Goal: Task Accomplishment & Management: Manage account settings

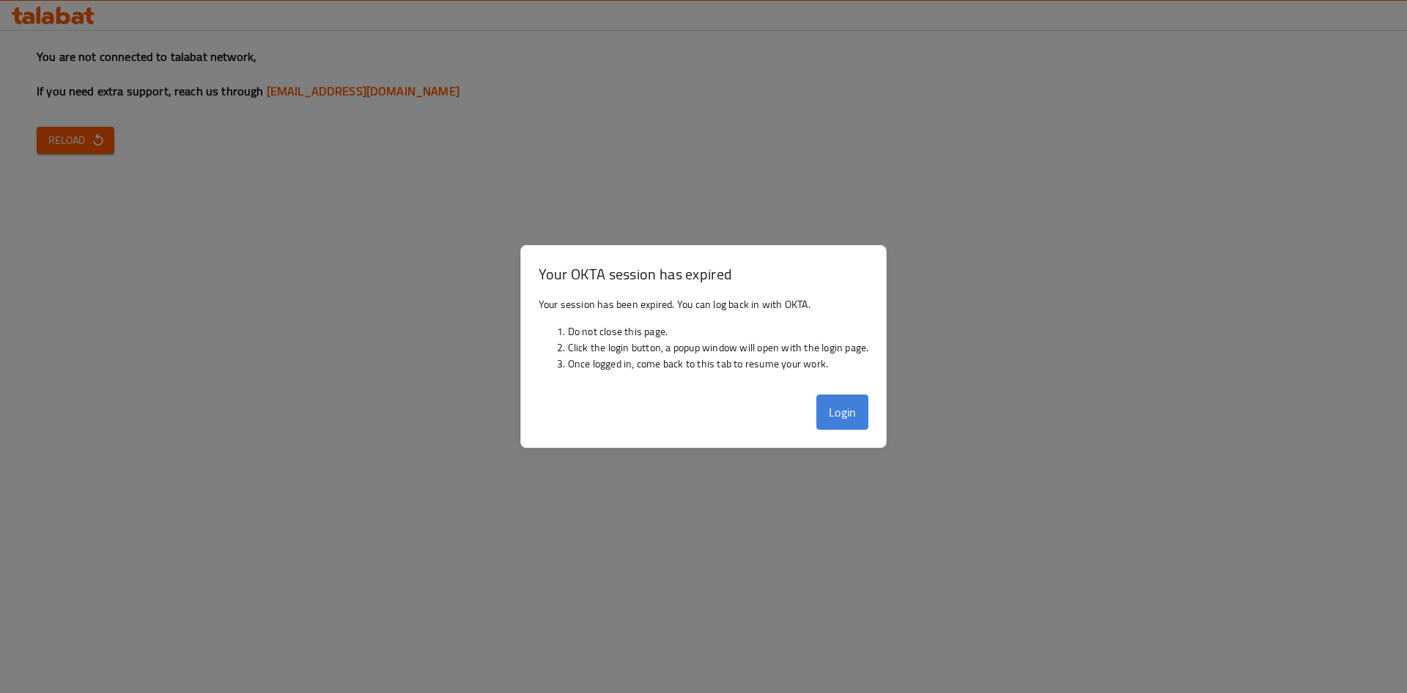
click at [859, 400] on button "Login" at bounding box center [843, 411] width 53 height 35
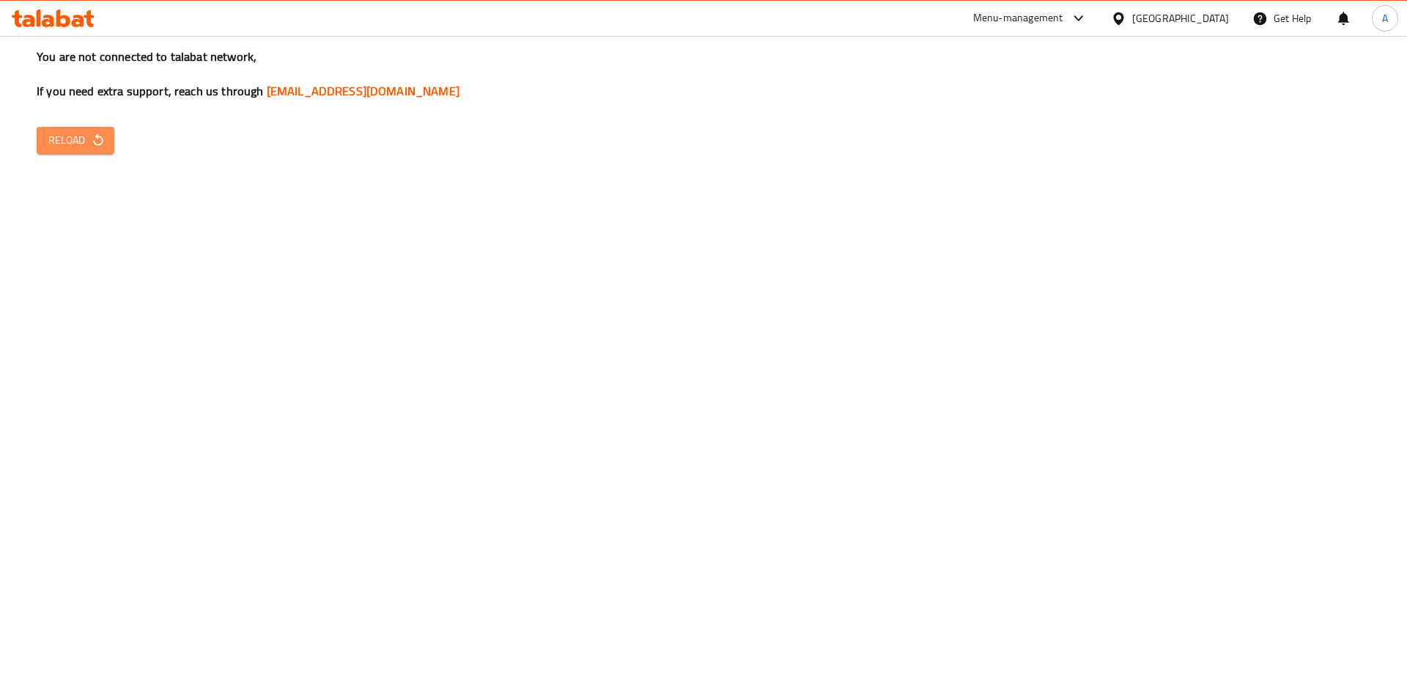
click at [84, 152] on button "Reload" at bounding box center [76, 140] width 78 height 27
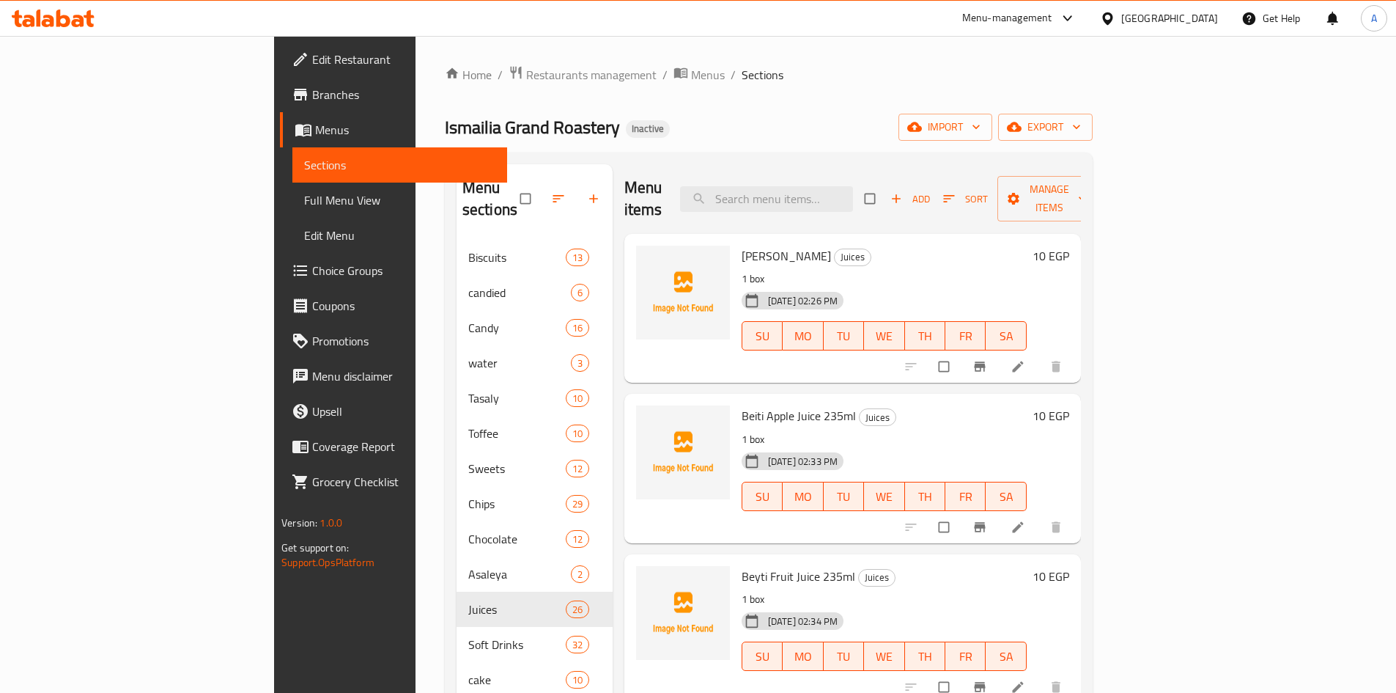
click at [1202, 16] on div "Egypt" at bounding box center [1170, 18] width 97 height 16
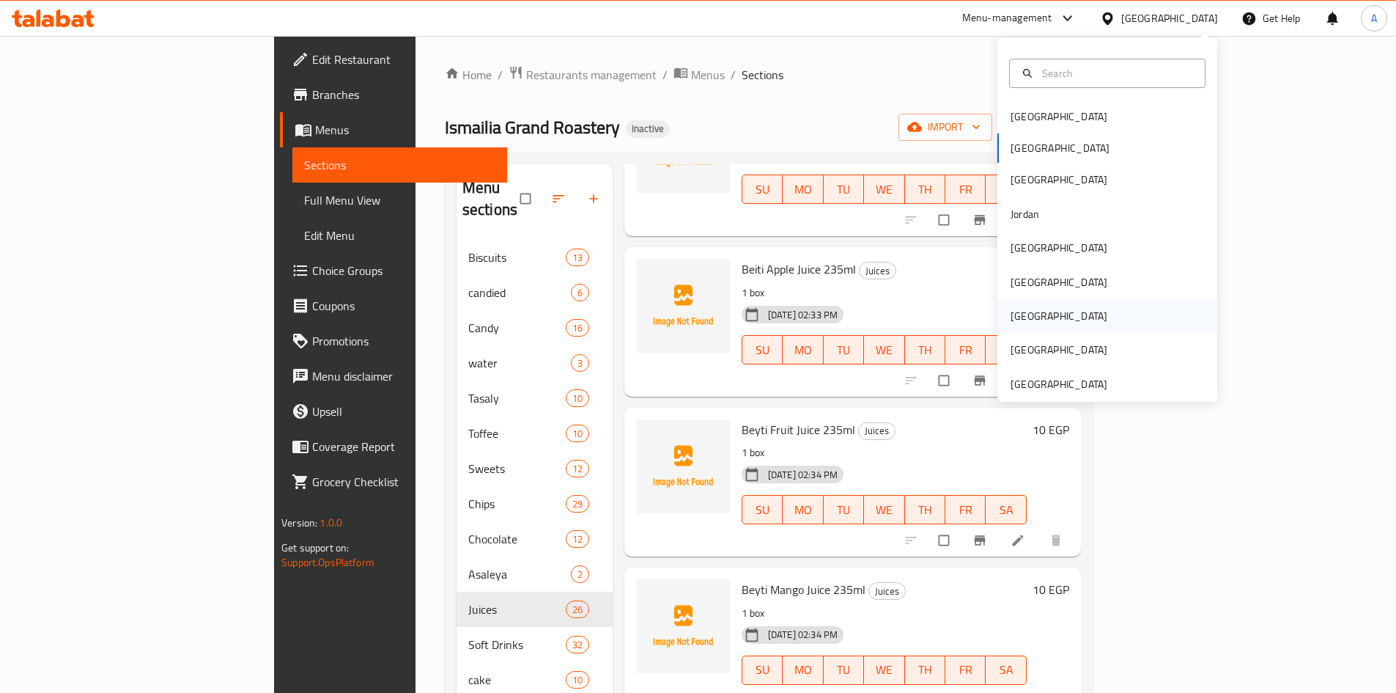
click at [1047, 317] on div "[GEOGRAPHIC_DATA]" at bounding box center [1108, 316] width 220 height 34
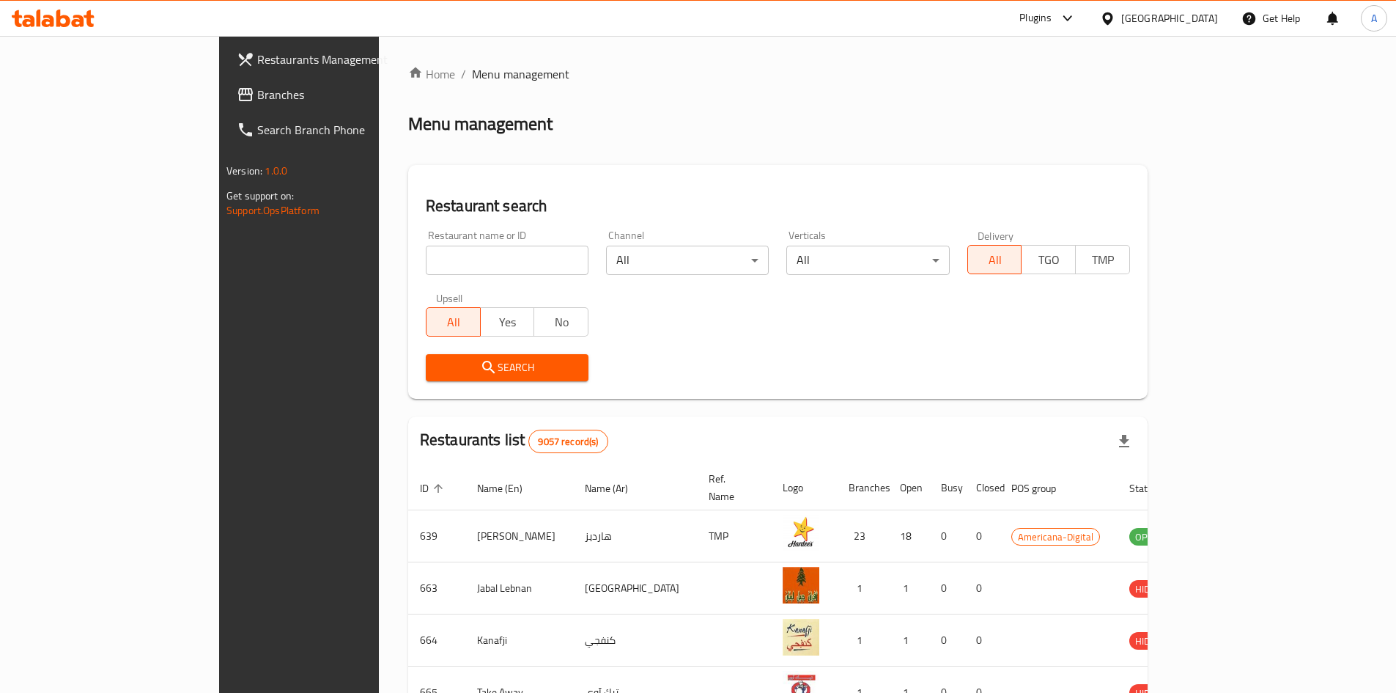
click at [472, 271] on input "search" at bounding box center [507, 260] width 163 height 29
paste input "705263"
type input "705263"
click at [438, 364] on span "Search" at bounding box center [507, 367] width 139 height 18
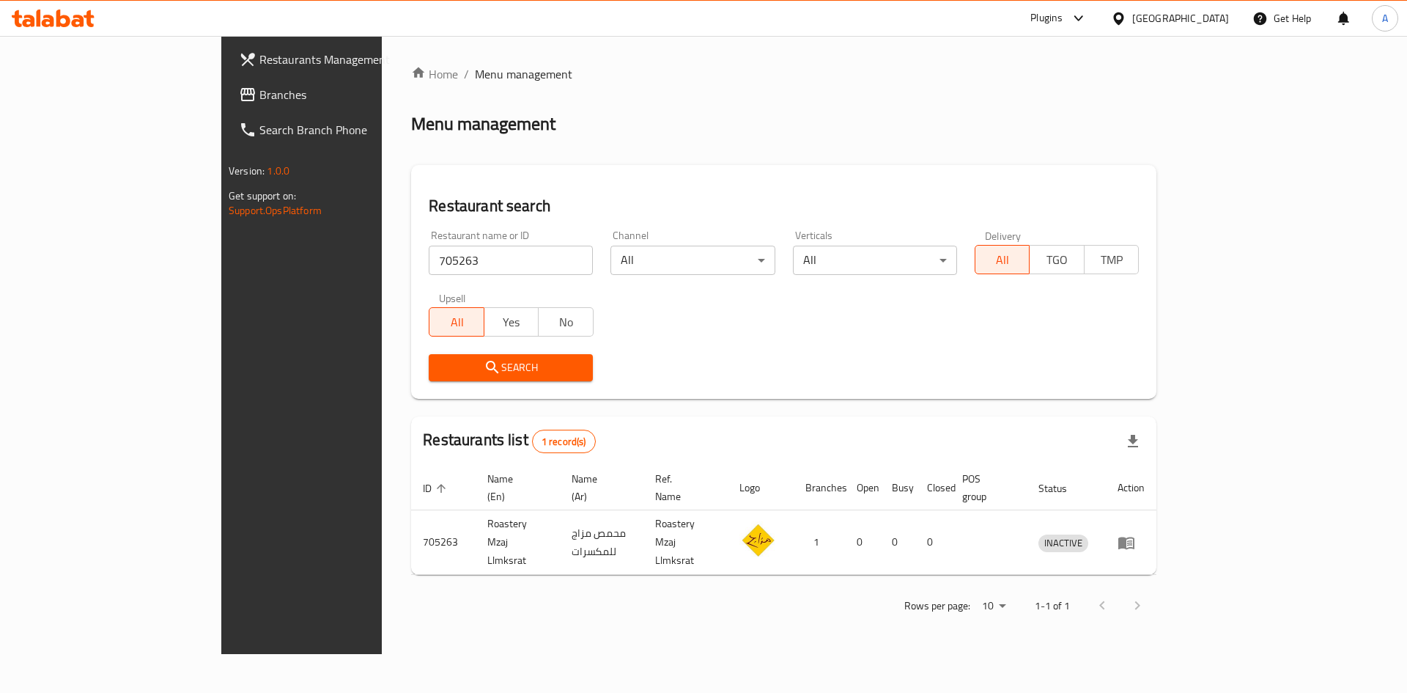
drag, startPoint x: 512, startPoint y: 537, endPoint x: 611, endPoint y: 548, distance: 100.2
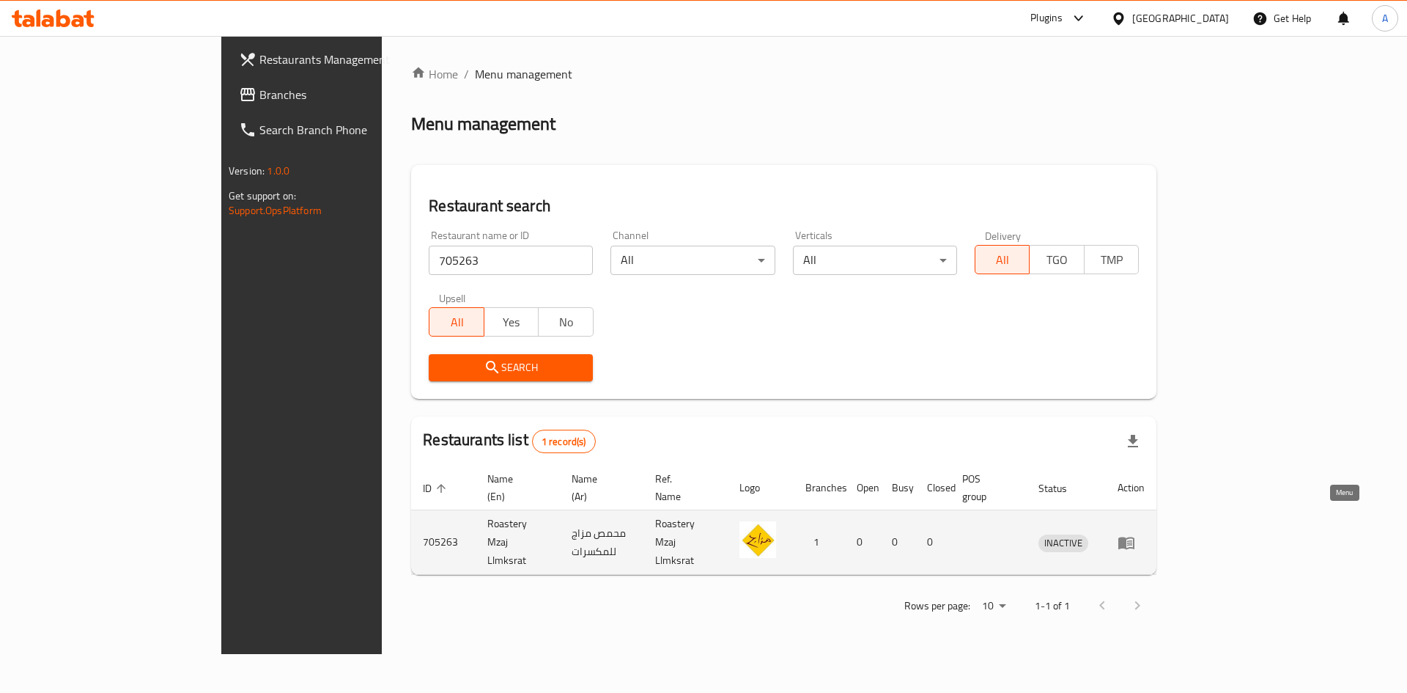
click at [1135, 537] on icon "enhanced table" at bounding box center [1127, 543] width 16 height 12
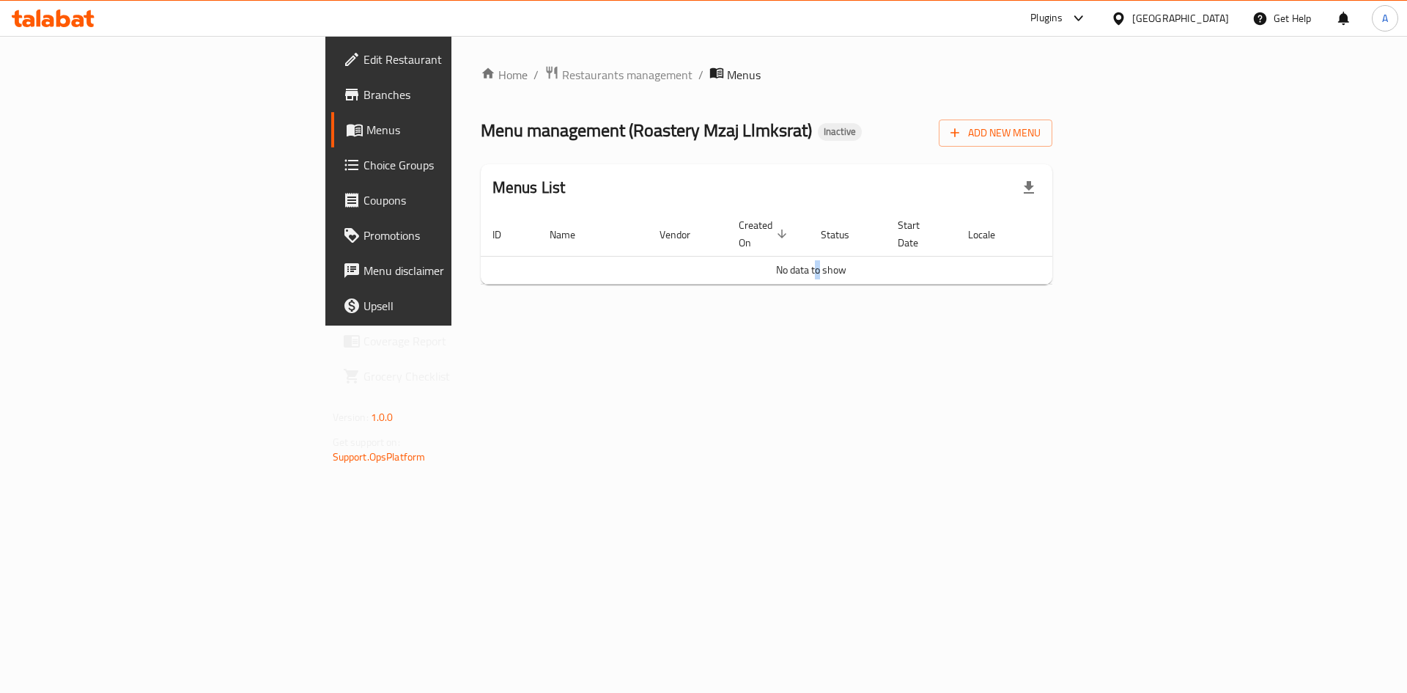
click at [830, 260] on span "No data to show" at bounding box center [811, 269] width 70 height 19
click at [364, 157] on span "Choice Groups" at bounding box center [456, 165] width 185 height 18
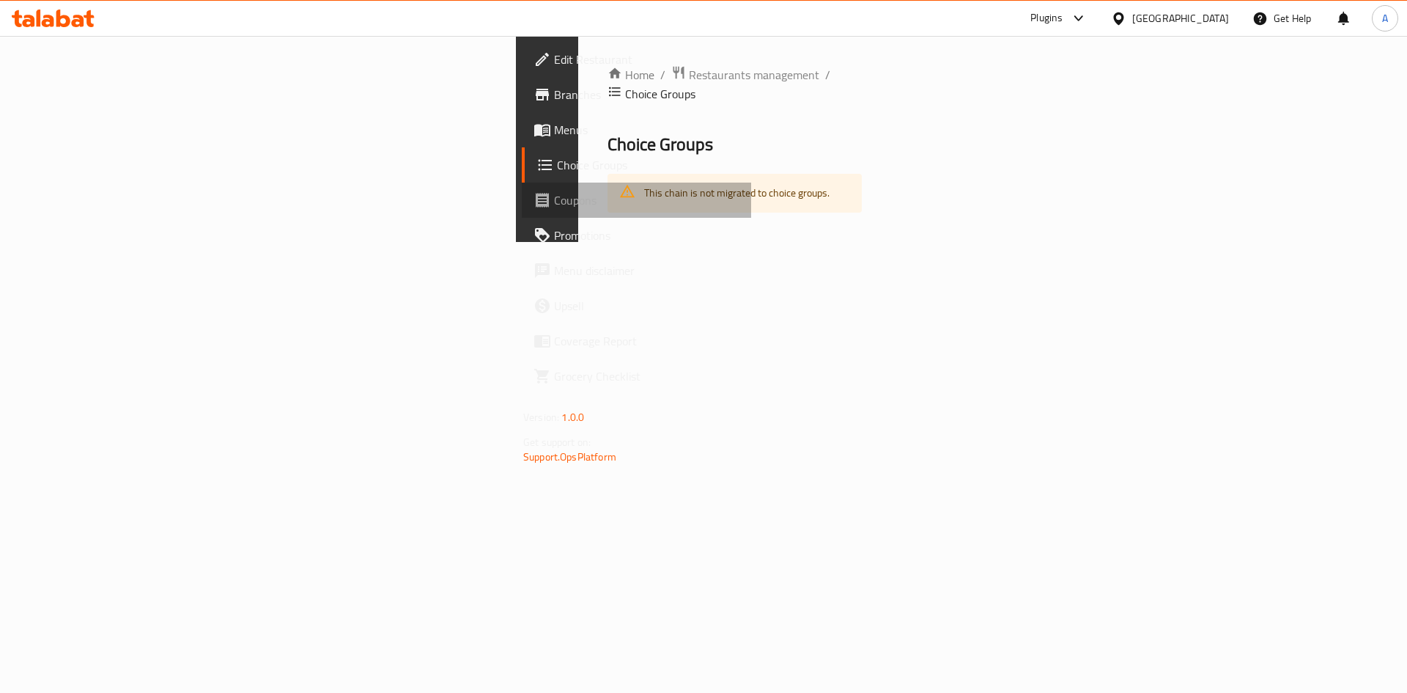
click at [554, 197] on span "Coupons" at bounding box center [646, 200] width 185 height 18
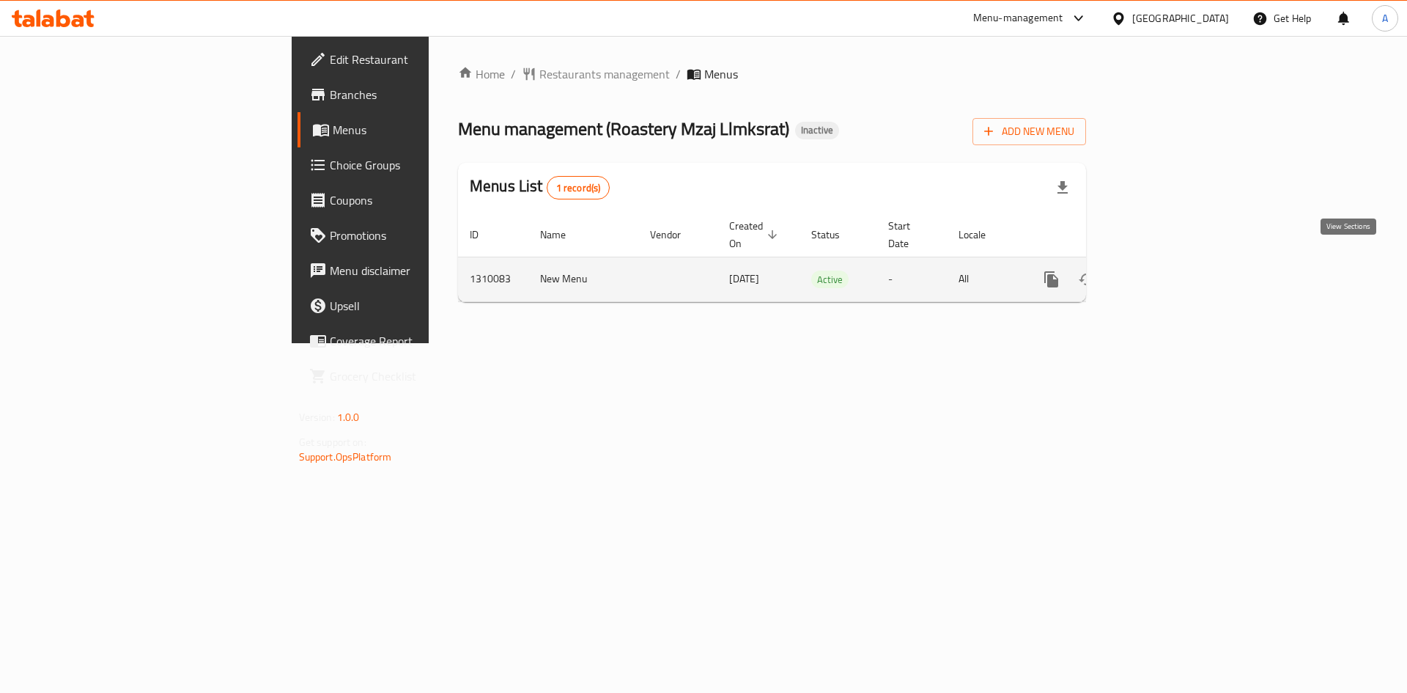
click at [1175, 272] on link "enhanced table" at bounding box center [1157, 279] width 35 height 35
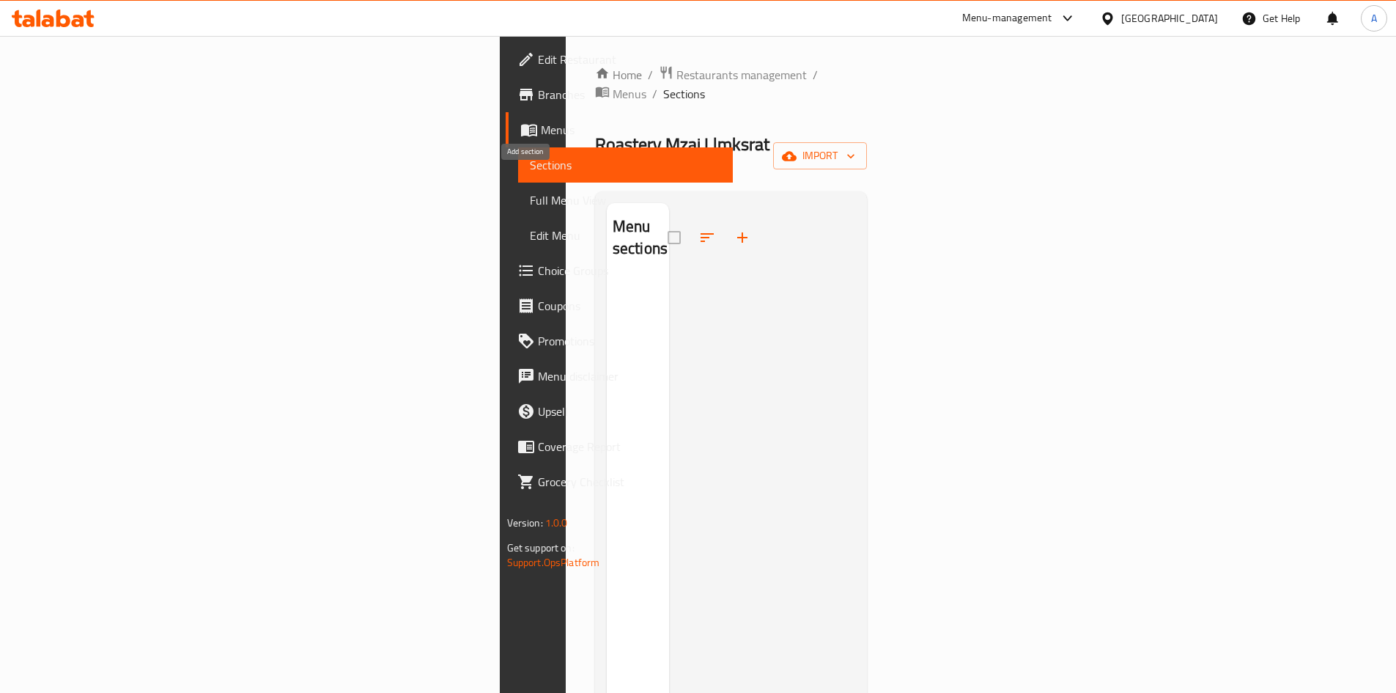
click at [607, 203] on div "Menu sections" at bounding box center [731, 549] width 249 height 693
click at [725, 220] on button "button" at bounding box center [742, 237] width 35 height 35
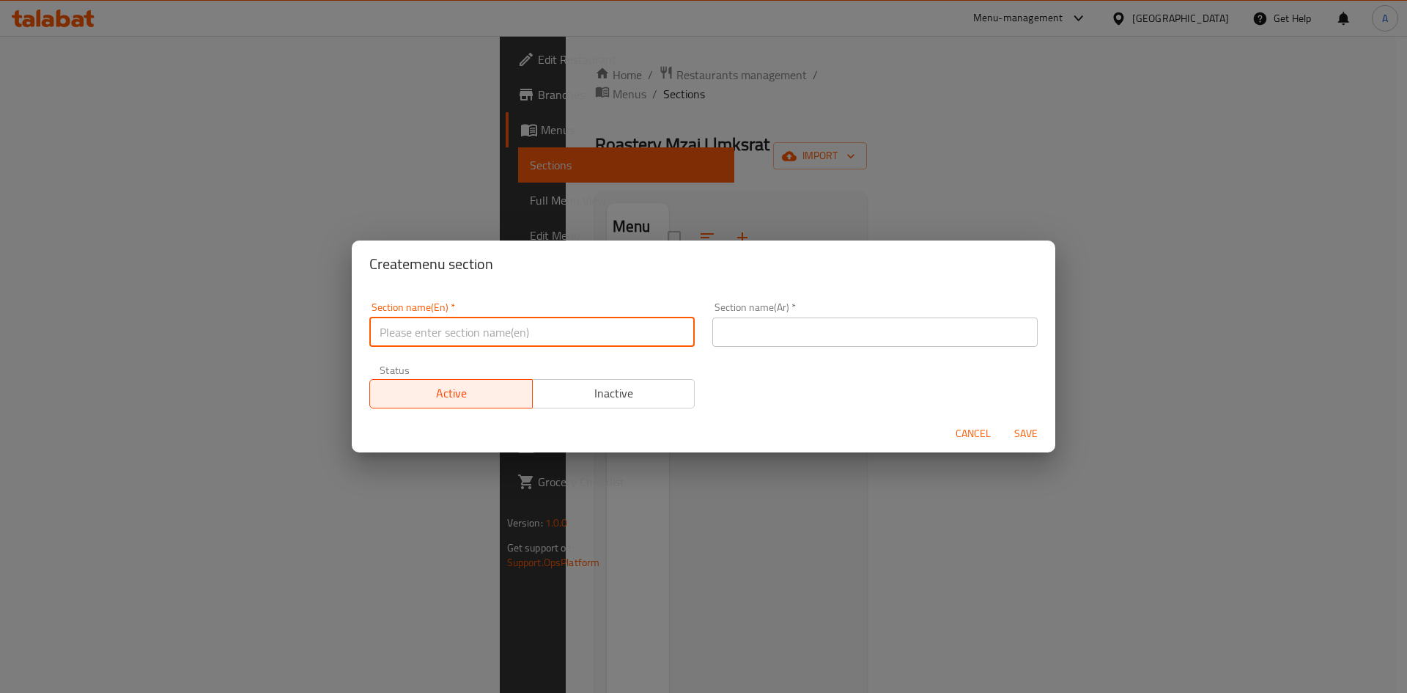
drag, startPoint x: 513, startPoint y: 326, endPoint x: 517, endPoint y: 336, distance: 10.2
click at [512, 334] on input "text" at bounding box center [531, 331] width 325 height 29
type input "Coffee"
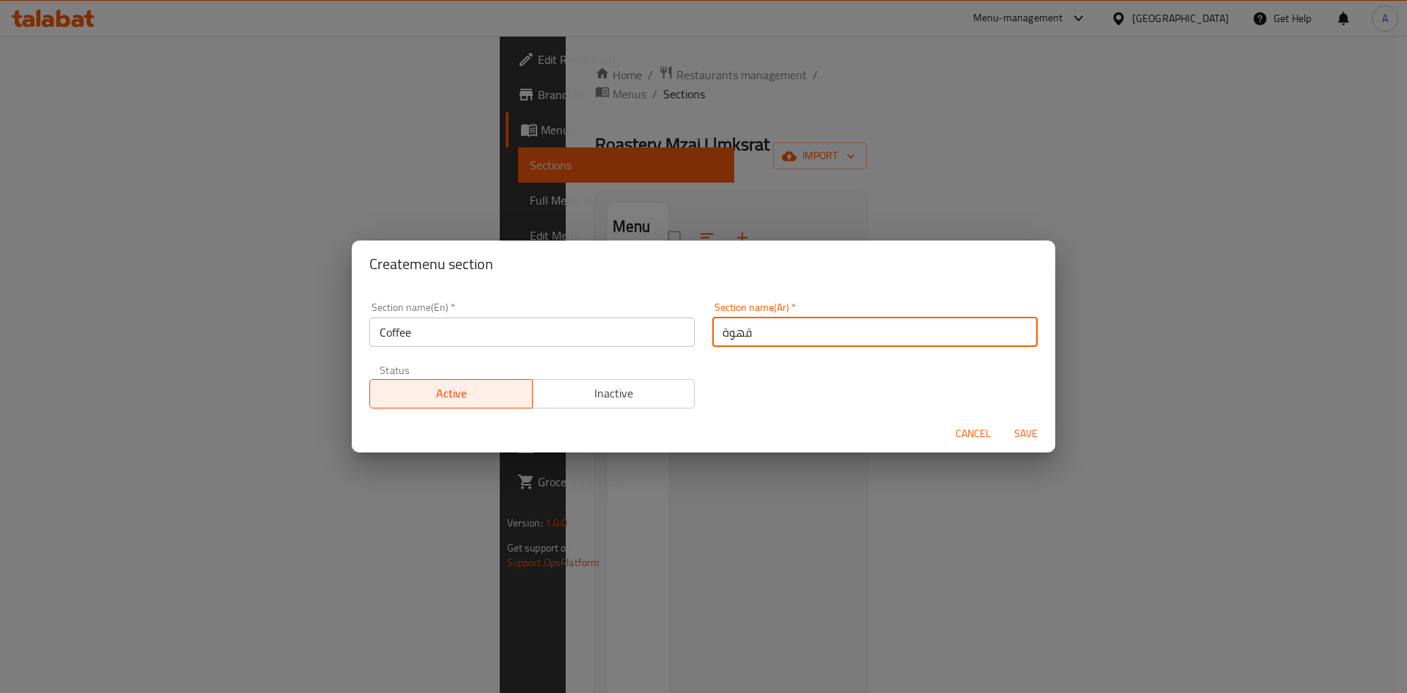
type input "قهوة"
click at [822, 283] on div "Create menu section" at bounding box center [704, 263] width 704 height 47
click at [1026, 437] on span "Save" at bounding box center [1026, 433] width 35 height 18
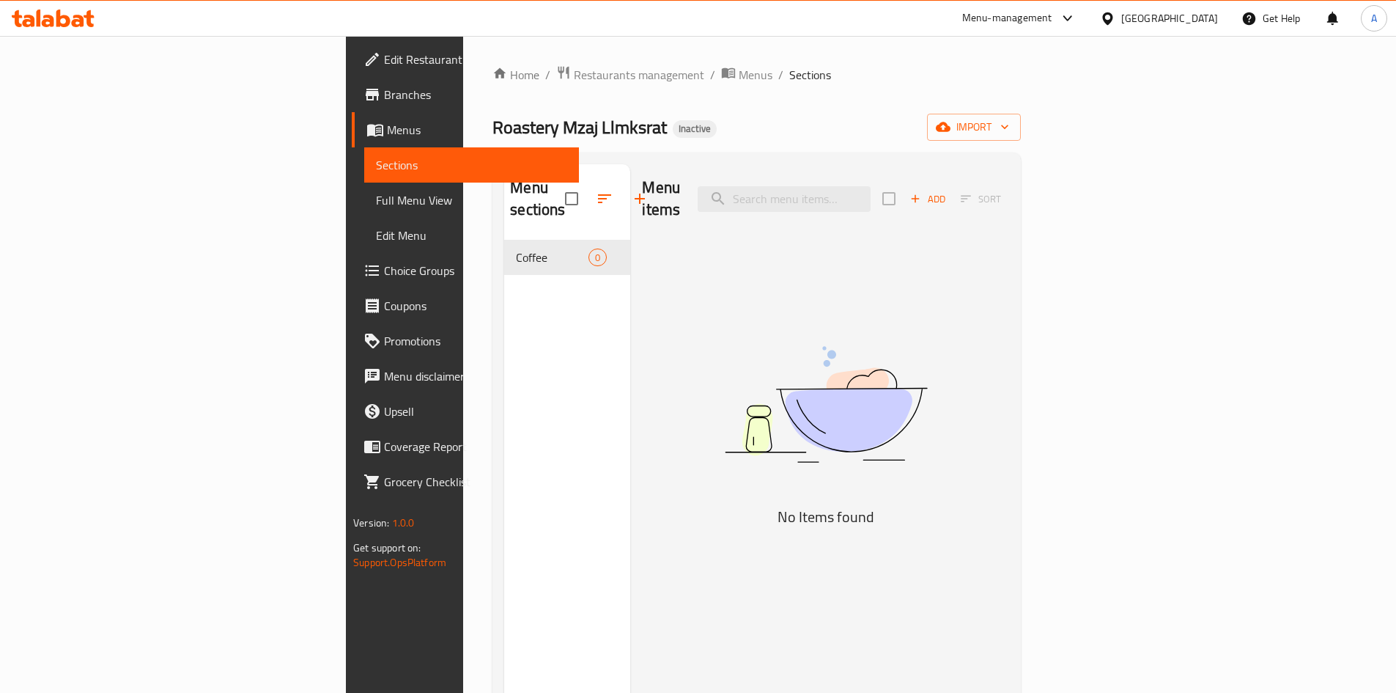
click at [922, 192] on icon "button" at bounding box center [915, 198] width 13 height 13
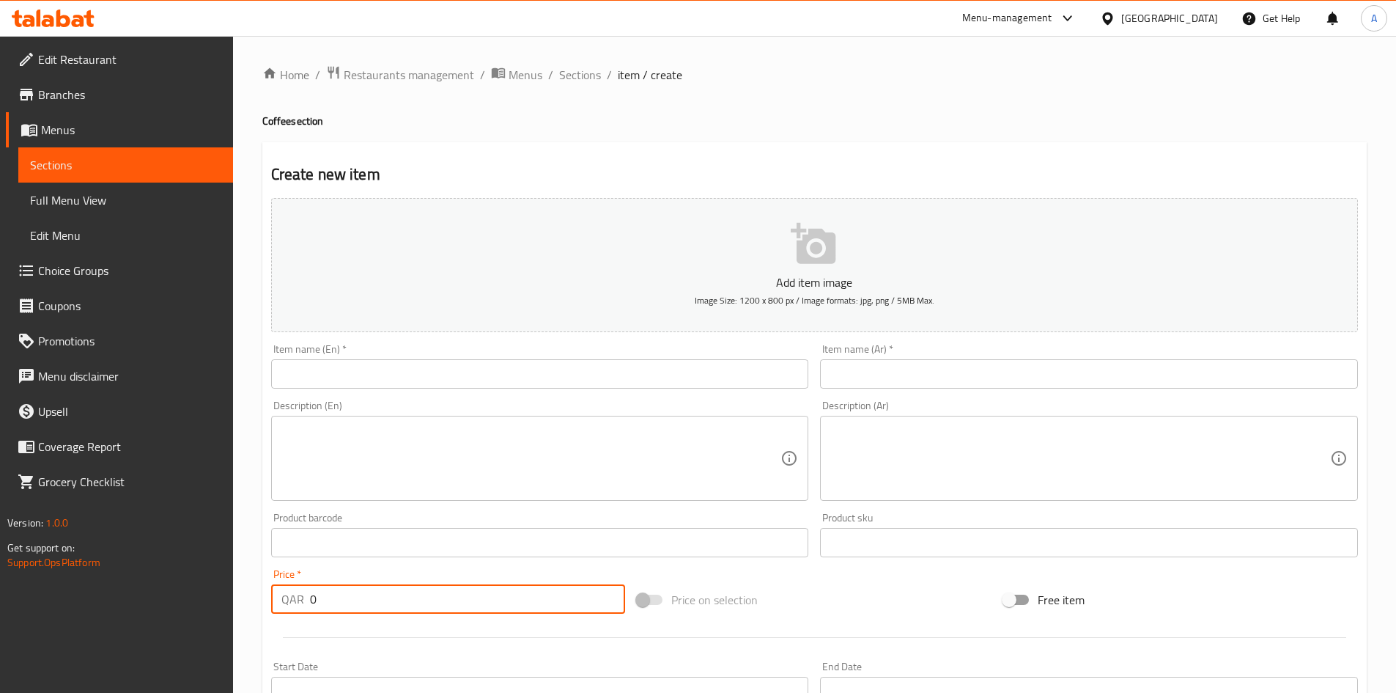
drag, startPoint x: 355, startPoint y: 596, endPoint x: 189, endPoint y: 586, distance: 166.0
click at [192, 586] on div "Edit Restaurant Branches Menus Sections Full Menu View Edit Menu Choice Groups …" at bounding box center [698, 536] width 1396 height 1000
type input "33"
click at [479, 356] on div "Item name (En)   * Item name (En) *" at bounding box center [540, 366] width 538 height 45
click at [478, 366] on input "text" at bounding box center [540, 373] width 538 height 29
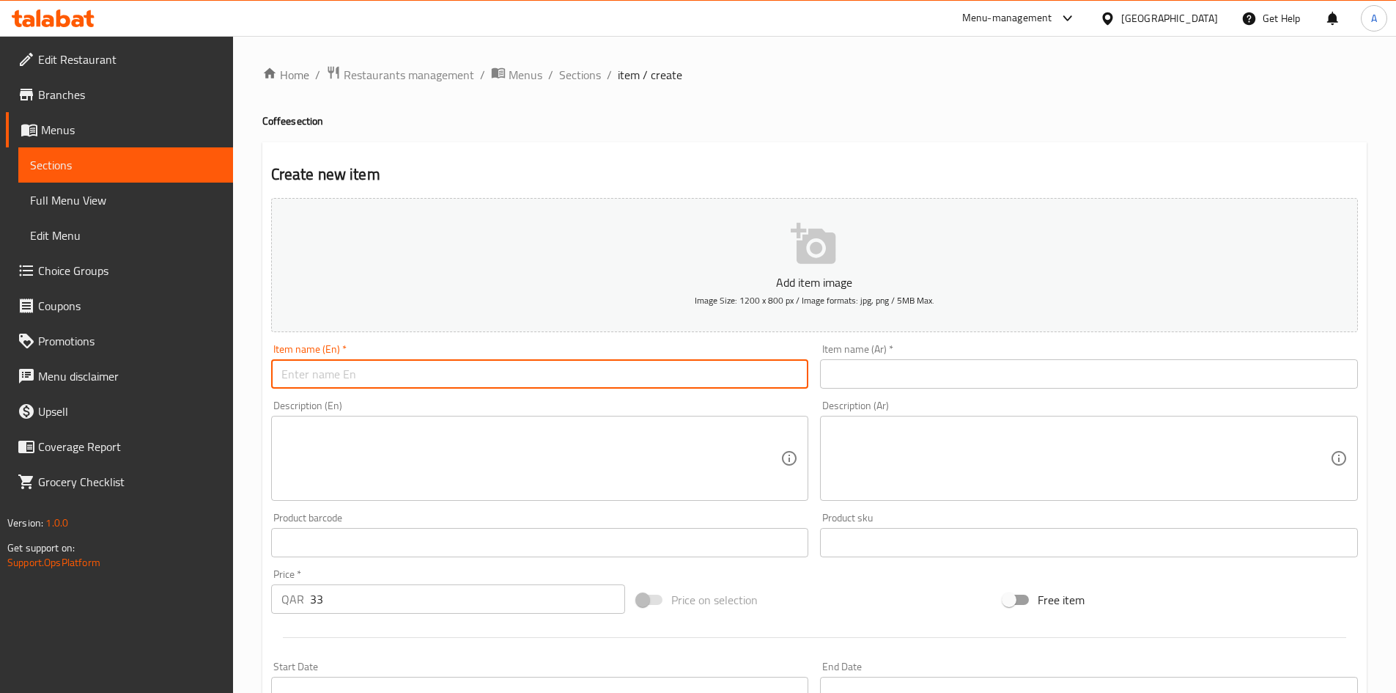
paste input "Nuri Toplar Turkish Coffee with Cardamom 250g"
click at [418, 375] on input "Nuri Toplar Turkish Coffee with Cardamom 250g" at bounding box center [540, 373] width 538 height 29
type input "Nuri Toplar Turkish Coffee With Cardamom 250g"
drag, startPoint x: 882, startPoint y: 363, endPoint x: 888, endPoint y: 374, distance: 12.5
click at [888, 372] on input "text" at bounding box center [1089, 373] width 538 height 29
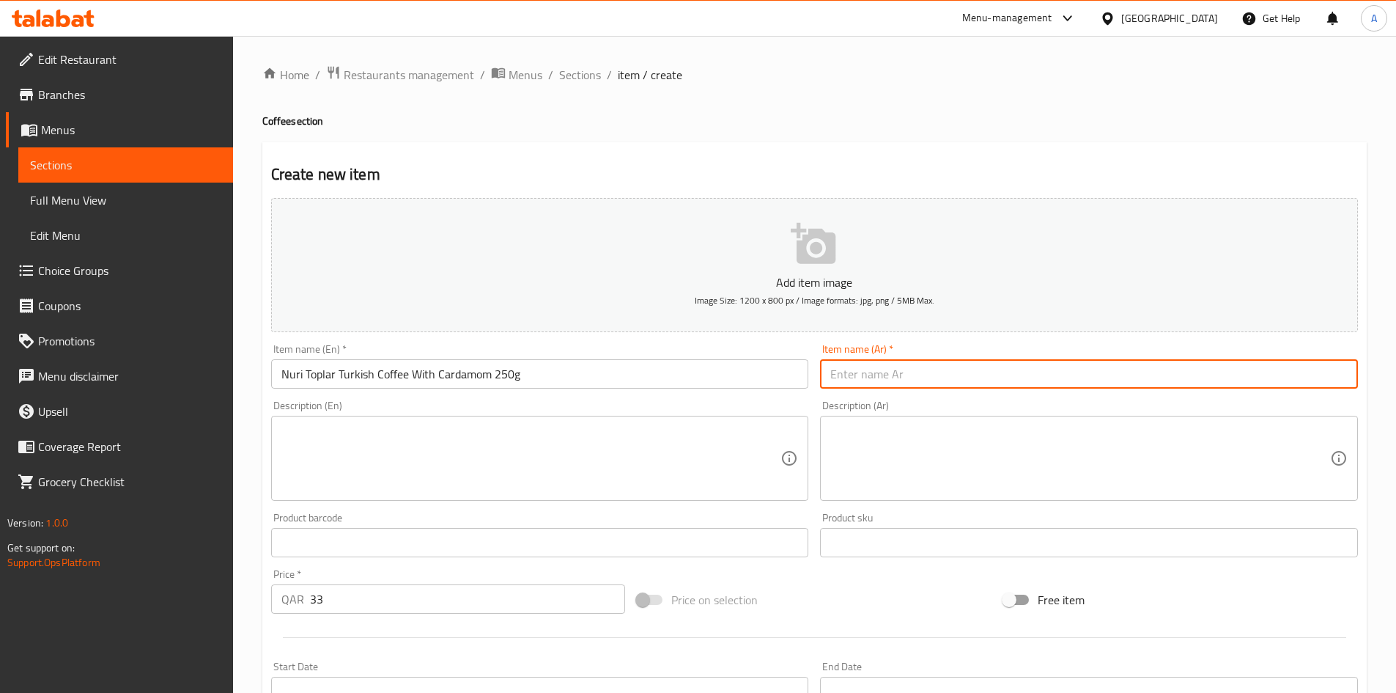
paste input "قهوة نوري التركية مع الهيل 250 جرام"
type input "قهوة نوري التركية مع الهيل 250 جرام"
click at [993, 121] on h4 "Coffee section" at bounding box center [814, 121] width 1105 height 15
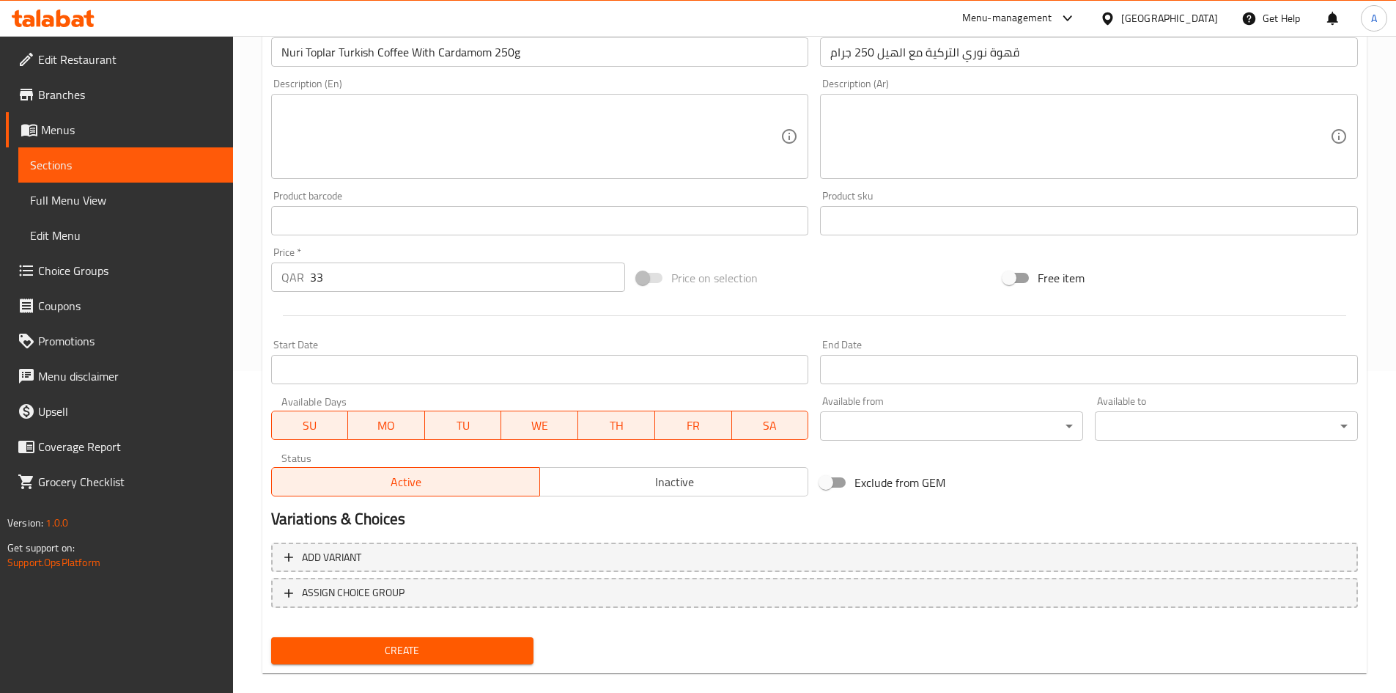
scroll to position [343, 0]
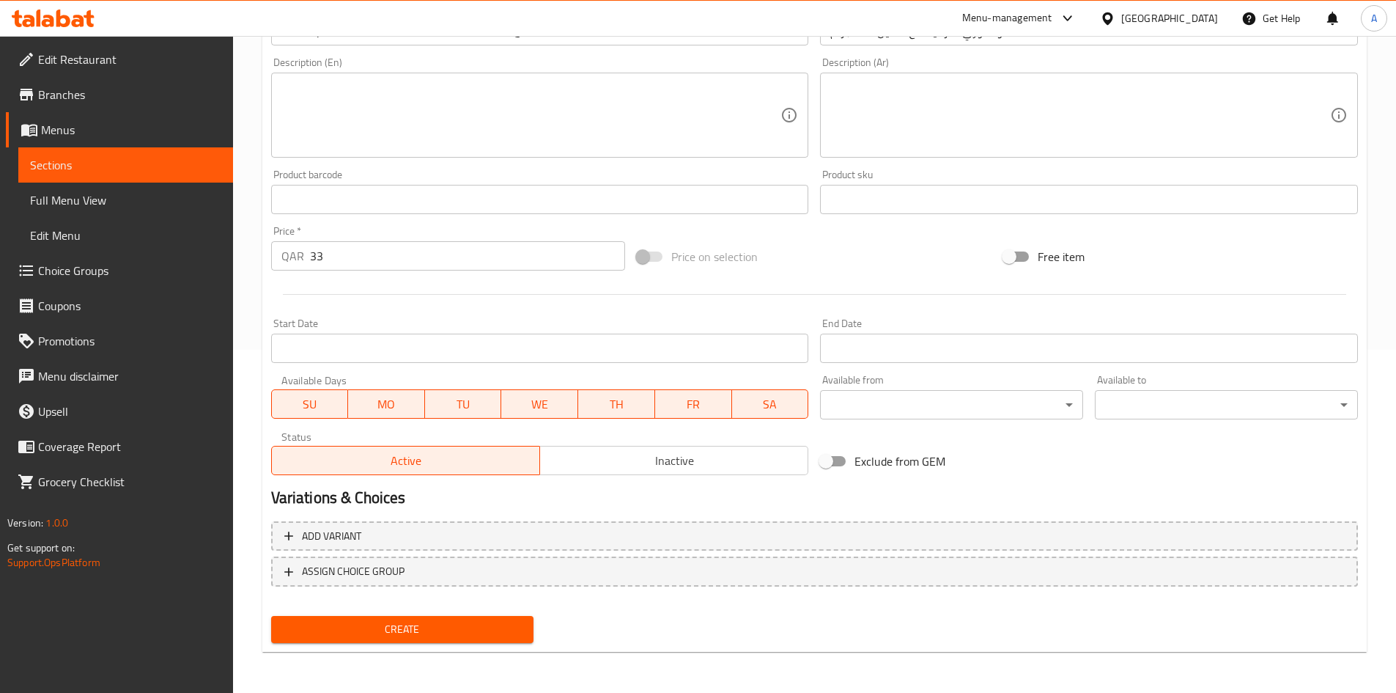
drag, startPoint x: 476, startPoint y: 636, endPoint x: 593, endPoint y: 529, distance: 158.8
click at [476, 636] on span "Create" at bounding box center [403, 629] width 240 height 18
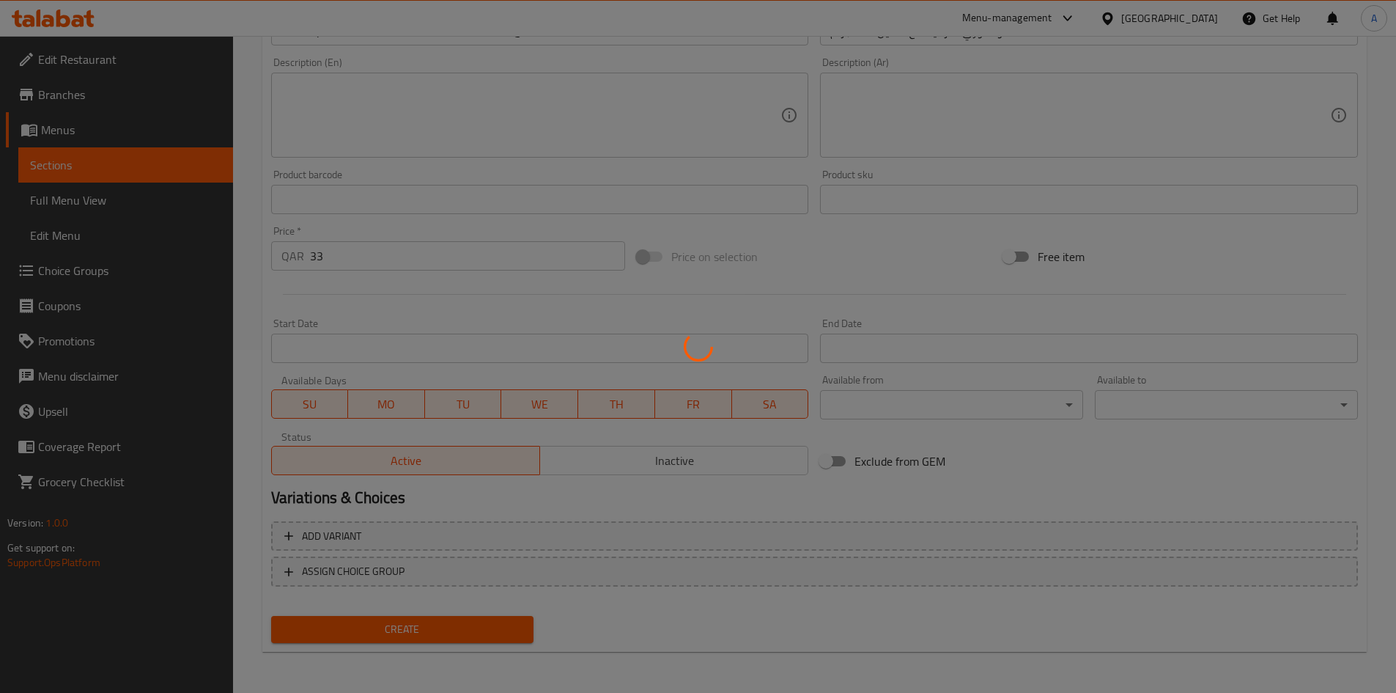
type input "0"
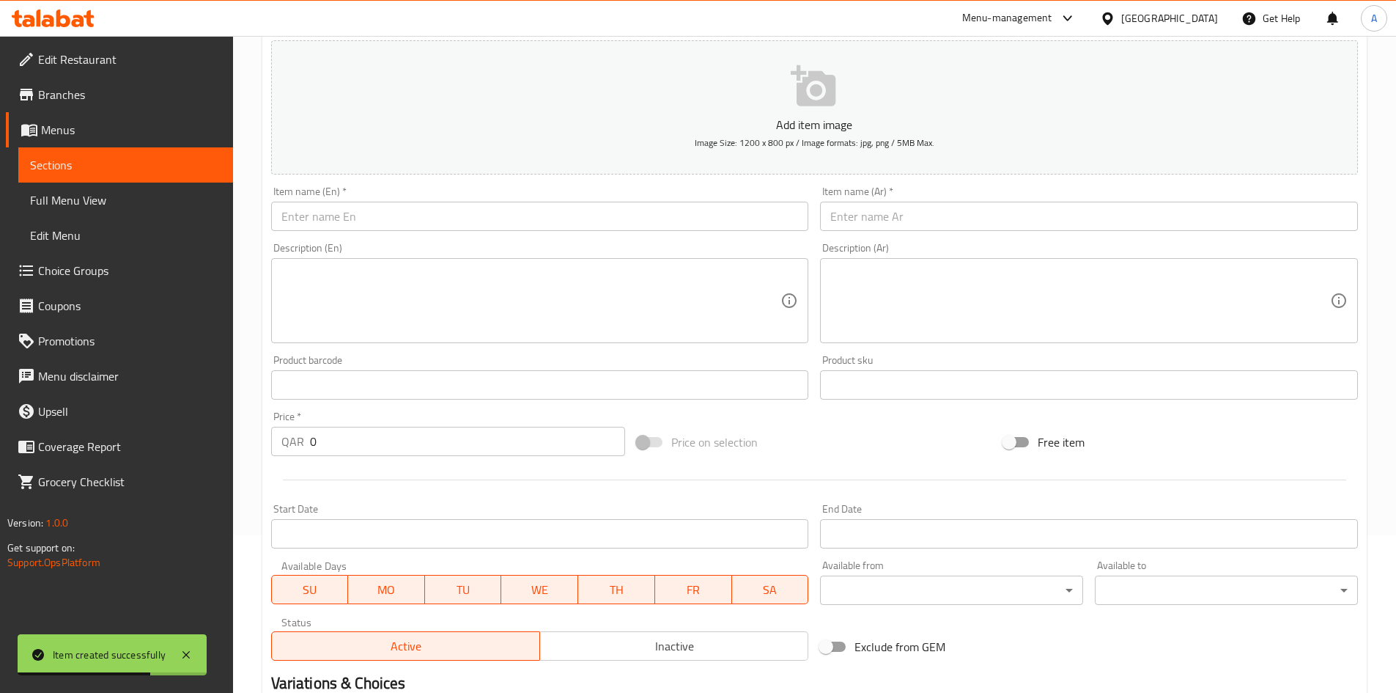
scroll to position [0, 0]
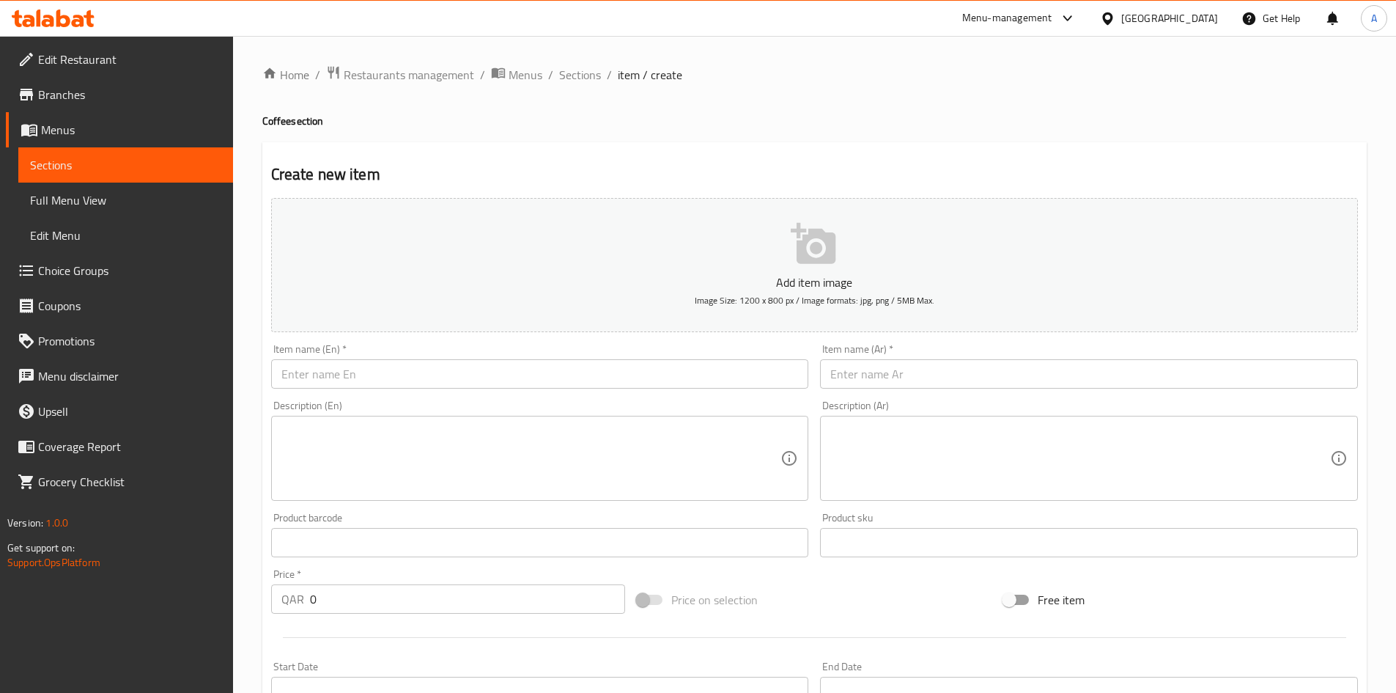
click at [613, 383] on input "text" at bounding box center [540, 373] width 538 height 29
paste input "Mabrom Date 1 Kg"
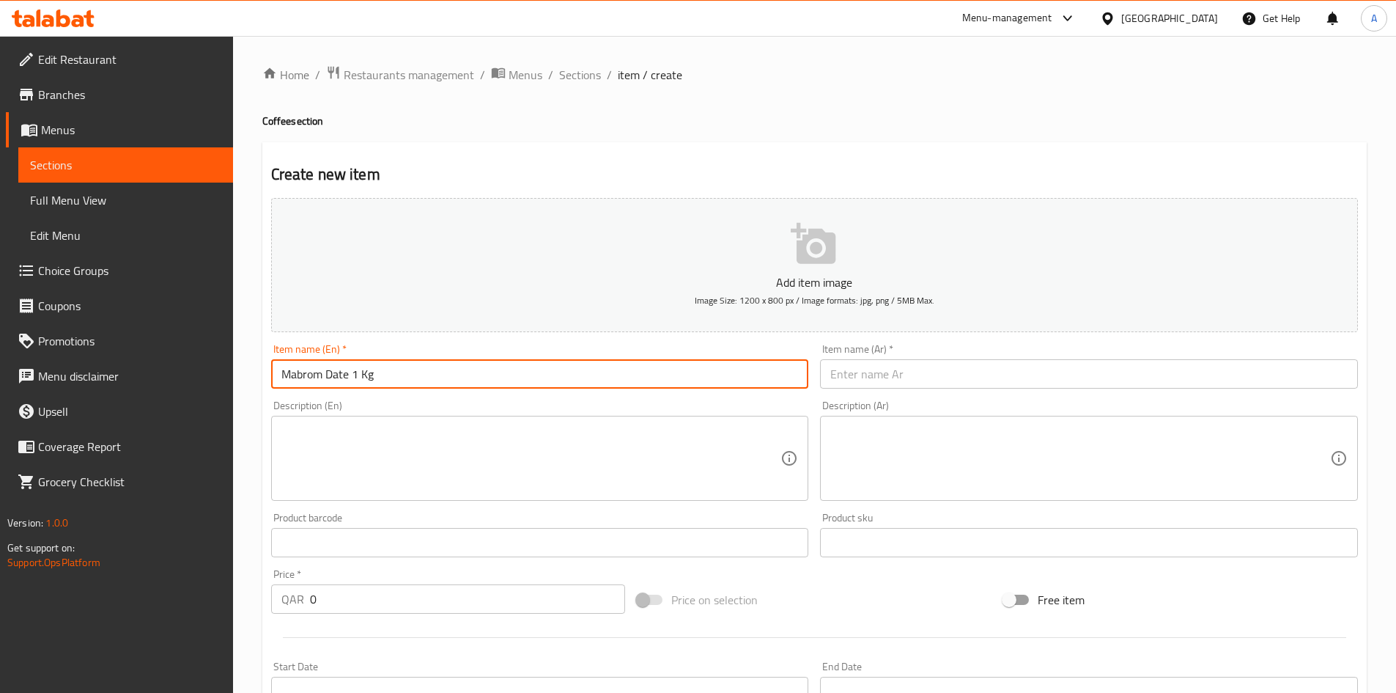
type input "Mabrom Date 1 Kg"
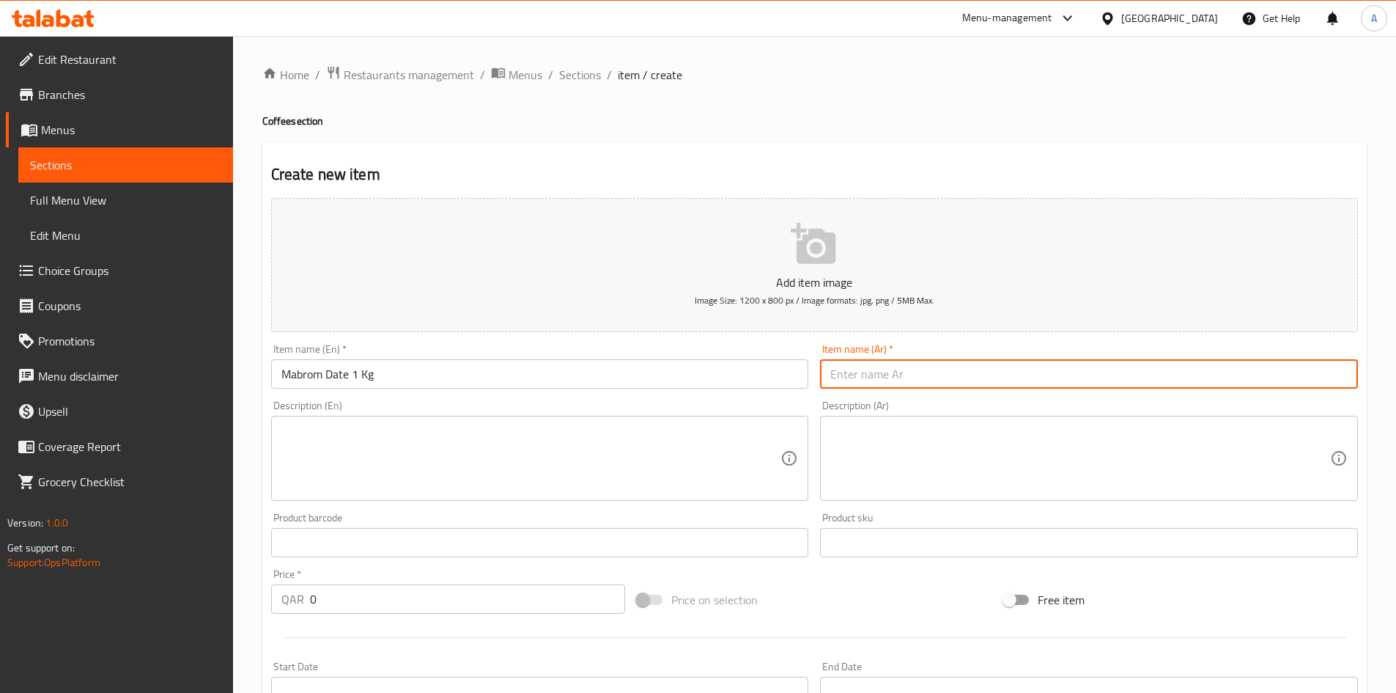
click at [852, 369] on input "text" at bounding box center [1089, 373] width 538 height 29
paste input "تمر مبروم 1 كيلو"
type input "تمر مبروم 1 كيلو"
click at [875, 86] on div "Home / Restaurants management / Menus / Sections / item / create Coffee section…" at bounding box center [814, 535] width 1105 height 941
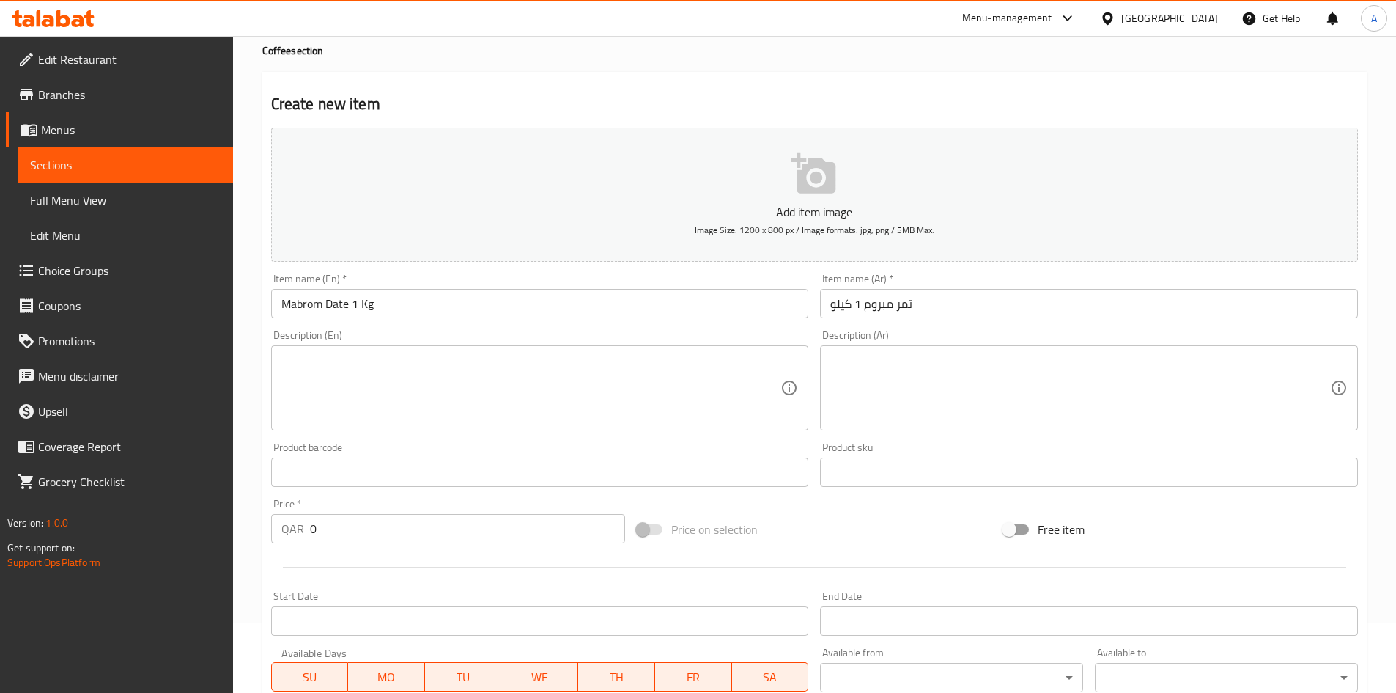
scroll to position [147, 0]
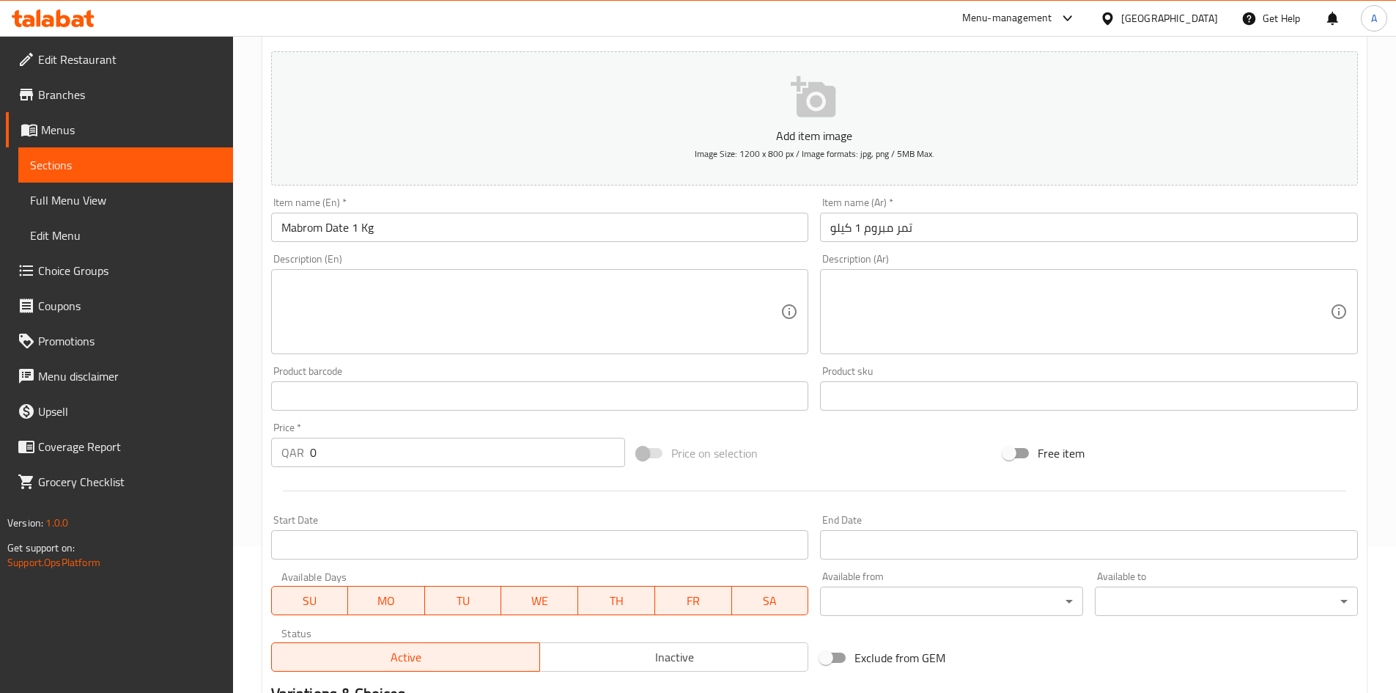
drag, startPoint x: 355, startPoint y: 453, endPoint x: 140, endPoint y: 475, distance: 215.9
click at [140, 474] on div "Edit Restaurant Branches Menus Sections Full Menu View Edit Menu Choice Groups …" at bounding box center [698, 389] width 1396 height 1000
type input "58"
click at [487, 497] on div at bounding box center [814, 491] width 1099 height 36
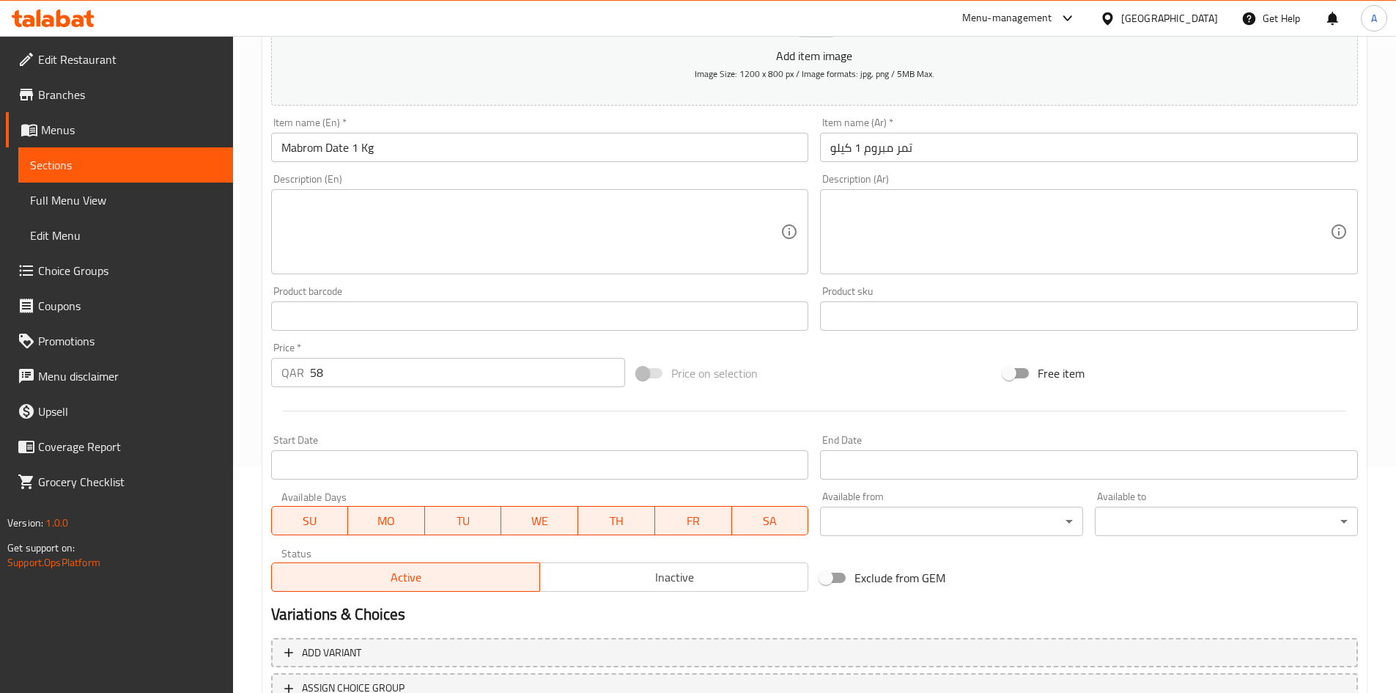
scroll to position [343, 0]
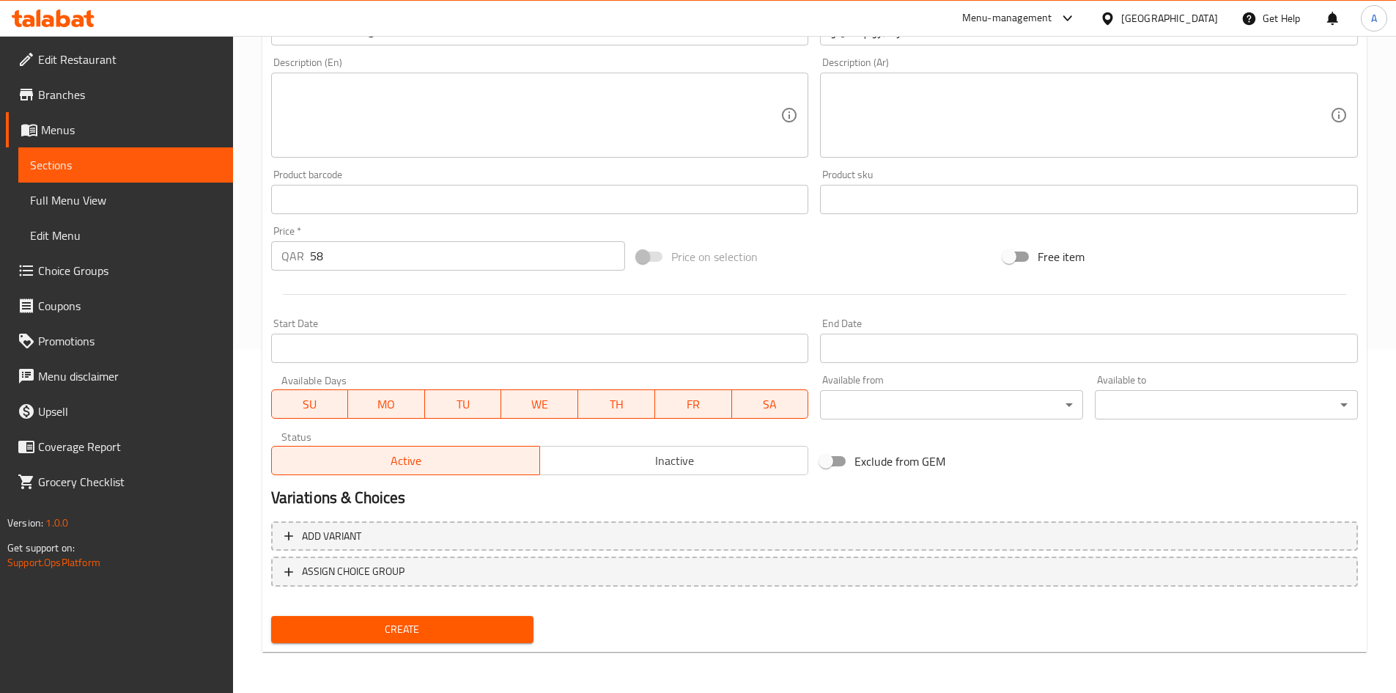
click at [498, 623] on span "Create" at bounding box center [403, 629] width 240 height 18
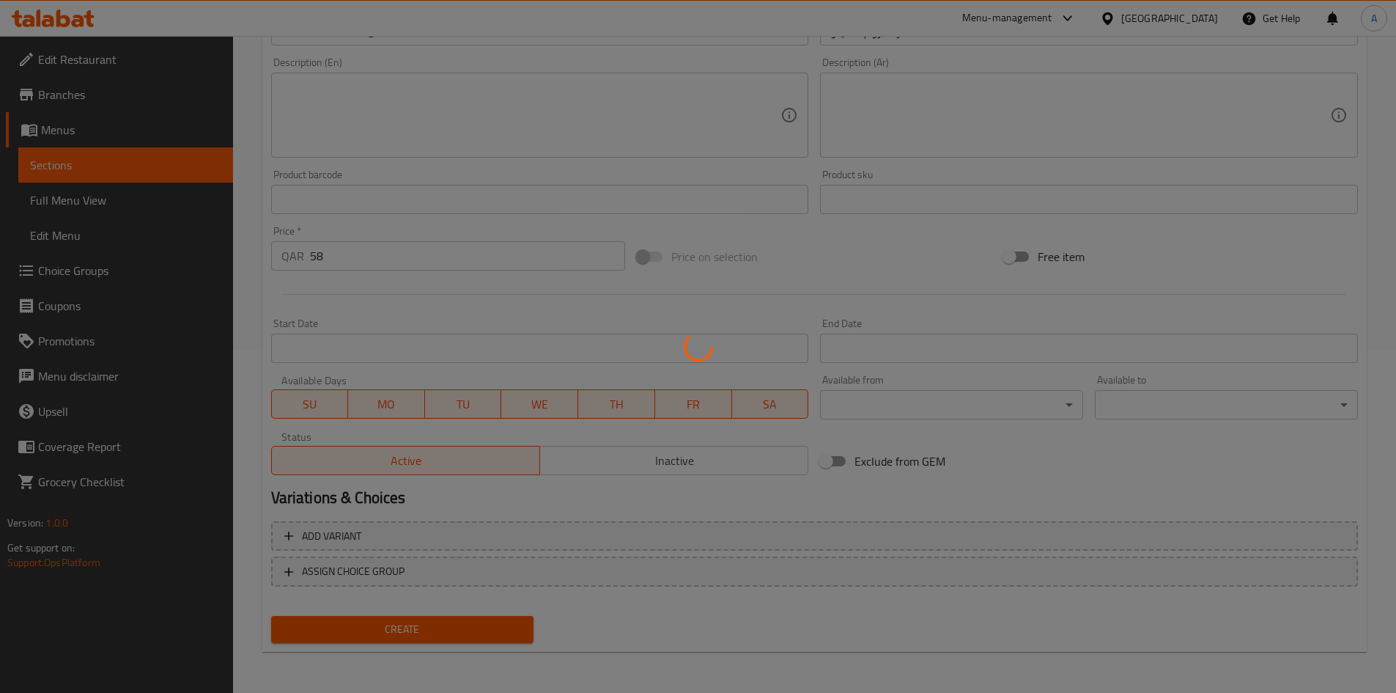
type input "0"
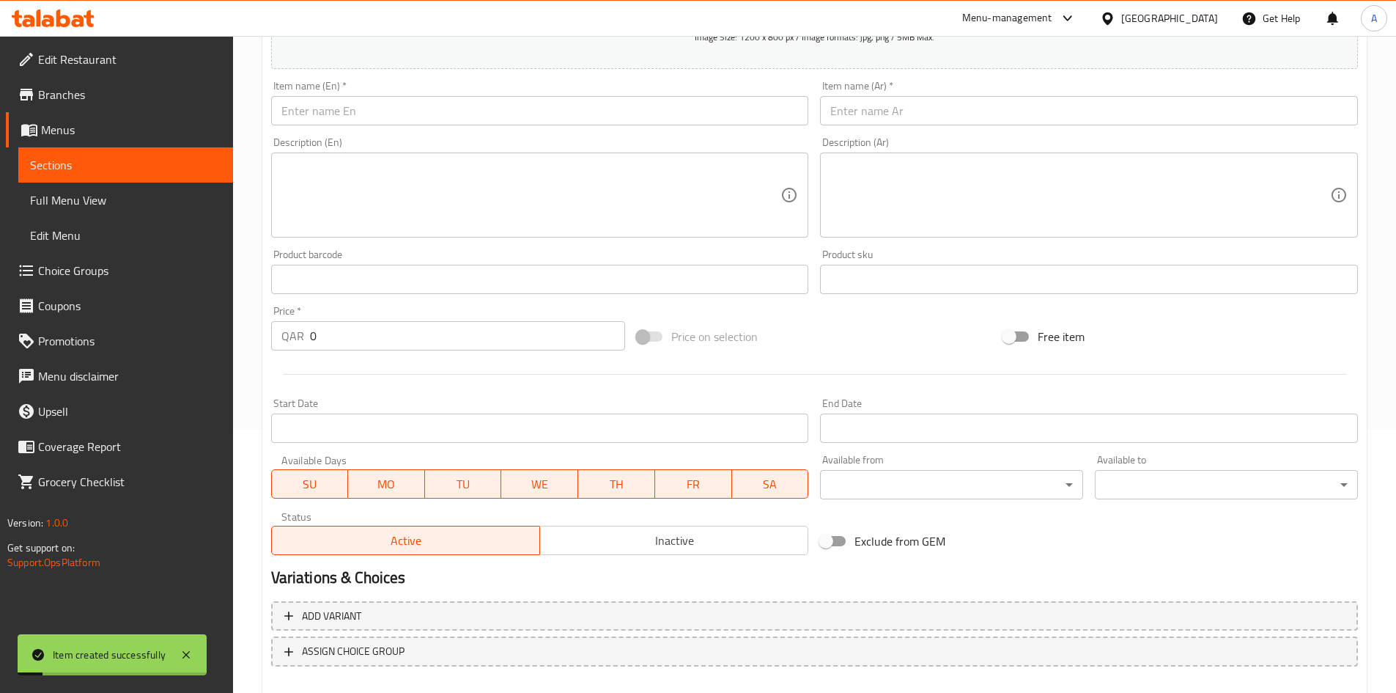
scroll to position [123, 0]
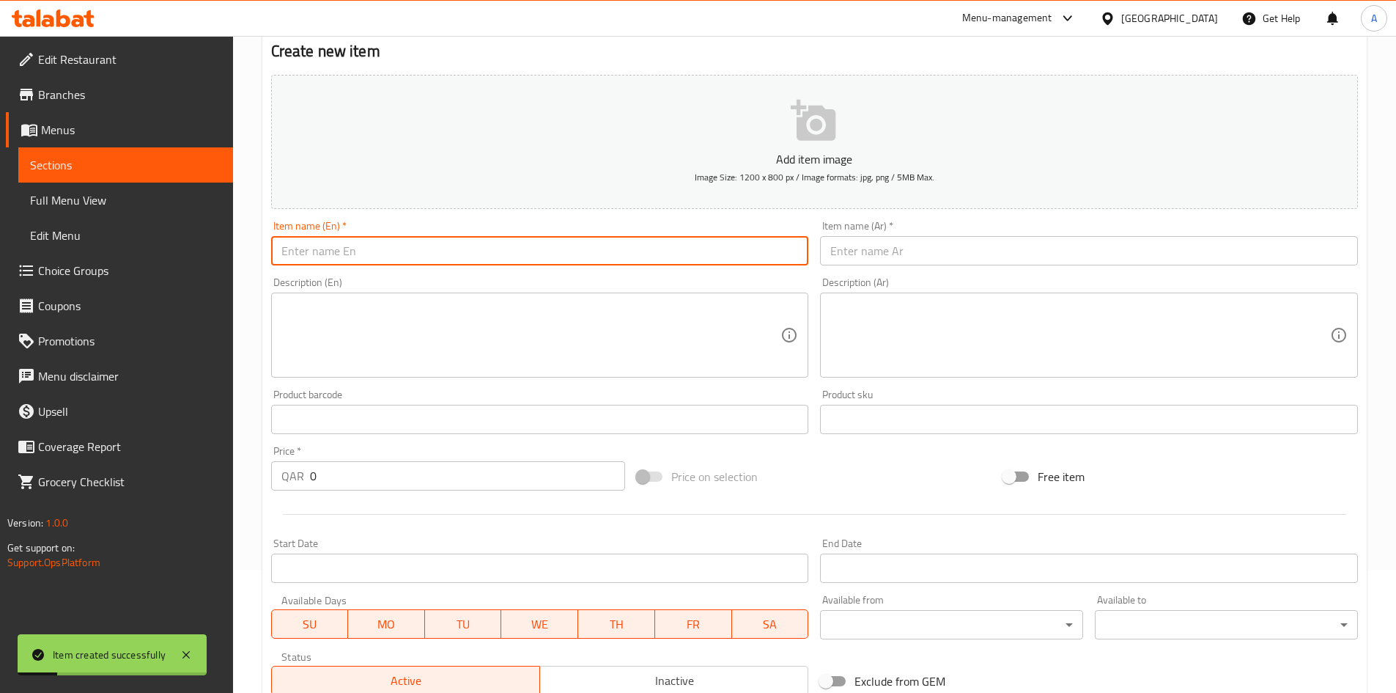
click at [480, 265] on input "text" at bounding box center [540, 250] width 538 height 29
paste input "Camel Cappuccino - No Added Sugar - 12.5g - 20 Sachets"
drag, startPoint x: 599, startPoint y: 251, endPoint x: 372, endPoint y: 278, distance: 228.1
click at [372, 272] on div "Add item image Image Size: 1200 x 800 px / Image formats: jpg, png / 5MB Max. I…" at bounding box center [814, 385] width 1099 height 632
type input "Camel Cappuccino"
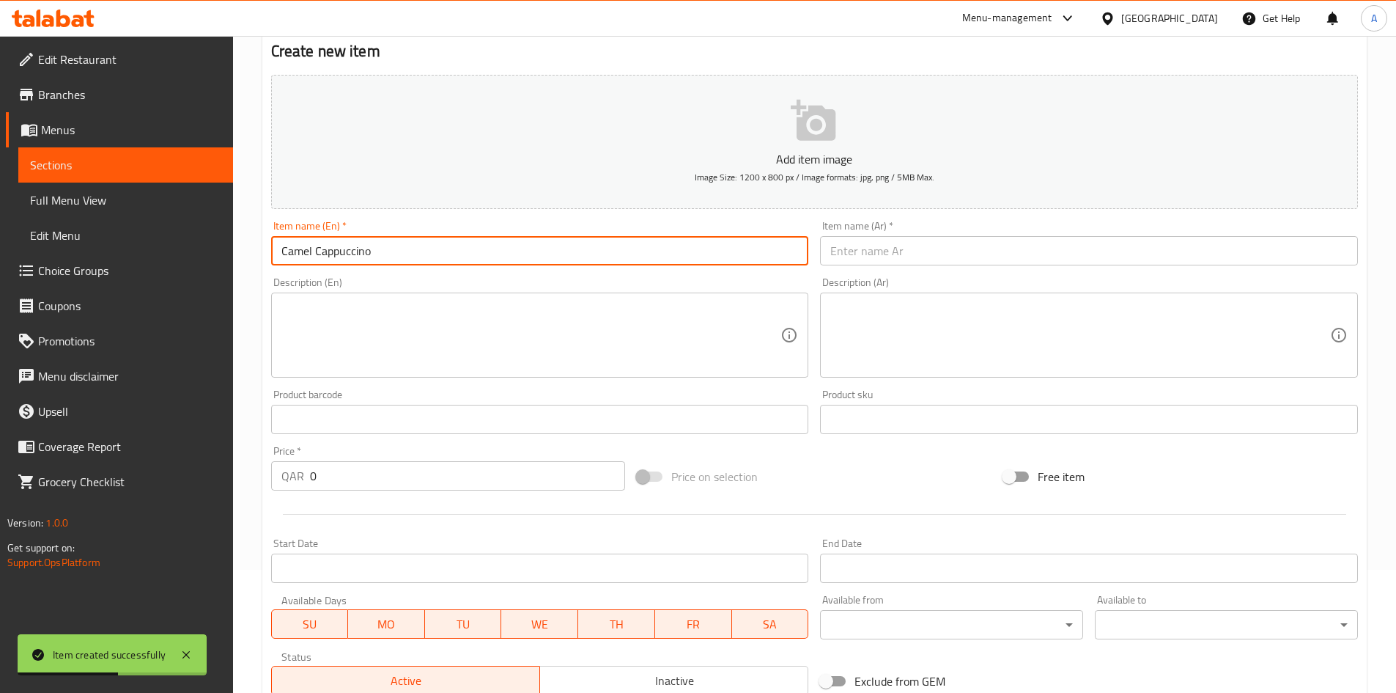
click at [378, 318] on textarea at bounding box center [531, 336] width 500 height 70
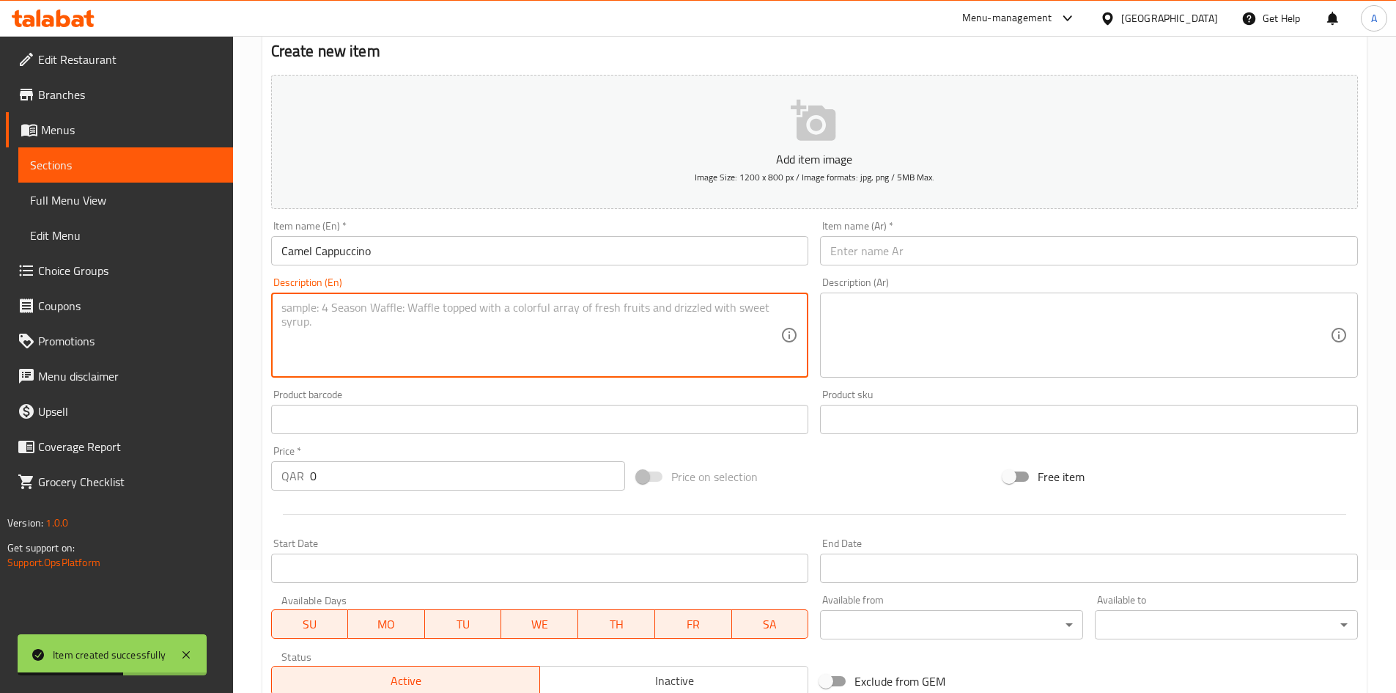
paste textarea "- No Added Sugar - 12.5g - 20 Sachets"
drag, startPoint x: 288, startPoint y: 306, endPoint x: 240, endPoint y: 312, distance: 48.0
click at [240, 312] on div "Home / Restaurants management / Menus / Sections / item / create Coffee section…" at bounding box center [814, 413] width 1163 height 1000
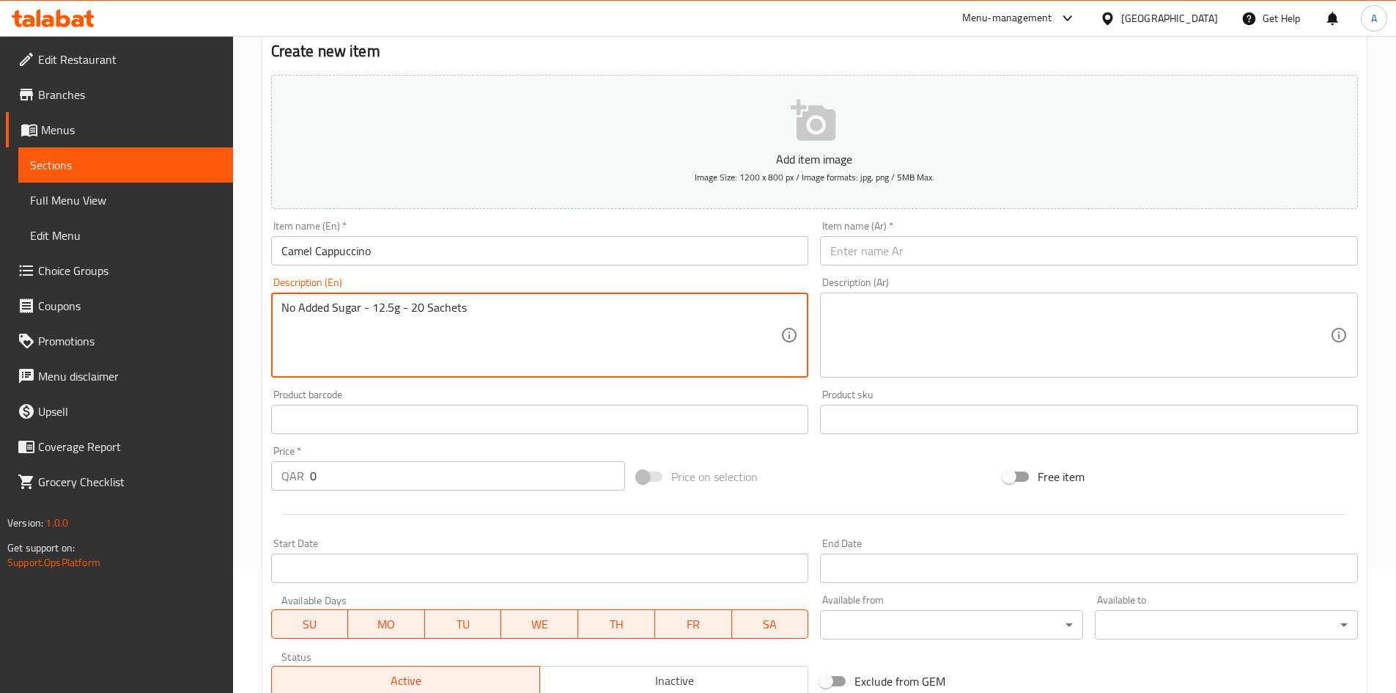
drag, startPoint x: 369, startPoint y: 307, endPoint x: 360, endPoint y: 312, distance: 10.5
click at [360, 312] on textarea "No Added Sugar - 12.5g - 20 Sachets" at bounding box center [531, 336] width 500 height 70
click at [480, 314] on textarea "No Added Sugar,12.5g - 20 Sachets" at bounding box center [531, 336] width 500 height 70
paste textarea "added sugar,12.5g - 20 s"
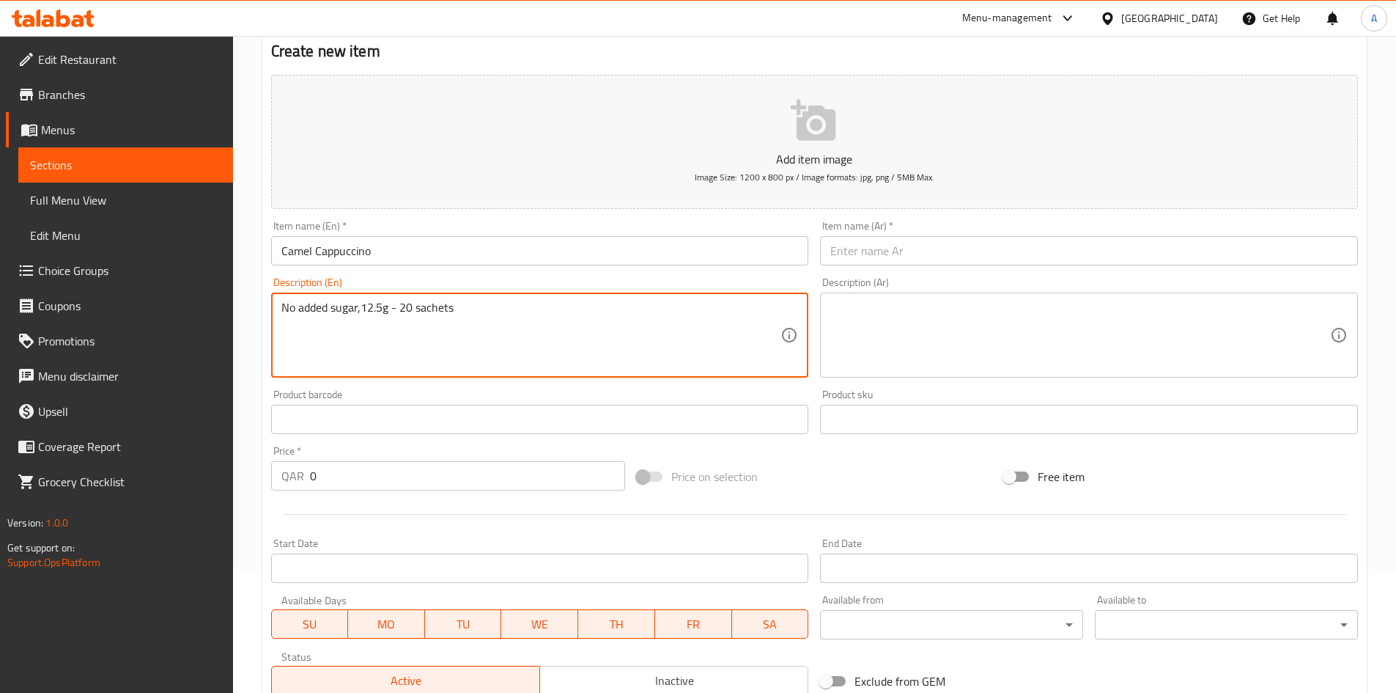
click at [367, 303] on textarea "No added sugar,12.5g - 20 sachets" at bounding box center [531, 336] width 500 height 70
click at [361, 309] on textarea "No added sugar,12.5g - 20 sachets" at bounding box center [531, 336] width 500 height 70
type textarea "No added sugar, 12.5g - 20 sachets"
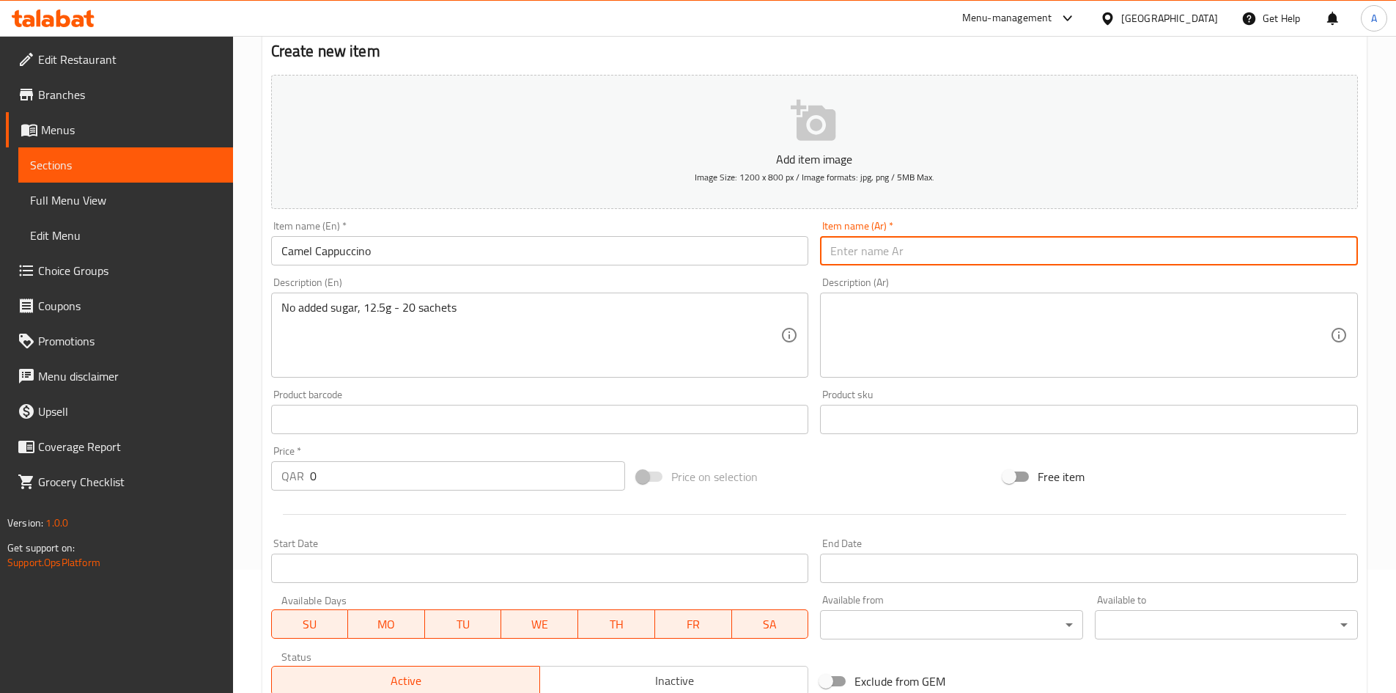
drag, startPoint x: 883, startPoint y: 265, endPoint x: 884, endPoint y: 257, distance: 8.2
click at [883, 264] on input "text" at bounding box center [1089, 250] width 538 height 29
click at [887, 254] on input "text" at bounding box center [1089, 250] width 538 height 29
paste input "كابتشينو الجمل - بدون سكر مضاف - 12.5 جرام - 20 كيس"
drag, startPoint x: 1034, startPoint y: 254, endPoint x: 805, endPoint y: 259, distance: 228.8
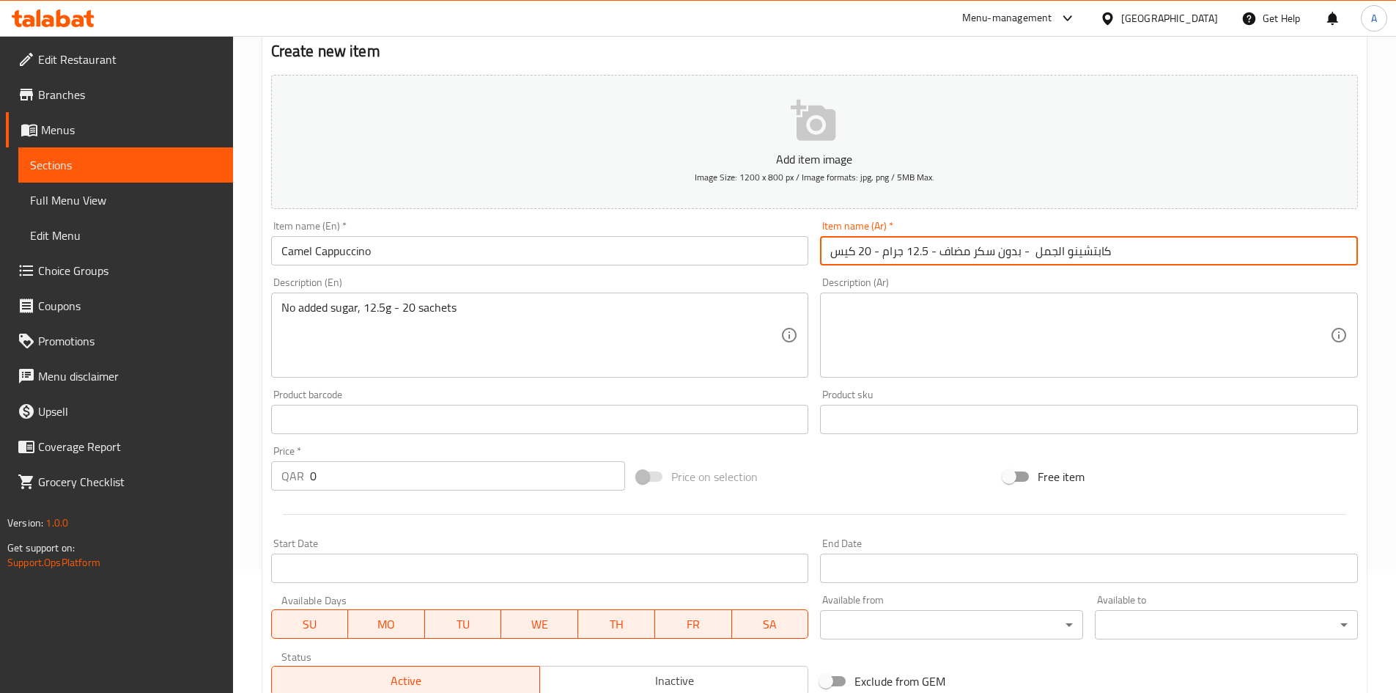
click at [805, 259] on div "Add item image Image Size: 1200 x 800 px / Image formats: jpg, png / 5MB Max. I…" at bounding box center [814, 385] width 1099 height 632
type input "كابتشينو الجمل"
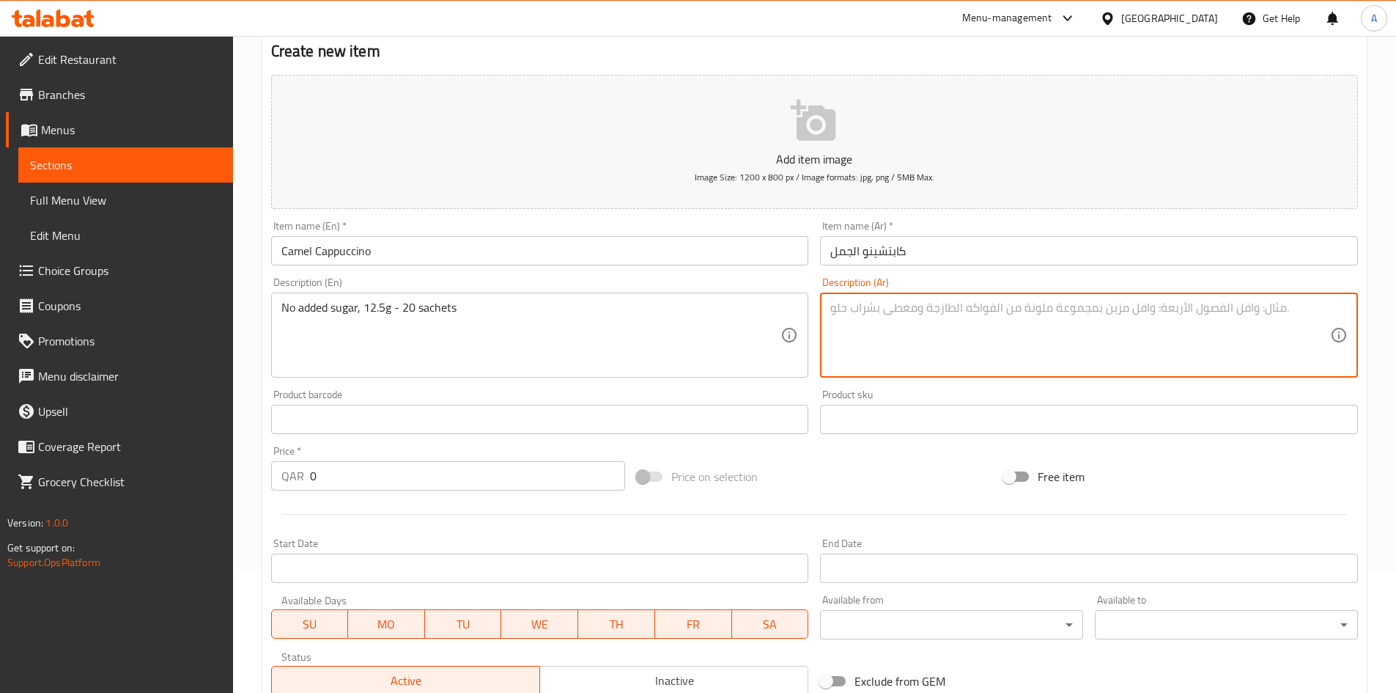
click at [981, 317] on textarea at bounding box center [1081, 336] width 500 height 70
paste textarea "- بدون سكر مضاف - 12.5 جرام - 20 كيس"
drag, startPoint x: 1318, startPoint y: 312, endPoint x: 1407, endPoint y: 314, distance: 88.7
click at [1396, 314] on html "​ Menu-management [GEOGRAPHIC_DATA] Get Help A Edit Restaurant Branches Menus S…" at bounding box center [698, 223] width 1396 height 693
drag, startPoint x: 1240, startPoint y: 314, endPoint x: 1245, endPoint y: 322, distance: 8.9
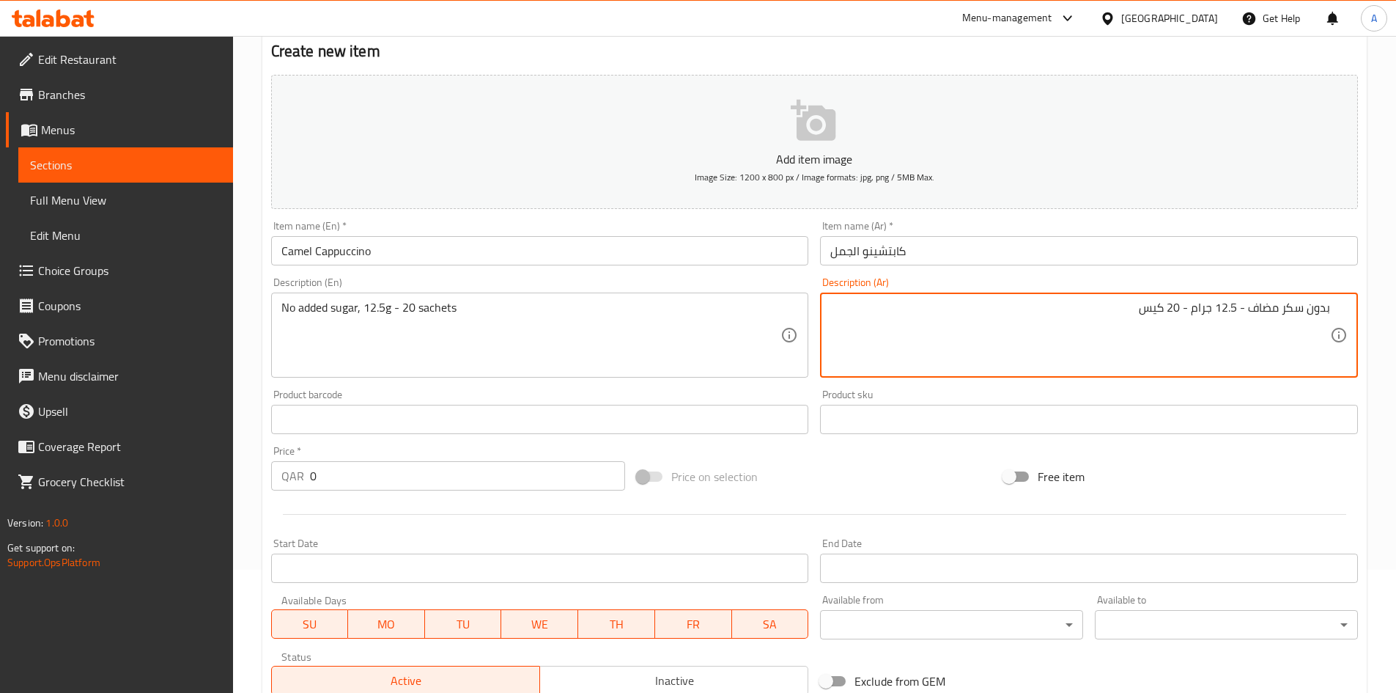
click at [1245, 322] on textarea "بدون سكر مضاف - 12.5 جرام - 20 كيس" at bounding box center [1081, 336] width 500 height 70
click at [1245, 315] on textarea "بدون سكر مضاف ، 12.5 جرام - 20 كيس" at bounding box center [1081, 336] width 500 height 70
type textarea "بدون سكر مضاف ، 12.5 جرام - 20 كيس"
drag, startPoint x: 170, startPoint y: 474, endPoint x: 131, endPoint y: 474, distance: 38.8
click at [131, 474] on div "Edit Restaurant Branches Menus Sections Full Menu View Edit Menu Choice Groups …" at bounding box center [698, 413] width 1396 height 1000
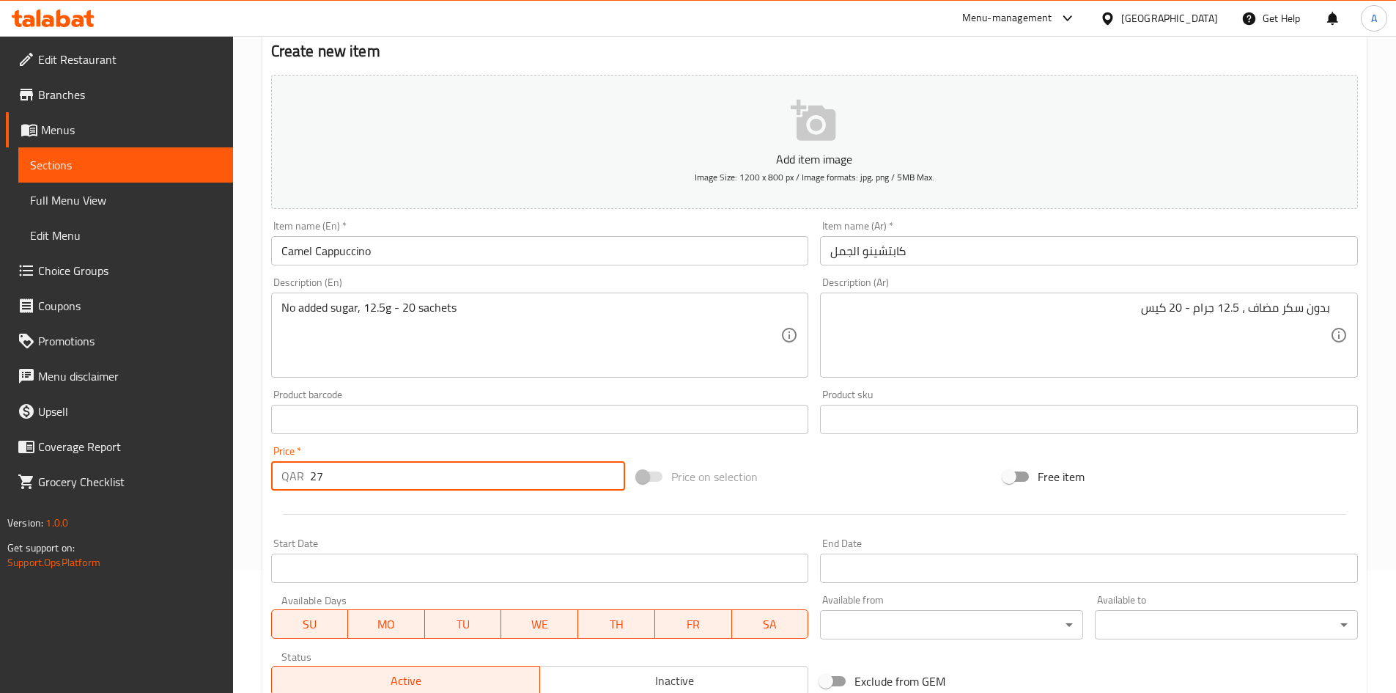
type input "27"
click at [954, 470] on div "Price on selection" at bounding box center [814, 477] width 367 height 40
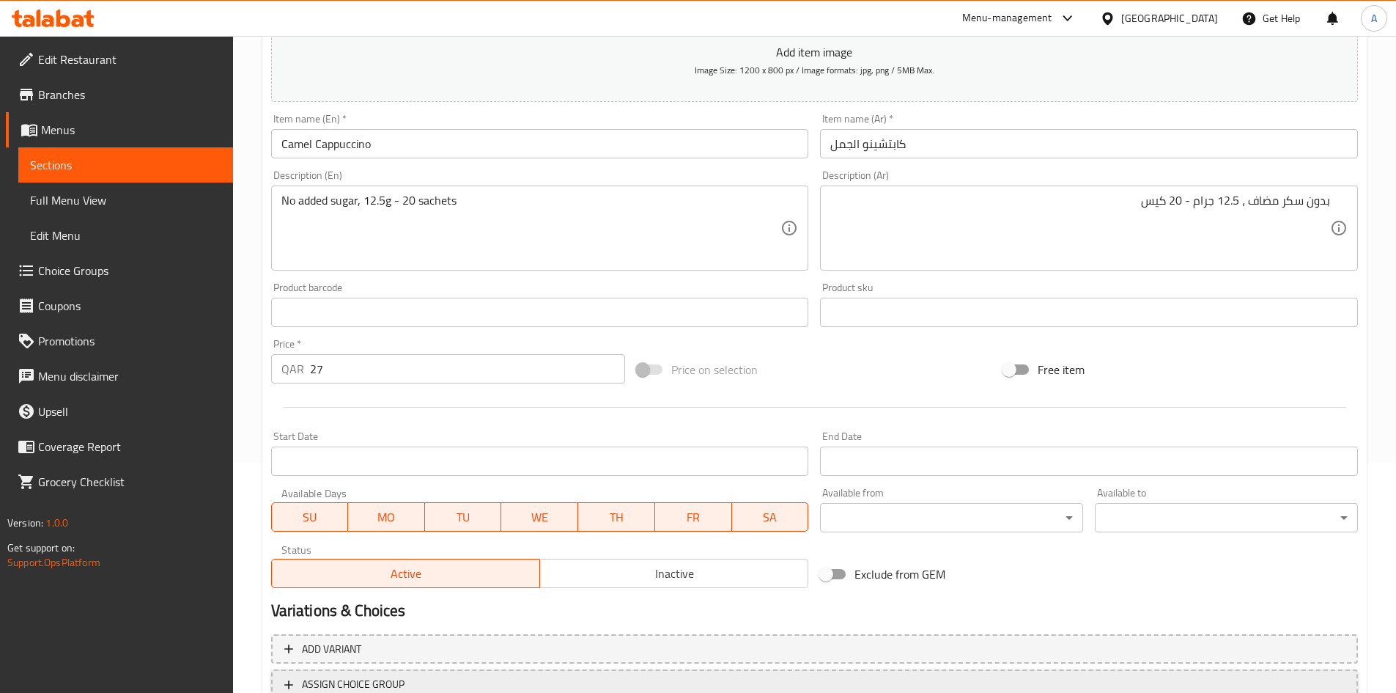
scroll to position [343, 0]
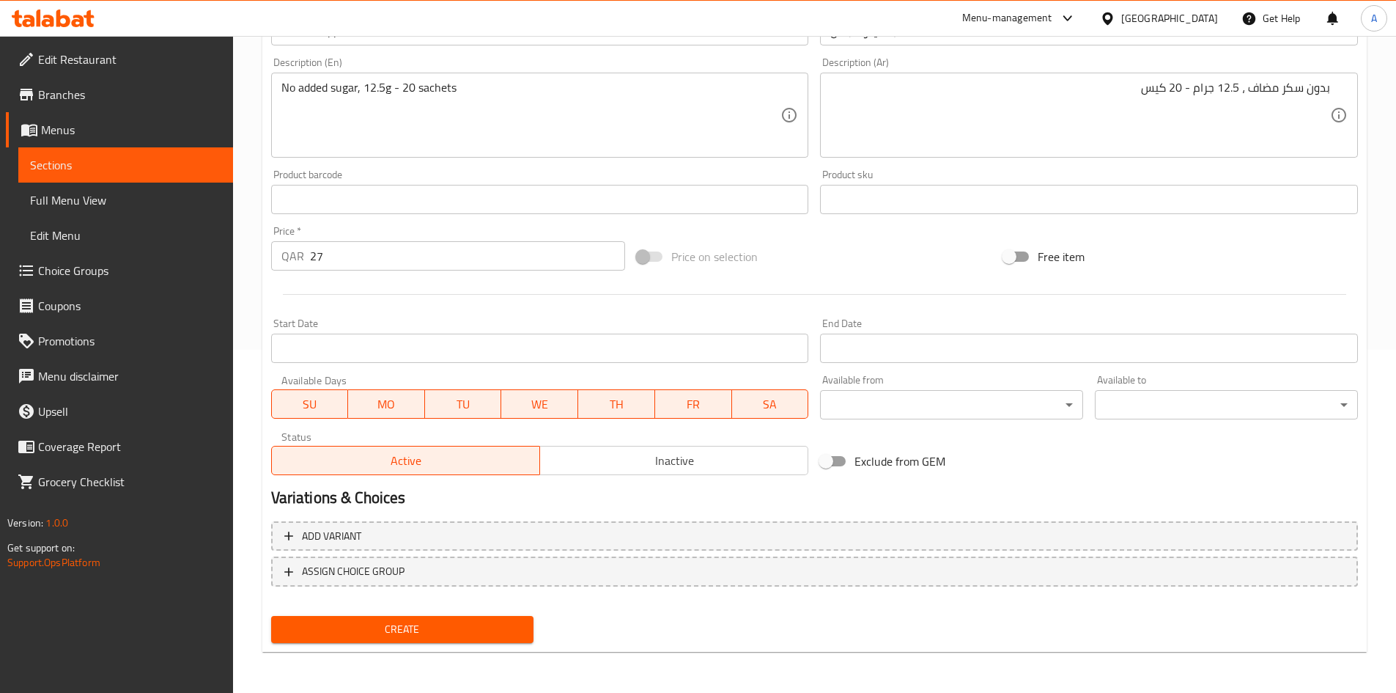
click at [462, 627] on span "Create" at bounding box center [403, 629] width 240 height 18
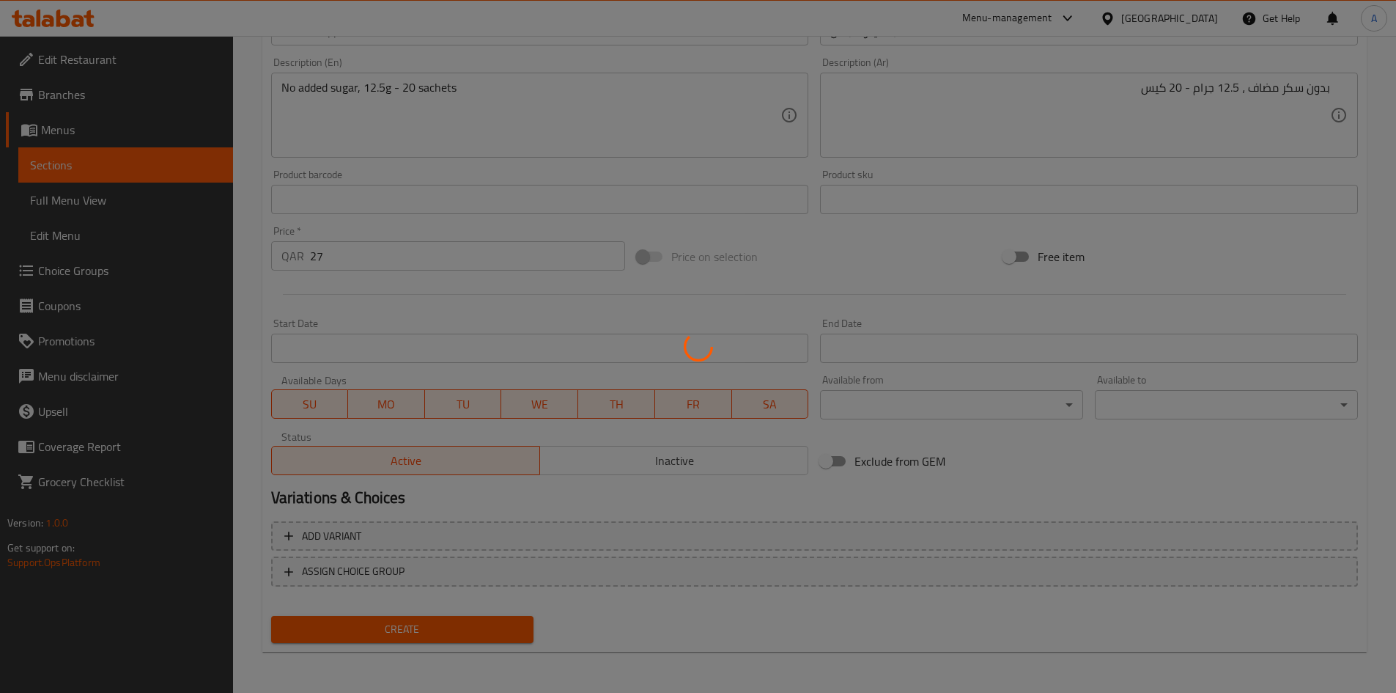
type input "0"
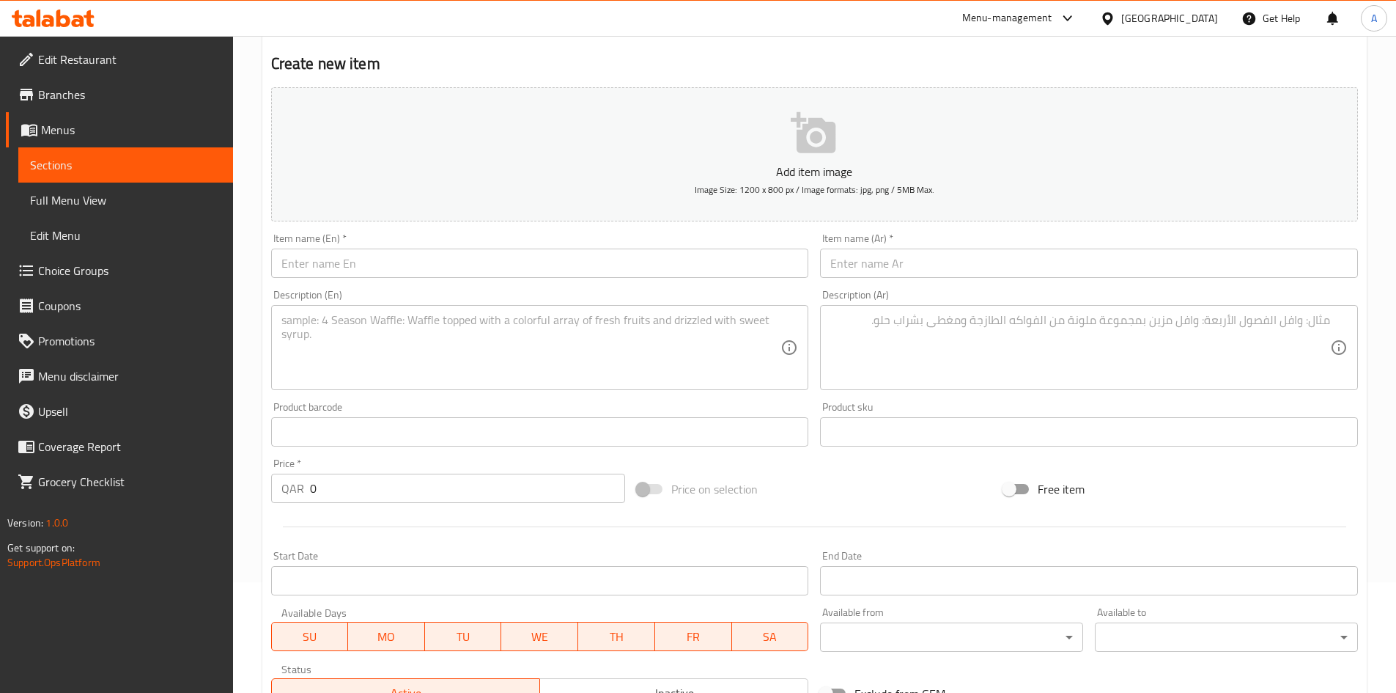
scroll to position [147, 0]
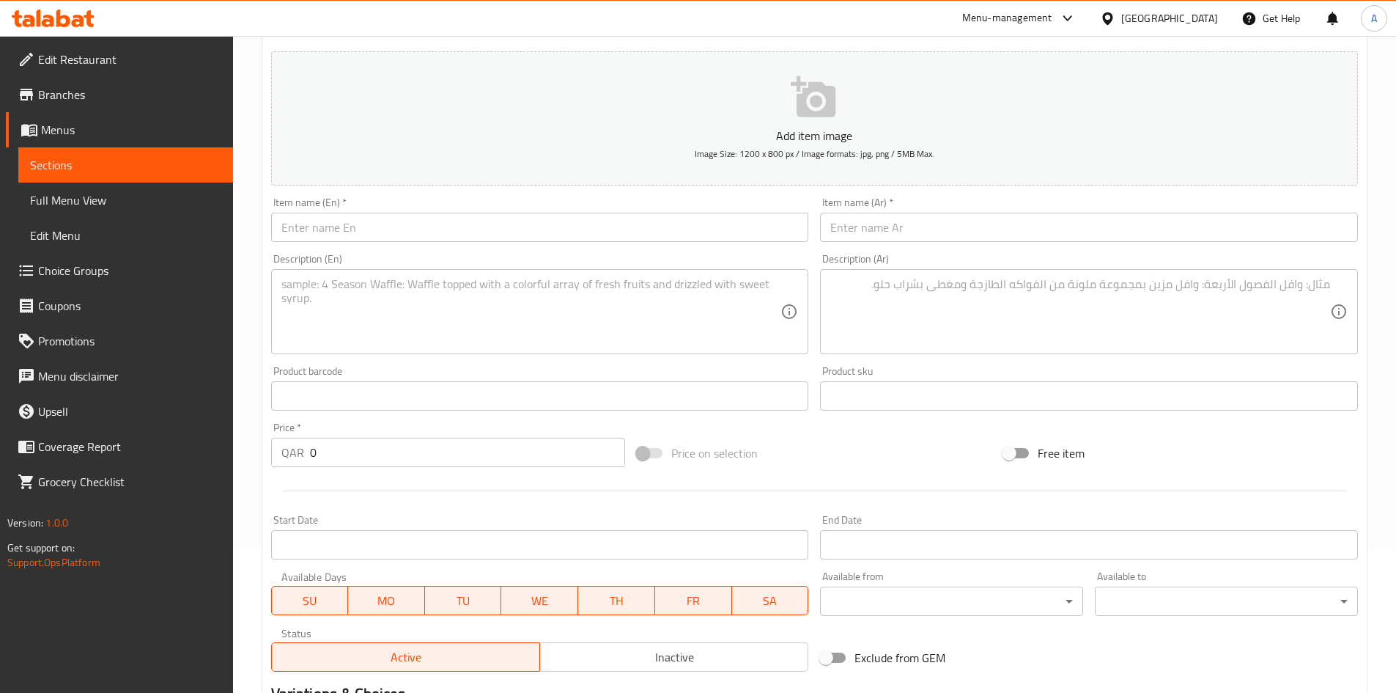
click at [523, 264] on div "Description (En) Description (En)" at bounding box center [540, 304] width 538 height 100
click at [533, 231] on input "text" at bounding box center [540, 227] width 538 height 29
paste input "Glass Coffee Set Small"
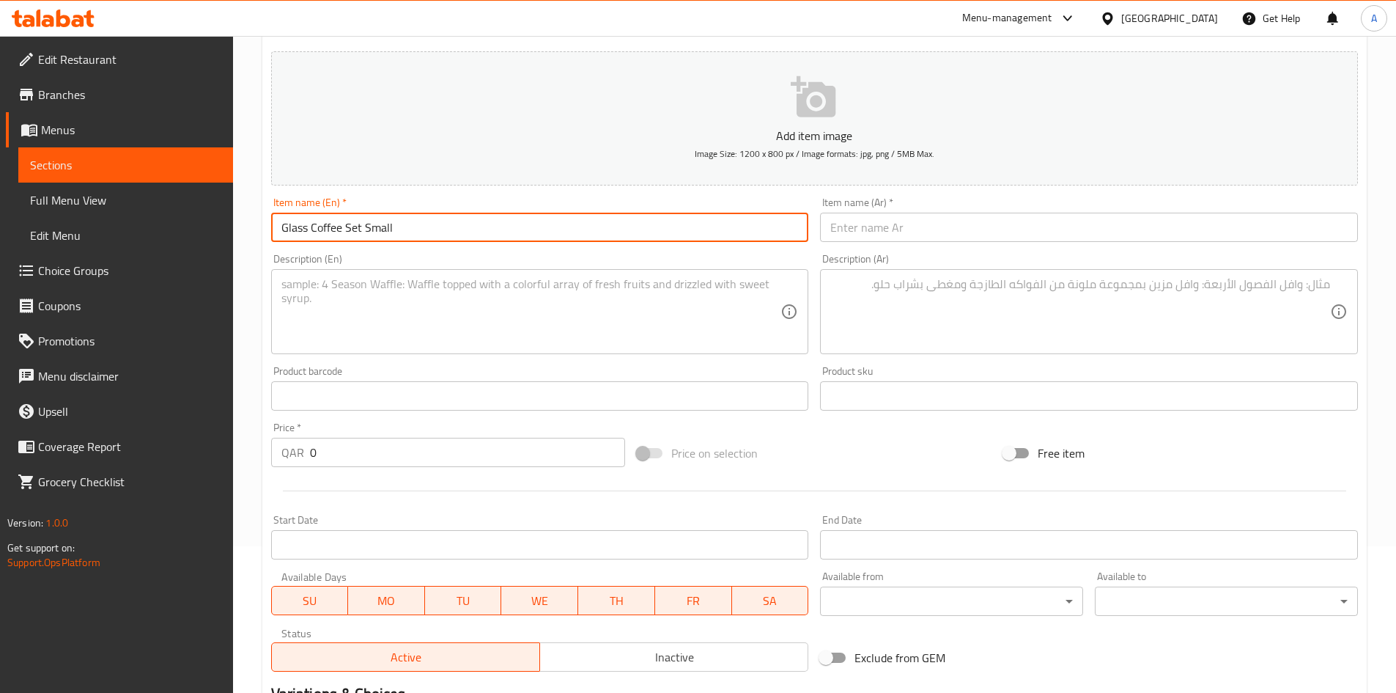
type input "Glass Coffee Set Small"
click at [879, 248] on div "Description (Ar) Description (Ar)" at bounding box center [1089, 304] width 550 height 112
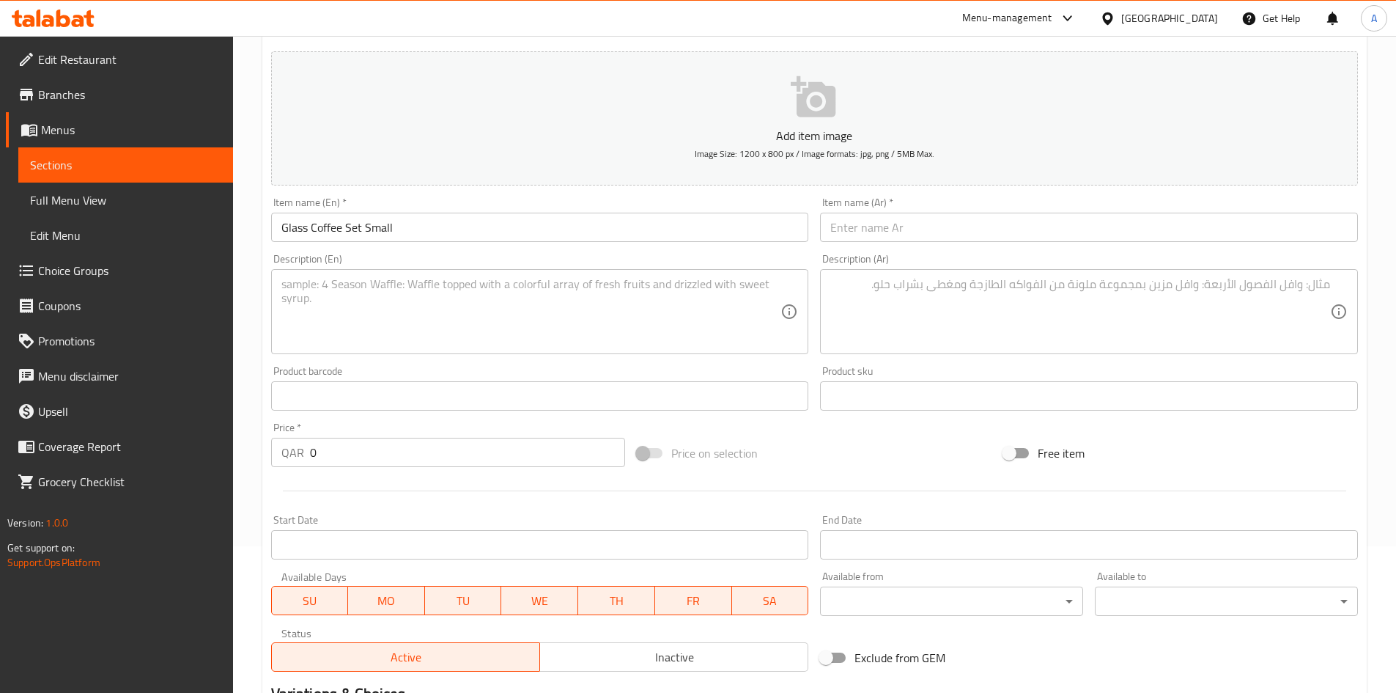
click at [886, 237] on input "text" at bounding box center [1089, 227] width 538 height 29
paste input "طقم قهوة زجاجي صغير"
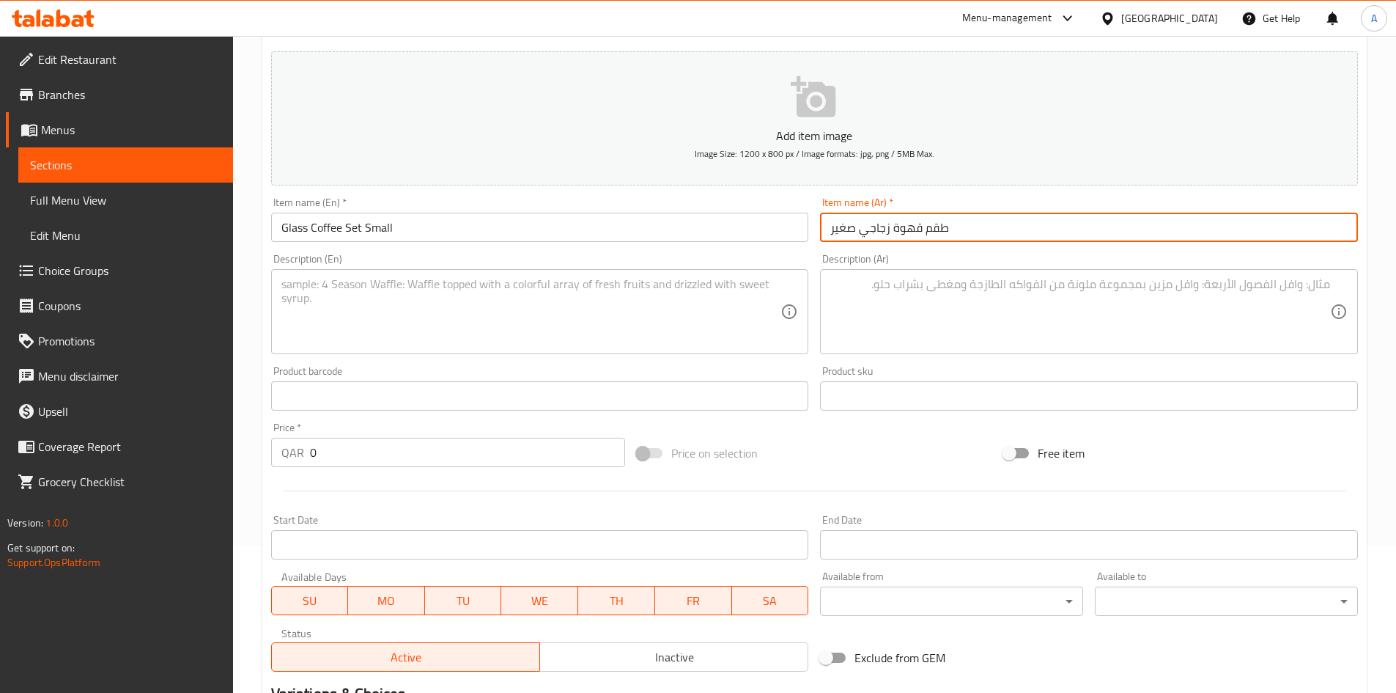
type input "طقم قهوة زجاجي صغير"
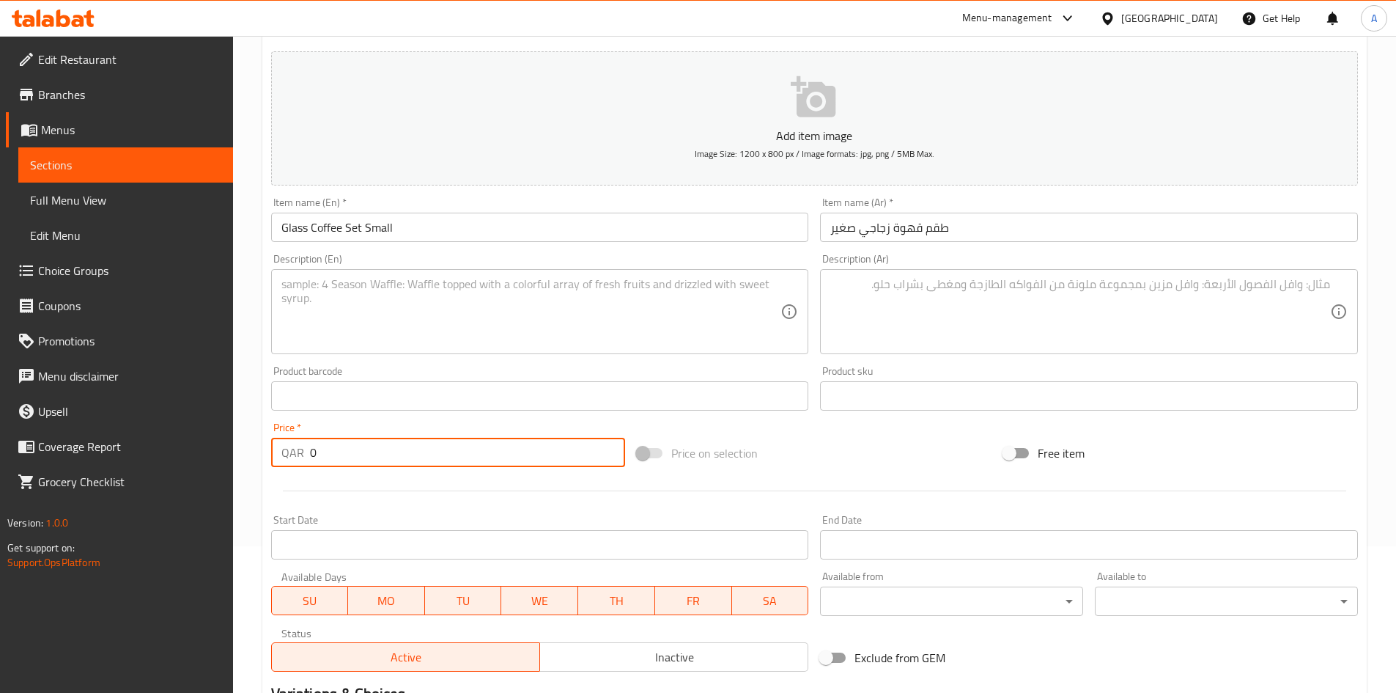
drag, startPoint x: 331, startPoint y: 453, endPoint x: 224, endPoint y: 465, distance: 106.9
click at [235, 459] on div "Home / Restaurants management / Menus / Sections / item / create Coffee section…" at bounding box center [814, 389] width 1163 height 1000
type input "17"
click at [446, 489] on div at bounding box center [814, 491] width 1099 height 36
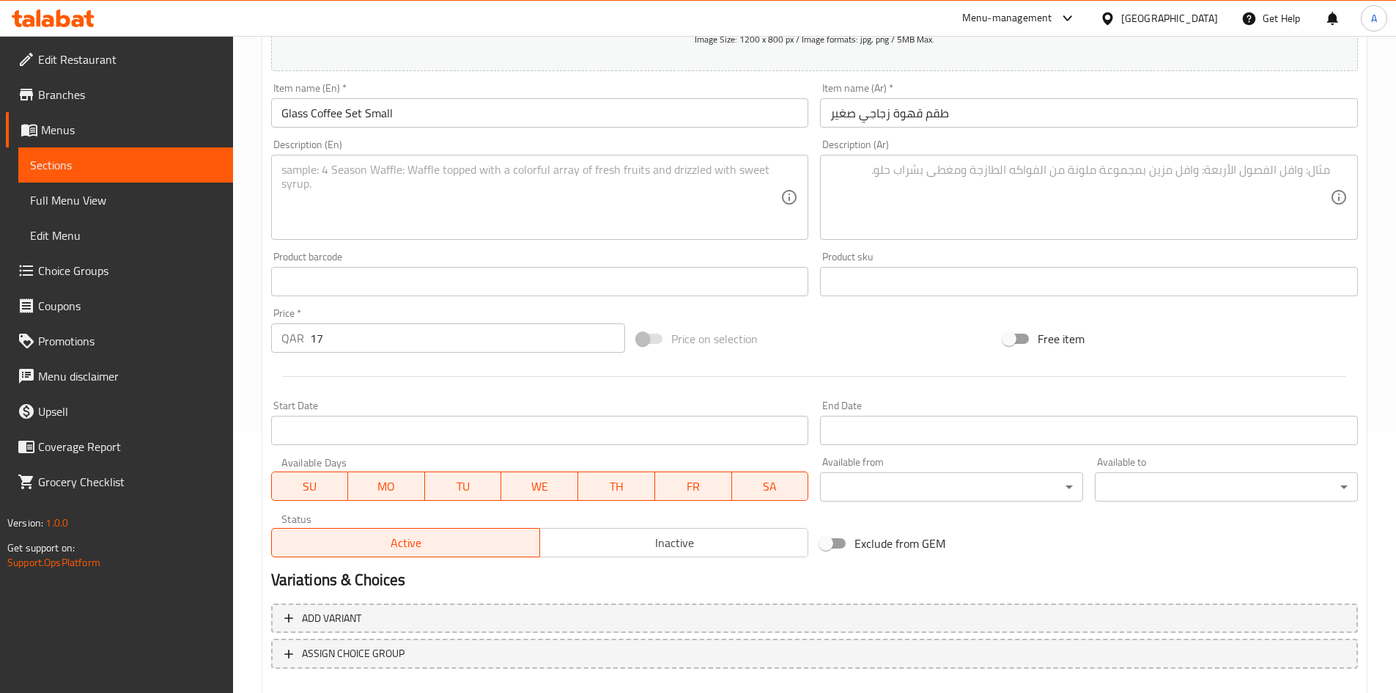
scroll to position [343, 0]
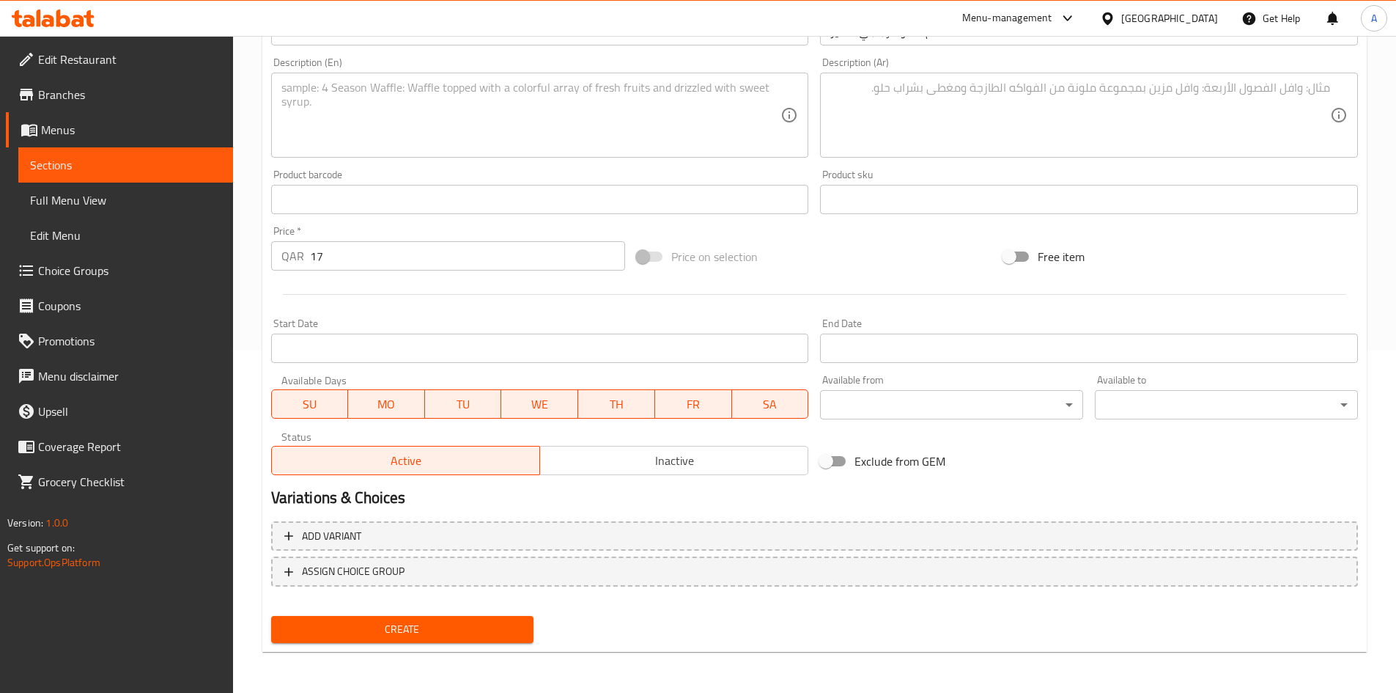
click at [504, 627] on span "Create" at bounding box center [403, 629] width 240 height 18
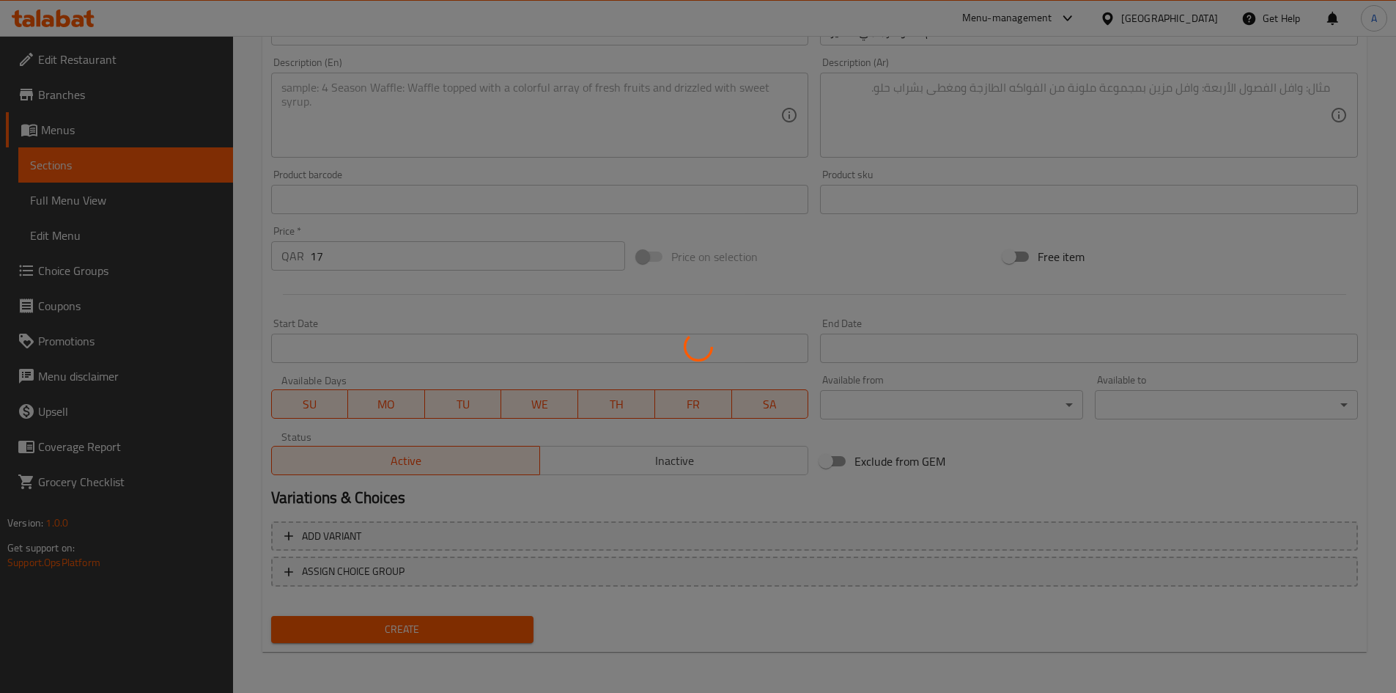
type input "0"
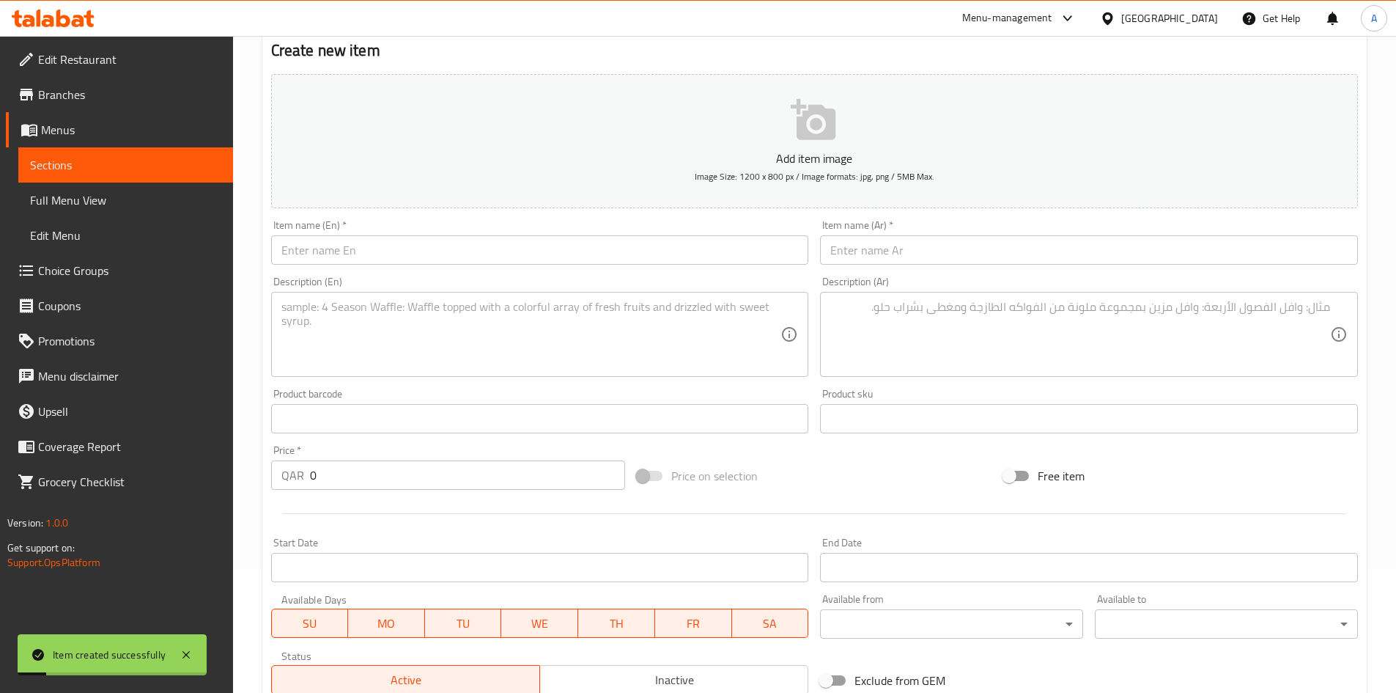
scroll to position [123, 0]
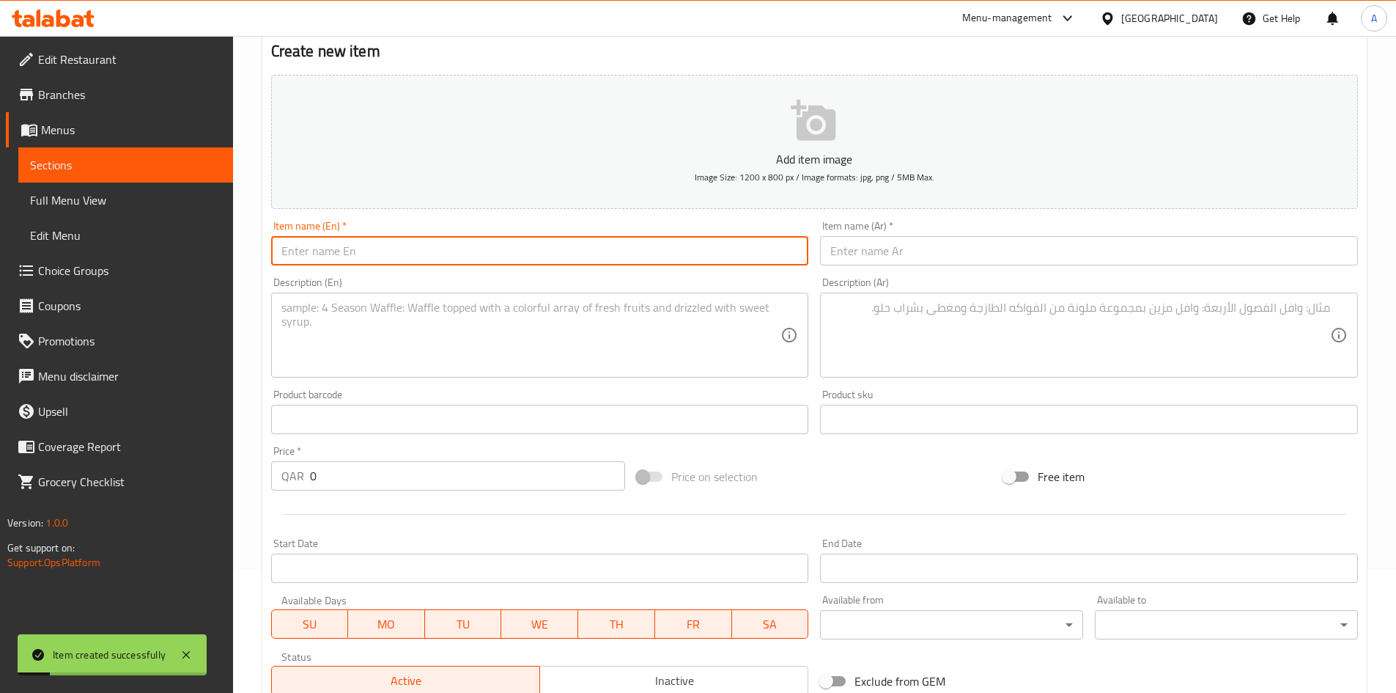
click at [542, 245] on input "text" at bounding box center [540, 250] width 538 height 29
paste input "Cotton Sprataya Rope (10Cm)"
type input "Cotton Sprataya Rope (10Cm)"
click at [828, 250] on input "text" at bounding box center [1089, 250] width 538 height 29
paste input "حبل سبراتايا قطني (10 سم)"
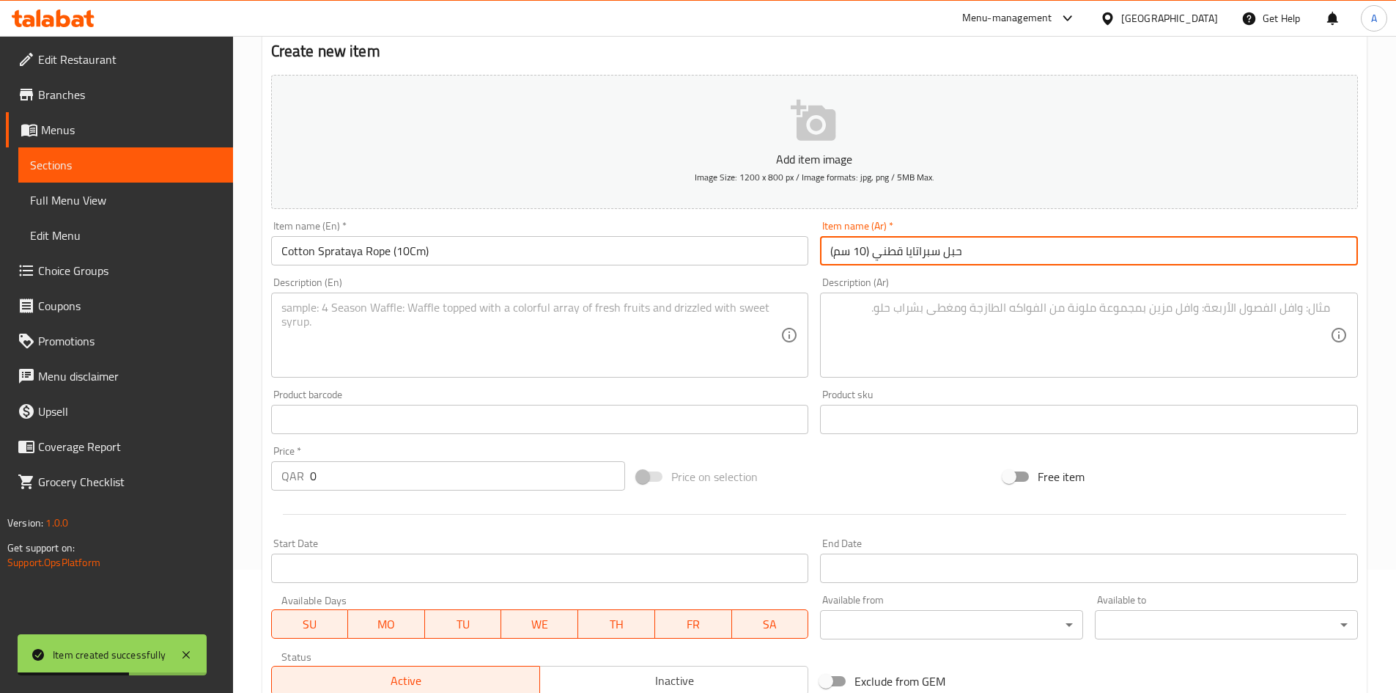
type input "حبل سبراتايا قطني (10 سم)"
click at [820, 290] on div "Description (Ar) Description (Ar)" at bounding box center [1089, 327] width 538 height 100
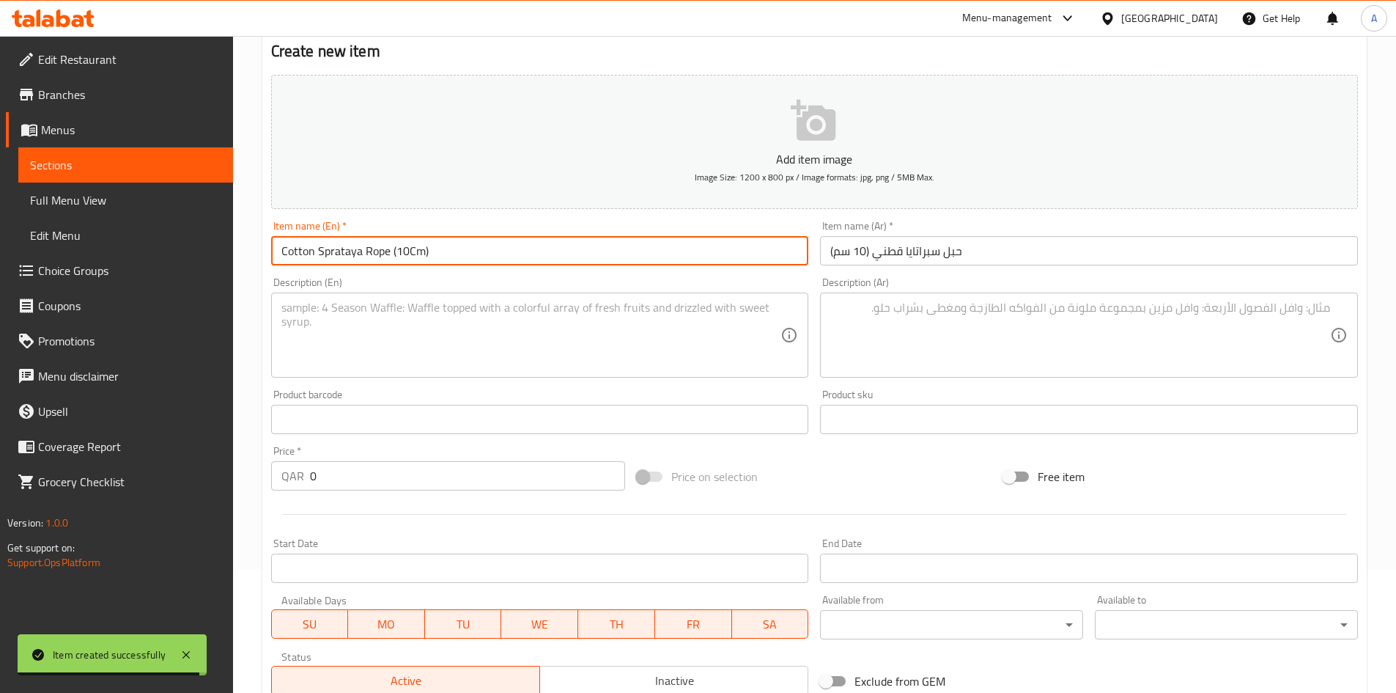
click at [529, 255] on input "Cotton Sprataya Rope (10Cm)" at bounding box center [540, 250] width 538 height 29
click at [394, 257] on input "Cotton Sprataya Rope (10Cm" at bounding box center [540, 250] width 538 height 29
click at [397, 251] on input "Cotton Sprataya Rope 10Cm" at bounding box center [540, 250] width 538 height 29
click at [401, 249] on input "Cotton Sprataya Rope 10Cm" at bounding box center [540, 250] width 538 height 29
click at [399, 257] on input "Cotton Sprataya Rope 10Cm" at bounding box center [540, 250] width 538 height 29
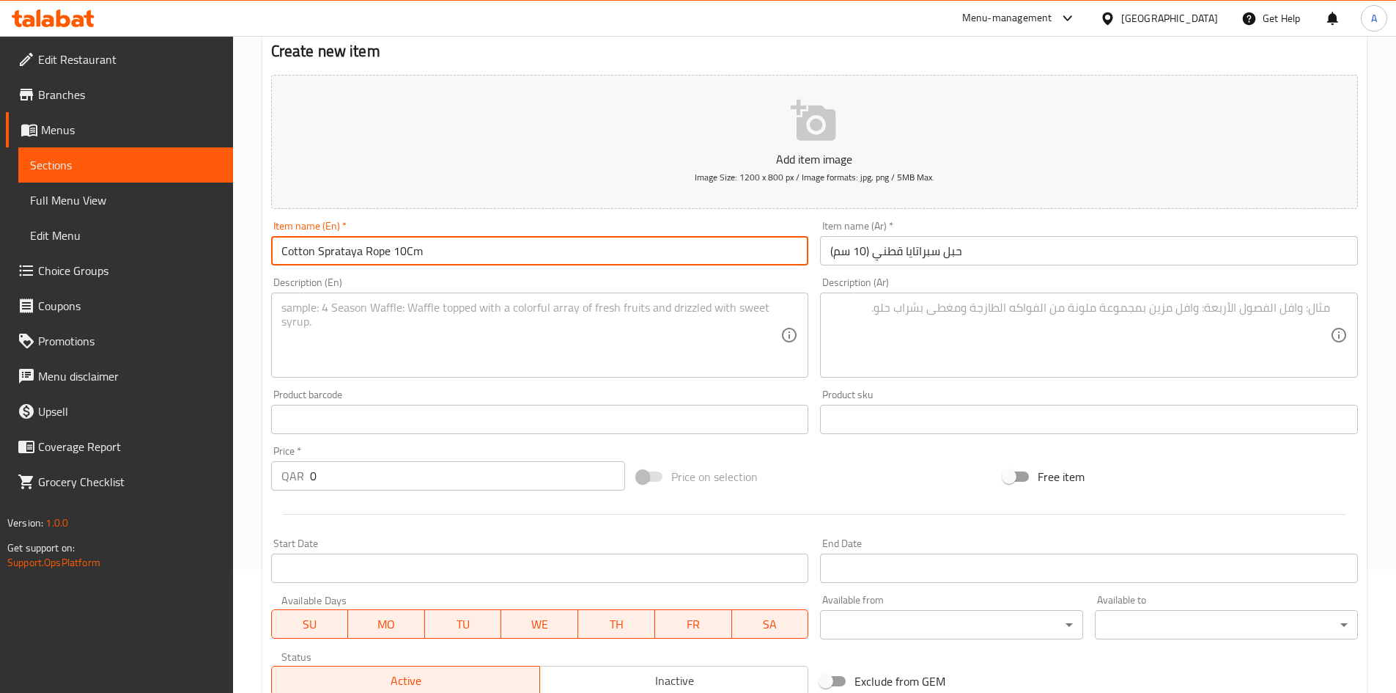
click at [401, 254] on input "Cotton Sprataya Rope 10Cm" at bounding box center [540, 250] width 538 height 29
type input "Cotton Sprataya Rope 10 Cm"
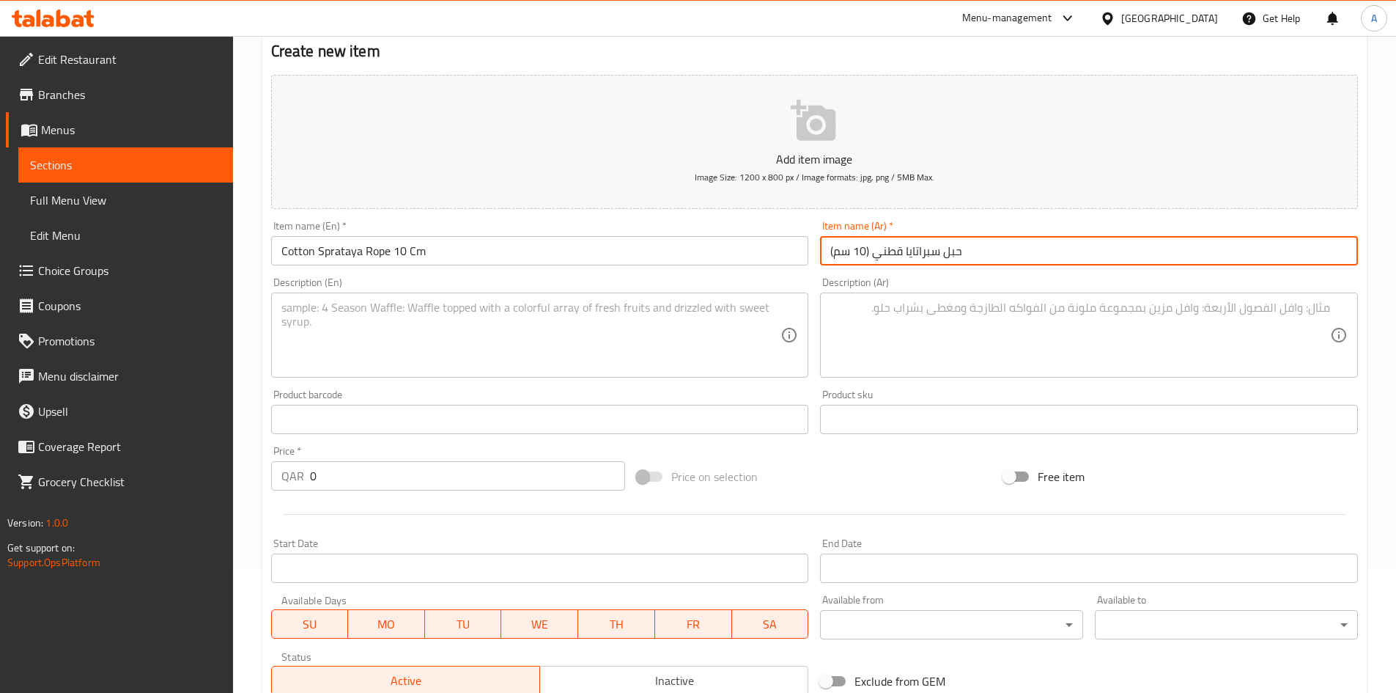
click at [833, 252] on input "حبل سبراتايا قطني (10 سم)" at bounding box center [1089, 250] width 538 height 29
click at [866, 254] on input "حبل سبراتايا قطني (10 سم" at bounding box center [1089, 250] width 538 height 29
click at [866, 257] on input "حبل سبراتايا قطني (10 سم" at bounding box center [1089, 250] width 538 height 29
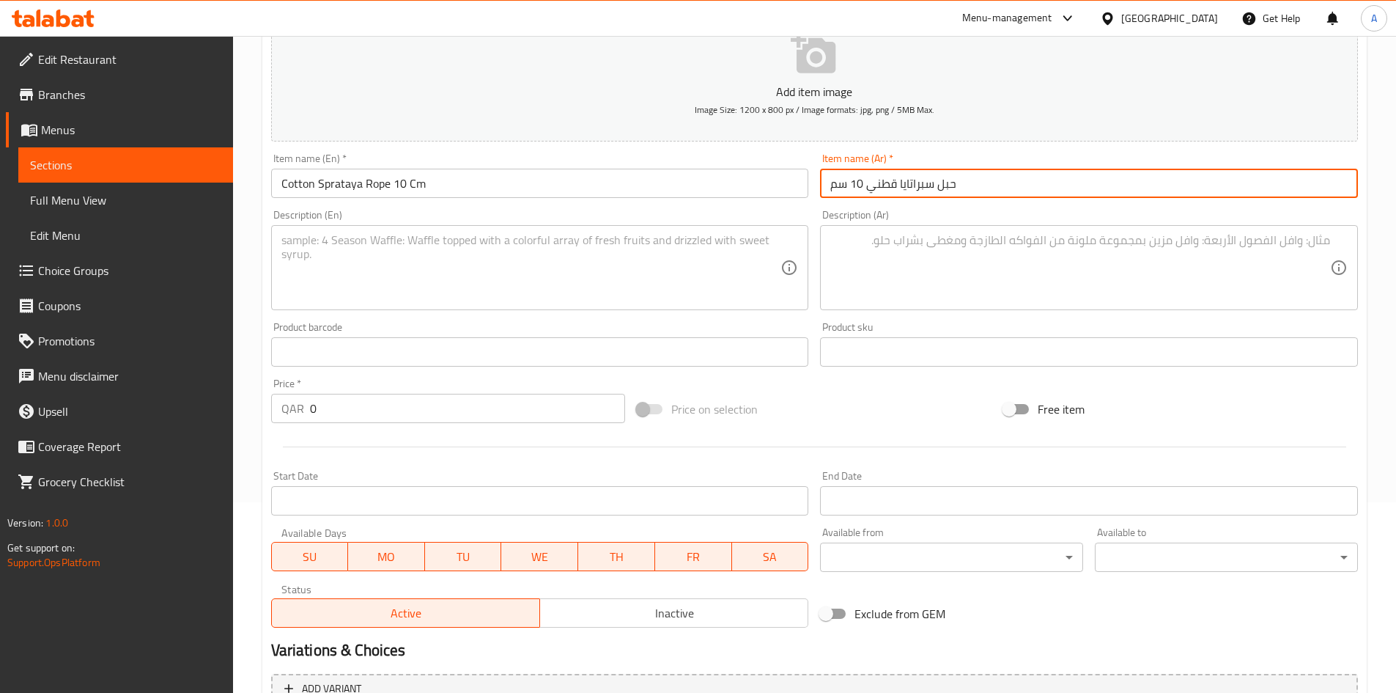
scroll to position [196, 0]
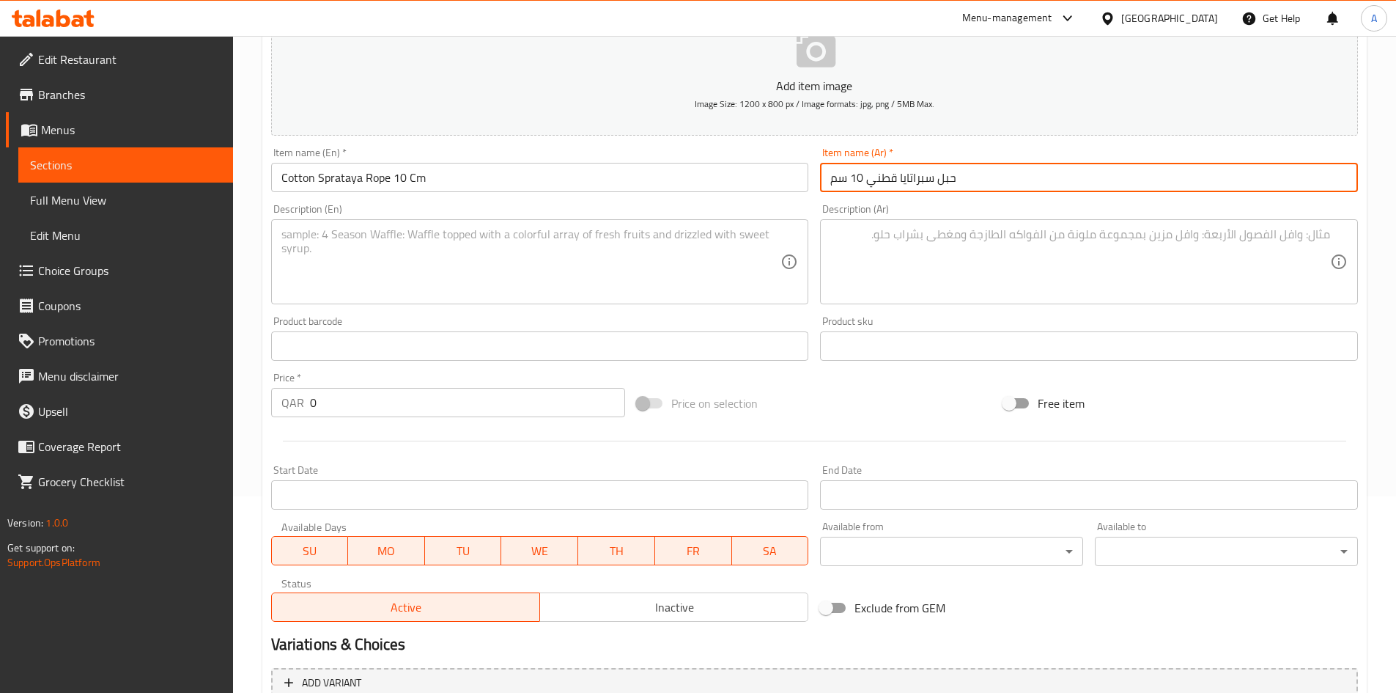
type input "حبل سبراتايا قطني 10 سم"
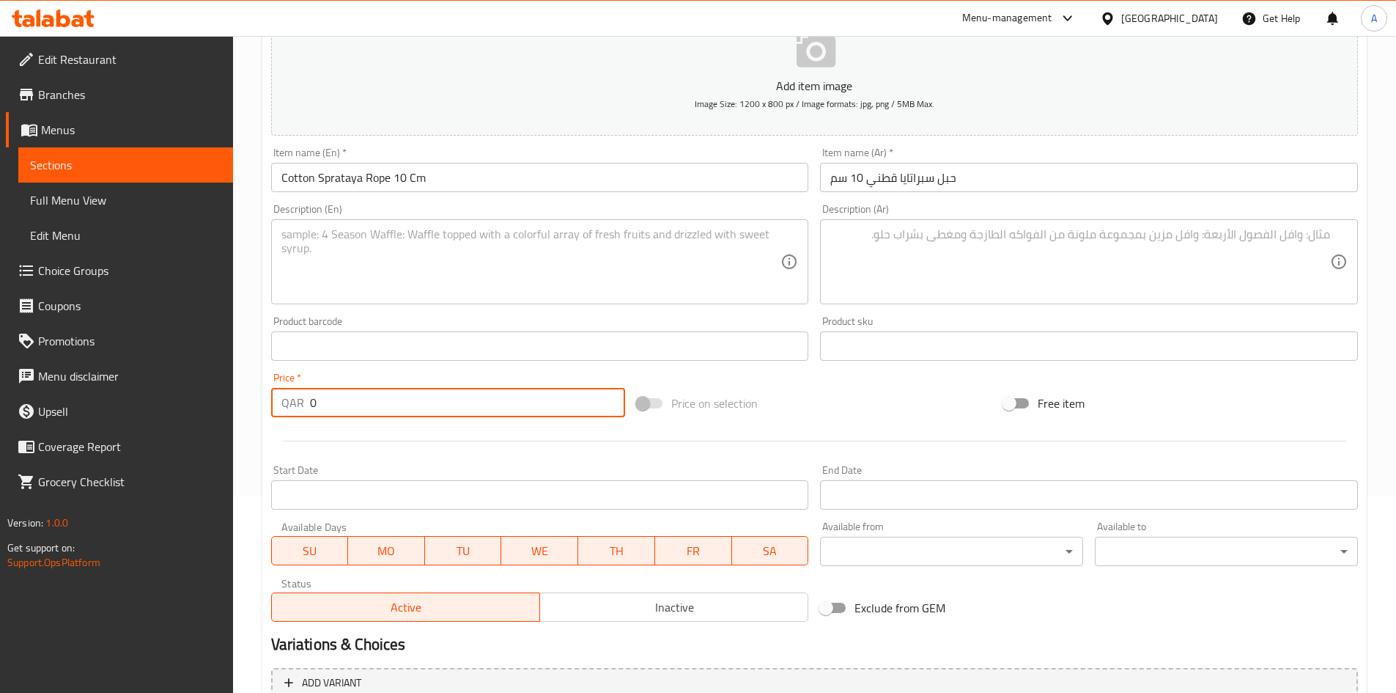
drag, startPoint x: 342, startPoint y: 401, endPoint x: 155, endPoint y: 425, distance: 188.5
click at [170, 418] on div "Edit Restaurant Branches Menus Sections Full Menu View Edit Menu Choice Groups …" at bounding box center [698, 339] width 1396 height 1000
type input "10"
click at [483, 444] on div at bounding box center [814, 441] width 1099 height 36
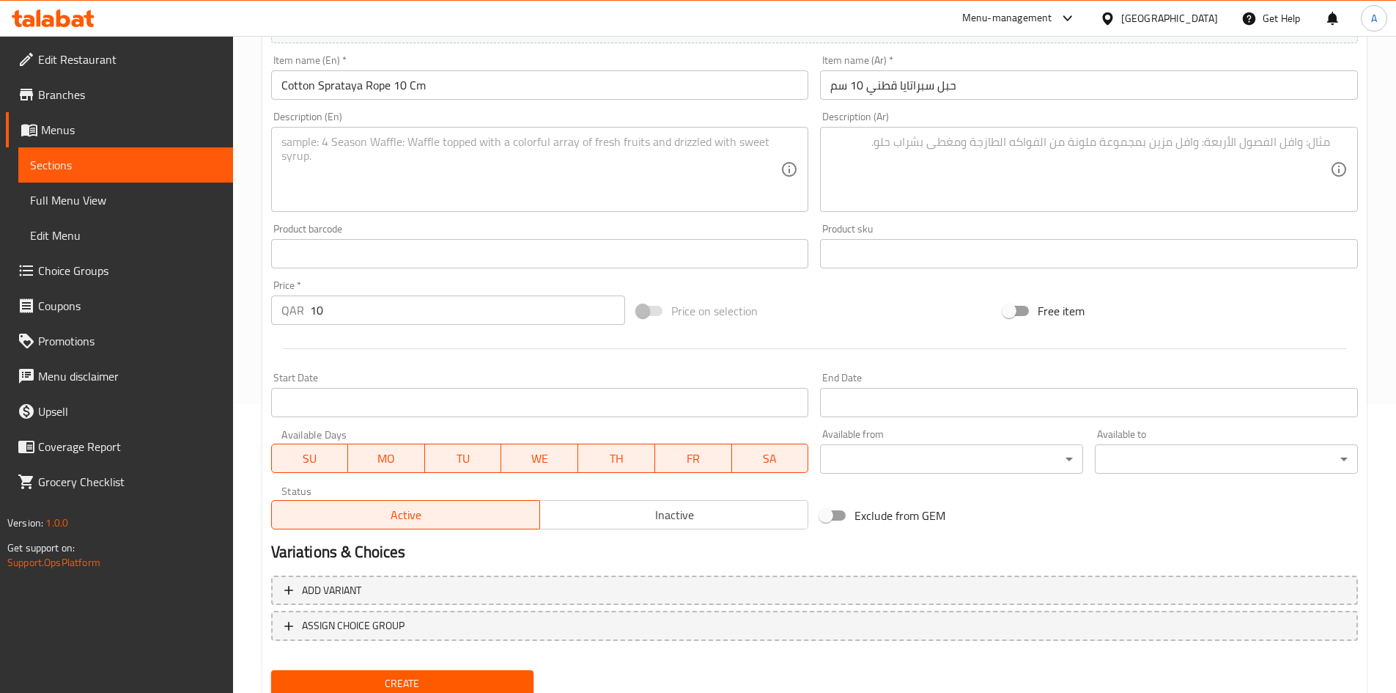
scroll to position [343, 0]
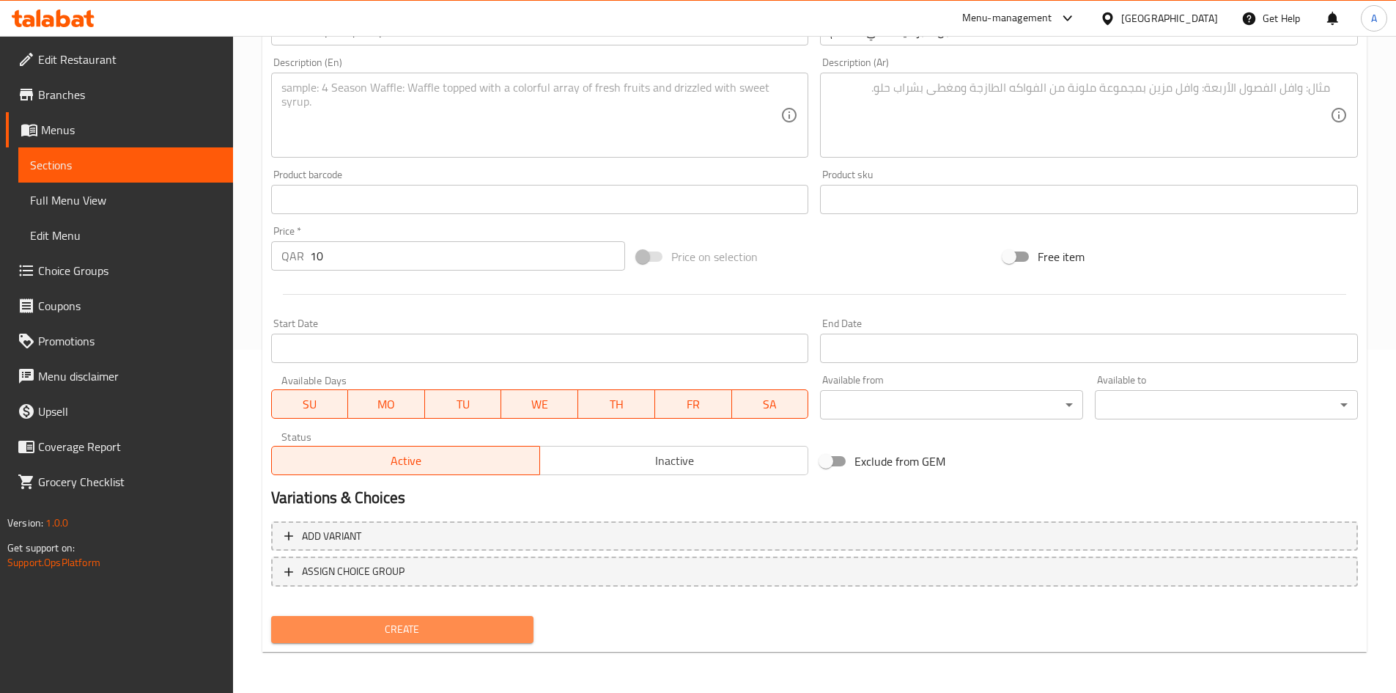
click at [465, 623] on span "Create" at bounding box center [403, 629] width 240 height 18
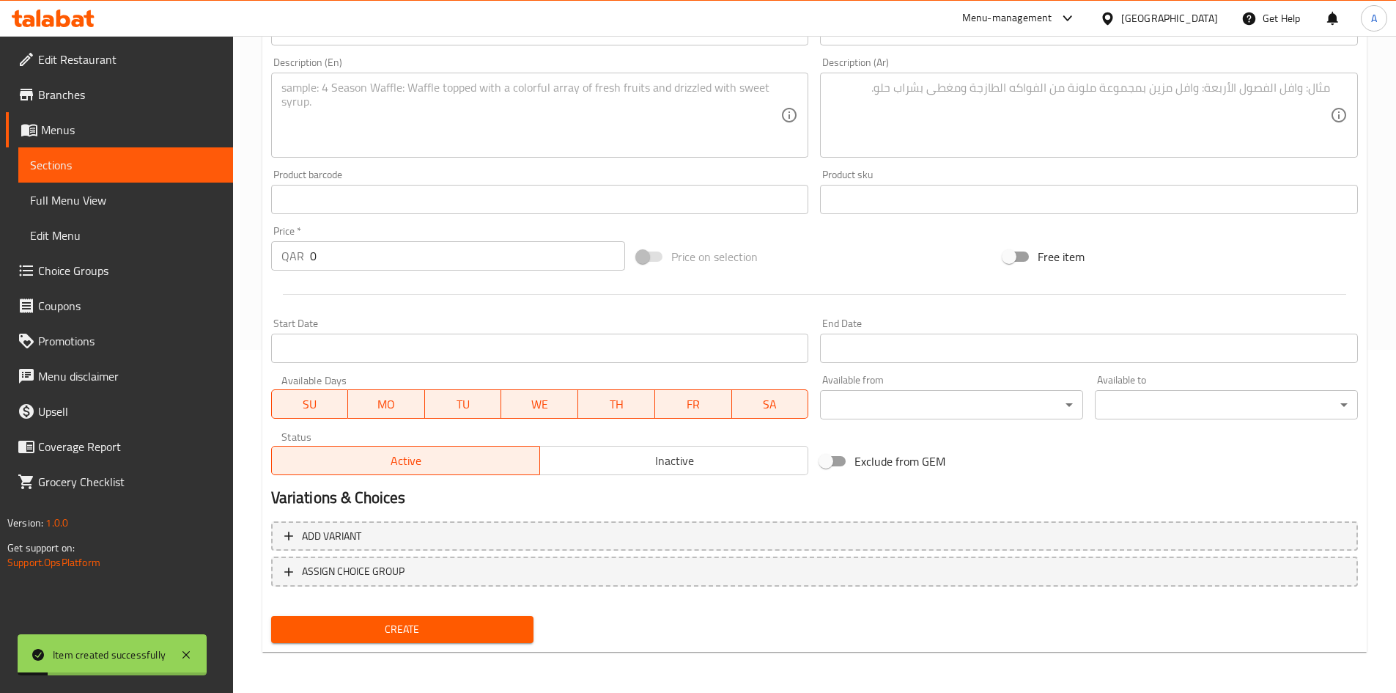
drag, startPoint x: 387, startPoint y: 259, endPoint x: 138, endPoint y: 229, distance: 251.1
click at [119, 223] on div "Edit Restaurant Branches Menus Sections Full Menu View Edit Menu Choice Groups …" at bounding box center [698, 193] width 1396 height 1000
type input "13"
drag, startPoint x: 868, startPoint y: 232, endPoint x: 818, endPoint y: 262, distance: 58.2
click at [869, 232] on div "Add item image Image Size: 1200 x 800 px / Image formats: jpg, png / 5MB Max. I…" at bounding box center [814, 165] width 1099 height 632
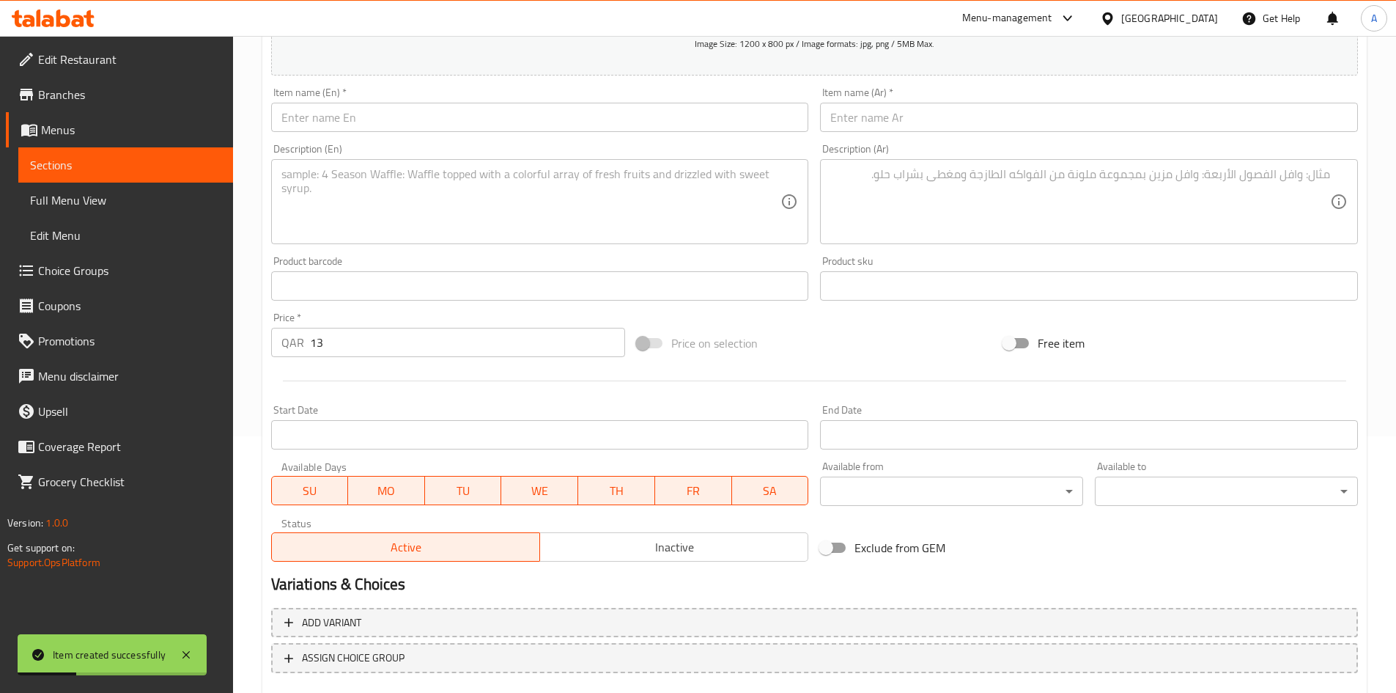
scroll to position [0, 0]
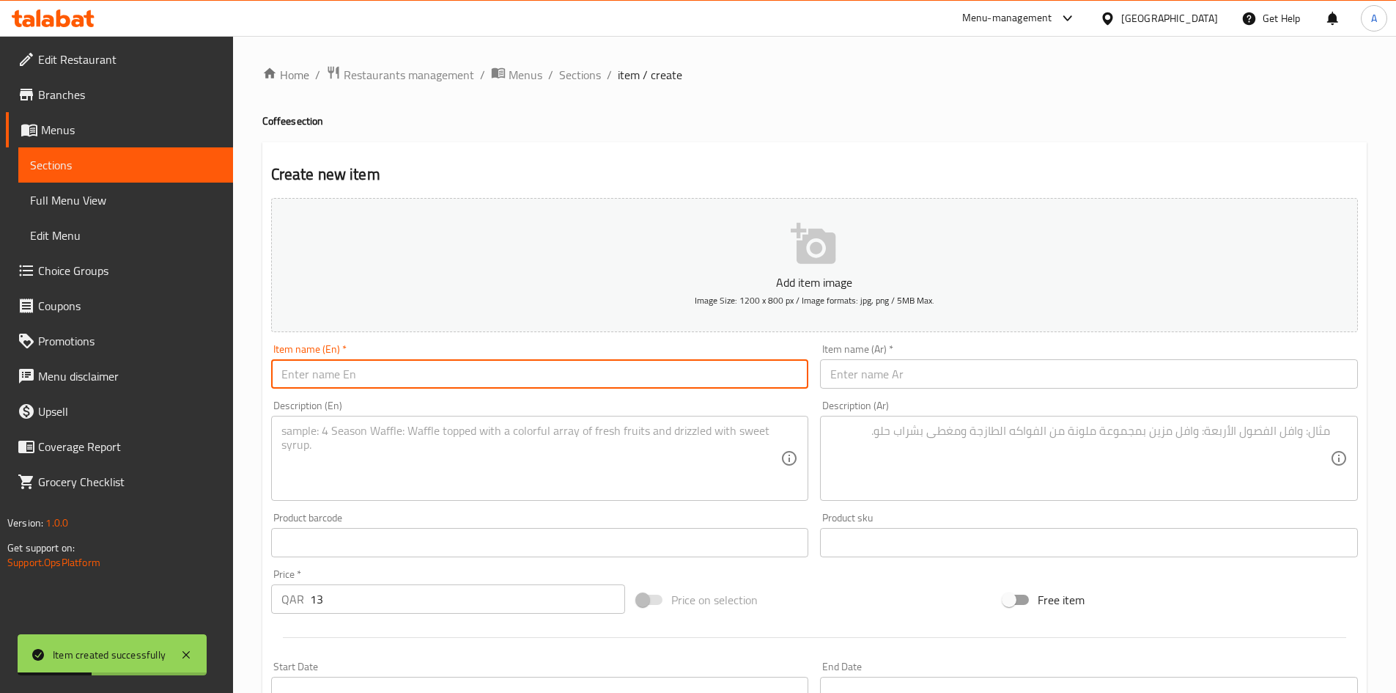
drag, startPoint x: 452, startPoint y: 375, endPoint x: 460, endPoint y: 363, distance: 14.8
click at [453, 372] on input "text" at bounding box center [540, 373] width 538 height 29
paste input "Glass Cup And Pure Copper"
type input "Glass Cup And Pure Copper"
click at [941, 353] on div "Item name (Ar)   * Item name (Ar) *" at bounding box center [1089, 366] width 538 height 45
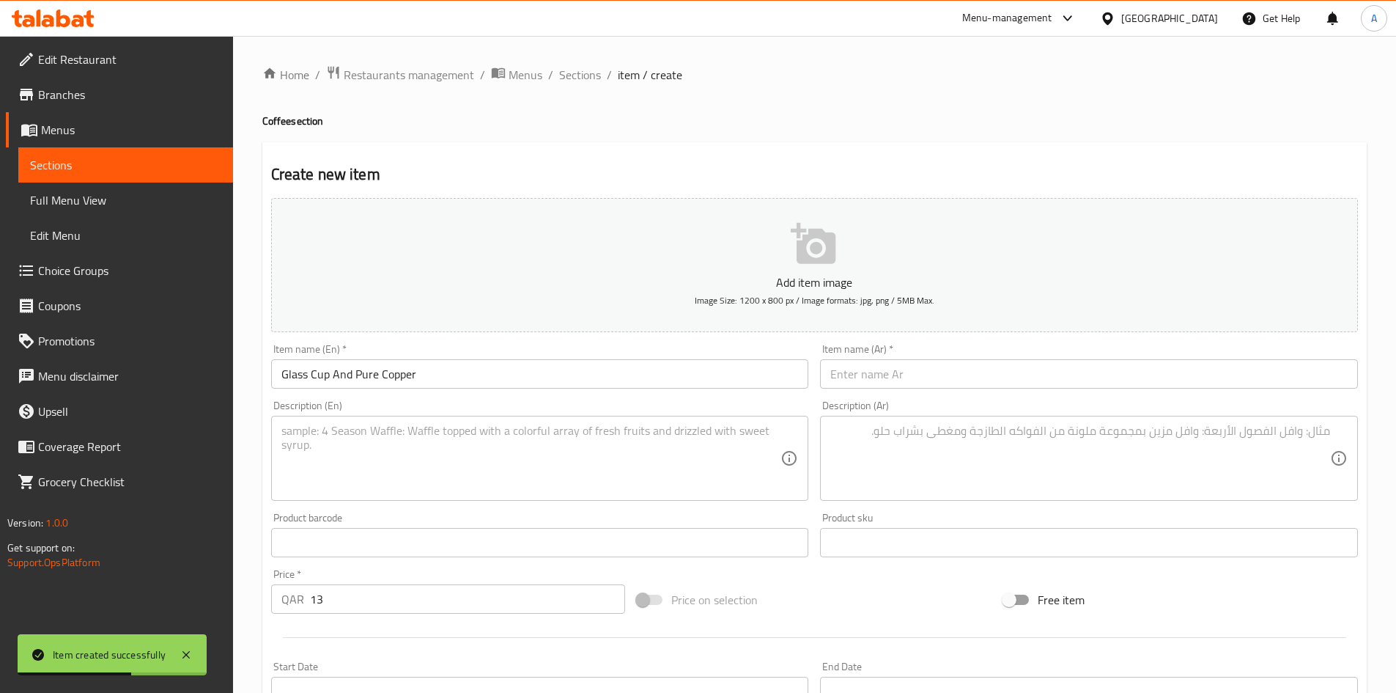
click at [938, 364] on input "text" at bounding box center [1089, 373] width 538 height 29
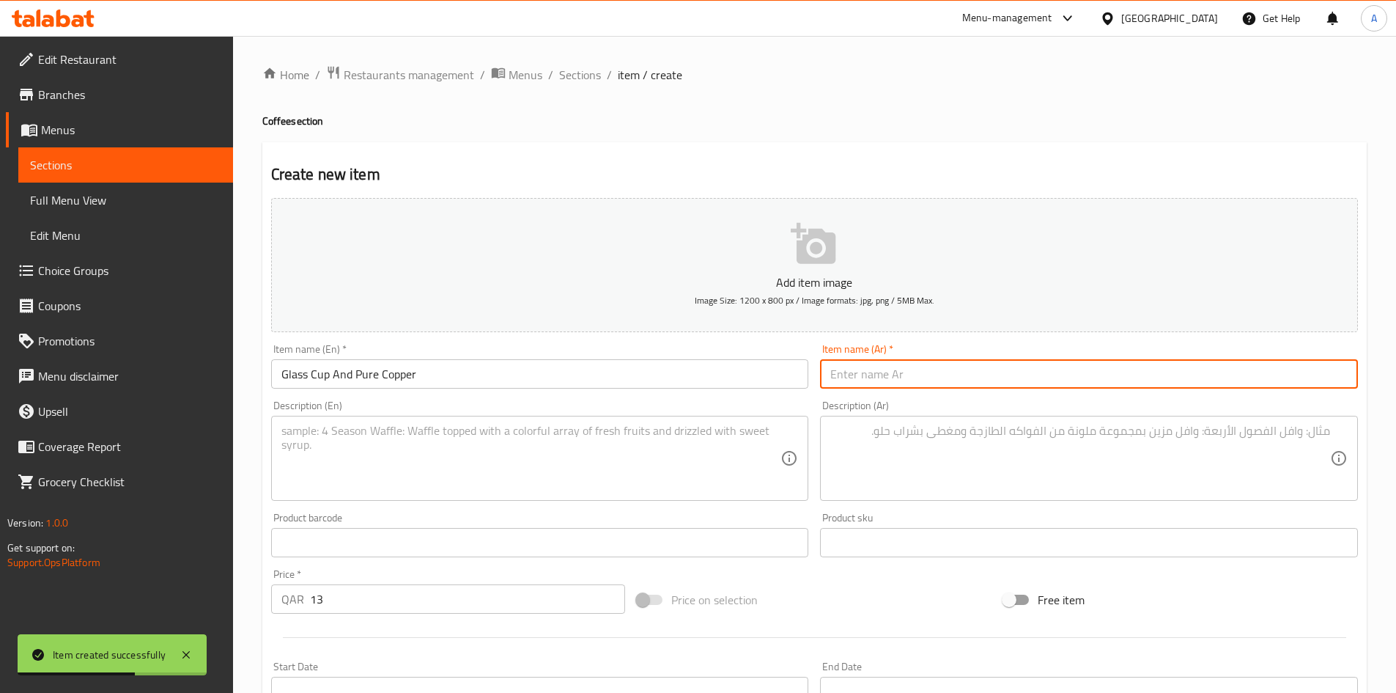
paste input "كوب زجاجي ونحاس نقي"
type input "كوب زجاجي ونحاس نقي"
click at [905, 92] on div "Home / Restaurants management / Menus / Sections / item / create Coffee section…" at bounding box center [814, 535] width 1105 height 941
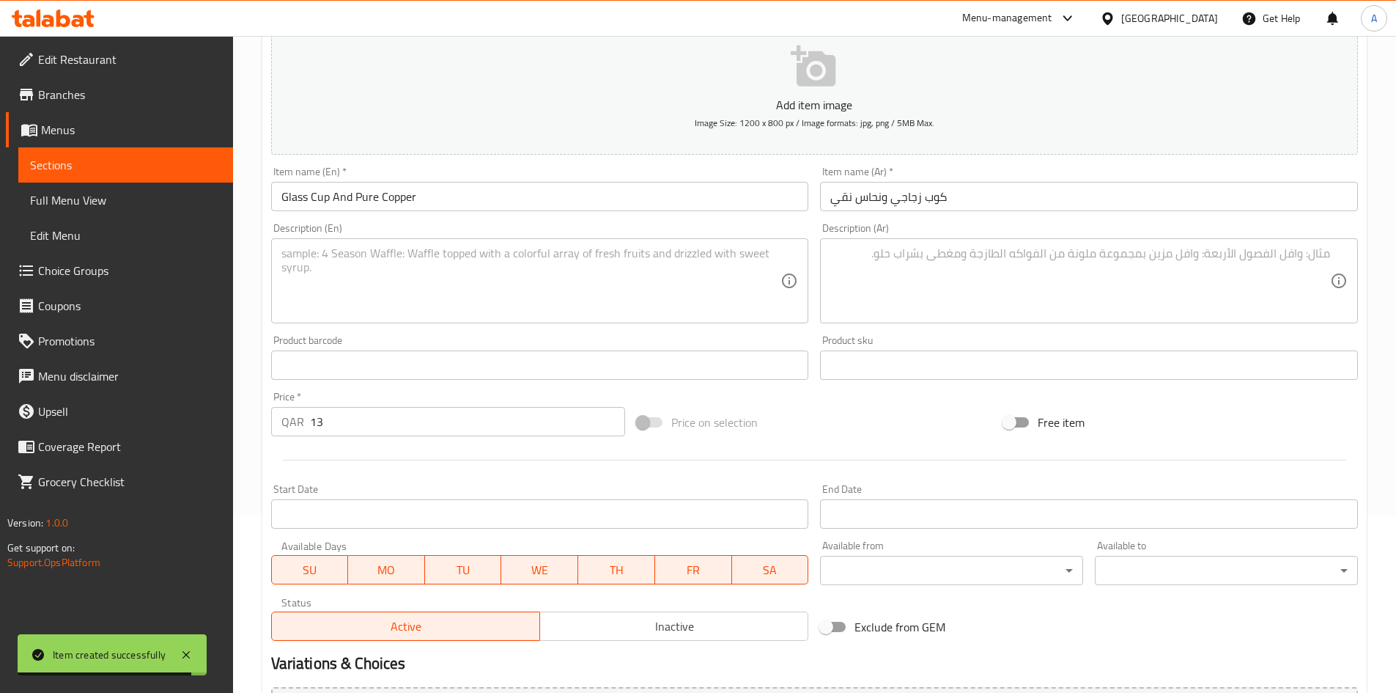
scroll to position [343, 0]
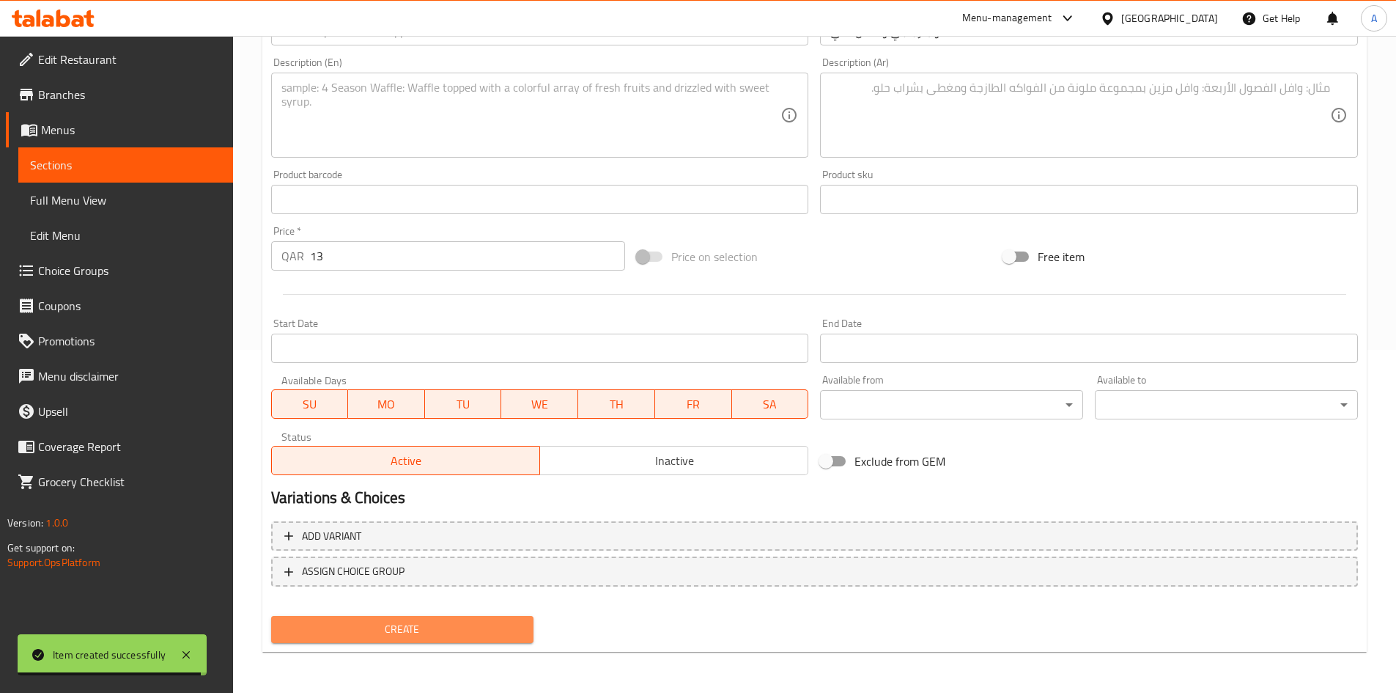
click at [458, 629] on span "Create" at bounding box center [403, 629] width 240 height 18
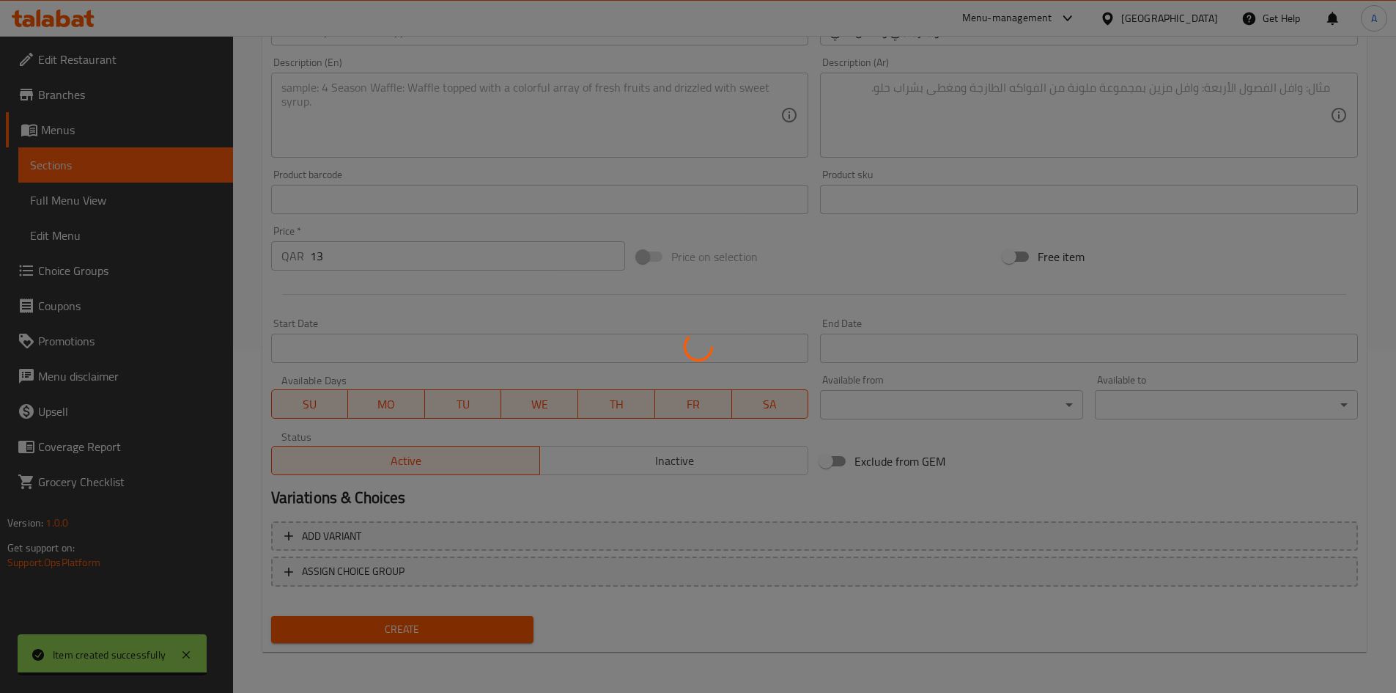
type input "0"
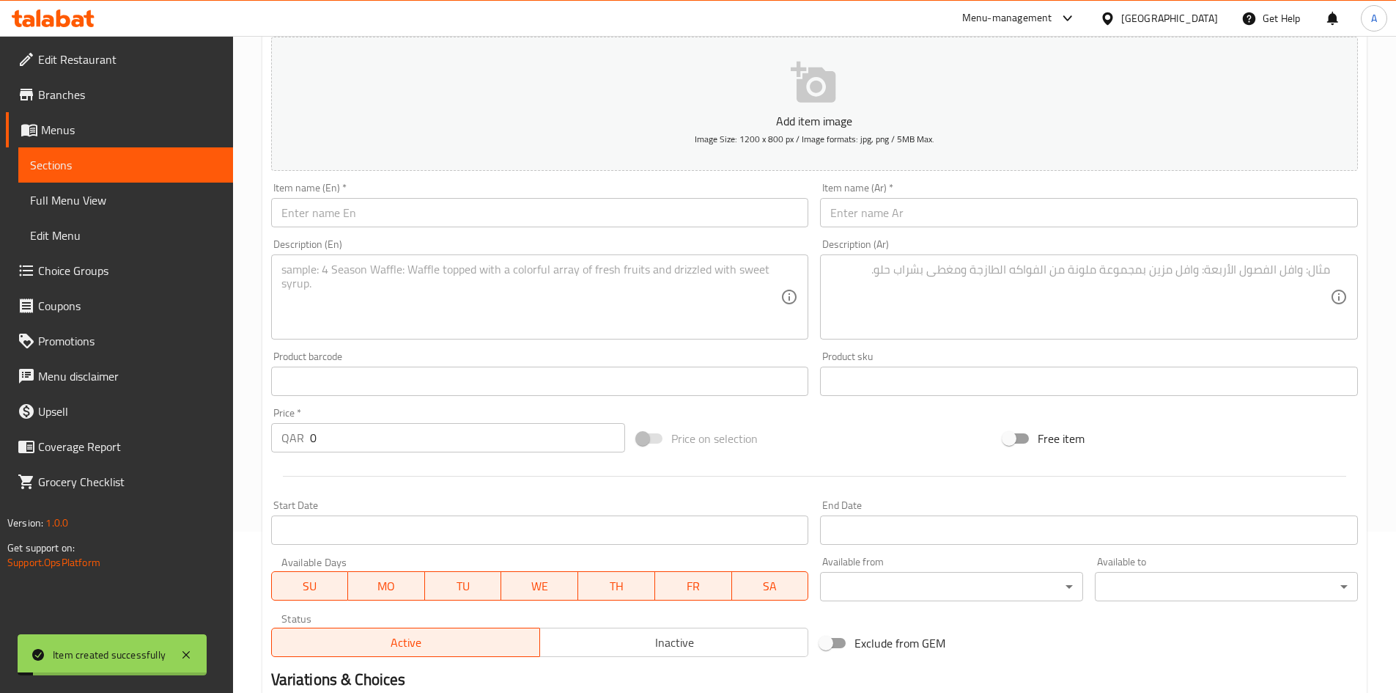
scroll to position [50, 0]
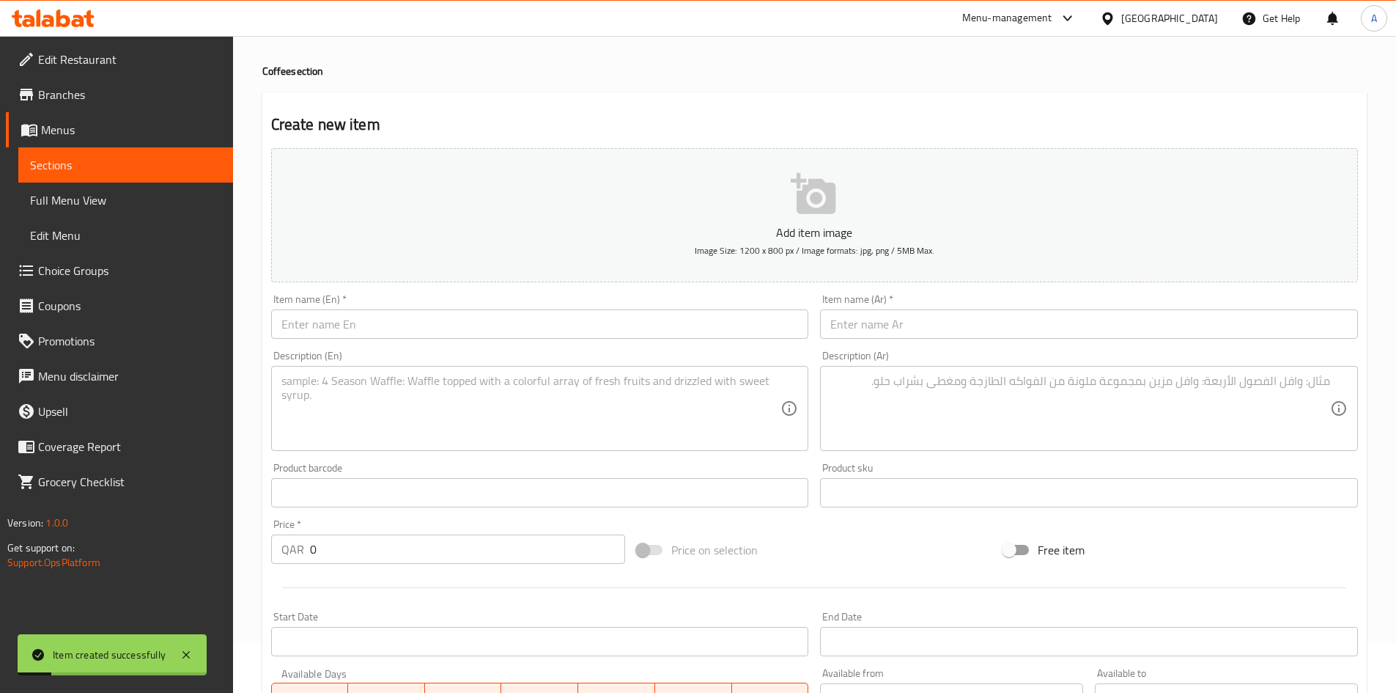
click at [578, 335] on input "text" at bounding box center [540, 323] width 538 height 29
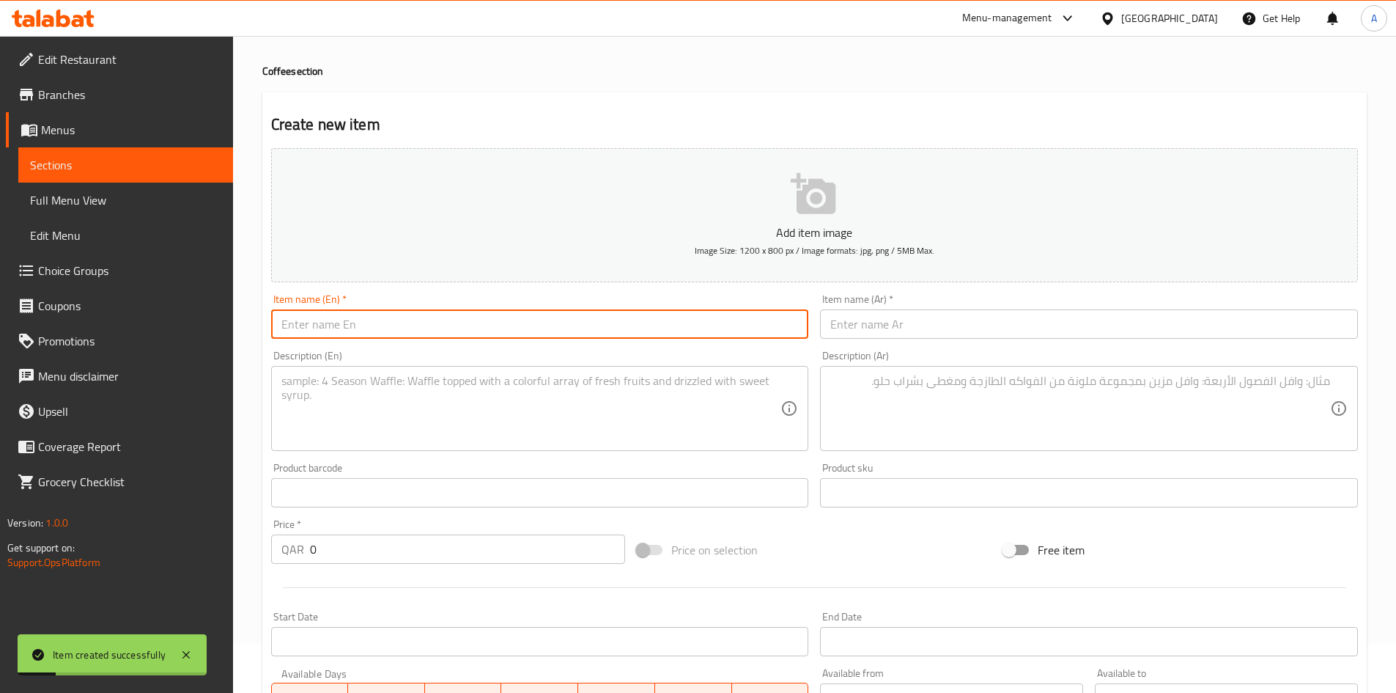
paste input "Sparta Large Ship"
type input "Sparta Large Ship"
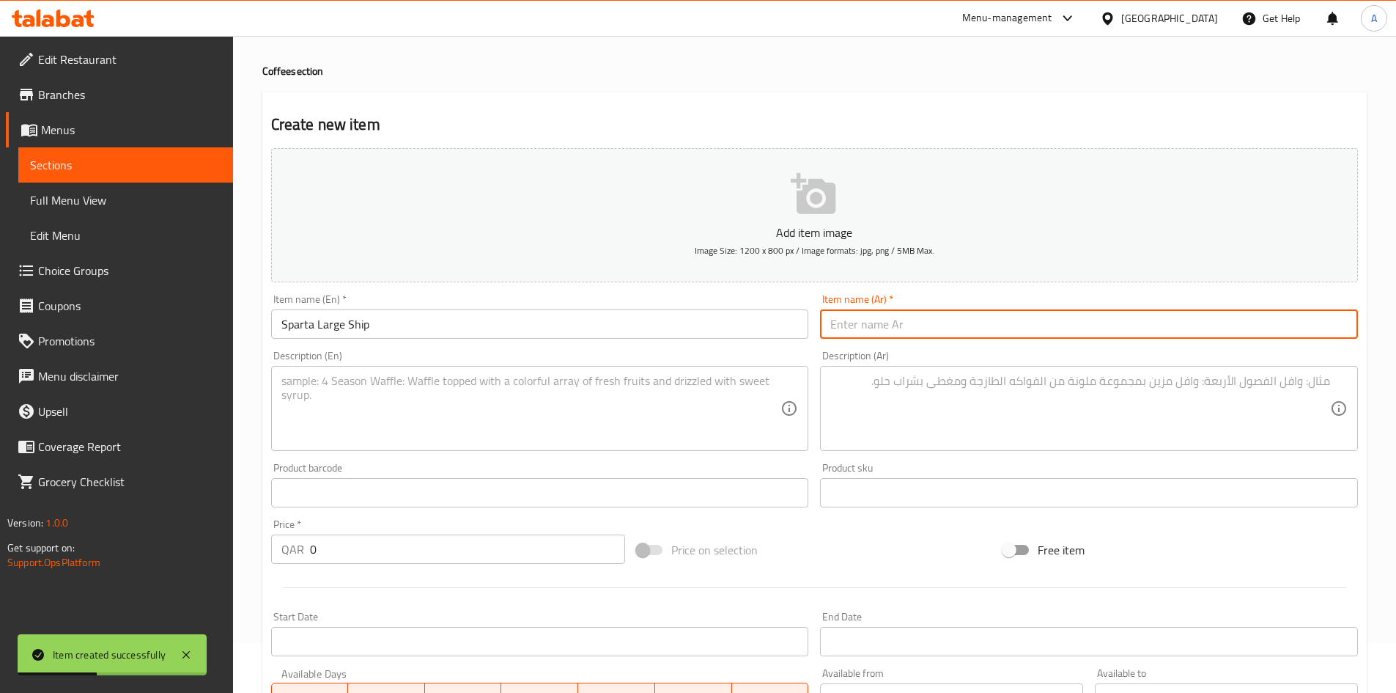
click at [904, 330] on input "text" at bounding box center [1089, 323] width 538 height 29
paste input "سفينة سبارتا كبيرة"
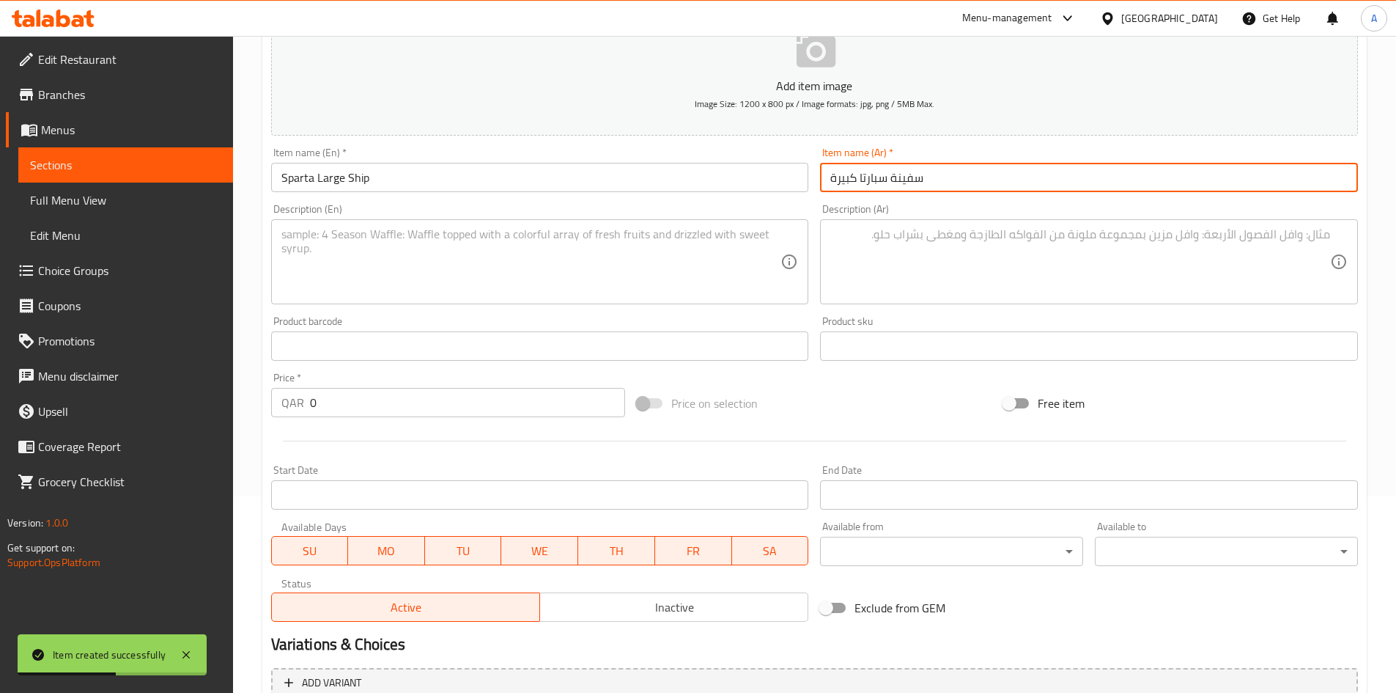
type input "سفينة سبارتا كبيرة"
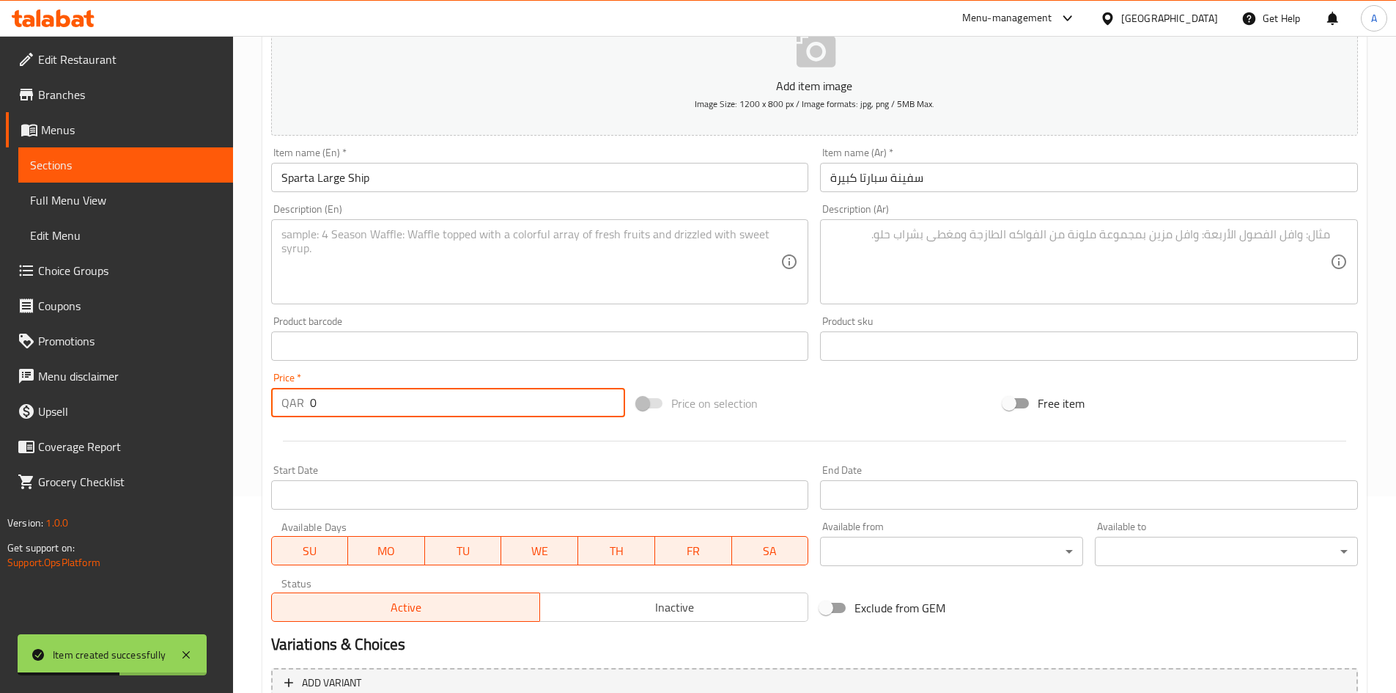
drag, startPoint x: 379, startPoint y: 394, endPoint x: 111, endPoint y: 391, distance: 268.3
click at [106, 387] on div "Edit Restaurant Branches Menus Sections Full Menu View Edit Menu Choice Groups …" at bounding box center [698, 339] width 1396 height 1000
type input "192"
click at [458, 457] on div at bounding box center [814, 441] width 1099 height 36
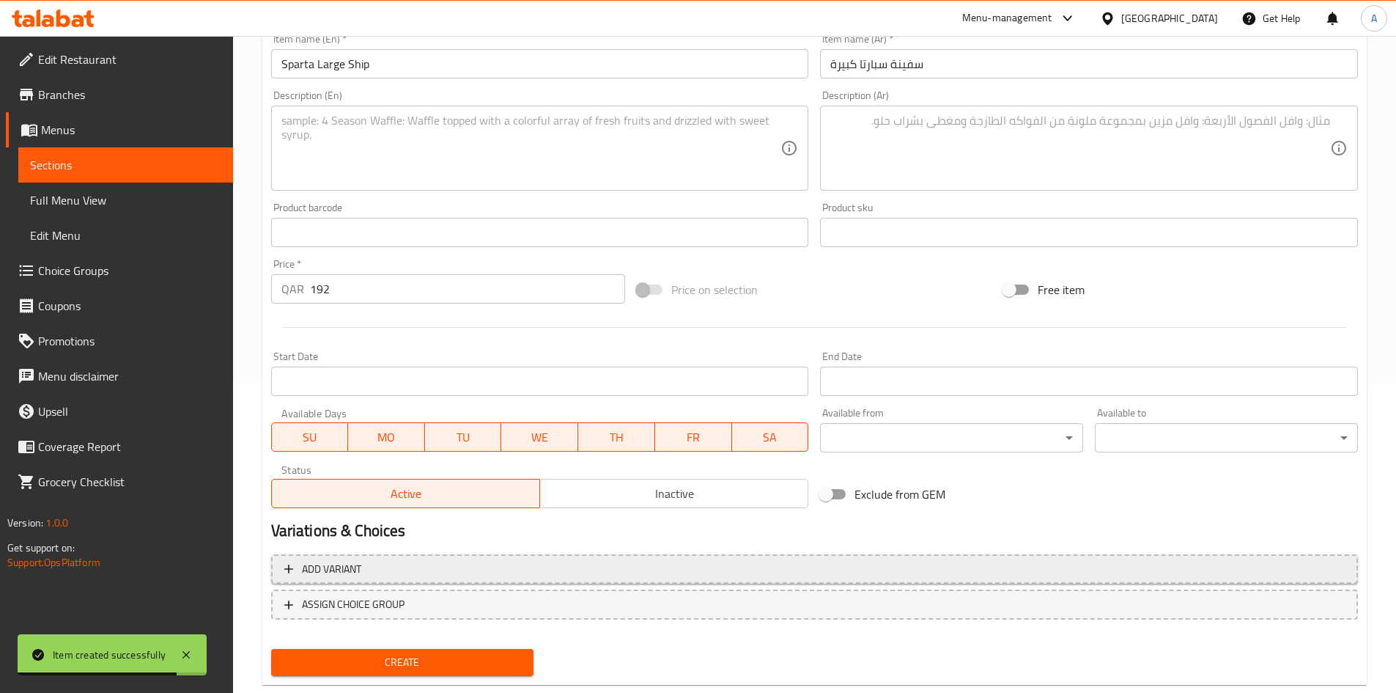
scroll to position [343, 0]
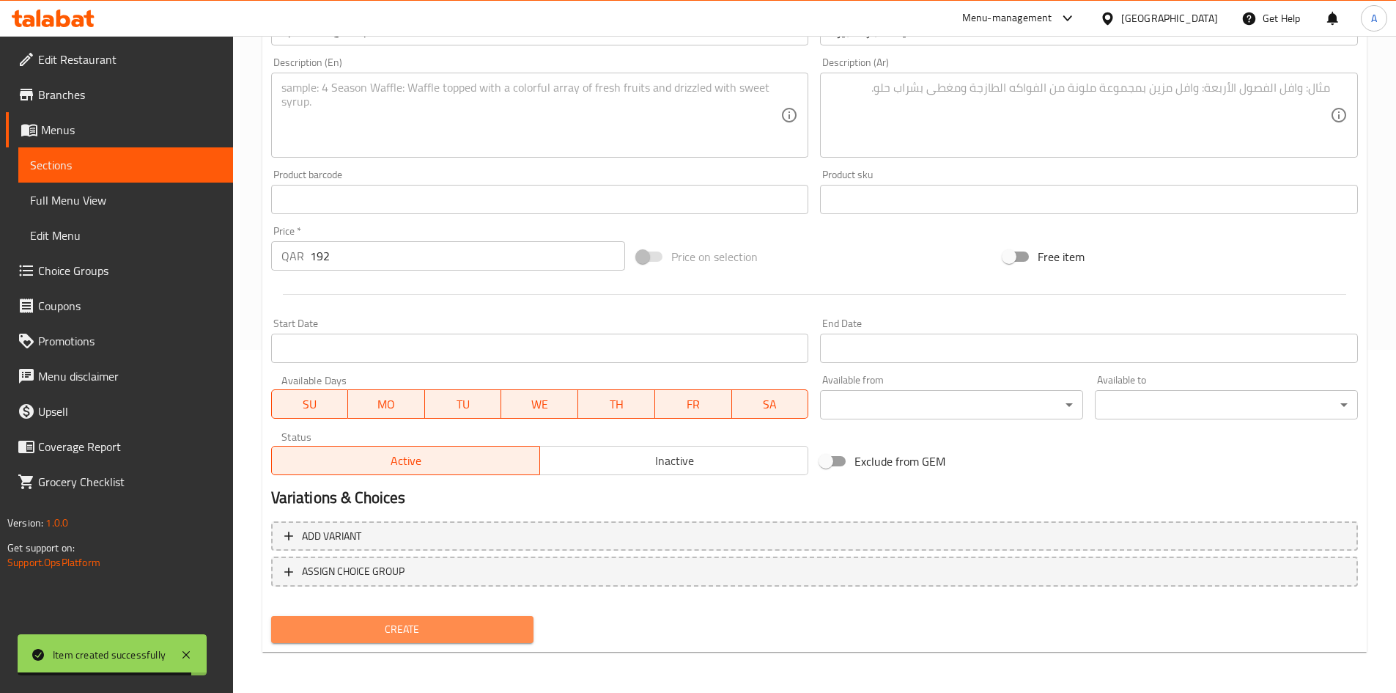
click at [439, 629] on span "Create" at bounding box center [403, 629] width 240 height 18
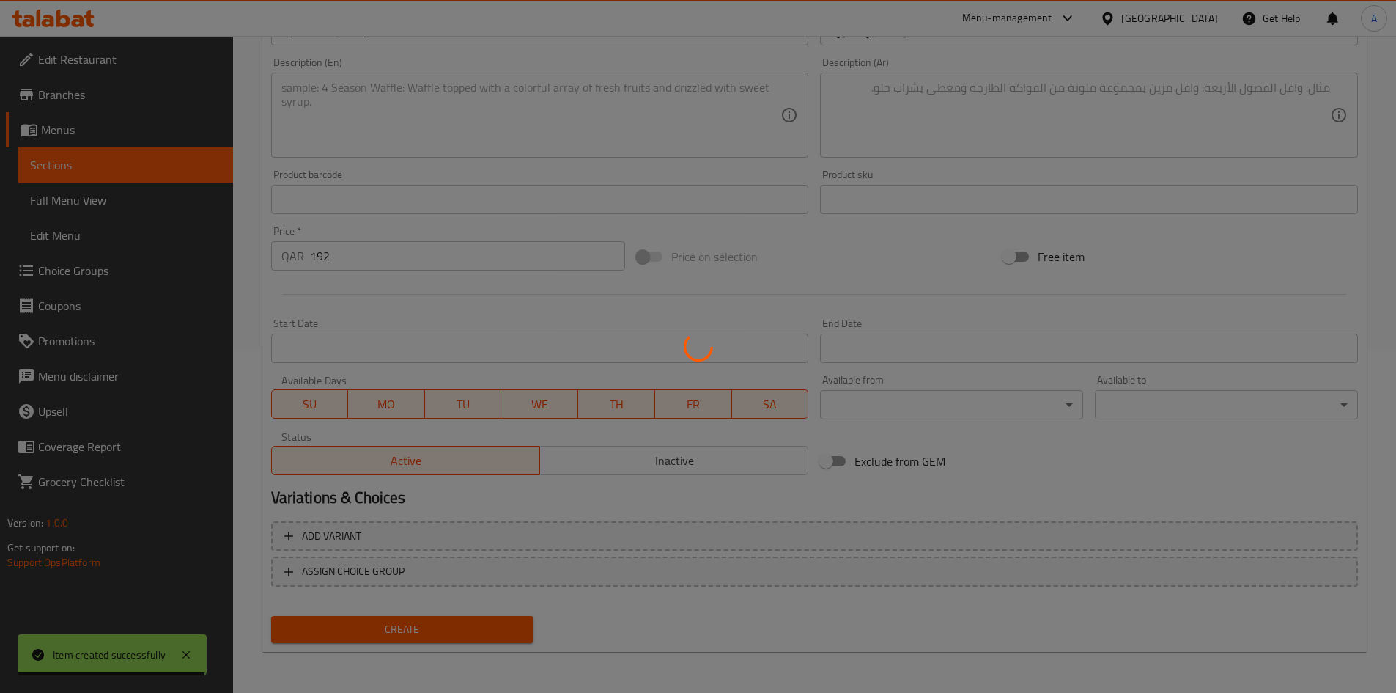
type input "0"
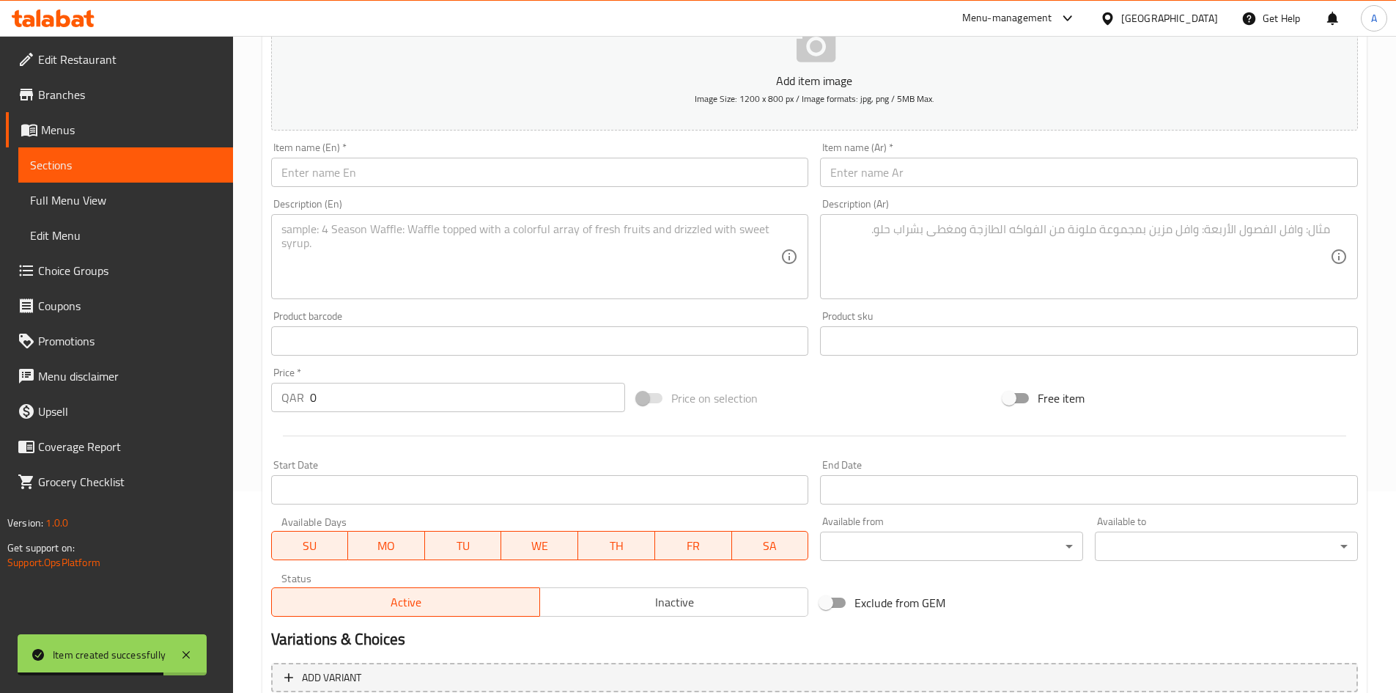
scroll to position [50, 0]
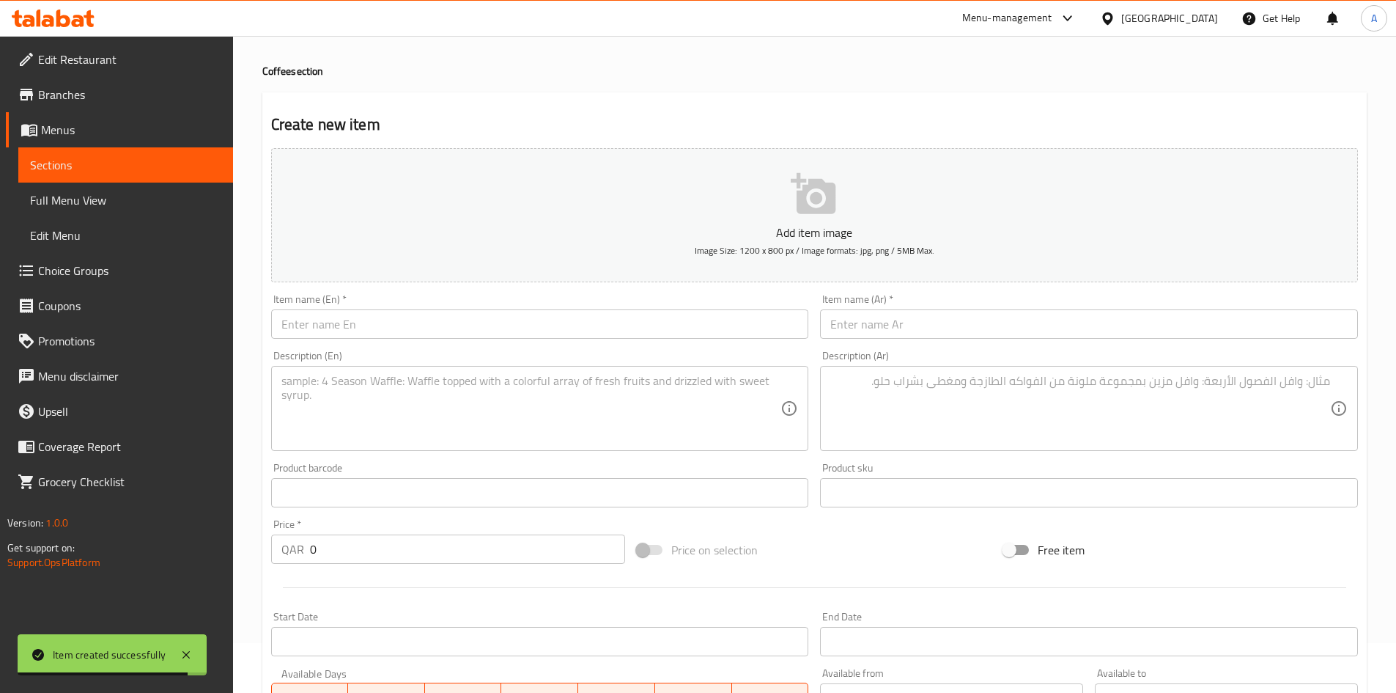
click at [601, 309] on div "Item name (En)   * Item name (En) *" at bounding box center [540, 316] width 538 height 45
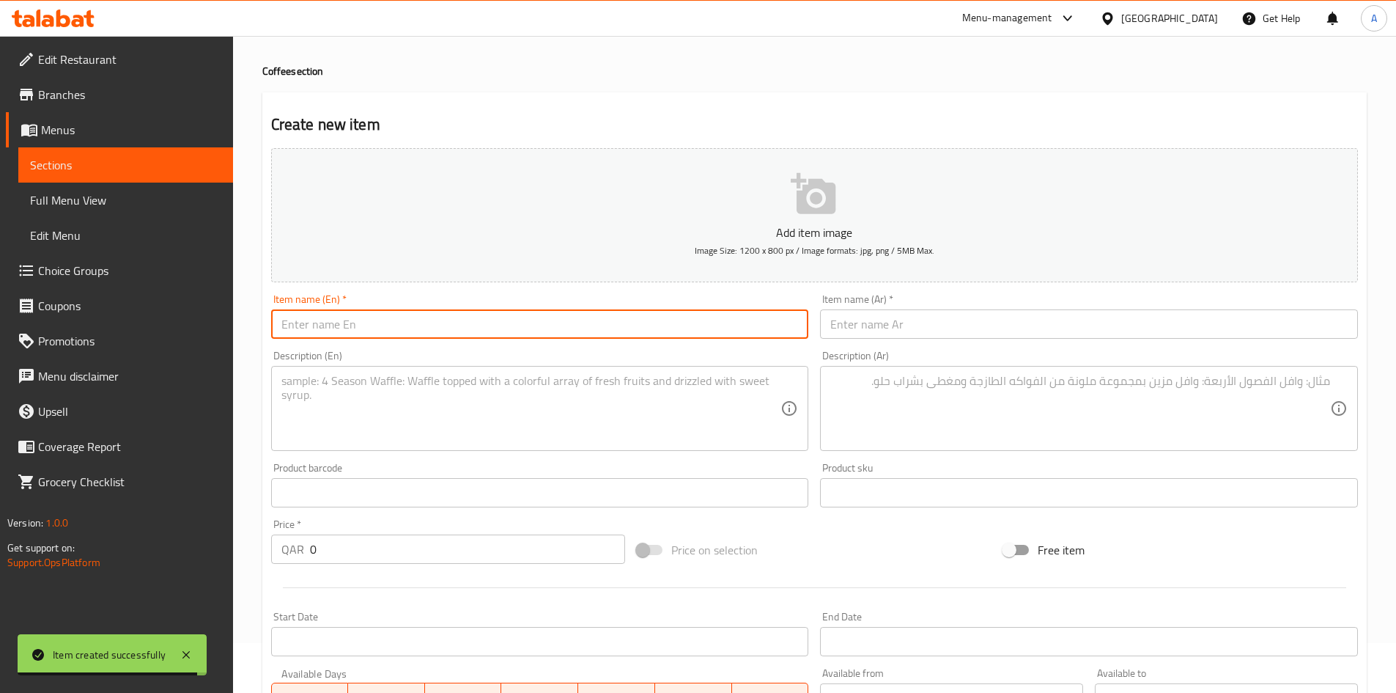
paste input "Babur Small Royal Spartaia"
click at [600, 312] on input "Babur Small Royal Spartaia" at bounding box center [540, 323] width 538 height 29
type input "Babur Small Royal Spartaia"
click at [866, 329] on input "text" at bounding box center [1089, 323] width 538 height 29
paste input "[PERSON_NAME] رويال صغيرة"
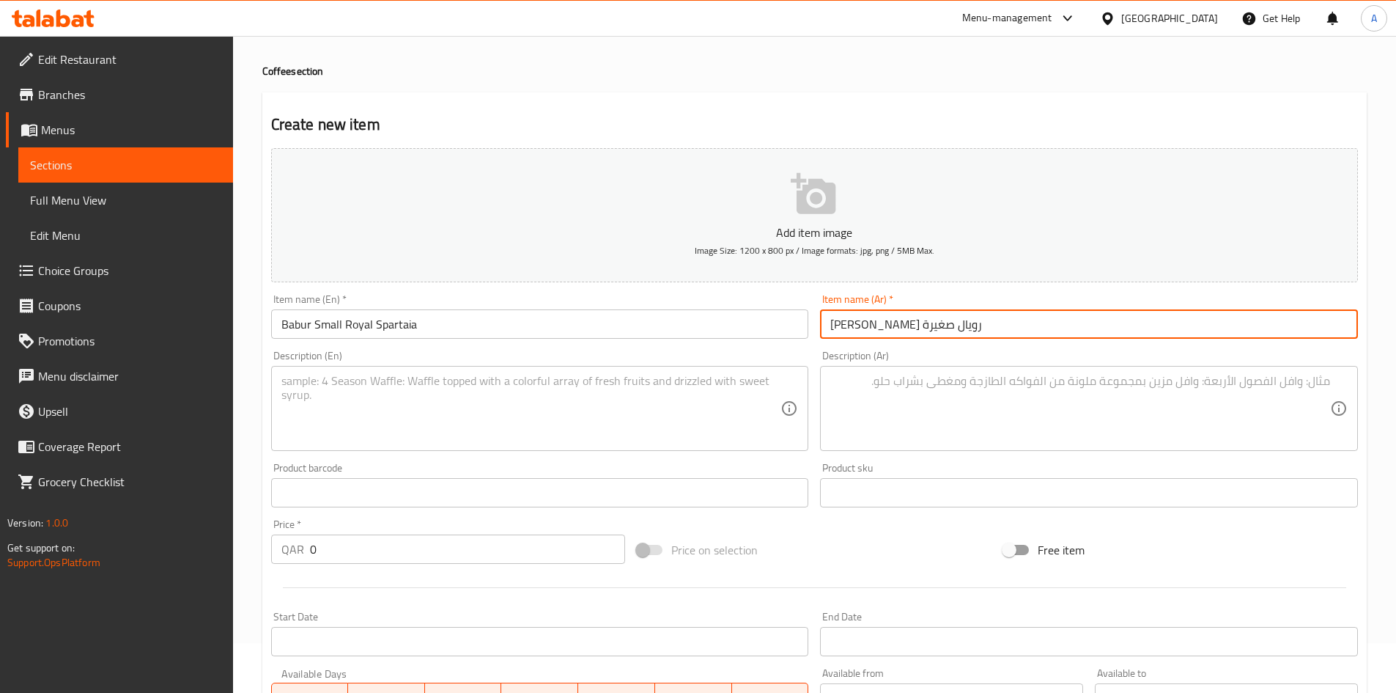
type input "[PERSON_NAME] رويال صغيرة"
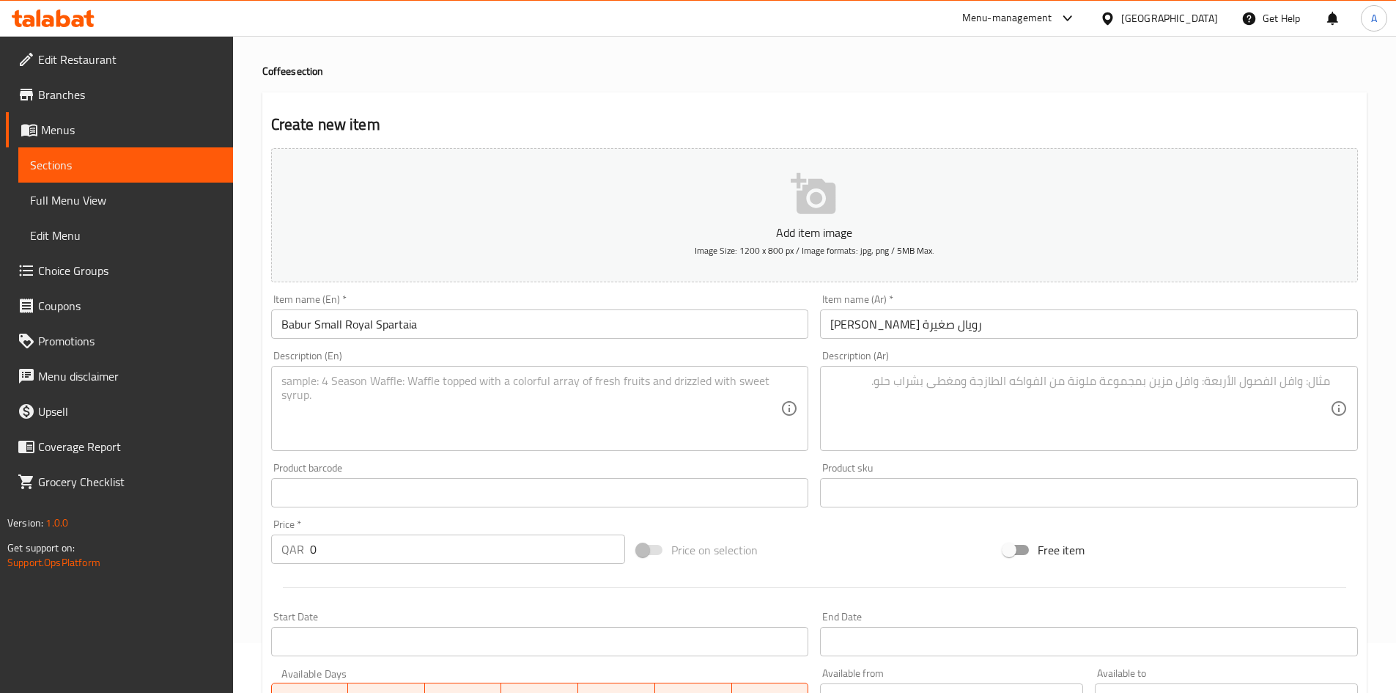
click at [777, 117] on h2 "Create new item" at bounding box center [814, 125] width 1087 height 22
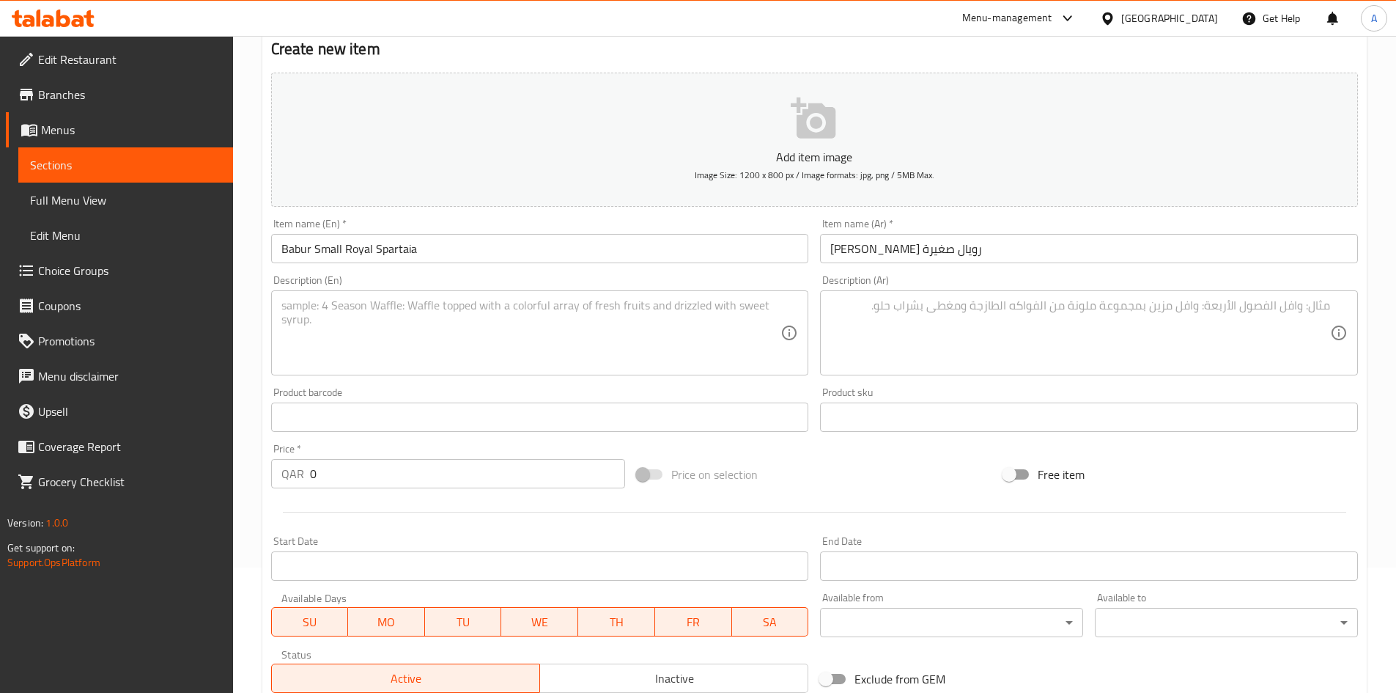
scroll to position [196, 0]
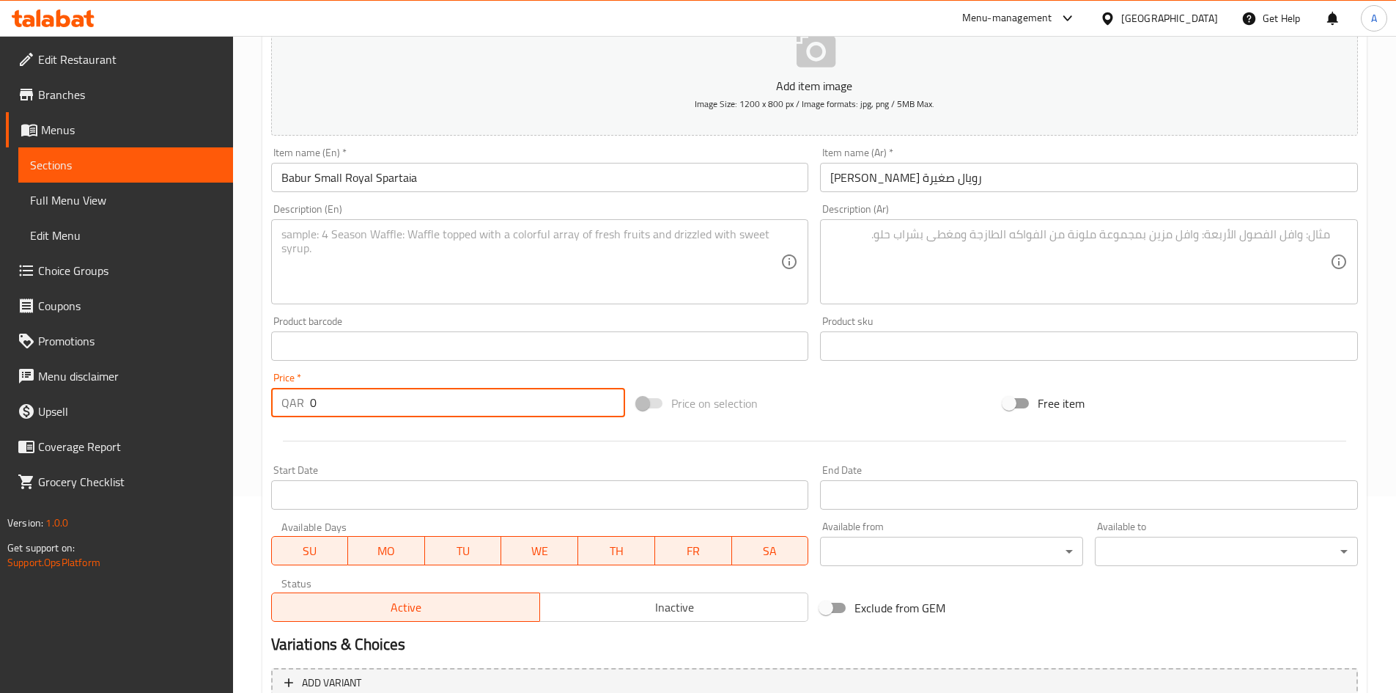
drag, startPoint x: 405, startPoint y: 412, endPoint x: 227, endPoint y: 394, distance: 179.8
click at [229, 394] on div "Edit Restaurant Branches Menus Sections Full Menu View Edit Menu Choice Groups …" at bounding box center [698, 339] width 1396 height 1000
type input "158"
click at [908, 391] on div "Price on selection" at bounding box center [814, 403] width 367 height 40
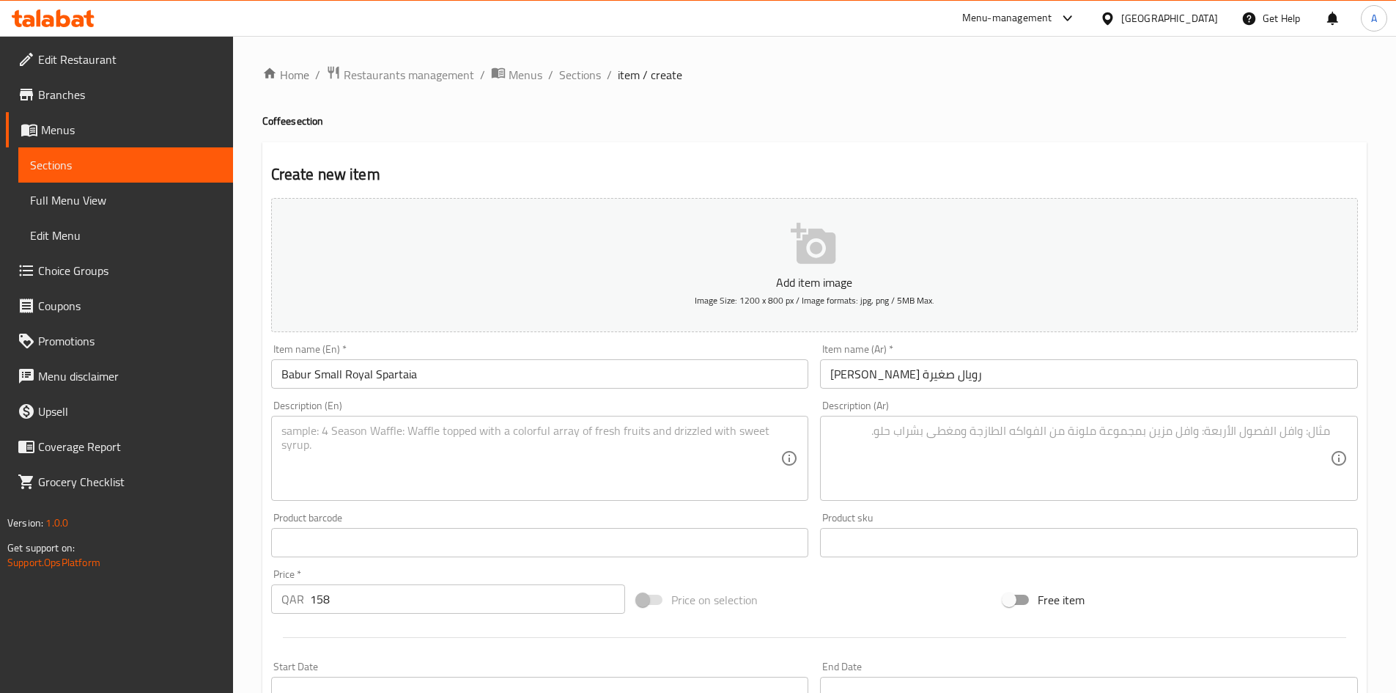
scroll to position [343, 0]
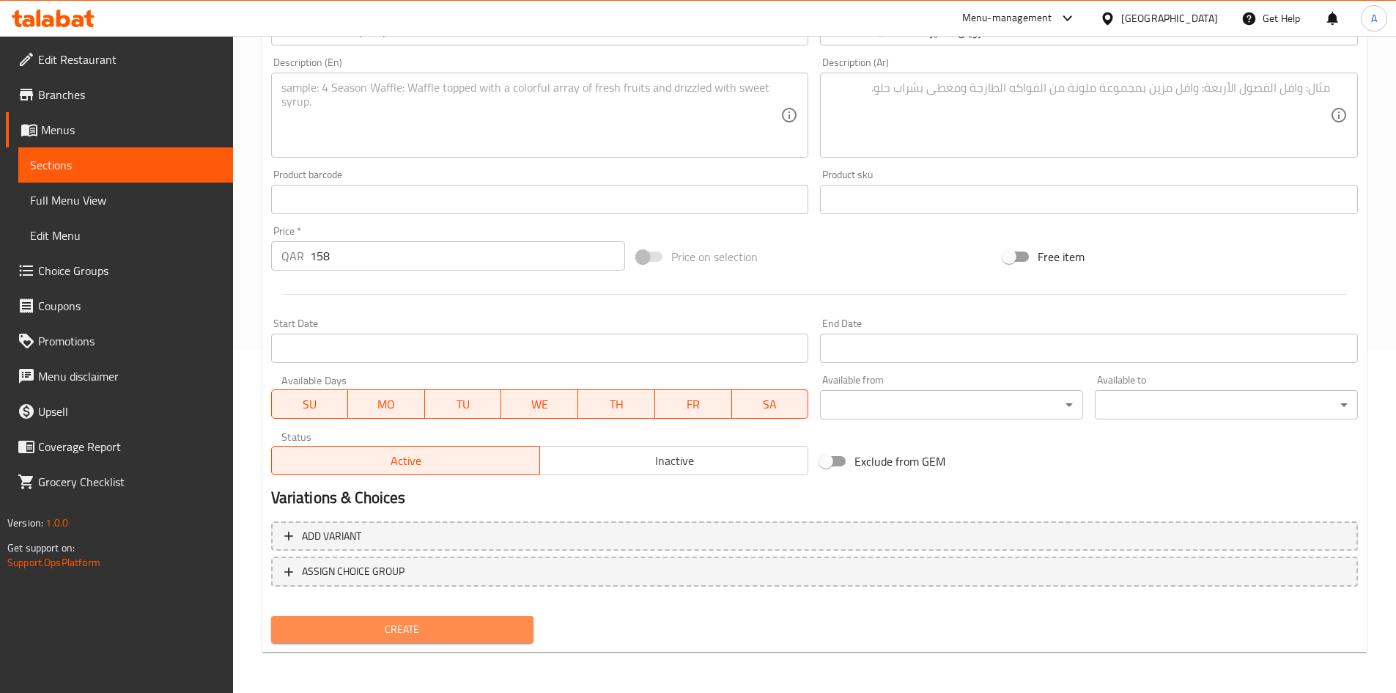
click at [496, 630] on span "Create" at bounding box center [403, 629] width 240 height 18
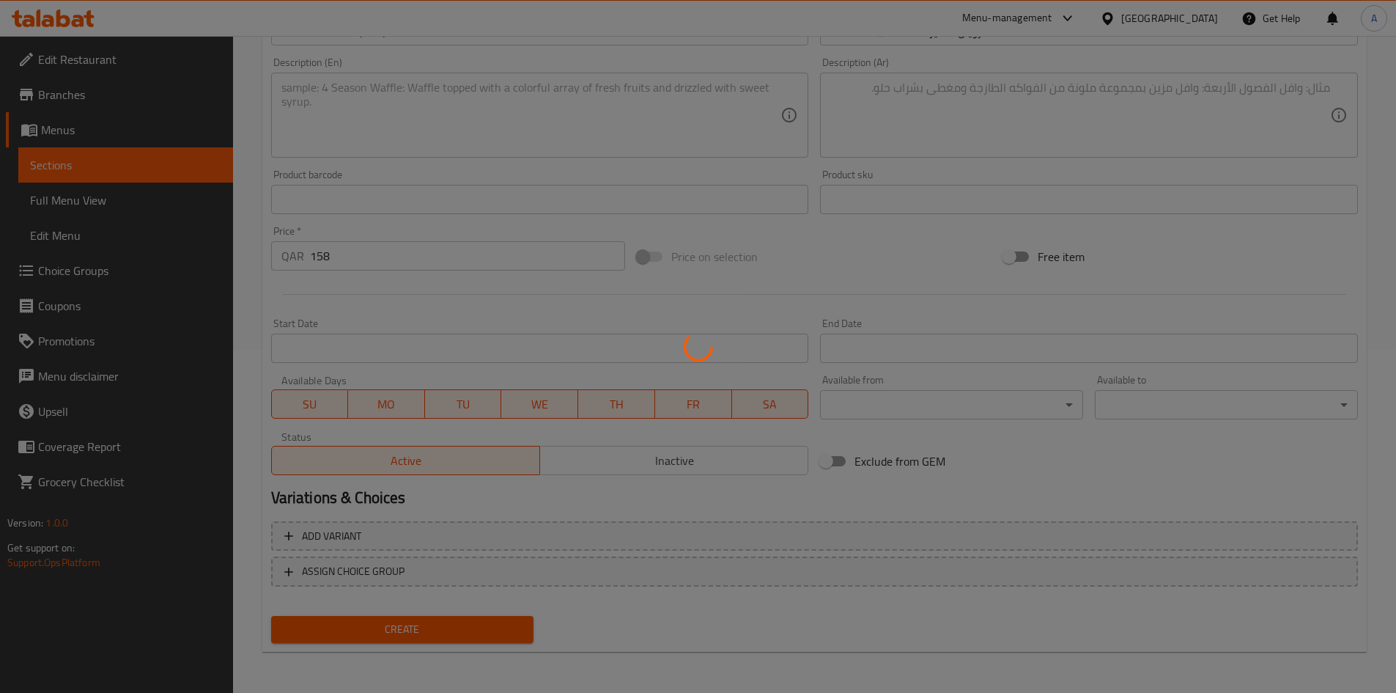
type input "0"
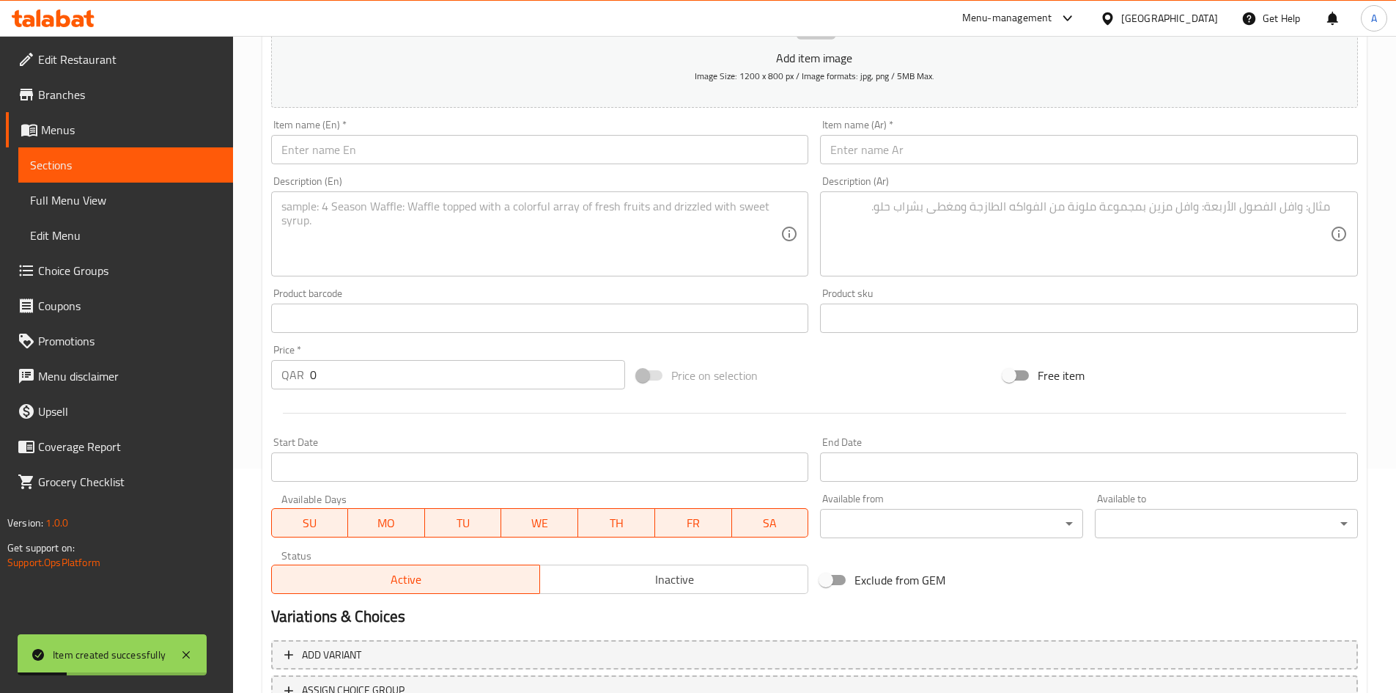
scroll to position [123, 0]
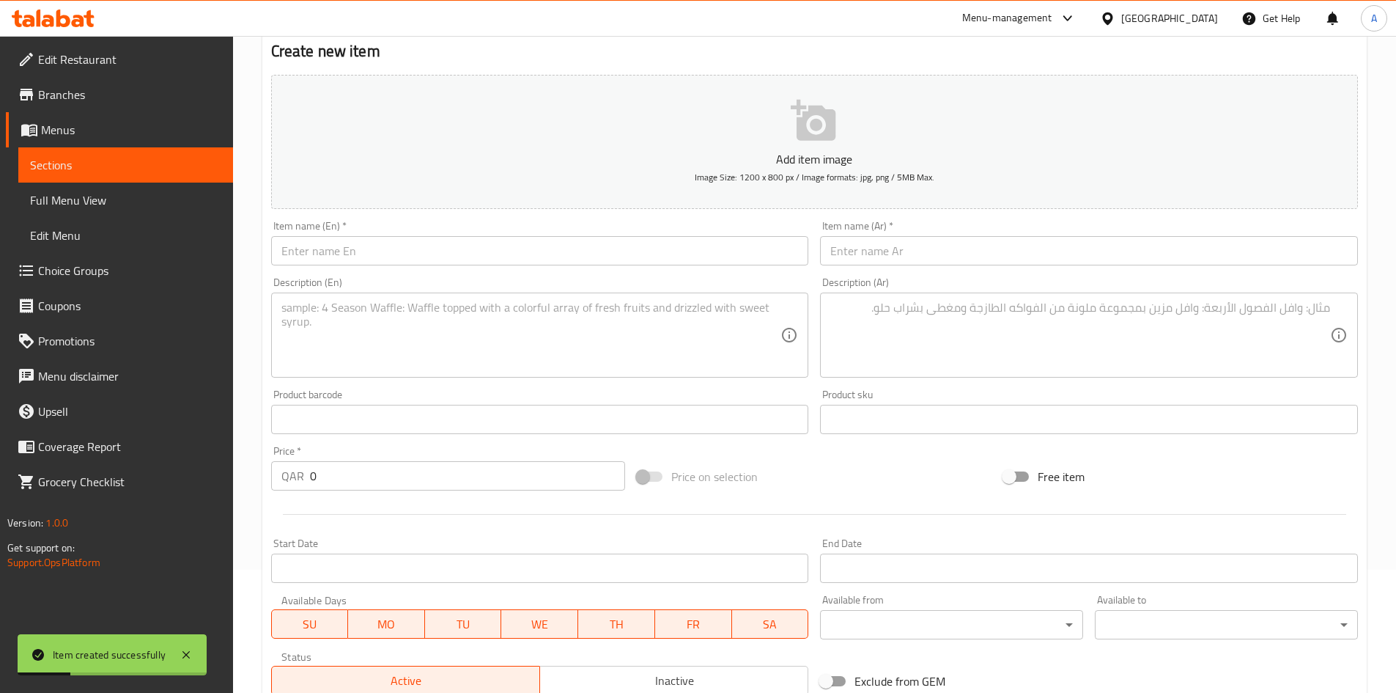
click at [533, 256] on input "text" at bounding box center [540, 250] width 538 height 29
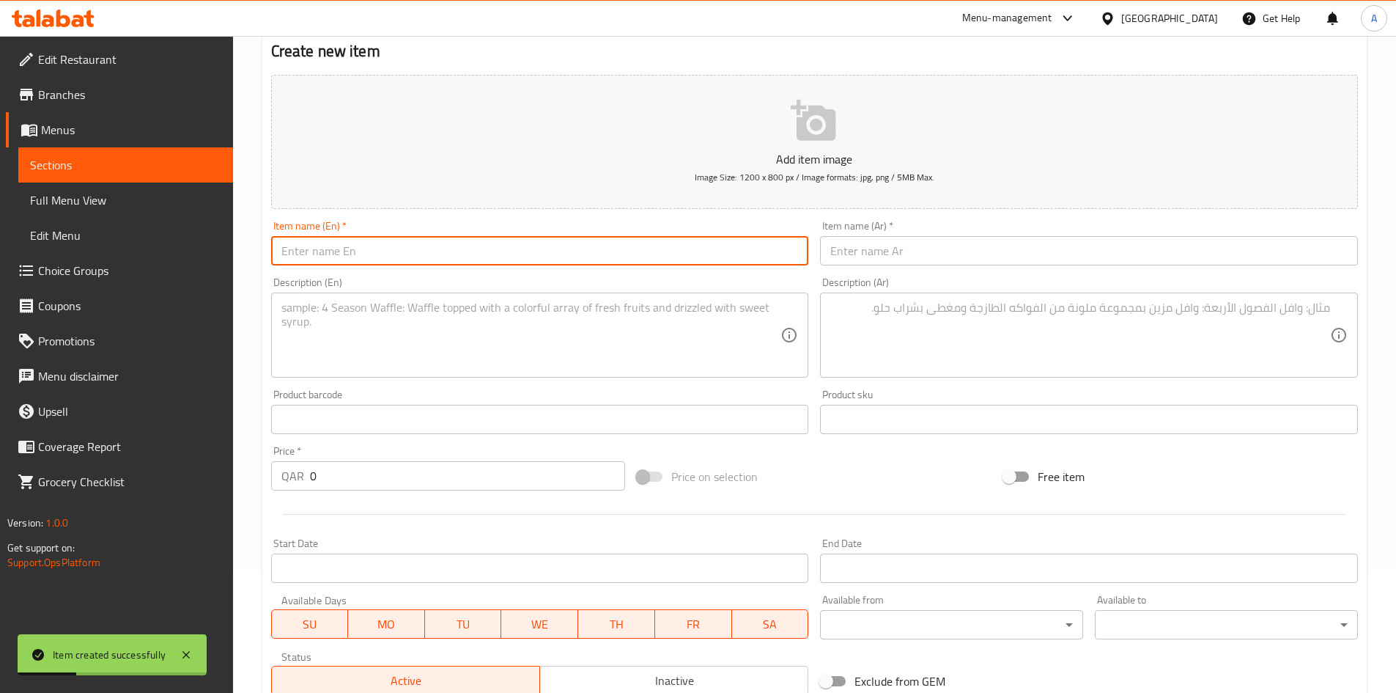
paste input "Babur Sparta Hexagram"
type input "Babur Sparta Hexagram"
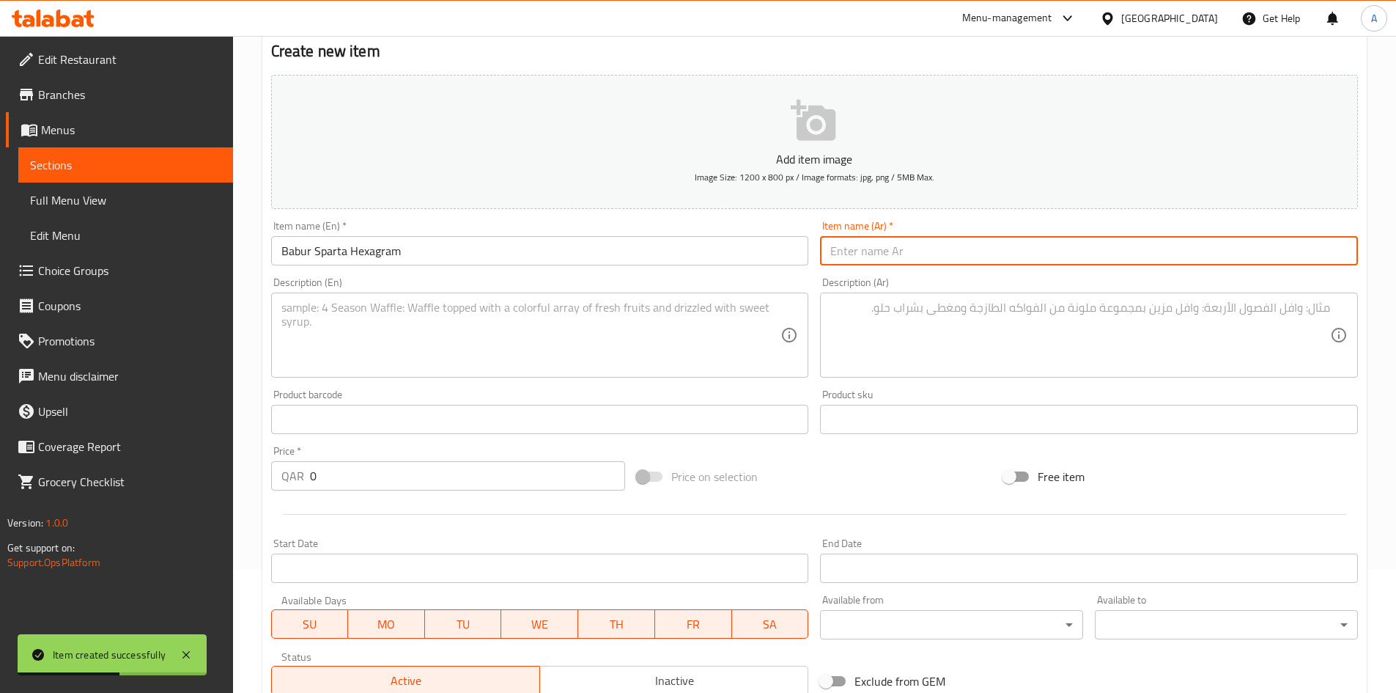
click at [857, 242] on input "text" at bounding box center [1089, 250] width 538 height 29
paste input "بابور سبارتا سداسية الشكل"
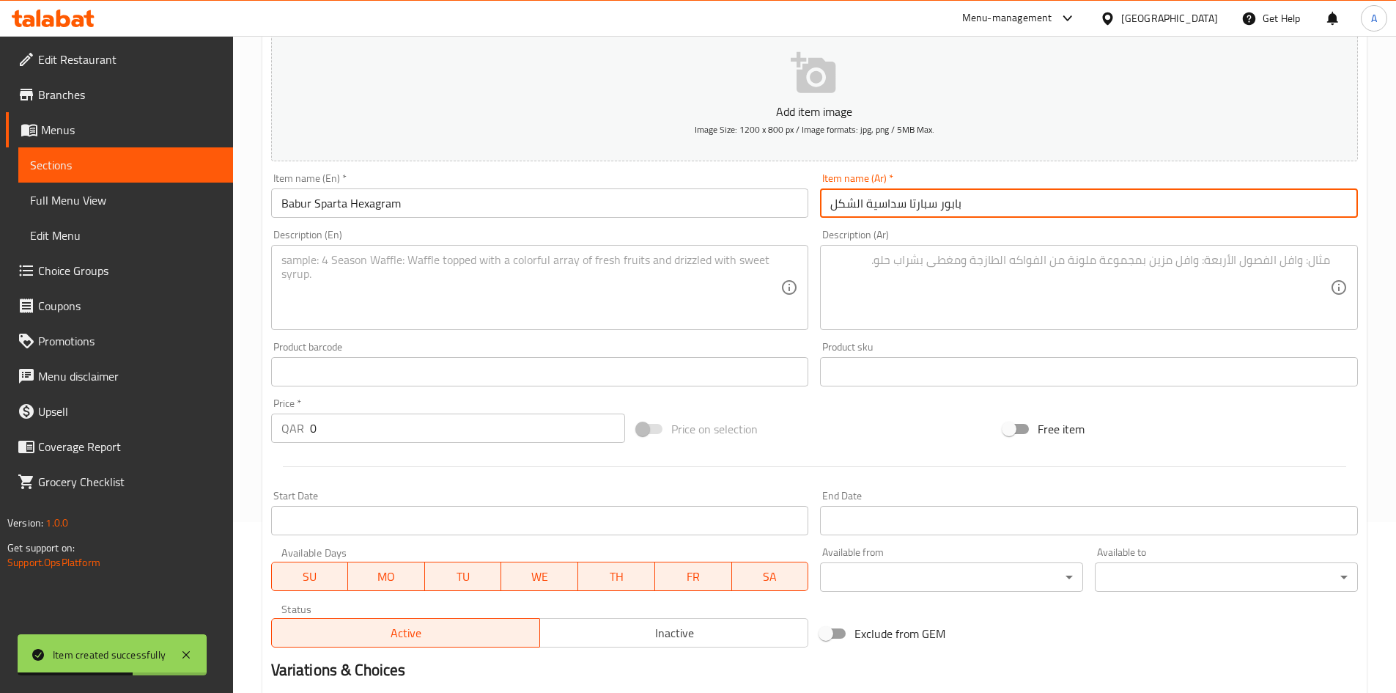
scroll to position [196, 0]
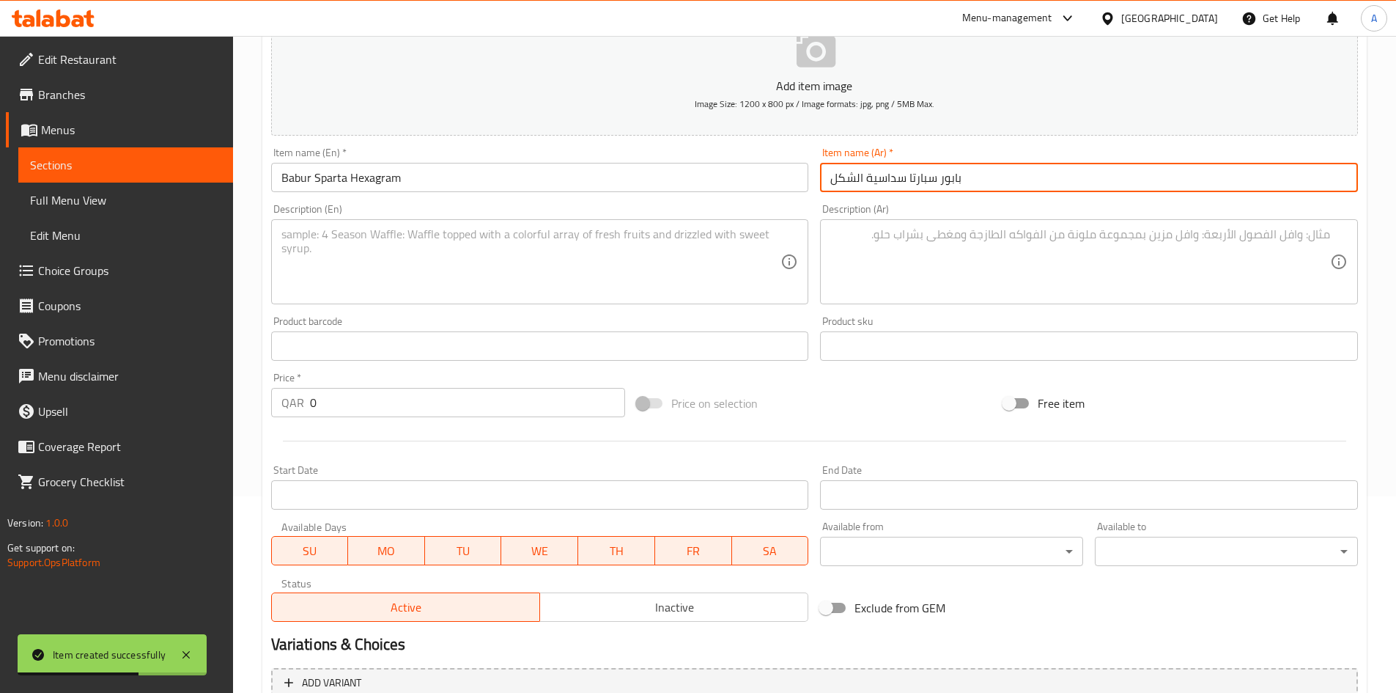
type input "بابور سبارتا سداسية الشكل"
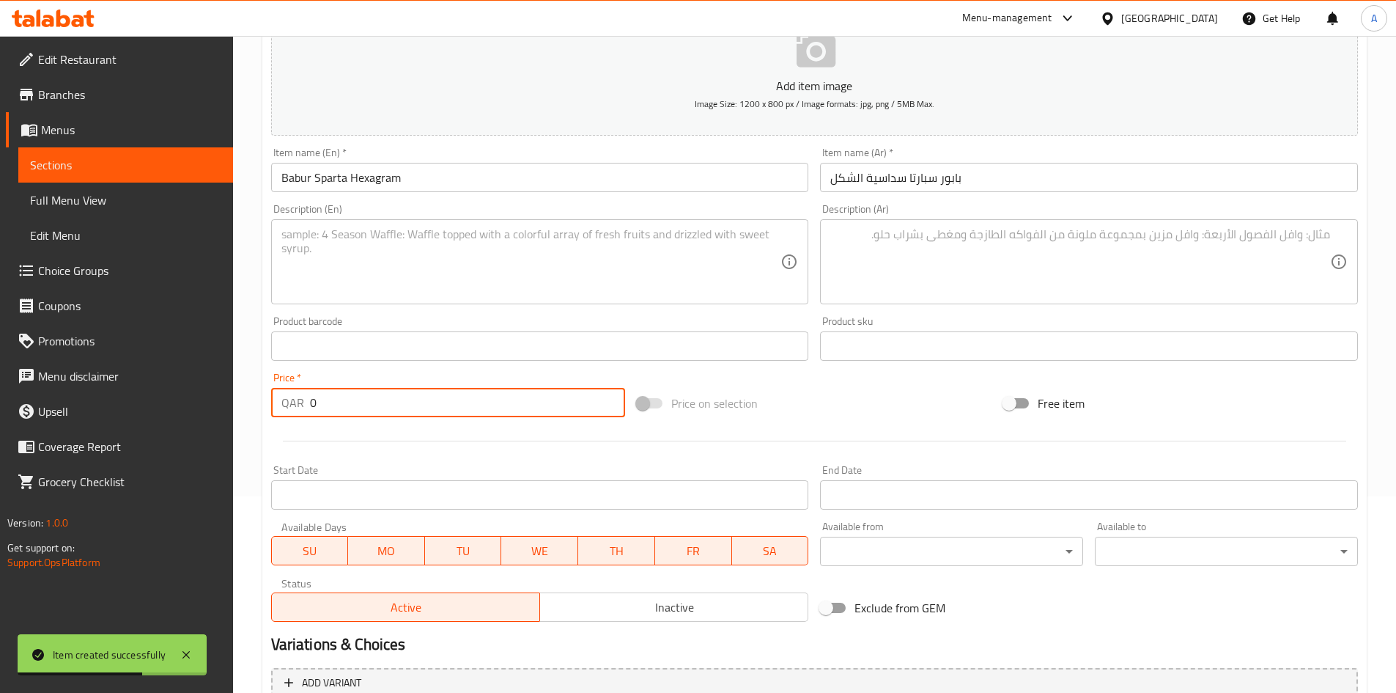
drag, startPoint x: 356, startPoint y: 396, endPoint x: 227, endPoint y: 421, distance: 131.4
click at [229, 420] on div "Edit Restaurant Branches Menus Sections Full Menu View Edit Menu Choice Groups …" at bounding box center [698, 339] width 1396 height 1000
type input "177"
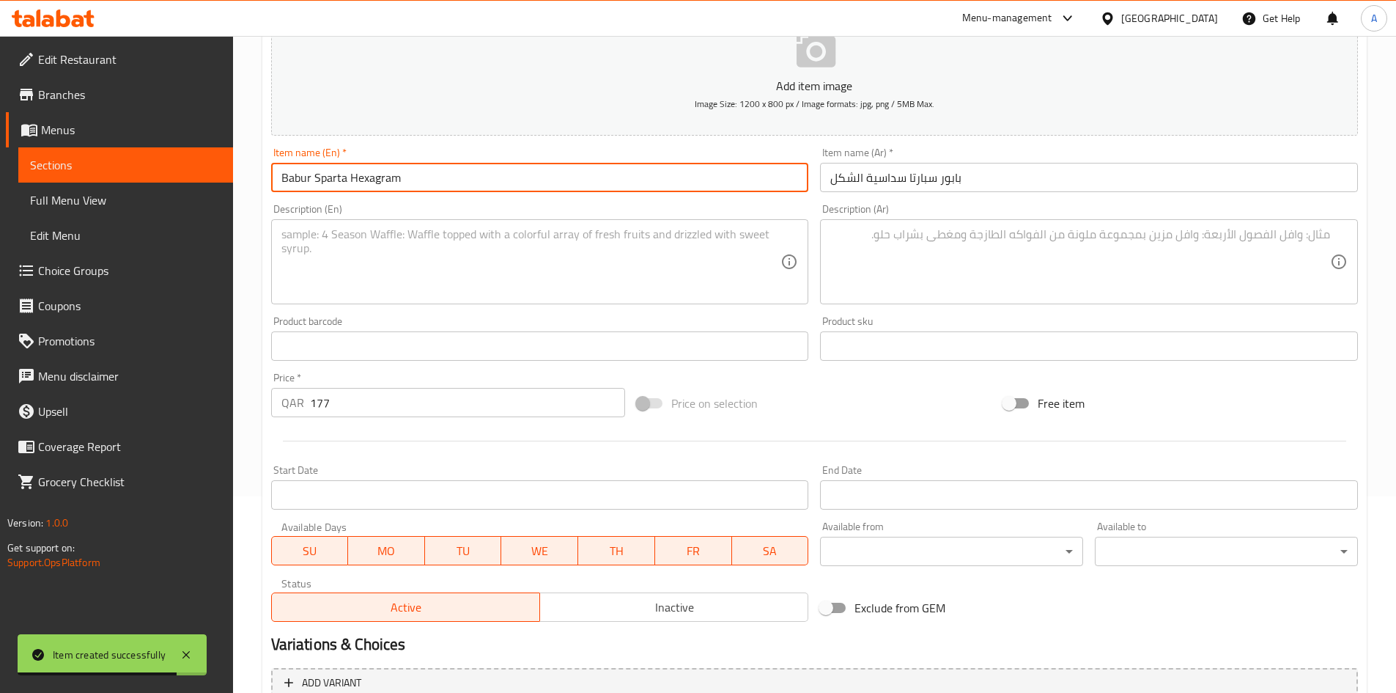
click at [507, 178] on input "Babur Sparta Hexagram" at bounding box center [540, 177] width 538 height 29
click at [509, 177] on input "Babur Sparta Hexagram" at bounding box center [540, 177] width 538 height 29
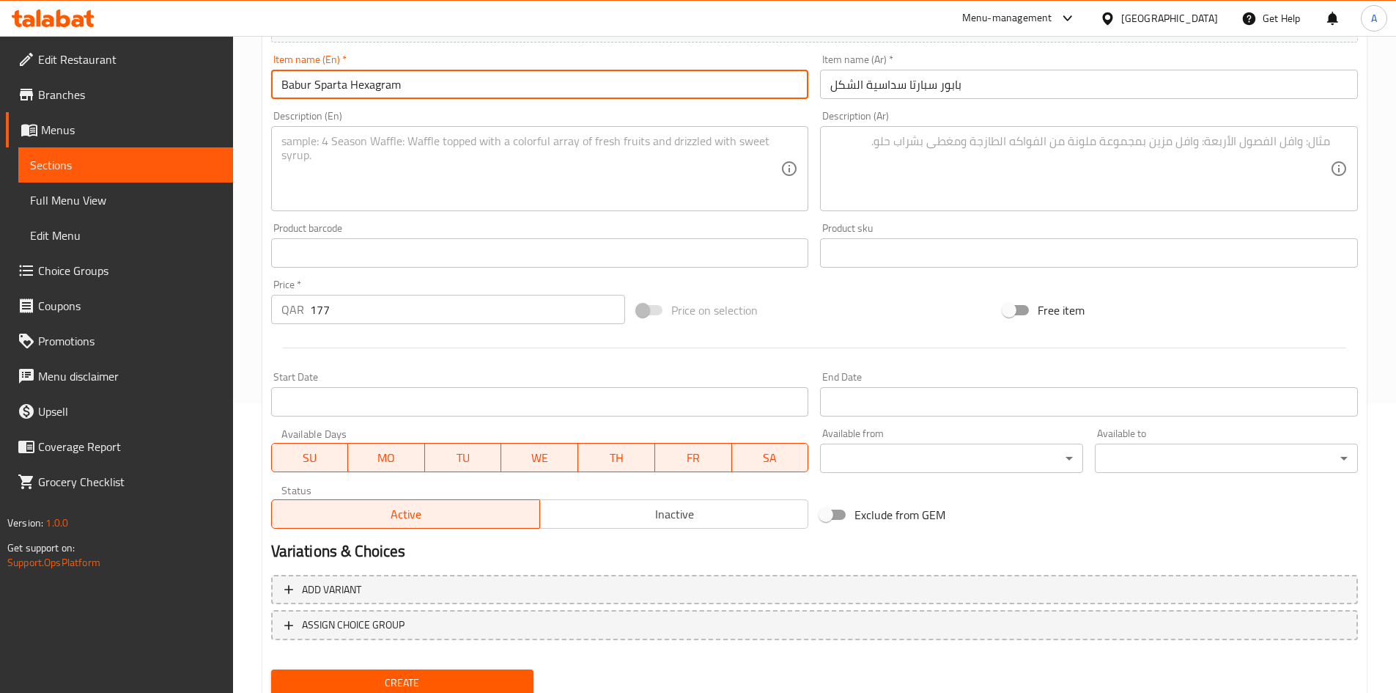
scroll to position [343, 0]
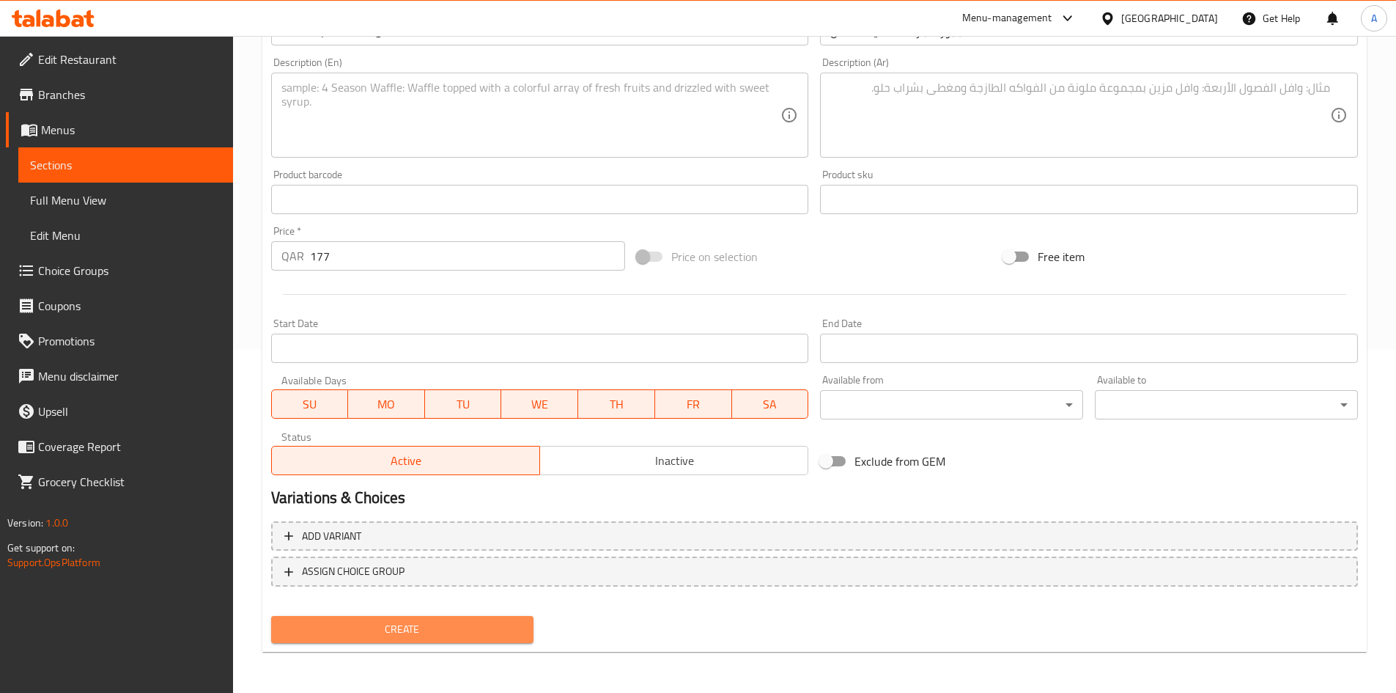
click at [466, 631] on span "Create" at bounding box center [403, 629] width 240 height 18
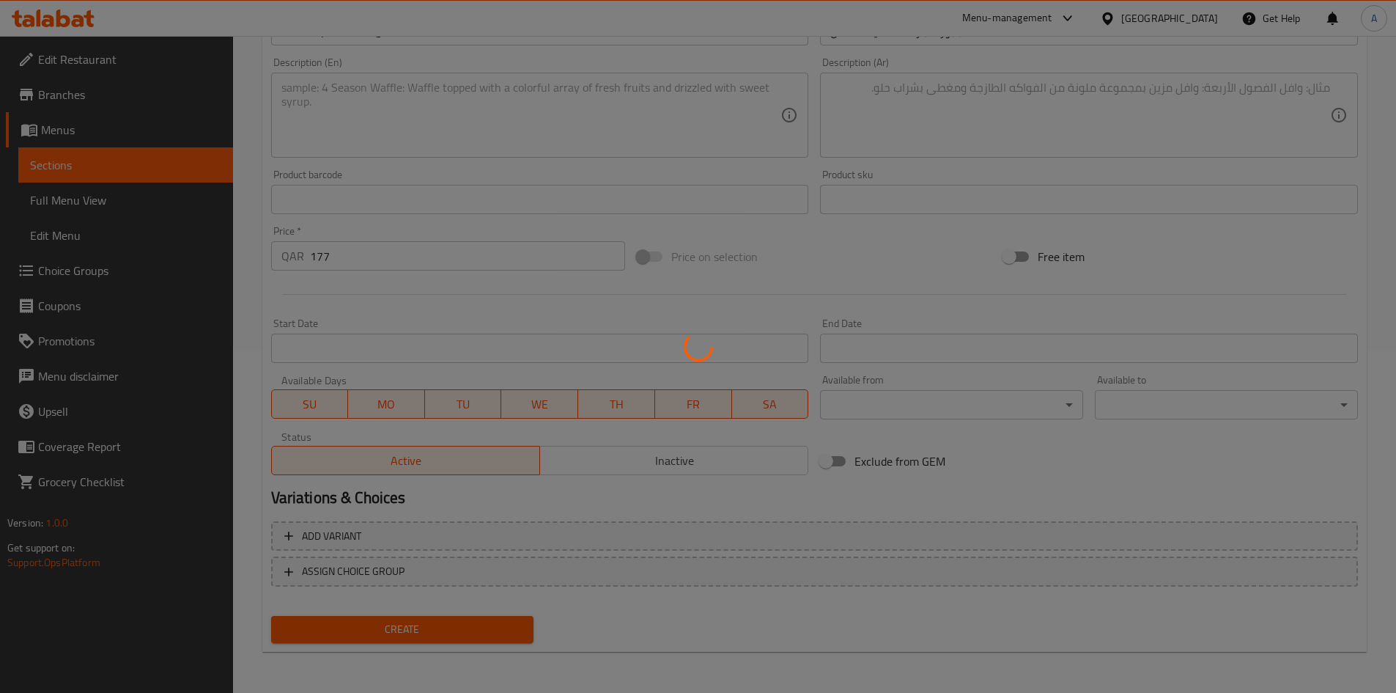
type input "0"
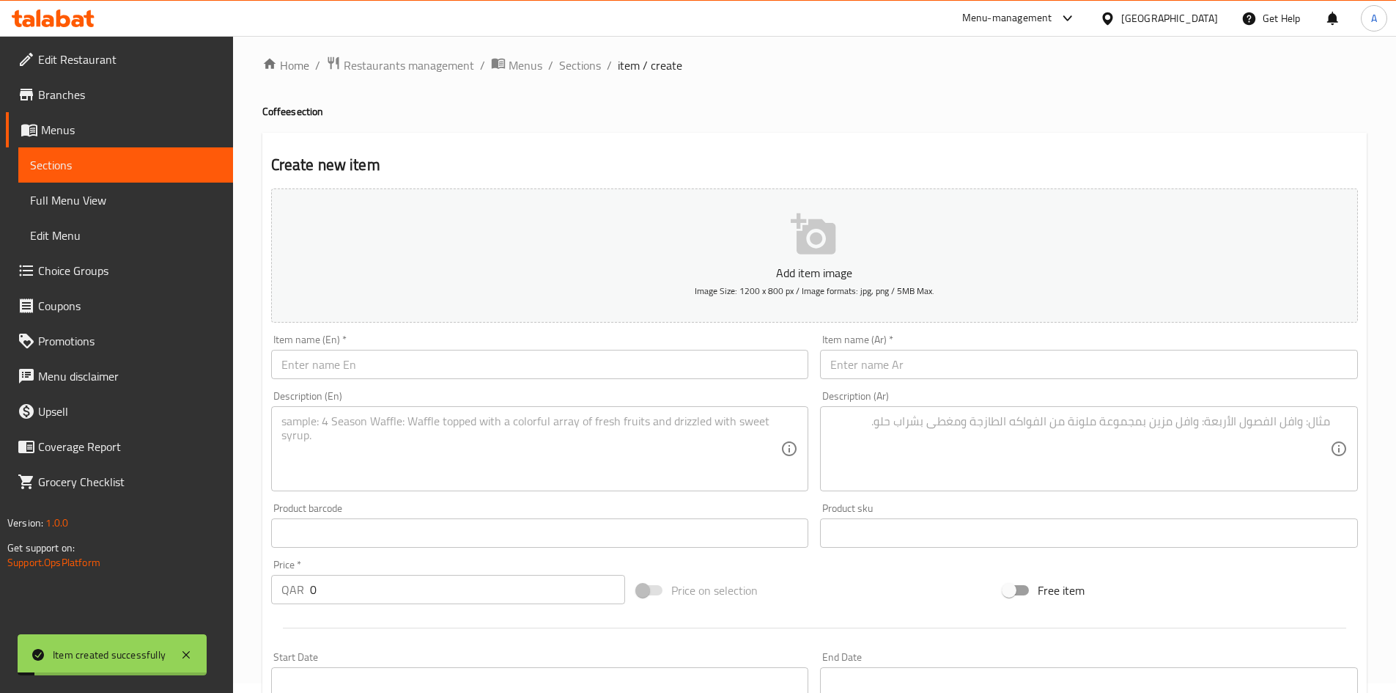
scroll to position [0, 0]
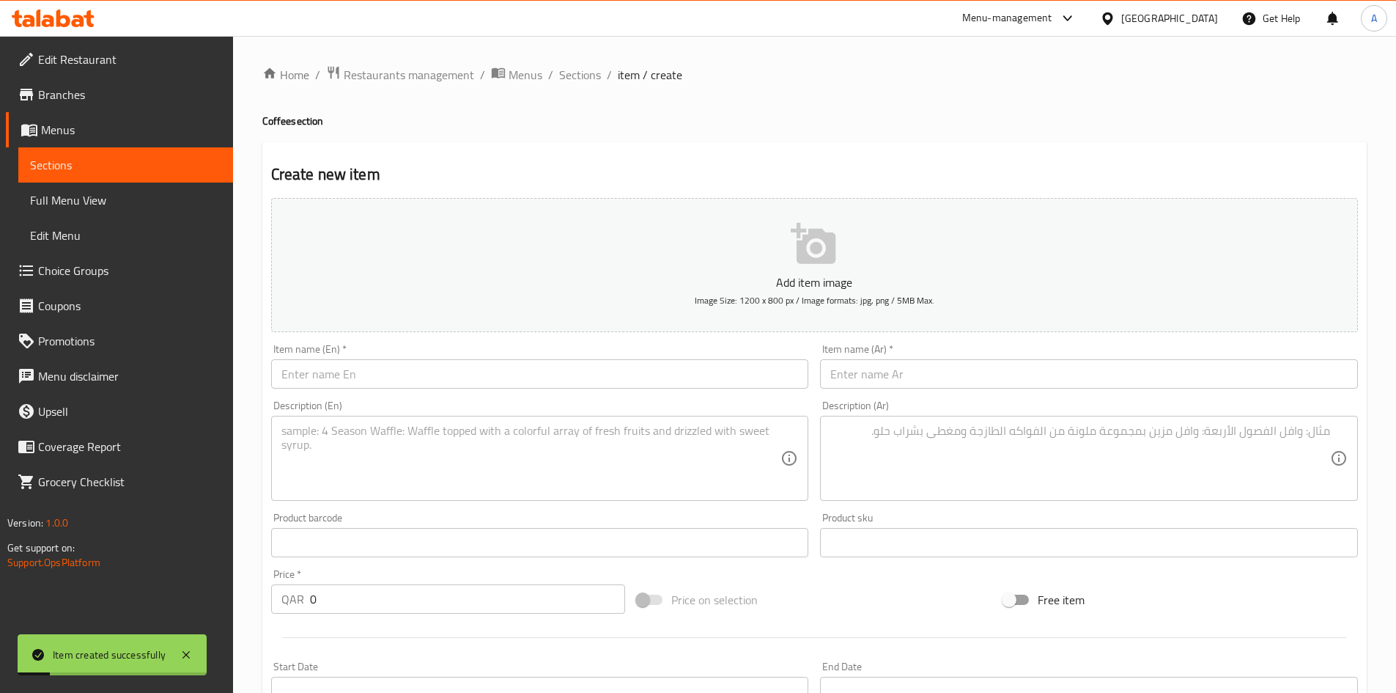
click at [549, 361] on input "text" at bounding box center [540, 373] width 538 height 29
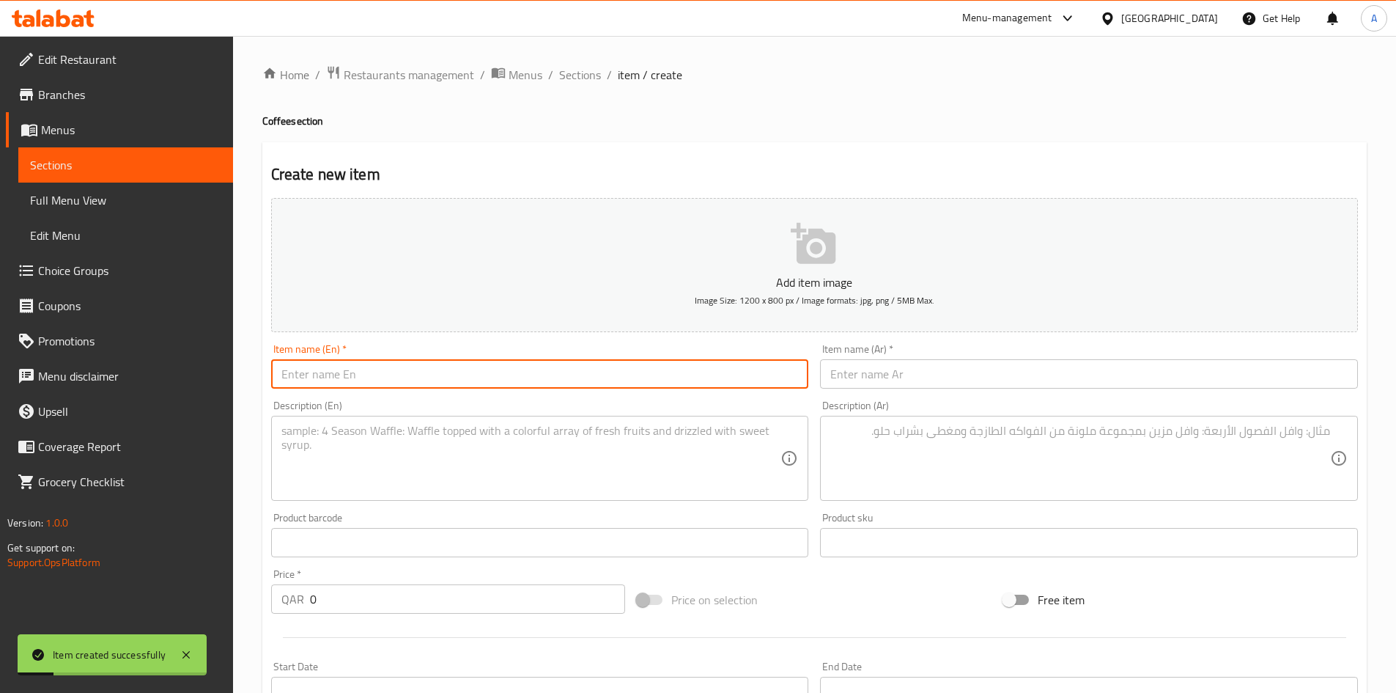
paste input "Babur Large Royal Spartaia"
type input "Babur Large Royal Spartaia"
click at [859, 382] on input "text" at bounding box center [1089, 373] width 538 height 29
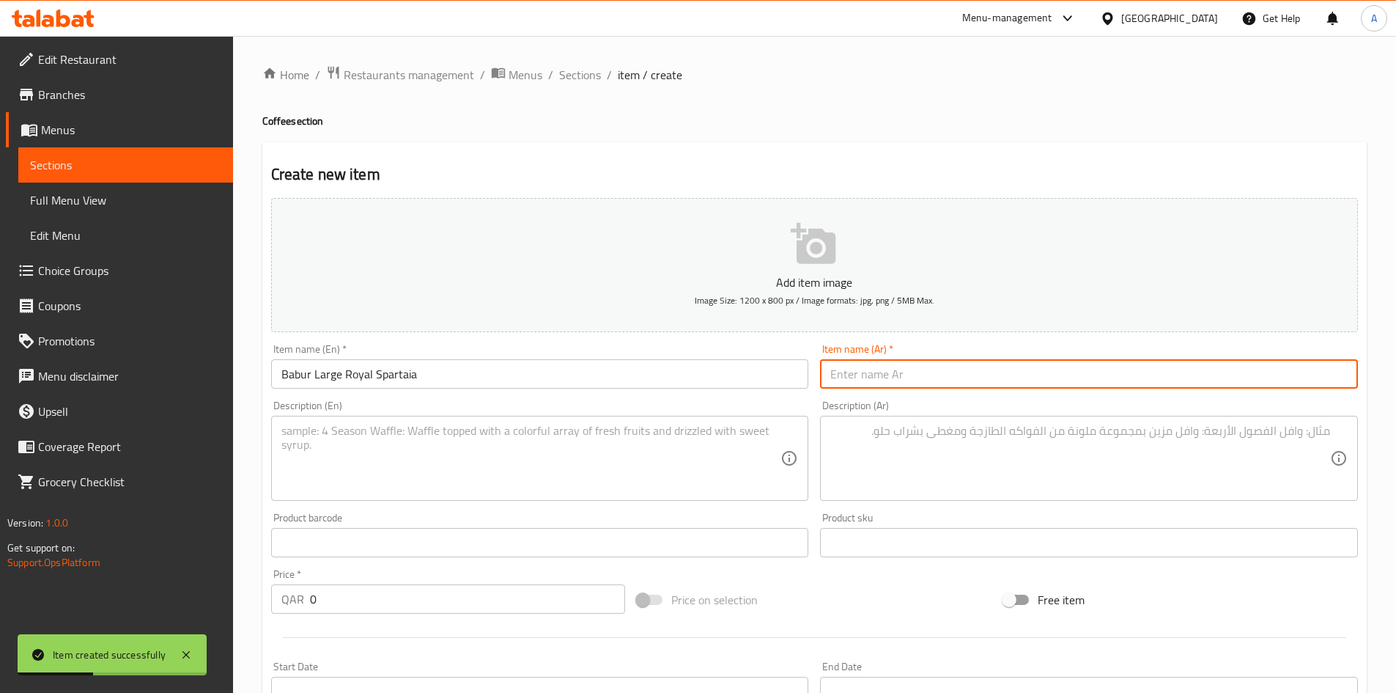
paste input "[PERSON_NAME] رويال كبيرة"
type input "[PERSON_NAME] رويال كبيرة"
drag, startPoint x: 777, startPoint y: 84, endPoint x: 534, endPoint y: 342, distance: 354.7
click at [777, 84] on ol "Home / Restaurants management / Menus / Sections / item / create" at bounding box center [814, 74] width 1105 height 19
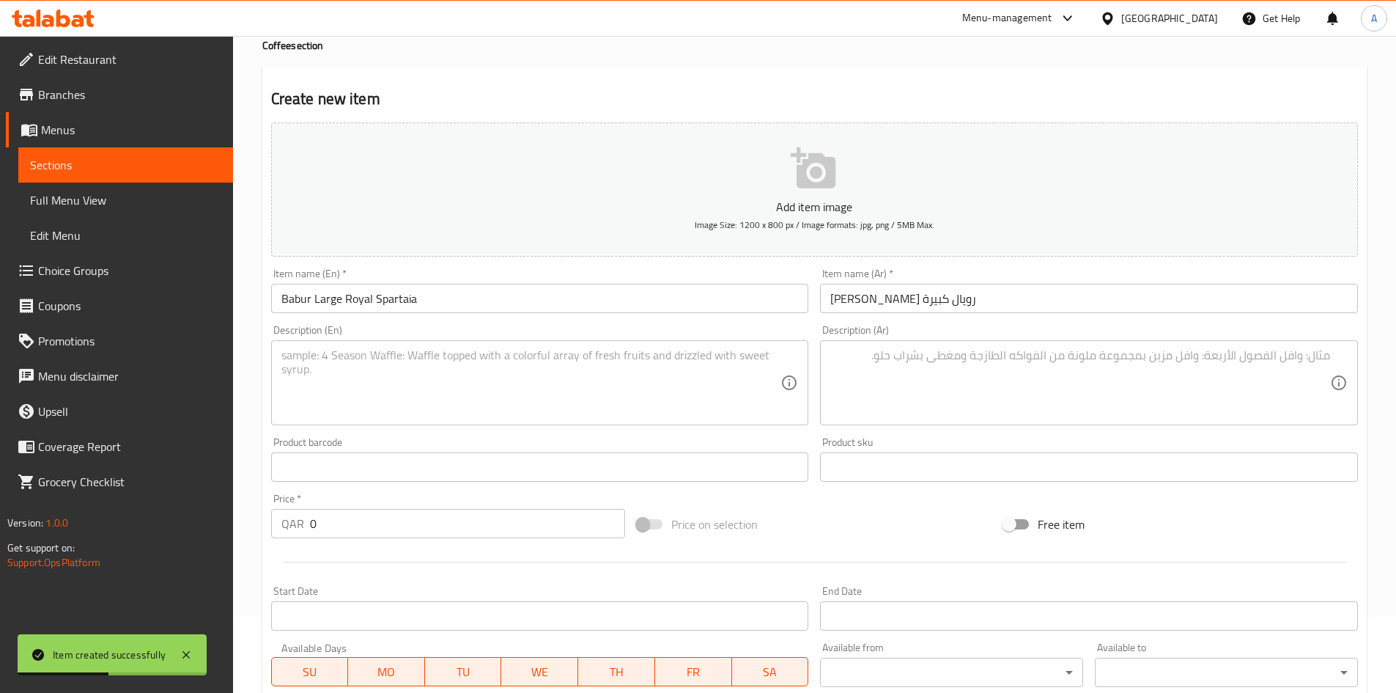
scroll to position [147, 0]
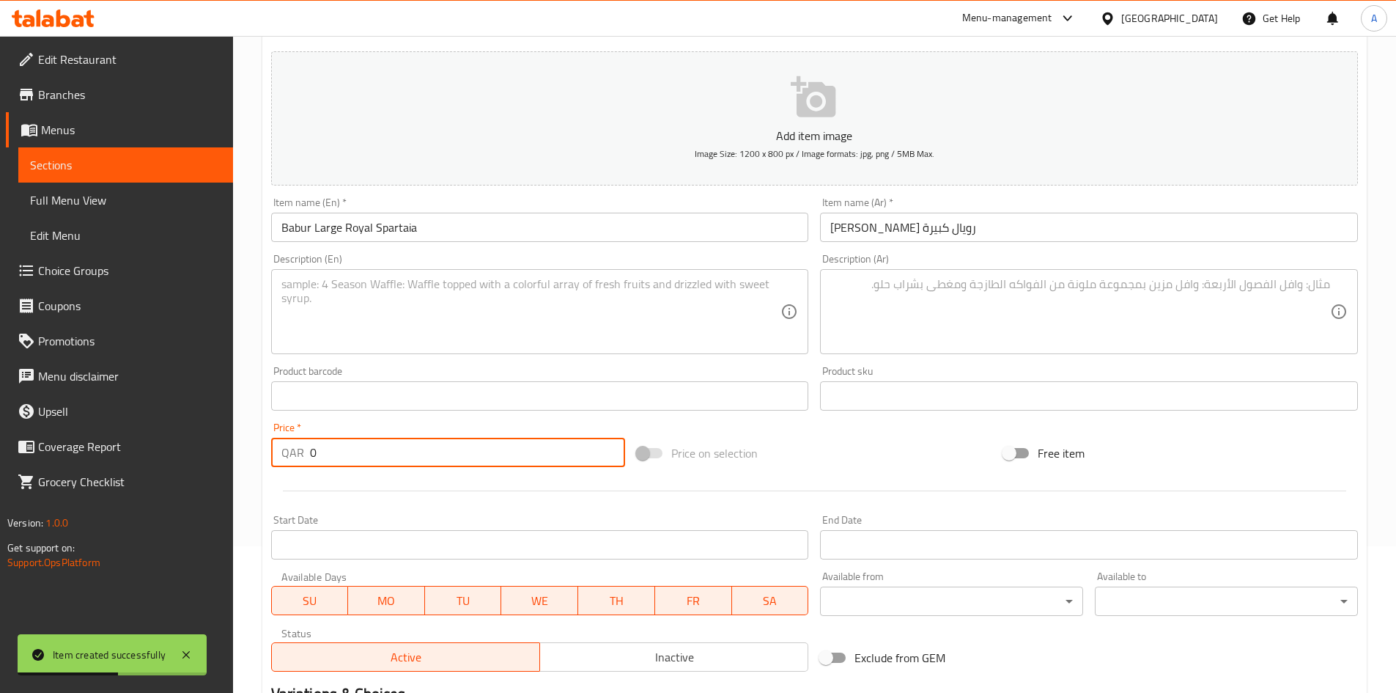
drag, startPoint x: 272, startPoint y: 450, endPoint x: 211, endPoint y: 458, distance: 61.4
click at [209, 455] on div "Edit Restaurant Branches Menus Sections Full Menu View Edit Menu Choice Groups …" at bounding box center [698, 389] width 1396 height 1000
type input "170"
click at [548, 479] on div at bounding box center [814, 491] width 1099 height 36
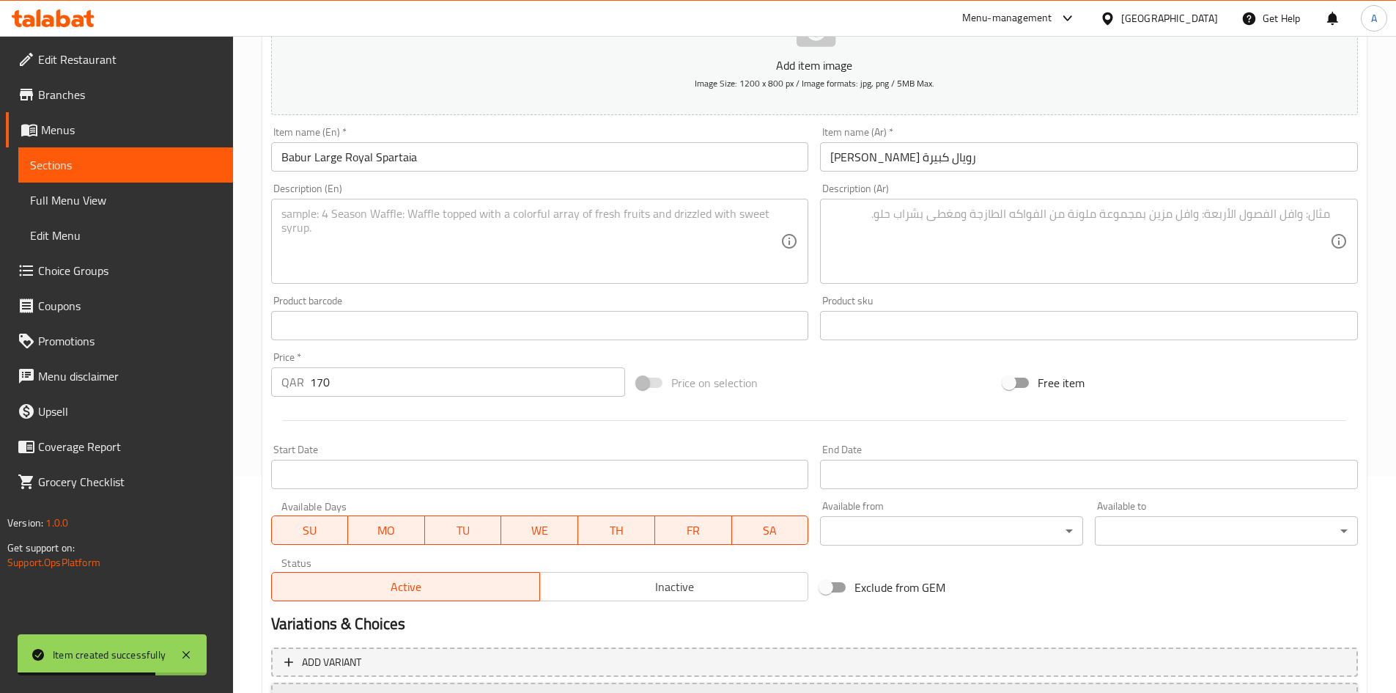
scroll to position [343, 0]
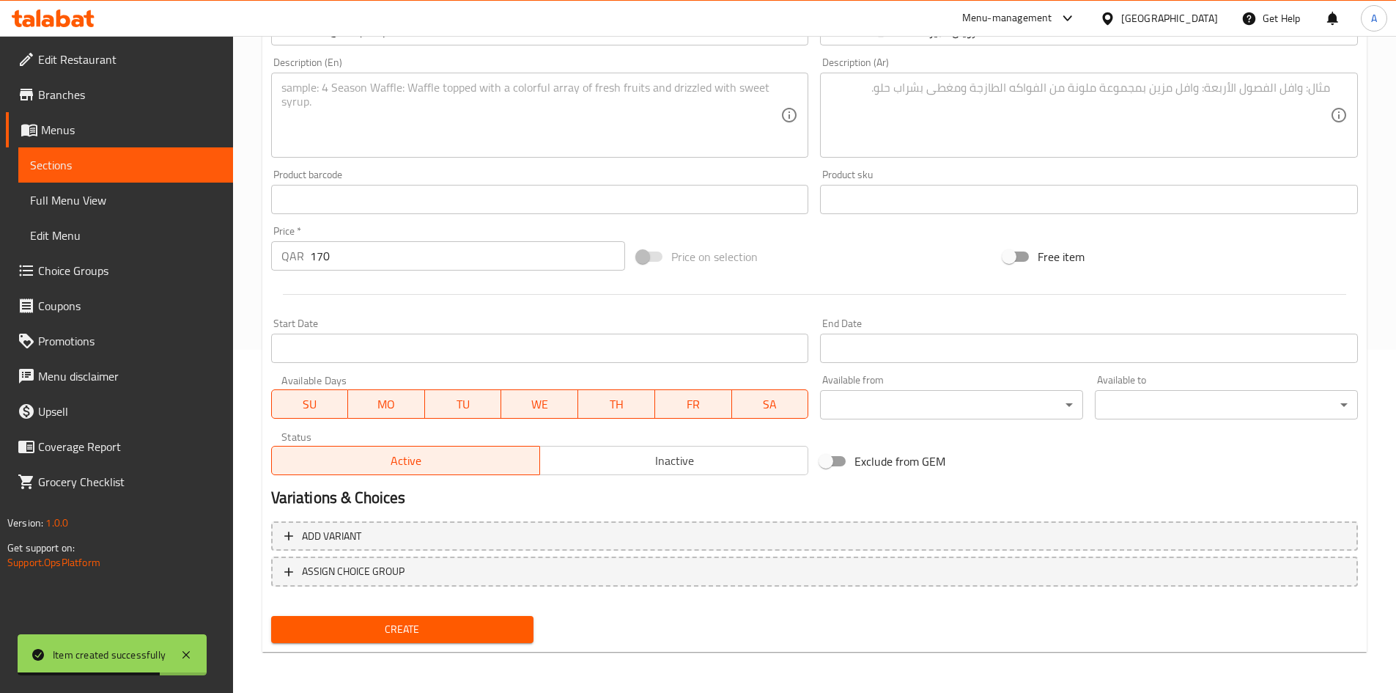
click at [458, 626] on span "Create" at bounding box center [403, 629] width 240 height 18
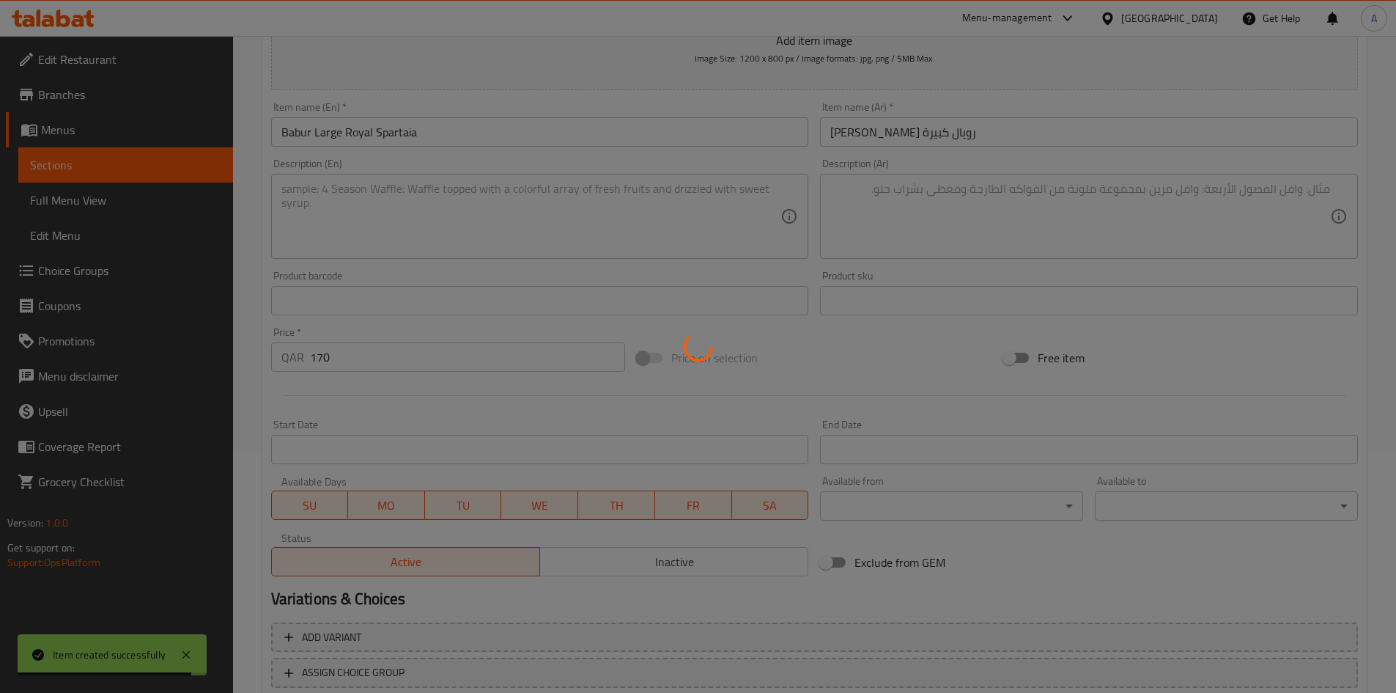
scroll to position [123, 0]
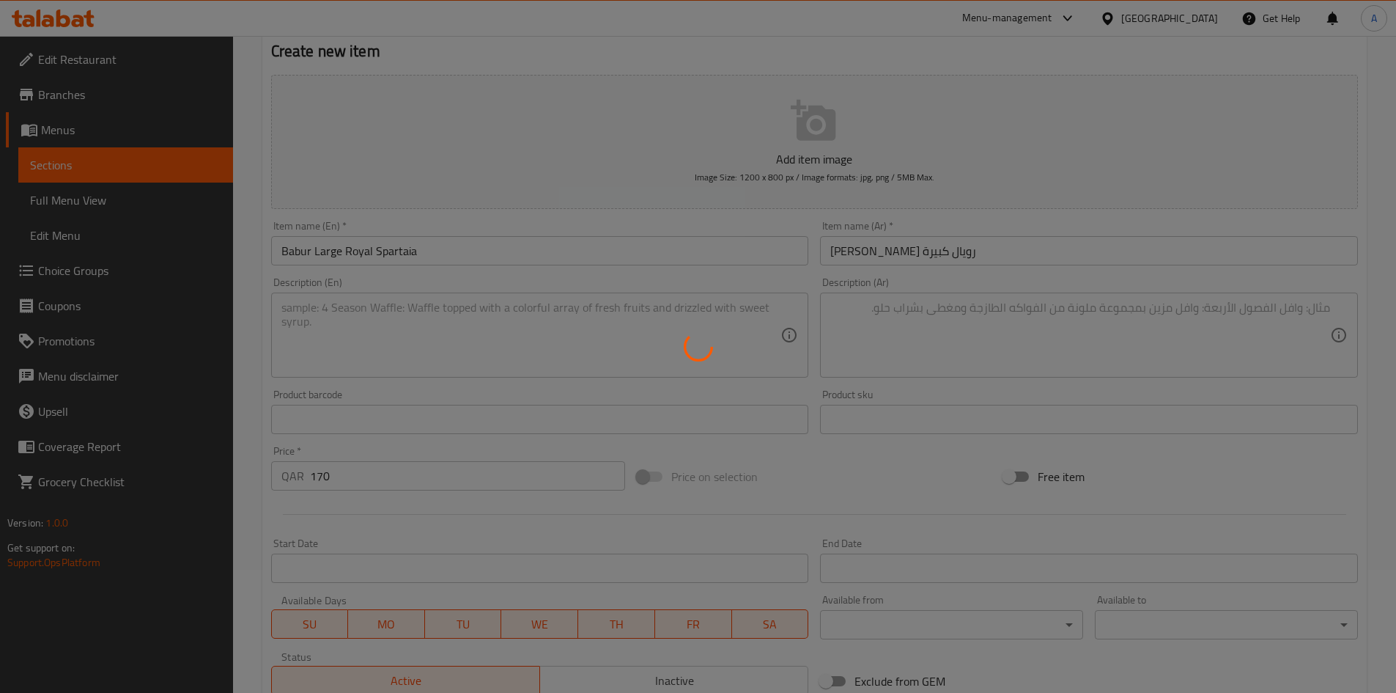
type input "0"
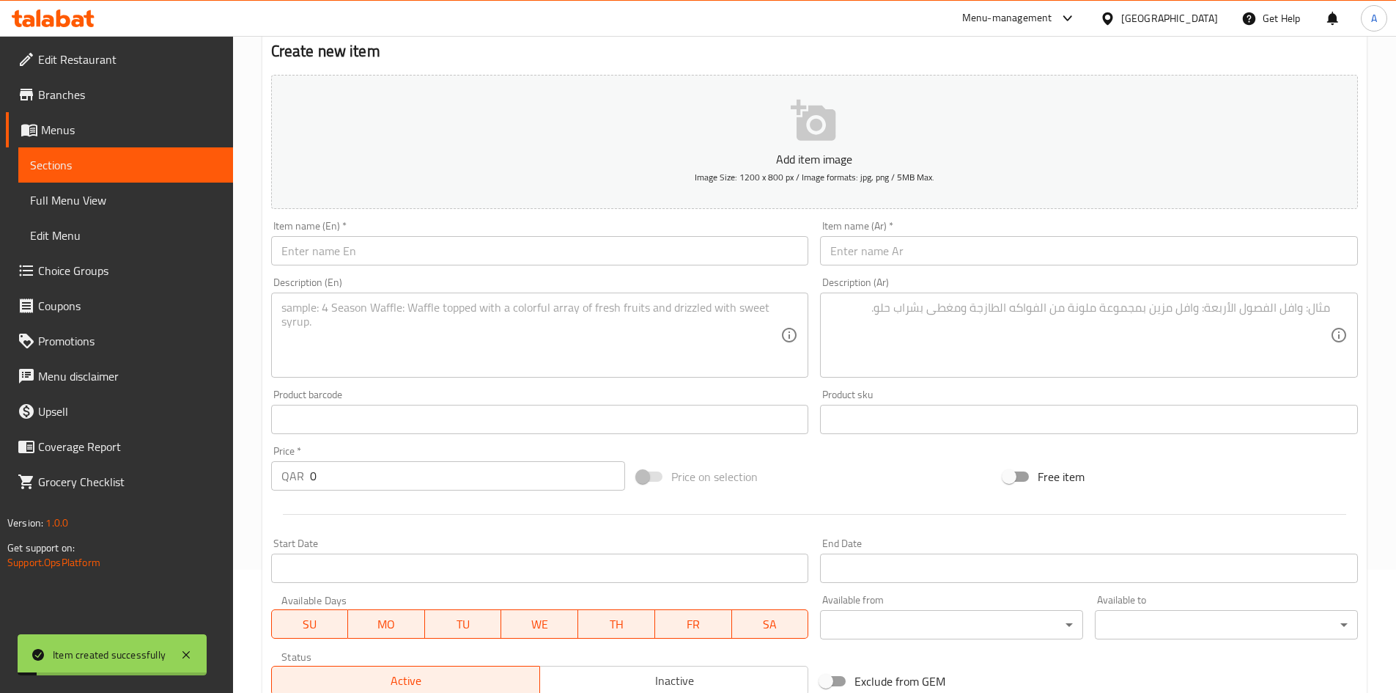
click at [564, 268] on div "Item name (En)   * Item name (En) *" at bounding box center [540, 243] width 550 height 56
click at [572, 259] on input "text" at bounding box center [540, 250] width 538 height 29
paste input "Chinese Coffee Set White"
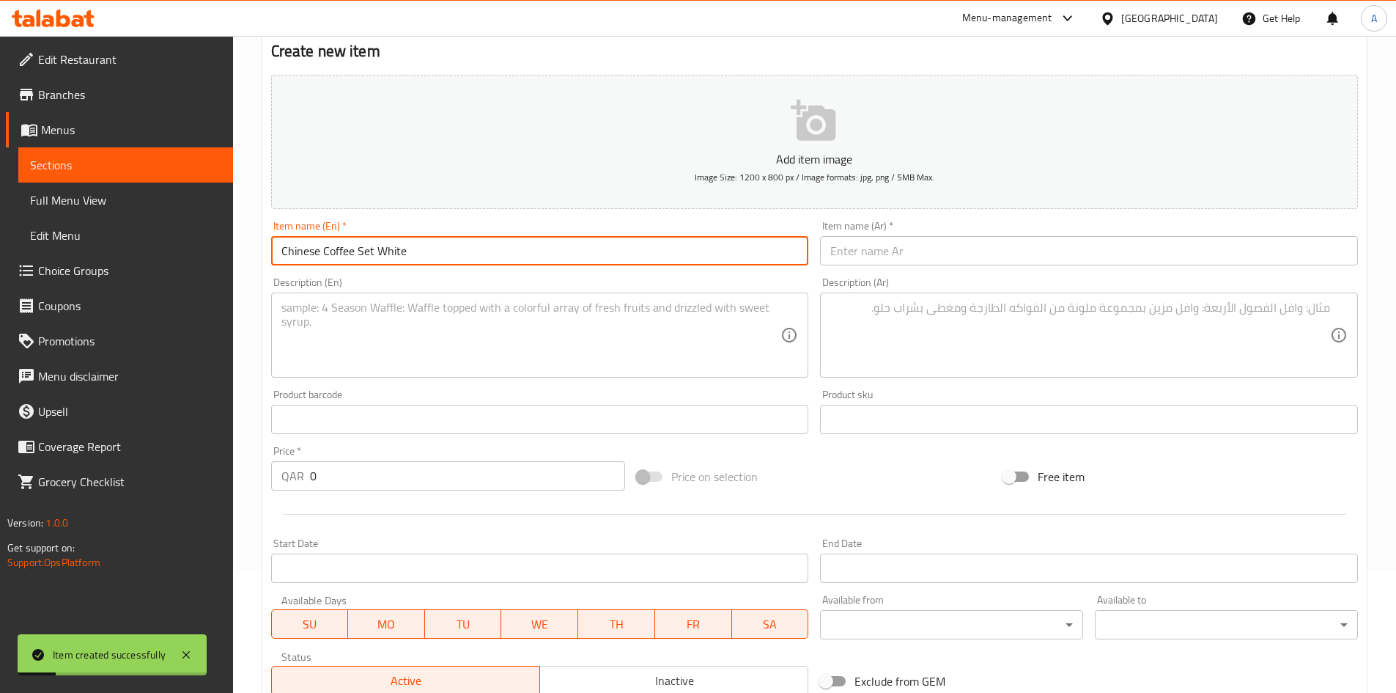
type input "Chinese Coffee Set White"
click at [866, 237] on input "text" at bounding box center [1089, 250] width 538 height 29
paste input "طقم قهوة صيني أبيض"
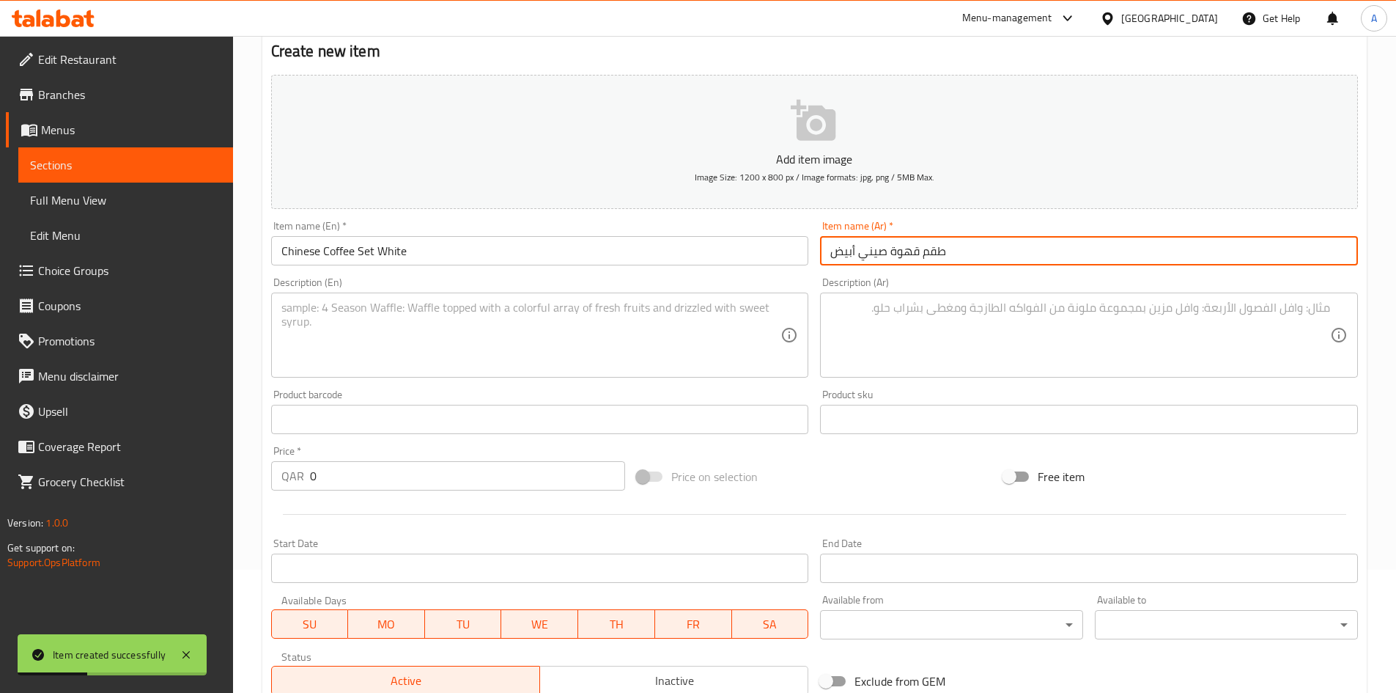
type input "طقم قهوة صيني أبيض"
click at [806, 285] on div "Description (En) Description (En)" at bounding box center [540, 327] width 538 height 100
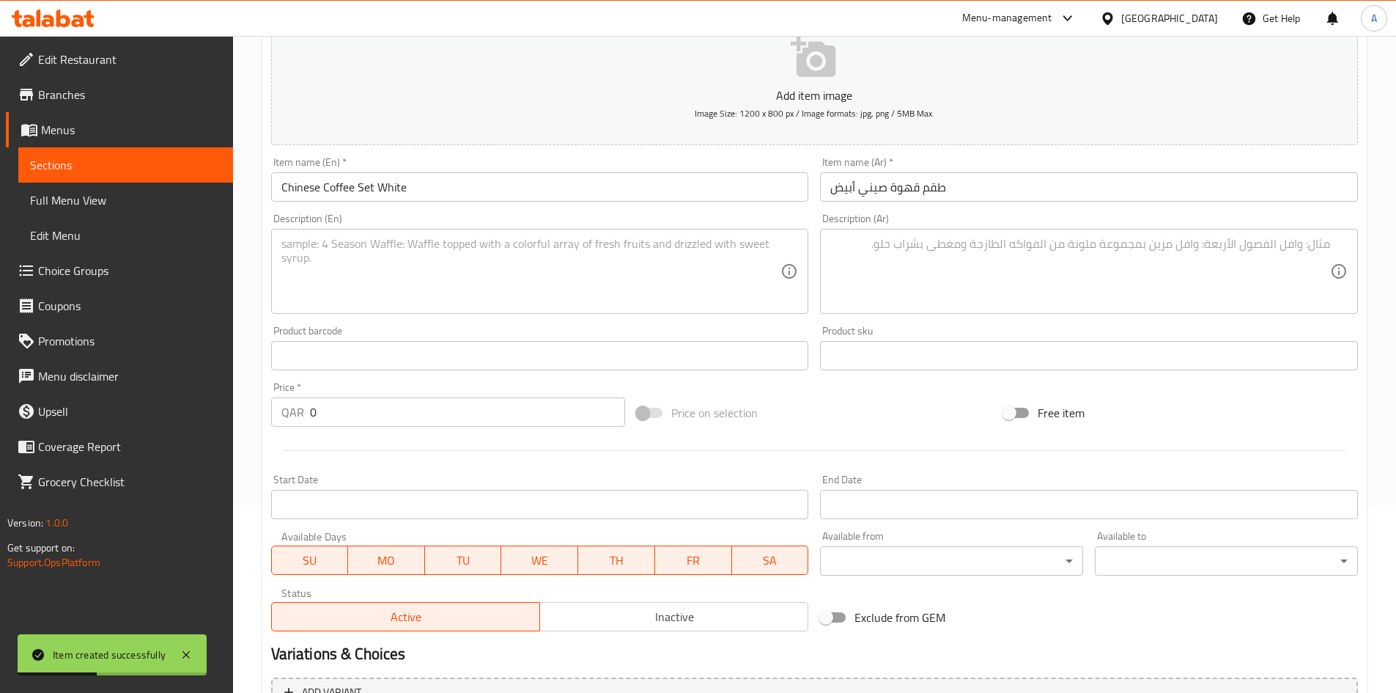
scroll to position [270, 0]
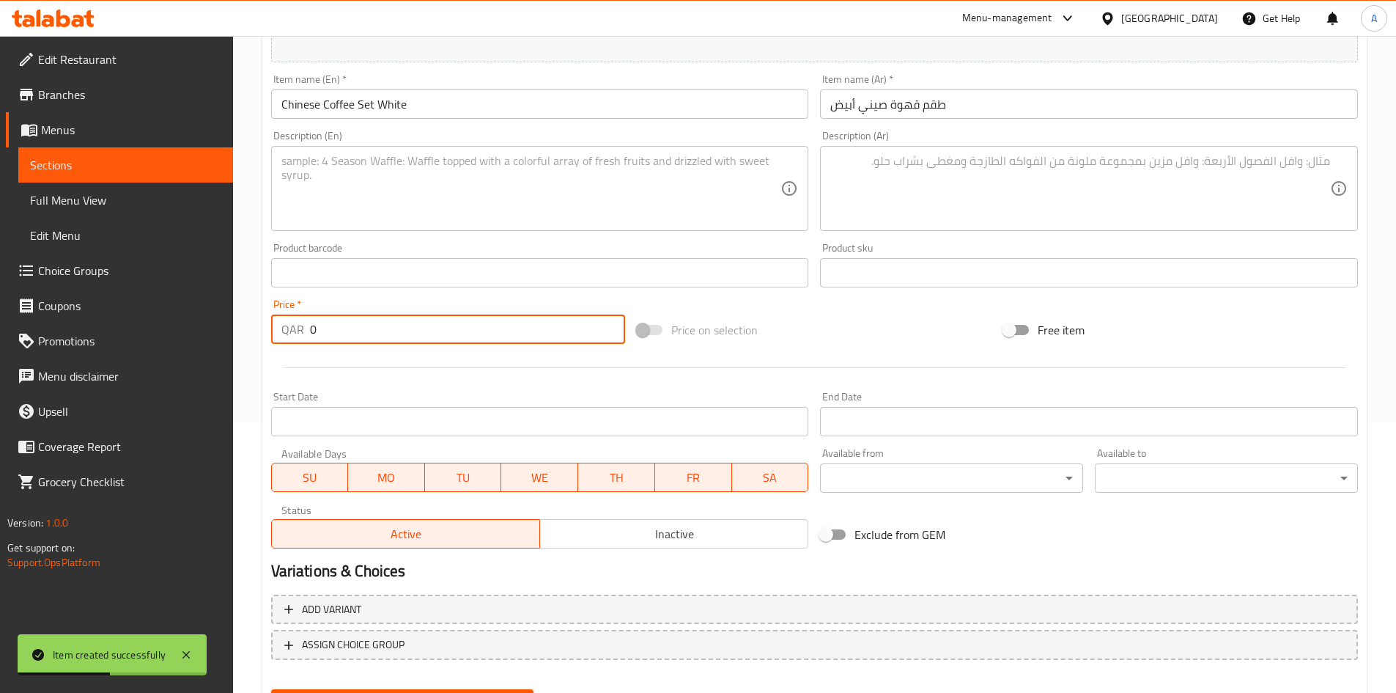
drag, startPoint x: 86, startPoint y: 333, endPoint x: 34, endPoint y: 334, distance: 52.1
click at [29, 333] on div "Edit Restaurant Branches Menus Sections Full Menu View Edit Menu Choice Groups …" at bounding box center [698, 266] width 1396 height 1000
type input "24"
click at [416, 358] on div at bounding box center [814, 368] width 1099 height 36
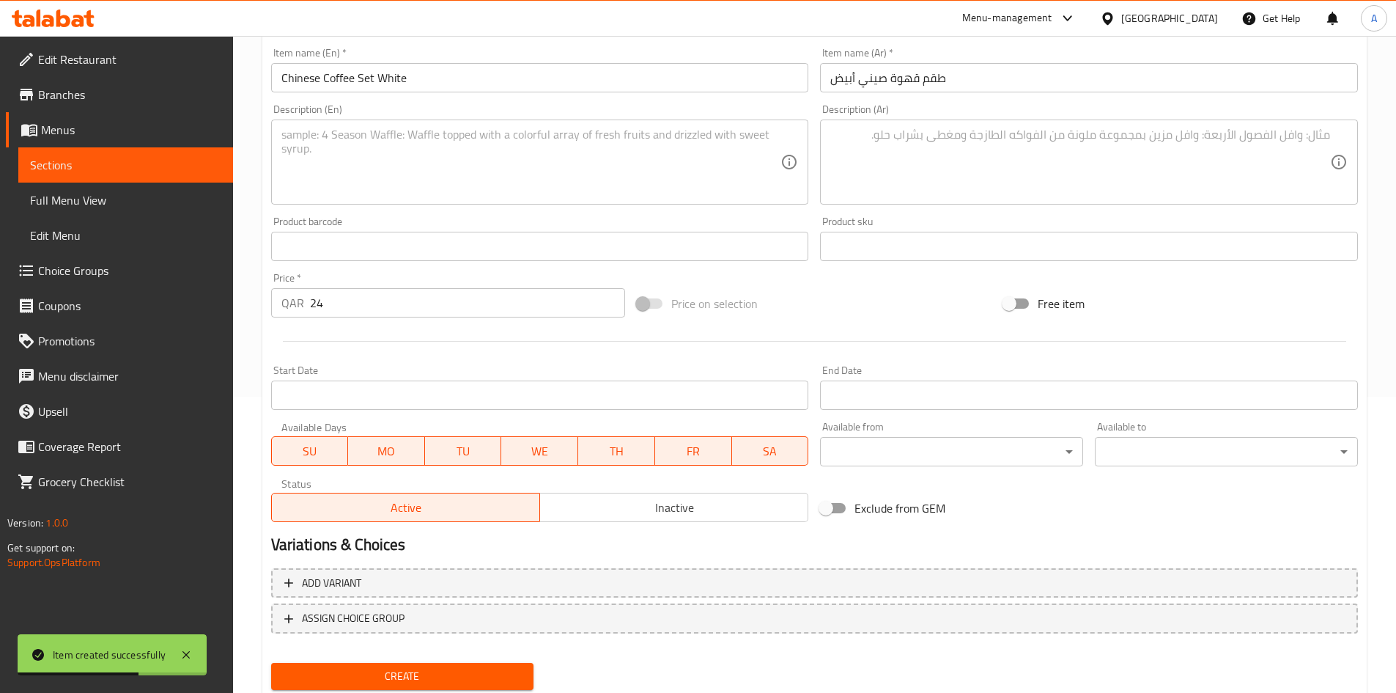
scroll to position [343, 0]
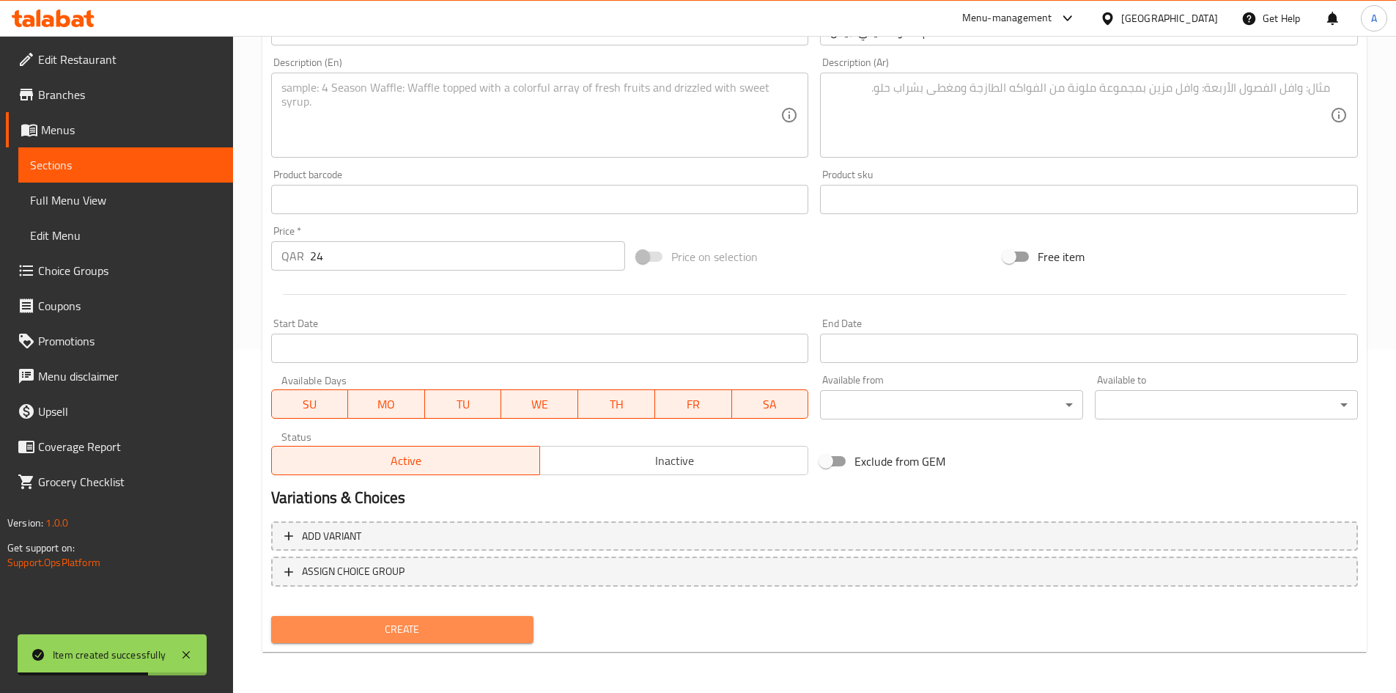
click at [493, 634] on span "Create" at bounding box center [403, 629] width 240 height 18
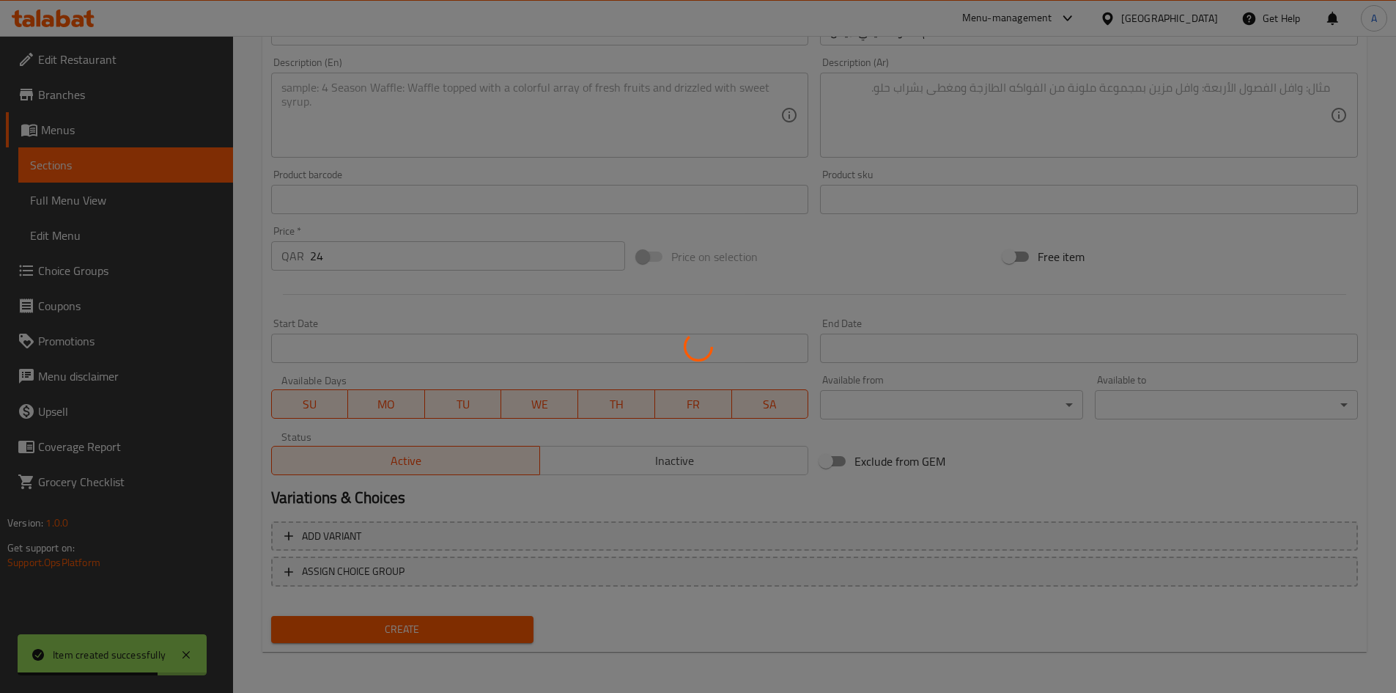
type input "0"
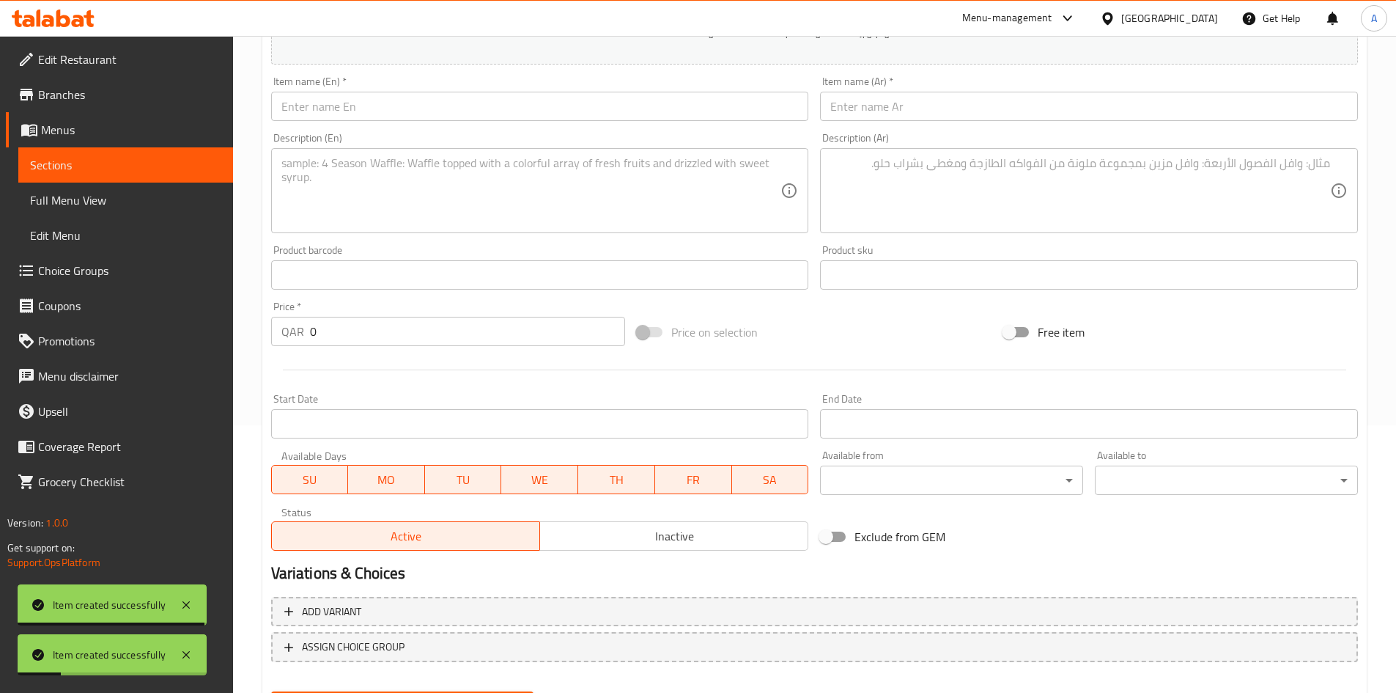
scroll to position [196, 0]
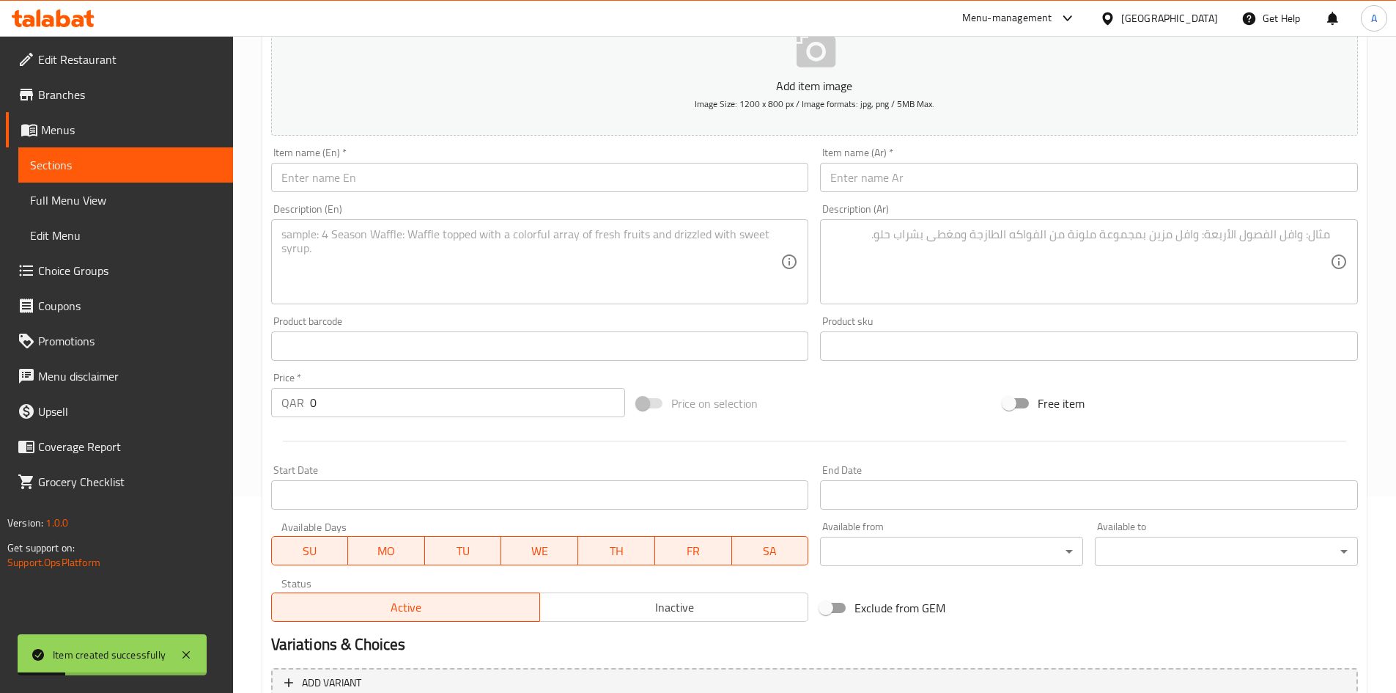
click at [544, 177] on input "text" at bounding box center [540, 177] width 538 height 29
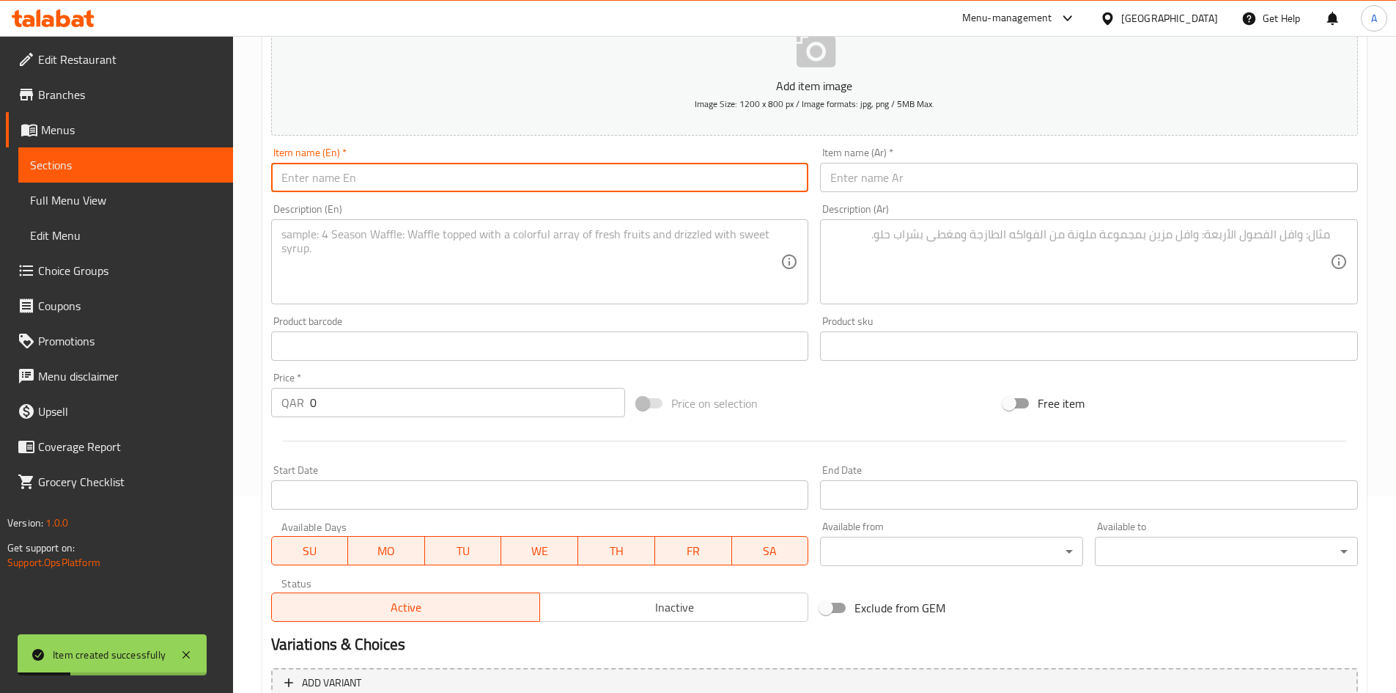
paste input "Coffee Pot120ml #rb2306-34"
type input "Coffee Pot120ml #rb2306-34"
click at [866, 152] on div "Item name (Ar)   * Item name (Ar) *" at bounding box center [1089, 169] width 538 height 45
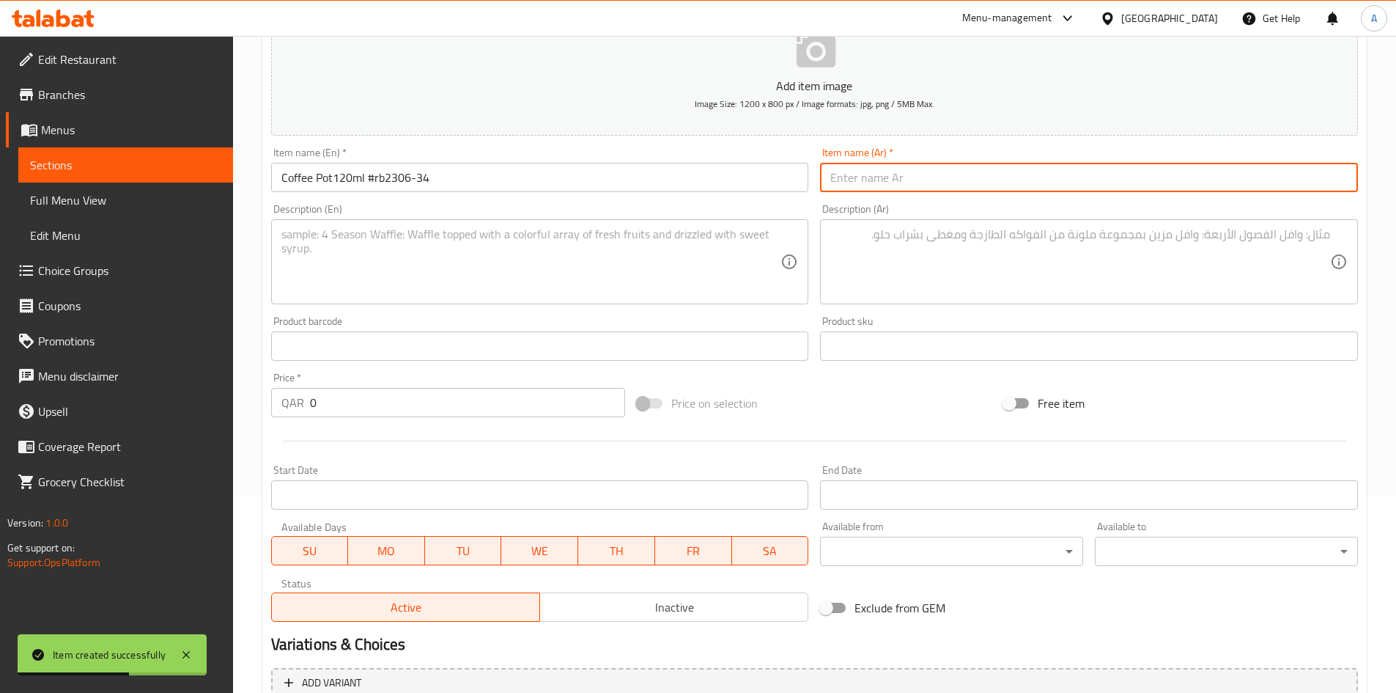
click at [864, 166] on input "text" at bounding box center [1089, 177] width 538 height 29
paste input "وعاء القهوة 120 مل #RB2306-34"
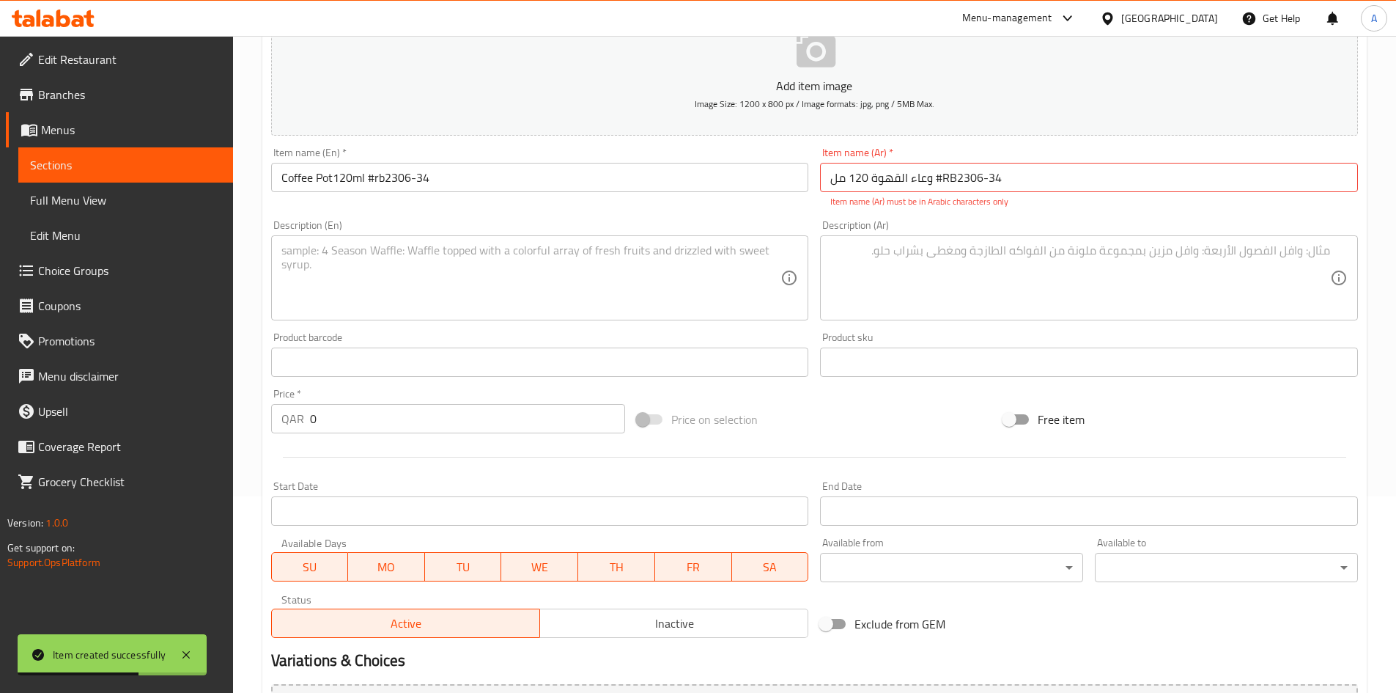
click at [844, 195] on p "Item name (Ar) must be in Arabic characters only" at bounding box center [1090, 201] width 518 height 13
click at [940, 180] on input "وعاء القهوة 120 مل #RB2306-34" at bounding box center [1089, 177] width 538 height 29
drag, startPoint x: 938, startPoint y: 180, endPoint x: 945, endPoint y: 181, distance: 7.4
click at [945, 181] on input "وعاء القهوة 120 مل RB2306-34" at bounding box center [1089, 177] width 538 height 29
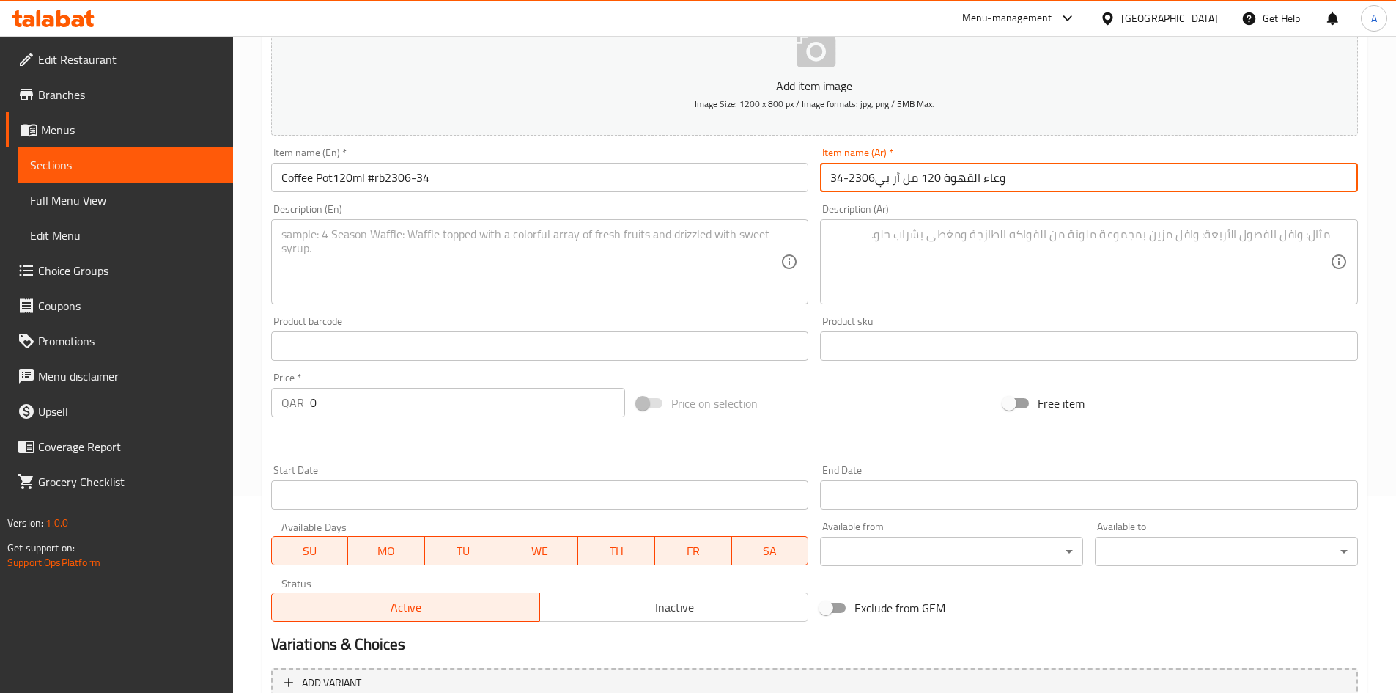
type input "وعاء القهوة 120 مل أر بي2306-34"
click at [825, 200] on div "Description (Ar) Description (Ar)" at bounding box center [1089, 254] width 550 height 112
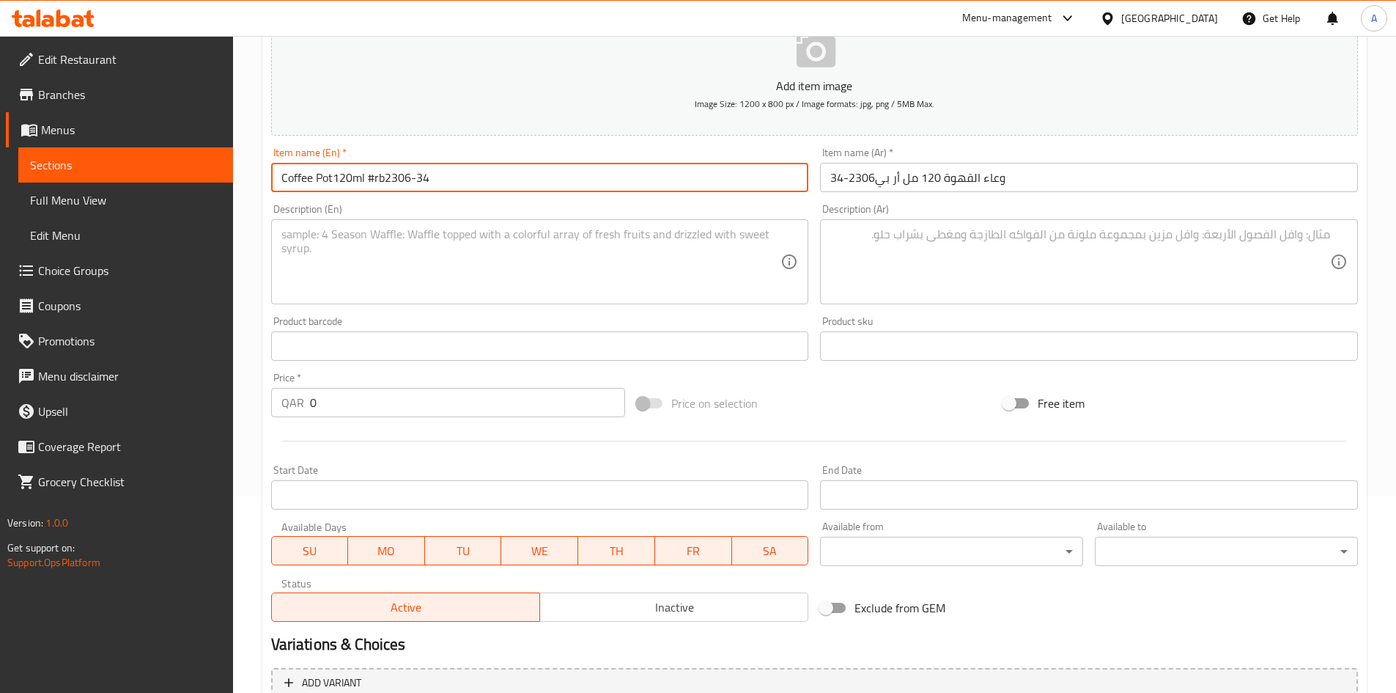
click at [372, 180] on input "Coffee Pot120ml #rb2306-34" at bounding box center [540, 177] width 538 height 29
type input "Coffee Pot120ml rb2306-34"
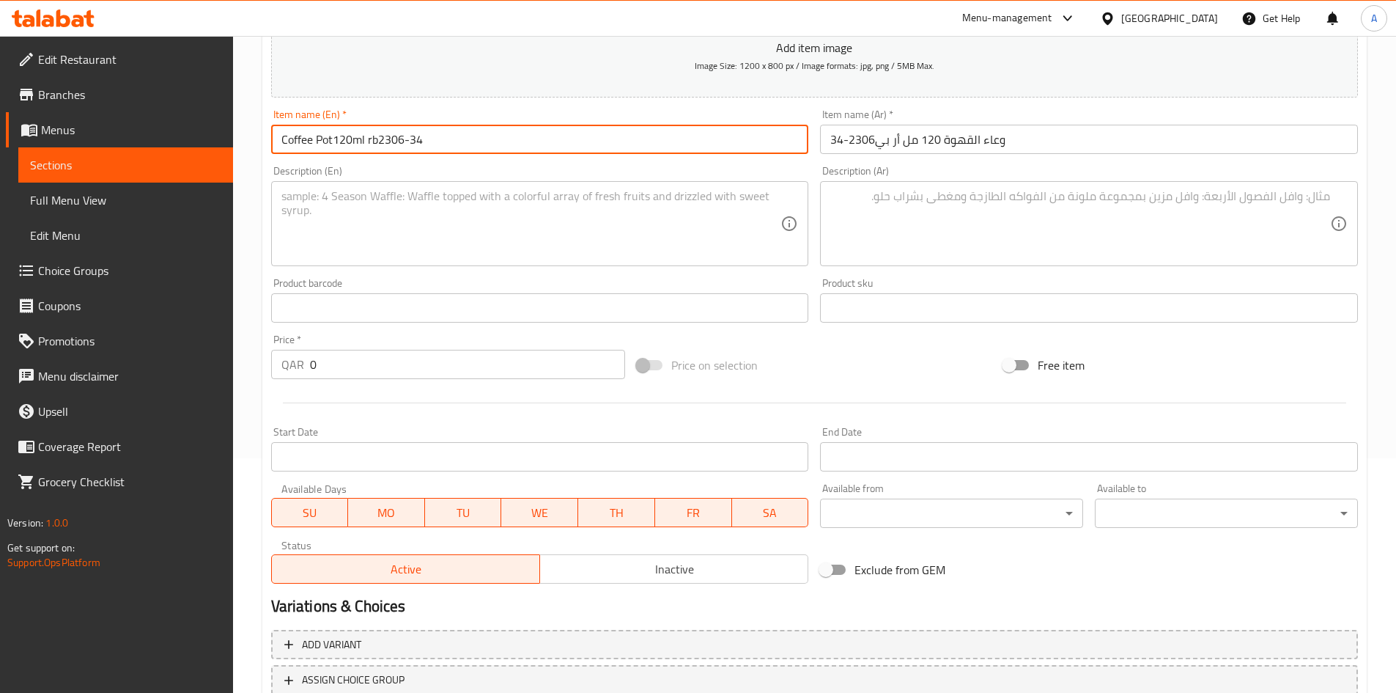
scroll to position [270, 0]
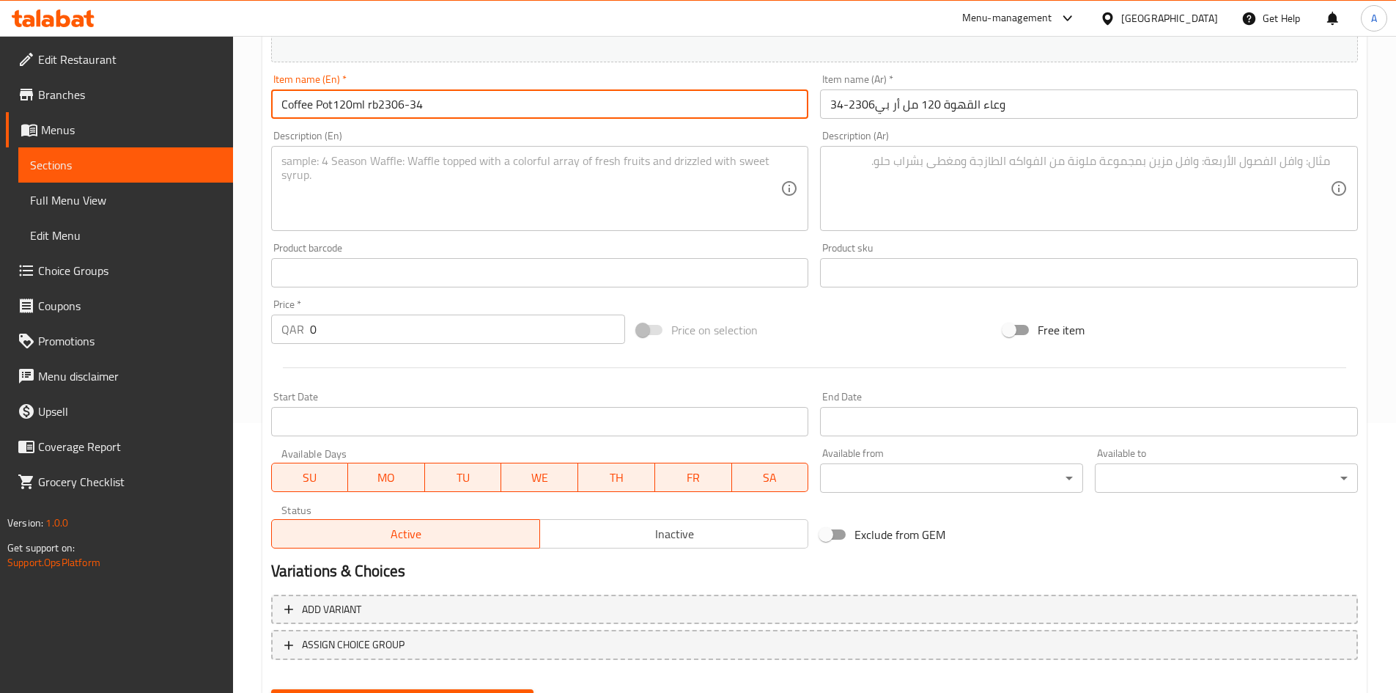
drag, startPoint x: 369, startPoint y: 329, endPoint x: 210, endPoint y: 363, distance: 163.3
click at [219, 347] on div "Edit Restaurant Branches Menus Sections Full Menu View Edit Menu Choice Groups …" at bounding box center [698, 266] width 1396 height 1000
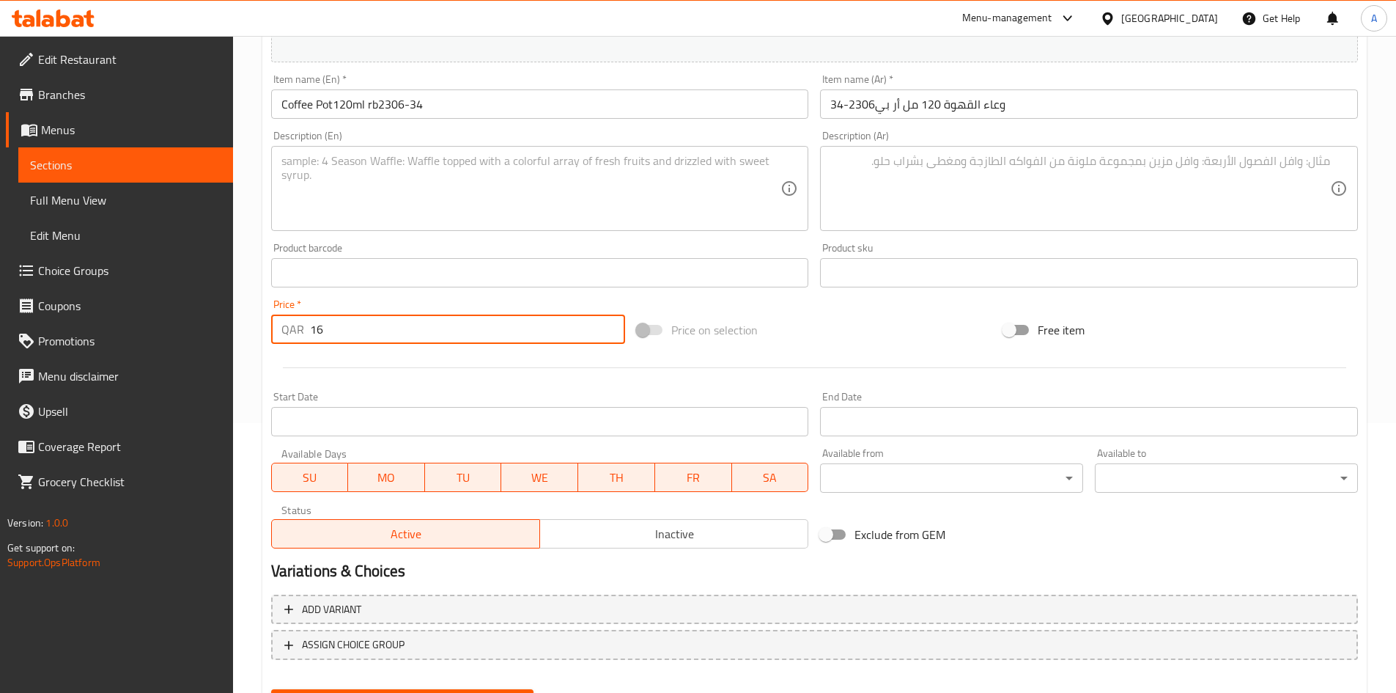
type input "16"
click at [452, 369] on div at bounding box center [814, 368] width 1099 height 36
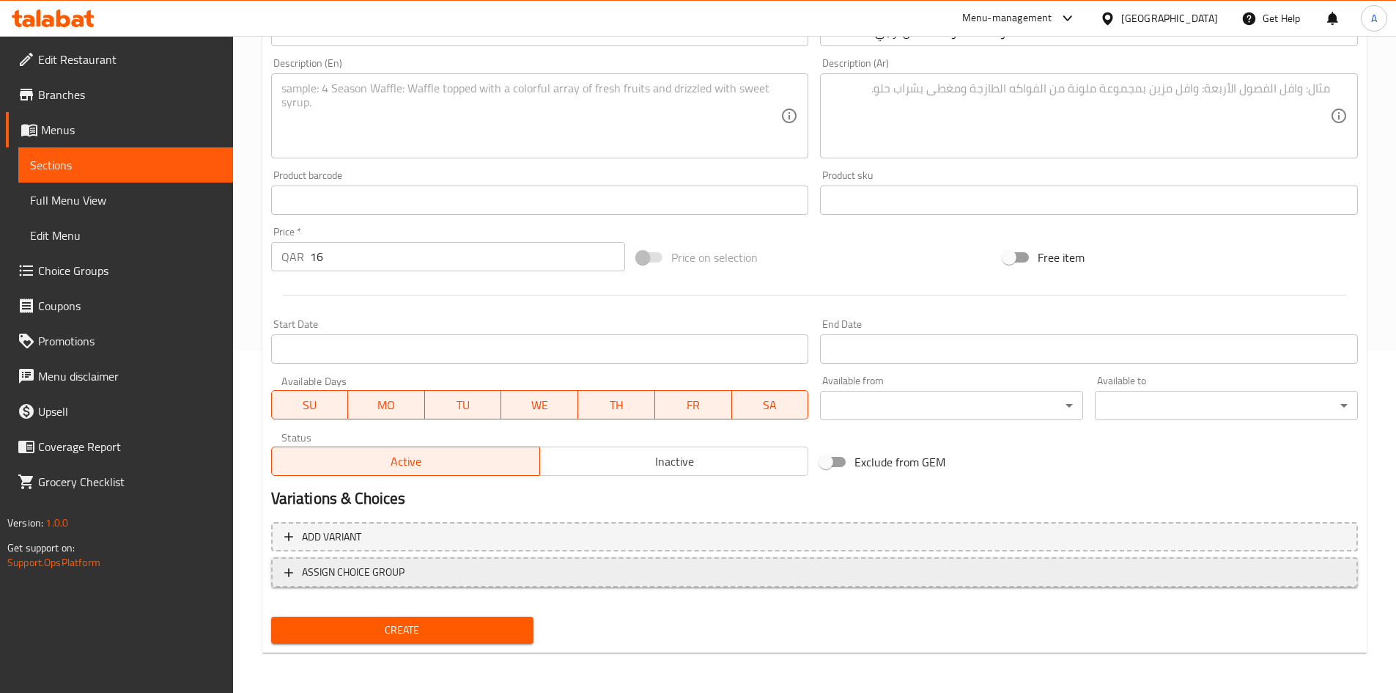
scroll to position [343, 0]
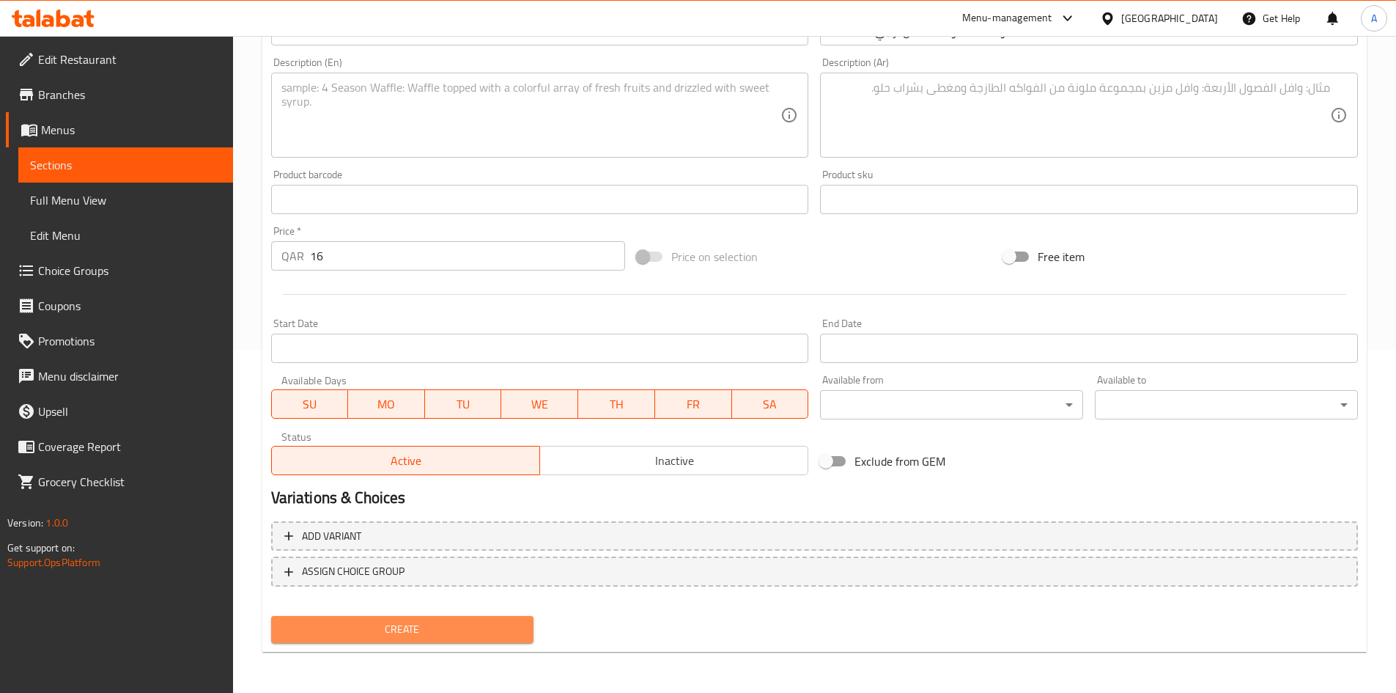
drag, startPoint x: 470, startPoint y: 630, endPoint x: 476, endPoint y: 619, distance: 12.5
click at [471, 630] on span "Create" at bounding box center [403, 629] width 240 height 18
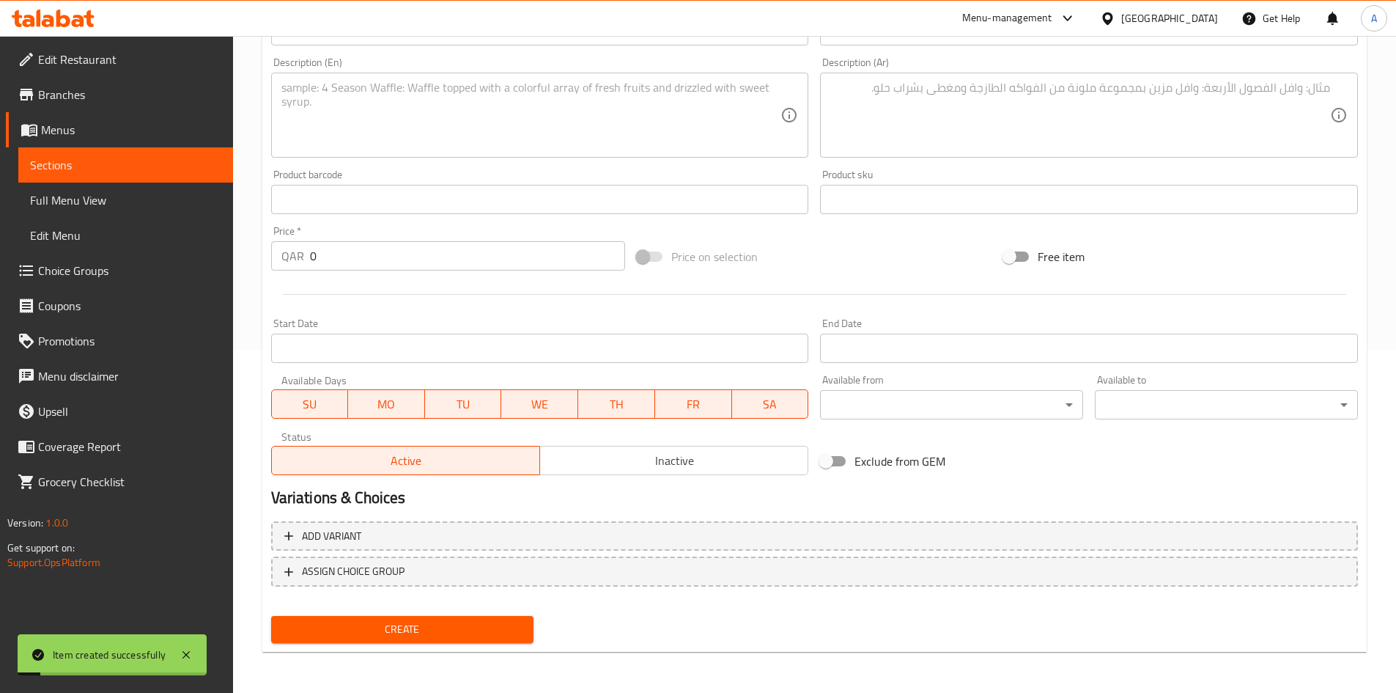
drag, startPoint x: 356, startPoint y: 260, endPoint x: 258, endPoint y: 275, distance: 99.3
click at [258, 275] on div "Home / Restaurants management / Menus / Sections / item / create Coffee section…" at bounding box center [814, 193] width 1163 height 1000
type input "14"
click at [442, 291] on div at bounding box center [814, 294] width 1099 height 36
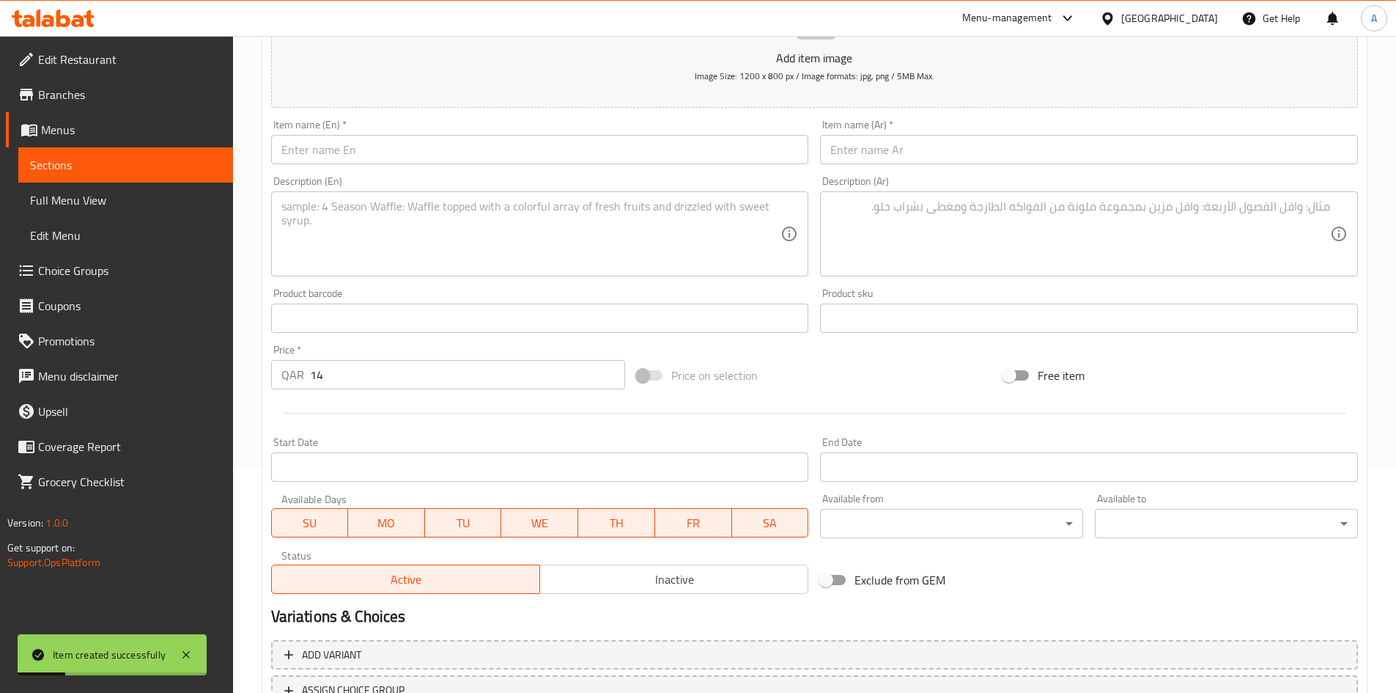
scroll to position [50, 0]
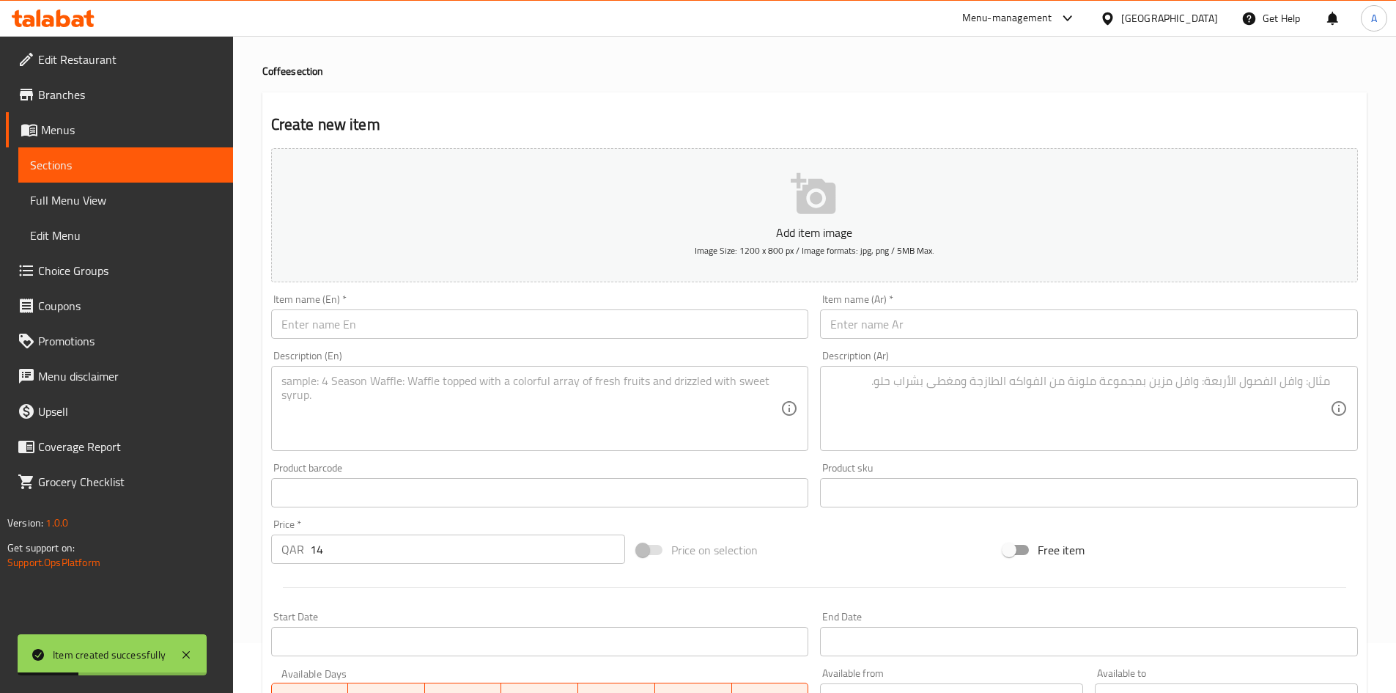
click at [460, 332] on input "text" at bounding box center [540, 323] width 538 height 29
paste input "Al Qassim Extra Cardamom Coffee Blend 125G"
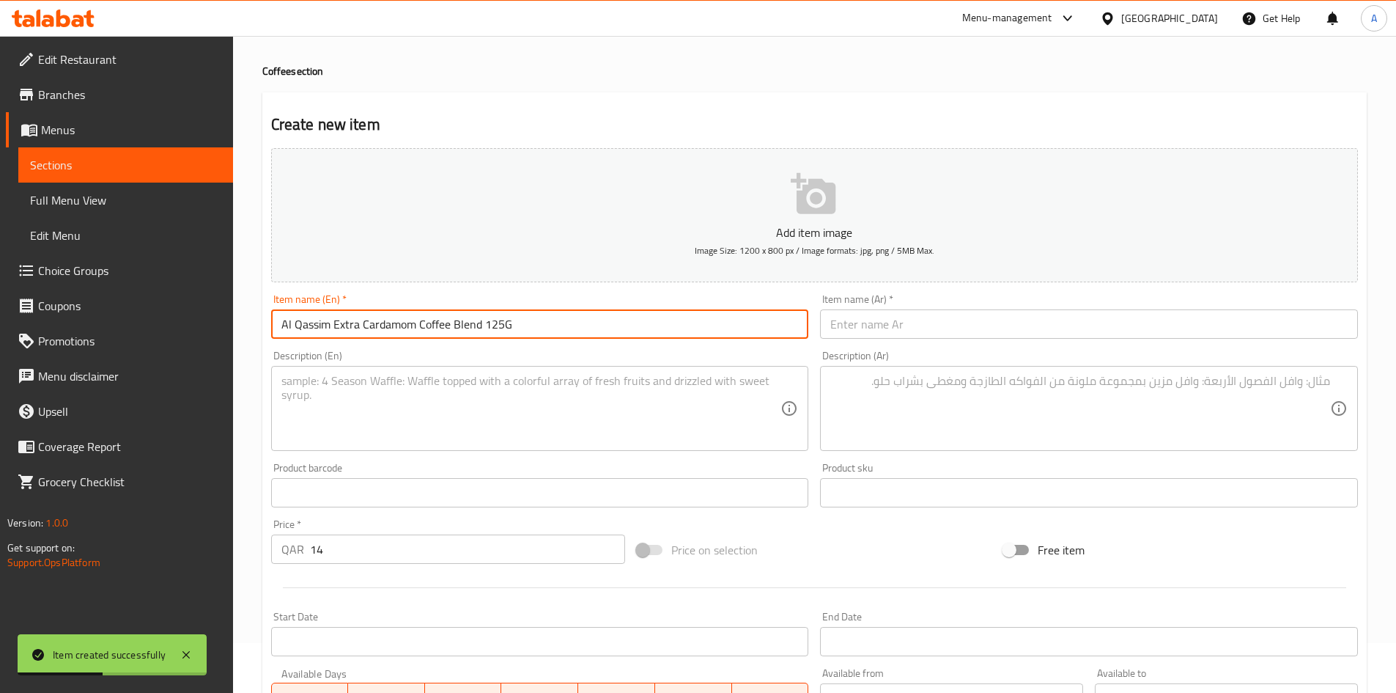
type input "Al Qassim Extra Cardamom Coffee Blend 125G"
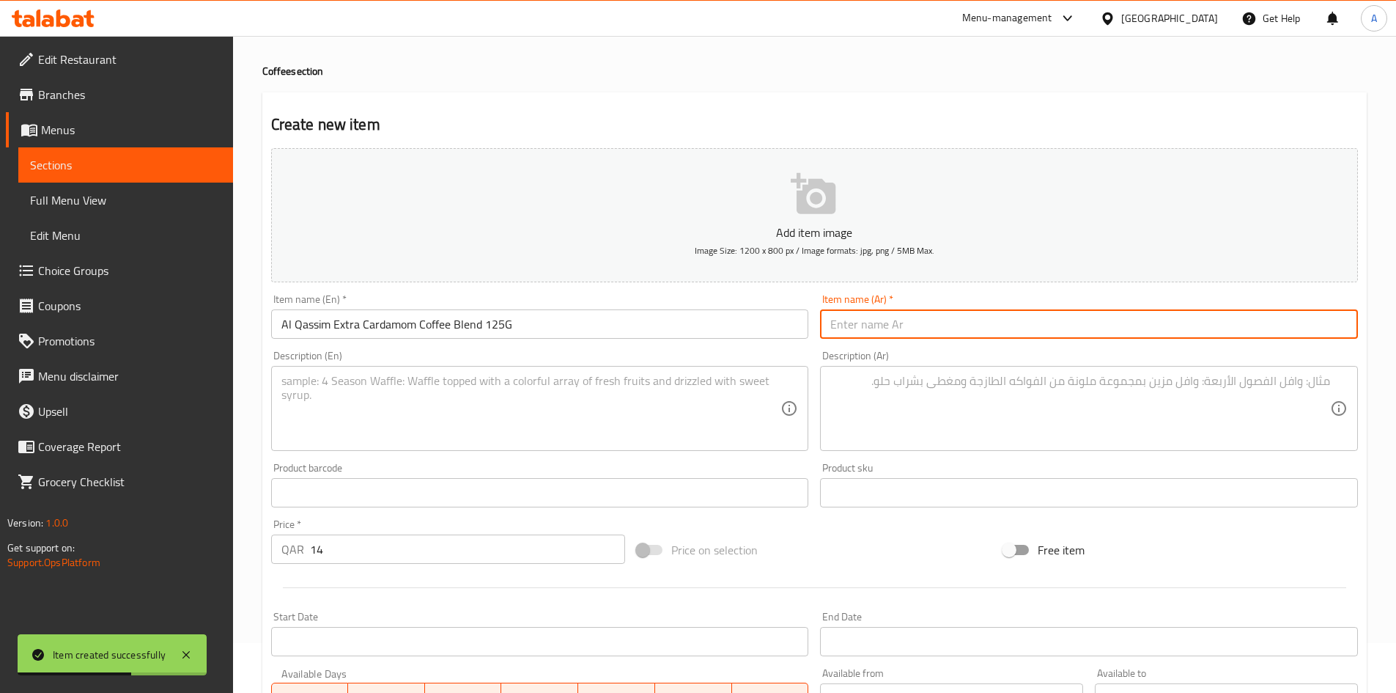
click at [878, 325] on input "text" at bounding box center [1089, 323] width 538 height 29
paste input "خليط قهوة بالهيل الإضافي القصيم 125 جم"
type input "خليط قهوة بالهيل الإضافي القصيم 125 جم"
click at [841, 35] on div "Menu-management [GEOGRAPHIC_DATA] Get Help A" at bounding box center [698, 18] width 1396 height 35
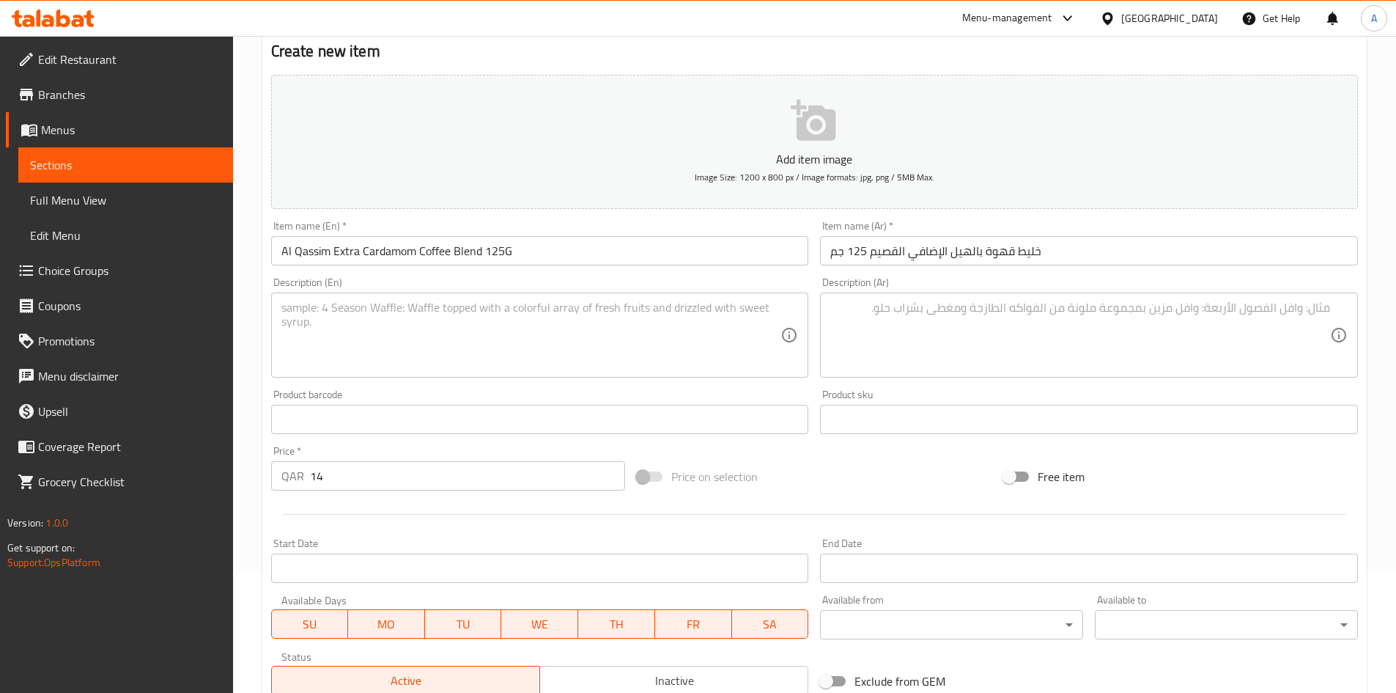
scroll to position [343, 0]
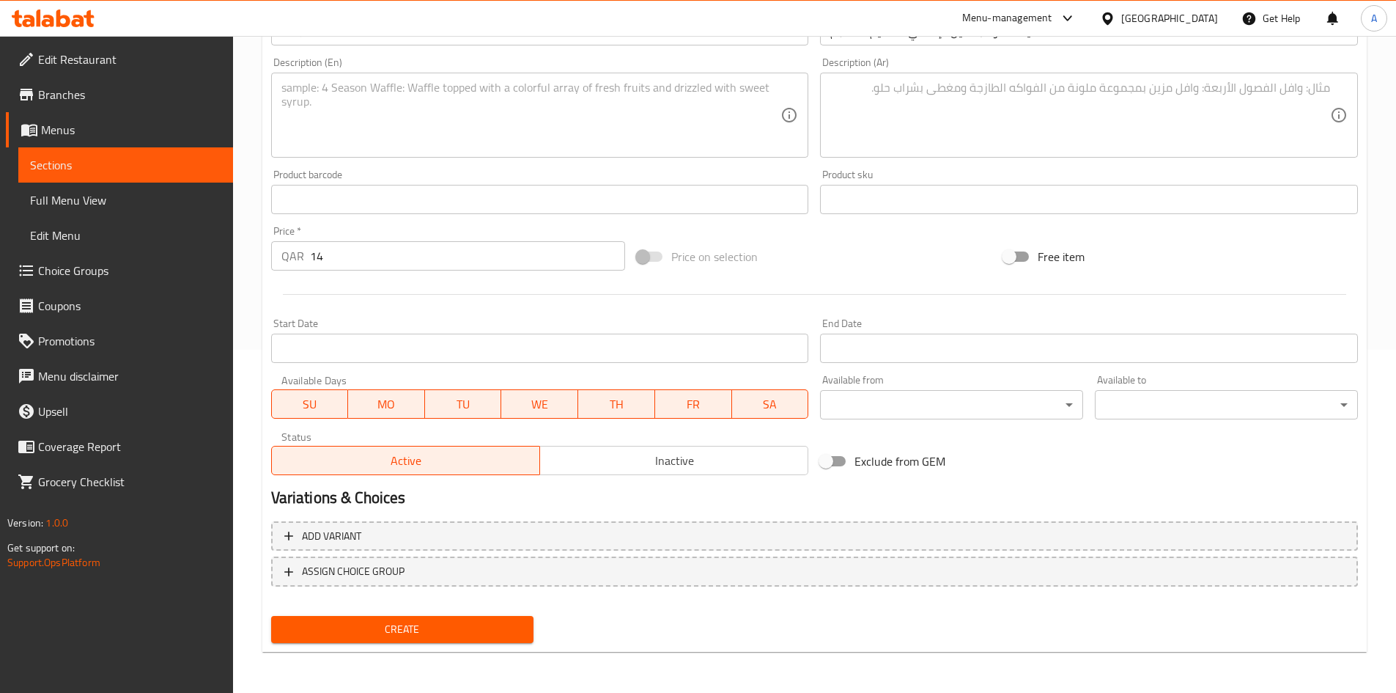
click at [493, 619] on button "Create" at bounding box center [402, 629] width 263 height 27
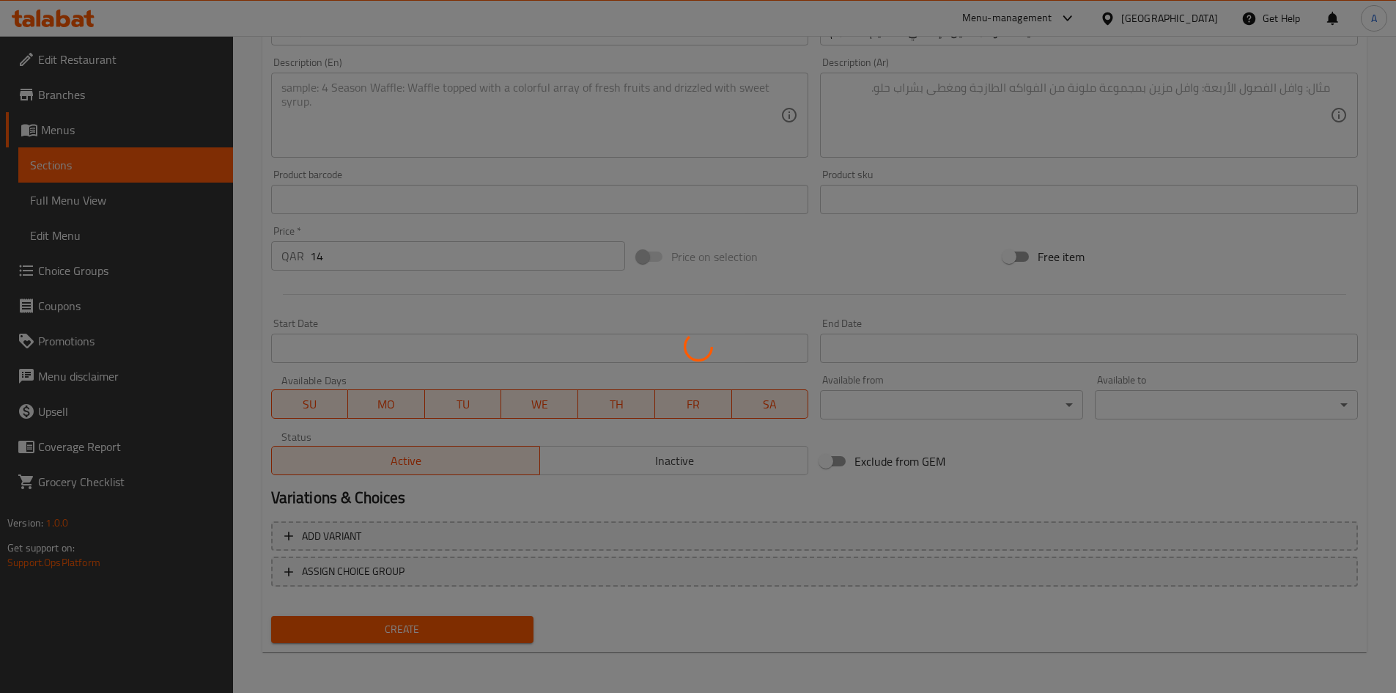
type input "0"
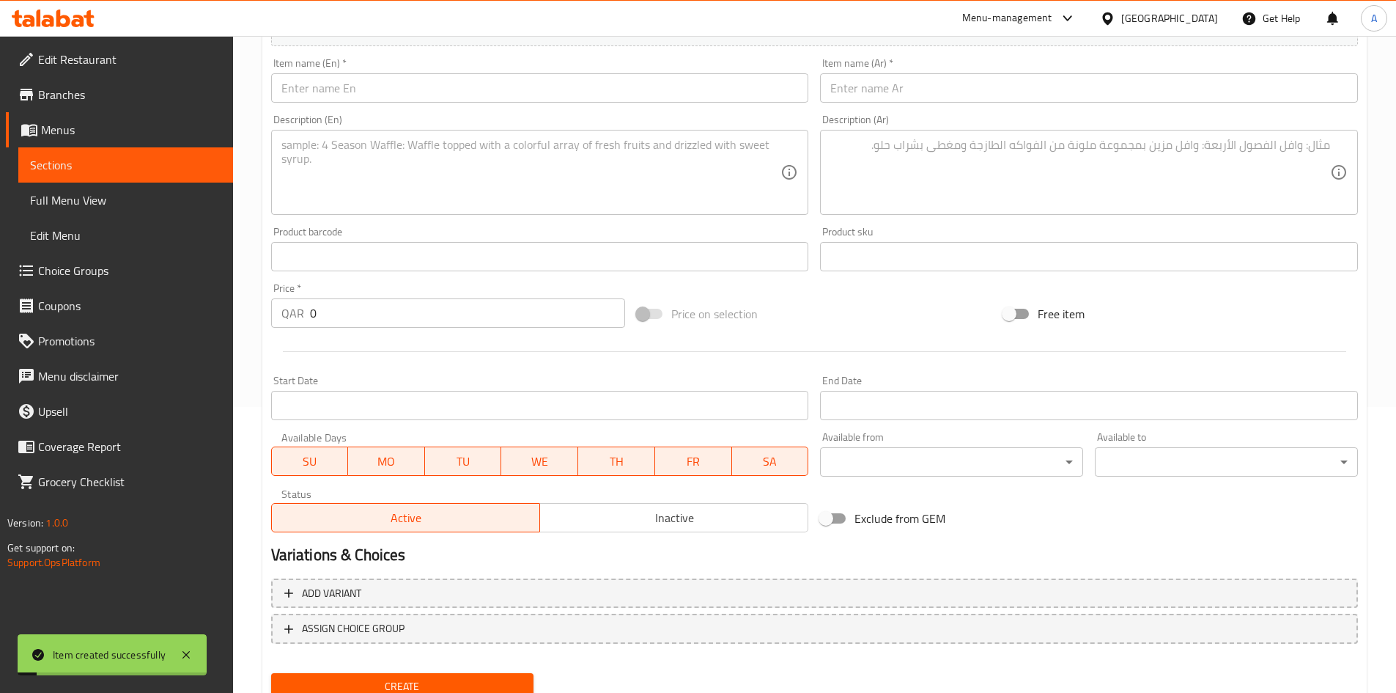
scroll to position [196, 0]
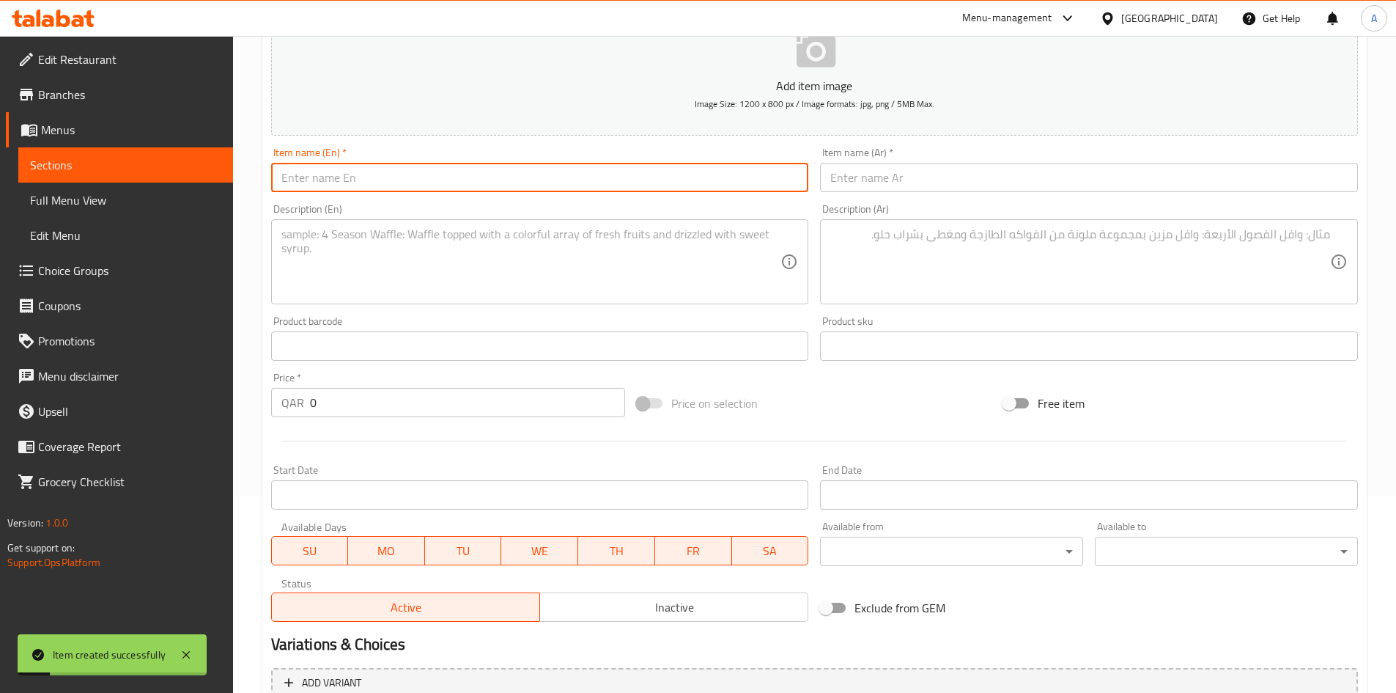
click at [655, 185] on input "text" at bounding box center [540, 177] width 538 height 29
paste input "Al Qassim Extra Saffron Coffee Blend 160G"
type input "Al Qassim Extra Saffron Coffee Blend 160G"
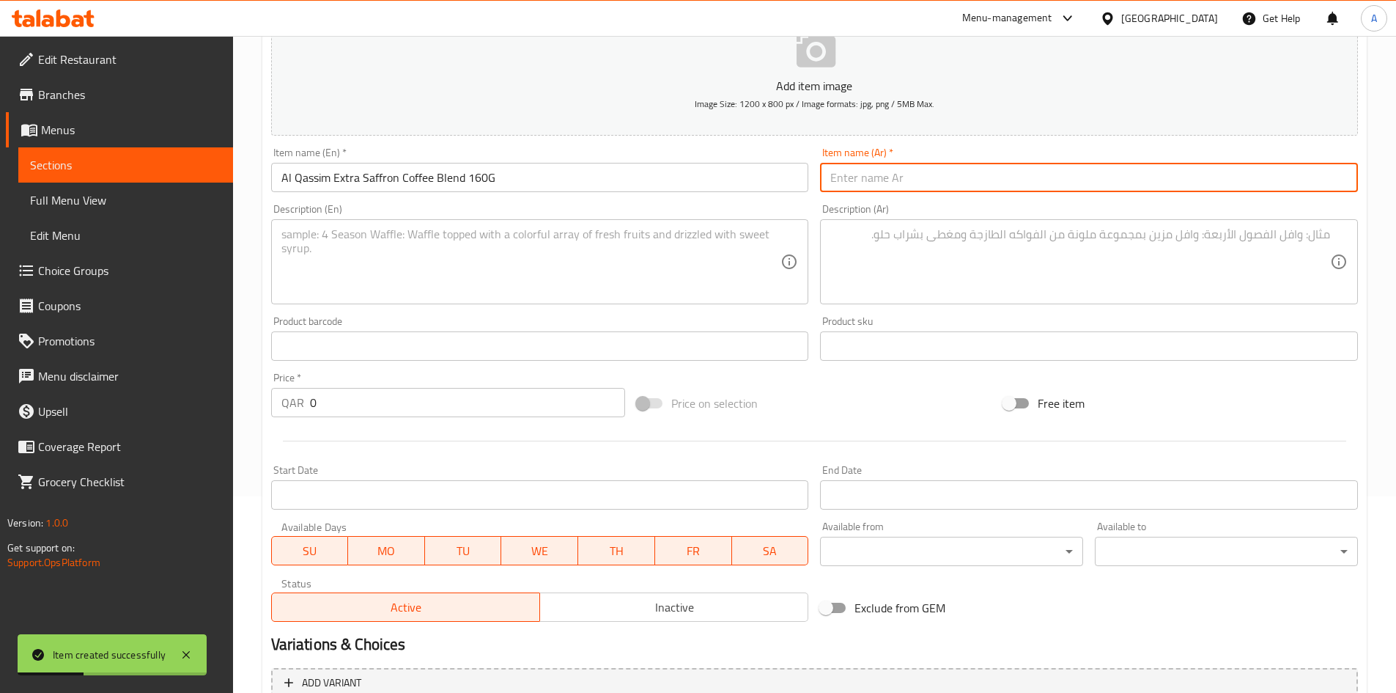
drag, startPoint x: 889, startPoint y: 188, endPoint x: 840, endPoint y: 217, distance: 57.2
click at [891, 188] on input "text" at bounding box center [1089, 177] width 538 height 29
paste input "القصيم مزيج قهوة الزعفران الإضافي 160 جرام"
type input "القصيم مزيج قهوة الزعفران الإضافي 160 جرام"
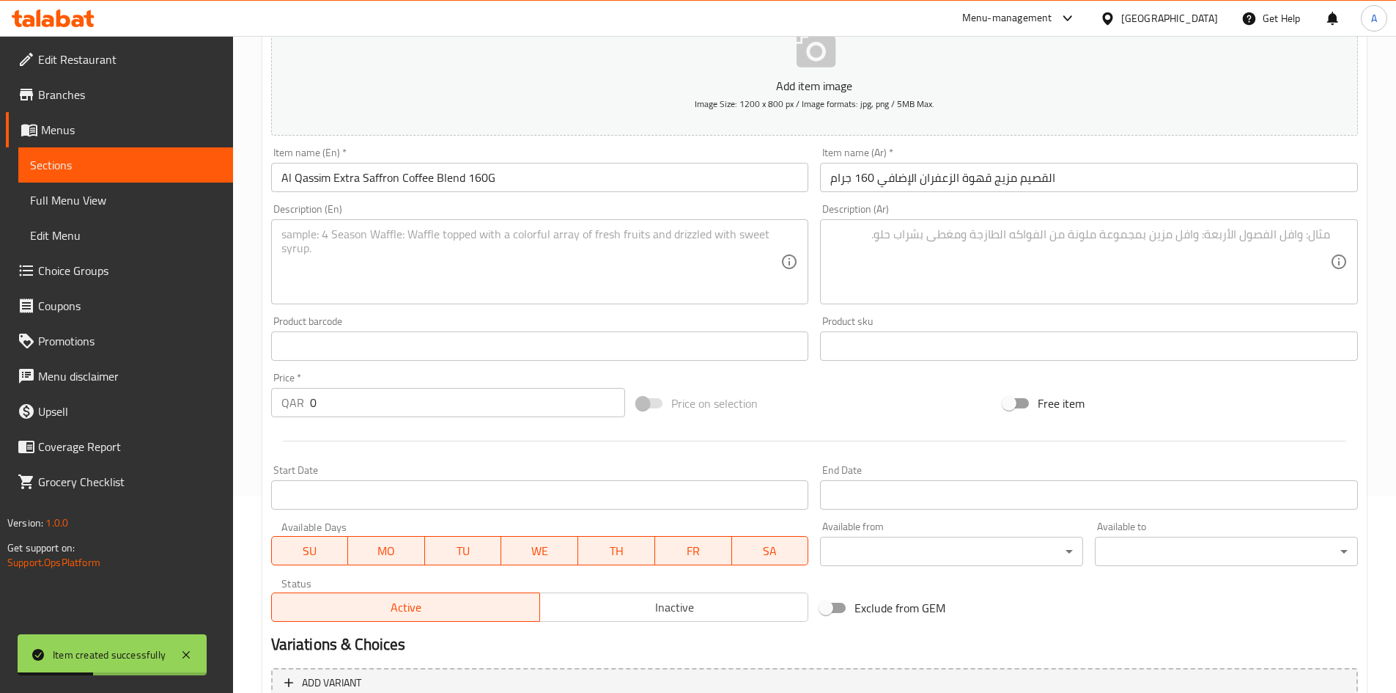
click at [794, 213] on div "Description (En) Description (En)" at bounding box center [540, 254] width 538 height 100
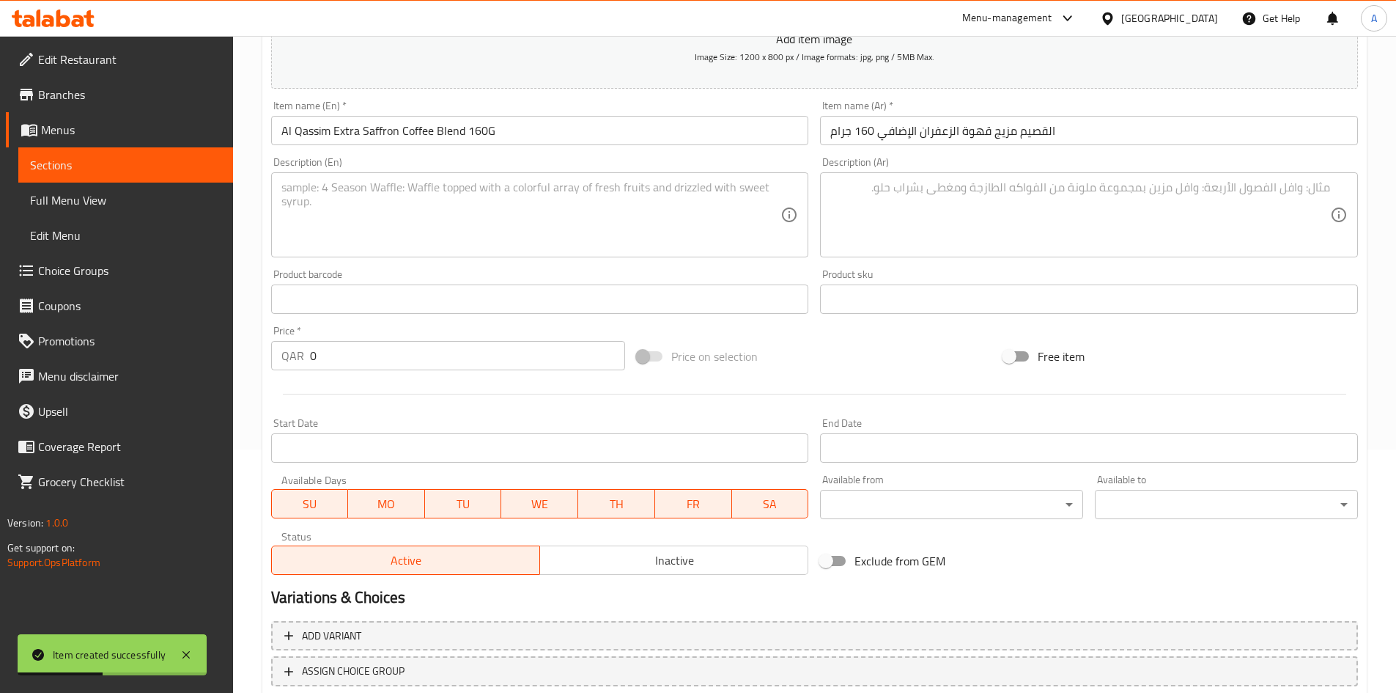
scroll to position [270, 0]
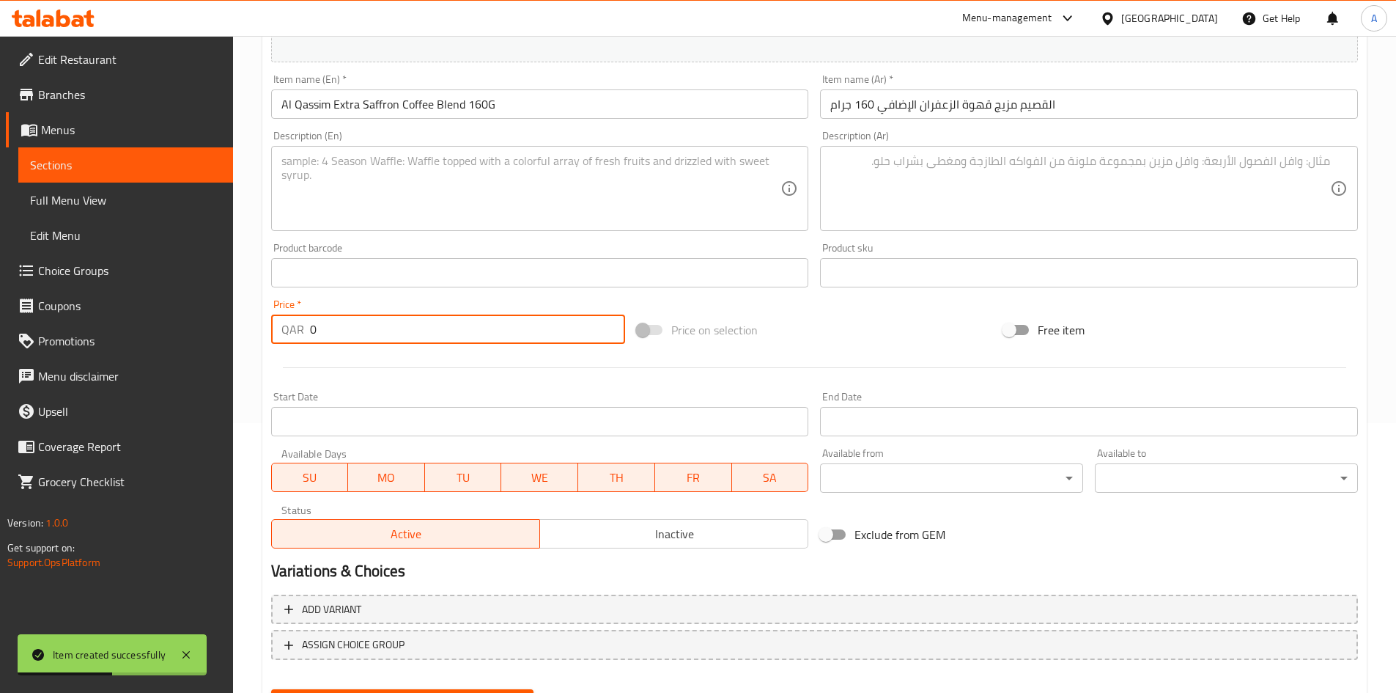
drag, startPoint x: 139, startPoint y: 341, endPoint x: 64, endPoint y: 350, distance: 75.3
click at [65, 347] on div "Edit Restaurant Branches Menus Sections Full Menu View Edit Menu Choice Groups …" at bounding box center [698, 266] width 1396 height 1000
type input "14"
click at [406, 386] on div "Start Date Start Date" at bounding box center [540, 414] width 550 height 56
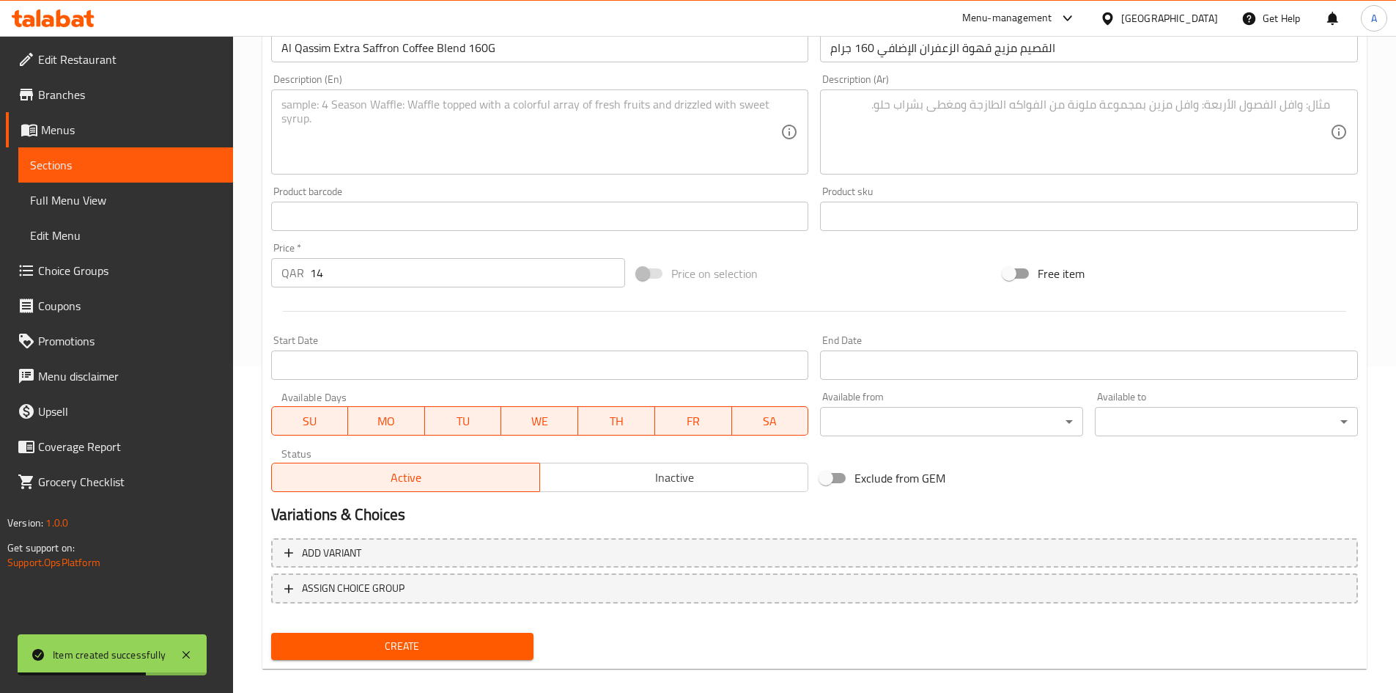
scroll to position [343, 0]
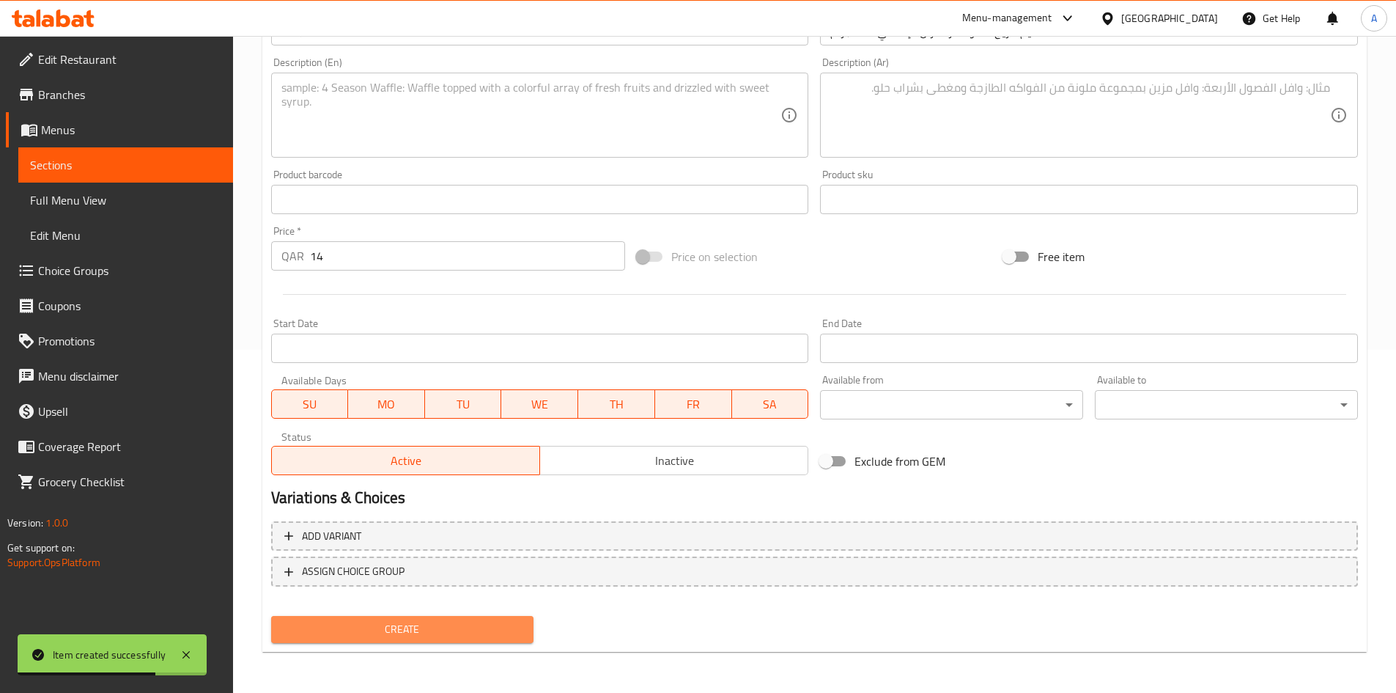
click at [499, 638] on span "Create" at bounding box center [403, 629] width 240 height 18
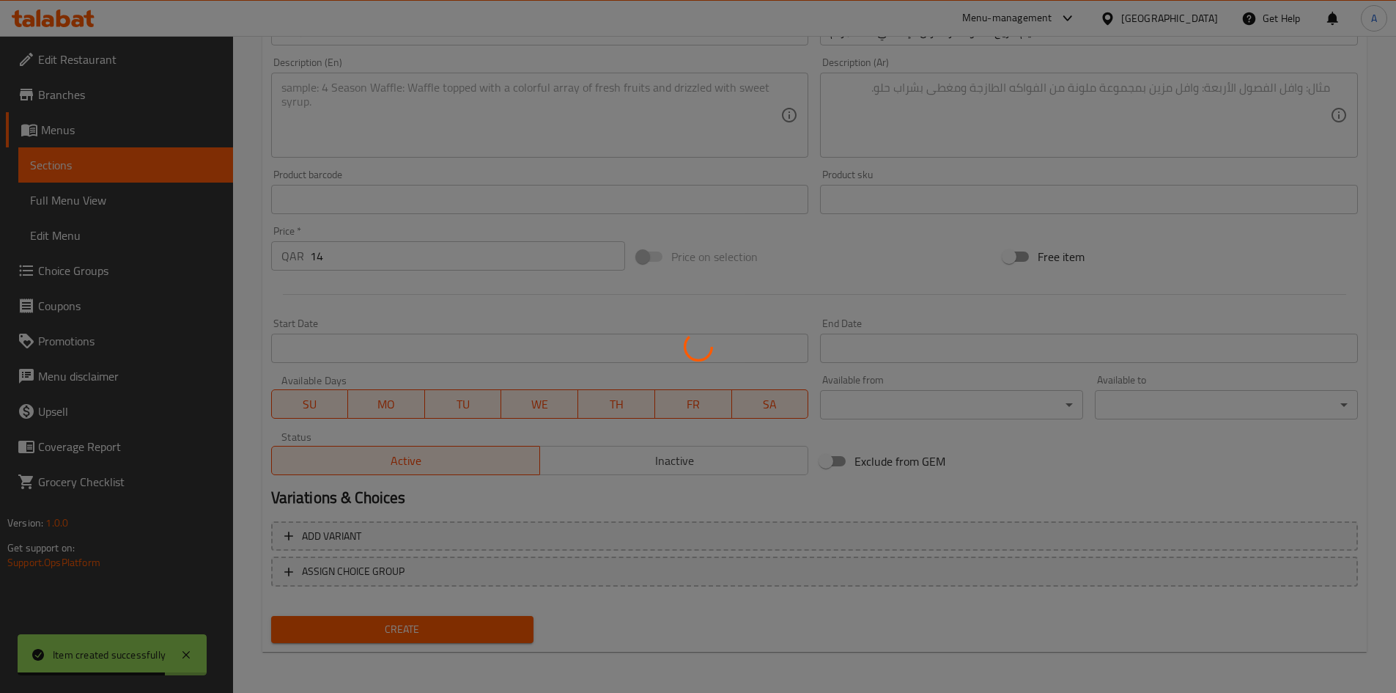
type input "0"
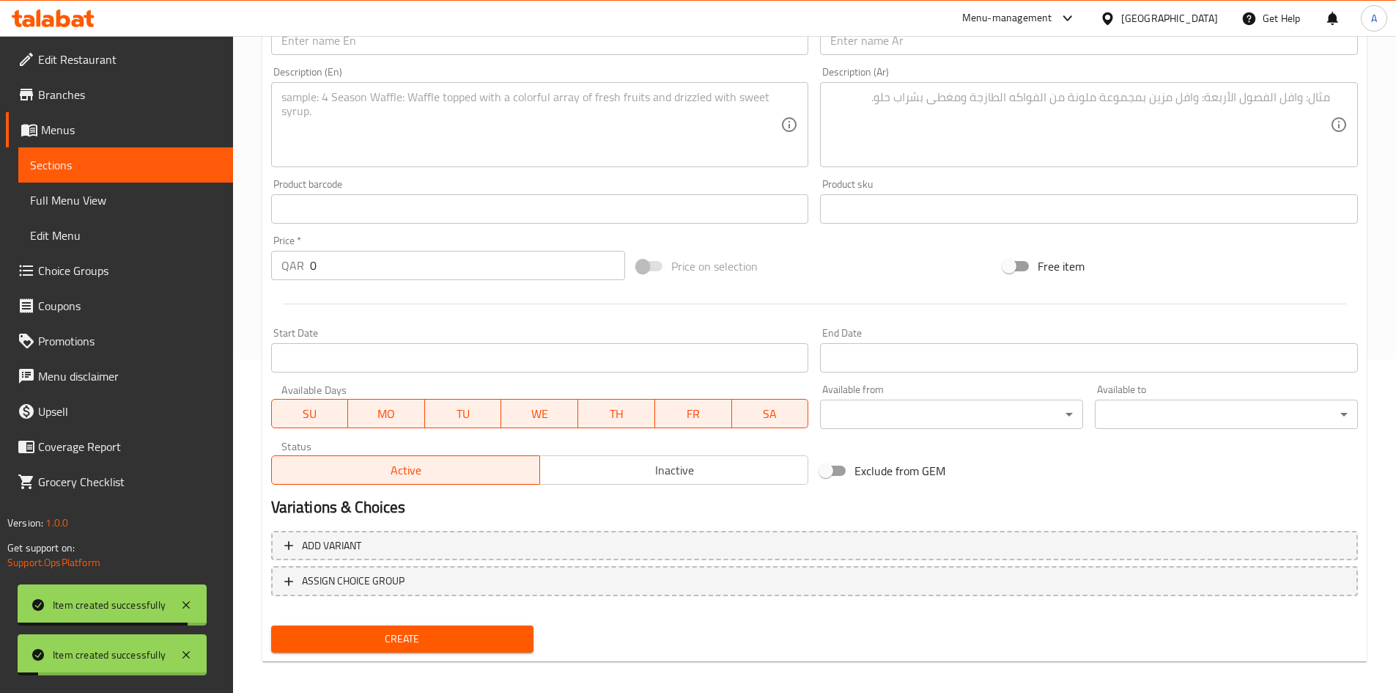
scroll to position [196, 0]
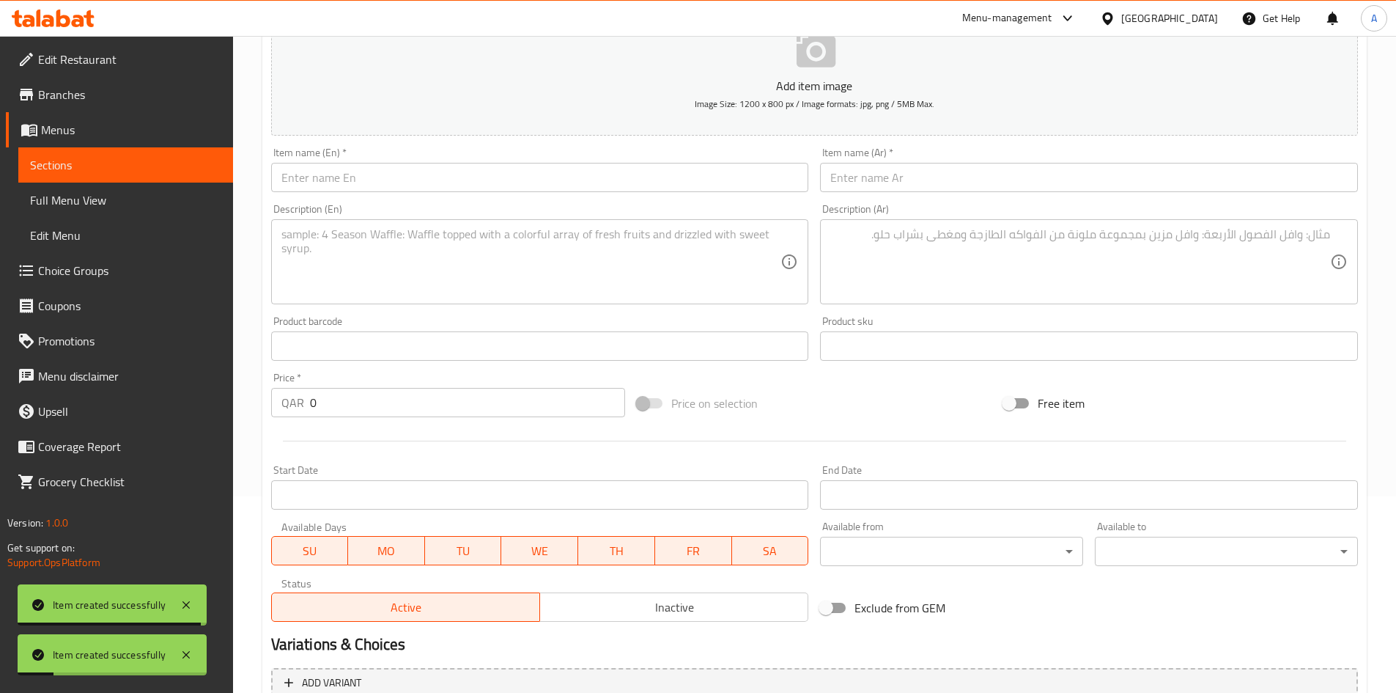
click at [534, 187] on input "text" at bounding box center [540, 177] width 538 height 29
paste input "Alshuyoukh Golden Coffee 2Kg"
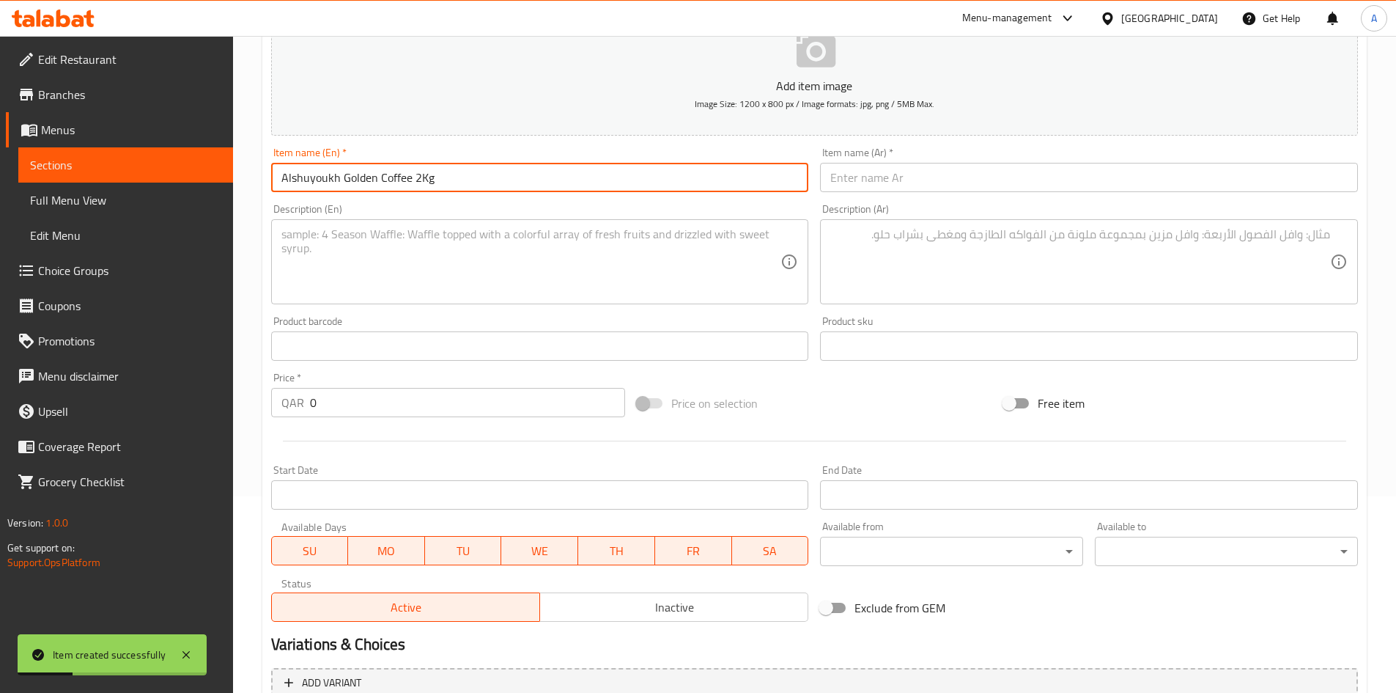
type input "Alshuyoukh Golden Coffee 2Kg"
click at [938, 161] on div "Item name (Ar)   * Item name (Ar) *" at bounding box center [1089, 169] width 538 height 45
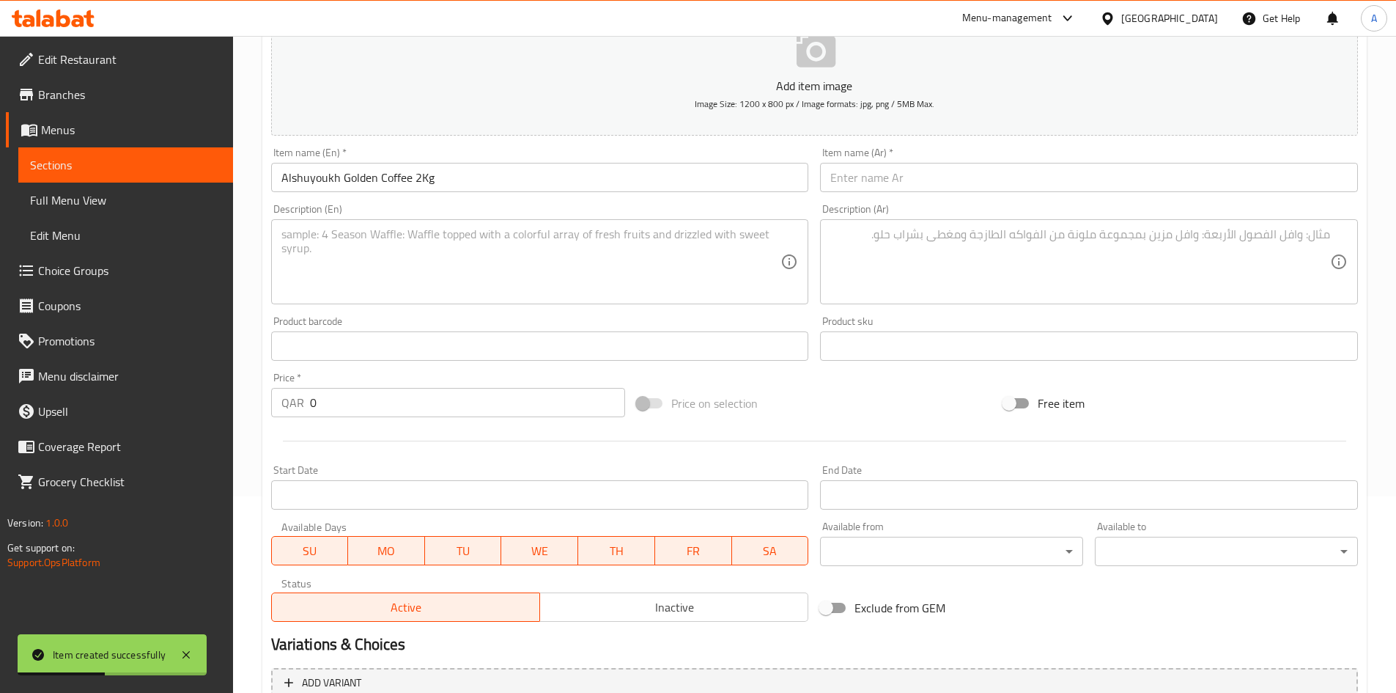
click at [930, 176] on input "text" at bounding box center [1089, 177] width 538 height 29
paste input "قهوة الشيوخ الذهبية 2 كيلو"
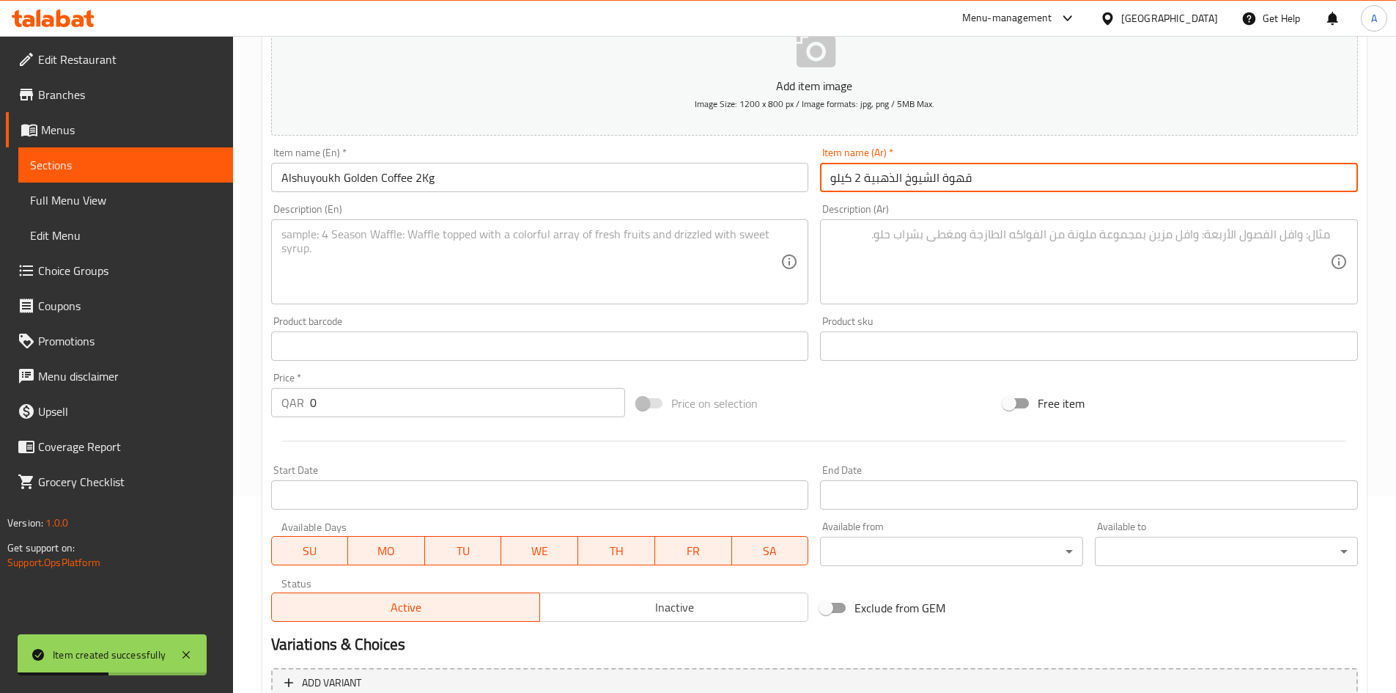
type input "قهوة الشيوخ الذهبية 2 كيلو"
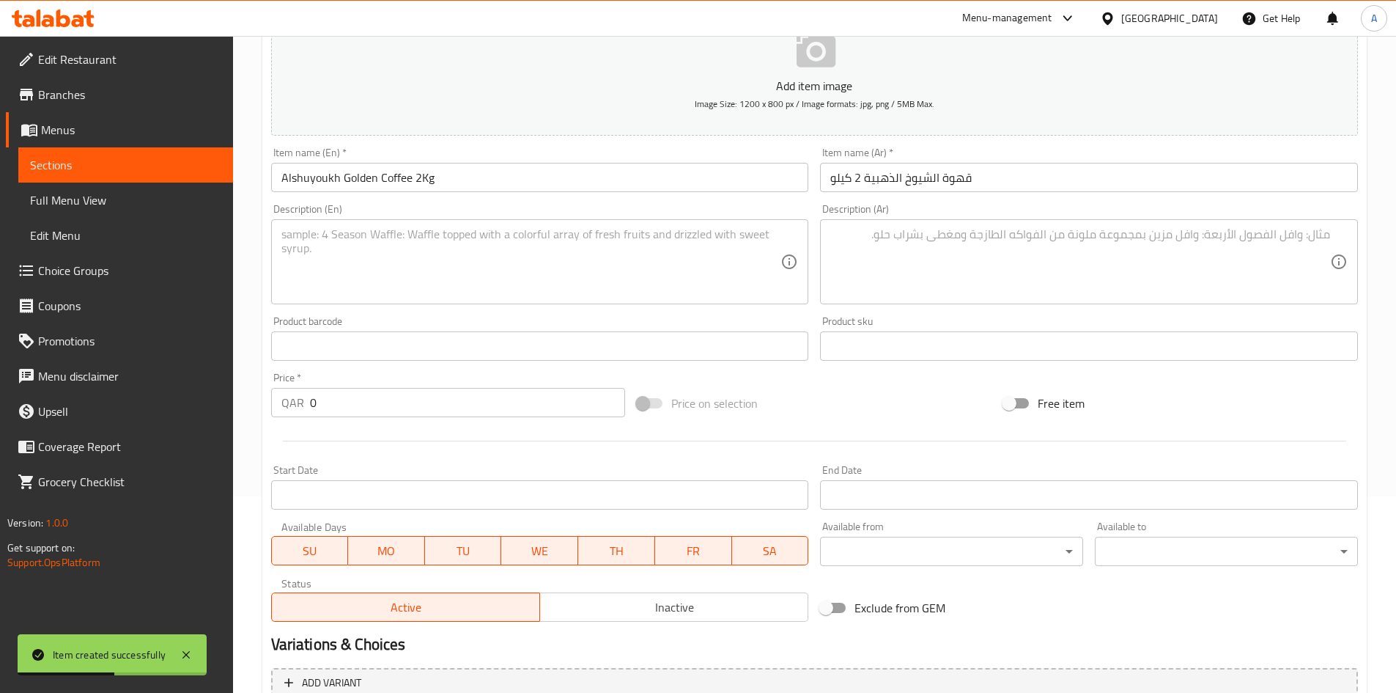
drag, startPoint x: 819, startPoint y: 201, endPoint x: 786, endPoint y: 228, distance: 42.7
click at [819, 202] on div "Description (Ar) Description (Ar)" at bounding box center [1089, 254] width 550 height 112
click at [102, 403] on div "Edit Restaurant Branches Menus Sections Full Menu View Edit Menu Choice Groups …" at bounding box center [698, 339] width 1396 height 1000
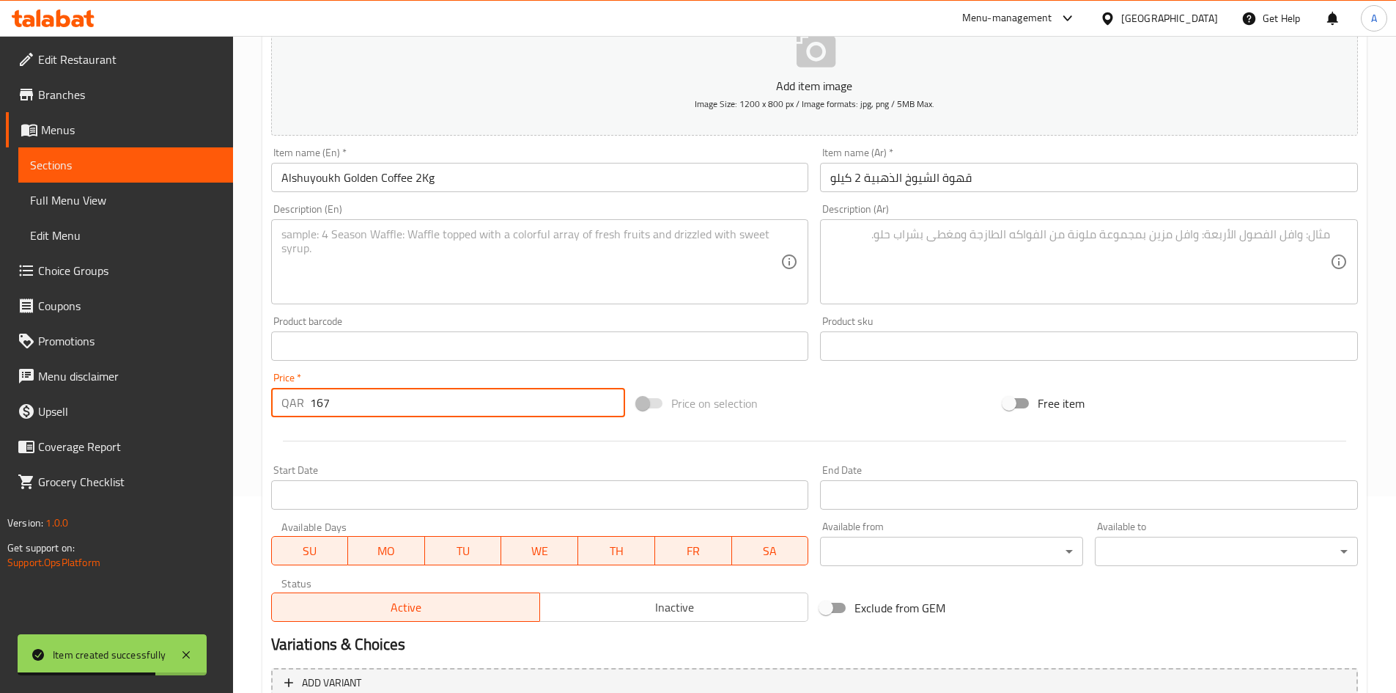
type input "167"
click at [413, 435] on div at bounding box center [814, 441] width 1099 height 36
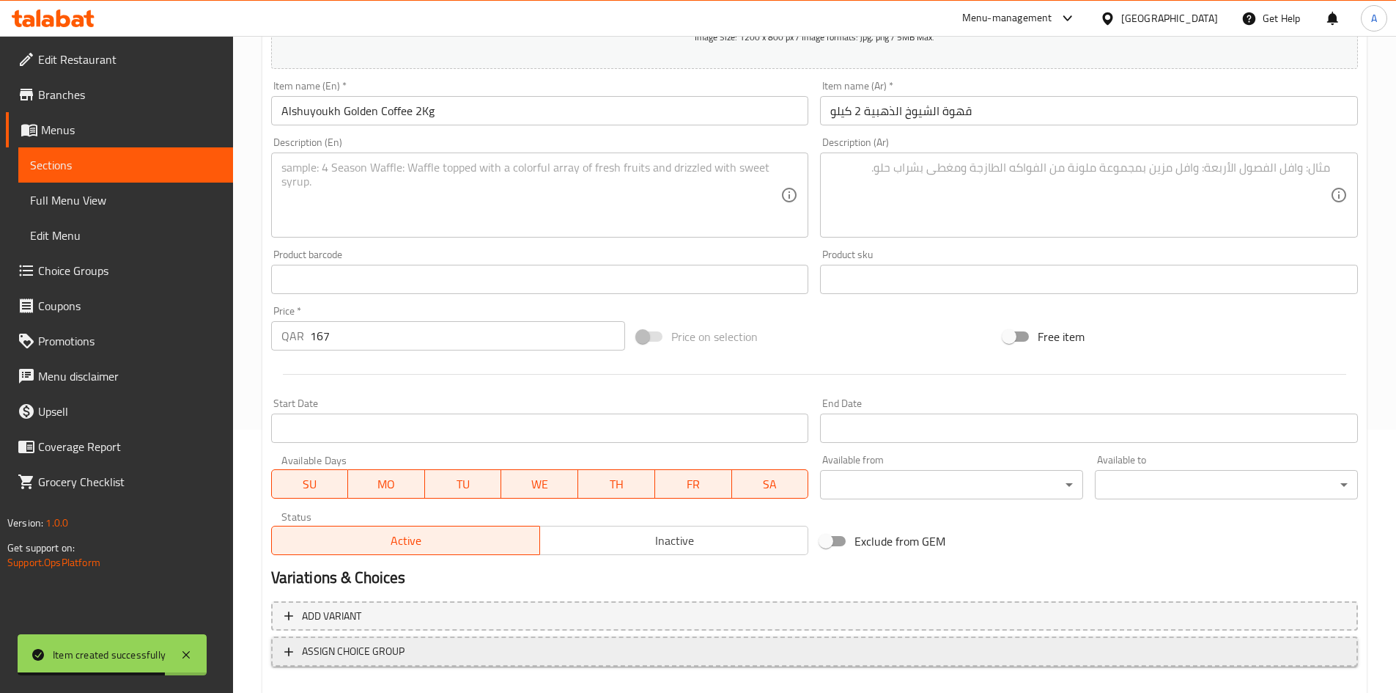
scroll to position [343, 0]
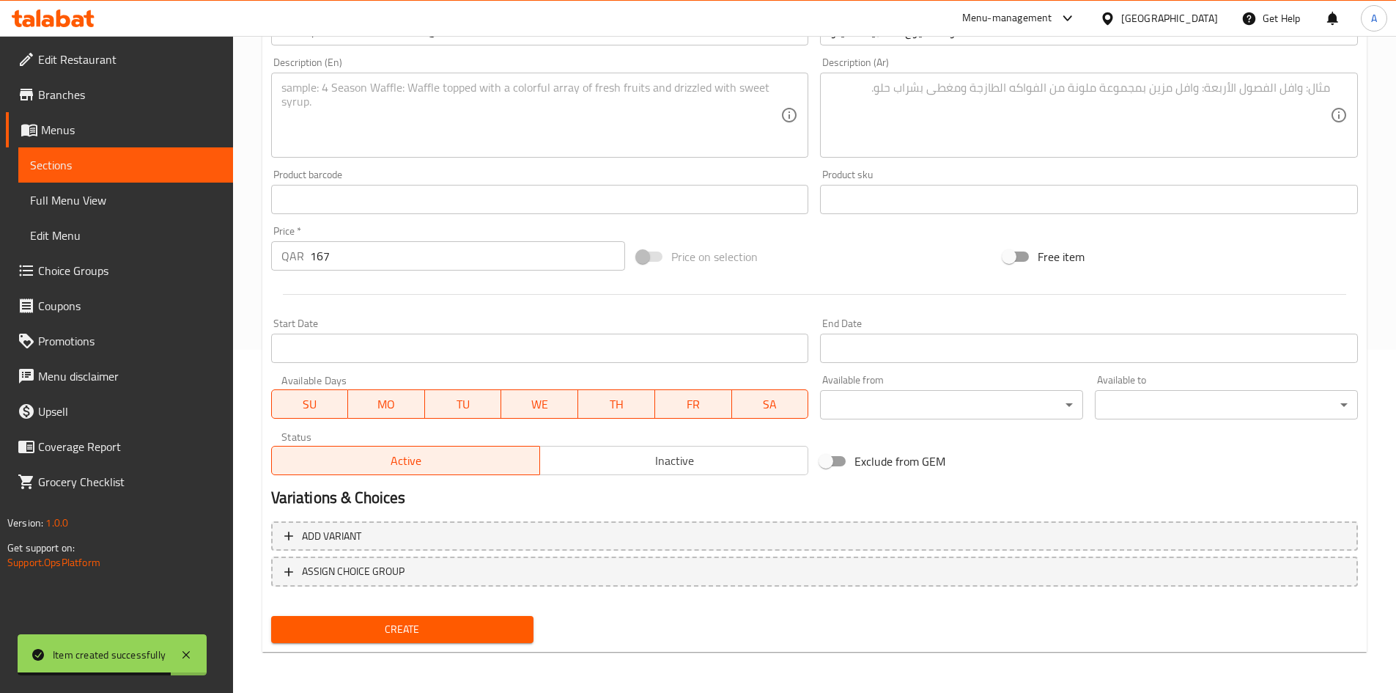
click at [449, 614] on div "Create" at bounding box center [402, 629] width 275 height 39
click at [450, 619] on button "Create" at bounding box center [402, 629] width 263 height 27
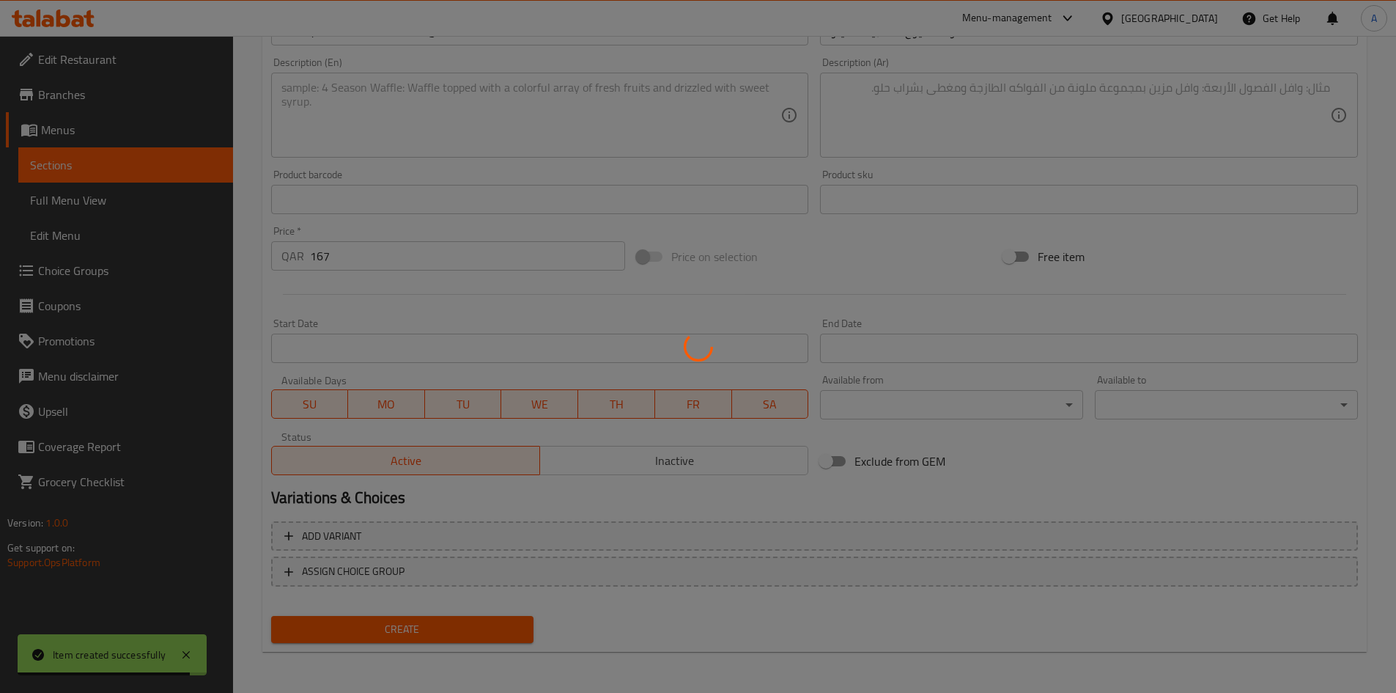
type input "0"
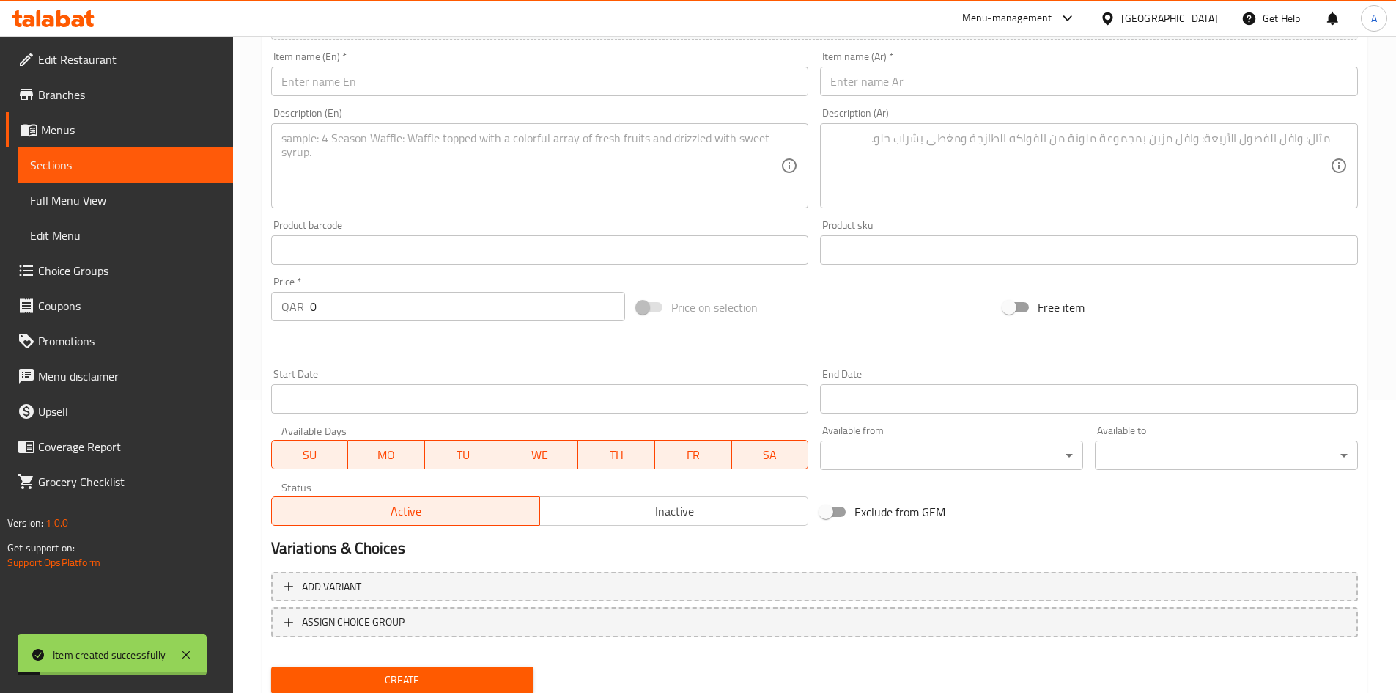
scroll to position [196, 0]
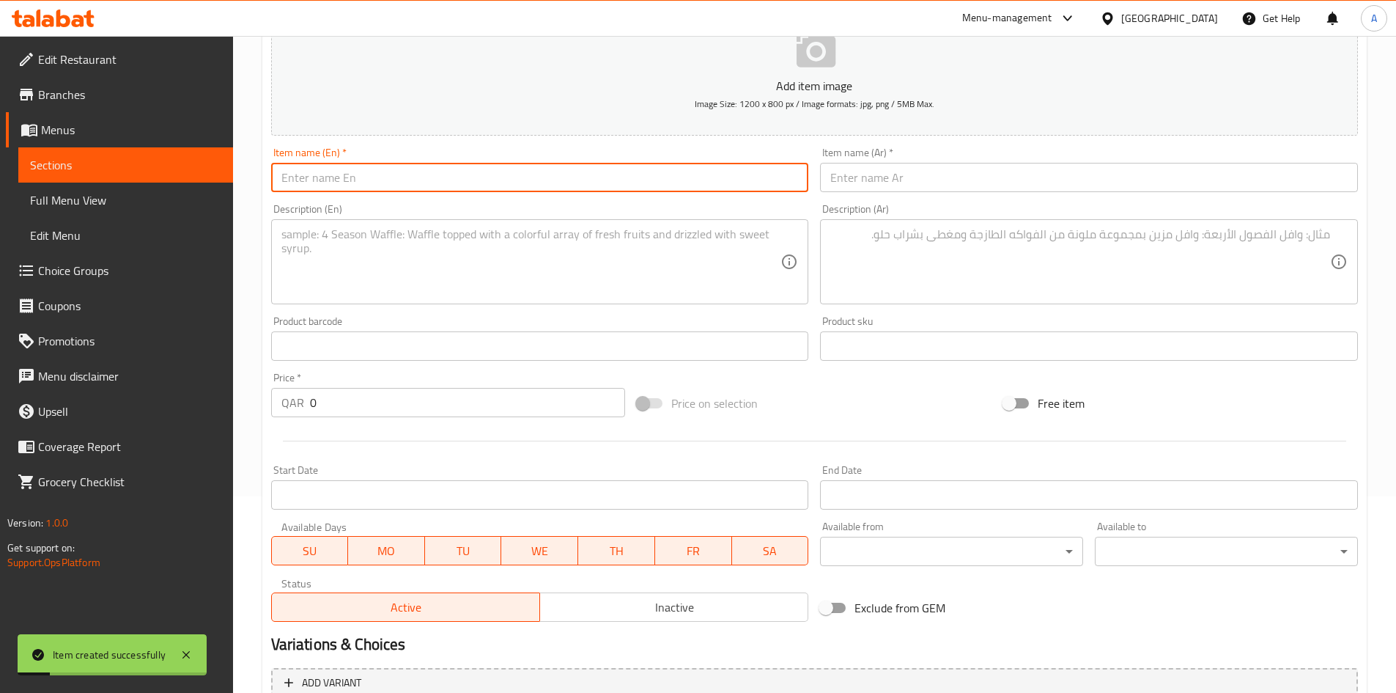
click at [549, 189] on input "text" at bounding box center [540, 177] width 538 height 29
paste input "Qassim Mix For Coffee 250G"
type input "Qassim Mix For Coffee 250G"
drag, startPoint x: 409, startPoint y: 425, endPoint x: 108, endPoint y: 427, distance: 300.5
click at [108, 427] on div "Edit Restaurant Branches Menus Sections Full Menu View Edit Menu Choice Groups …" at bounding box center [698, 339] width 1396 height 1000
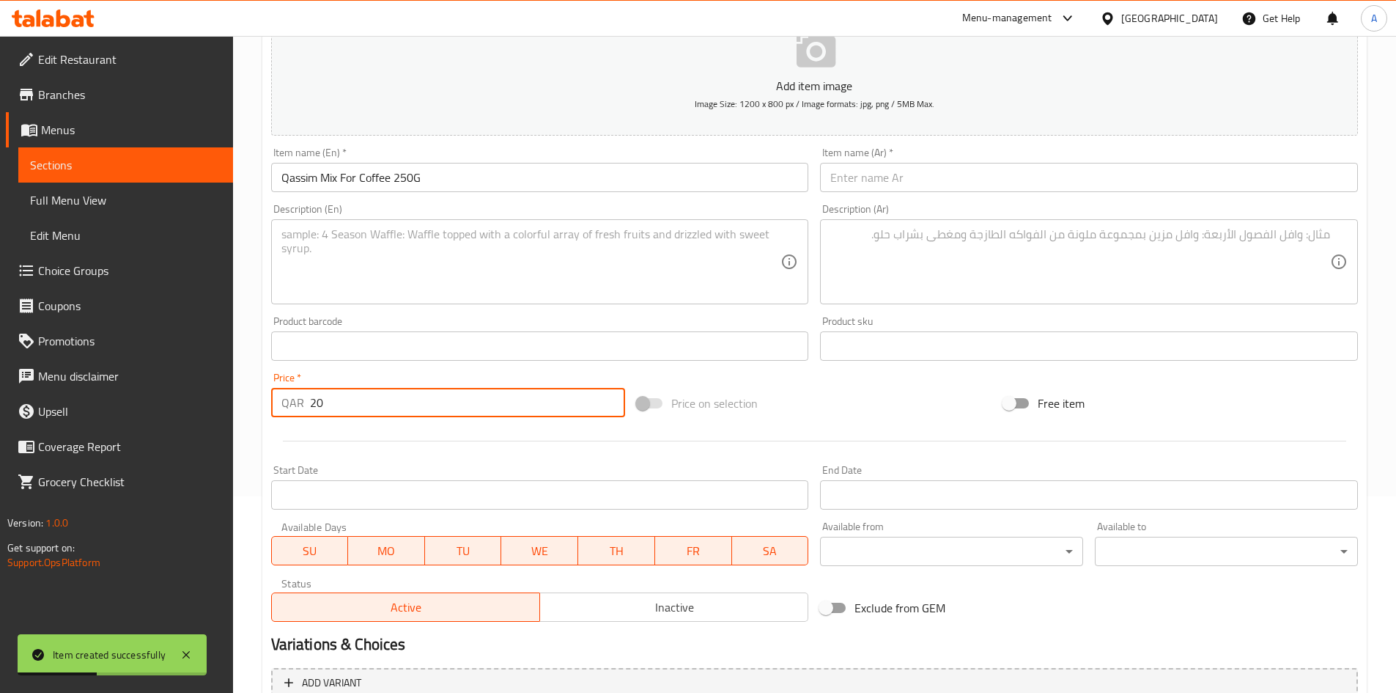
type input "20"
click at [915, 186] on input "text" at bounding box center [1089, 177] width 538 height 29
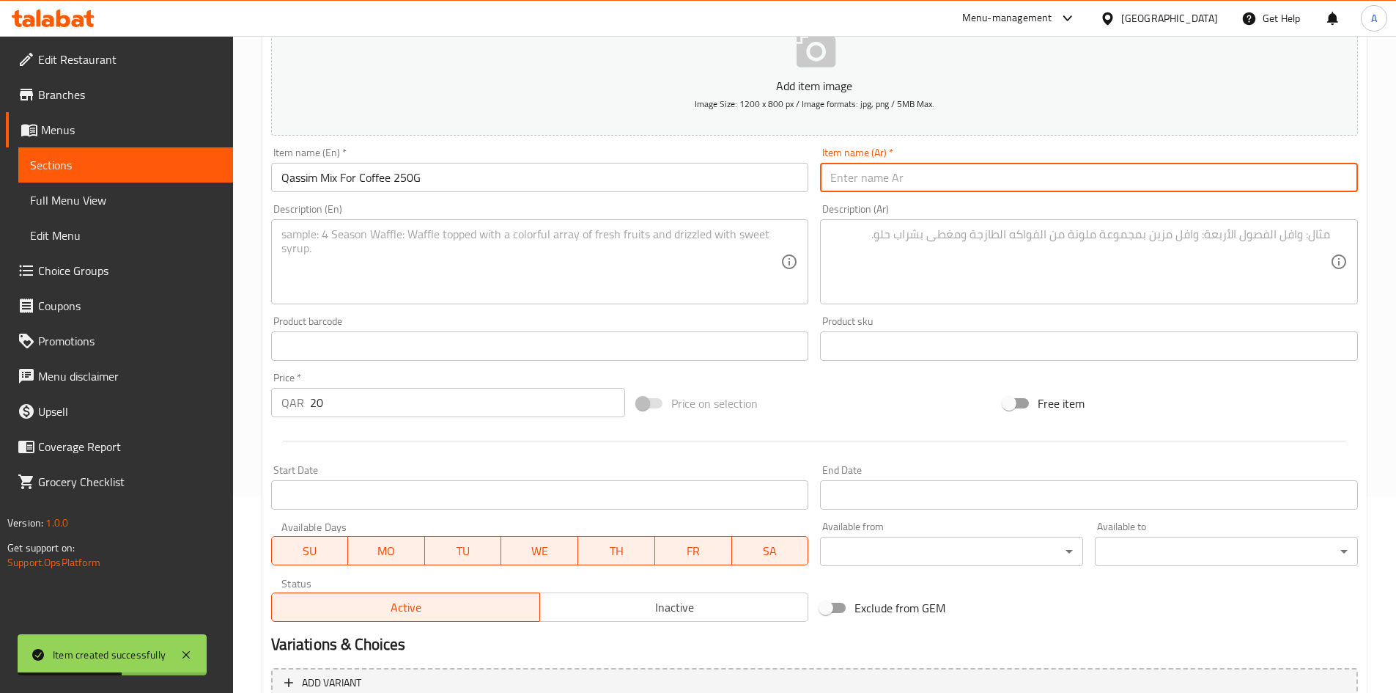
paste input "خلطة القصيم للقهوة 250 جرام"
type input "خلطة القصيم للقهوة 250 جرام"
click at [822, 204] on div "Description (Ar) Description (Ar)" at bounding box center [1089, 254] width 550 height 112
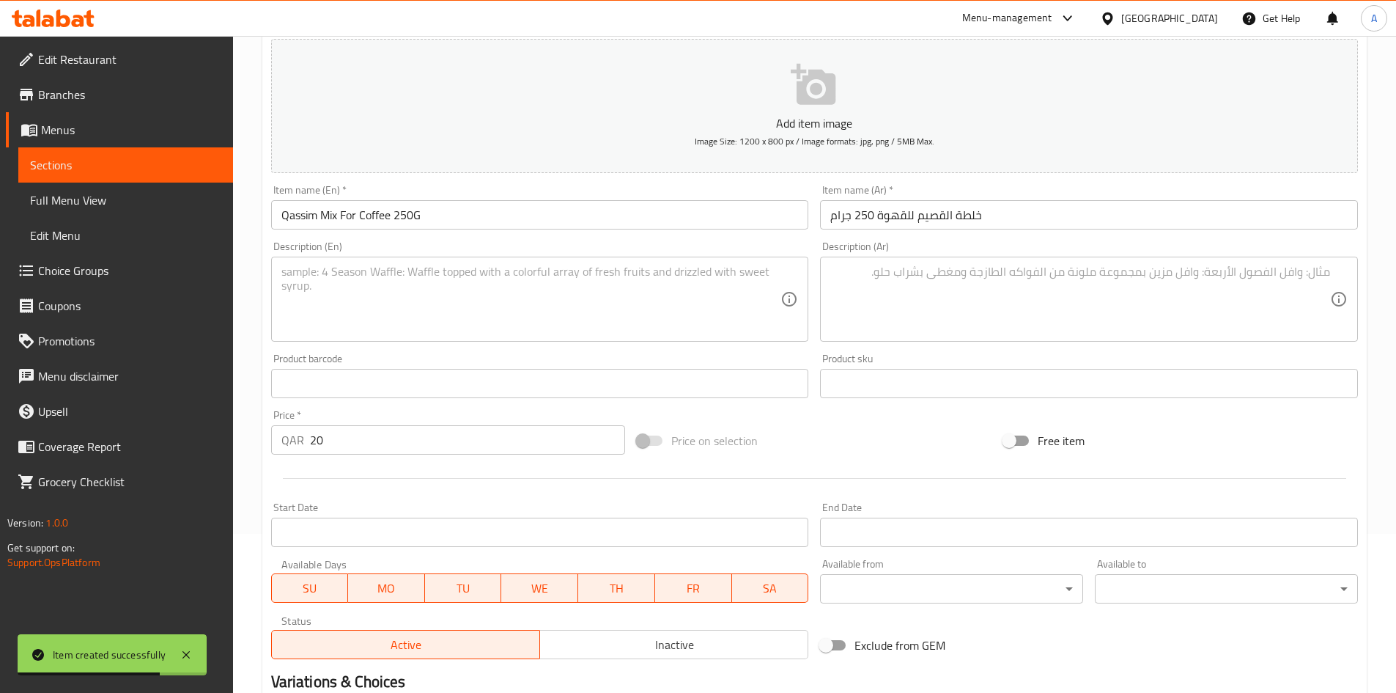
scroll to position [343, 0]
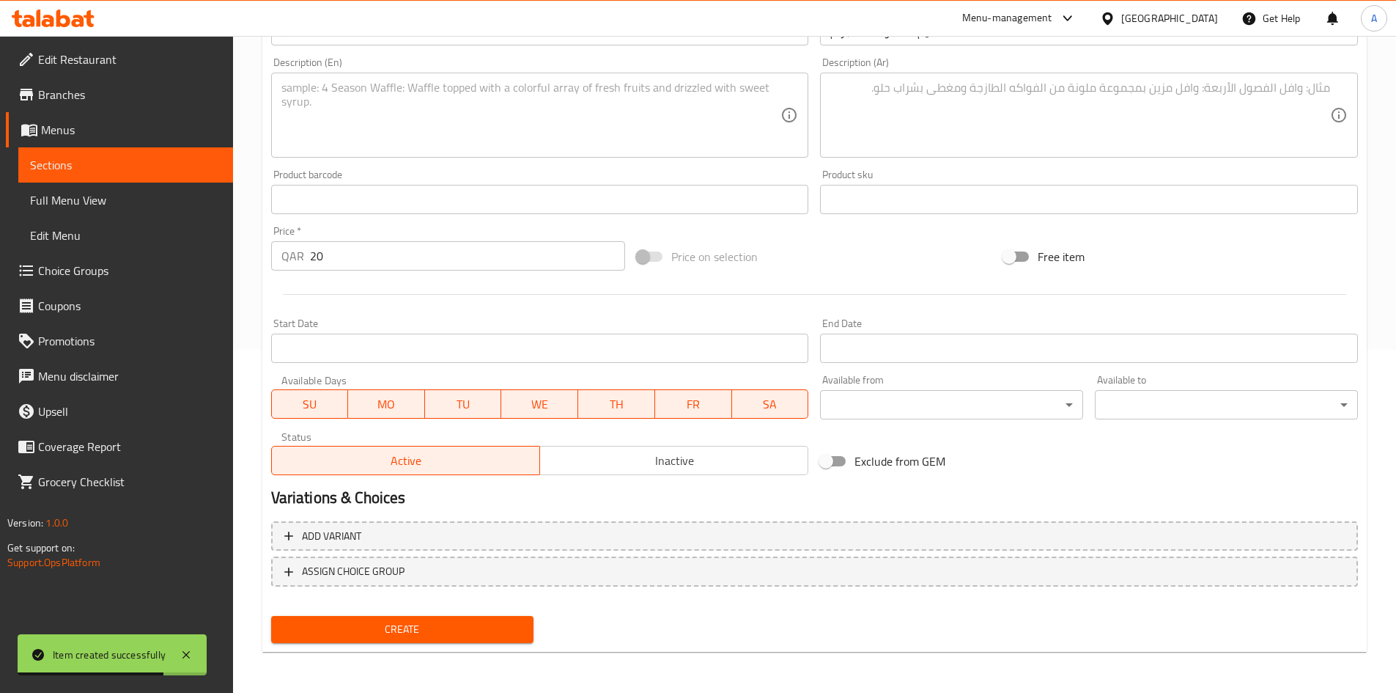
click at [390, 630] on span "Create" at bounding box center [403, 629] width 240 height 18
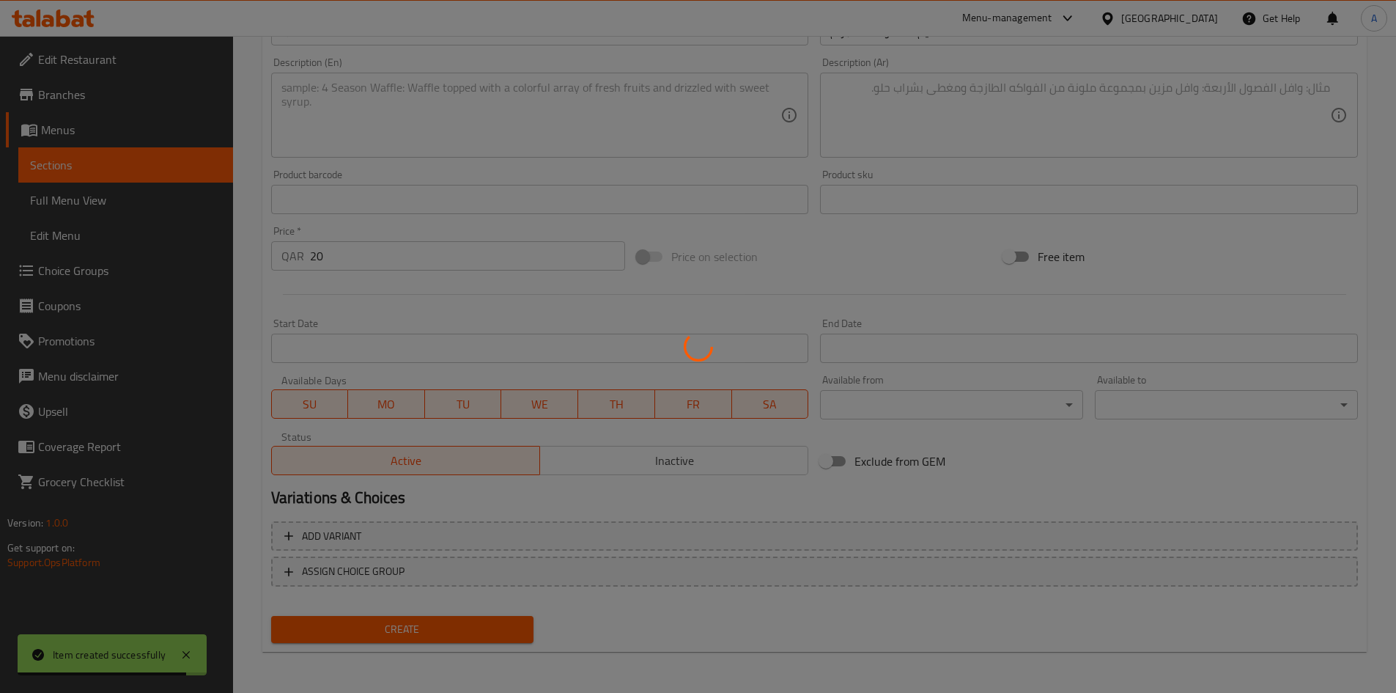
type input "0"
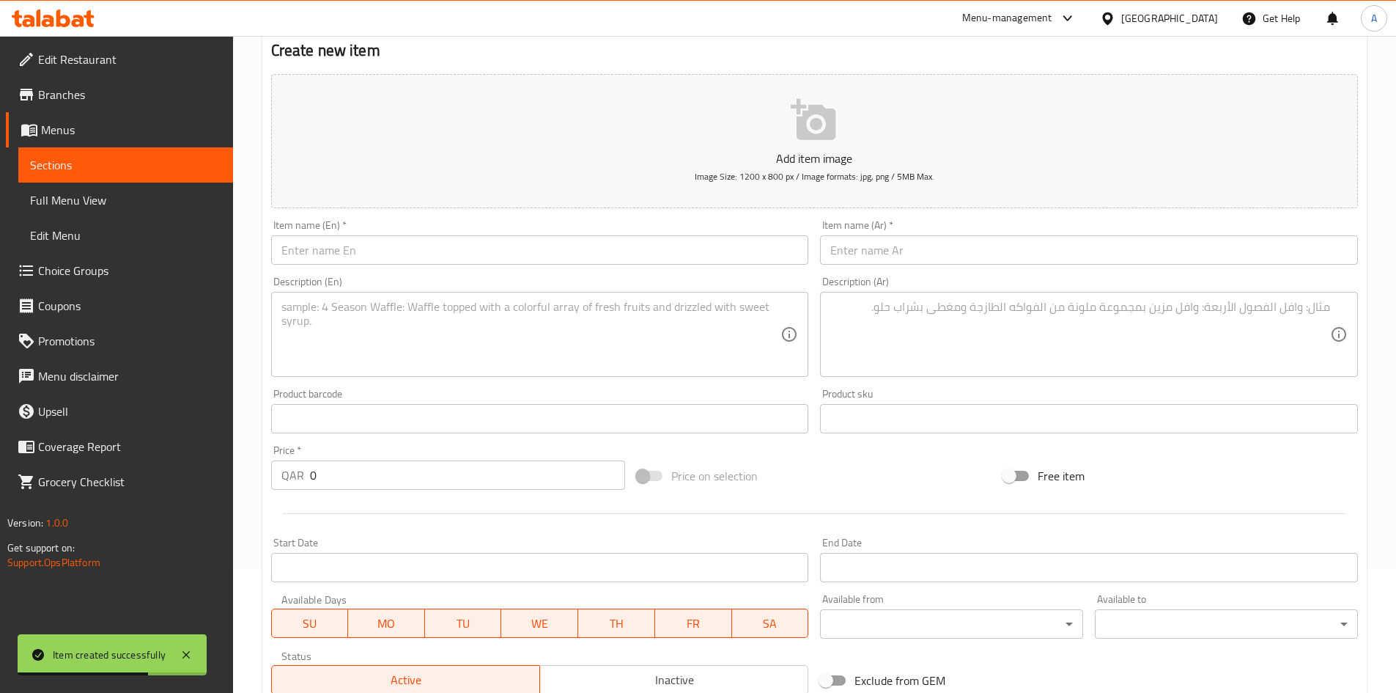
scroll to position [0, 0]
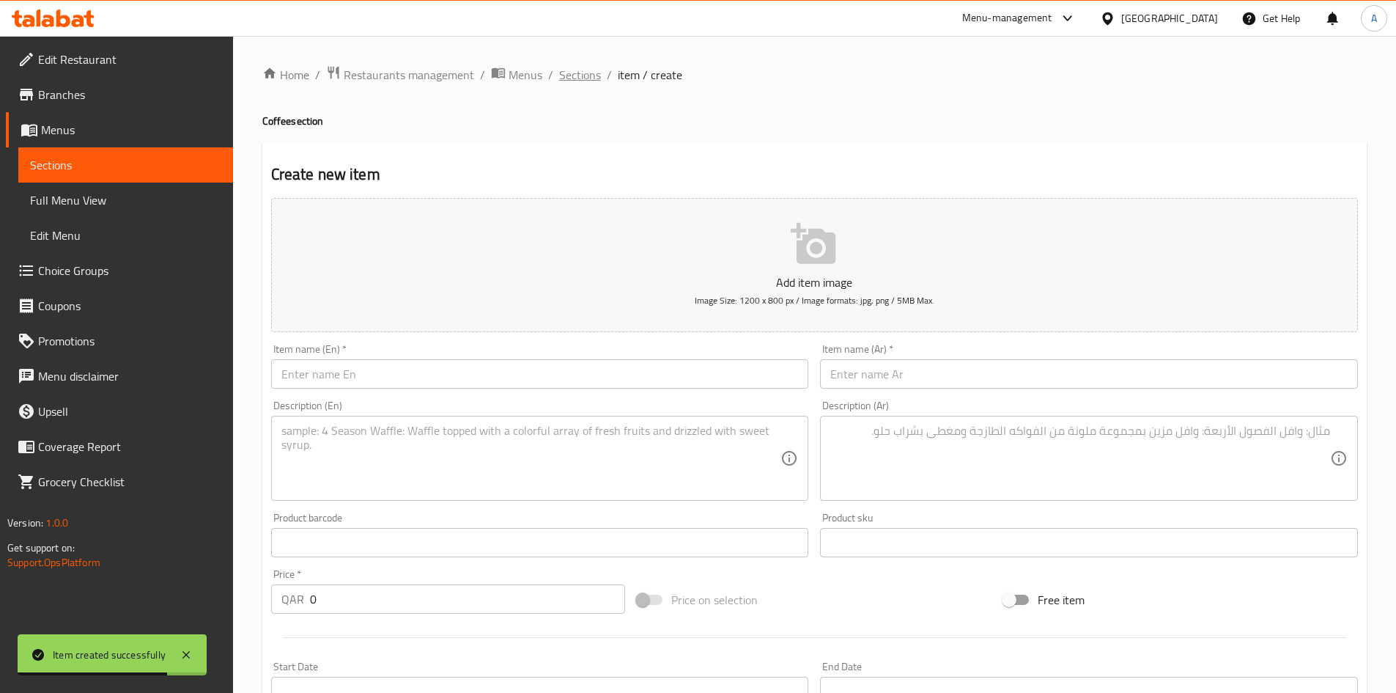
click at [594, 83] on span "Sections" at bounding box center [580, 75] width 42 height 18
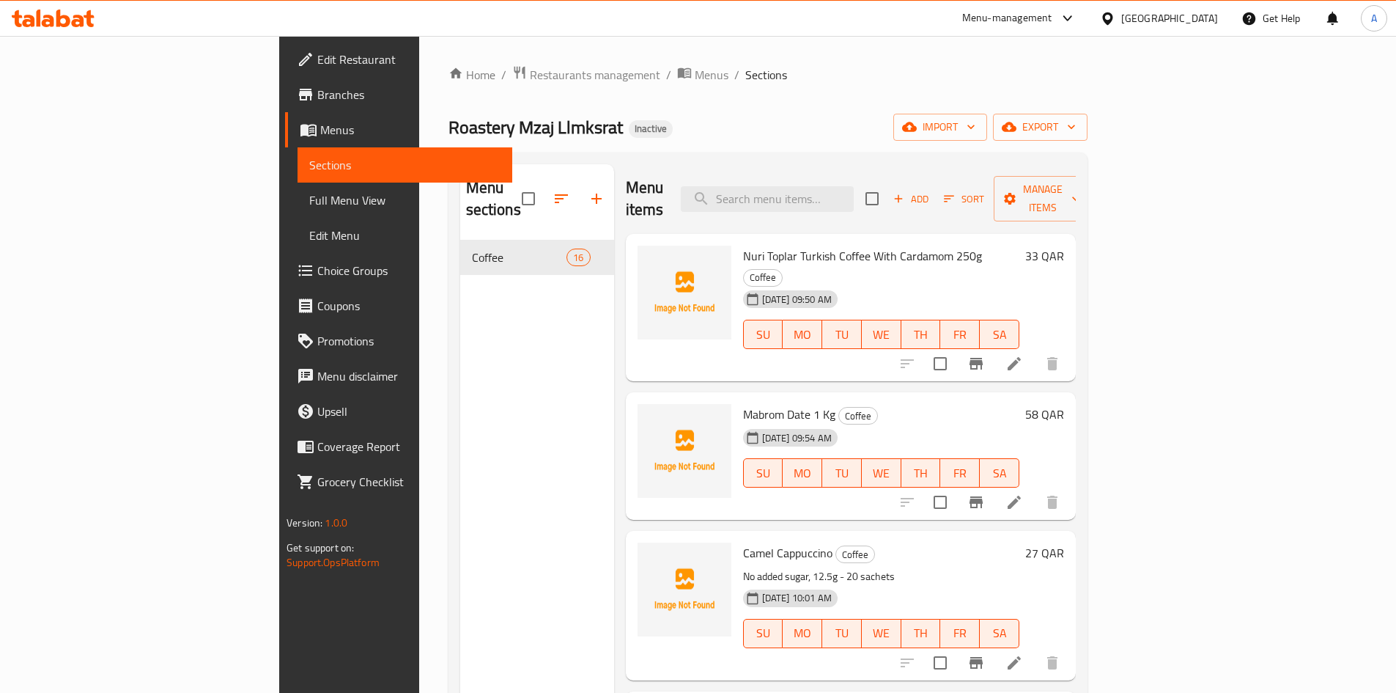
click at [579, 204] on button "button" at bounding box center [596, 198] width 35 height 35
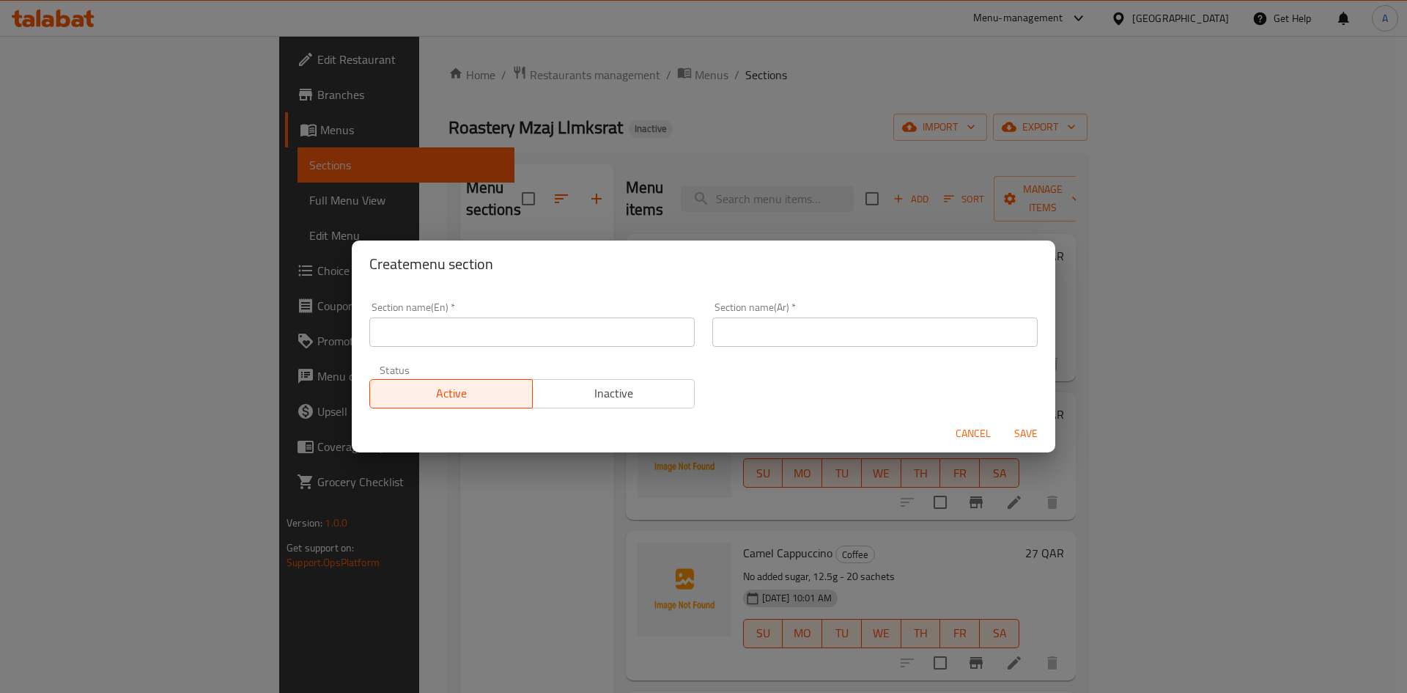
click at [493, 341] on input "text" at bounding box center [531, 331] width 325 height 29
type input "Dates"
click at [730, 334] on input "text" at bounding box center [874, 331] width 325 height 29
paste input "التمور"
type input "التمور"
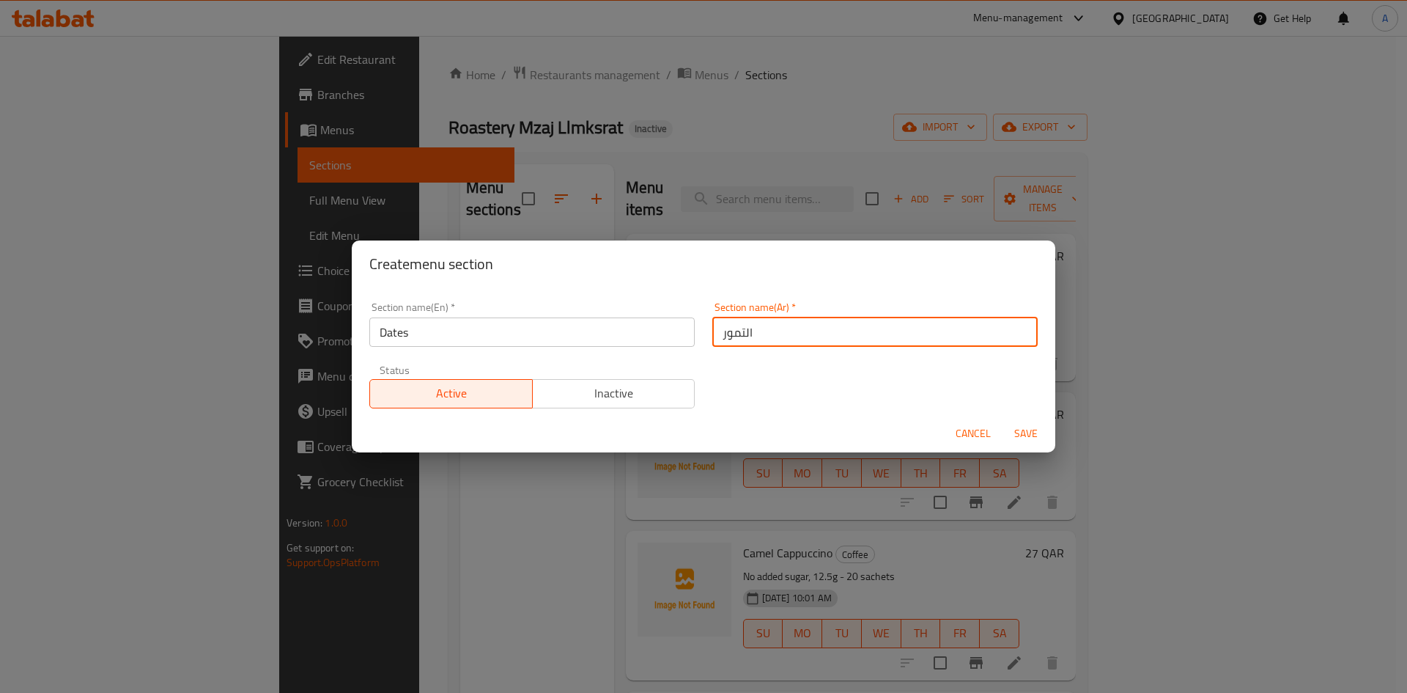
click at [1025, 435] on span "Save" at bounding box center [1026, 433] width 35 height 18
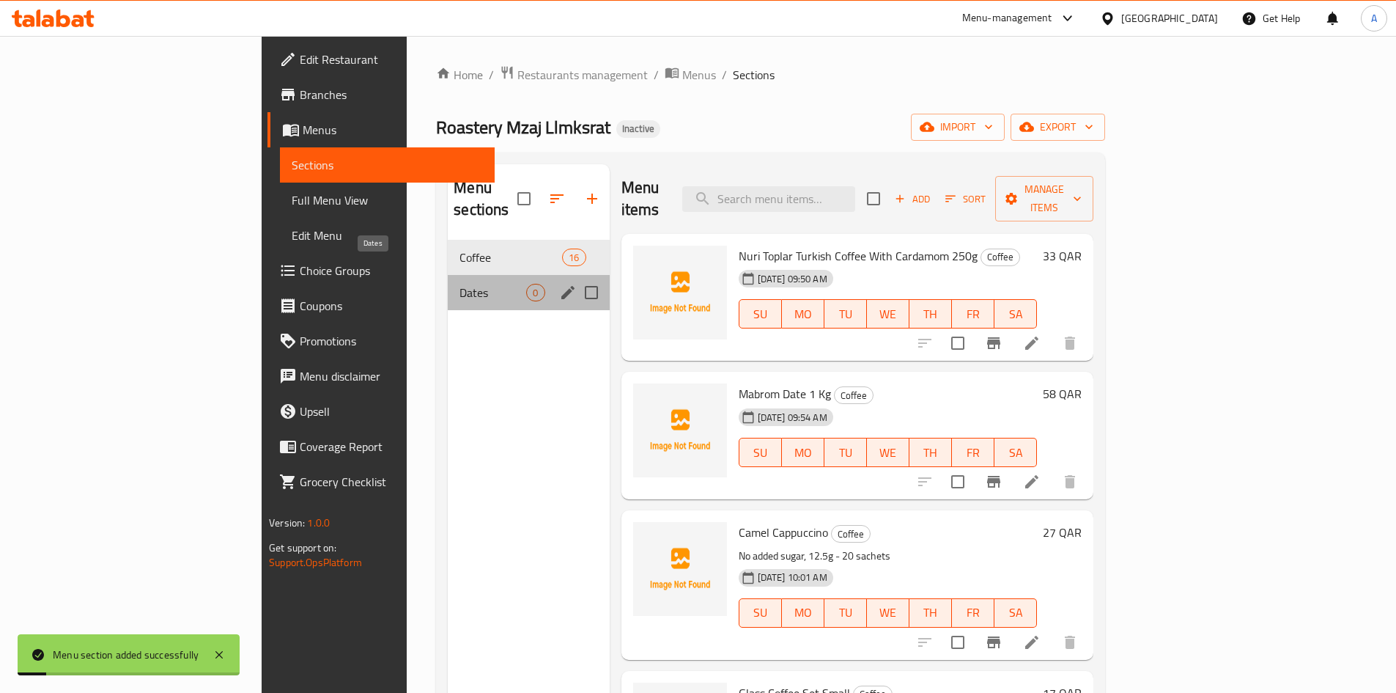
click at [460, 284] on span "Dates" at bounding box center [493, 293] width 67 height 18
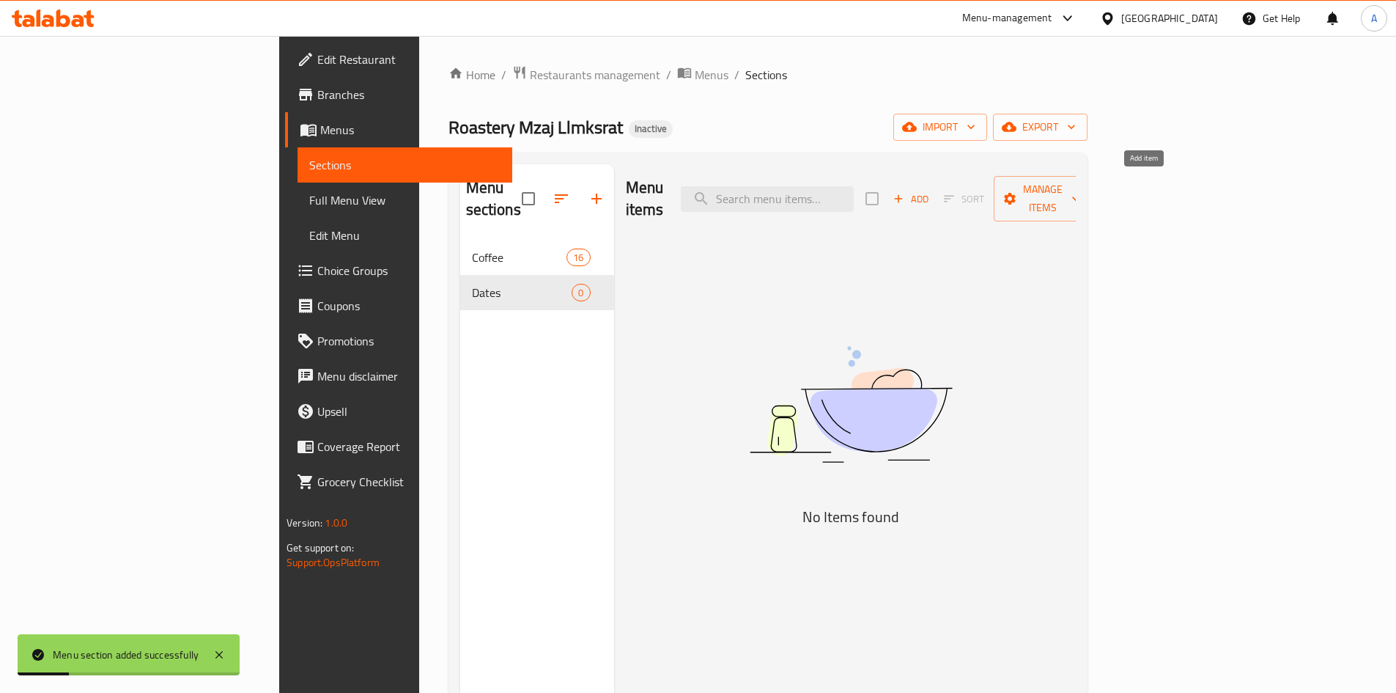
drag, startPoint x: 1139, startPoint y: 191, endPoint x: 1030, endPoint y: 32, distance: 193.0
click at [931, 191] on span "Add" at bounding box center [911, 199] width 40 height 17
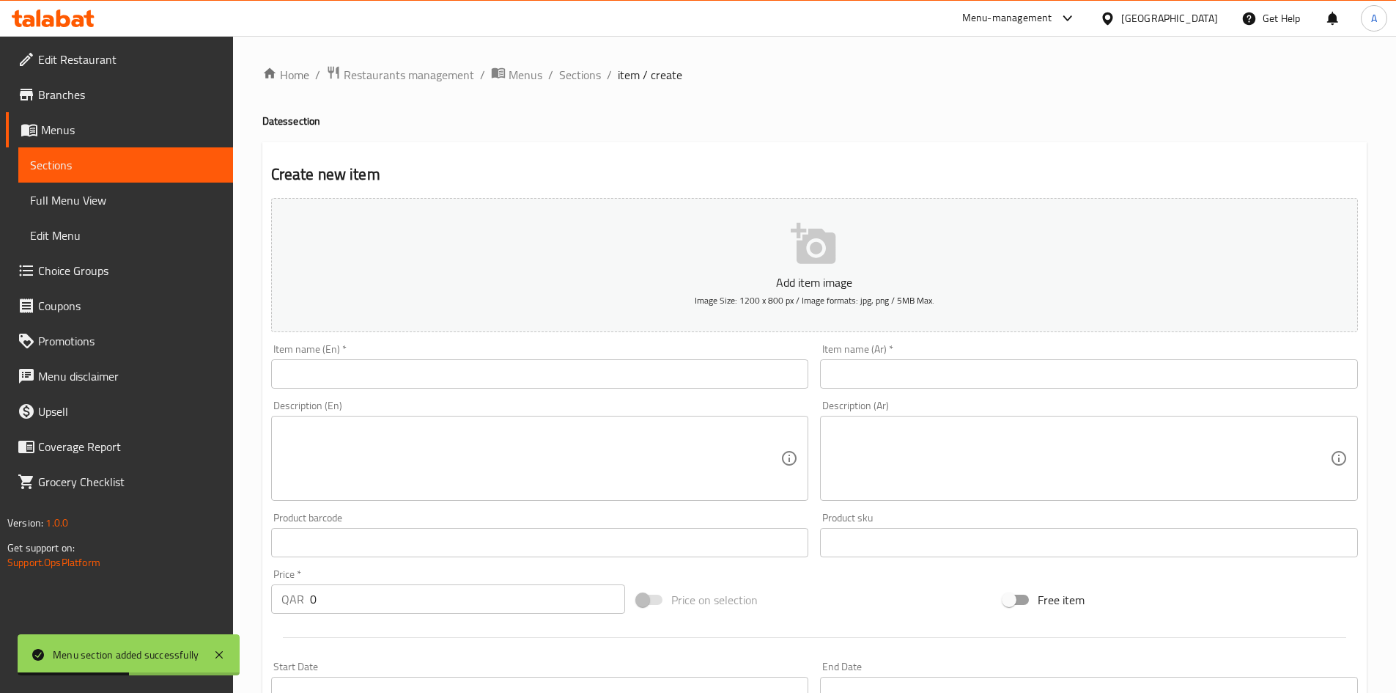
click at [713, 385] on input "text" at bounding box center [540, 373] width 538 height 29
paste input "Chichi Date Premium With Fennel 3 Kg"
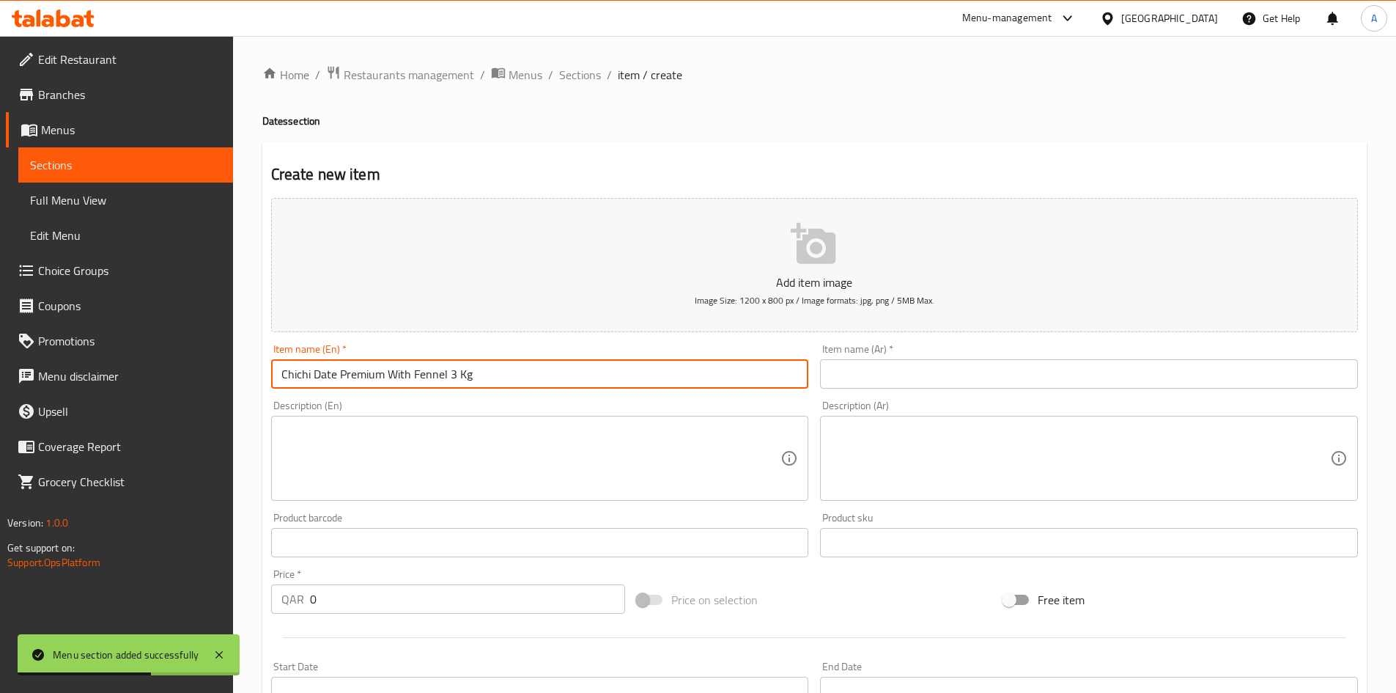
type input "Chichi Date Premium With Fennel 3 Kg"
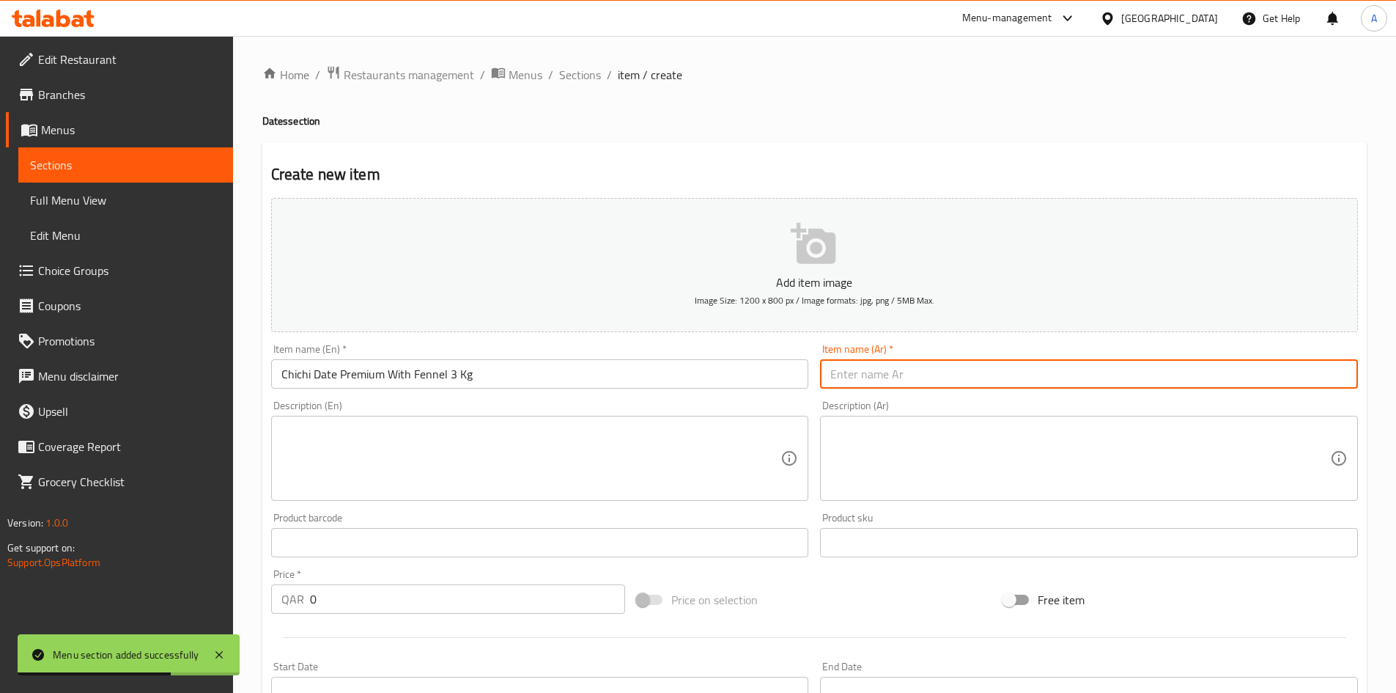
click at [951, 377] on input "text" at bounding box center [1089, 373] width 538 height 29
paste input "تمر شيشي فاخر مع الشمر 3 كجم"
type input "تمر شيشي فاخر مع الشمر 3 كجم"
click at [805, 419] on div "Description (En)" at bounding box center [540, 458] width 538 height 85
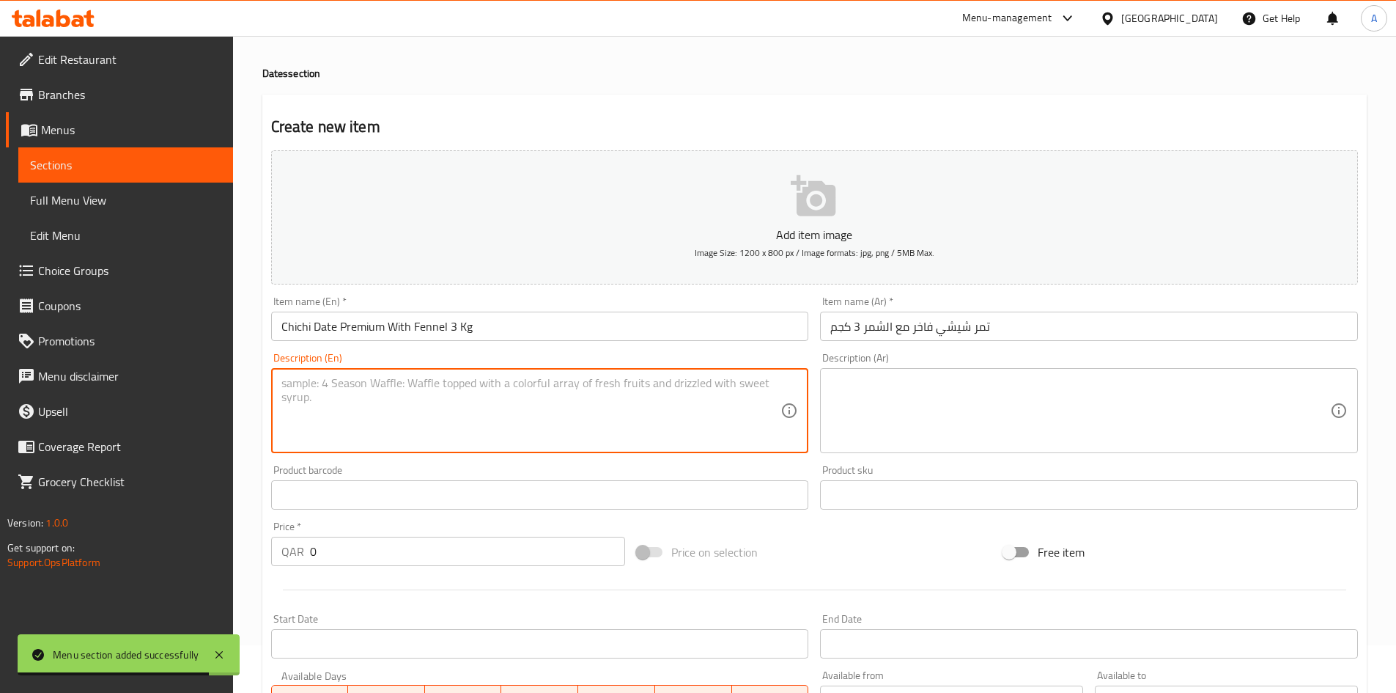
scroll to position [73, 0]
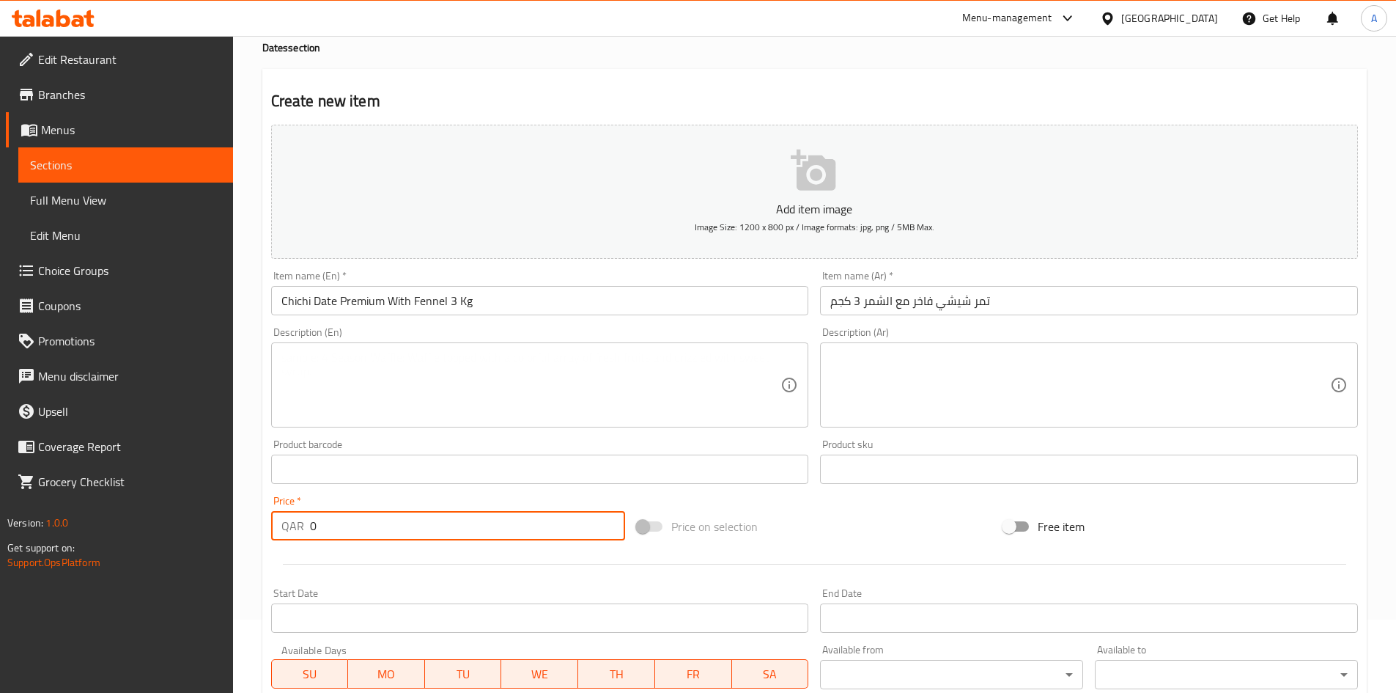
drag, startPoint x: 380, startPoint y: 525, endPoint x: 221, endPoint y: 559, distance: 162.8
click at [226, 559] on div "Edit Restaurant Branches Menus Sections Full Menu View Edit Menu Choice Groups …" at bounding box center [698, 463] width 1396 height 1000
type input "170"
click at [514, 580] on div "Add item image Image Size: 1200 x 800 px / Image formats: jpg, png / 5MB Max. I…" at bounding box center [814, 435] width 1099 height 632
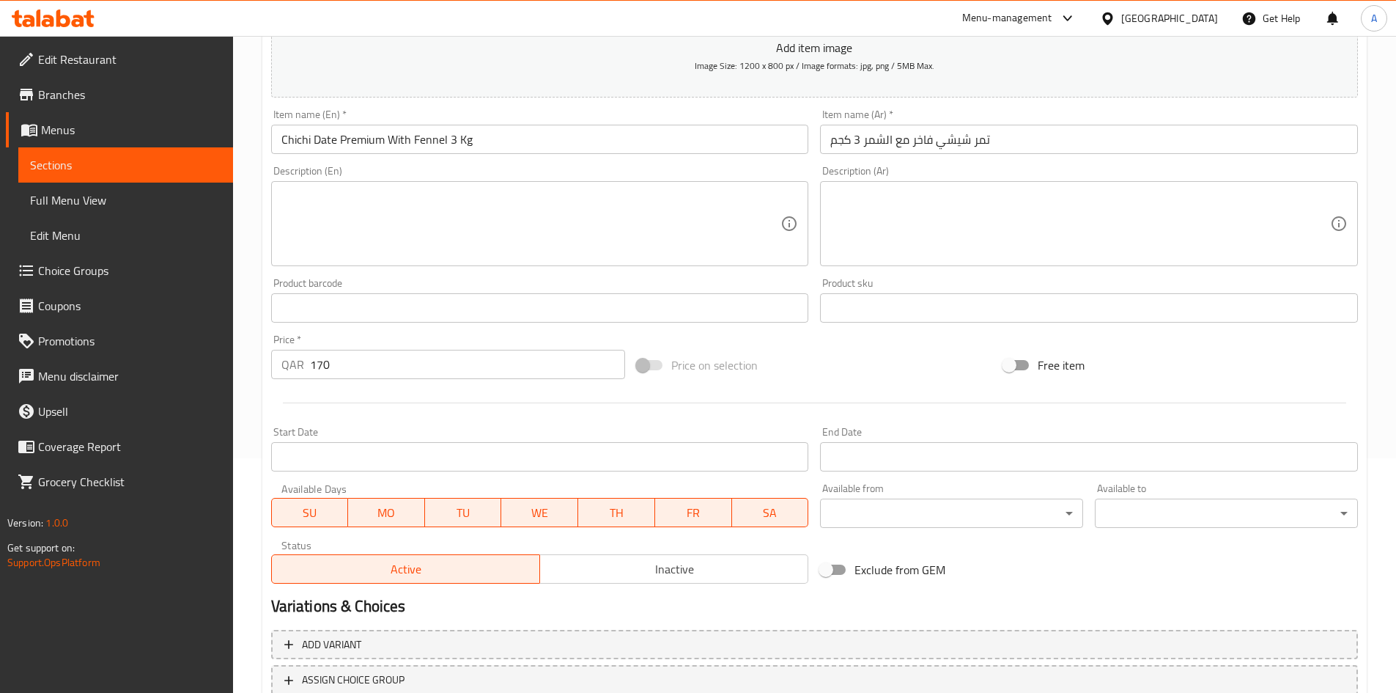
scroll to position [343, 0]
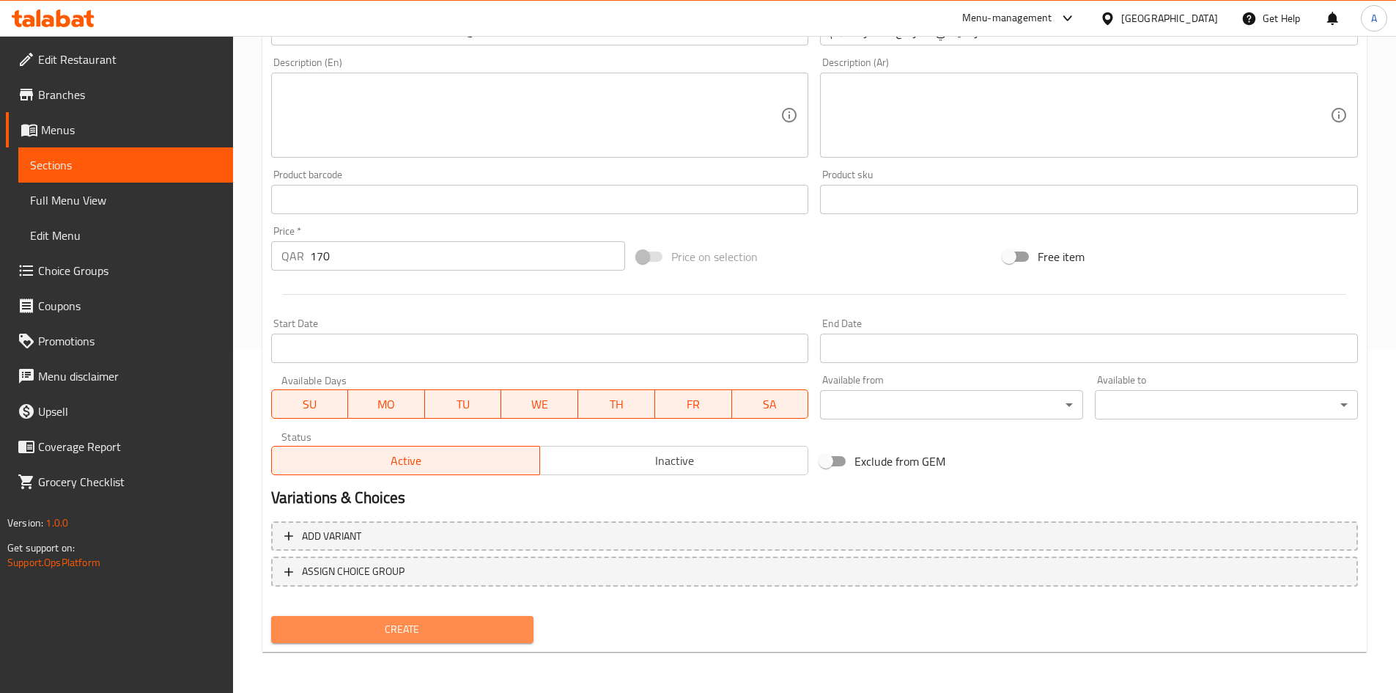
click at [501, 630] on span "Create" at bounding box center [403, 629] width 240 height 18
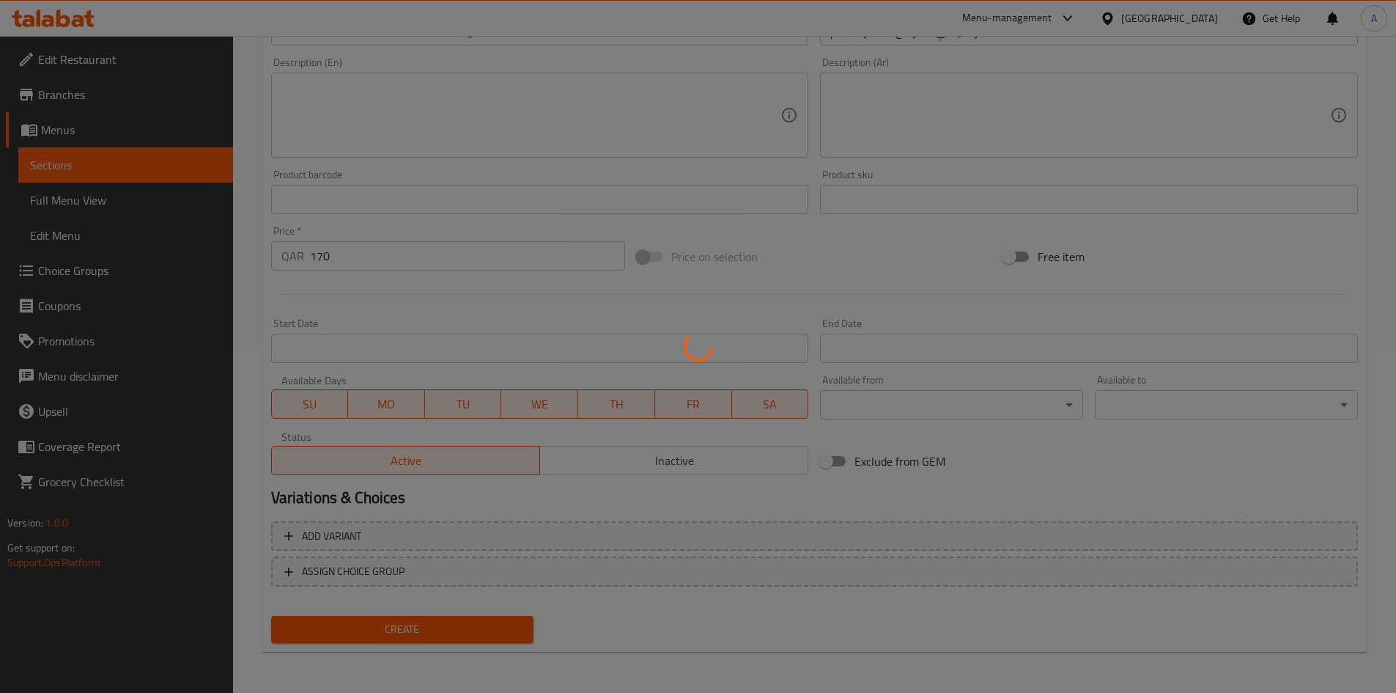
scroll to position [50, 0]
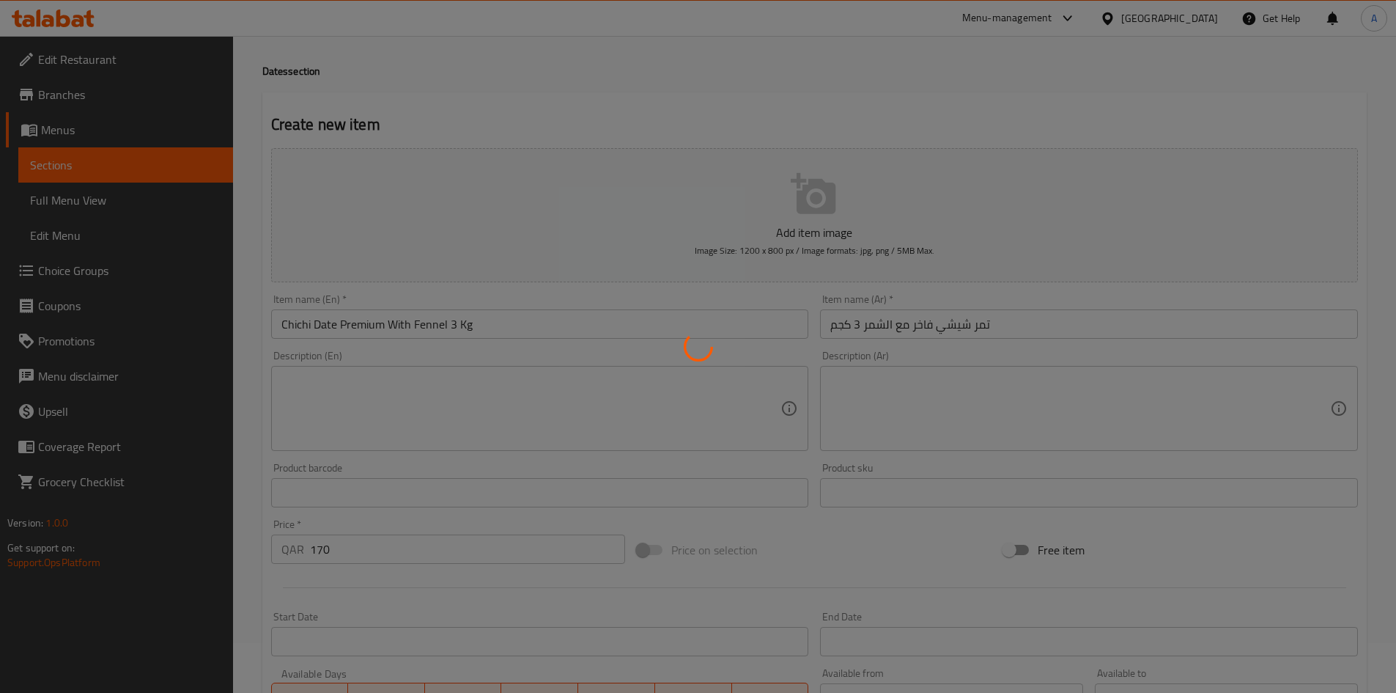
type input "0"
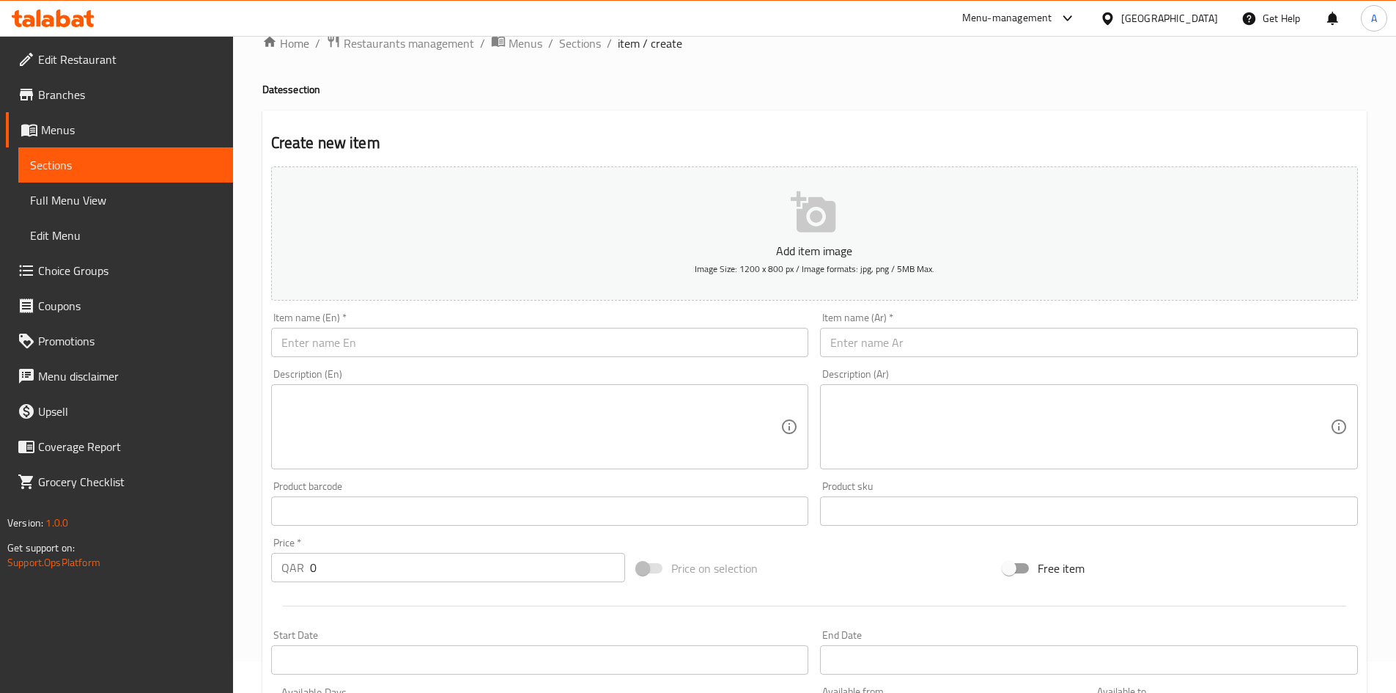
scroll to position [0, 0]
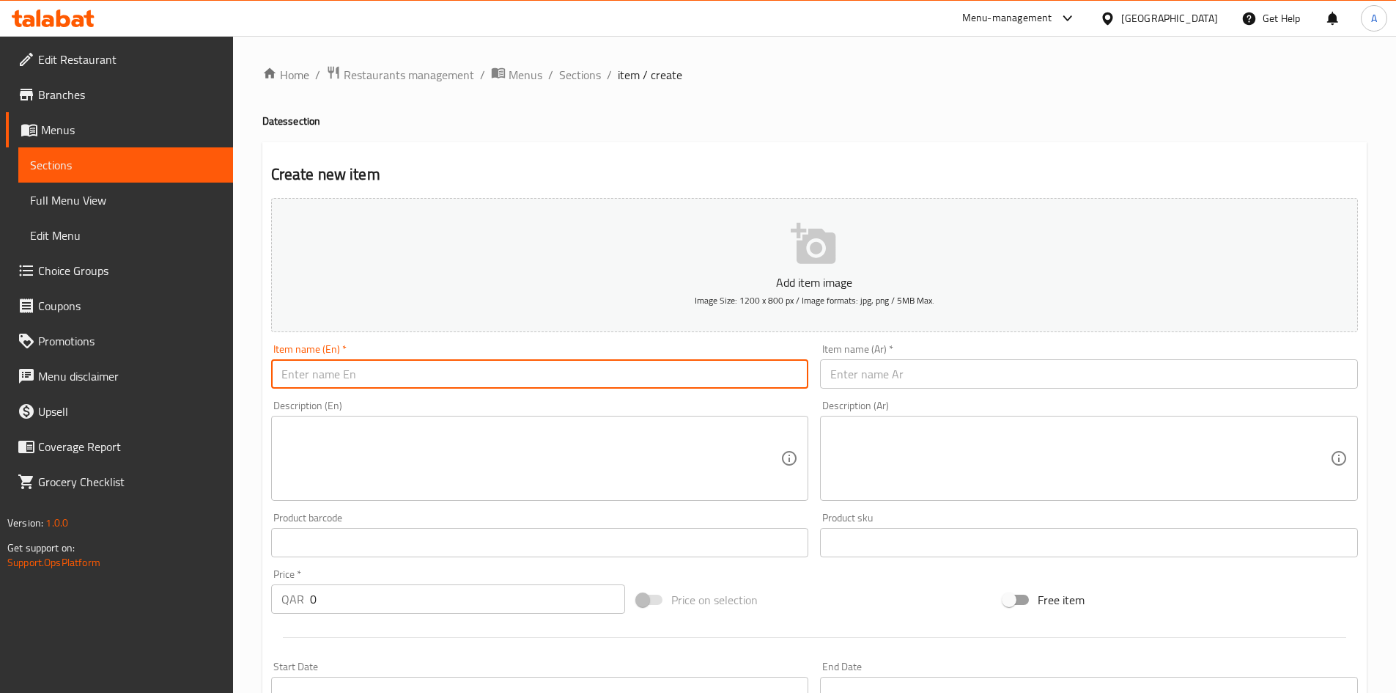
click at [481, 383] on input "text" at bounding box center [540, 373] width 538 height 29
paste input "Khalas Date Filed By Csahew 500 Gm"
type input "Khalas Date Filed By Csahew 500 Gm"
click at [872, 379] on input "text" at bounding box center [1089, 373] width 538 height 29
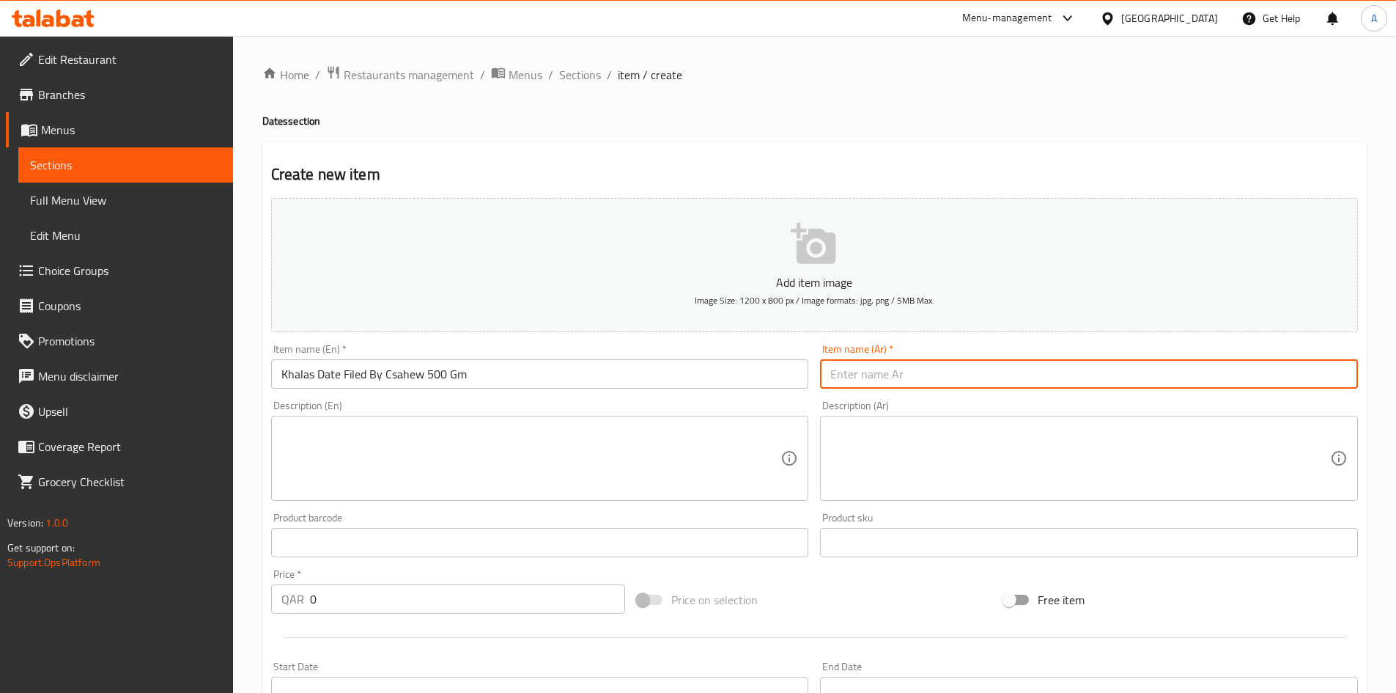
paste input "تمر خلاص محشي بالكاجو 500 جرام"
type input "تمر خلاص محشي بالكاجو 500 جرام"
drag, startPoint x: 817, startPoint y: 62, endPoint x: 518, endPoint y: 322, distance: 397.0
click at [818, 62] on div "Home / Restaurants management / Menus / Sections / item / create Dates section …" at bounding box center [814, 536] width 1163 height 1000
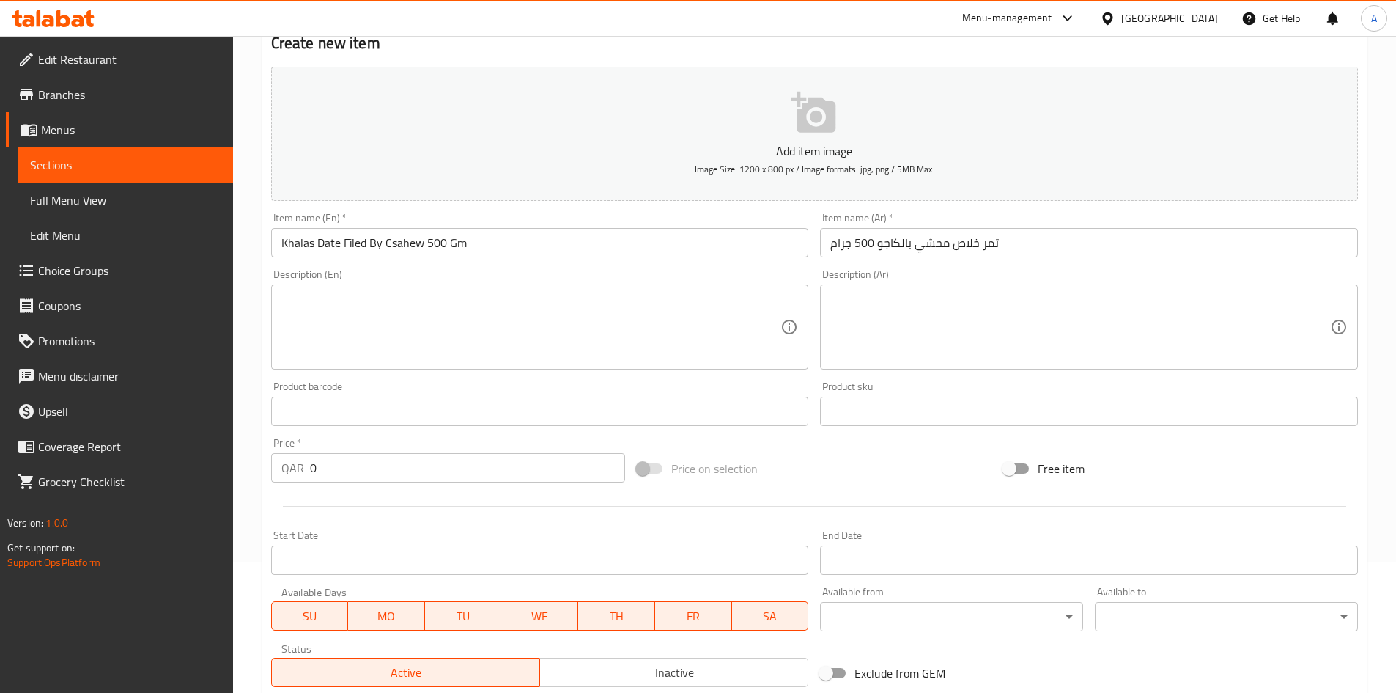
scroll to position [293, 0]
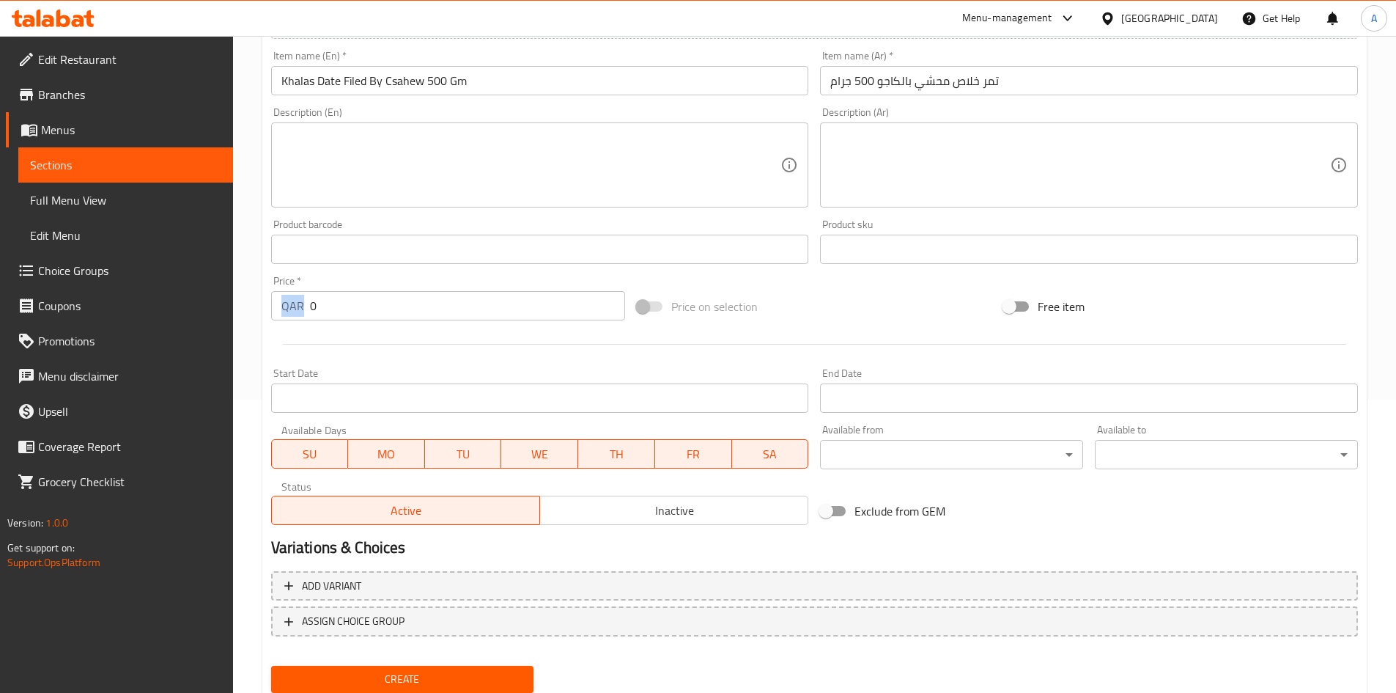
drag, startPoint x: 339, startPoint y: 323, endPoint x: 339, endPoint y: 310, distance: 12.5
click at [278, 316] on div "Price   * QAR 0 Price *" at bounding box center [448, 298] width 367 height 56
click at [400, 308] on input "0" at bounding box center [468, 305] width 316 height 29
click at [402, 308] on input "0" at bounding box center [468, 305] width 316 height 29
click at [402, 311] on input "0" at bounding box center [468, 305] width 316 height 29
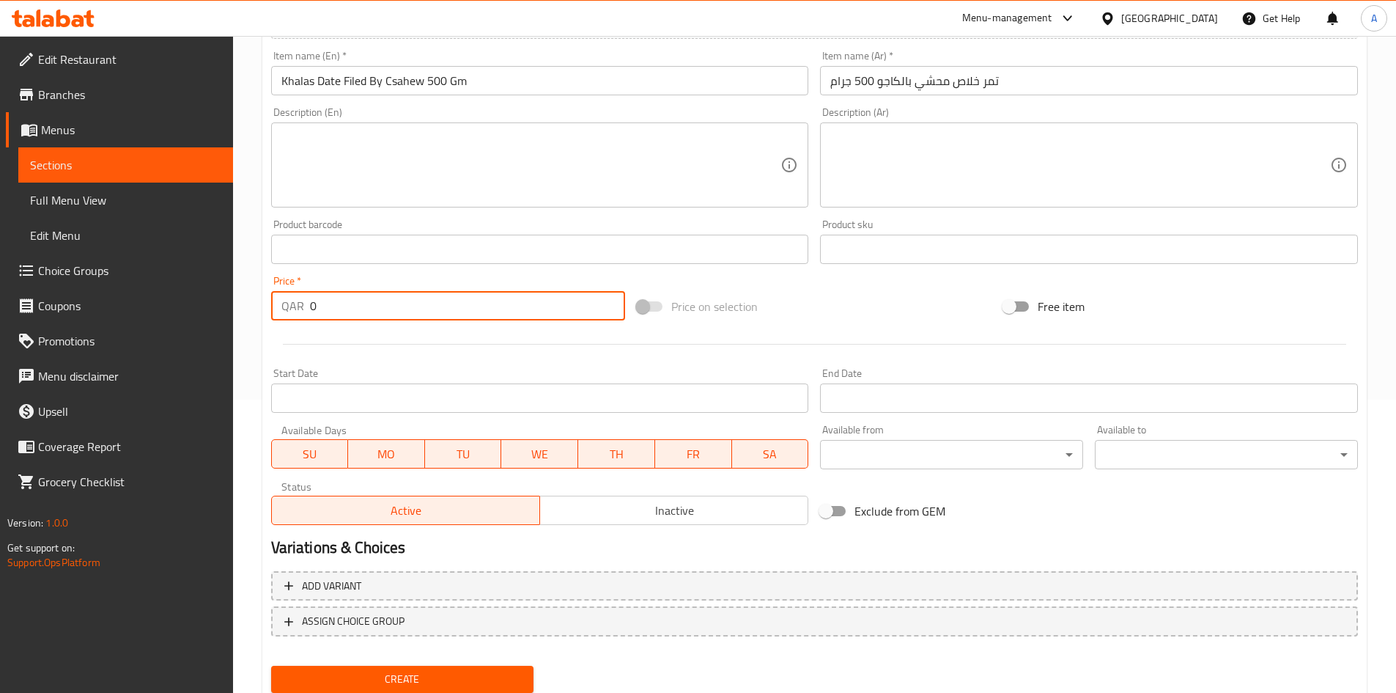
click at [402, 311] on input "0" at bounding box center [468, 305] width 316 height 29
drag, startPoint x: 402, startPoint y: 311, endPoint x: 168, endPoint y: 311, distance: 234.6
click at [168, 311] on div "Edit Restaurant Branches Menus Sections Full Menu View Edit Menu Choice Groups …" at bounding box center [698, 243] width 1396 height 1000
type input "24"
click at [371, 345] on div at bounding box center [814, 344] width 1099 height 36
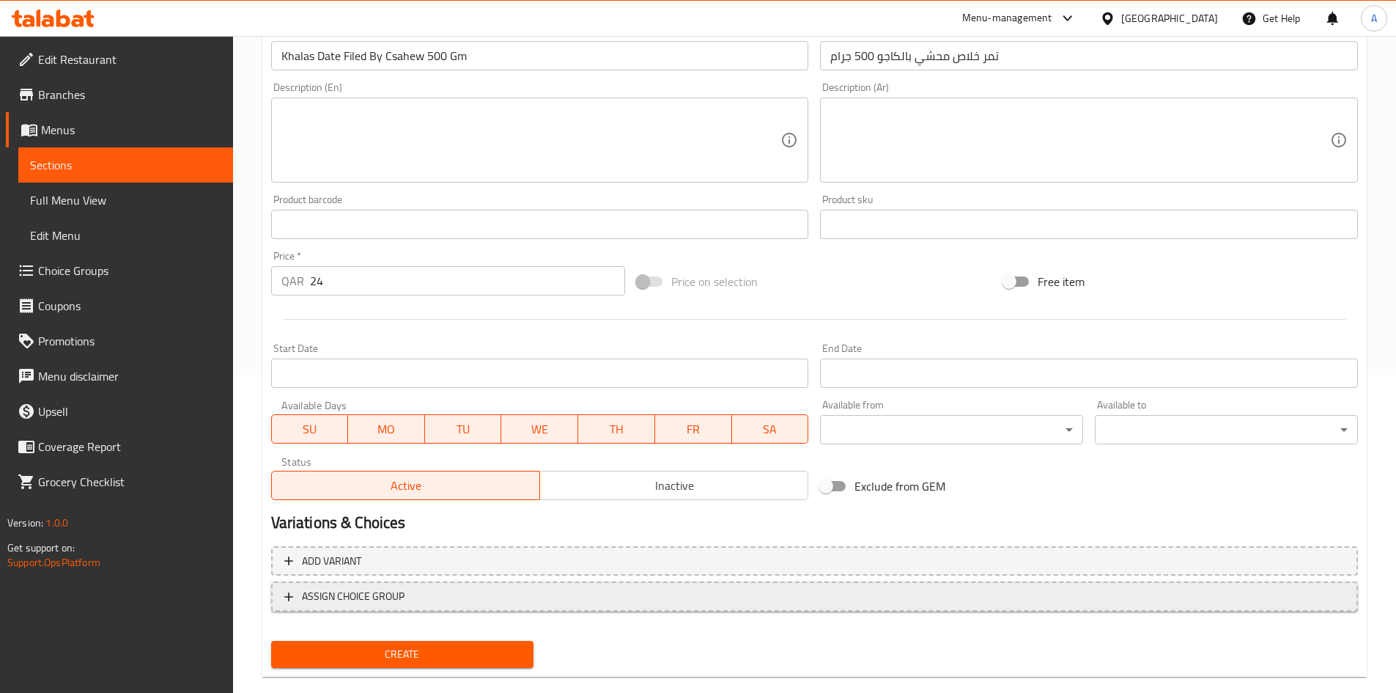
scroll to position [343, 0]
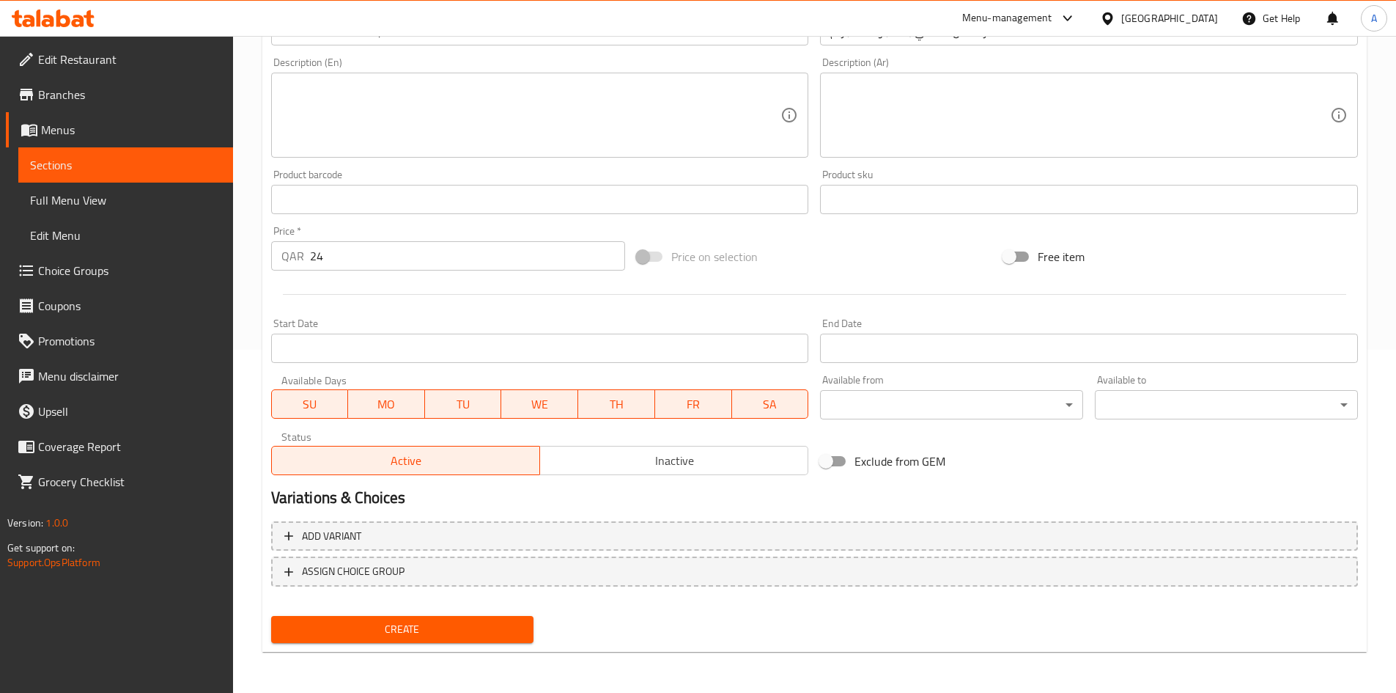
click at [446, 627] on span "Create" at bounding box center [403, 629] width 240 height 18
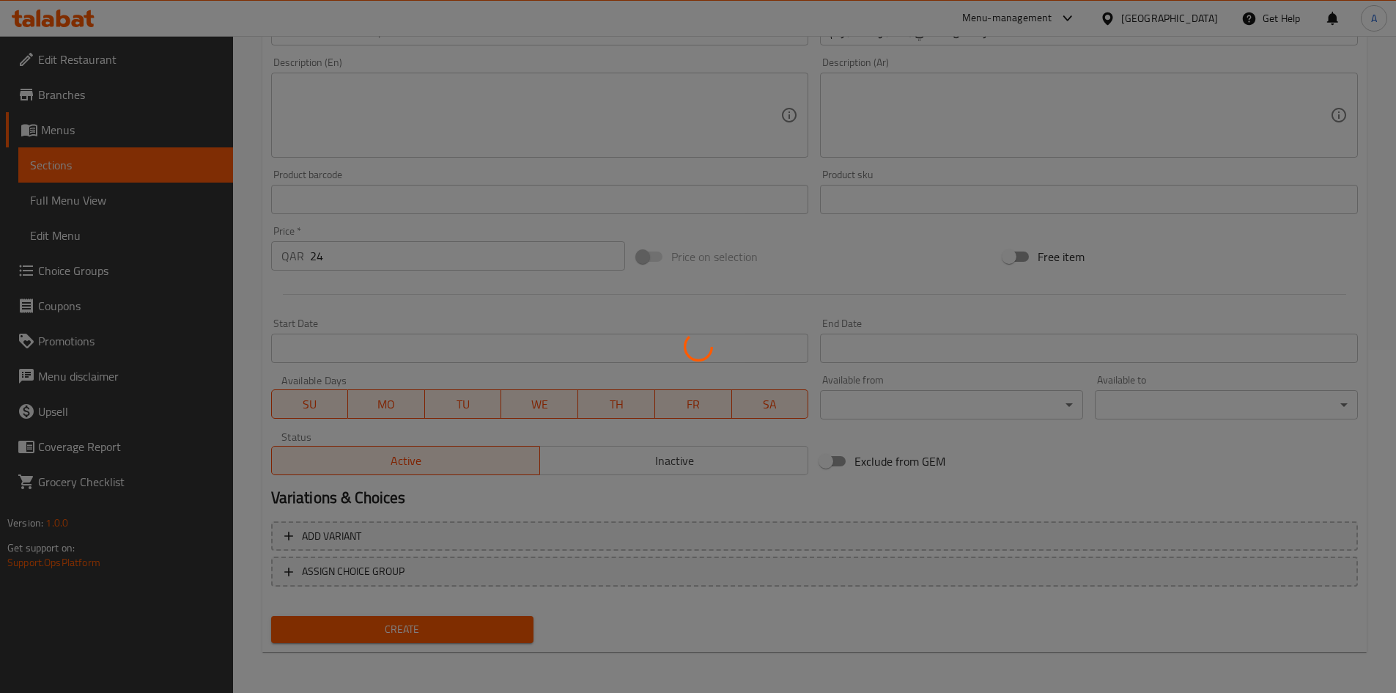
type input "0"
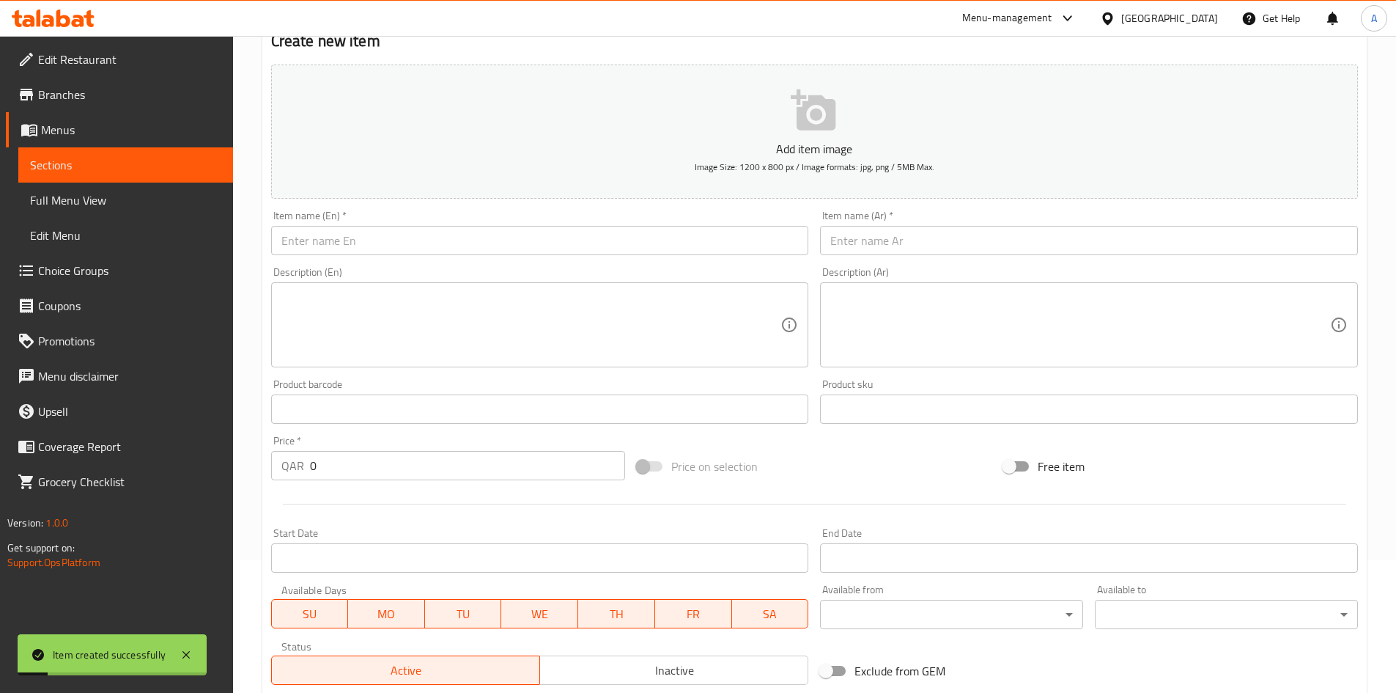
scroll to position [50, 0]
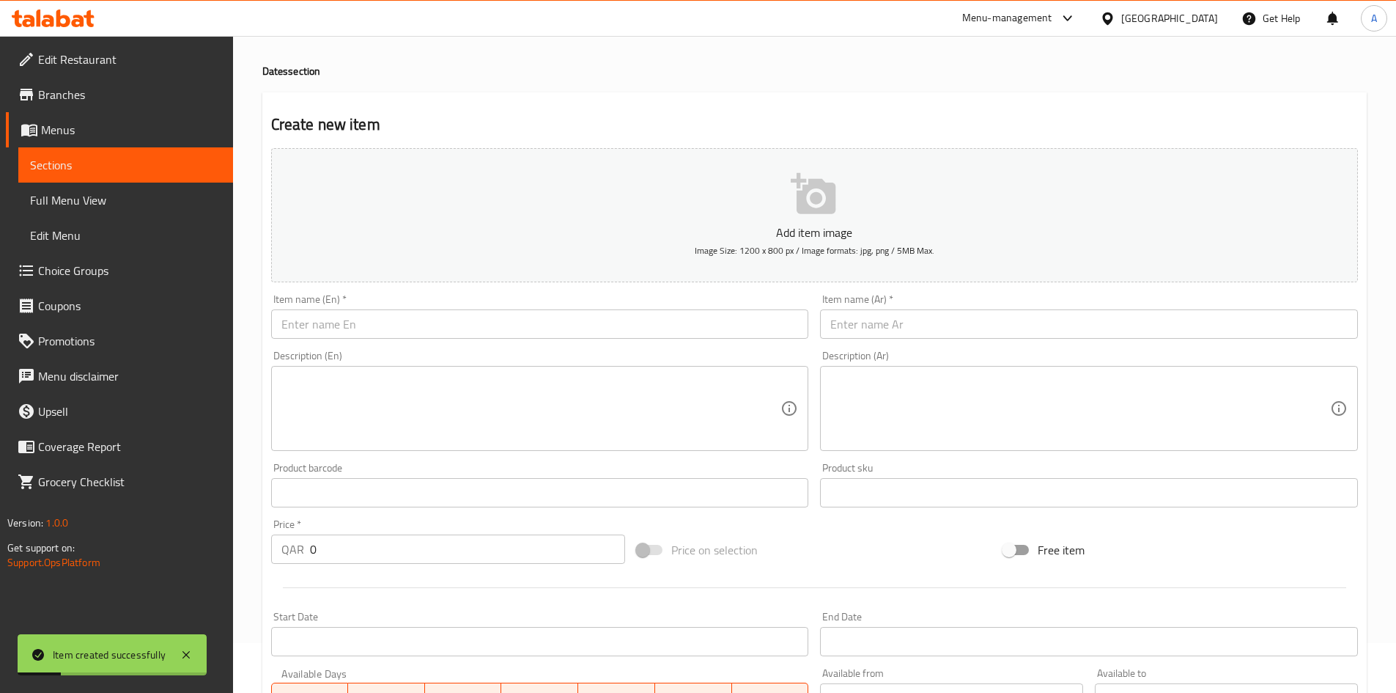
click at [531, 308] on div "Item name (En)   * Item name (En) *" at bounding box center [540, 316] width 538 height 45
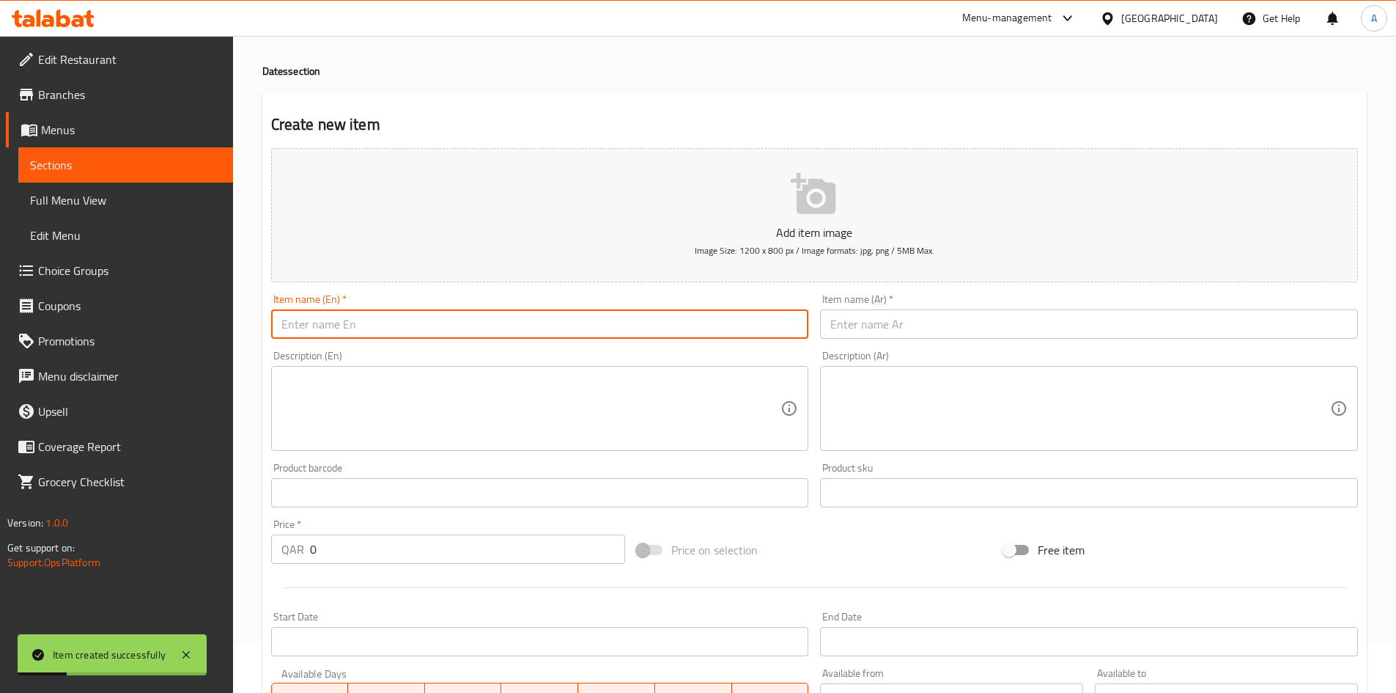
click at [531, 317] on input "text" at bounding box center [540, 323] width 538 height 29
paste input "Sagai Date 1 Kg"
type input "Sagai Date 1 Kg"
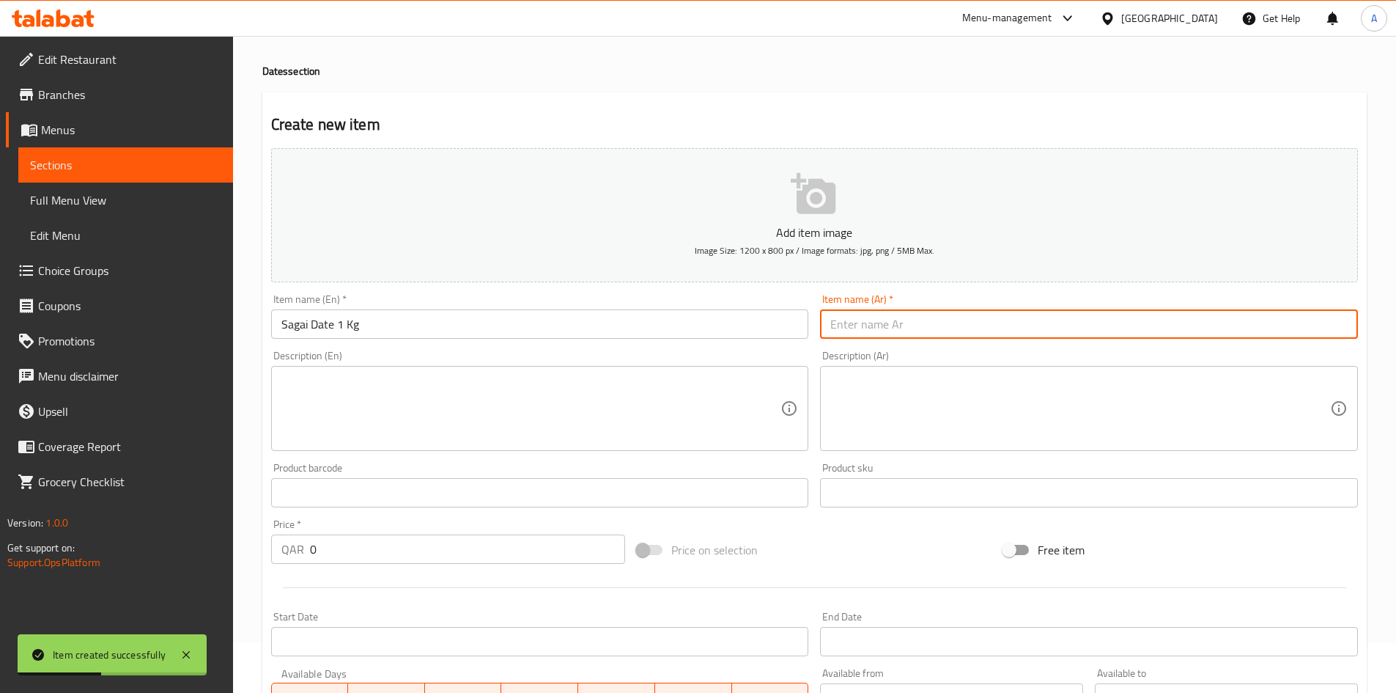
click at [878, 338] on input "text" at bounding box center [1089, 323] width 538 height 29
paste input "تمر صقعي 1 كيلو"
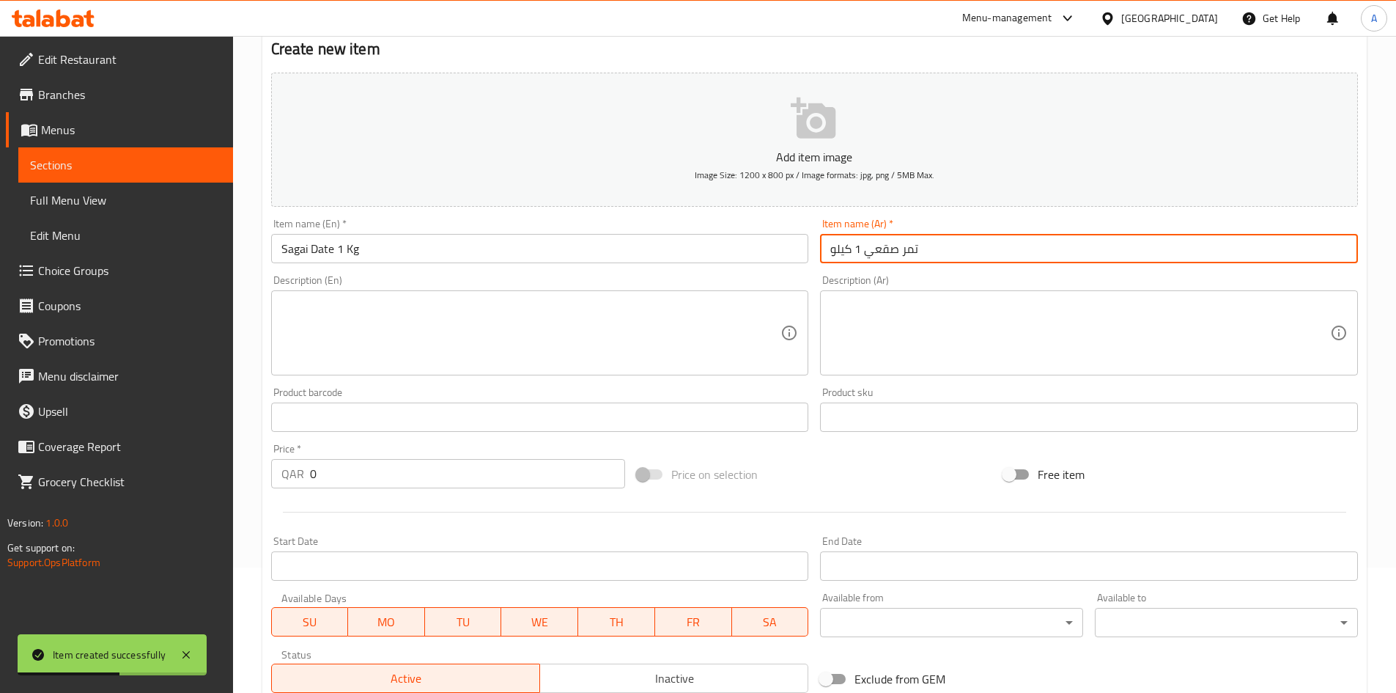
scroll to position [196, 0]
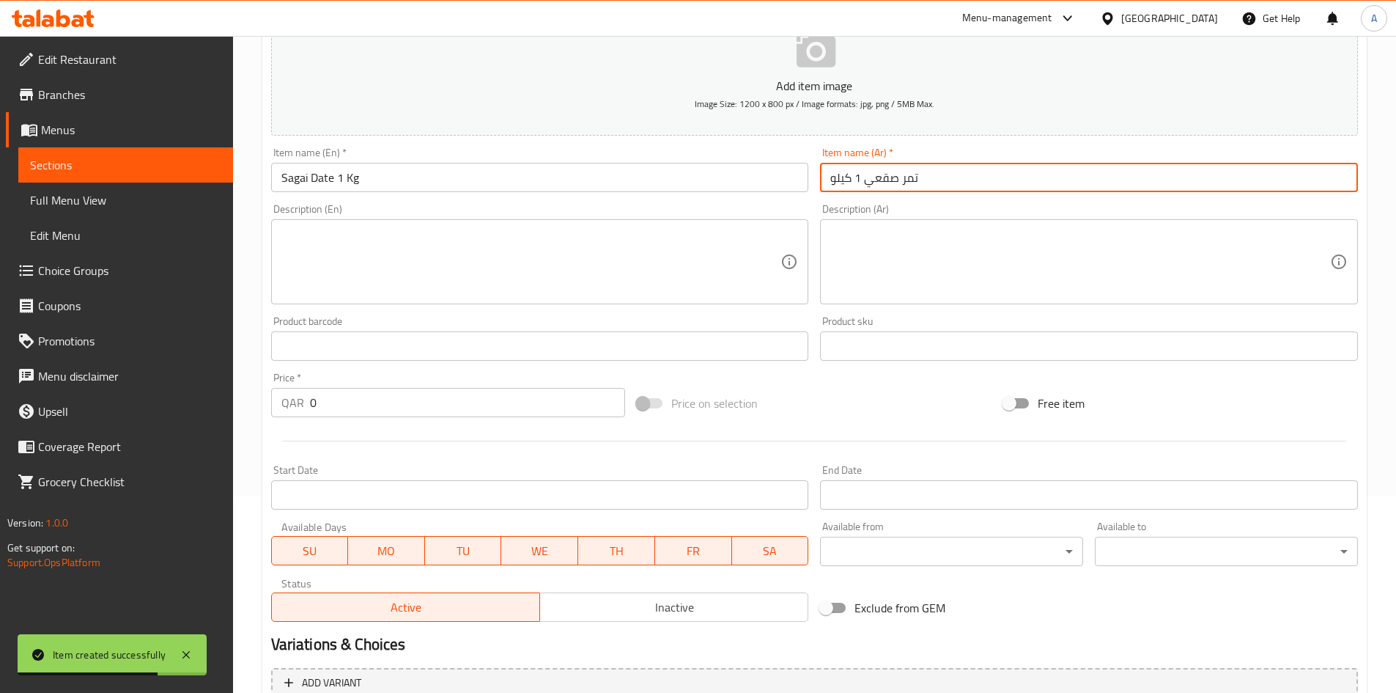
type input "تمر صقعي 1 كيلو"
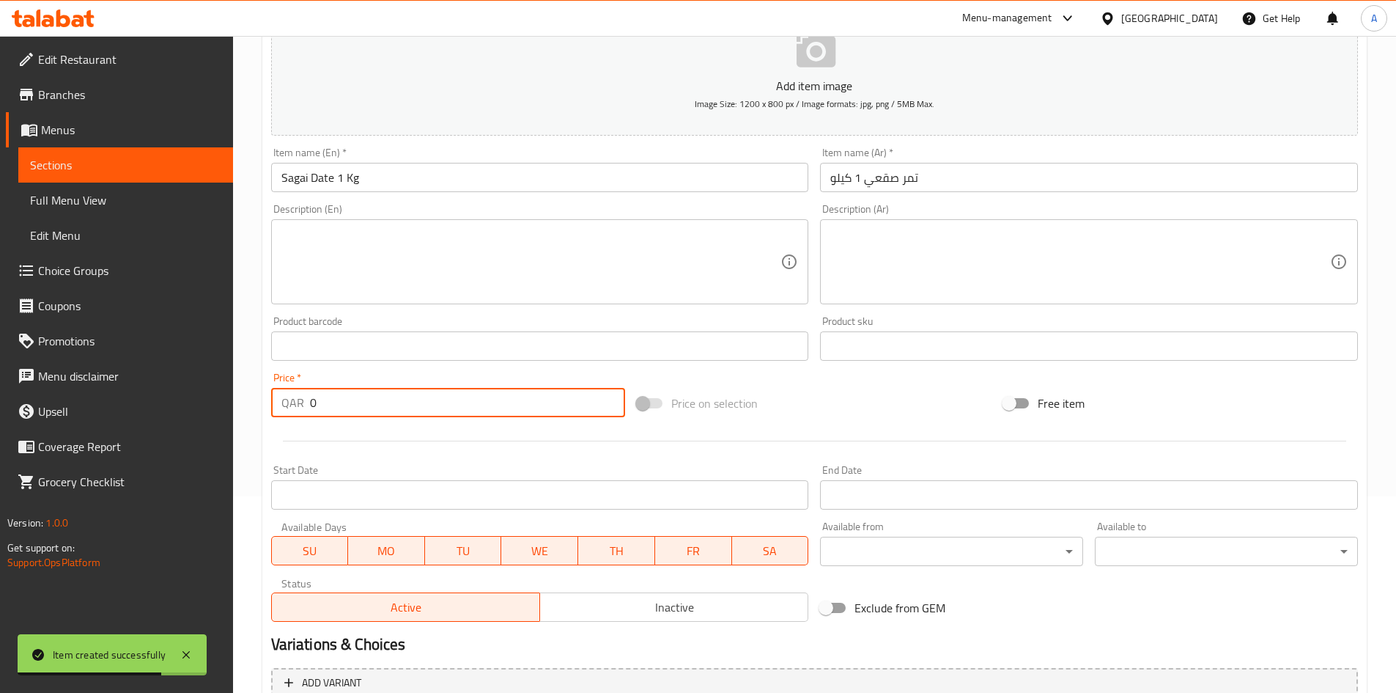
drag, startPoint x: 387, startPoint y: 406, endPoint x: 71, endPoint y: 435, distance: 317.3
click at [71, 435] on div "Edit Restaurant Branches Menus Sections Full Menu View Edit Menu Choice Groups …" at bounding box center [698, 339] width 1396 height 1000
type input "35"
drag, startPoint x: 929, startPoint y: 408, endPoint x: 949, endPoint y: 188, distance: 221.5
click at [929, 408] on div "Price on selection" at bounding box center [814, 403] width 367 height 40
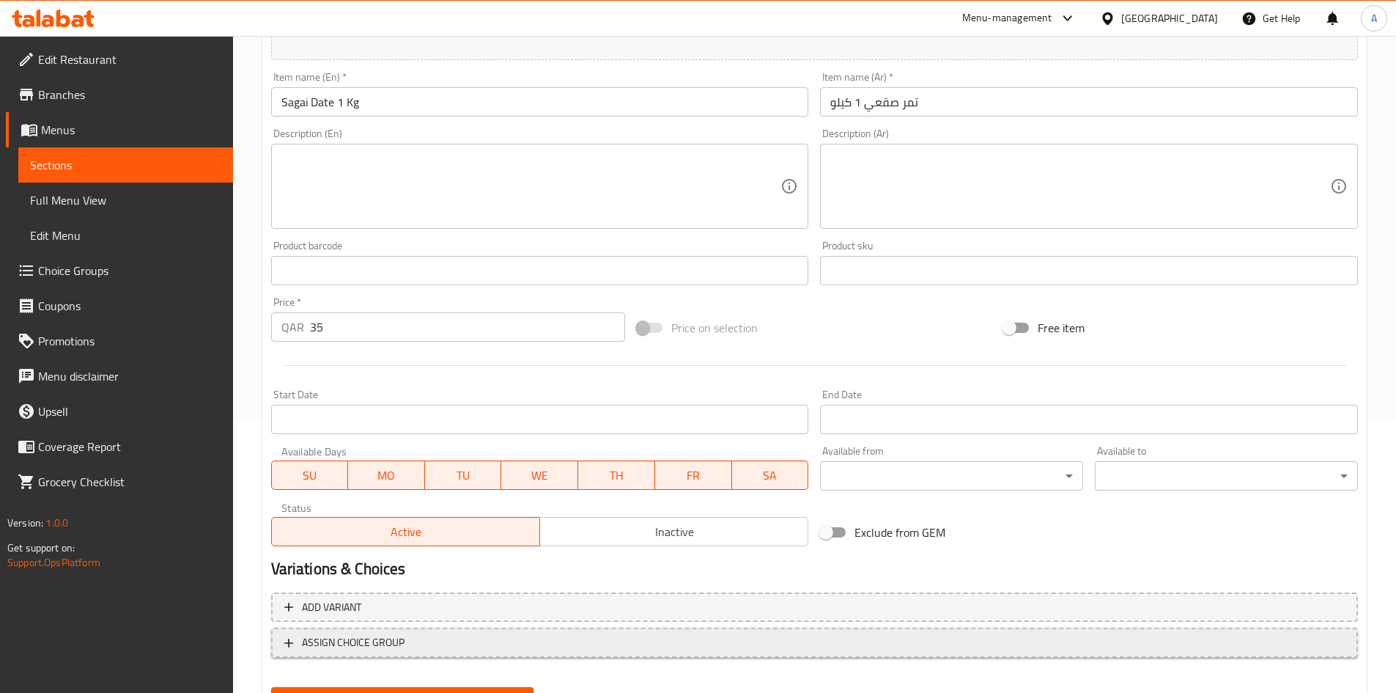
scroll to position [343, 0]
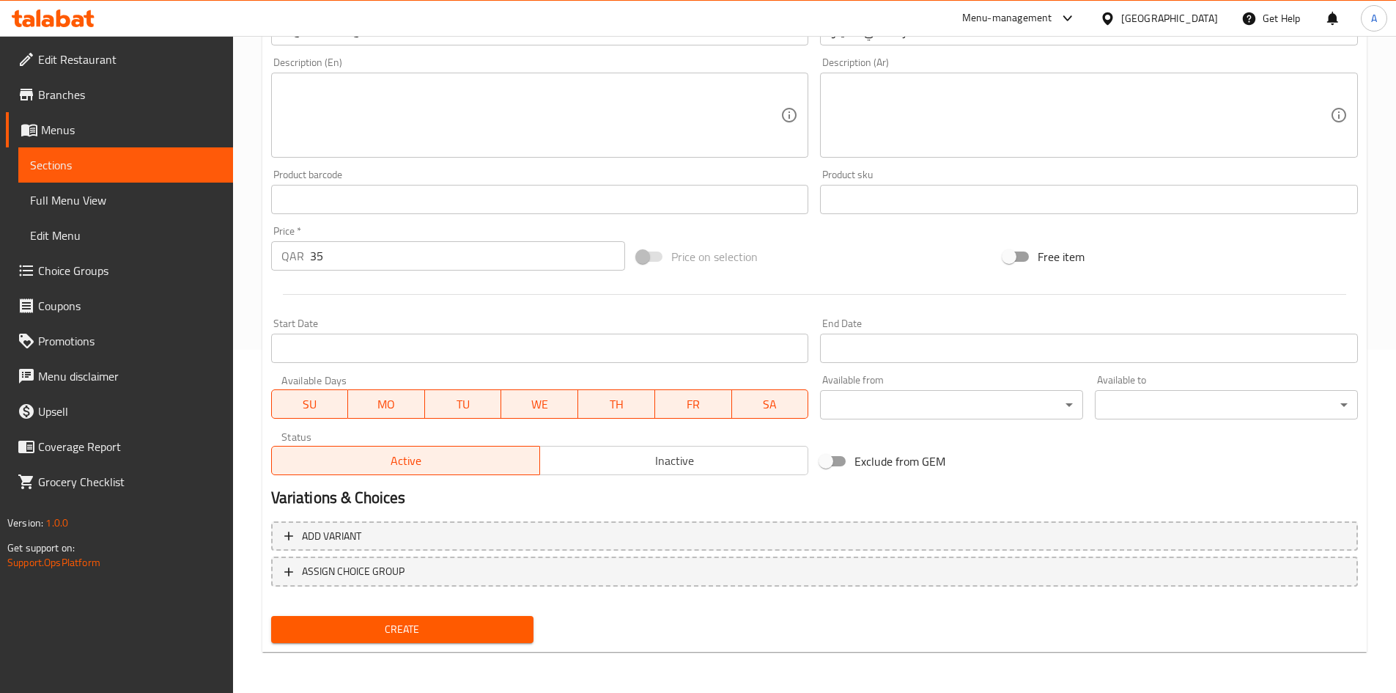
click at [470, 639] on button "Create" at bounding box center [402, 629] width 263 height 27
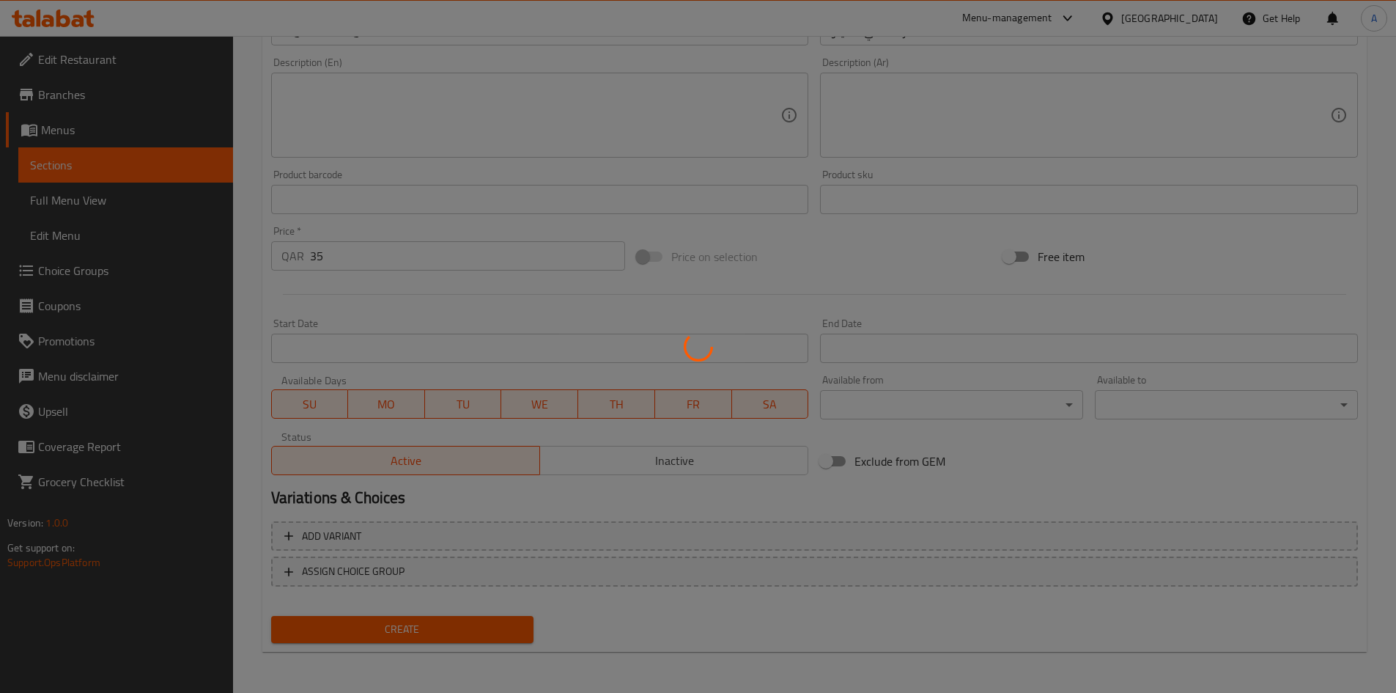
type input "0"
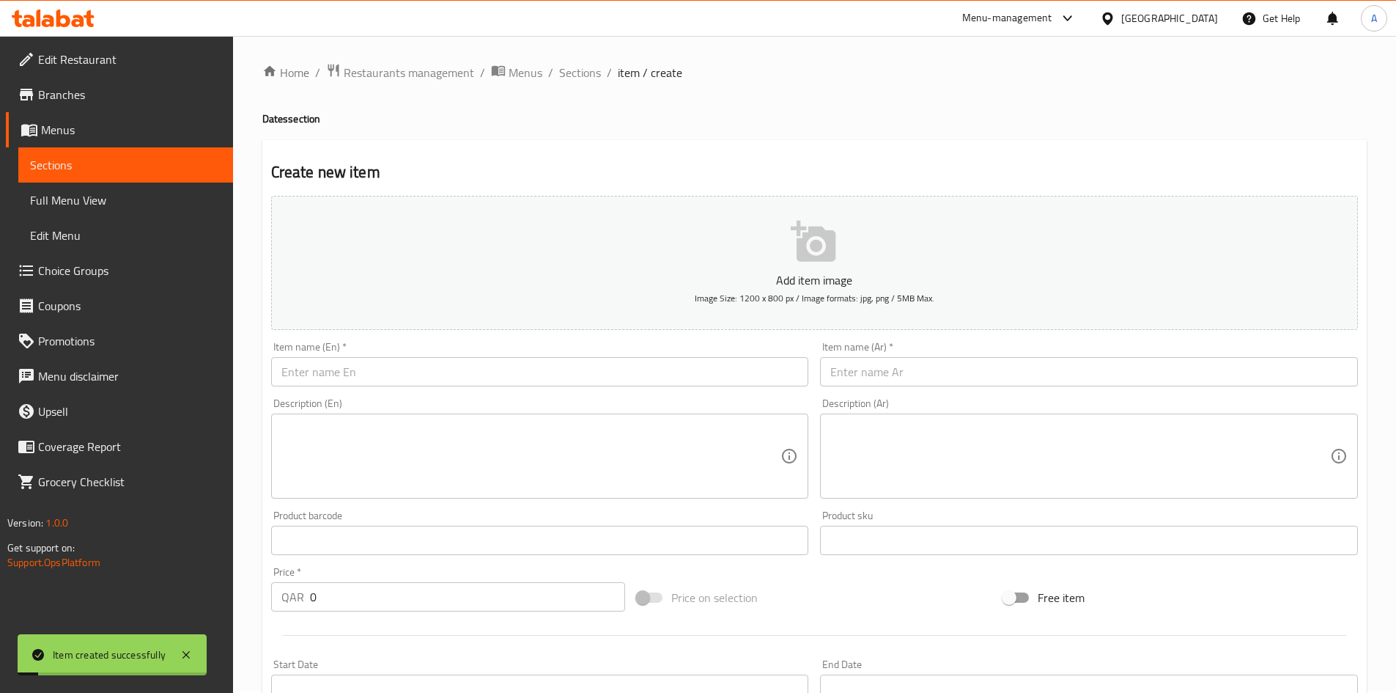
scroll to position [0, 0]
click at [512, 365] on input "text" at bounding box center [540, 373] width 538 height 29
paste input "Safawi Date 1 Kg"
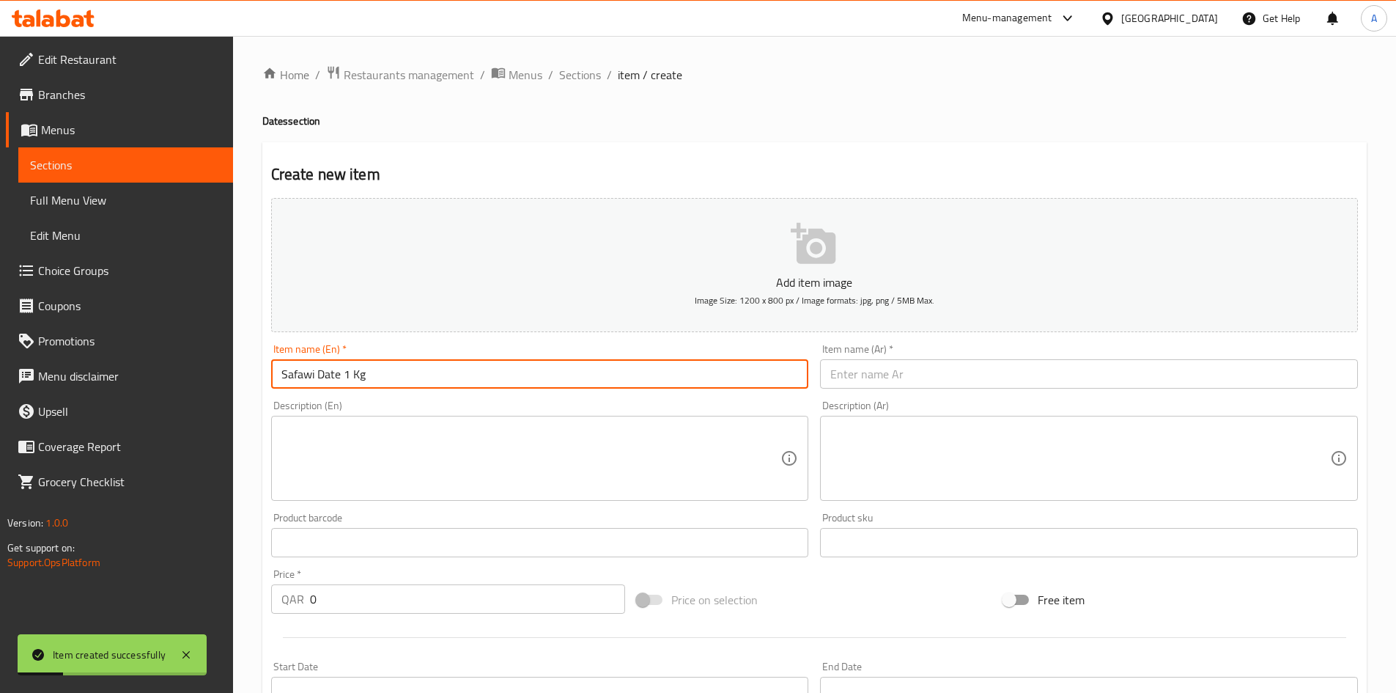
type input "Safawi Date 1 Kg"
drag, startPoint x: 885, startPoint y: 363, endPoint x: 891, endPoint y: 301, distance: 62.7
click at [884, 365] on input "text" at bounding box center [1089, 373] width 538 height 29
paste input "تمر صفاوي 1 كيلو"
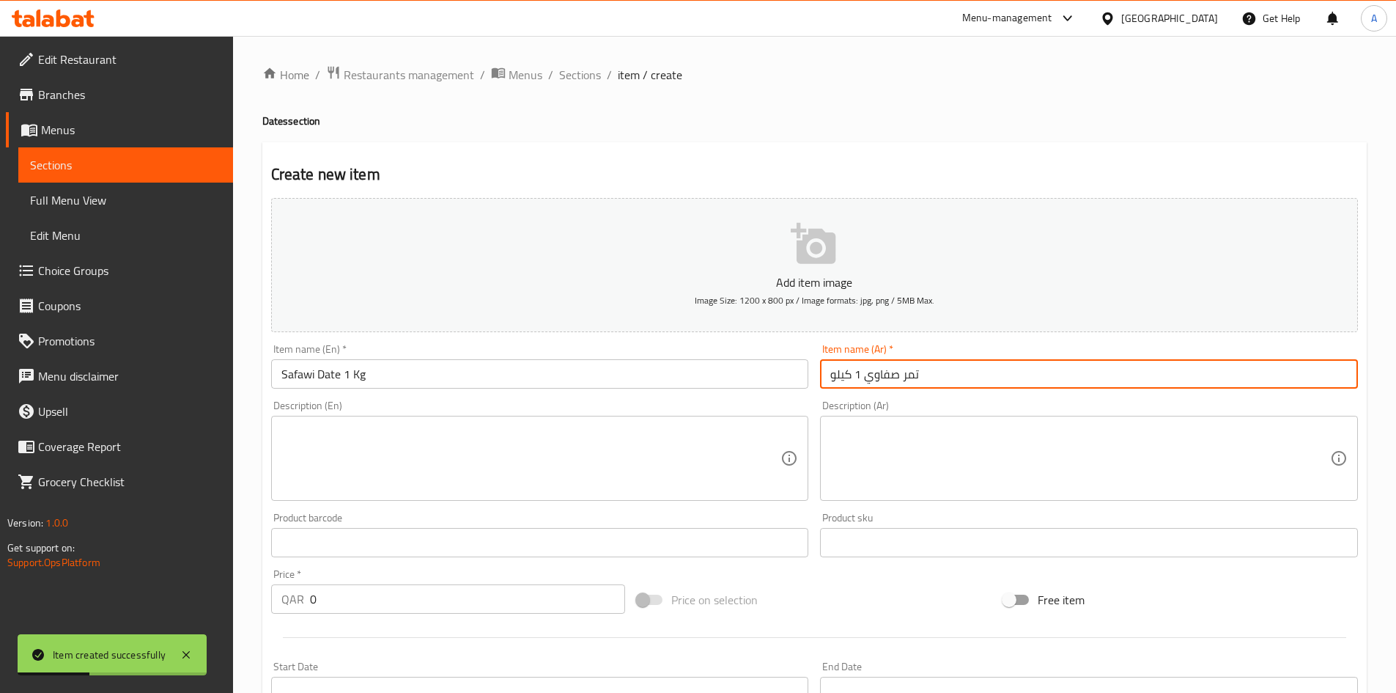
type input "تمر صفاوي 1 كيلو"
click at [880, 92] on div "Home / Restaurants management / Menus / Sections / item / create Dates section …" at bounding box center [814, 535] width 1105 height 941
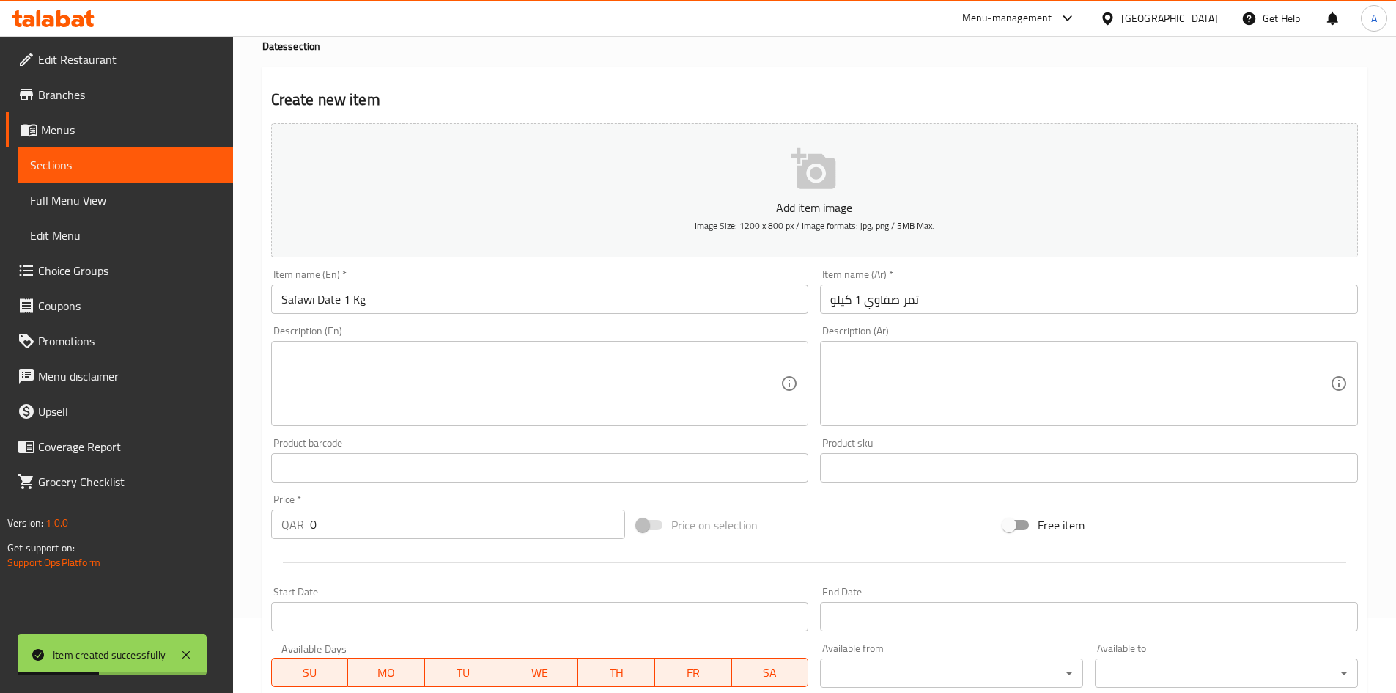
scroll to position [147, 0]
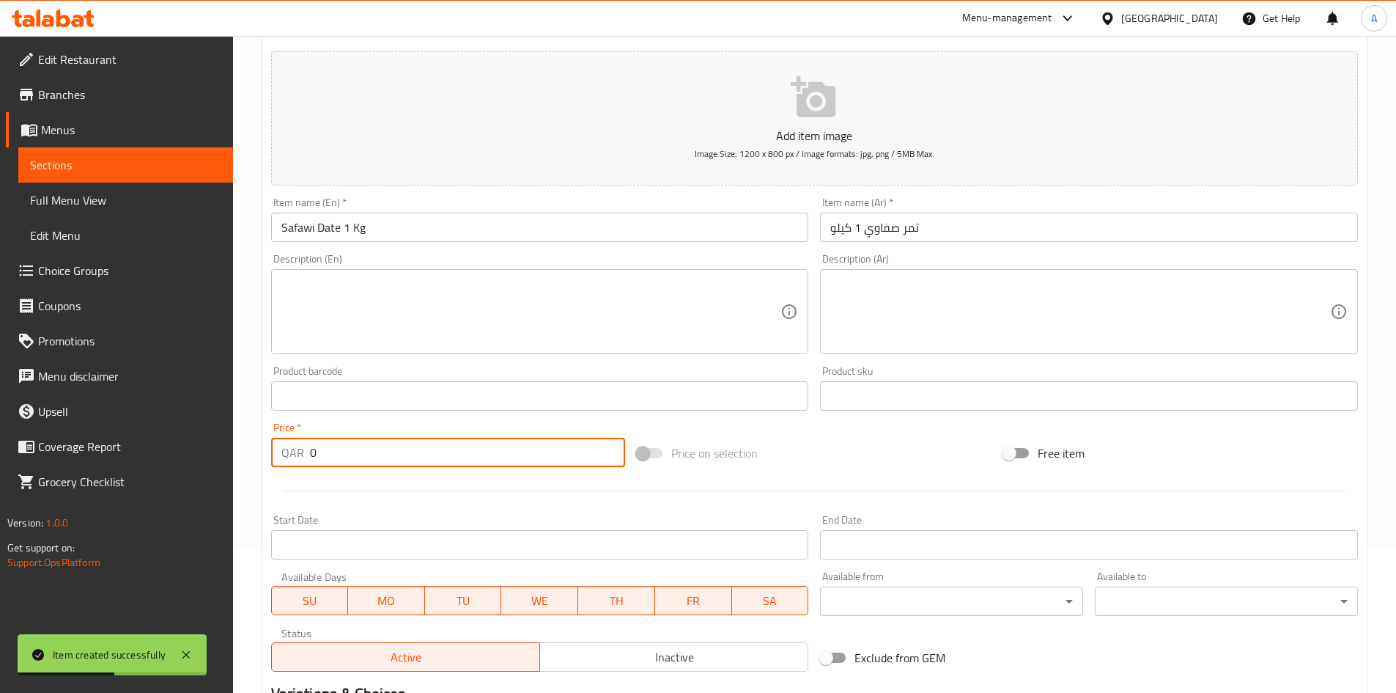
drag, startPoint x: 216, startPoint y: 452, endPoint x: 195, endPoint y: 452, distance: 20.5
click at [195, 452] on div "Edit Restaurant Branches Menus Sections Full Menu View Edit Menu Choice Groups …" at bounding box center [698, 389] width 1396 height 1000
type input "32"
drag, startPoint x: 364, startPoint y: 496, endPoint x: 377, endPoint y: 496, distance: 12.5
click at [365, 496] on div at bounding box center [814, 491] width 1099 height 36
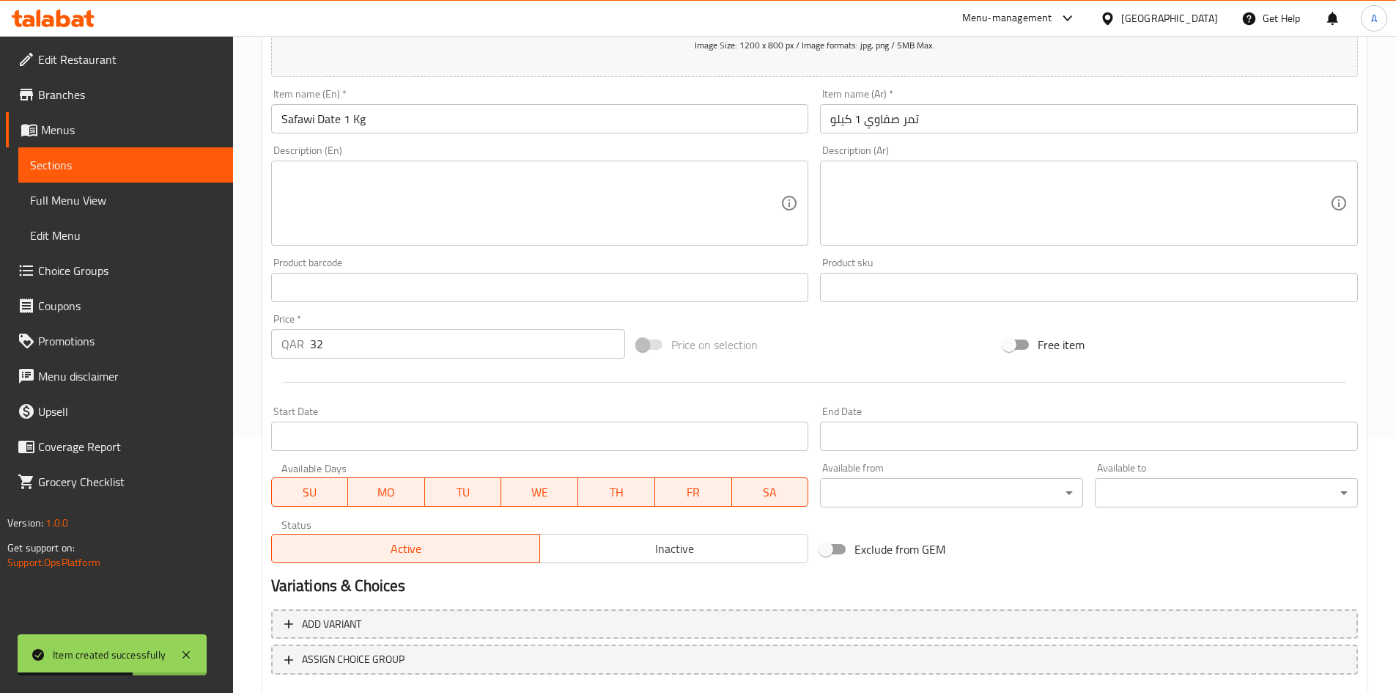
scroll to position [343, 0]
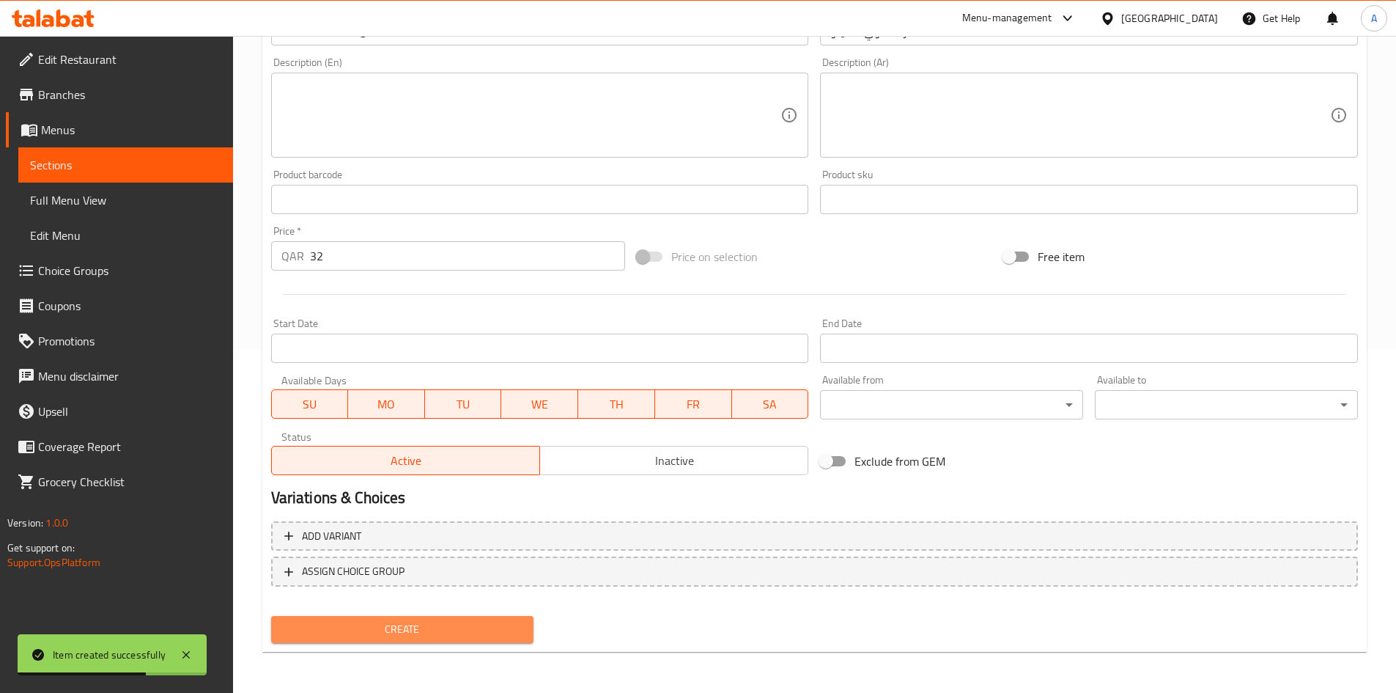
click at [491, 639] on button "Create" at bounding box center [402, 629] width 263 height 27
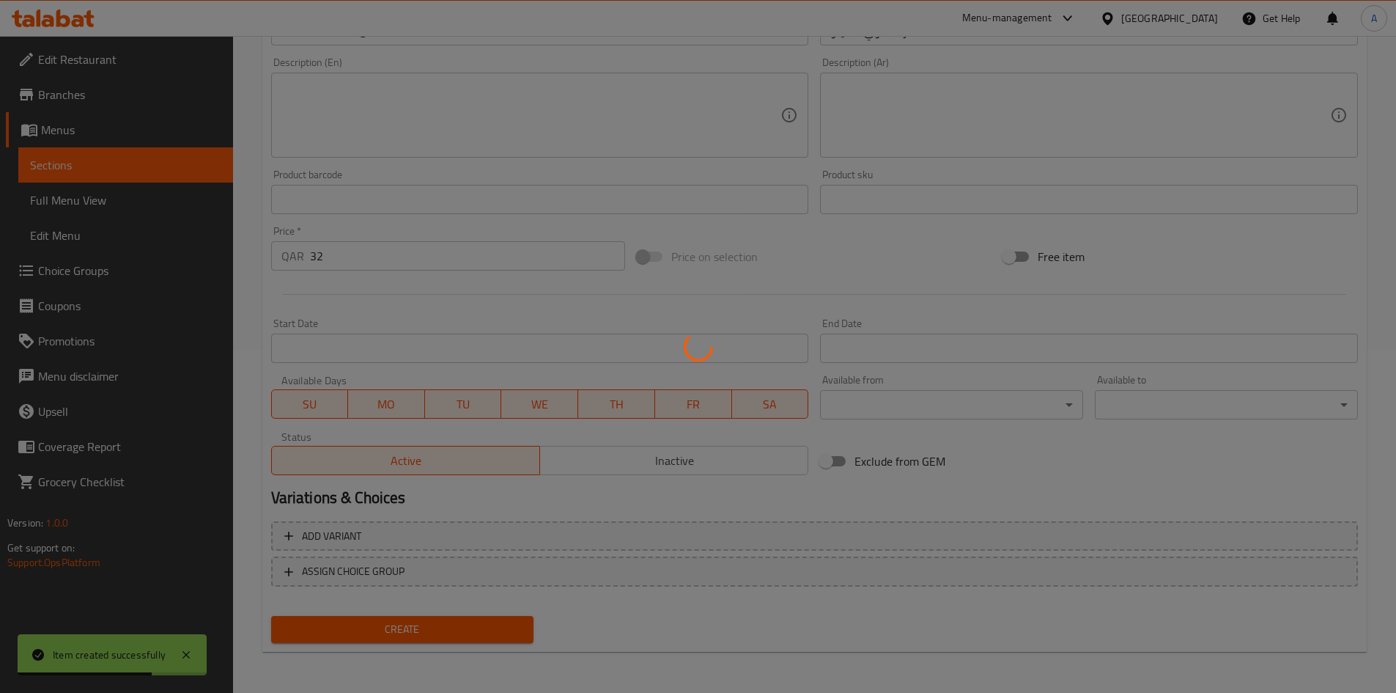
type input "0"
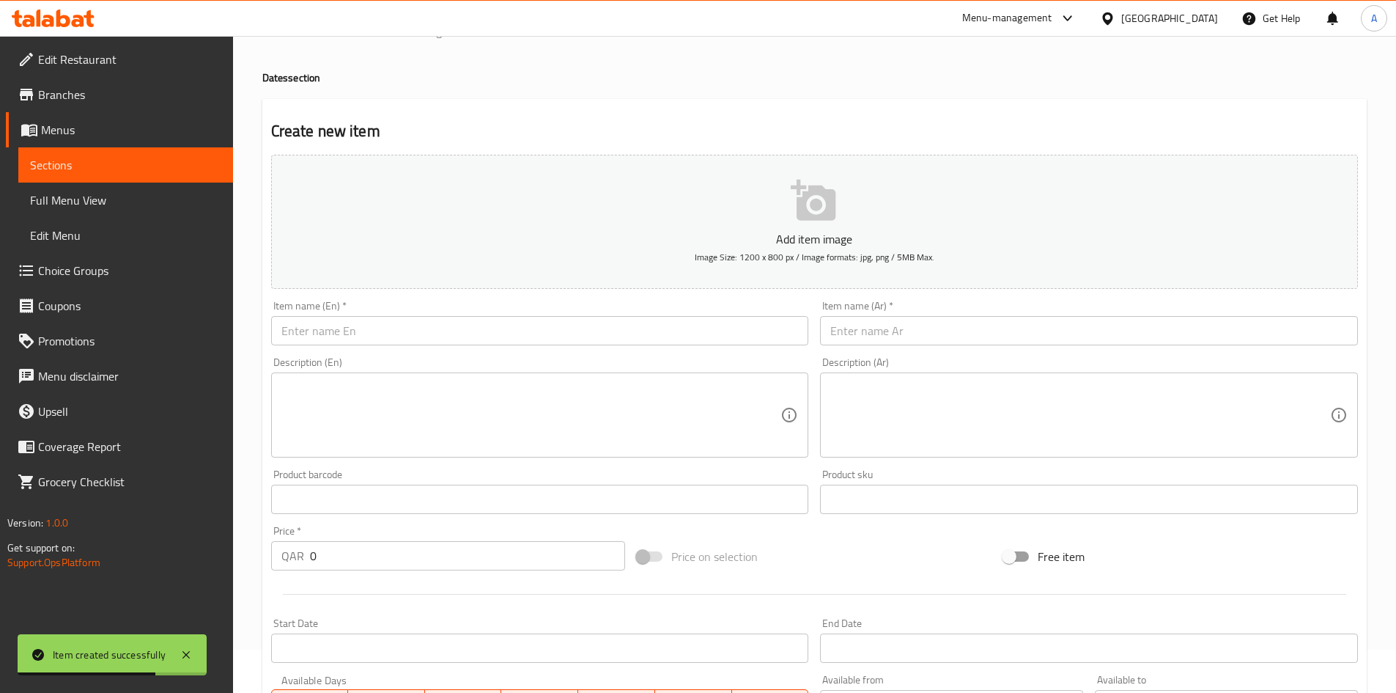
scroll to position [0, 0]
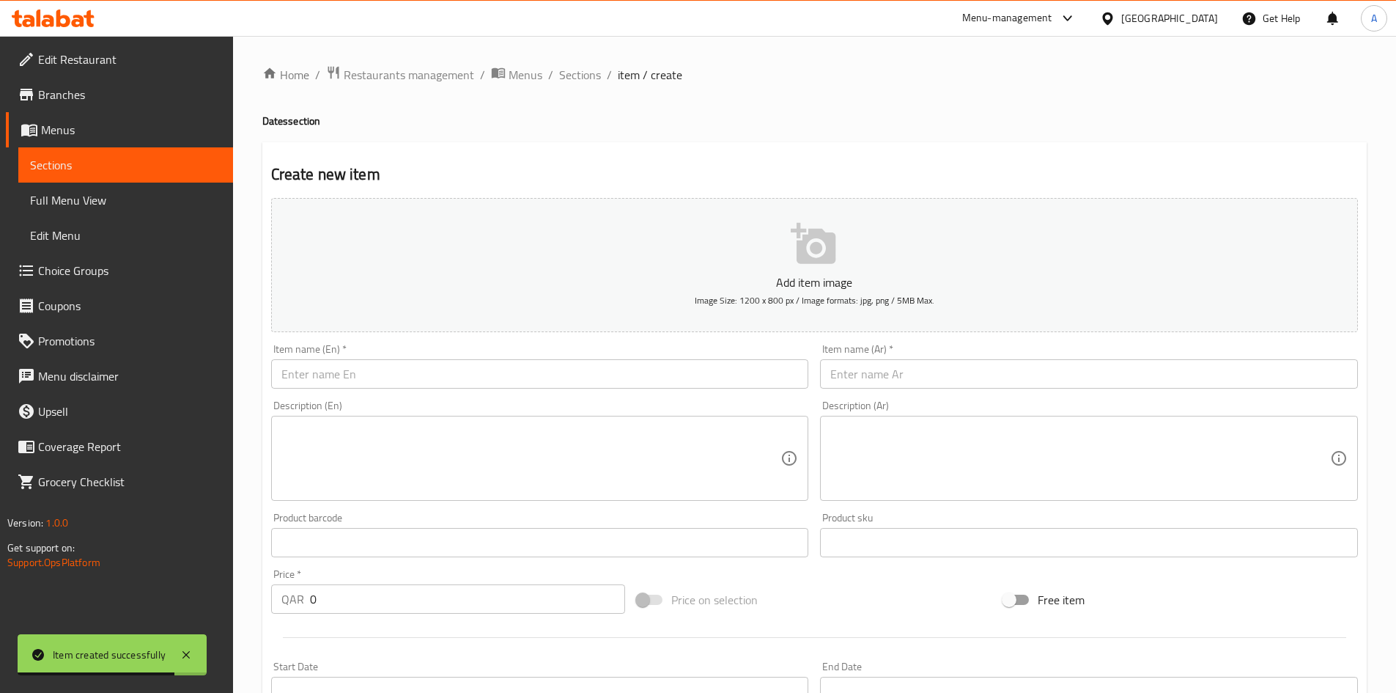
click at [600, 79] on ol "Home / Restaurants management / Menus / Sections / item / create" at bounding box center [814, 74] width 1105 height 19
click at [588, 81] on span "Sections" at bounding box center [580, 75] width 42 height 18
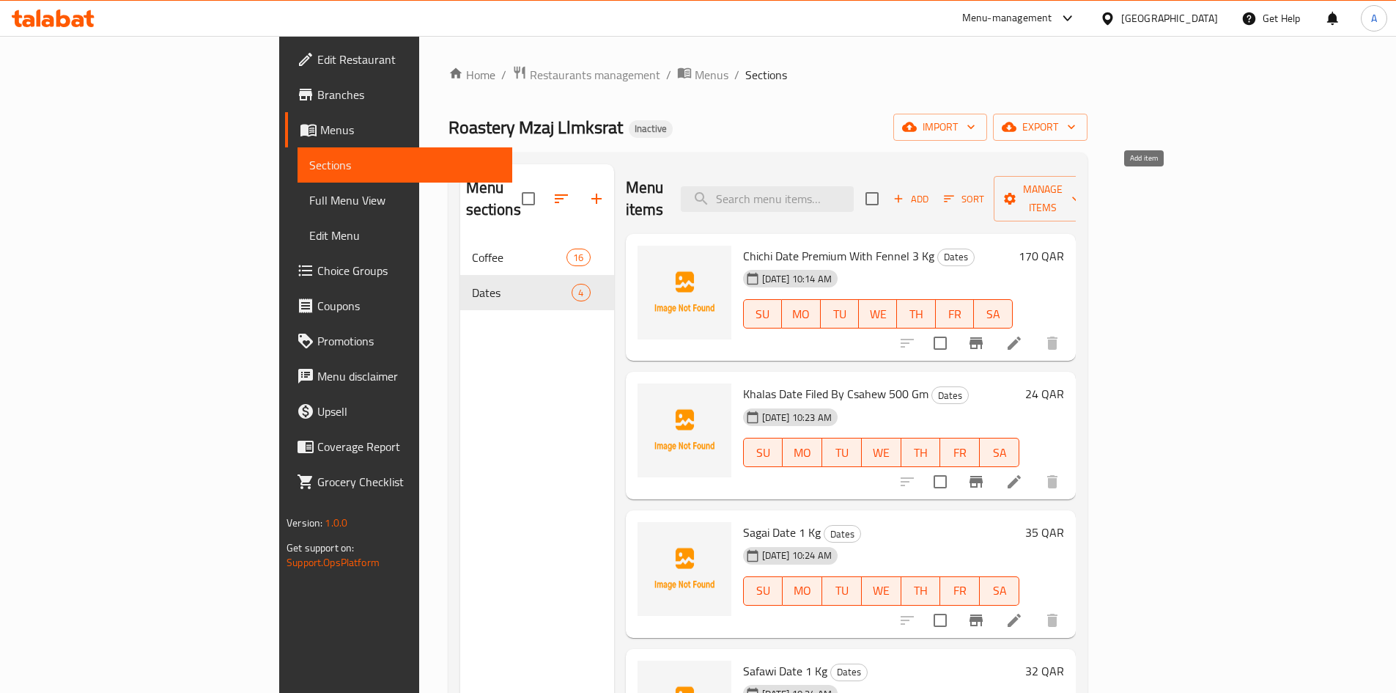
click at [935, 196] on button "Add" at bounding box center [911, 199] width 47 height 23
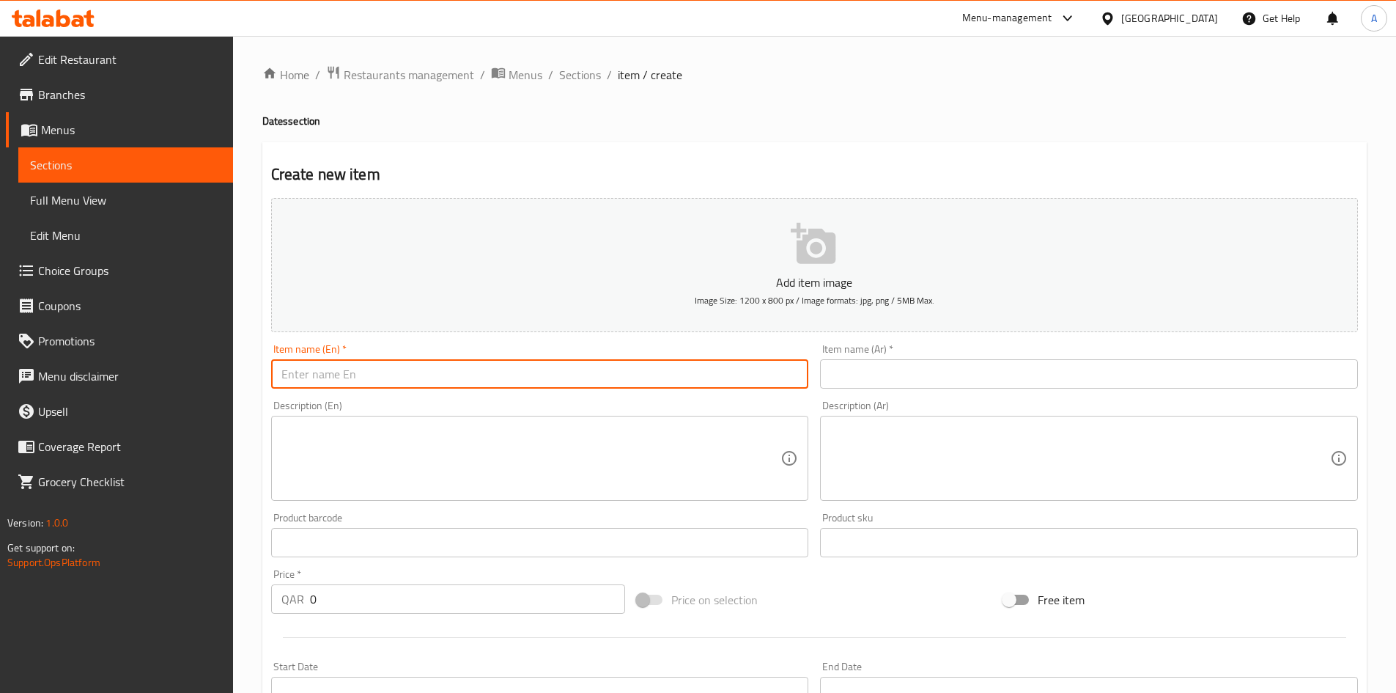
click at [637, 363] on input "text" at bounding box center [540, 373] width 538 height 29
paste input "Sagai Royal Date 1 Kg"
type input "Sagai Royal Date 1 Kg"
click at [868, 378] on input "text" at bounding box center [1089, 373] width 538 height 29
paste input "تمر صقعي ملكي 1 كجم"
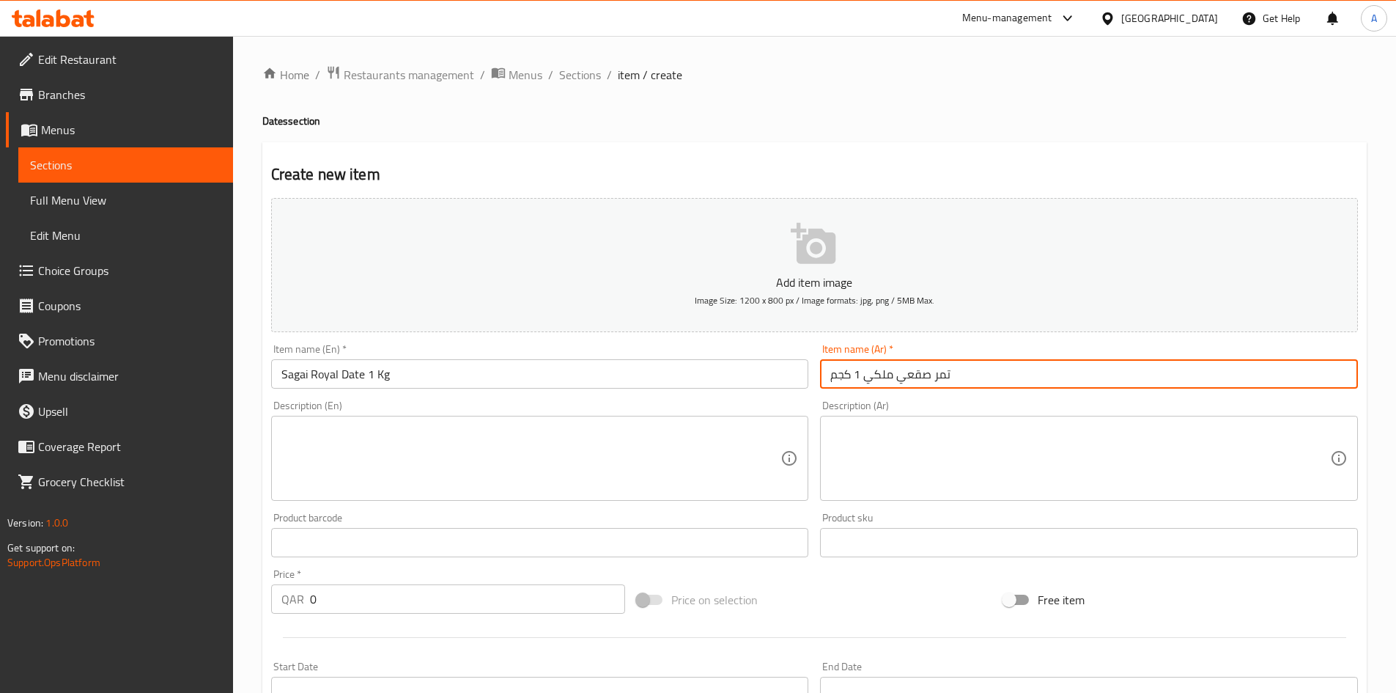
type input "تمر صقعي ملكي 1 كجم"
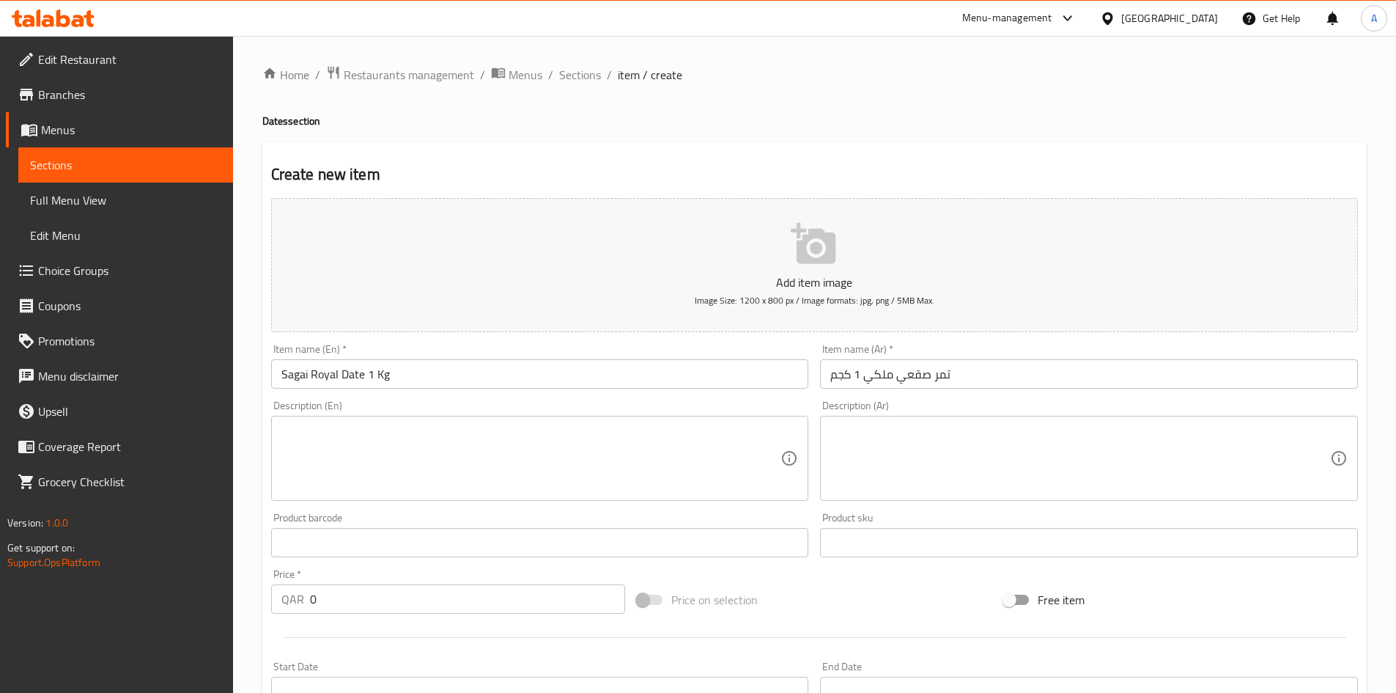
drag, startPoint x: 814, startPoint y: 411, endPoint x: 810, endPoint y: 443, distance: 32.5
click at [814, 411] on div "Add item image Image Size: 1200 x 800 px / Image formats: jpg, png / 5MB Max. I…" at bounding box center [814, 508] width 1099 height 632
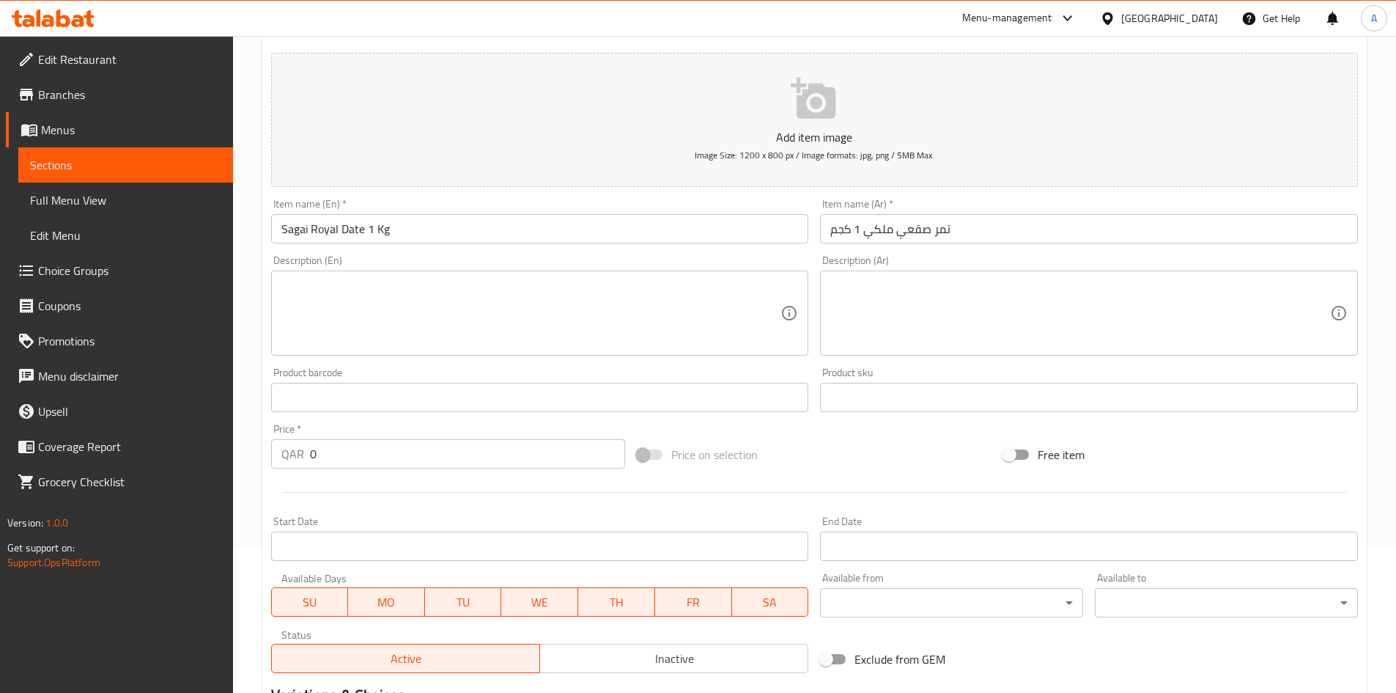
scroll to position [147, 0]
drag, startPoint x: 426, startPoint y: 468, endPoint x: 4, endPoint y: 414, distance: 425.7
click at [37, 410] on div "Edit Restaurant Branches Menus Sections Full Menu View Edit Menu Choice Groups …" at bounding box center [698, 389] width 1396 height 1000
type input "48"
click at [332, 483] on div at bounding box center [814, 491] width 1099 height 36
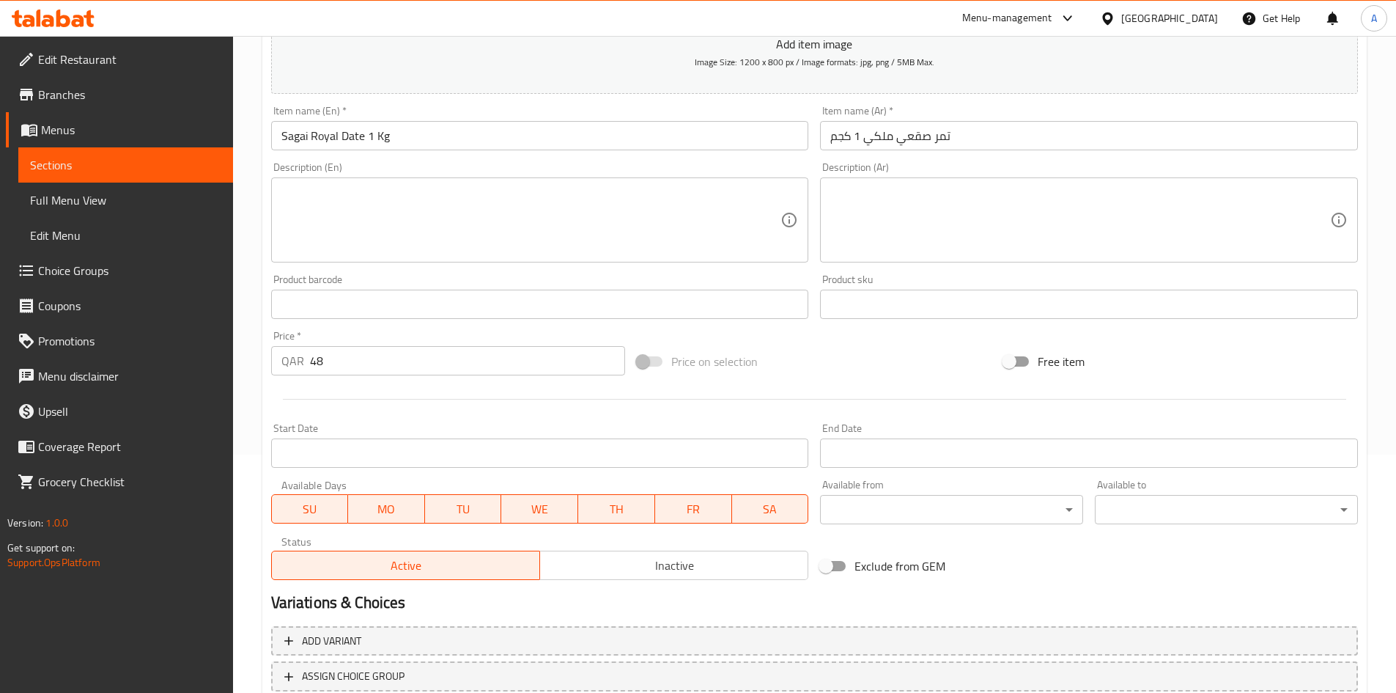
scroll to position [343, 0]
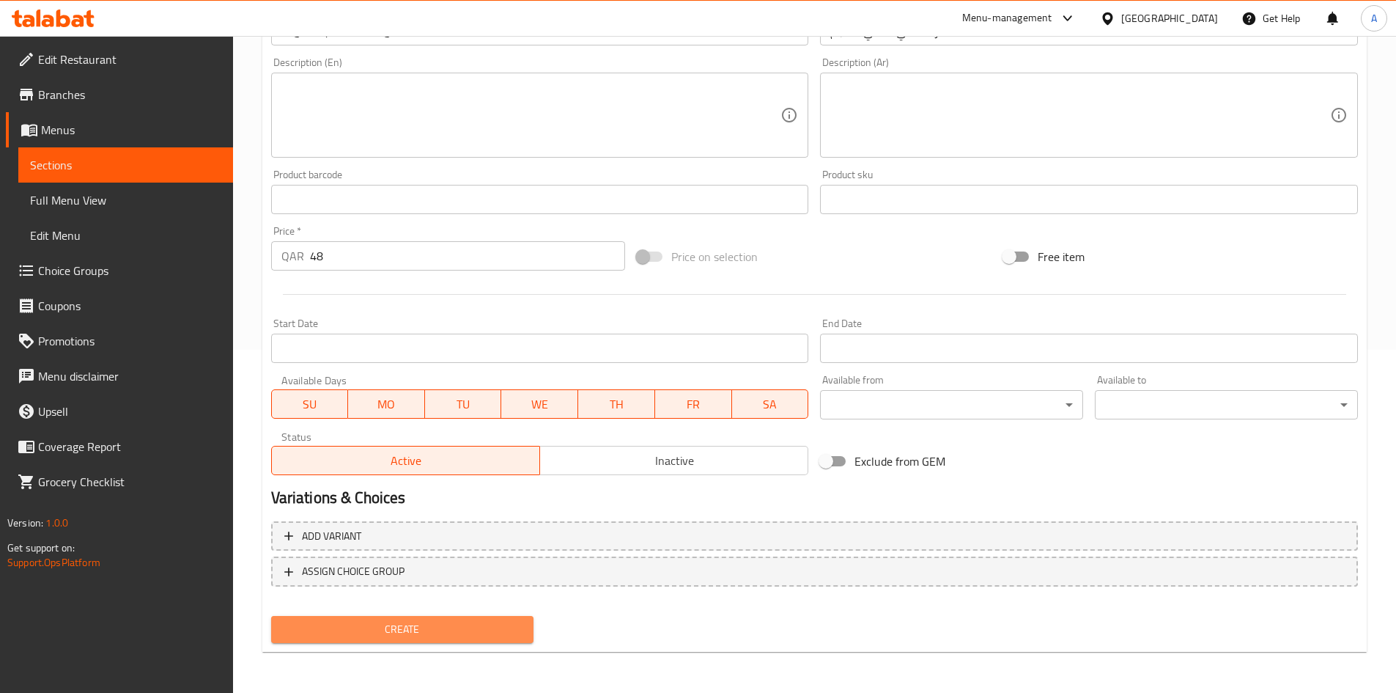
drag, startPoint x: 457, startPoint y: 641, endPoint x: 590, endPoint y: 452, distance: 230.4
click at [455, 640] on button "Create" at bounding box center [402, 629] width 263 height 27
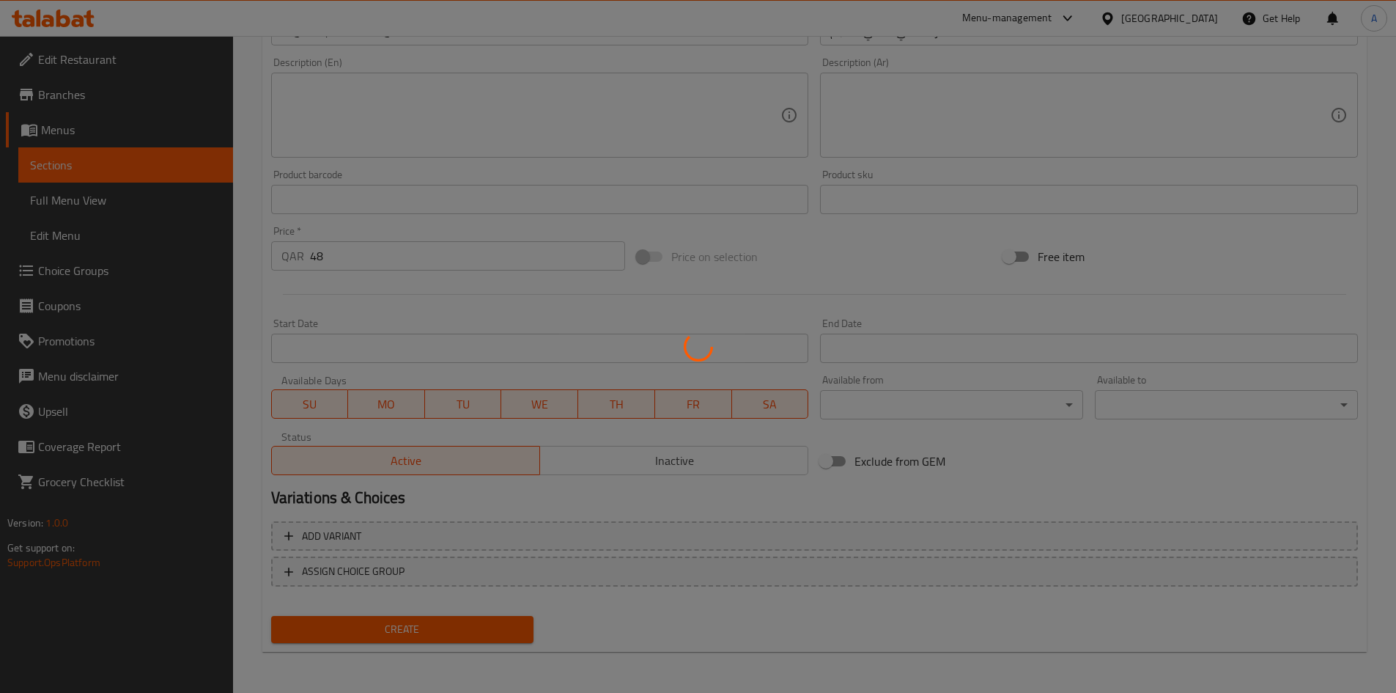
type input "0"
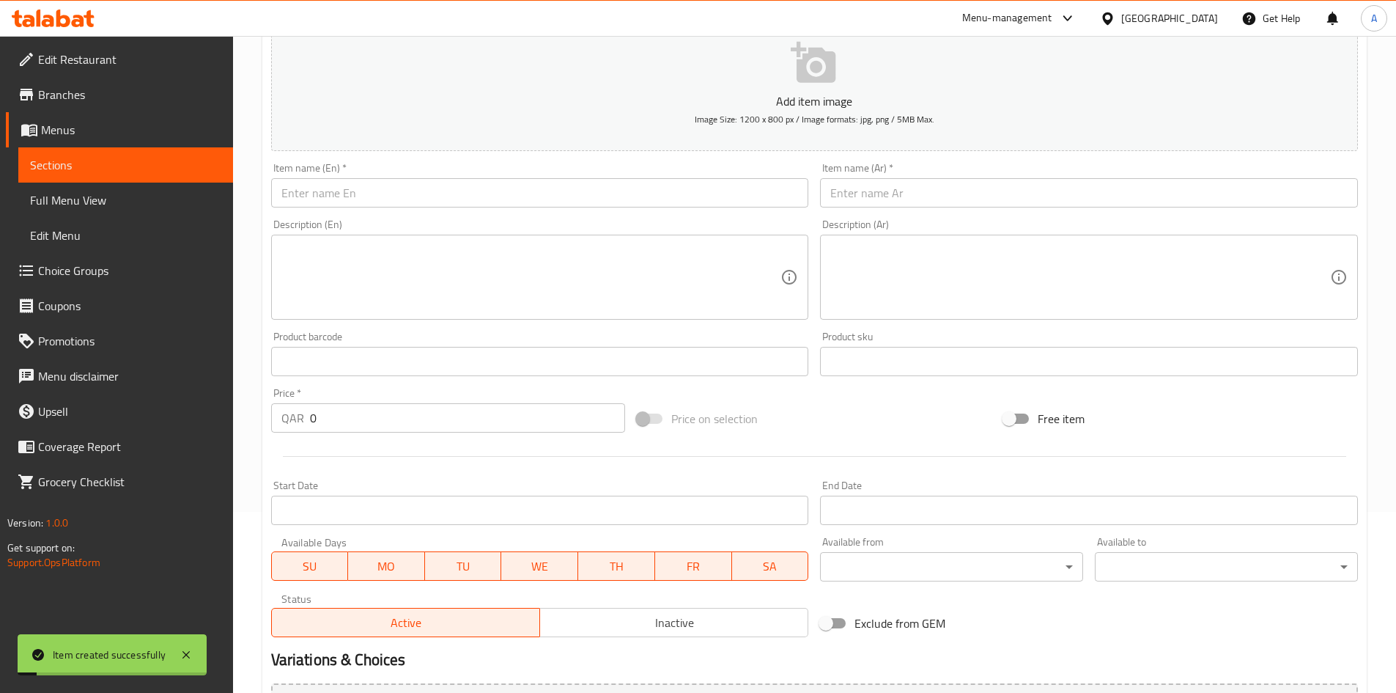
scroll to position [0, 0]
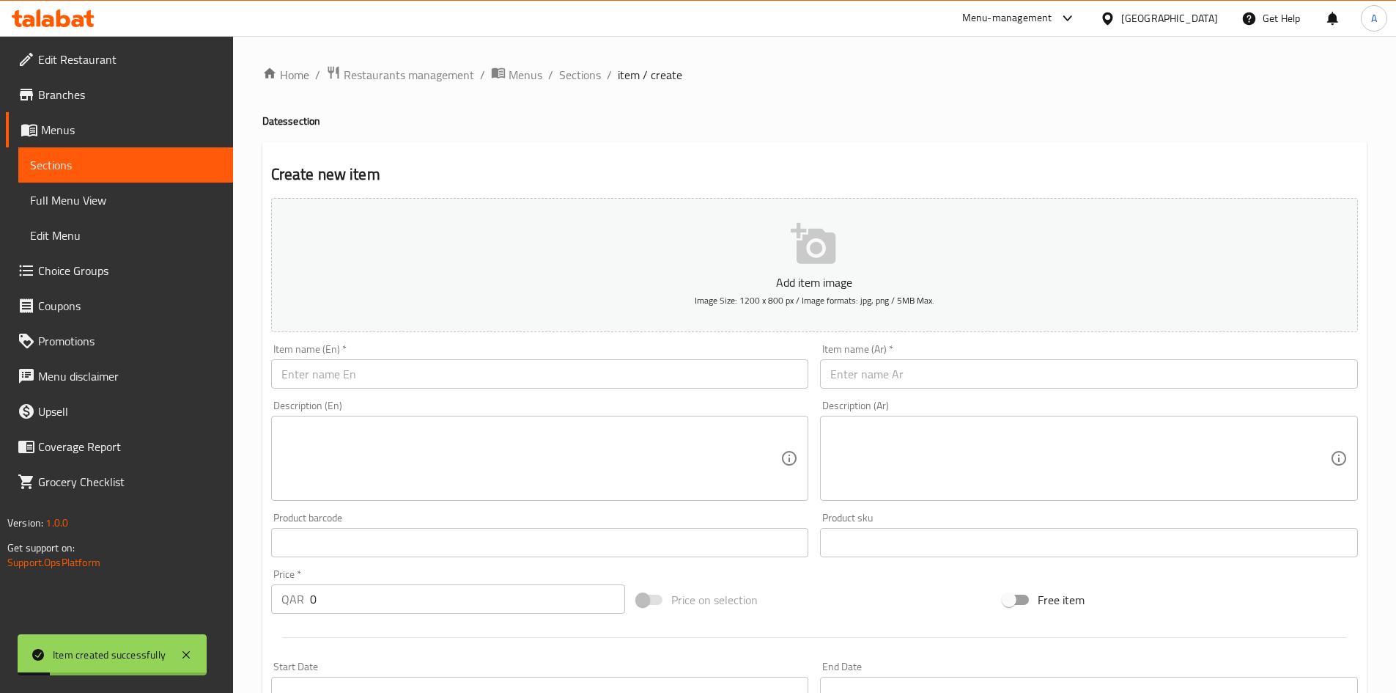
drag, startPoint x: 517, startPoint y: 367, endPoint x: 550, endPoint y: 355, distance: 35.3
click at [517, 369] on input "text" at bounding box center [540, 373] width 538 height 29
paste input "Anbar Date 1 Kg"
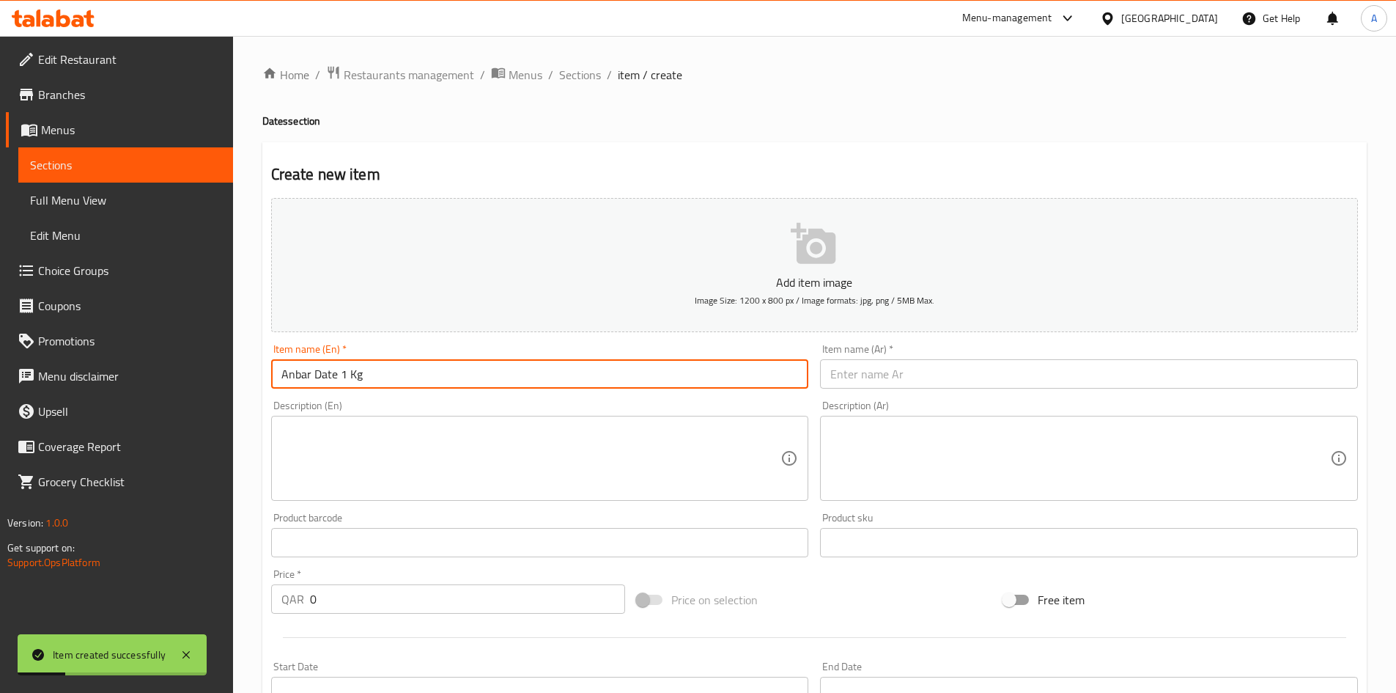
type input "Anbar Date 1 Kg"
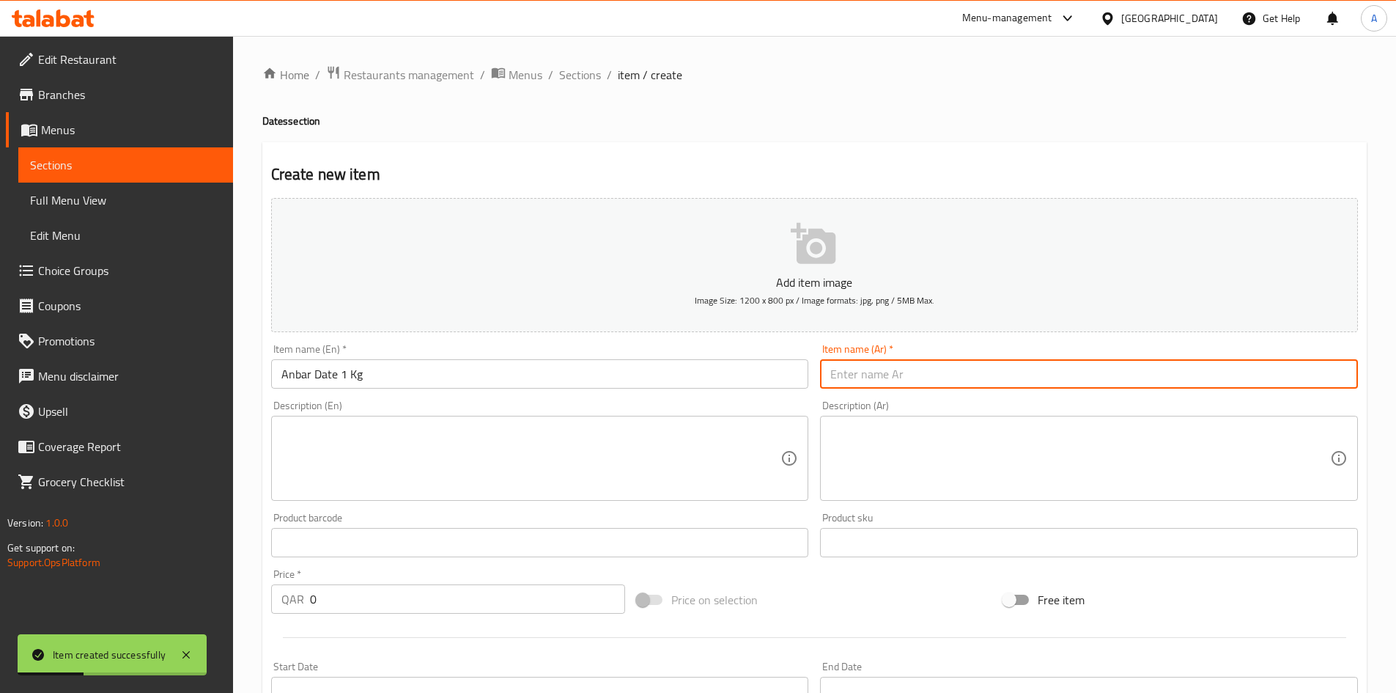
click at [840, 368] on input "text" at bounding box center [1089, 373] width 538 height 29
paste input "تمر عنبر 1 كيلو"
type input "تمر عنبر 1 كيلو"
click at [879, 130] on div "Home / Restaurants management / Menus / Sections / item / create Dates section …" at bounding box center [814, 535] width 1105 height 941
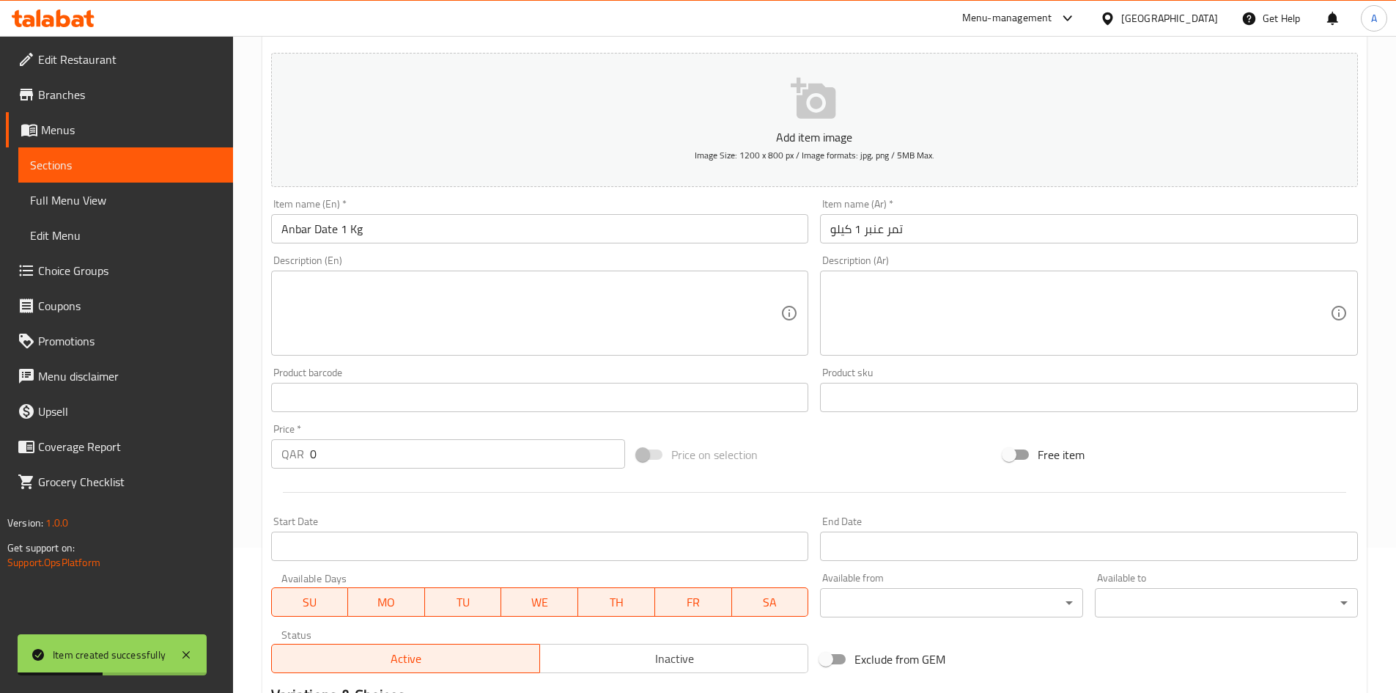
scroll to position [147, 0]
drag, startPoint x: 364, startPoint y: 444, endPoint x: 277, endPoint y: 444, distance: 86.5
click at [292, 444] on div "Price   * QAR 0 Price *" at bounding box center [448, 444] width 355 height 45
click at [382, 452] on input "0" at bounding box center [468, 452] width 316 height 29
click at [383, 452] on input "0" at bounding box center [468, 452] width 316 height 29
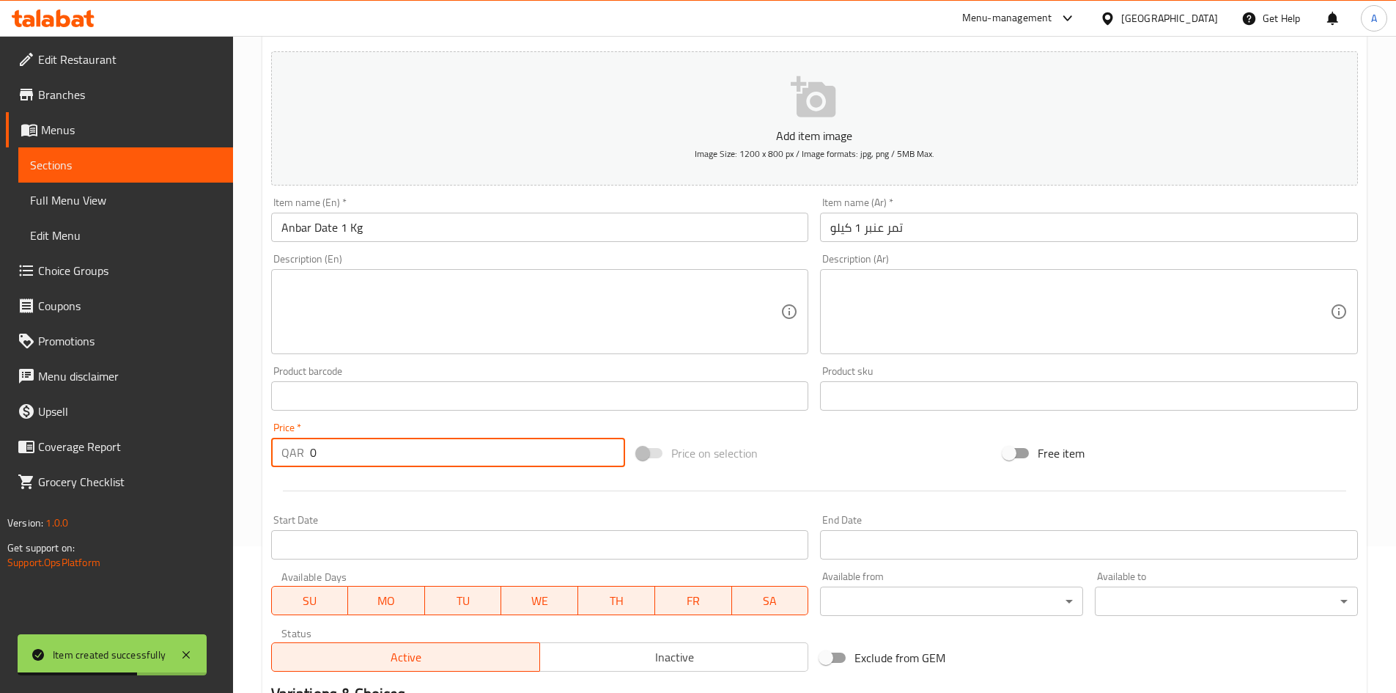
click at [383, 453] on input "0" at bounding box center [468, 452] width 316 height 29
type input "62"
click at [394, 492] on div at bounding box center [814, 491] width 1099 height 36
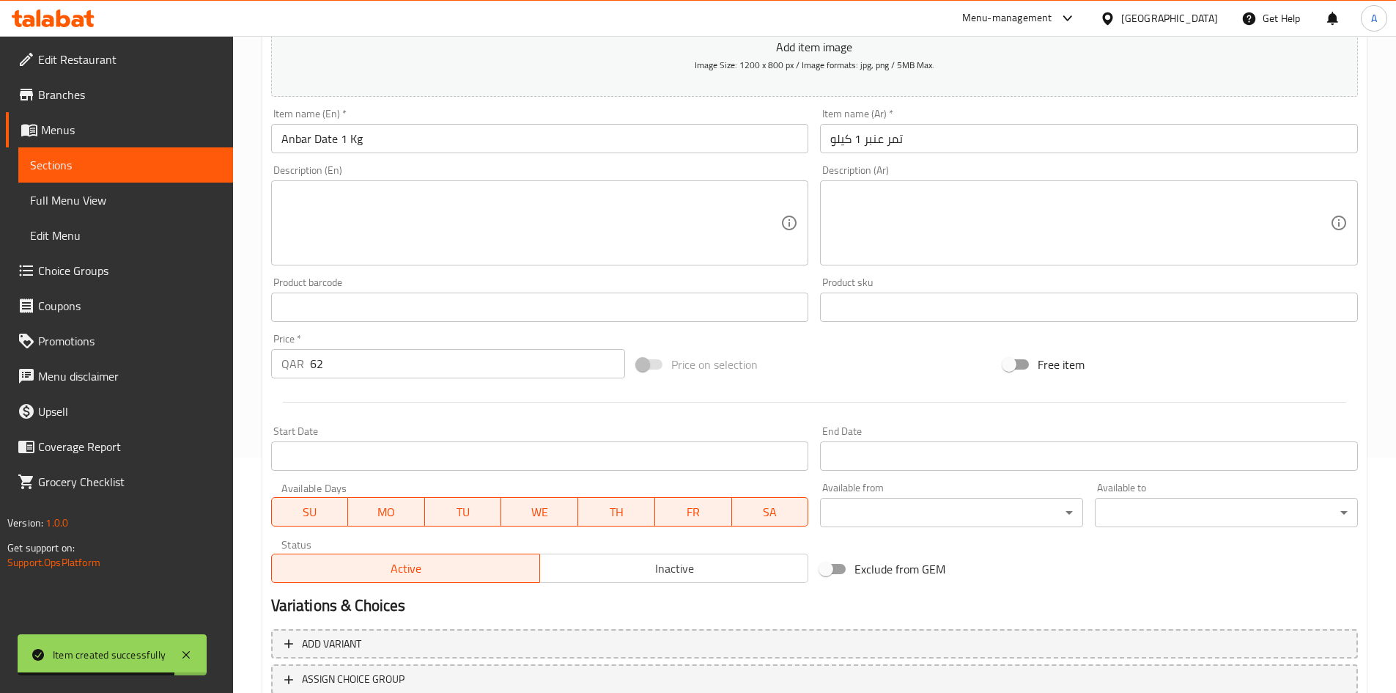
scroll to position [343, 0]
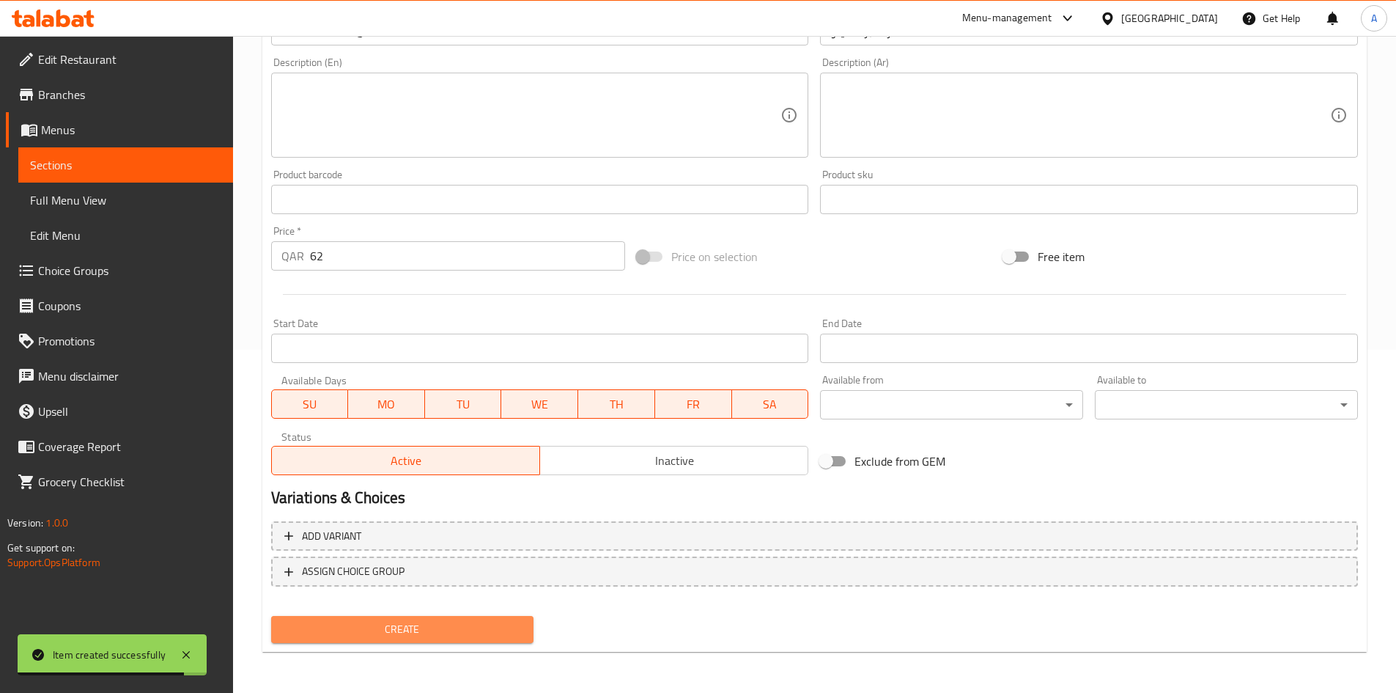
click at [439, 623] on span "Create" at bounding box center [403, 629] width 240 height 18
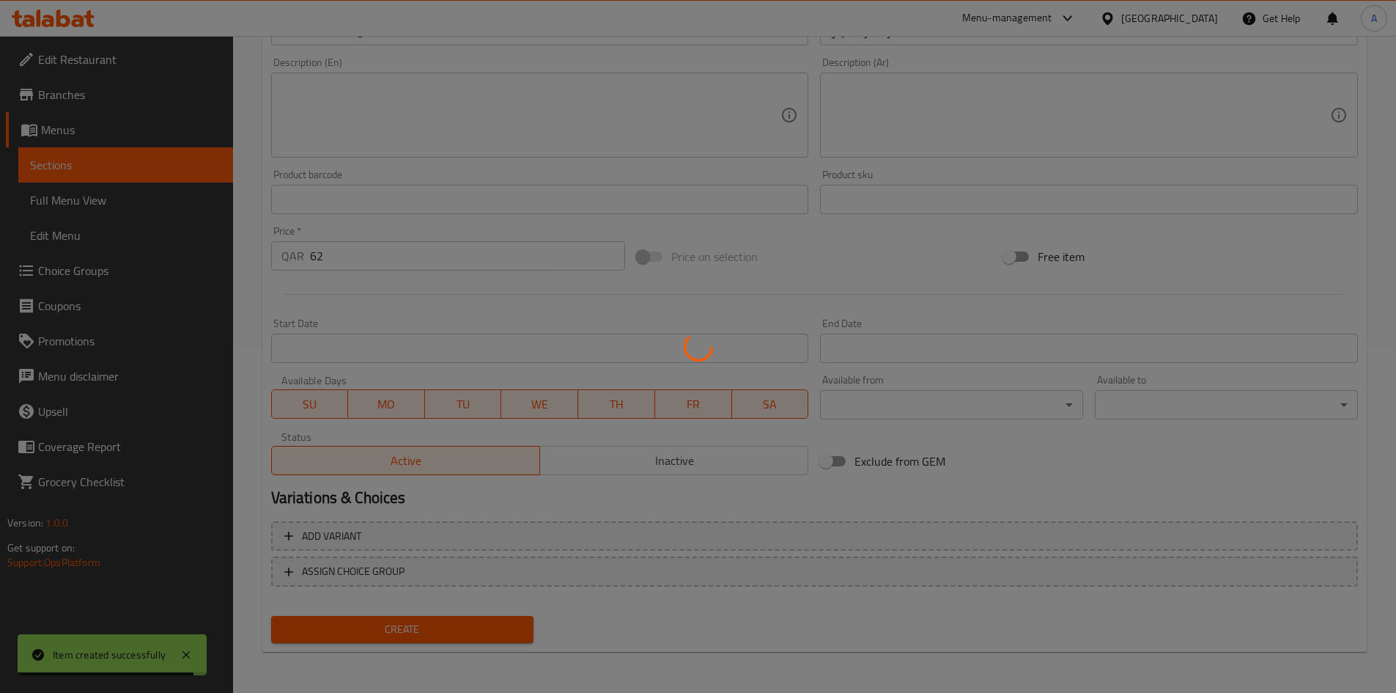
type input "0"
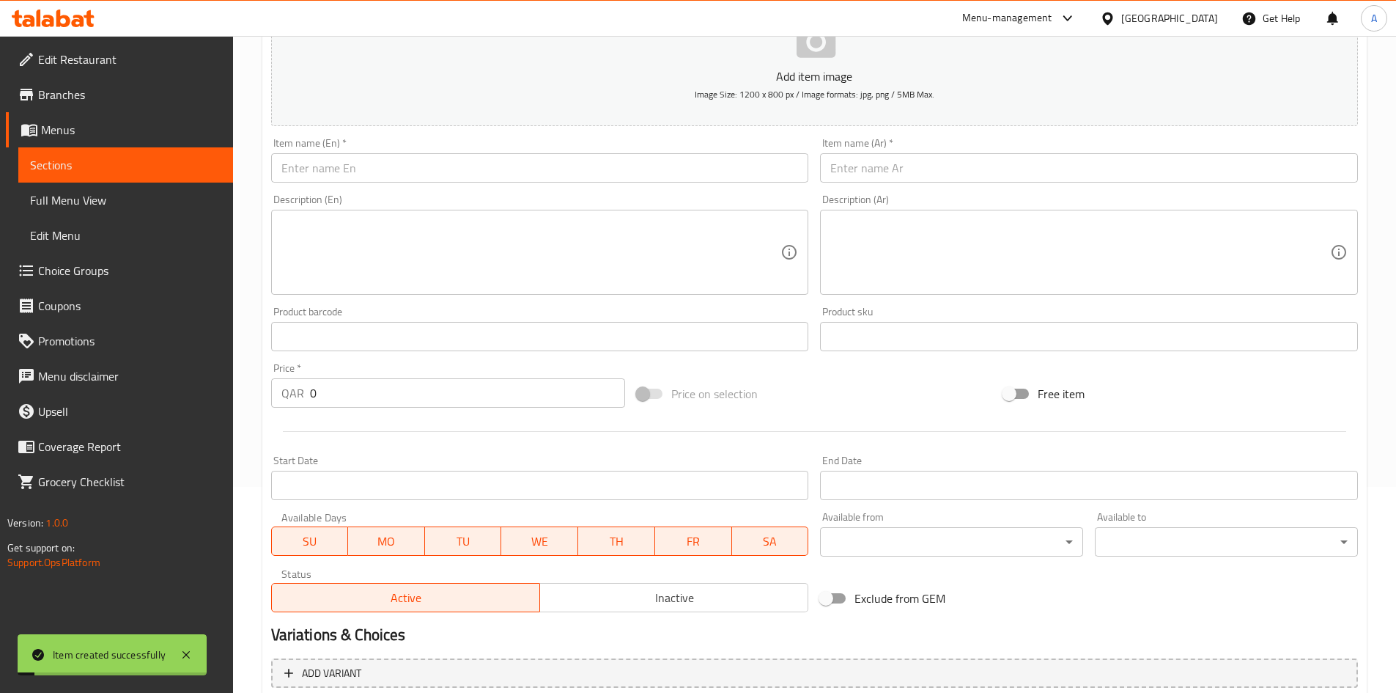
scroll to position [196, 0]
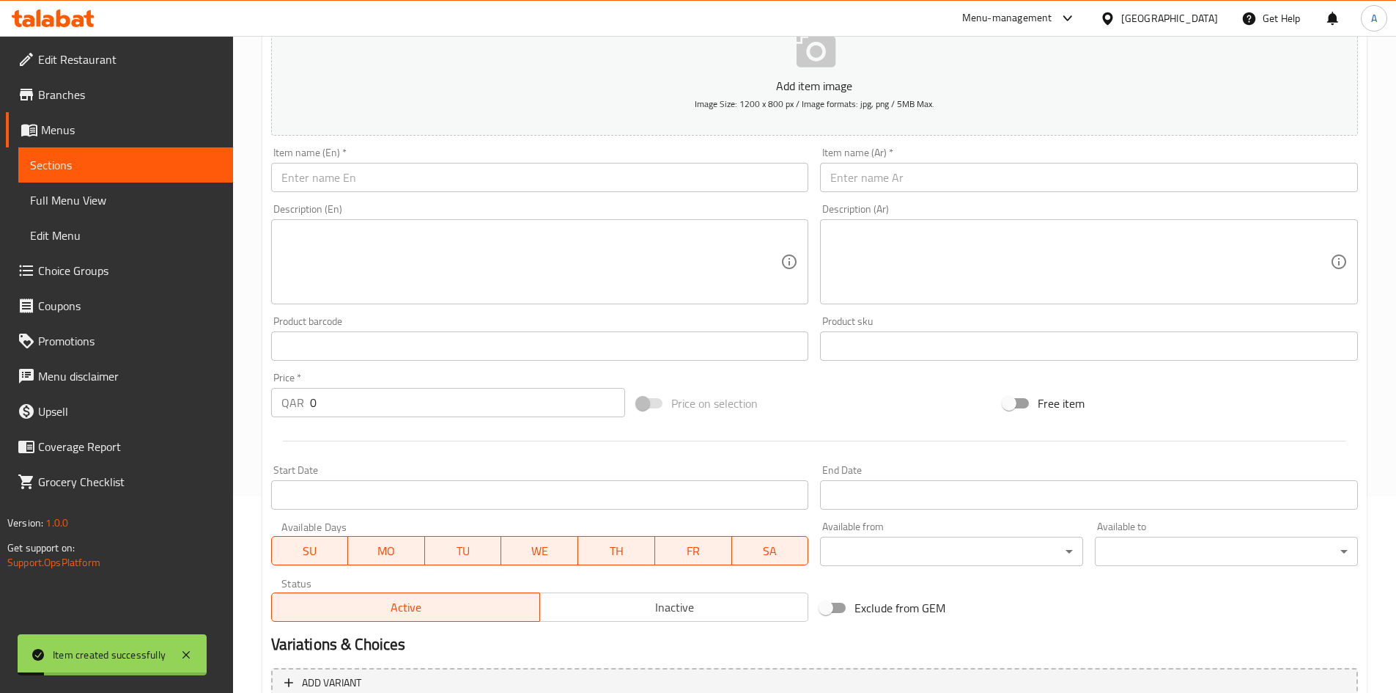
click at [629, 188] on input "text" at bounding box center [540, 177] width 538 height 29
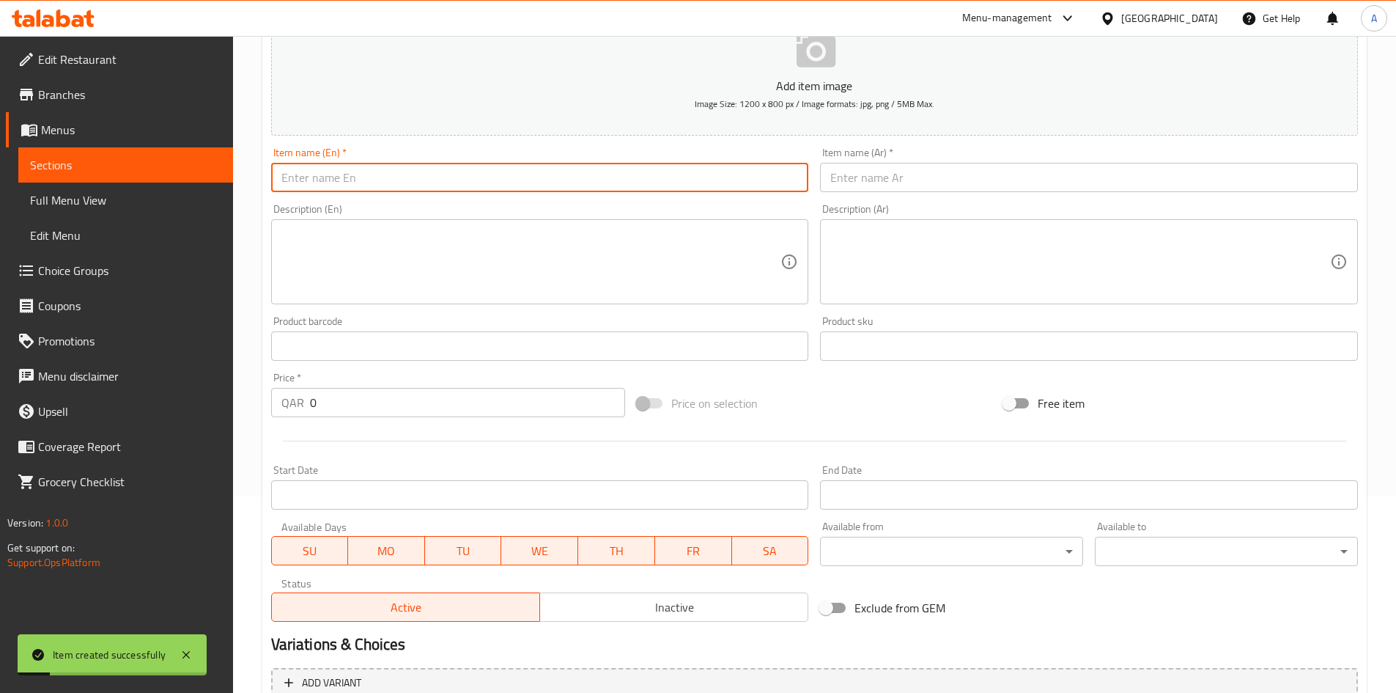
paste input "Date Khalas Stuffed With Almonds 500 G"
type input "Date Khalas Stuffed With Almonds 500 G"
click at [861, 174] on input "text" at bounding box center [1089, 177] width 538 height 29
paste input "تمر خلاص محشو باللوز 500 جم"
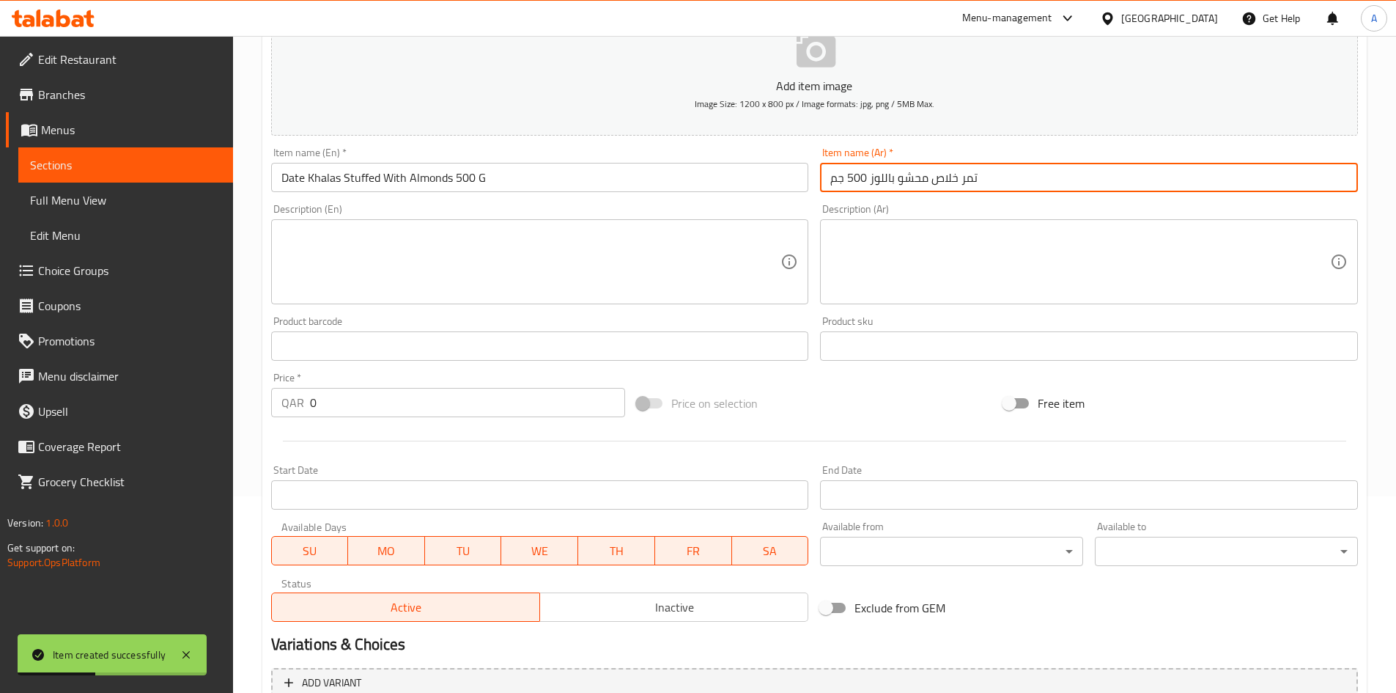
type input "تمر خلاص محشو باللوز 500 جم"
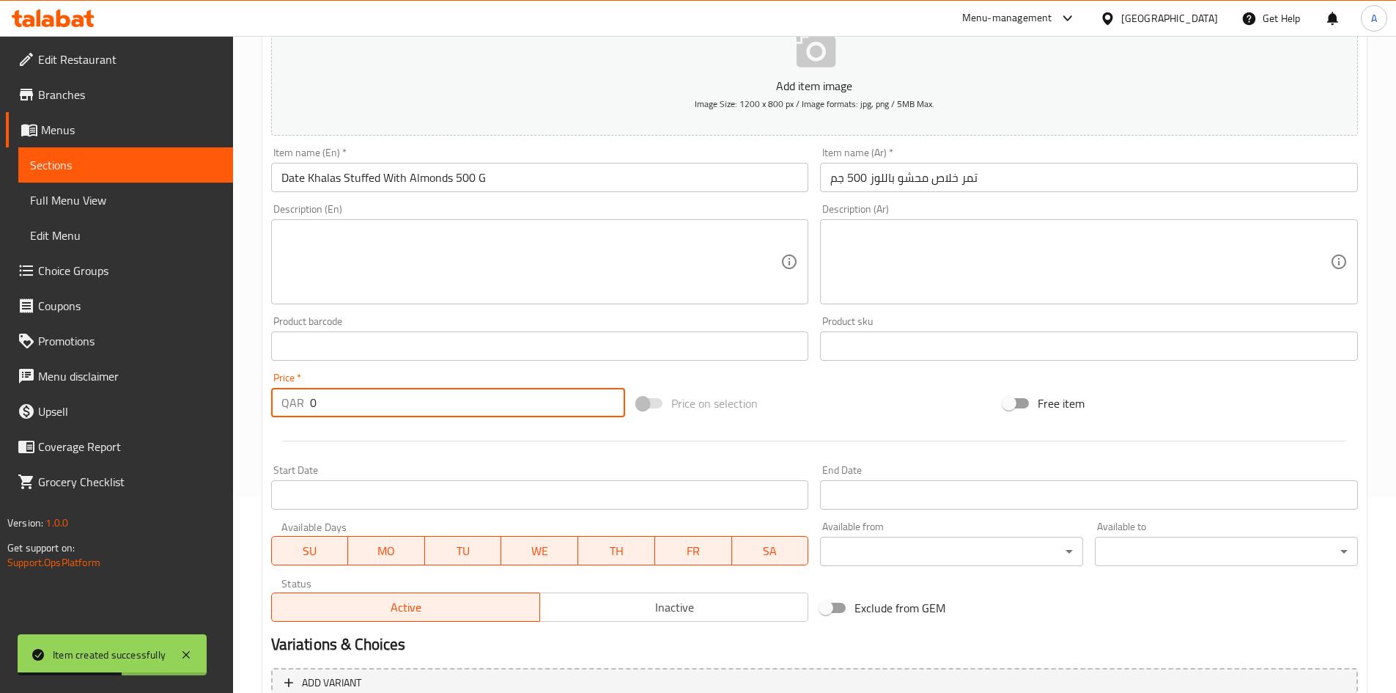
drag, startPoint x: 343, startPoint y: 410, endPoint x: 259, endPoint y: 410, distance: 83.6
click at [259, 410] on div "Home / Restaurants management / Menus / Sections / item / create Dates section …" at bounding box center [814, 339] width 1163 height 1000
type input "24"
click at [426, 447] on div at bounding box center [814, 441] width 1099 height 36
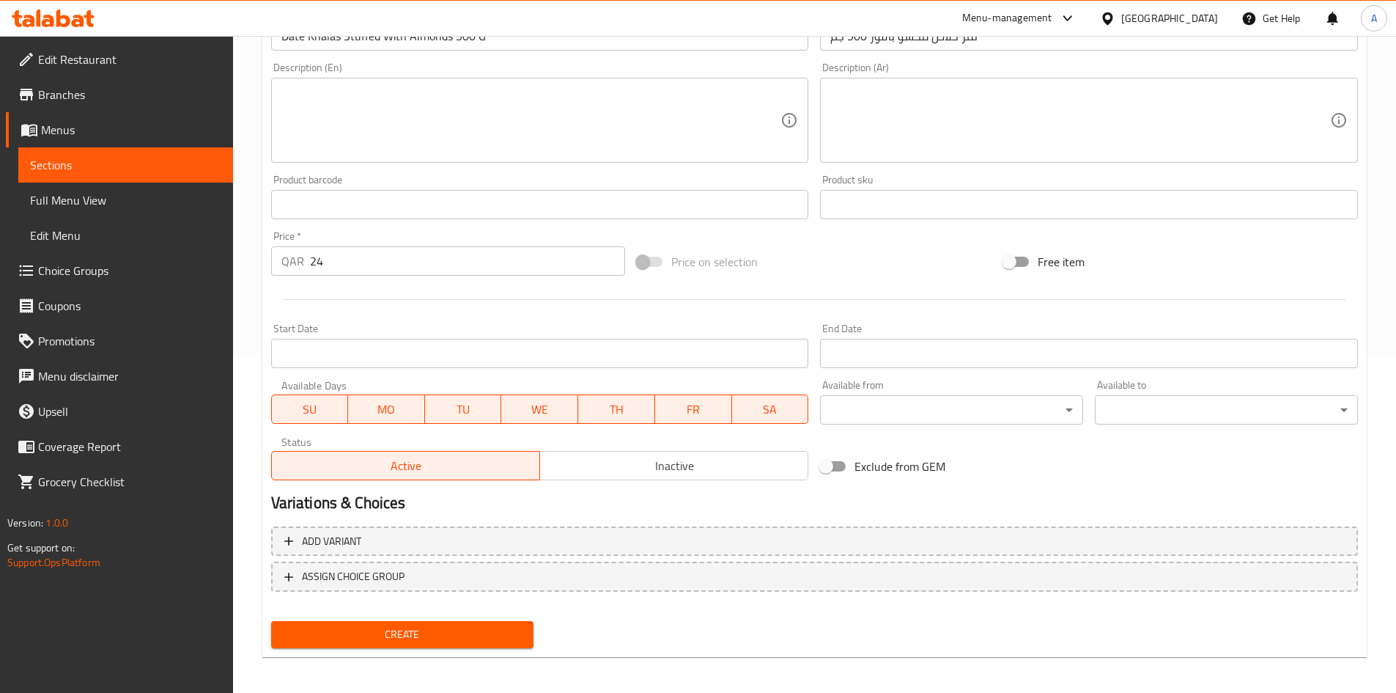
scroll to position [343, 0]
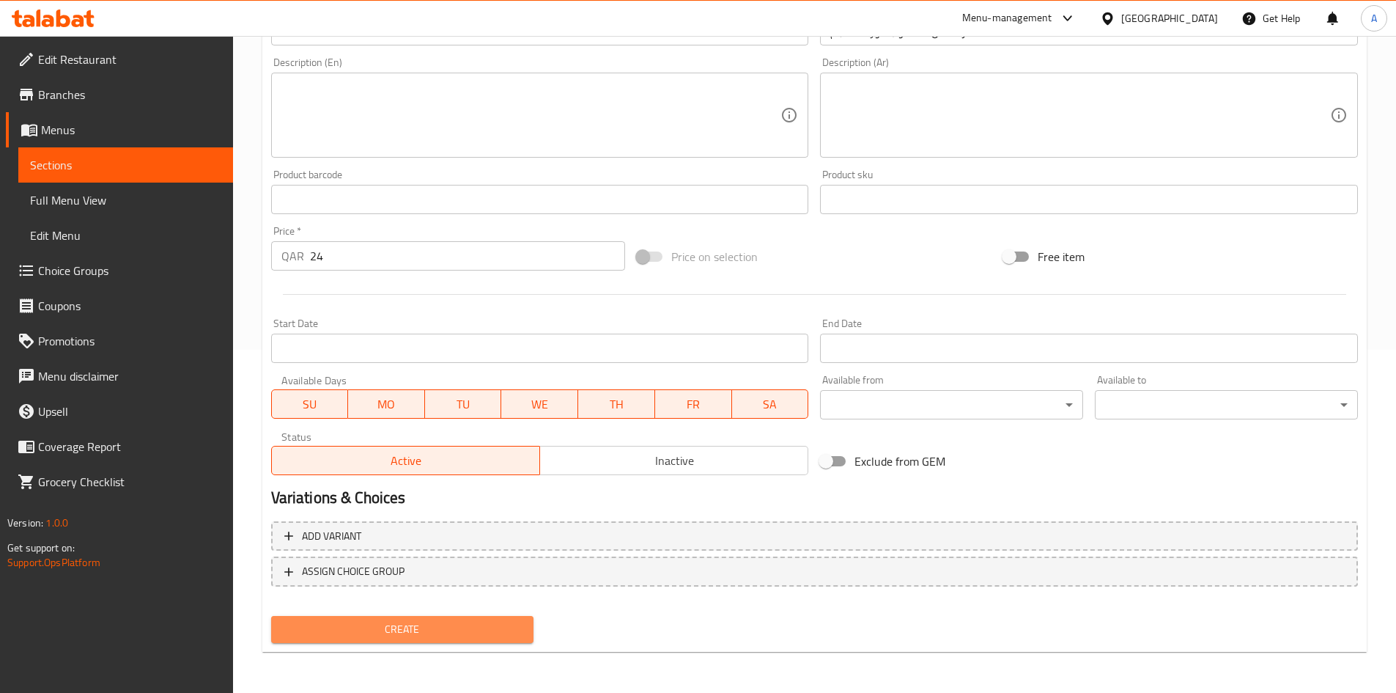
click at [458, 630] on span "Create" at bounding box center [403, 629] width 240 height 18
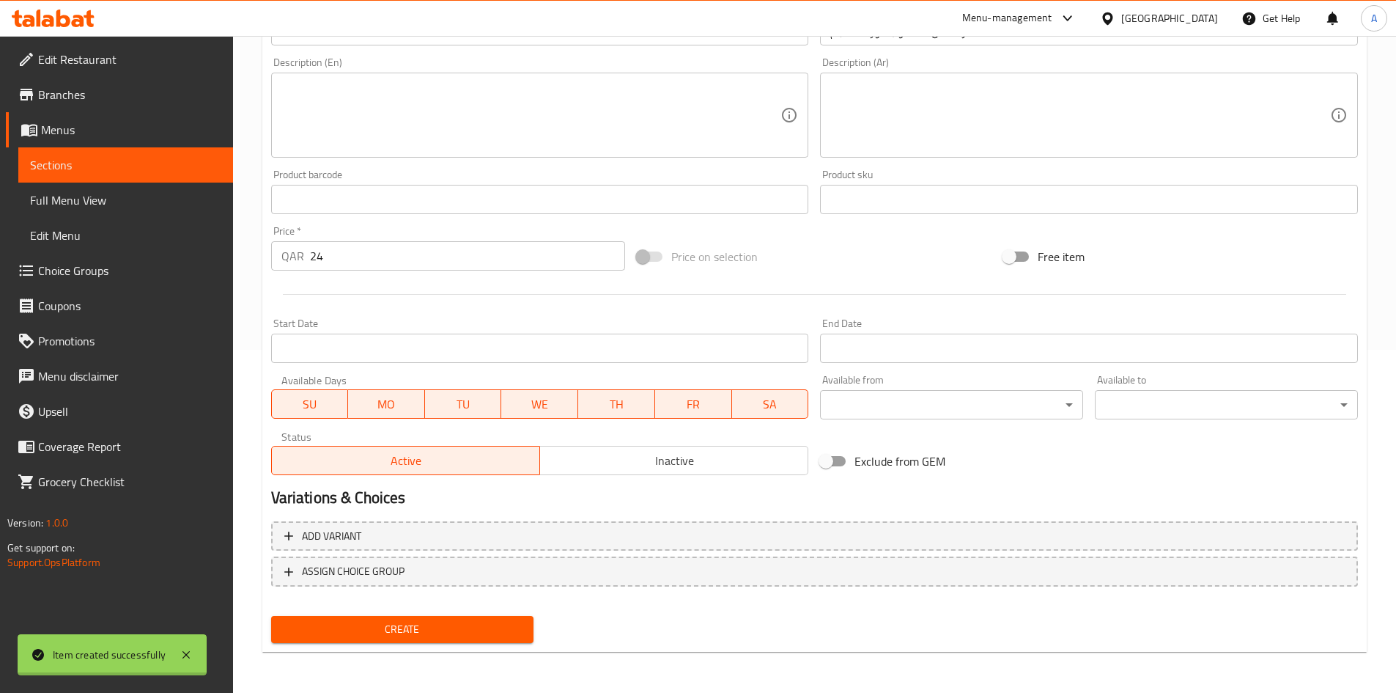
type input "0"
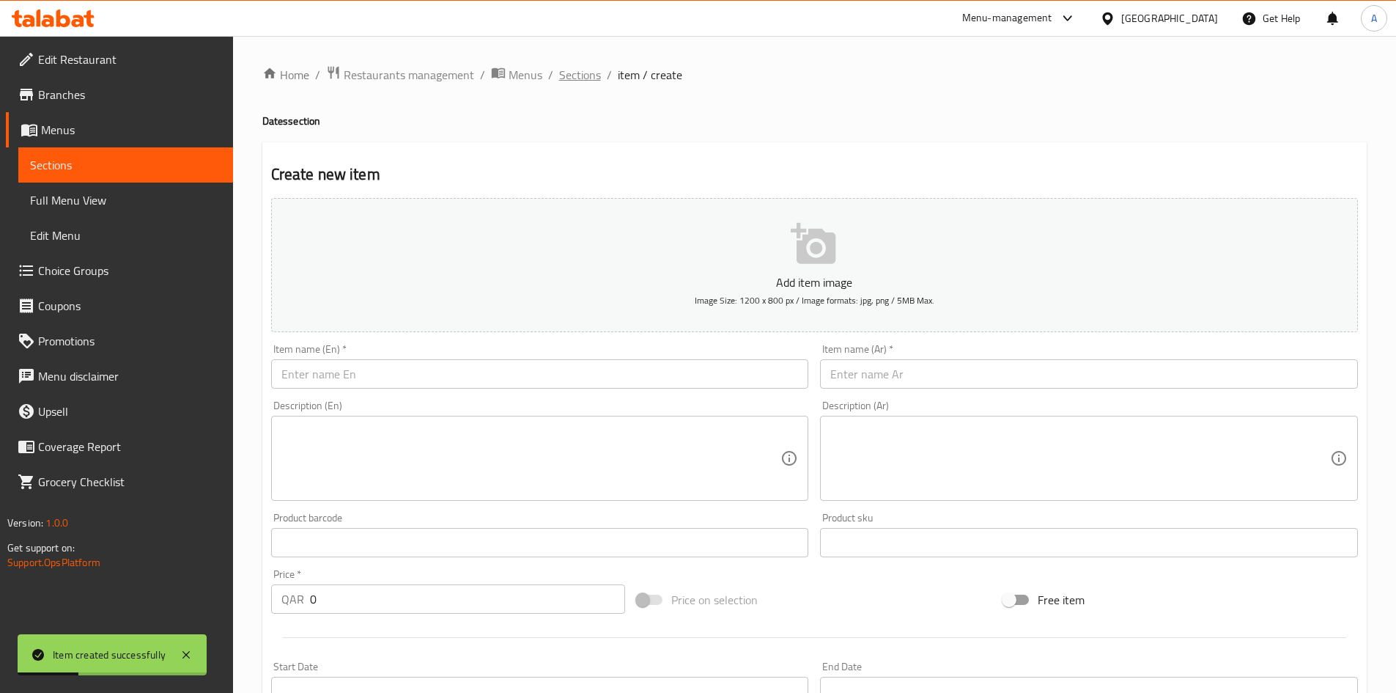
click at [589, 68] on span "Sections" at bounding box center [580, 75] width 42 height 18
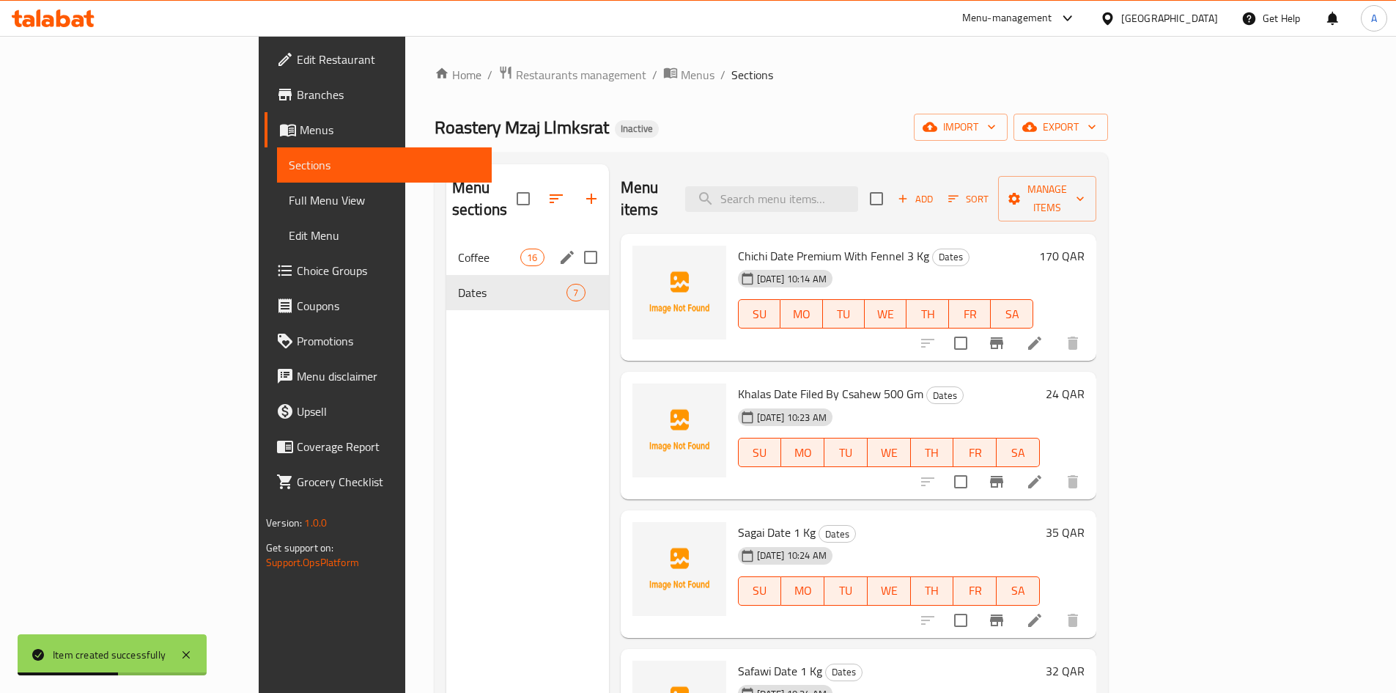
drag, startPoint x: 345, startPoint y: 241, endPoint x: 377, endPoint y: 242, distance: 31.5
click at [458, 248] on span "Coffee" at bounding box center [489, 257] width 62 height 18
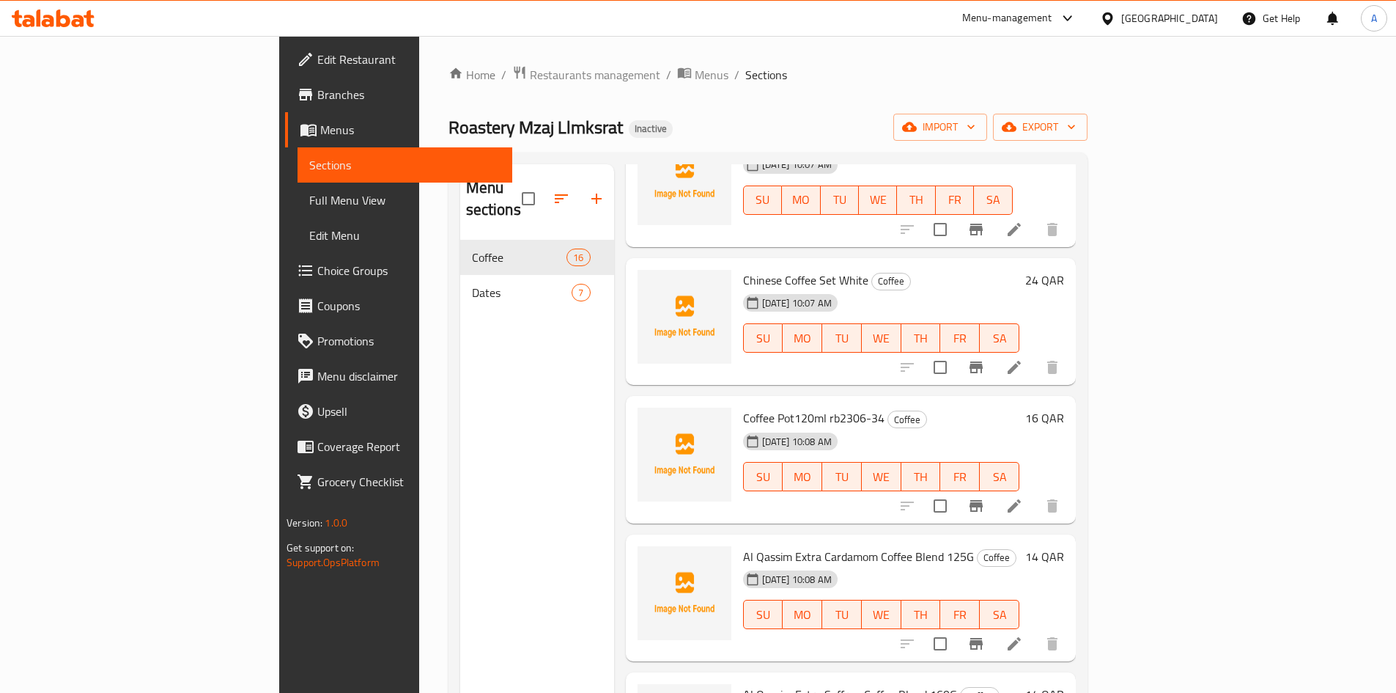
scroll to position [1577, 0]
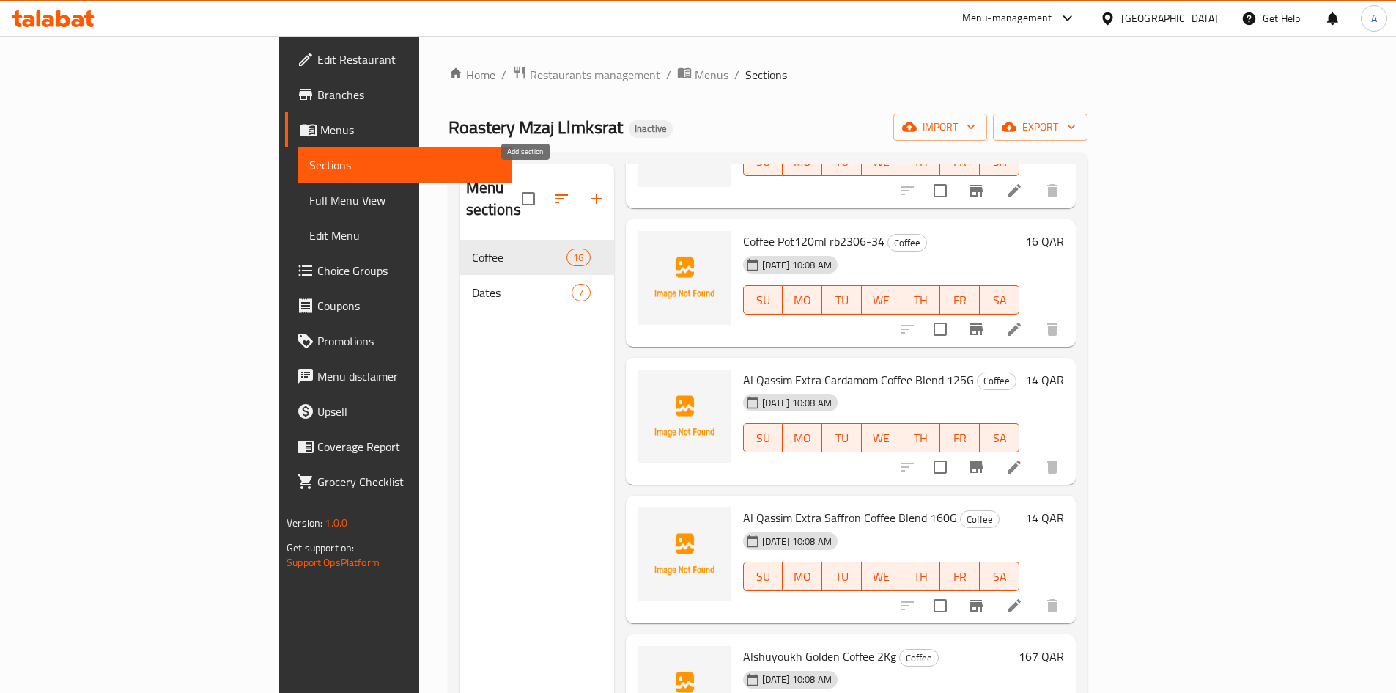
click at [588, 191] on icon "button" at bounding box center [597, 199] width 18 height 18
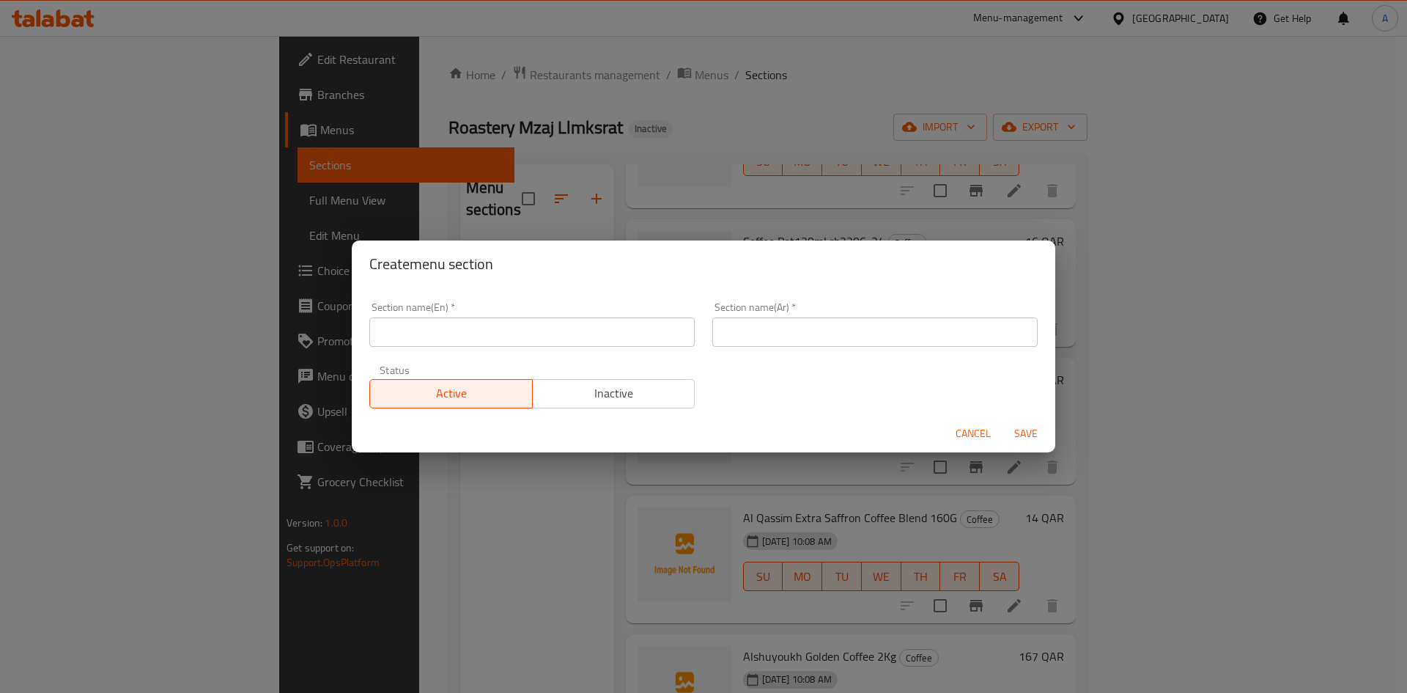
click at [531, 323] on input "text" at bounding box center [531, 331] width 325 height 29
type input "Crackers"
click at [818, 323] on input "text" at bounding box center [874, 331] width 325 height 29
paste input "مقرمشات"
type input "مقرمشات"
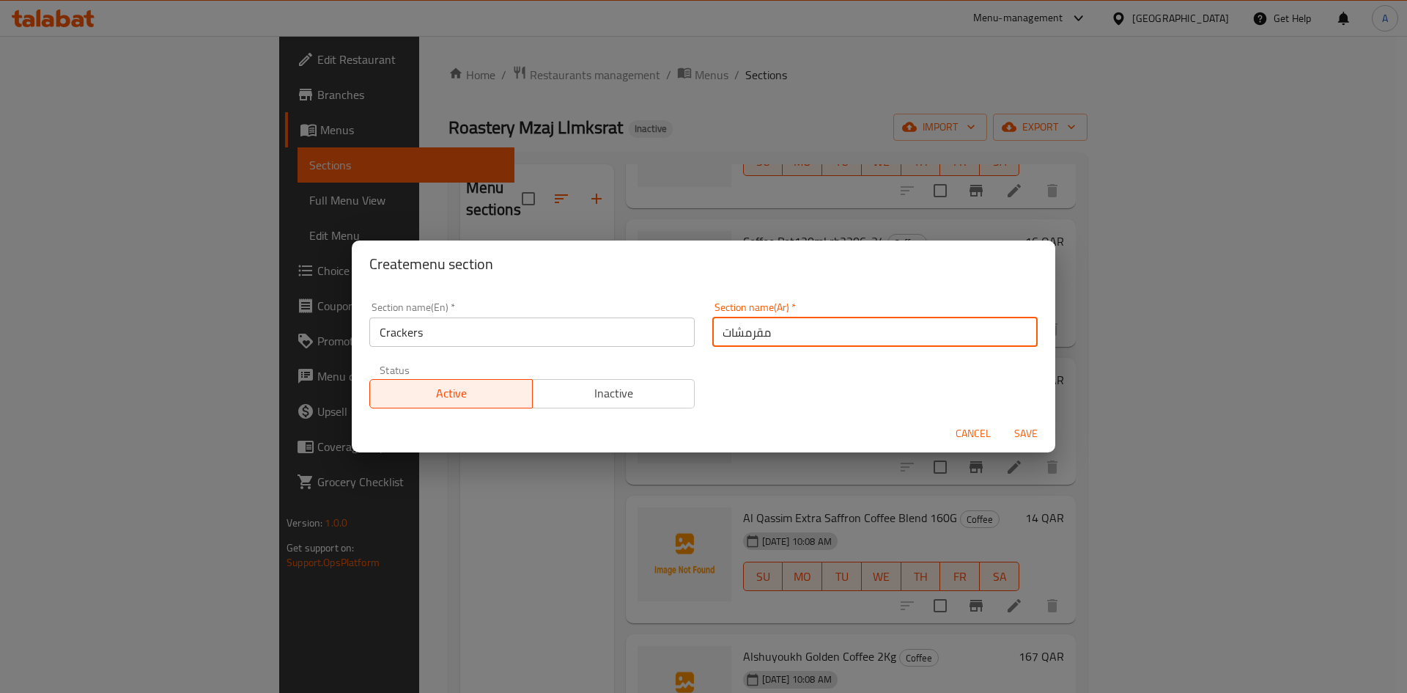
click at [1027, 439] on span "Save" at bounding box center [1026, 433] width 35 height 18
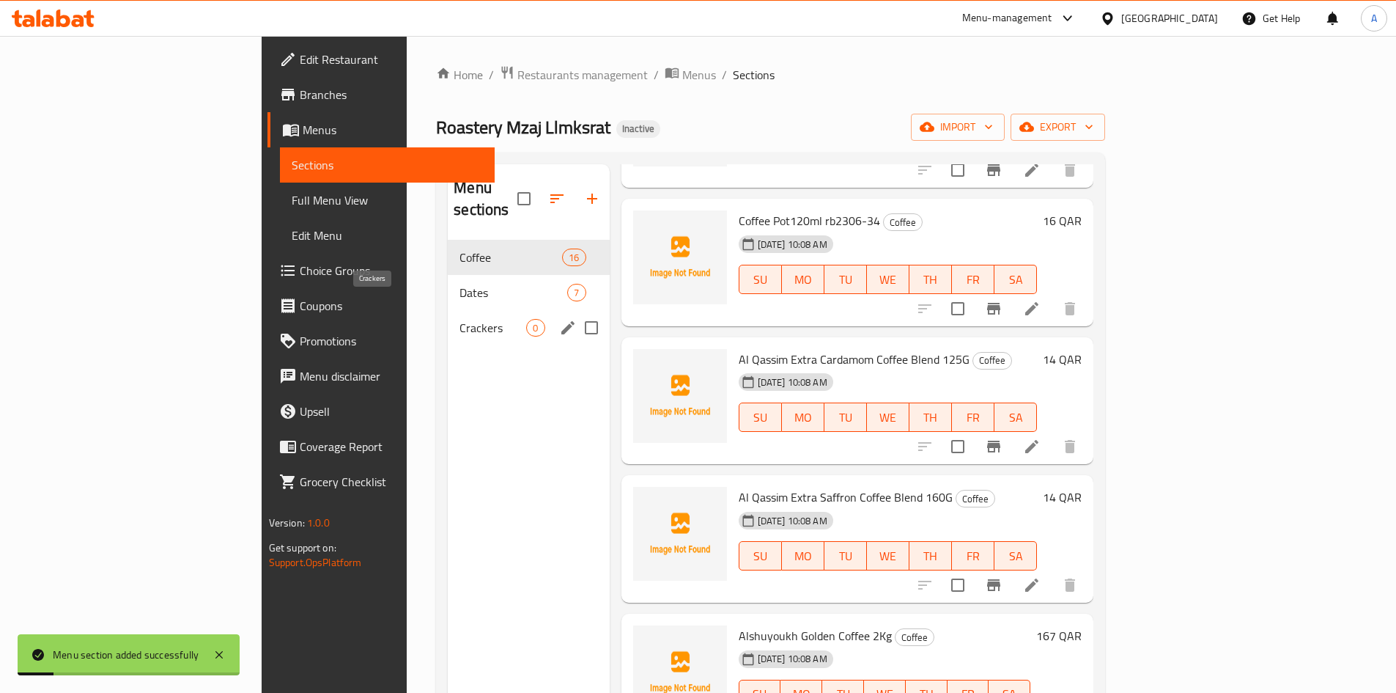
click at [460, 319] on span "Crackers" at bounding box center [493, 328] width 67 height 18
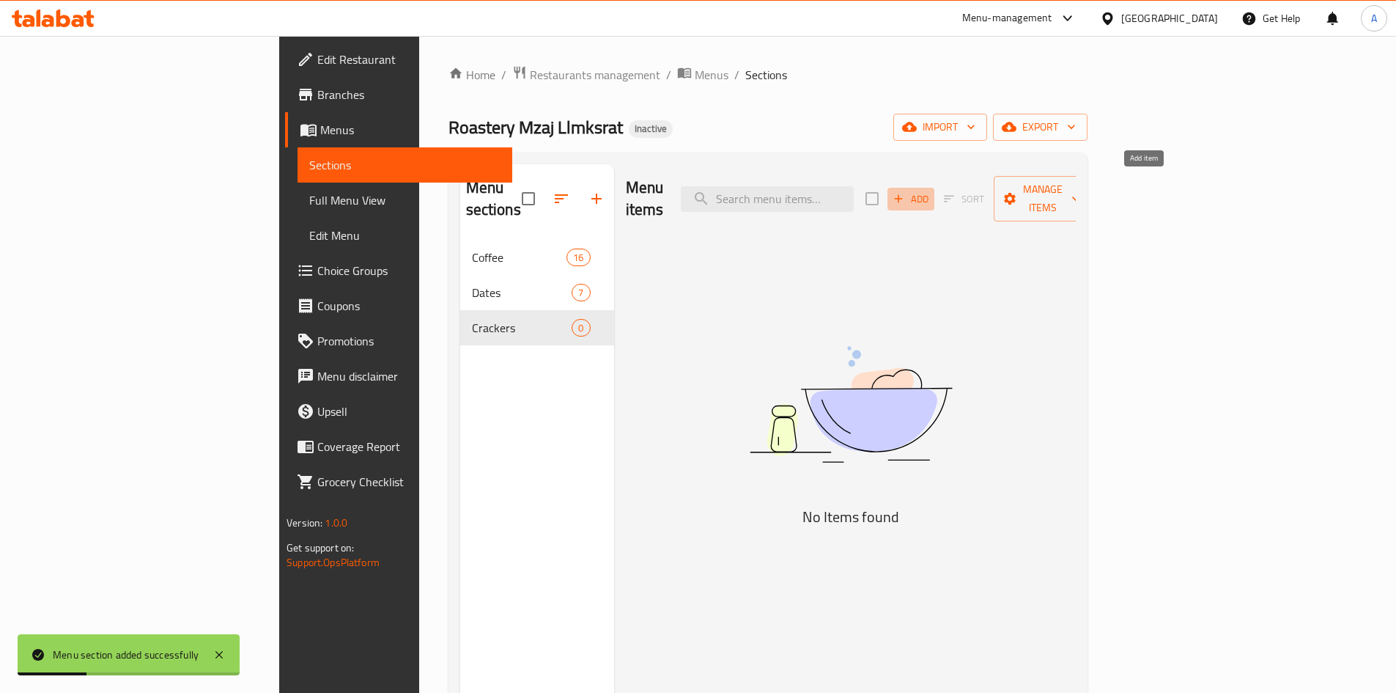
click at [935, 196] on button "Add" at bounding box center [911, 199] width 47 height 23
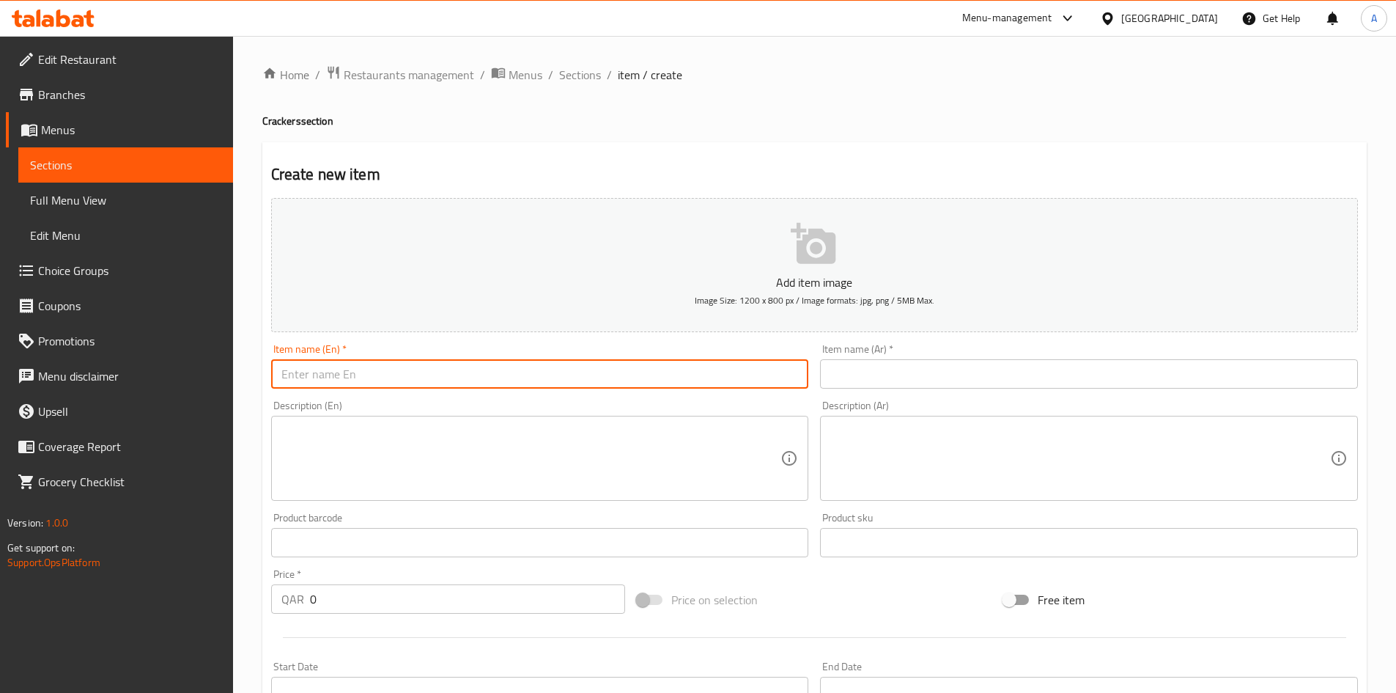
paste input "Barbecue Kri Kri"
type input "Barbecue Kri Kri"
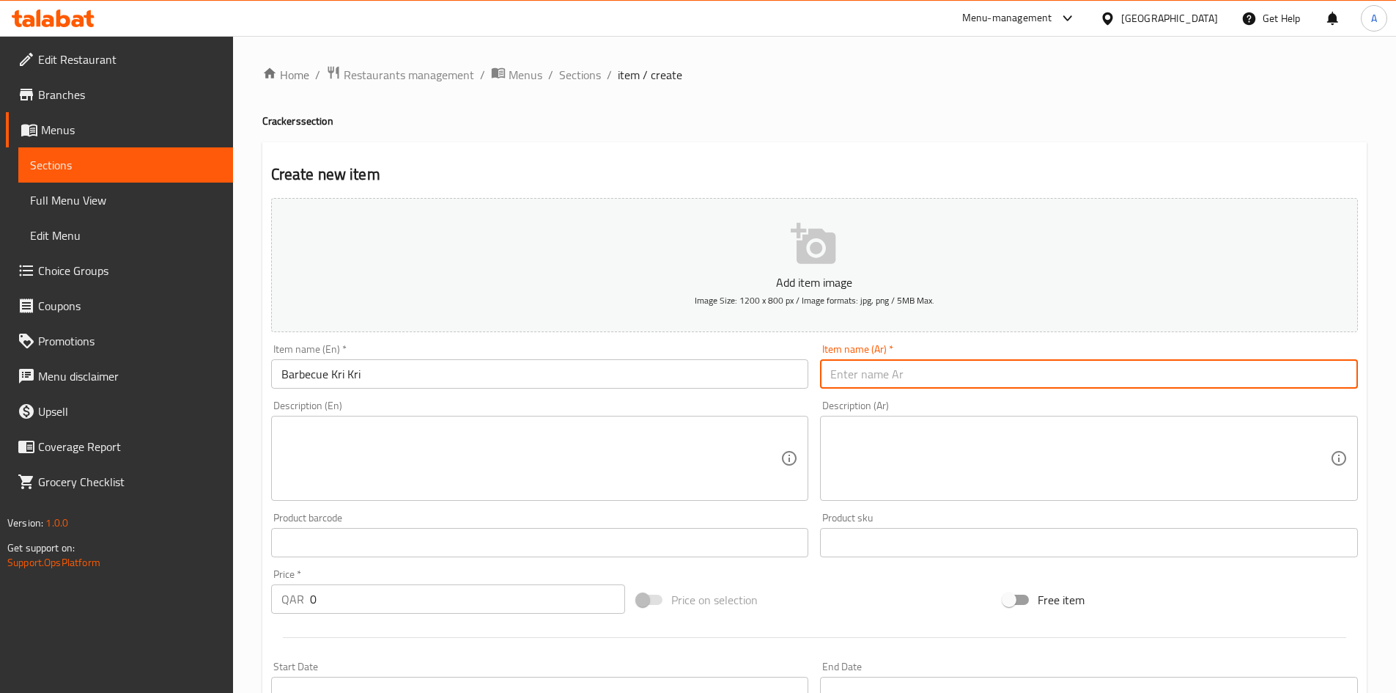
drag, startPoint x: 849, startPoint y: 364, endPoint x: 839, endPoint y: 372, distance: 12.5
click at [849, 364] on input "text" at bounding box center [1089, 373] width 538 height 29
paste input "[PERSON_NAME]"
type input "[PERSON_NAME]"
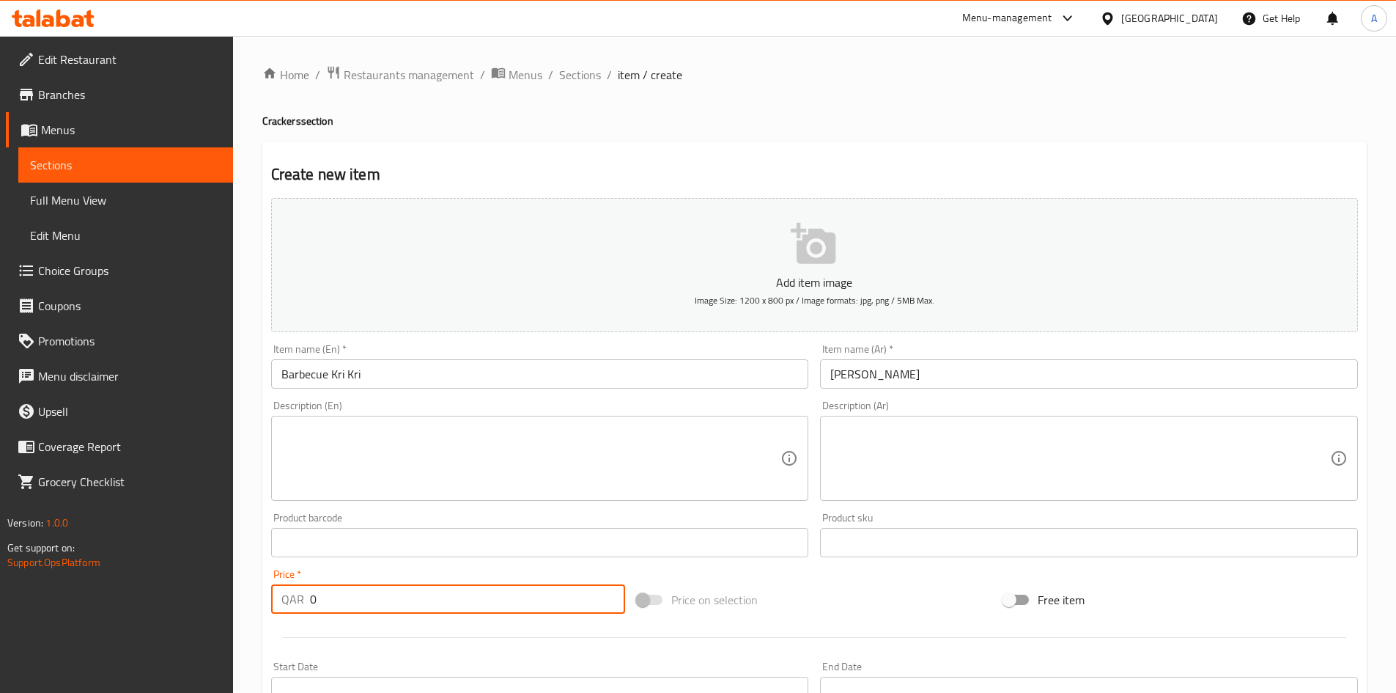
drag, startPoint x: 339, startPoint y: 599, endPoint x: 184, endPoint y: 612, distance: 155.2
click at [185, 611] on div "Edit Restaurant Branches Menus Sections Full Menu View Edit Menu Choice Groups …" at bounding box center [698, 536] width 1396 height 1000
type input "40"
click at [845, 586] on div "Price on selection" at bounding box center [814, 600] width 367 height 40
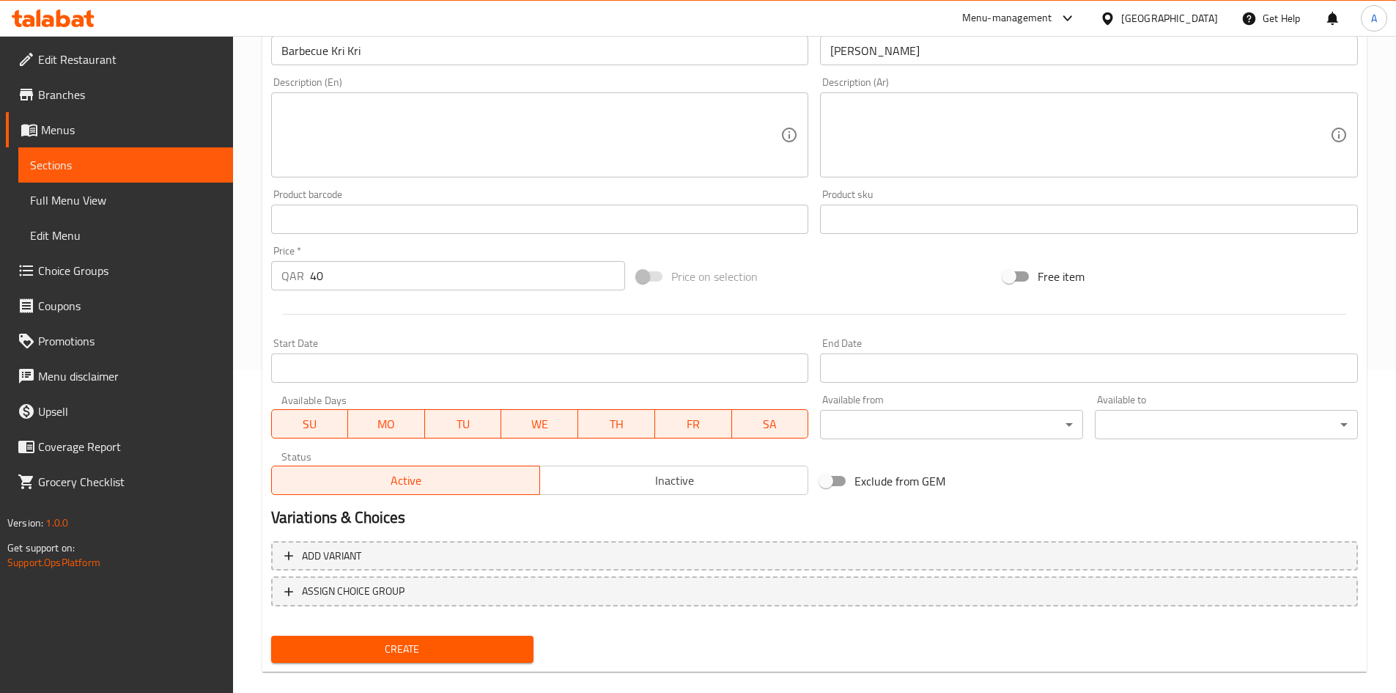
scroll to position [343, 0]
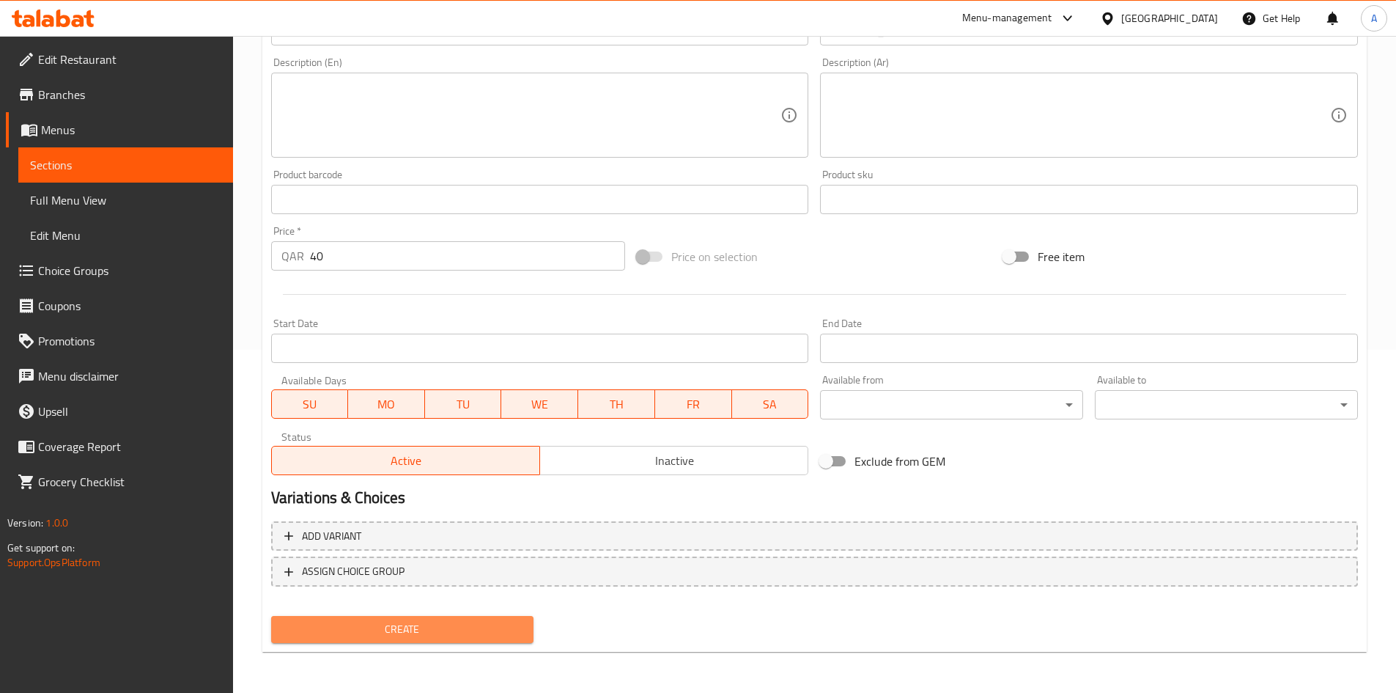
click at [497, 621] on span "Create" at bounding box center [403, 629] width 240 height 18
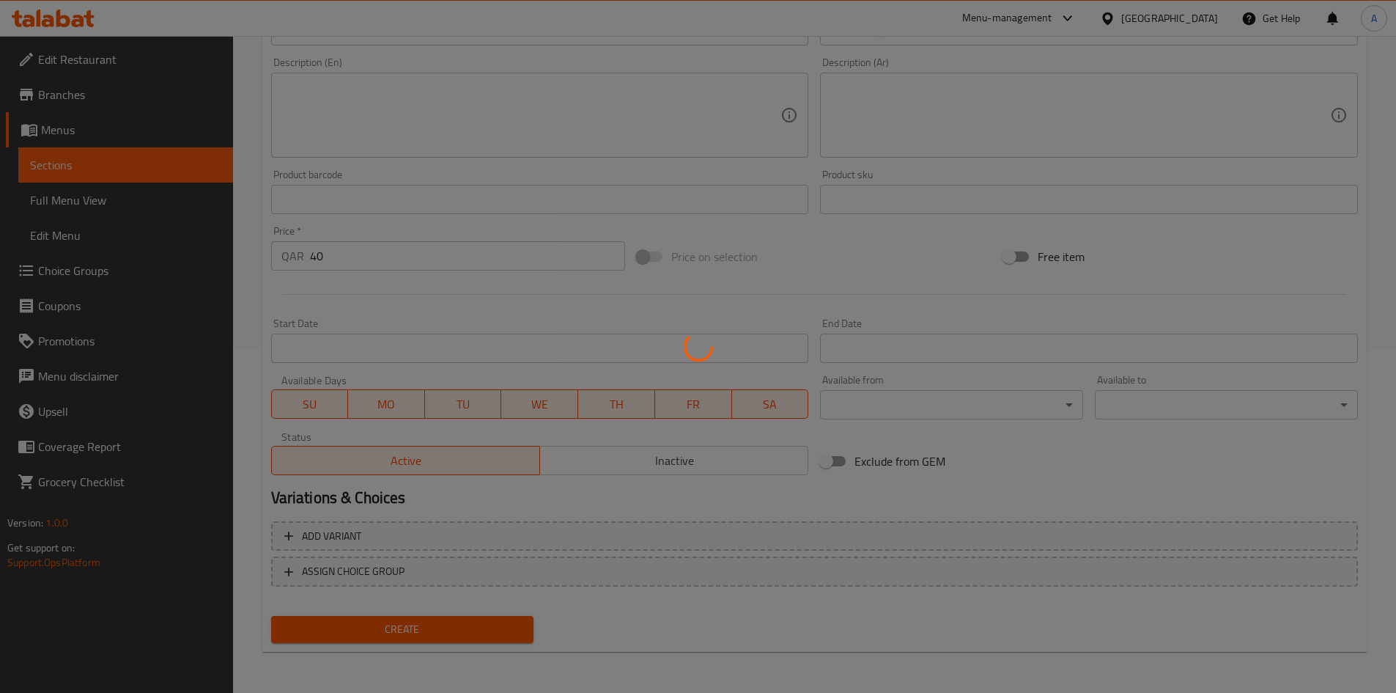
type input "0"
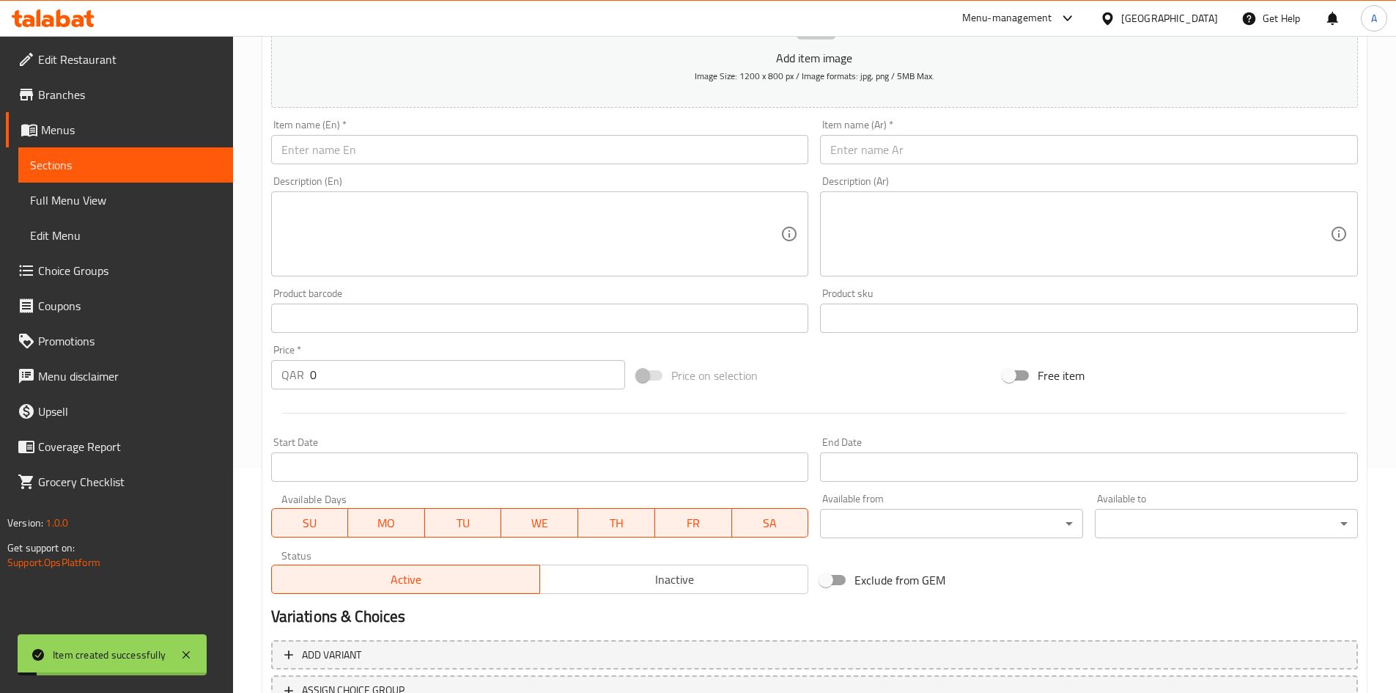
scroll to position [50, 0]
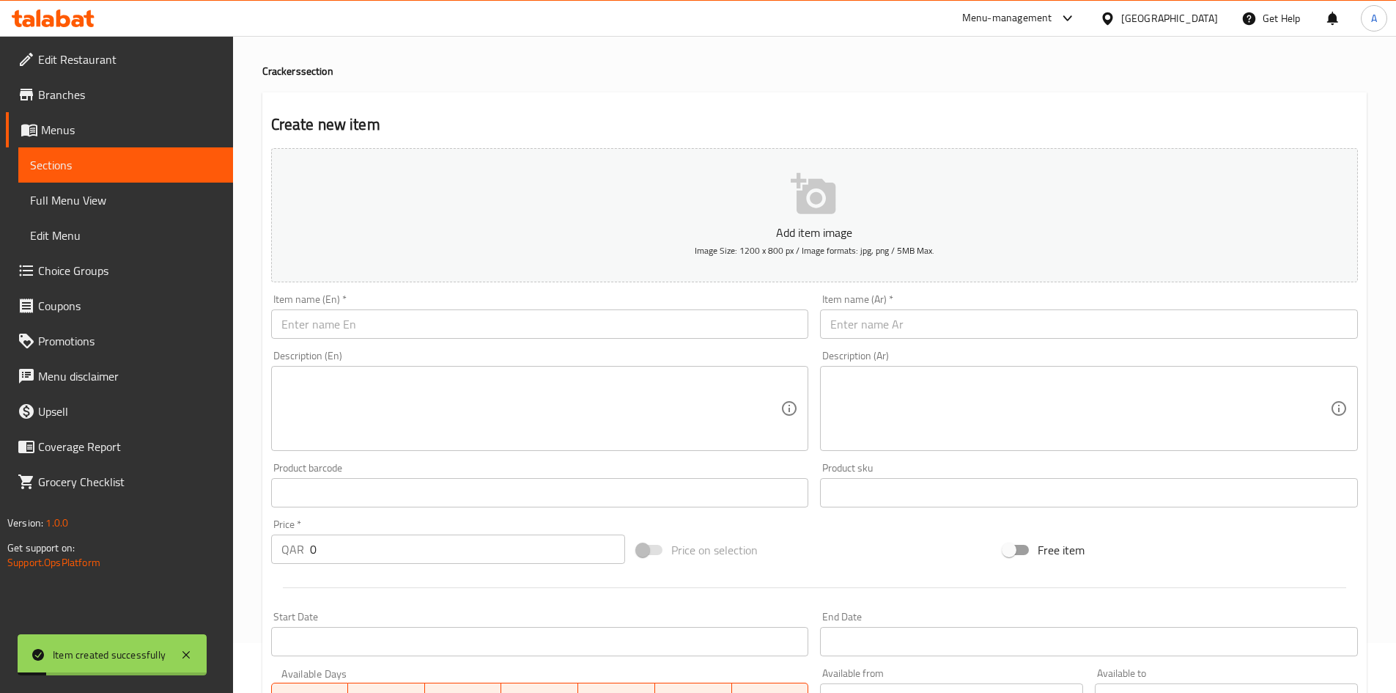
drag, startPoint x: 614, startPoint y: 322, endPoint x: 682, endPoint y: 257, distance: 94.9
click at [614, 322] on input "text" at bounding box center [540, 323] width 538 height 29
paste input "Kri Kri Cheese"
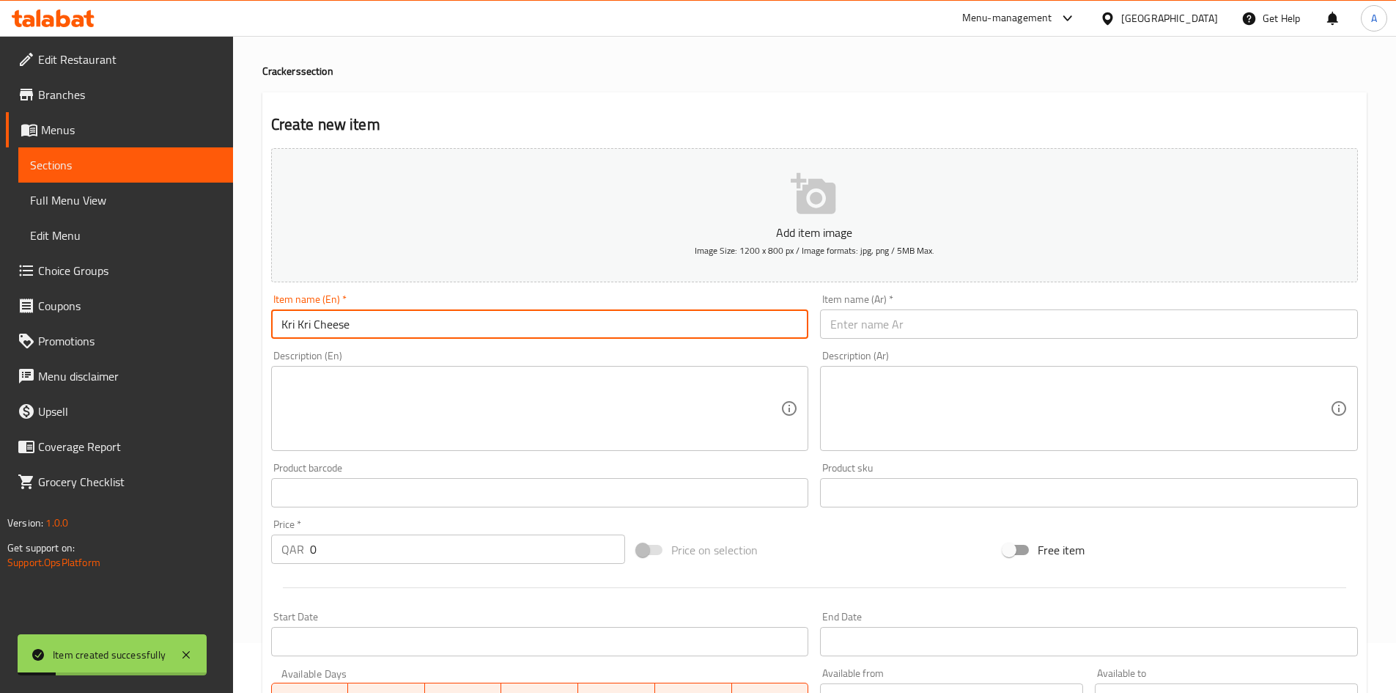
type input "Kri Kri Cheese"
click at [905, 315] on input "text" at bounding box center [1089, 323] width 538 height 29
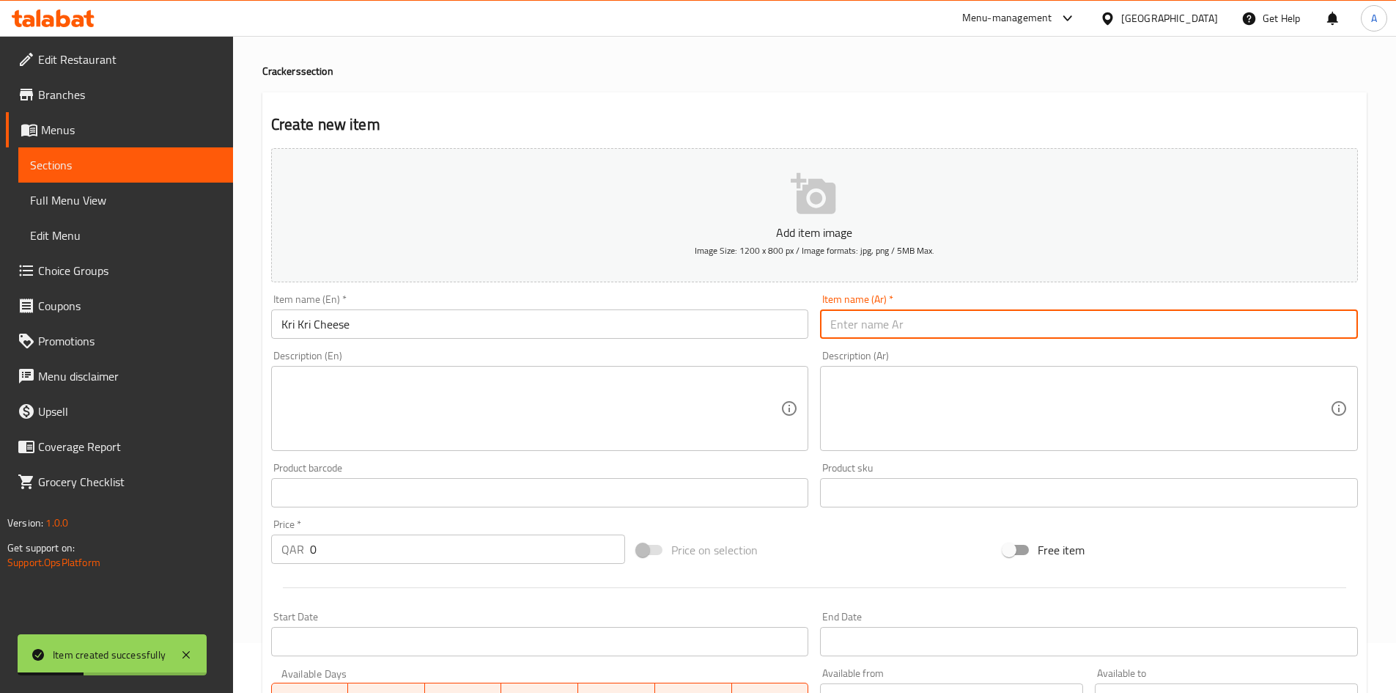
paste input "كري كري بالجبن"
type input "كري كري بالجبن"
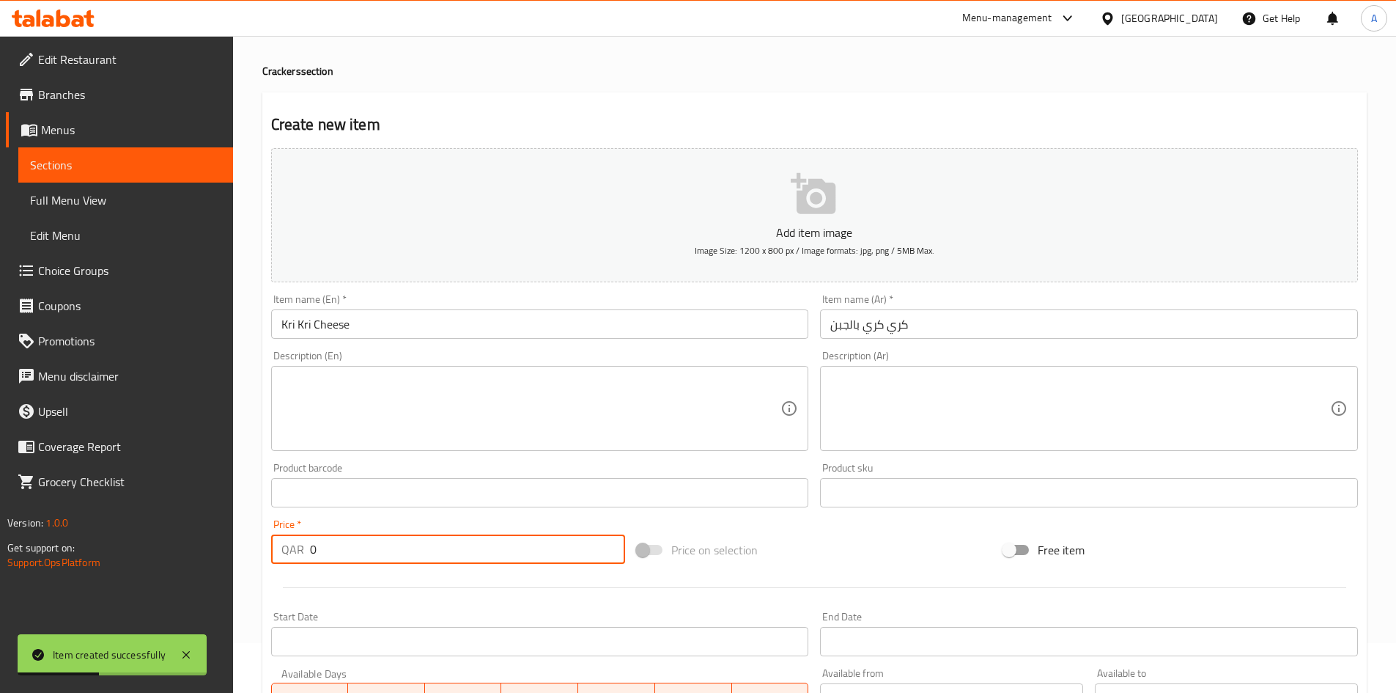
drag, startPoint x: 367, startPoint y: 542, endPoint x: 239, endPoint y: 554, distance: 128.2
click at [238, 553] on div "Home / Restaurants management / Menus / Sections / item / create Crackers secti…" at bounding box center [814, 486] width 1163 height 1000
type input "40"
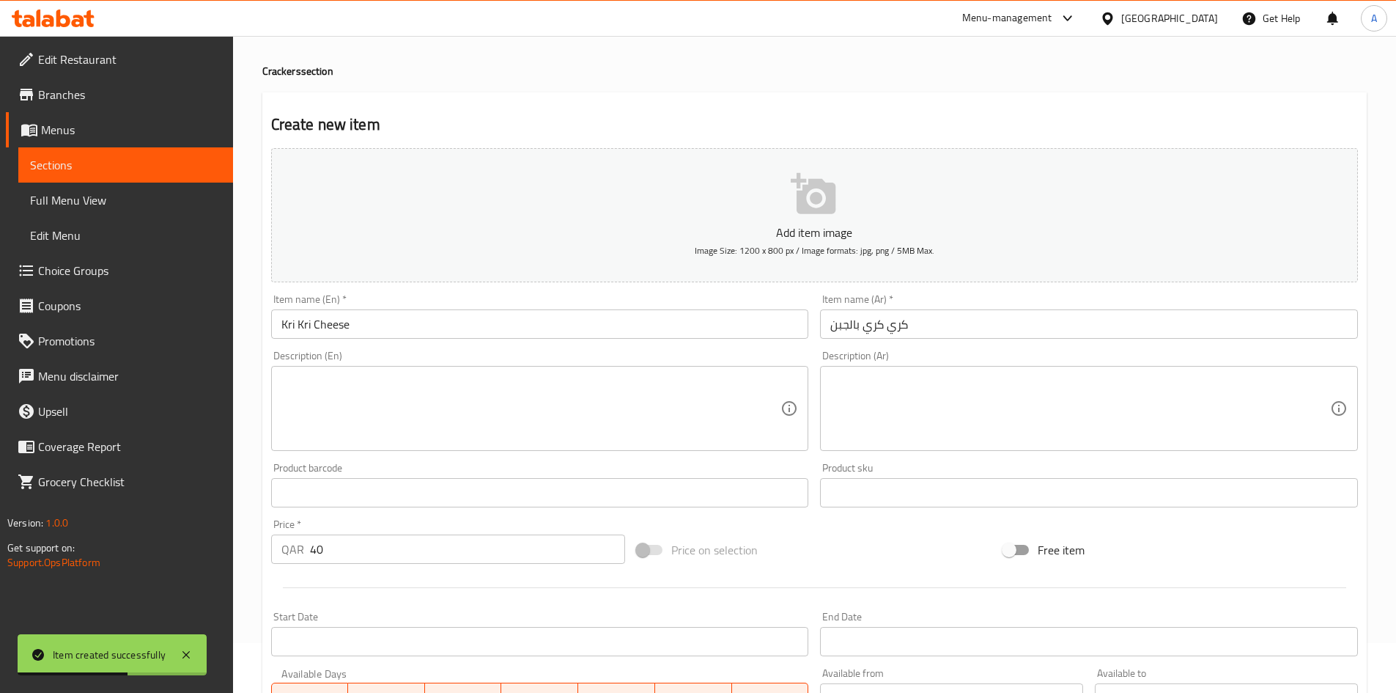
click at [803, 535] on div "Price on selection" at bounding box center [814, 550] width 367 height 40
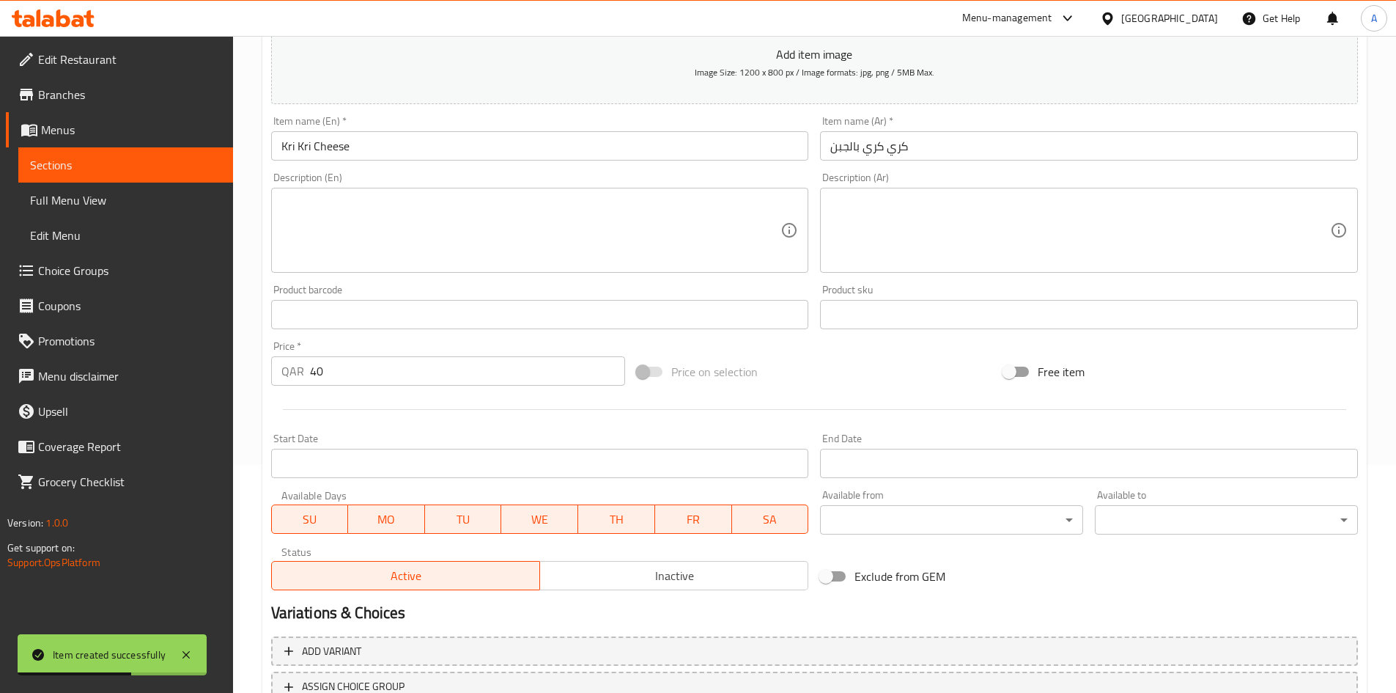
scroll to position [343, 0]
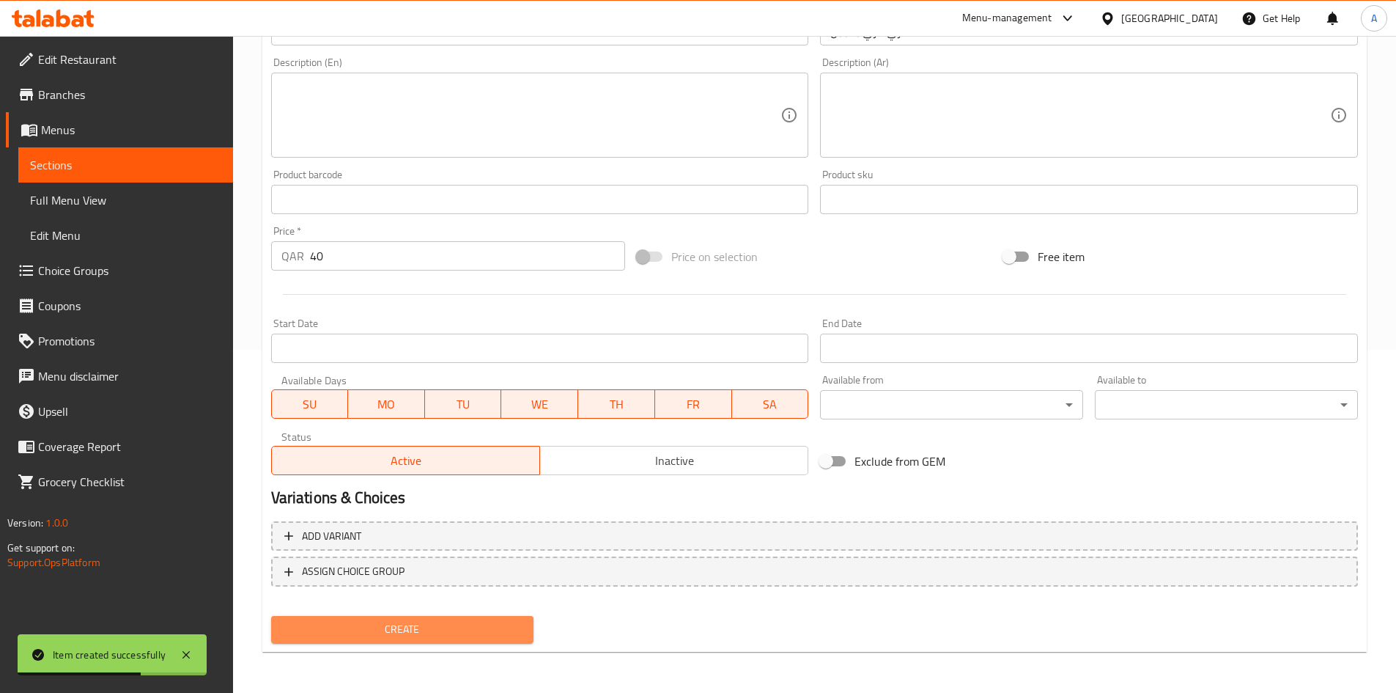
click at [510, 627] on span "Create" at bounding box center [403, 629] width 240 height 18
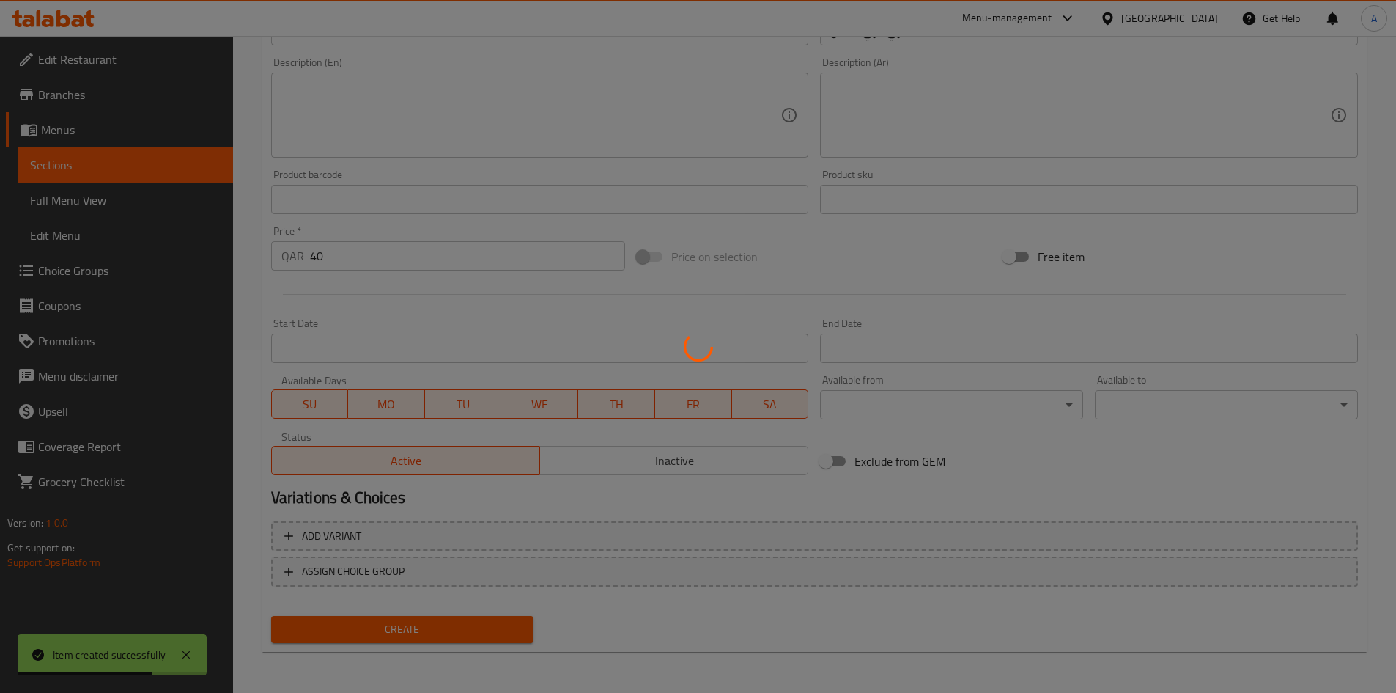
type input "0"
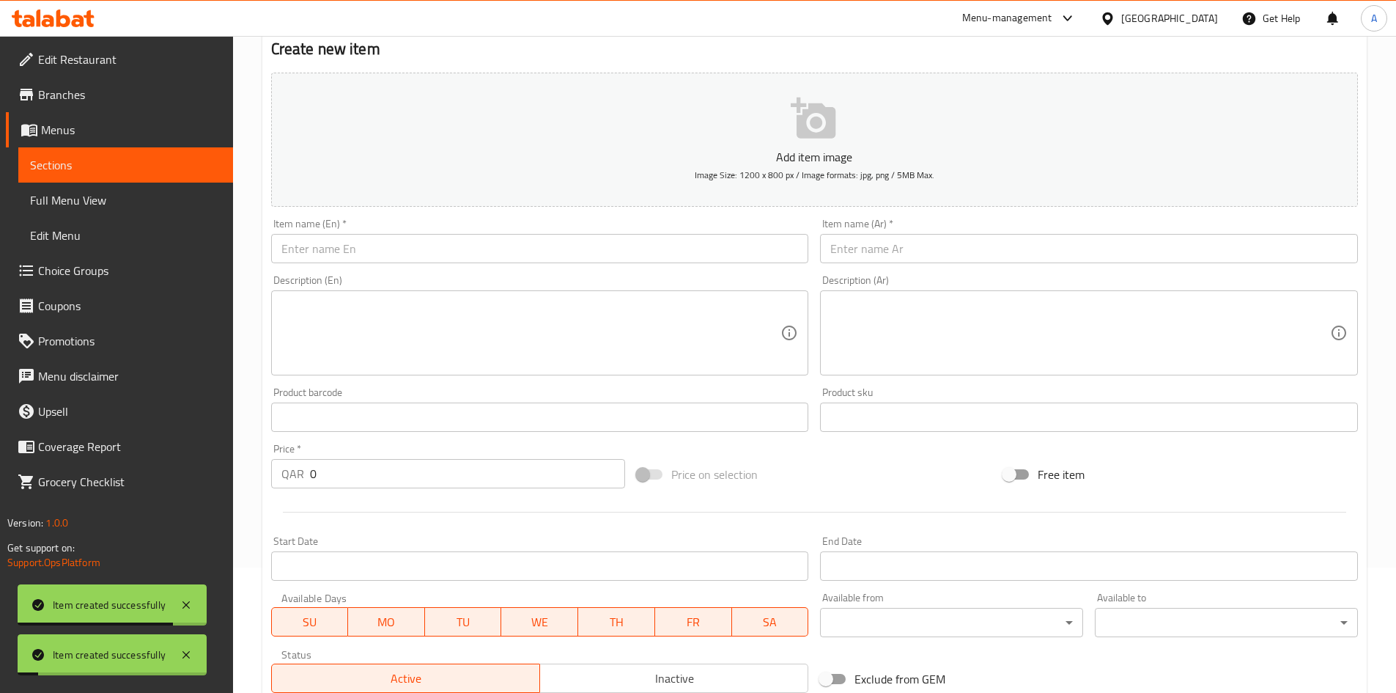
scroll to position [123, 0]
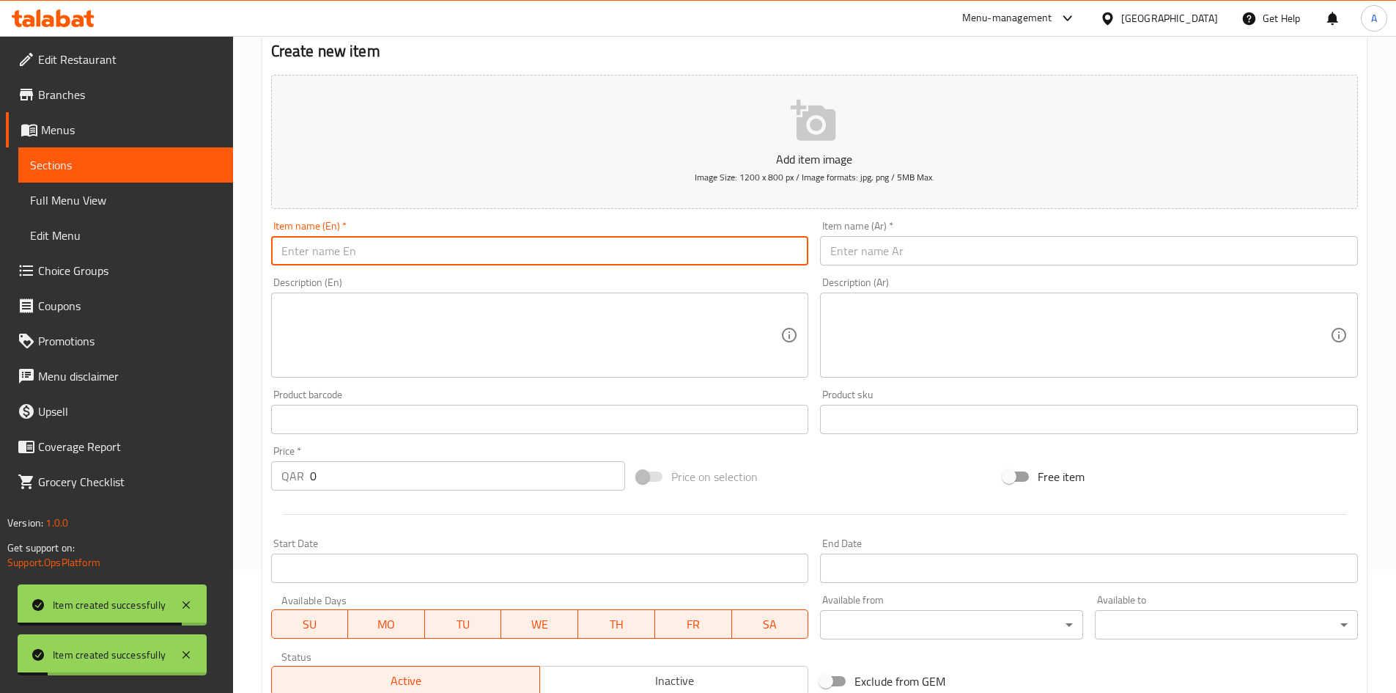
click at [572, 265] on input "text" at bounding box center [540, 250] width 538 height 29
paste input "Spicy Crisps Hilal"
type input "Spicy Crisps Hilal"
click at [883, 244] on input "text" at bounding box center [1089, 250] width 538 height 29
paste input "مقرمشات الحارة هلال"
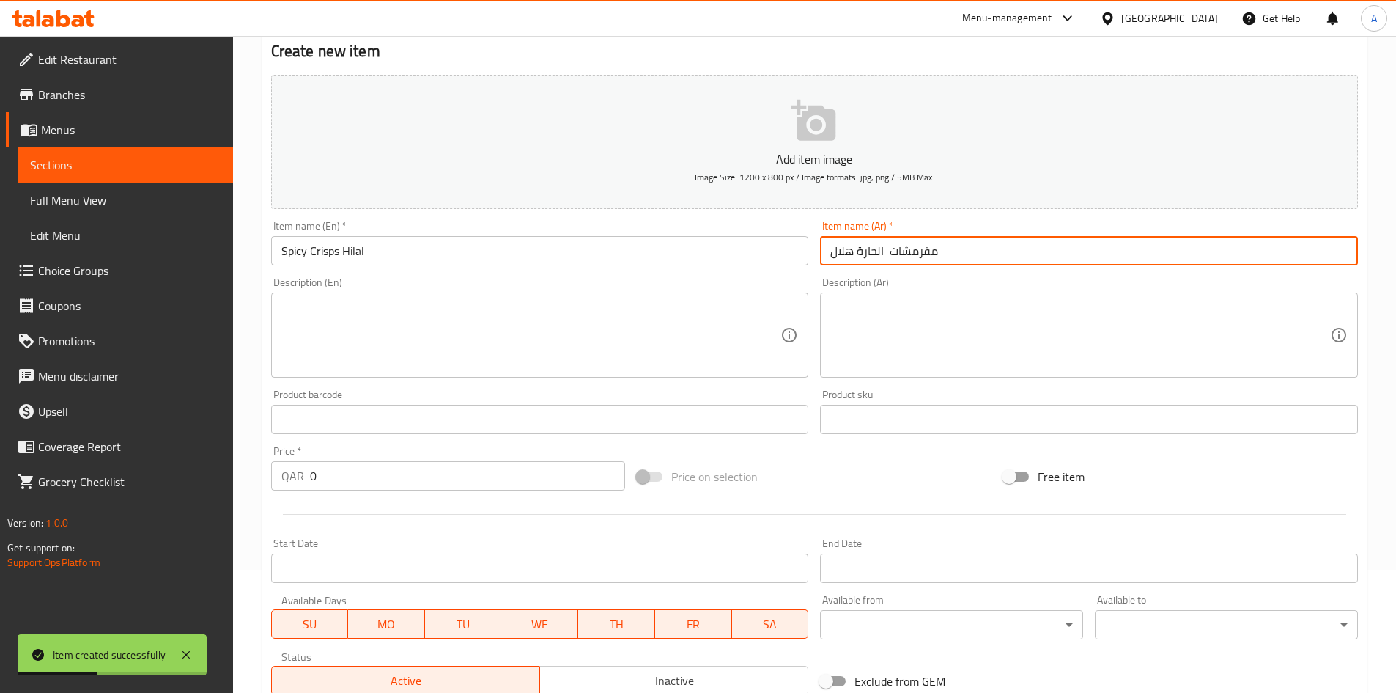
type input "مقرمشات الحارة هلال"
click at [834, 279] on div "Description (Ar) Description (Ar)" at bounding box center [1089, 327] width 538 height 100
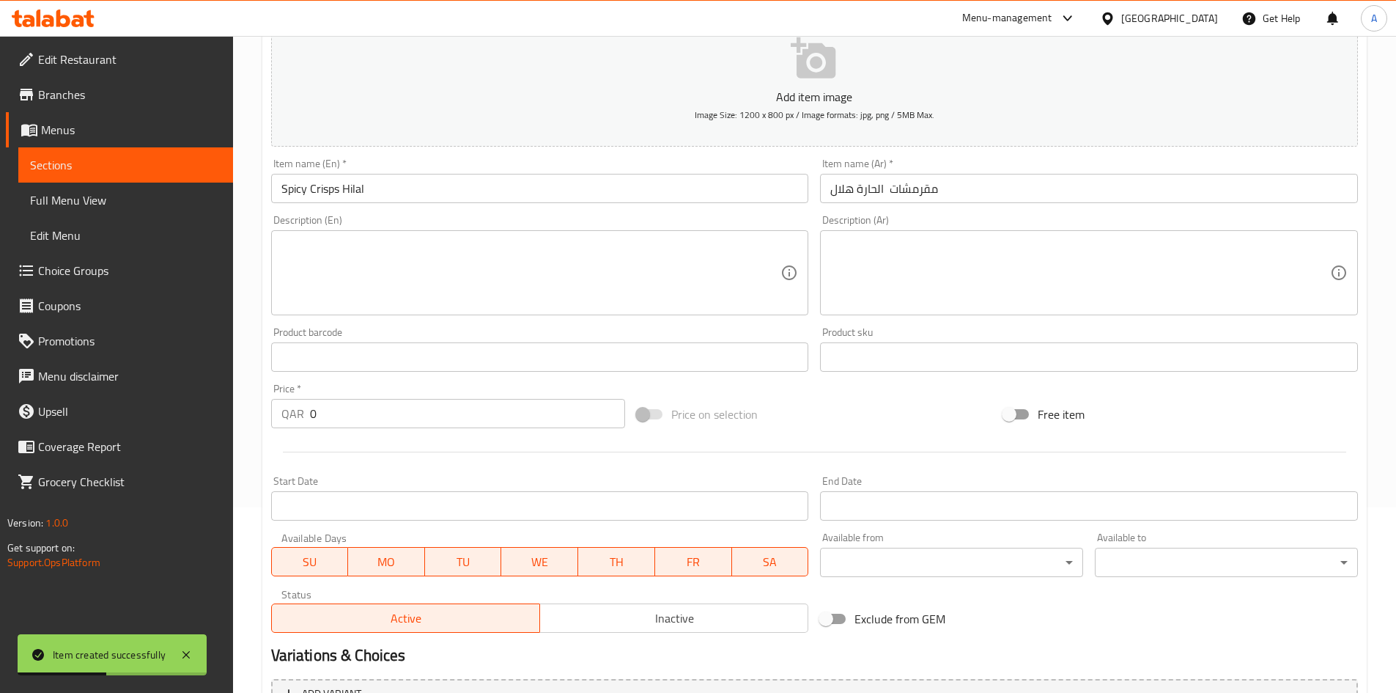
scroll to position [270, 0]
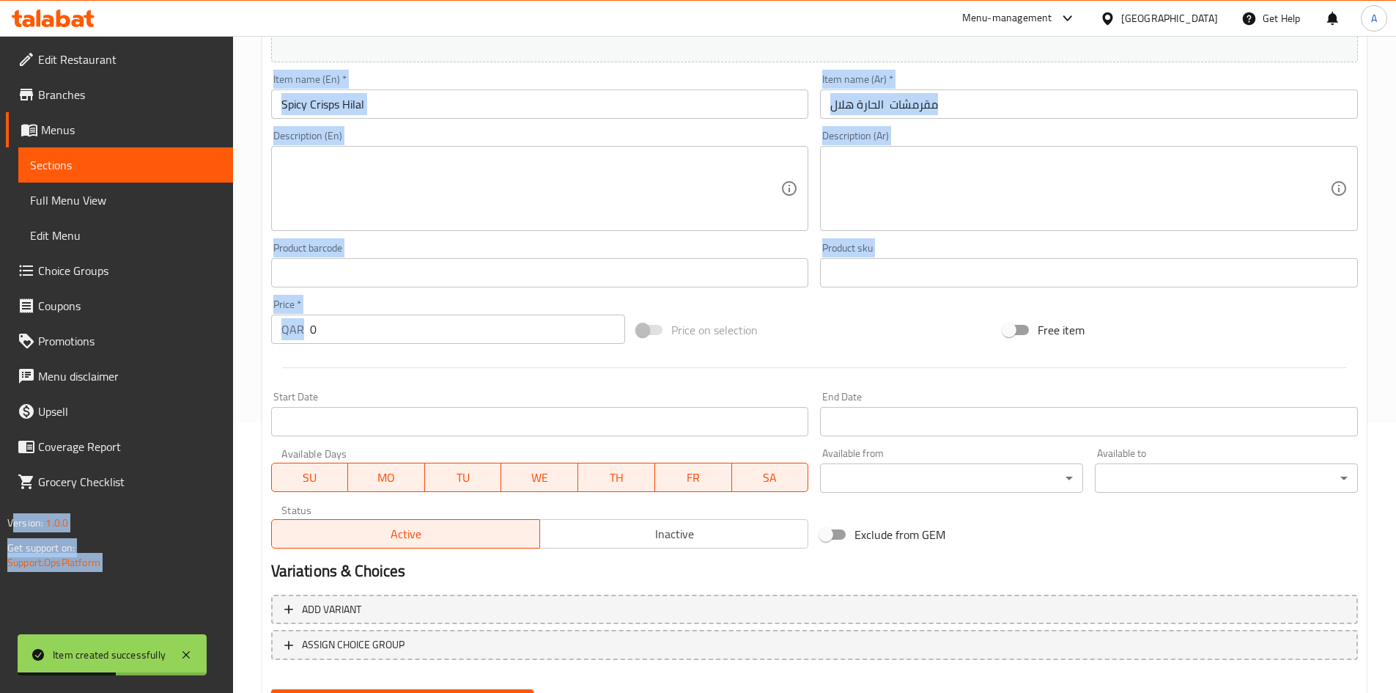
drag, startPoint x: 361, startPoint y: 345, endPoint x: 50, endPoint y: 317, distance: 312.8
click at [50, 317] on div "Edit Restaurant Branches Menus Sections Full Menu View Edit Menu Choice Groups …" at bounding box center [698, 266] width 1396 height 1000
click at [356, 323] on input "0" at bounding box center [468, 328] width 316 height 29
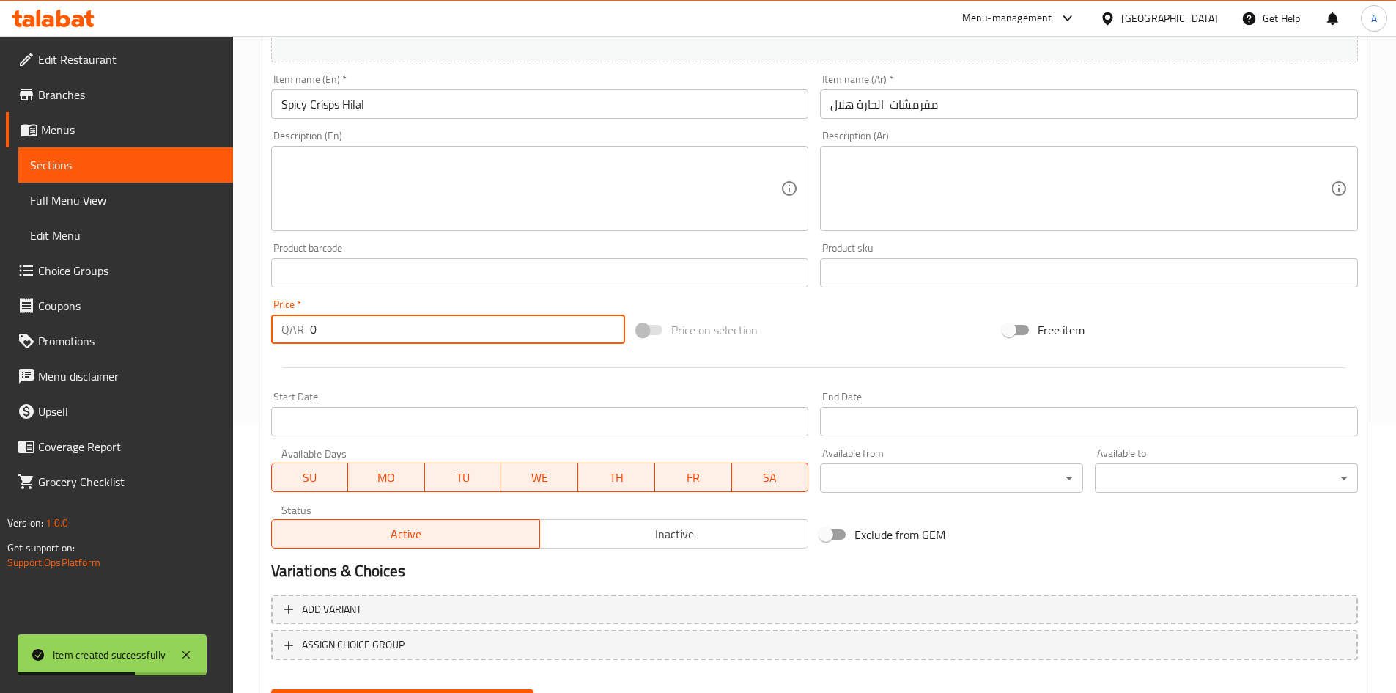
click at [356, 323] on input "0" at bounding box center [468, 328] width 316 height 29
type input "5"
type input "40"
click at [369, 361] on div at bounding box center [814, 368] width 1099 height 36
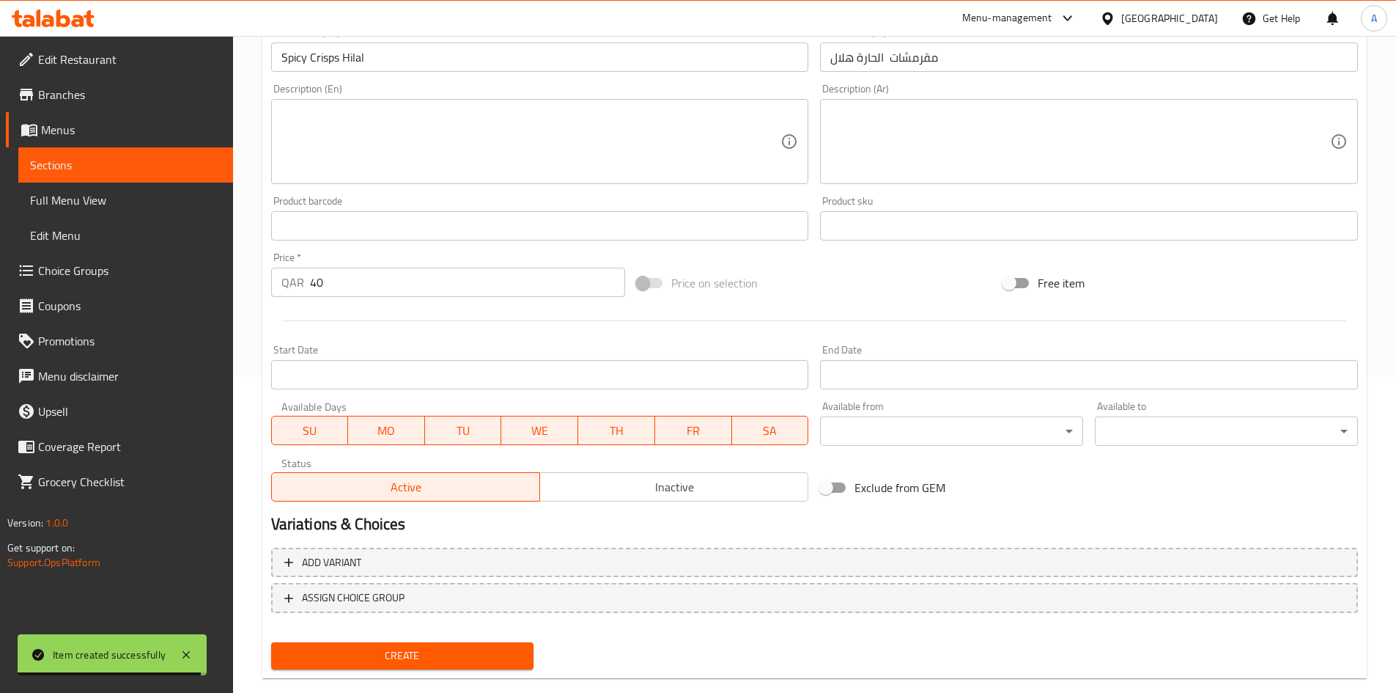
scroll to position [343, 0]
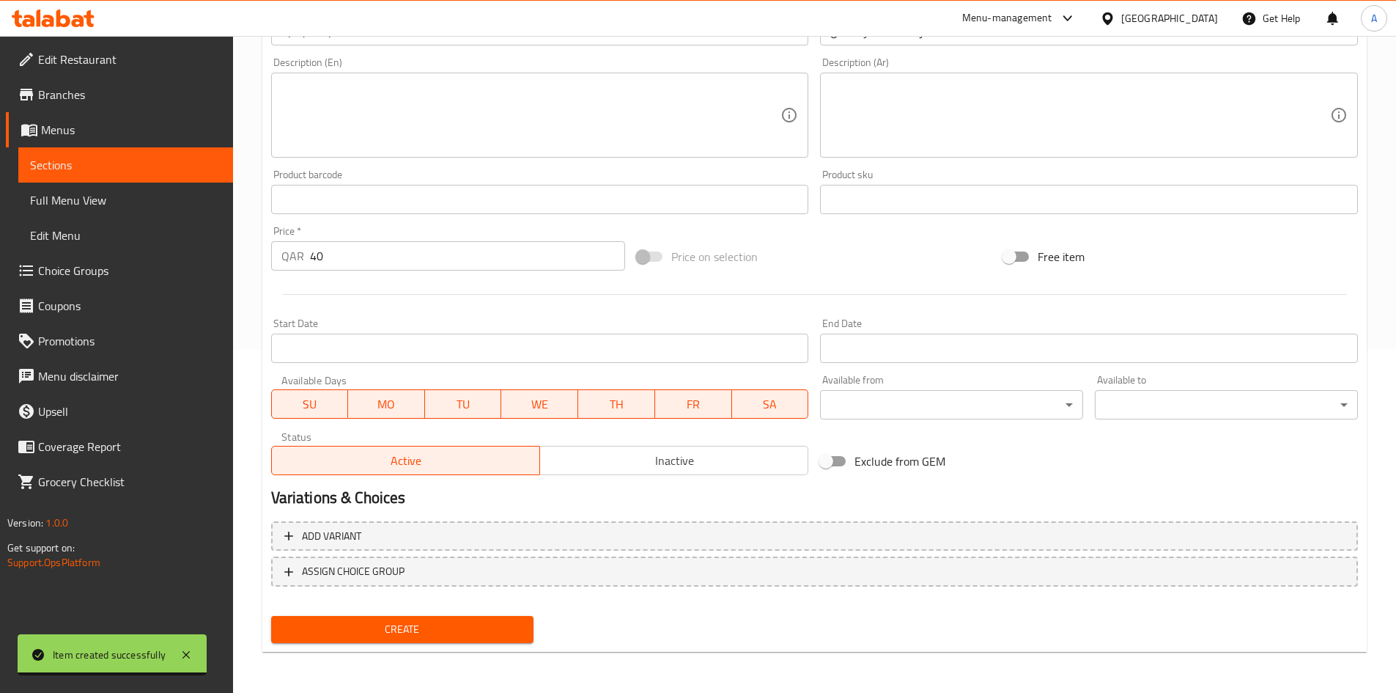
click at [460, 630] on span "Create" at bounding box center [403, 629] width 240 height 18
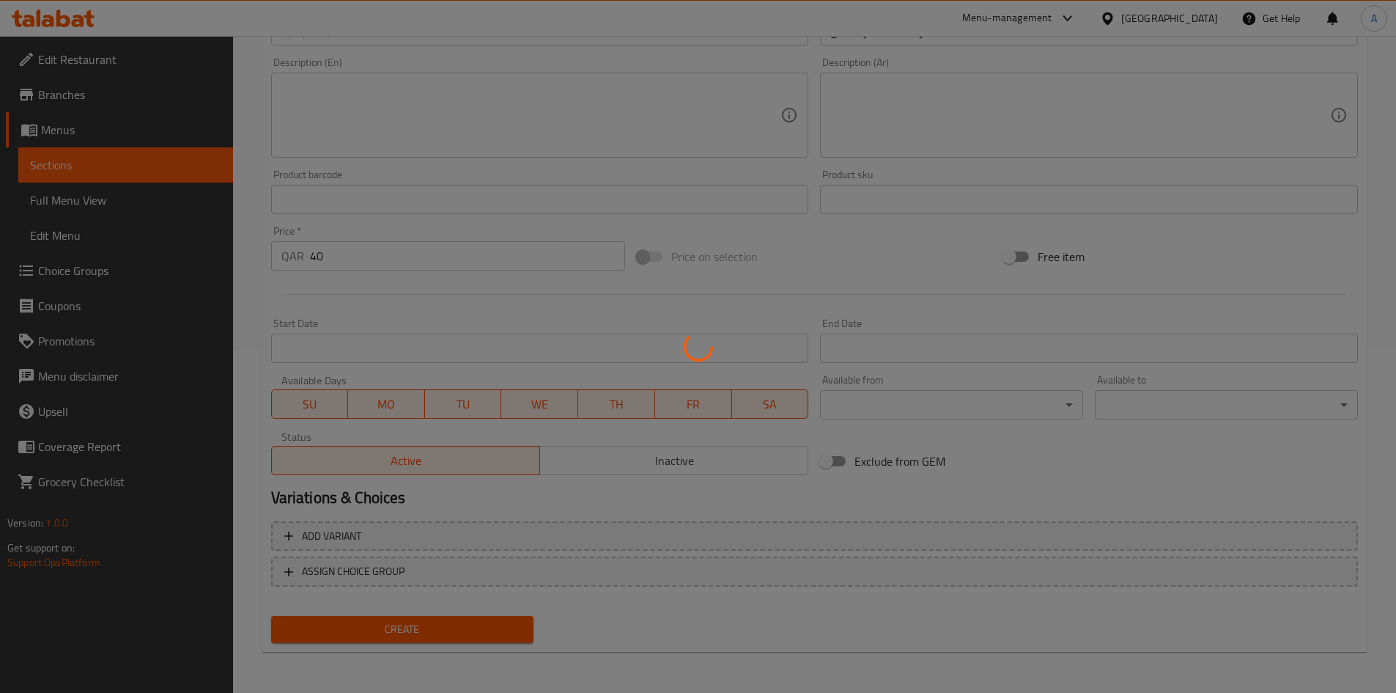
type input "0"
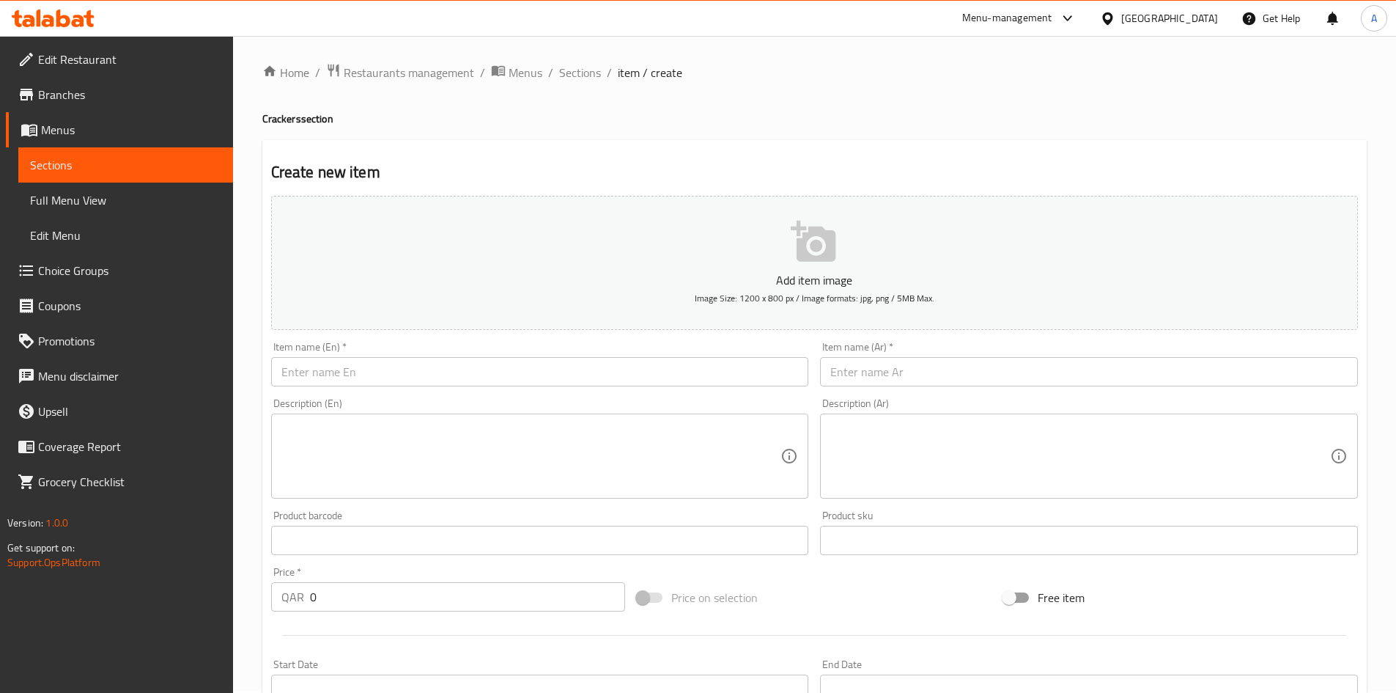
scroll to position [0, 0]
click at [584, 66] on span "Sections" at bounding box center [580, 75] width 42 height 18
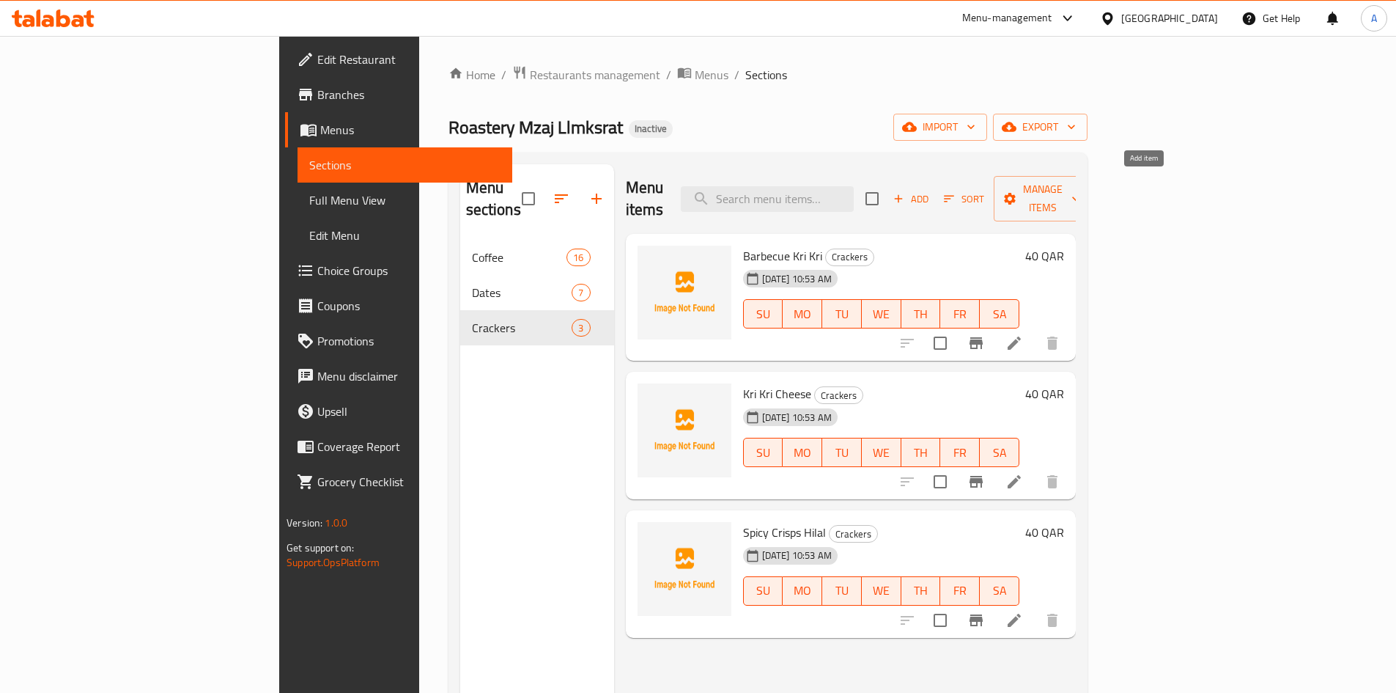
click at [931, 191] on span "Add" at bounding box center [911, 199] width 40 height 17
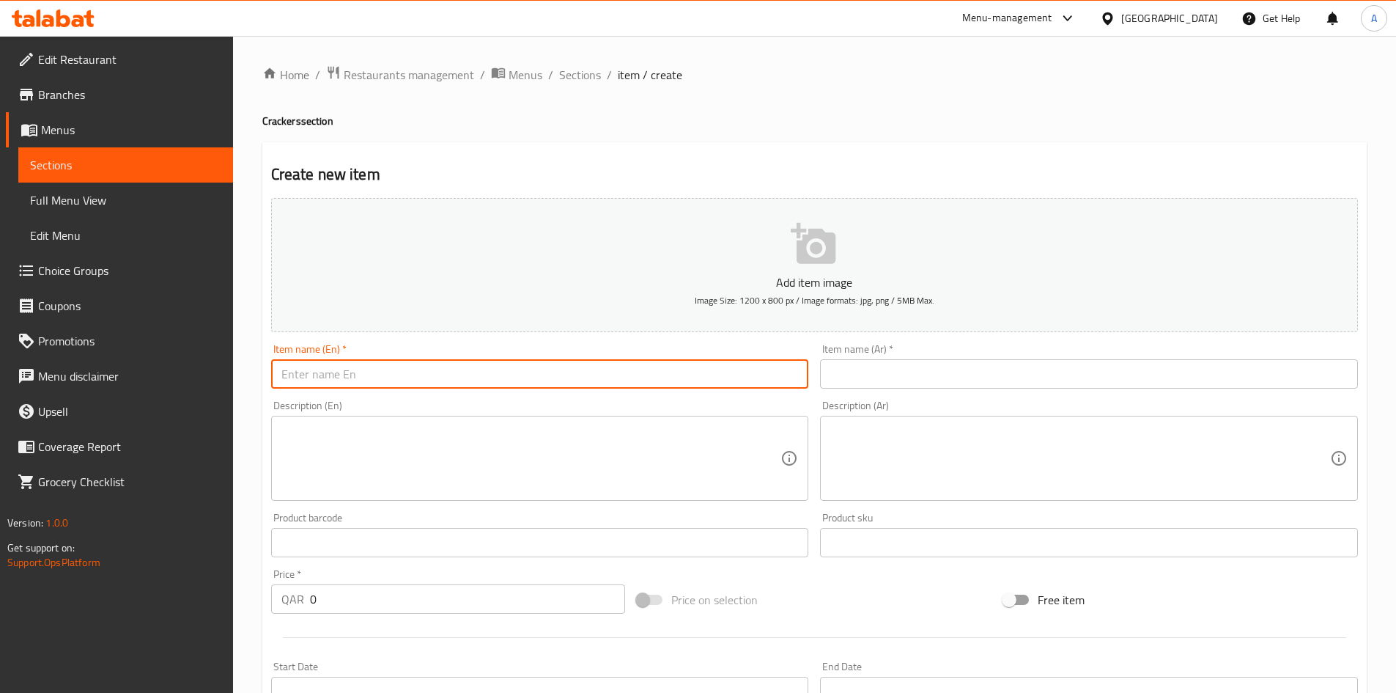
click at [669, 378] on input "text" at bounding box center [540, 373] width 538 height 29
paste input "Seaweed Flavored Crackers"
type input "Seaweed Flavored Crackers"
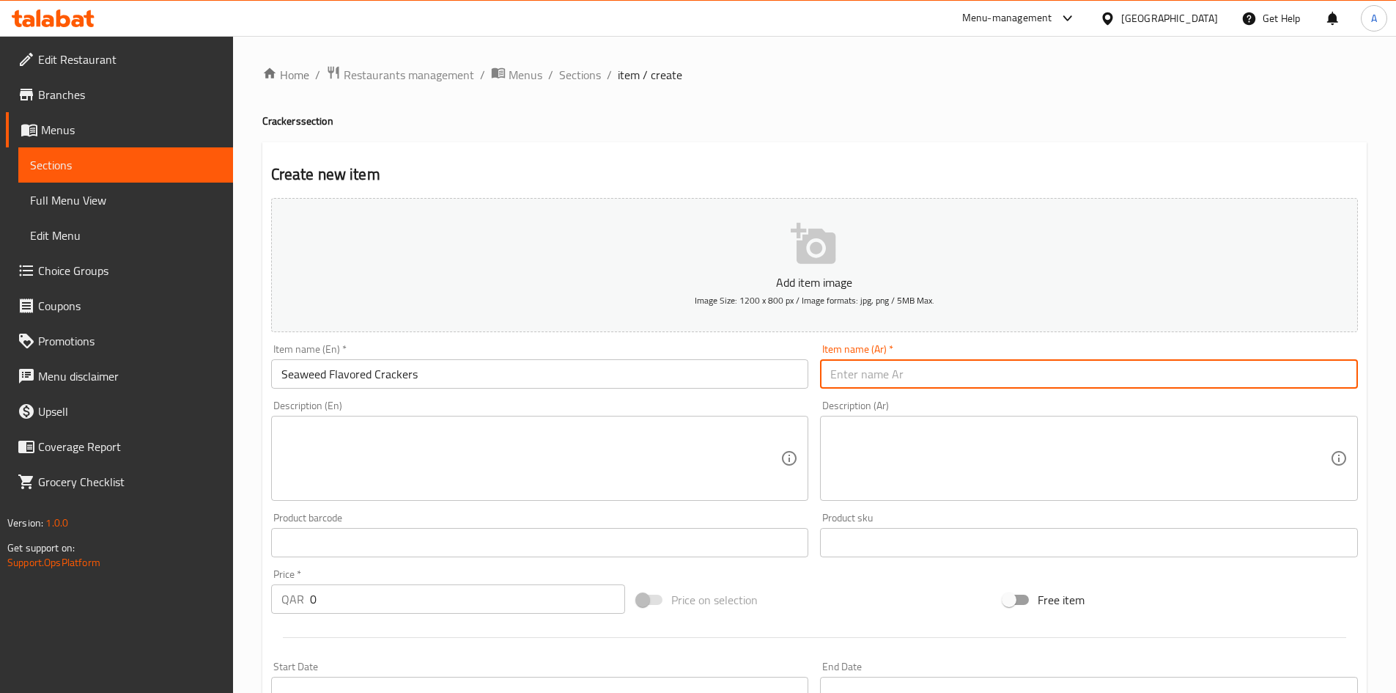
click at [853, 379] on input "text" at bounding box center [1089, 373] width 538 height 29
paste input "مقرمشات بنكهة الأعشاب البحرية"
type input "مقرمشات بنكهة الأعشاب البحرية"
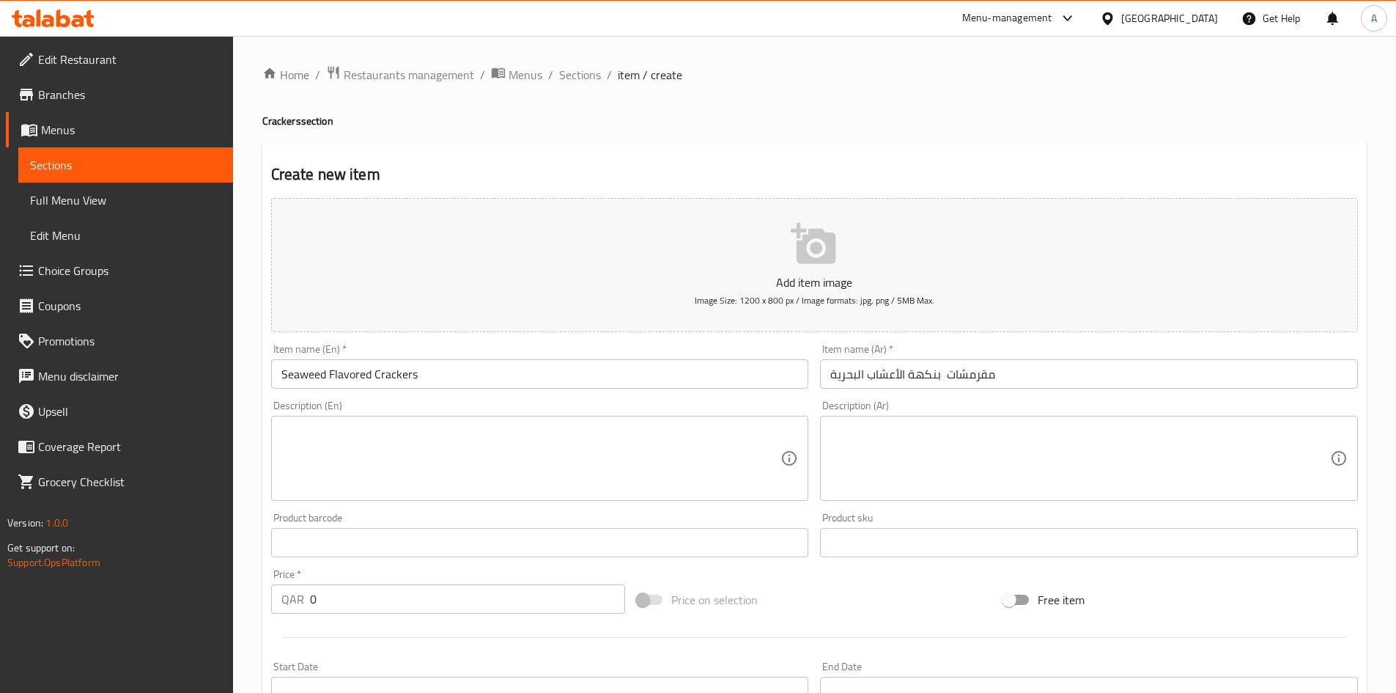
click at [890, 130] on div "Home / Restaurants management / Menus / Sections / item / create Crackers secti…" at bounding box center [814, 535] width 1105 height 941
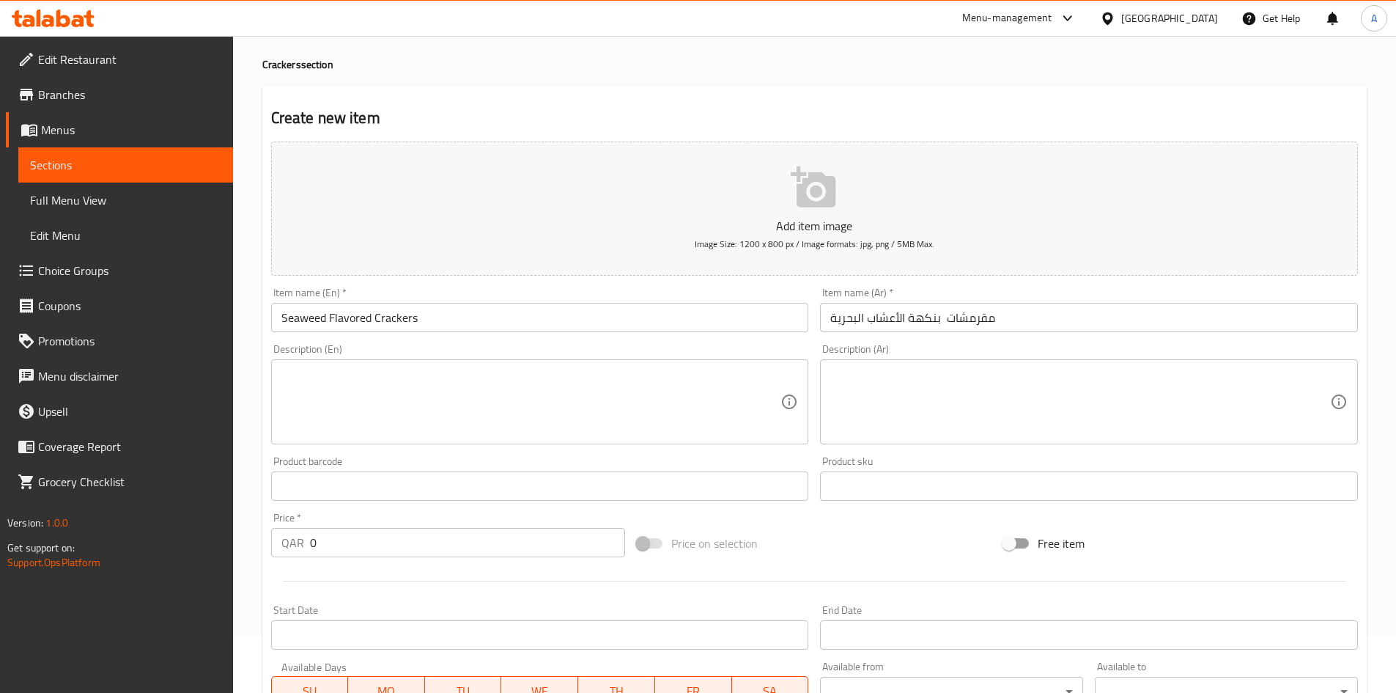
scroll to position [147, 0]
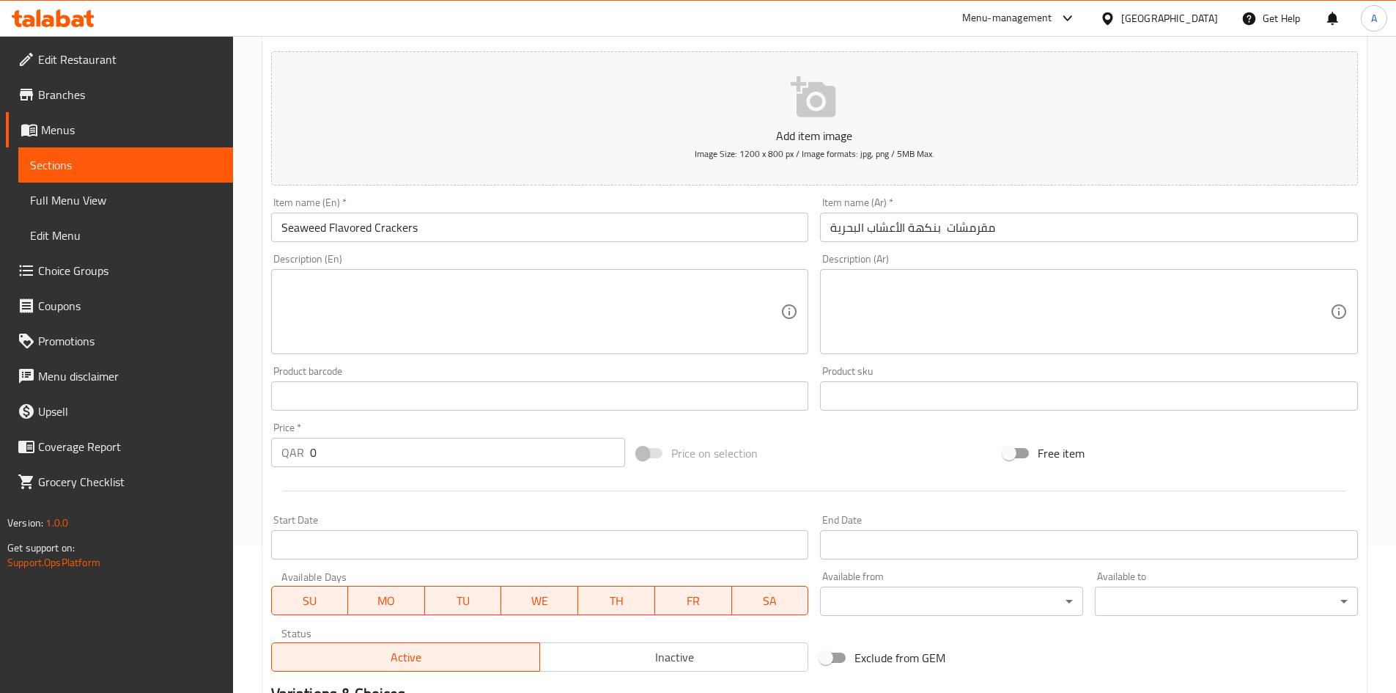
drag, startPoint x: 350, startPoint y: 461, endPoint x: 108, endPoint y: 450, distance: 241.4
click at [111, 446] on div "Edit Restaurant Branches Menus Sections Full Menu View Edit Menu Choice Groups …" at bounding box center [698, 389] width 1396 height 1000
type input "40"
click at [507, 506] on div at bounding box center [814, 491] width 1099 height 36
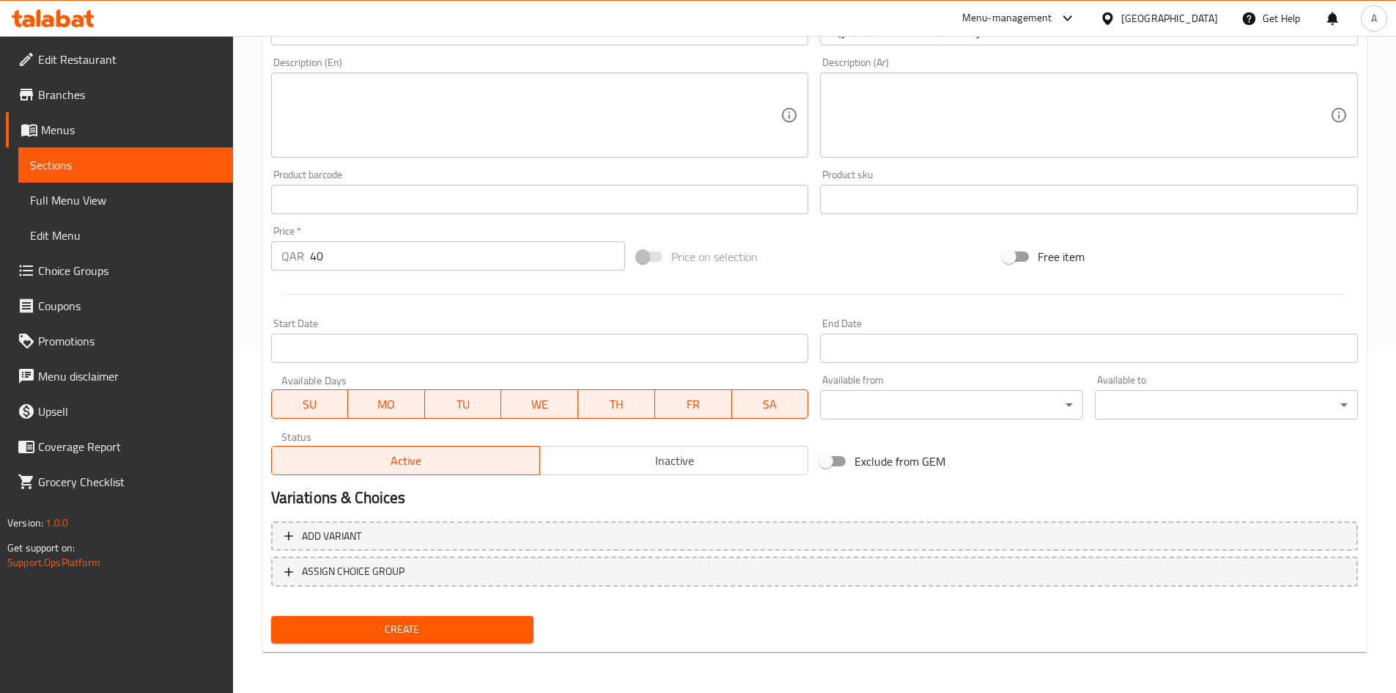
click at [443, 622] on span "Create" at bounding box center [403, 629] width 240 height 18
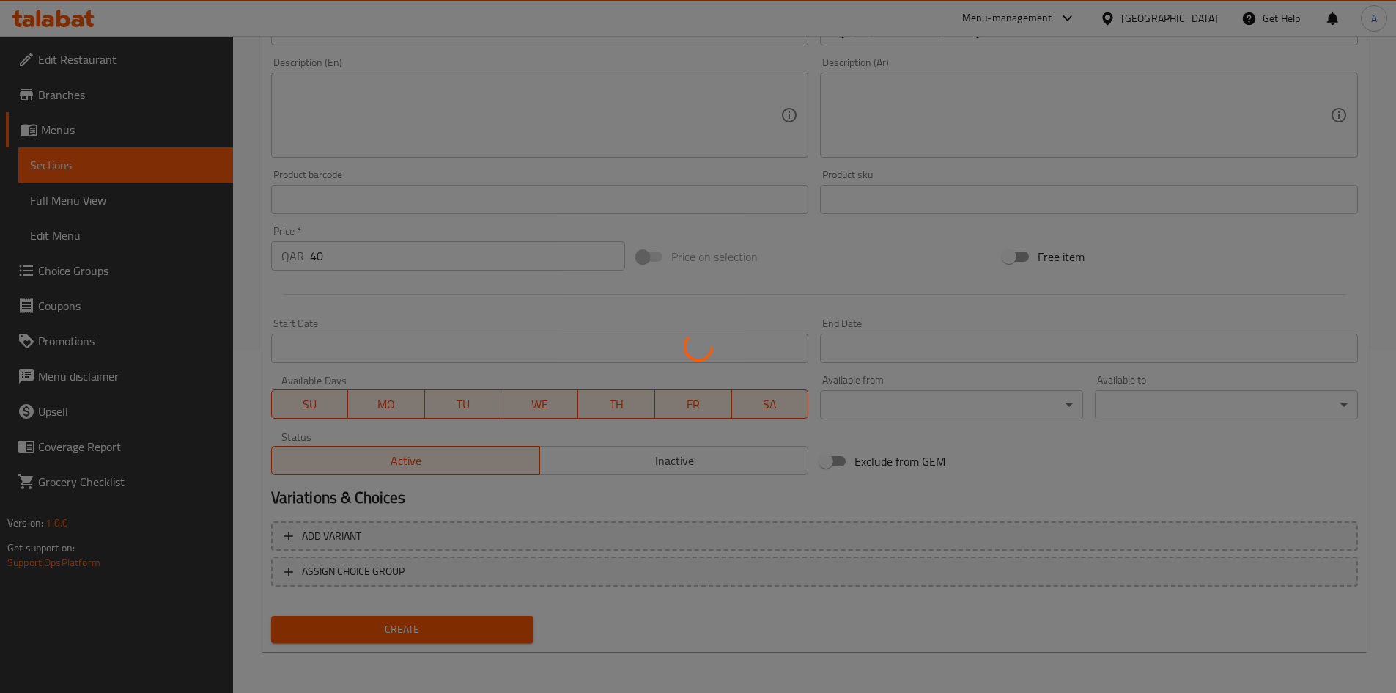
type input "0"
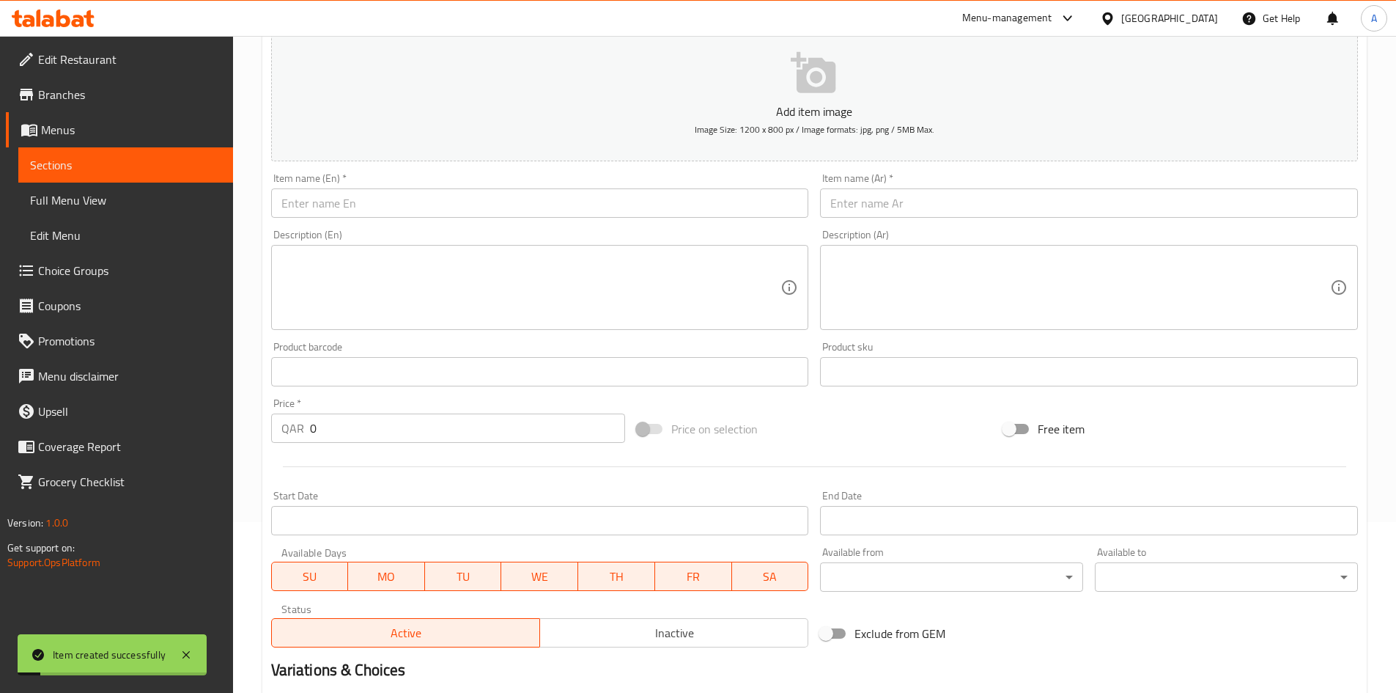
scroll to position [0, 0]
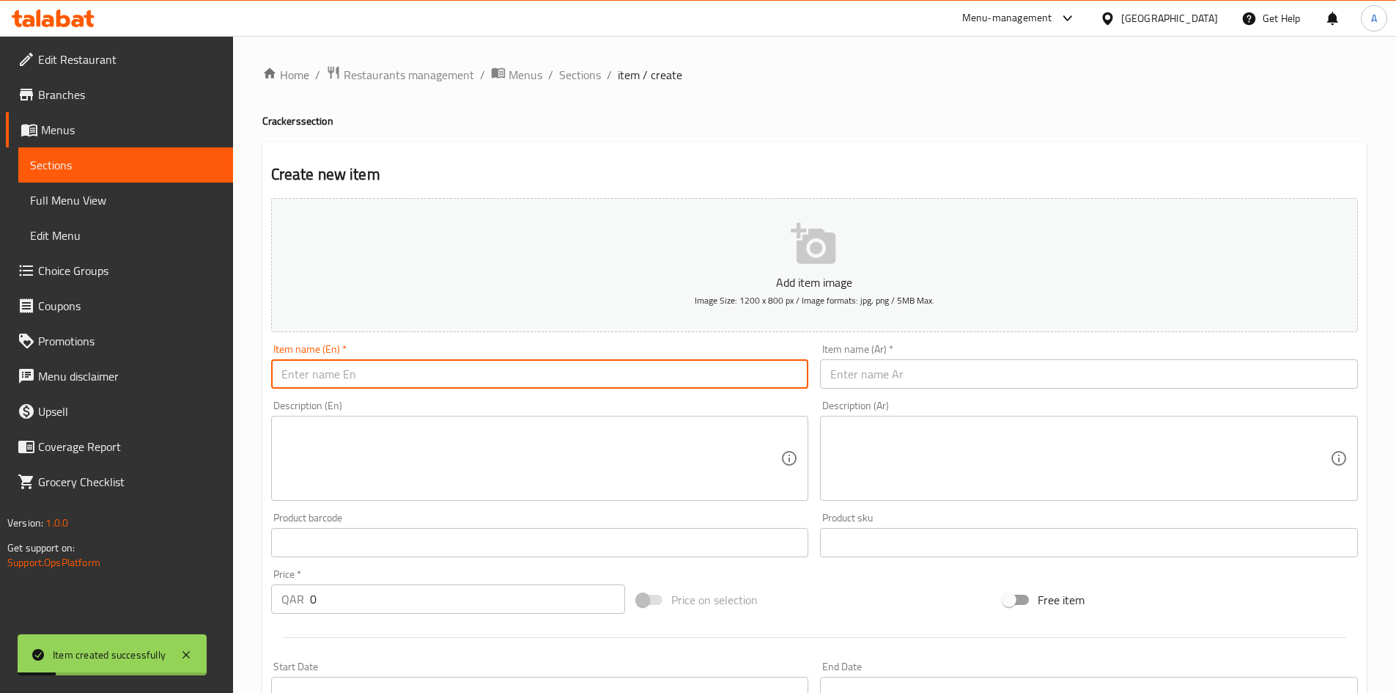
click at [468, 371] on input "text" at bounding box center [540, 373] width 538 height 29
paste input "Baked Rice Balls Crackers"
type input "Baked Rice Balls Crackers"
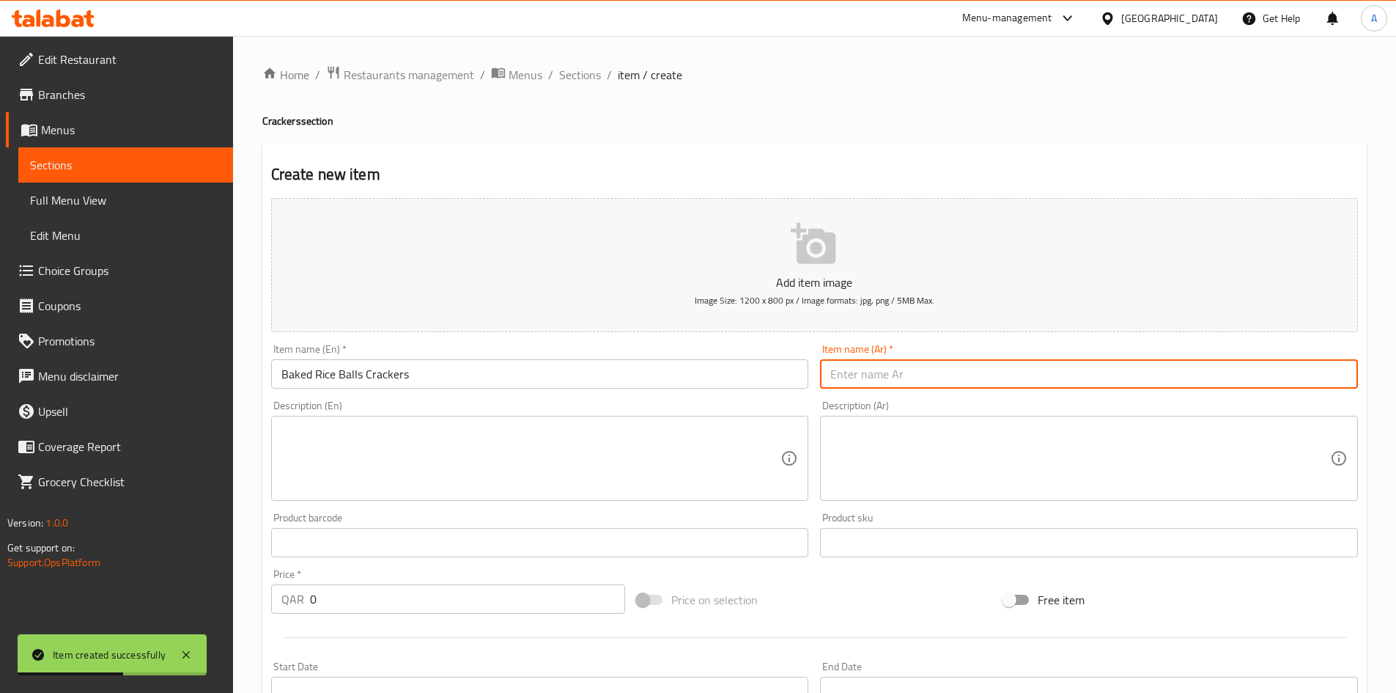
click at [852, 371] on input "text" at bounding box center [1089, 373] width 538 height 29
paste input "مقرمشات كرات الـرز المخبورة"
type input "مقرمشات كرات الـرز المخبورة"
click at [866, 117] on h4 "Crackers section" at bounding box center [814, 121] width 1105 height 15
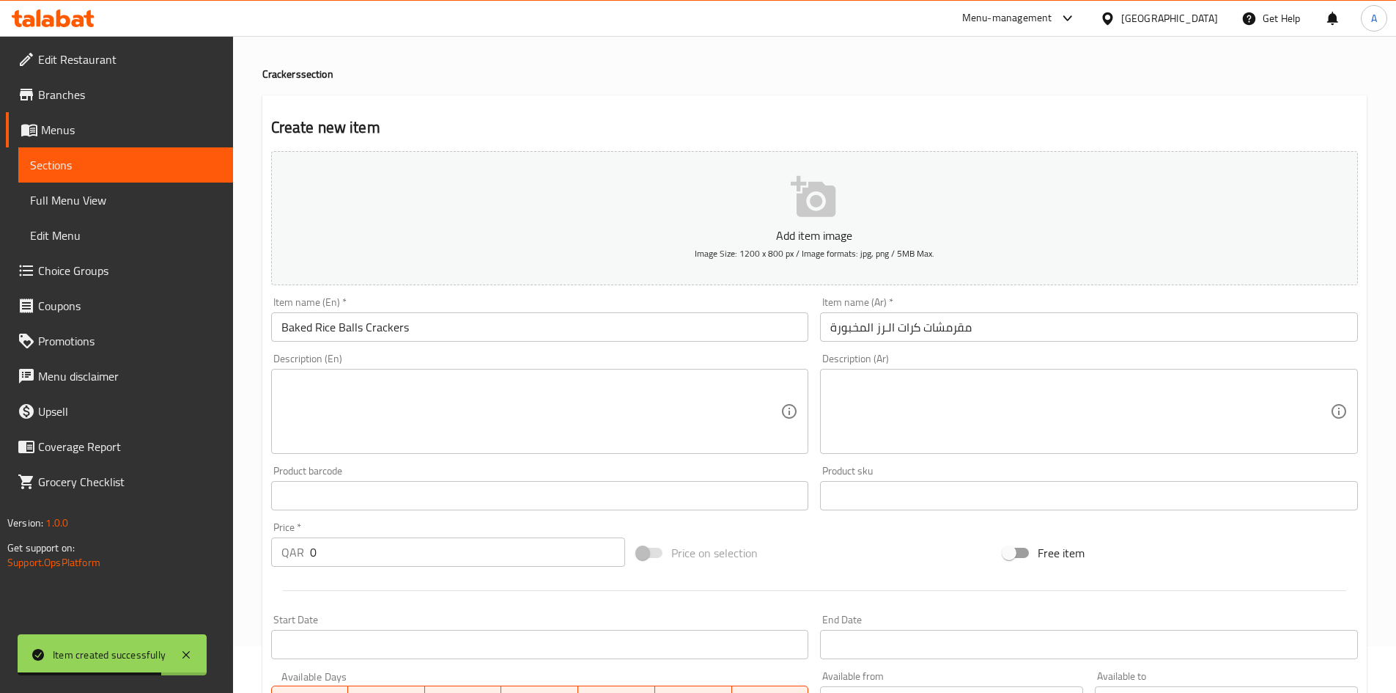
scroll to position [73, 0]
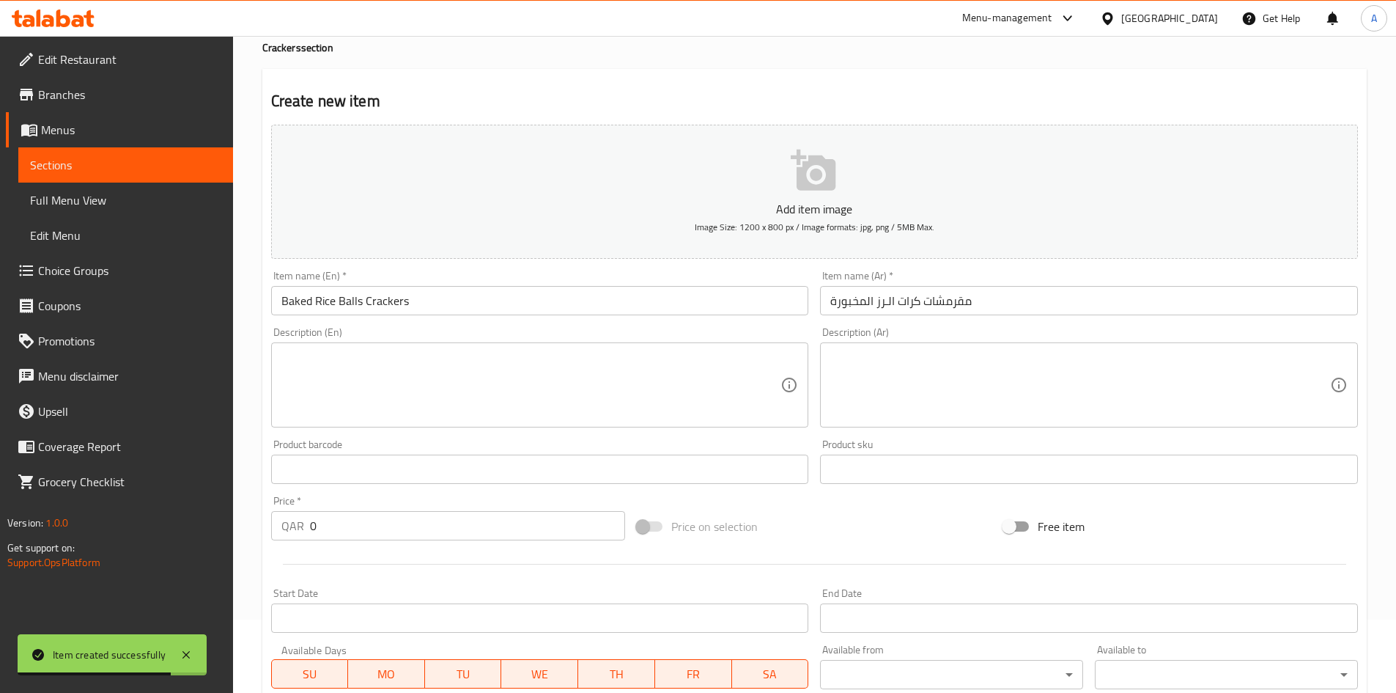
drag, startPoint x: 335, startPoint y: 518, endPoint x: 218, endPoint y: 523, distance: 117.4
click at [224, 523] on div "Edit Restaurant Branches Menus Sections Full Menu View Edit Menu Choice Groups …" at bounding box center [698, 463] width 1396 height 1000
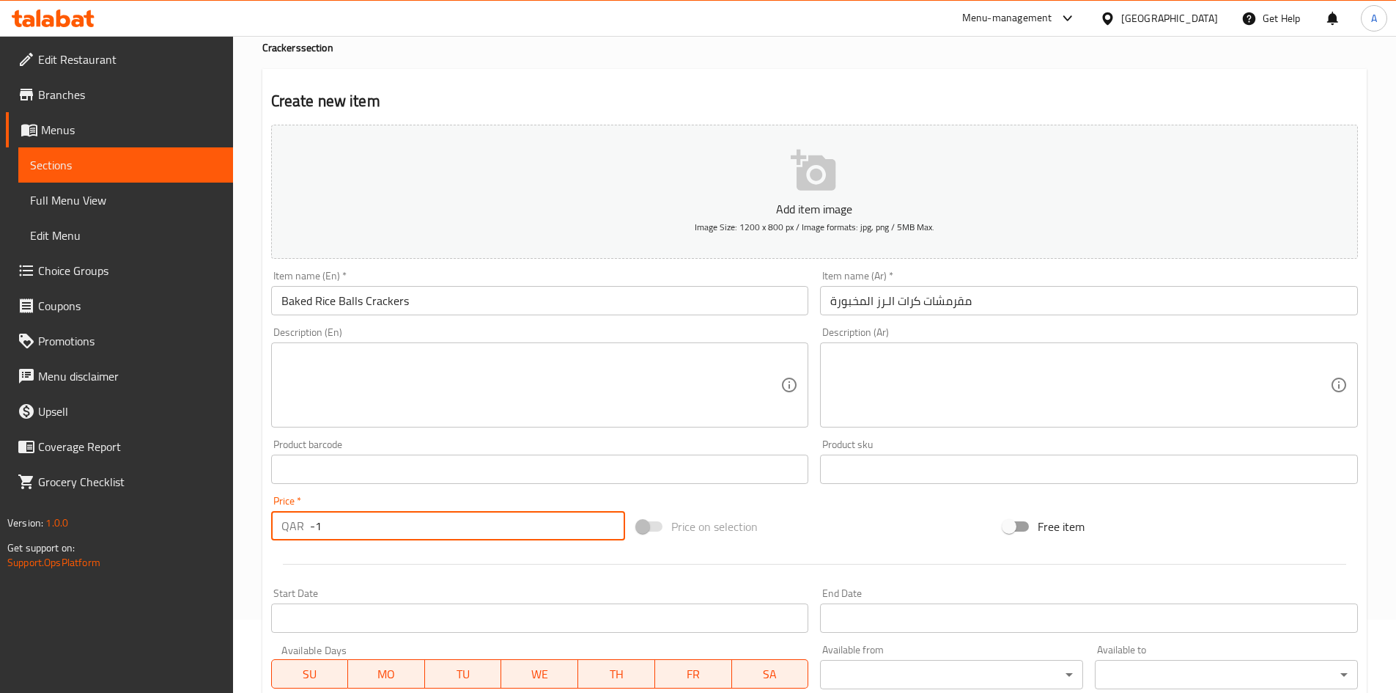
drag, startPoint x: 353, startPoint y: 522, endPoint x: 180, endPoint y: 524, distance: 172.3
click at [183, 524] on div "Edit Restaurant Branches Menus Sections Full Menu View Edit Menu Choice Groups …" at bounding box center [698, 463] width 1396 height 1000
type input "1"
type input "72"
click at [937, 73] on div "Create new item Add item image Image Size: 1200 x 800 px / Image formats: jpg, …" at bounding box center [814, 495] width 1105 height 853
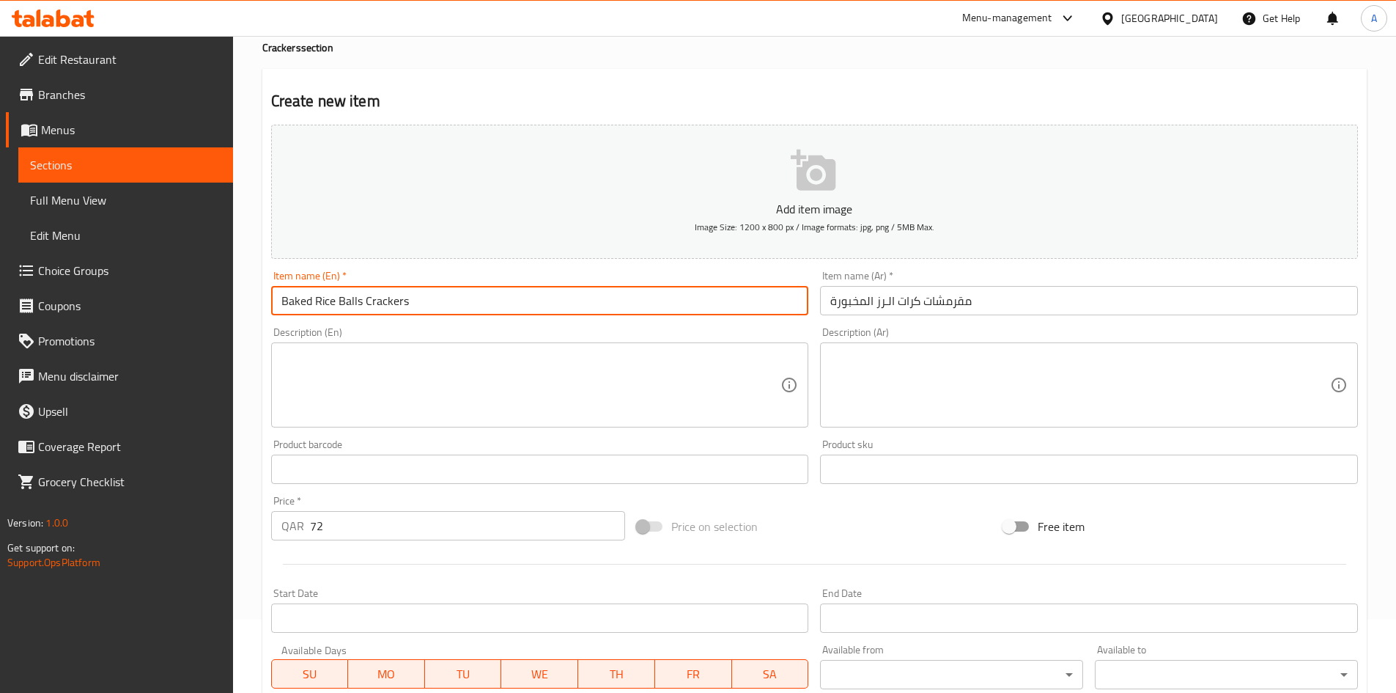
click at [762, 311] on input "Baked Rice Balls Crackers" at bounding box center [540, 300] width 538 height 29
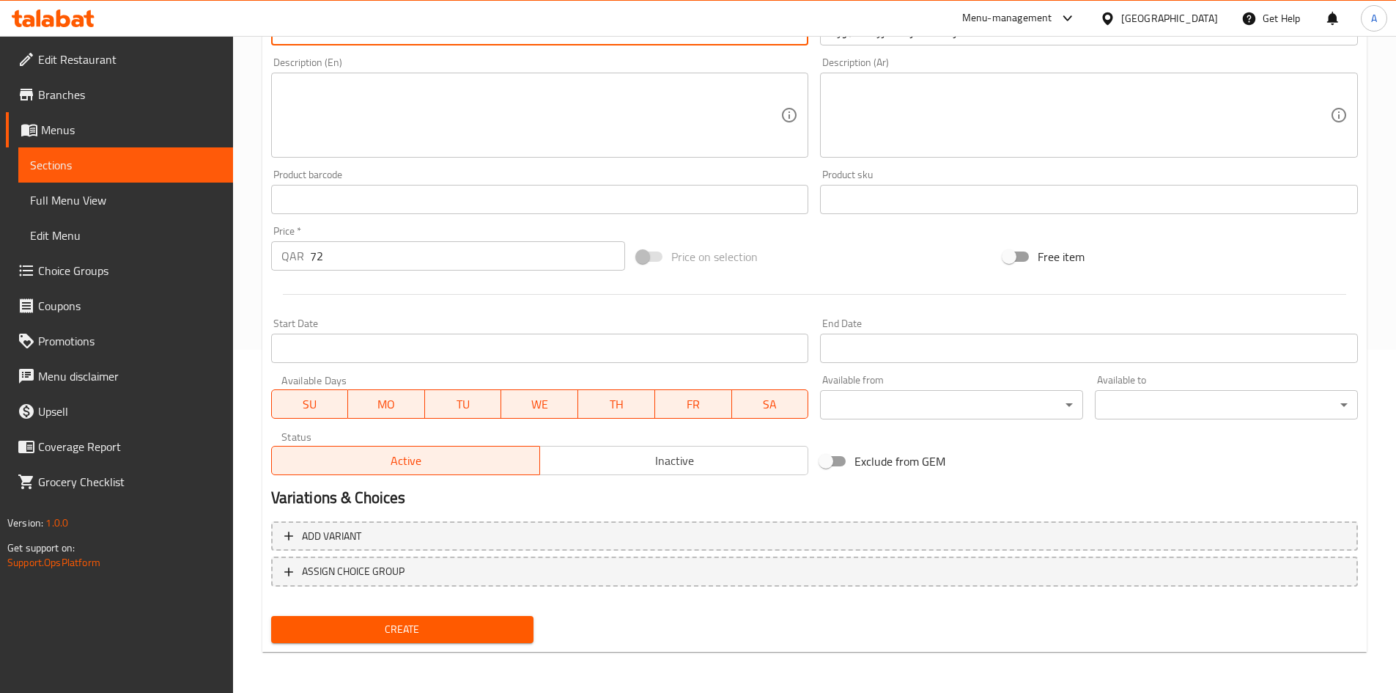
click at [450, 632] on span "Create" at bounding box center [403, 629] width 240 height 18
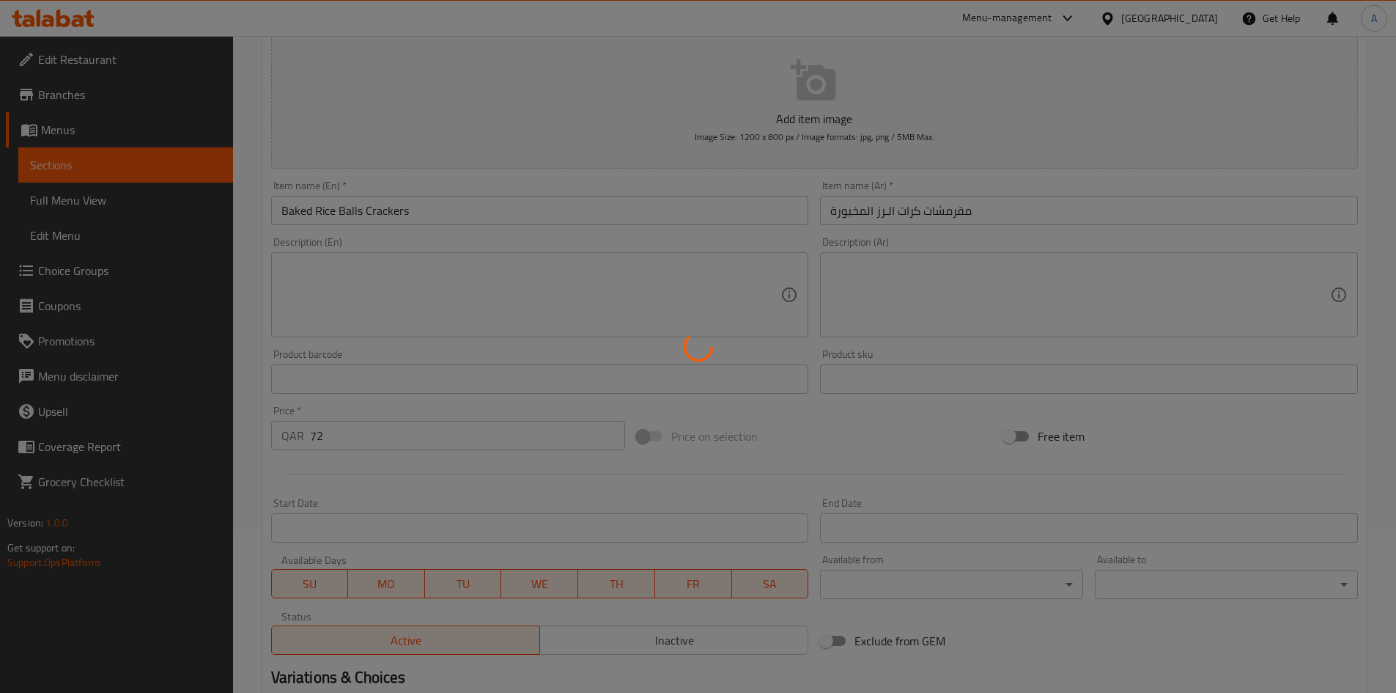
scroll to position [0, 0]
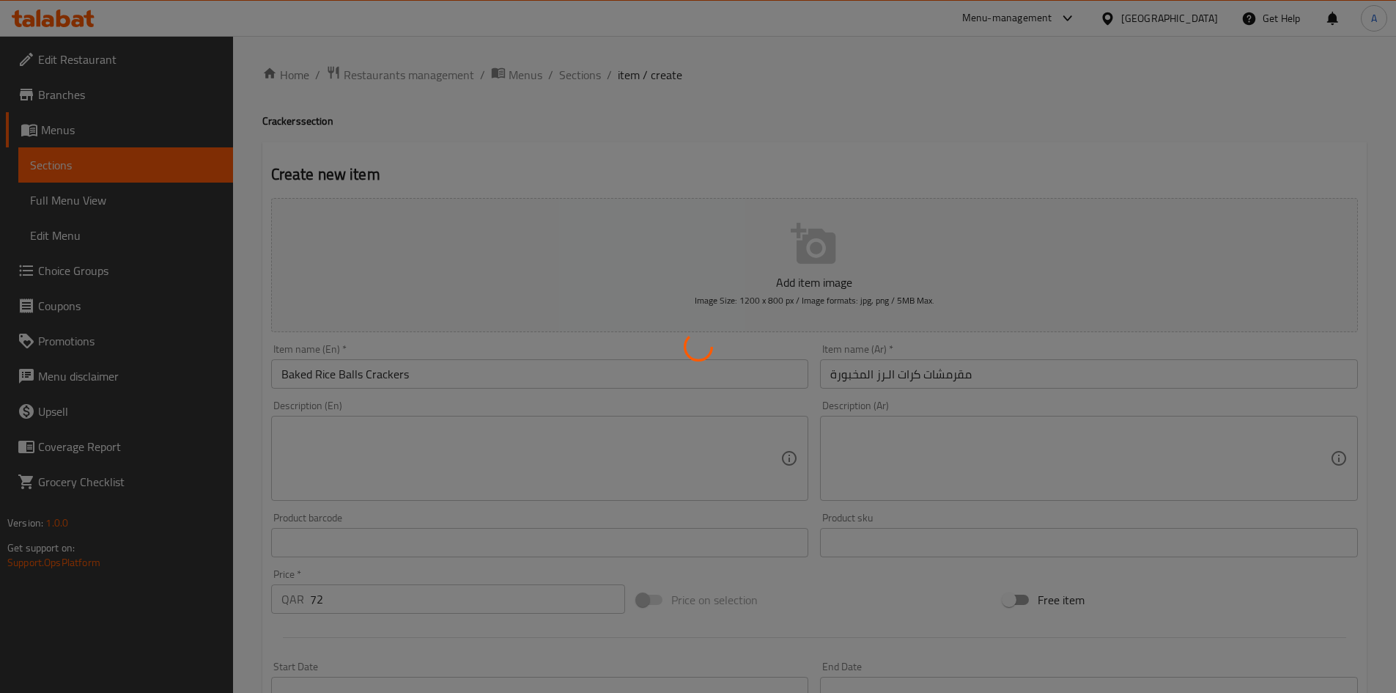
type input "0"
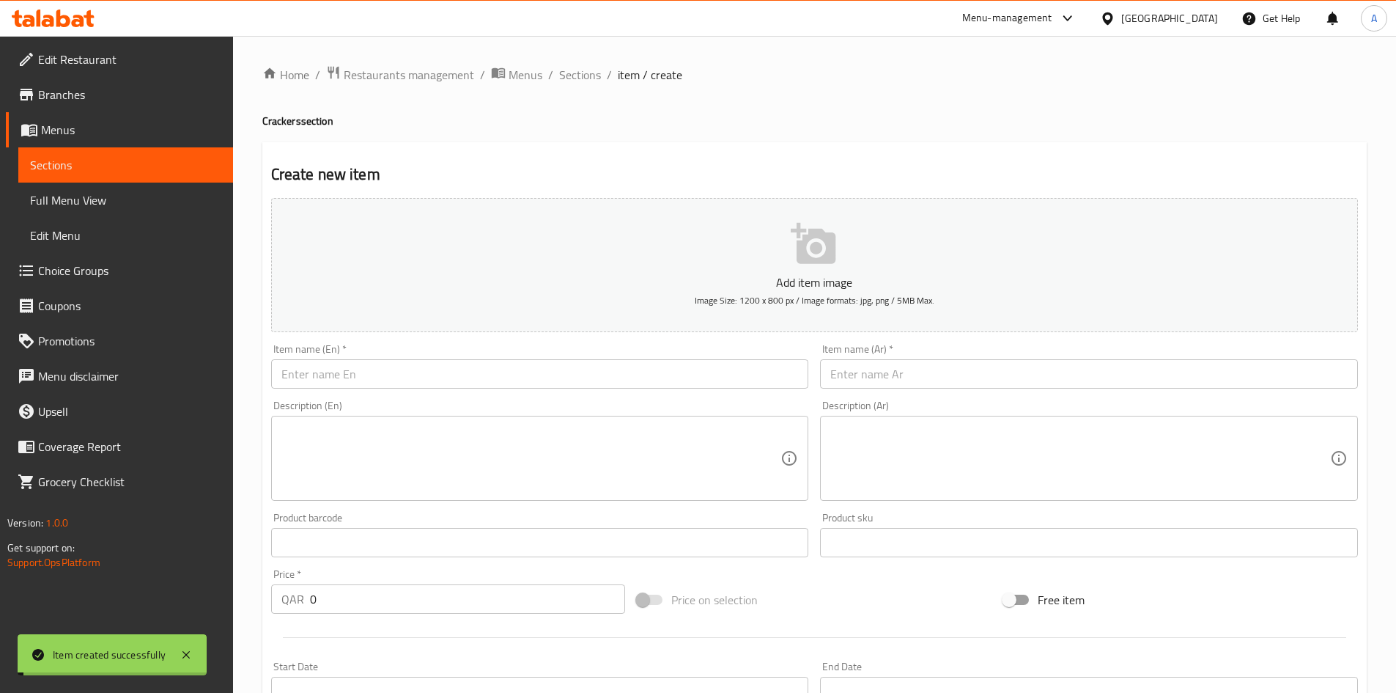
click at [523, 383] on input "text" at bounding box center [540, 373] width 538 height 29
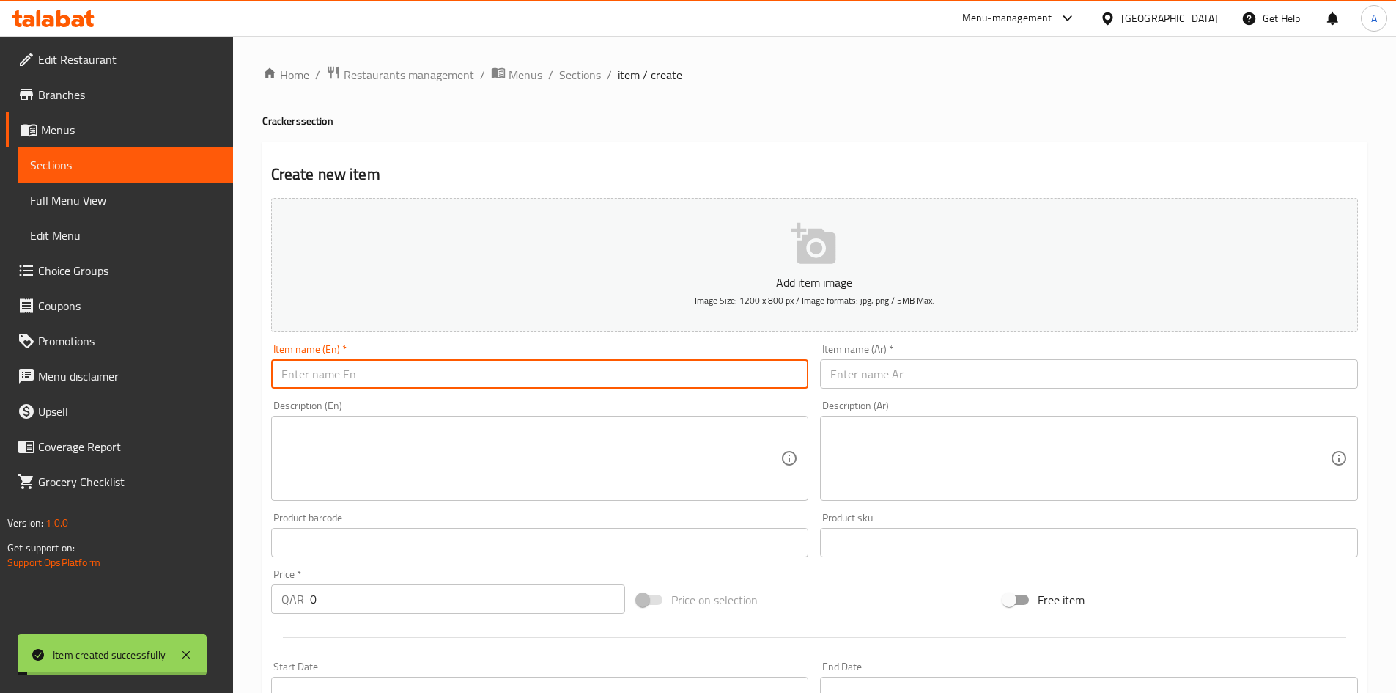
paste input "Rectangular Cheese Crackers"
type input "Rectangular Cheese Crackers"
click at [867, 378] on input "text" at bounding box center [1089, 373] width 538 height 29
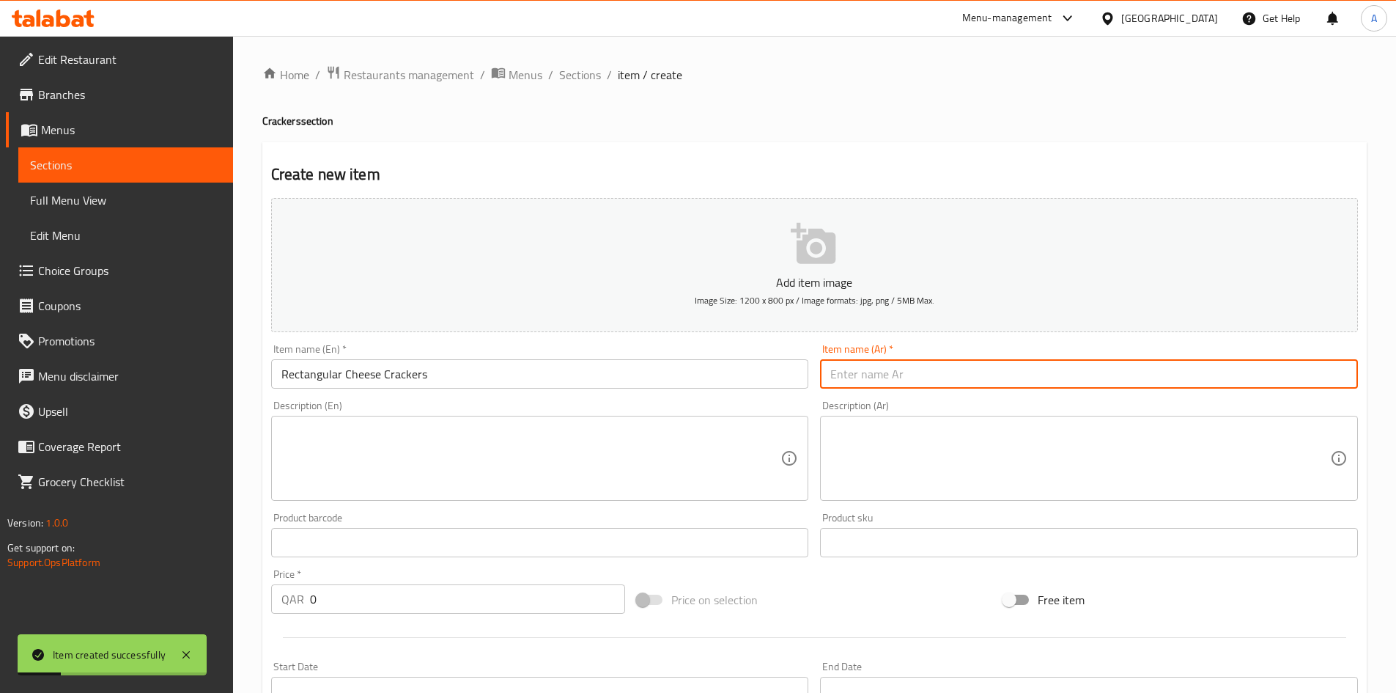
paste input "مقرمشات الجبنة المستطيلة"
type input "مقرمشات الجبنة المستطيلة"
drag, startPoint x: 883, startPoint y: 84, endPoint x: 857, endPoint y: 103, distance: 32.1
click at [884, 84] on div "Home / Restaurants management / Menus / Sections / item / create Crackers secti…" at bounding box center [814, 535] width 1105 height 941
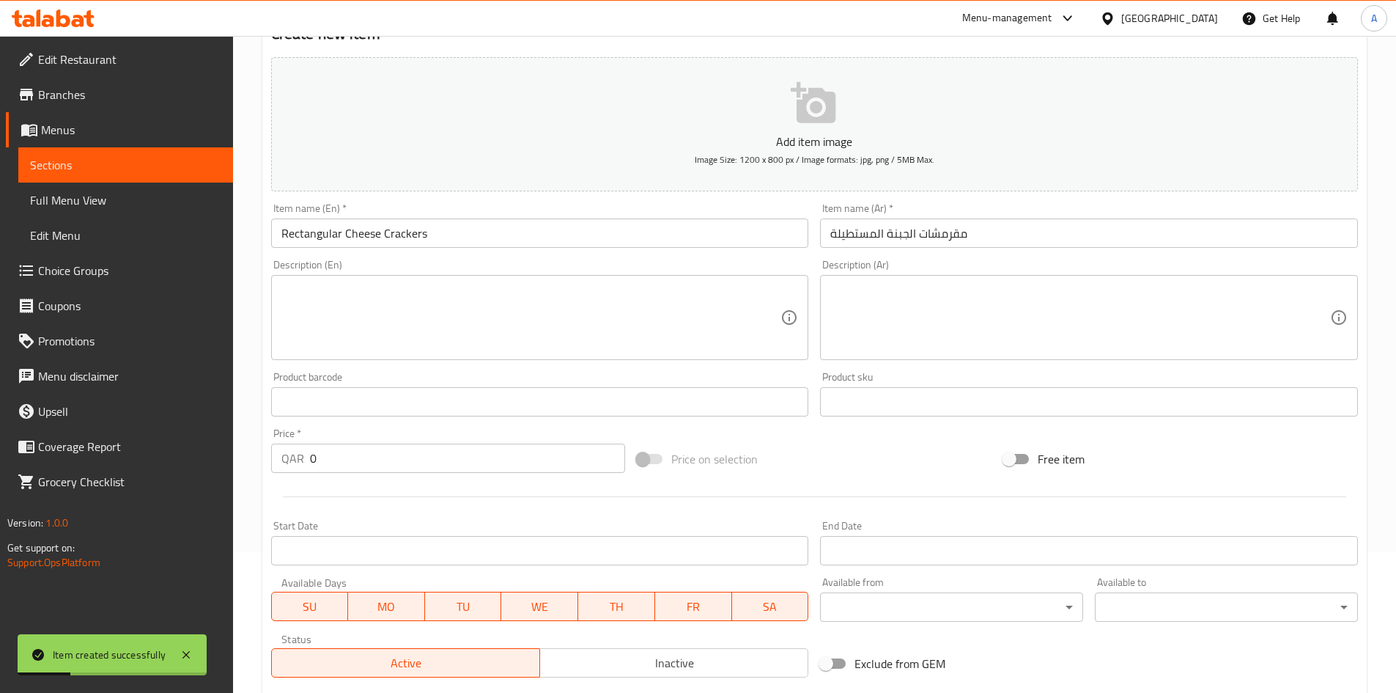
scroll to position [293, 0]
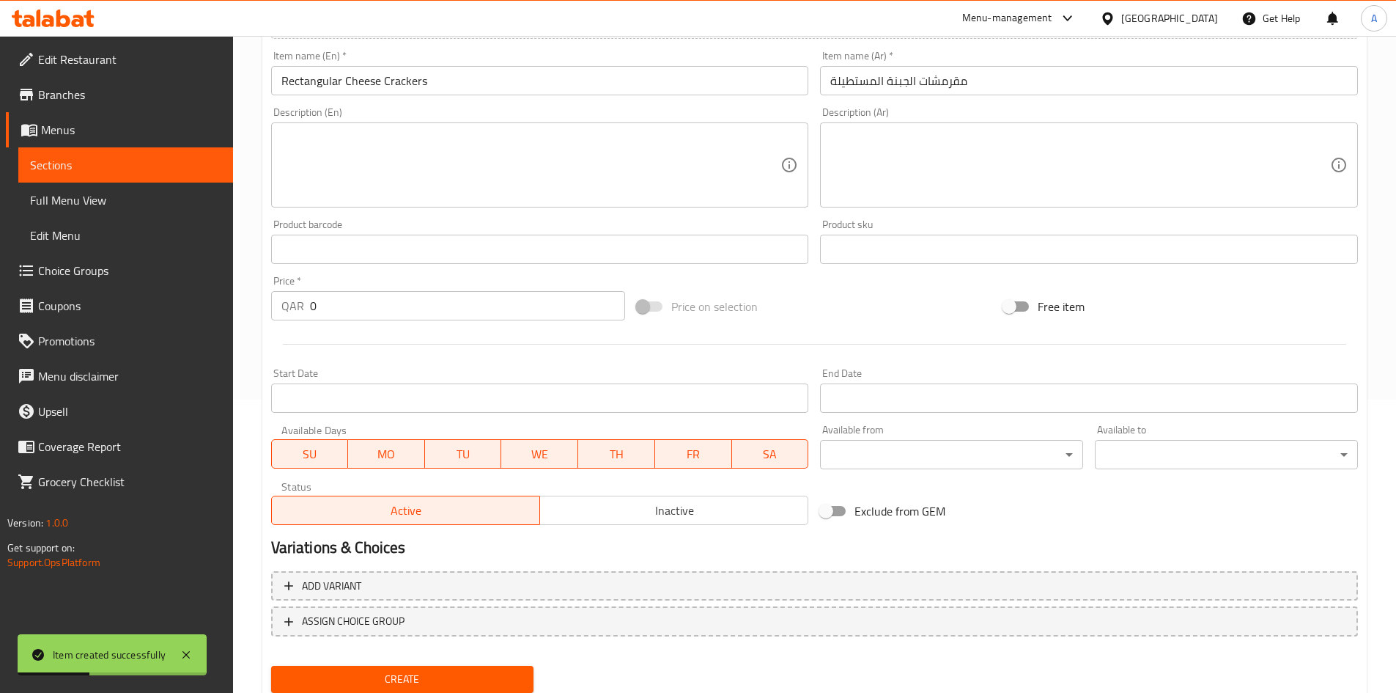
drag, startPoint x: 347, startPoint y: 314, endPoint x: 231, endPoint y: 323, distance: 116.9
click at [232, 323] on div "Edit Restaurant Branches Menus Sections Full Menu View Edit Menu Choice Groups …" at bounding box center [698, 243] width 1396 height 1000
type input "40"
click at [333, 353] on div at bounding box center [814, 344] width 1099 height 36
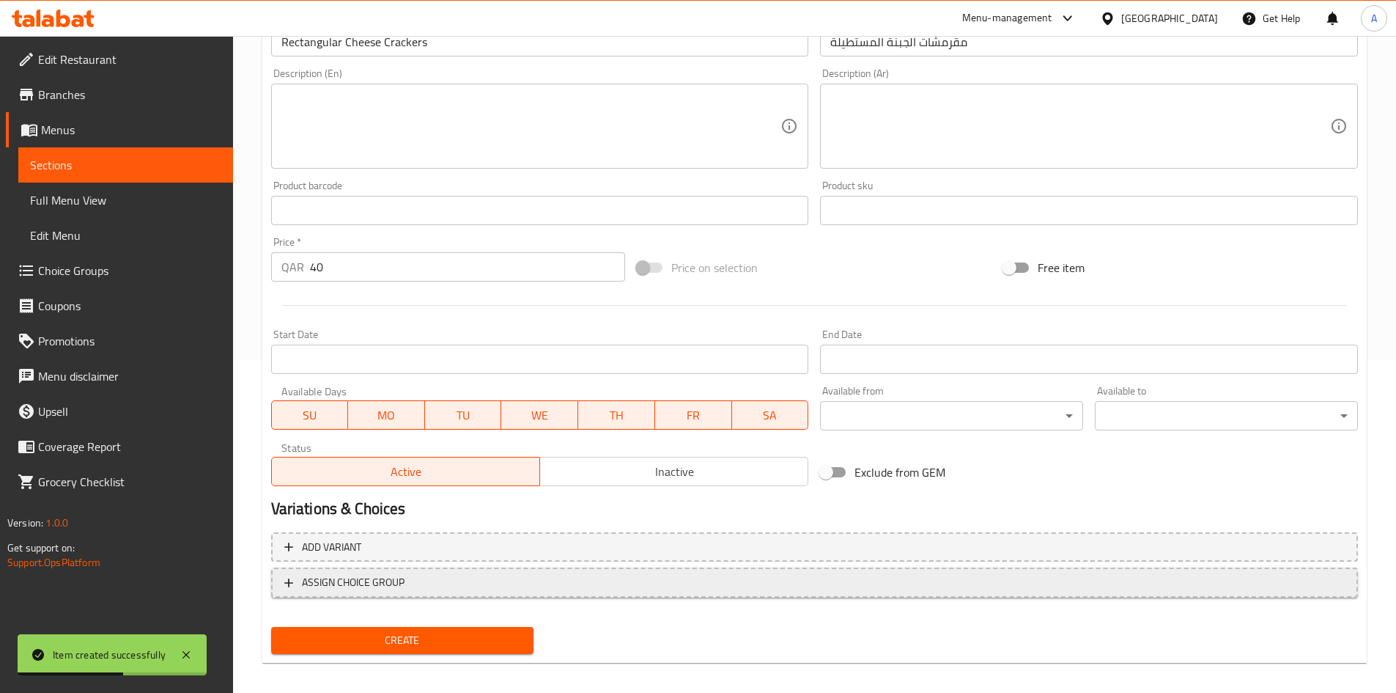
scroll to position [343, 0]
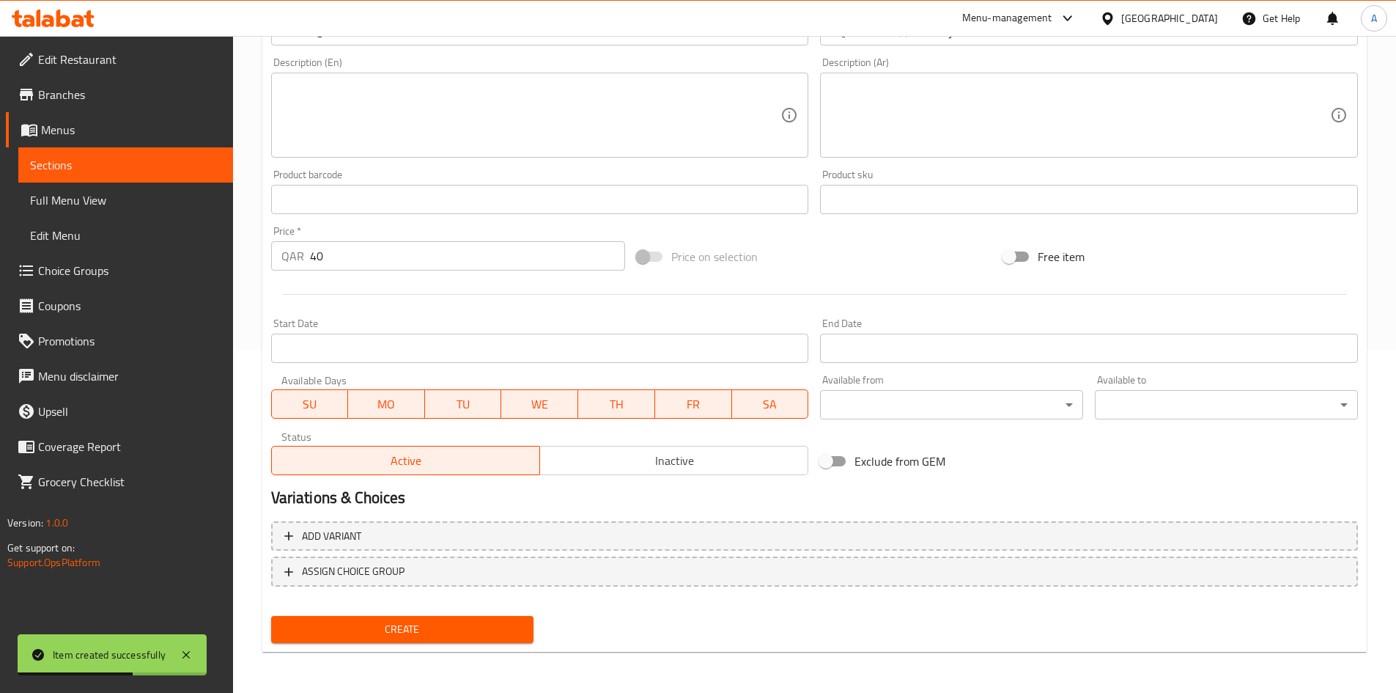
click at [421, 614] on div "Create" at bounding box center [402, 629] width 275 height 39
click at [421, 619] on button "Create" at bounding box center [402, 629] width 263 height 27
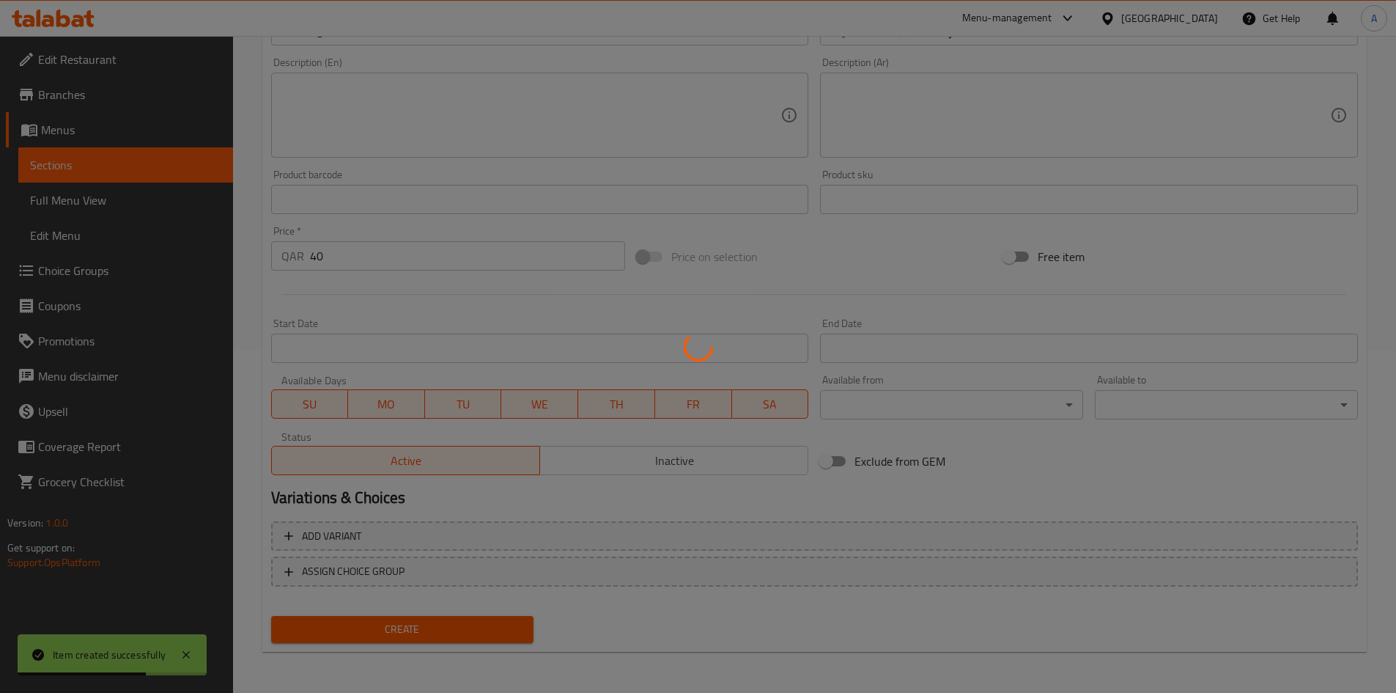
type input "0"
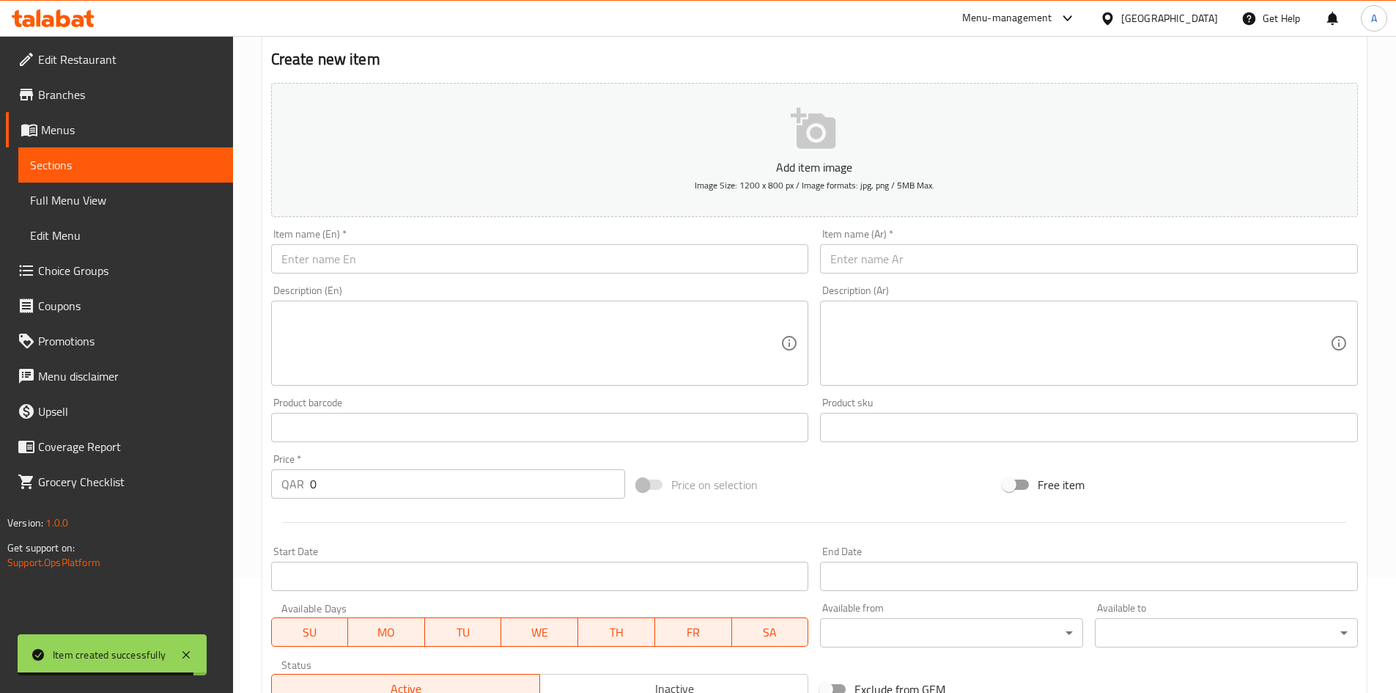
scroll to position [0, 0]
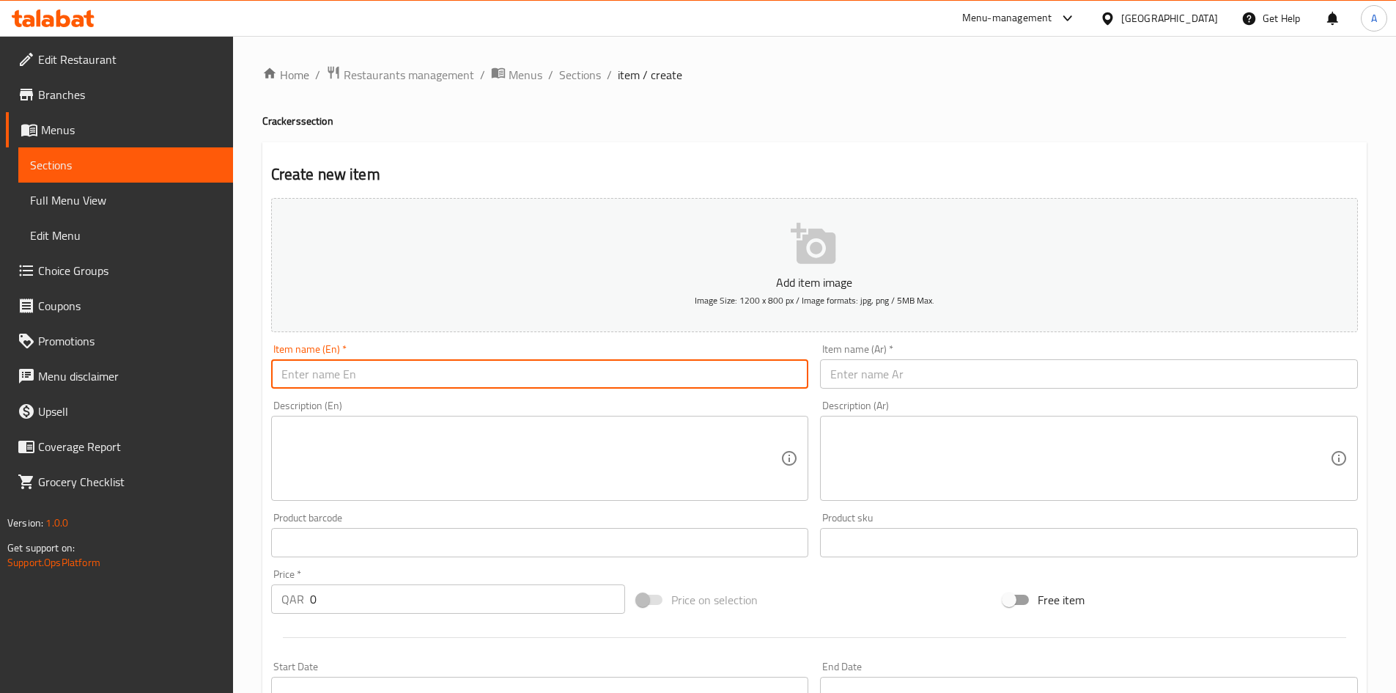
click at [706, 368] on input "text" at bounding box center [540, 373] width 538 height 29
paste input "Top Top Cheese Rings 80 G"
type input "Top Top Cheese Rings 80 G"
click at [864, 380] on input "text" at bounding box center [1089, 373] width 538 height 29
paste input "توب توب حلقات الجبن 80 جم"
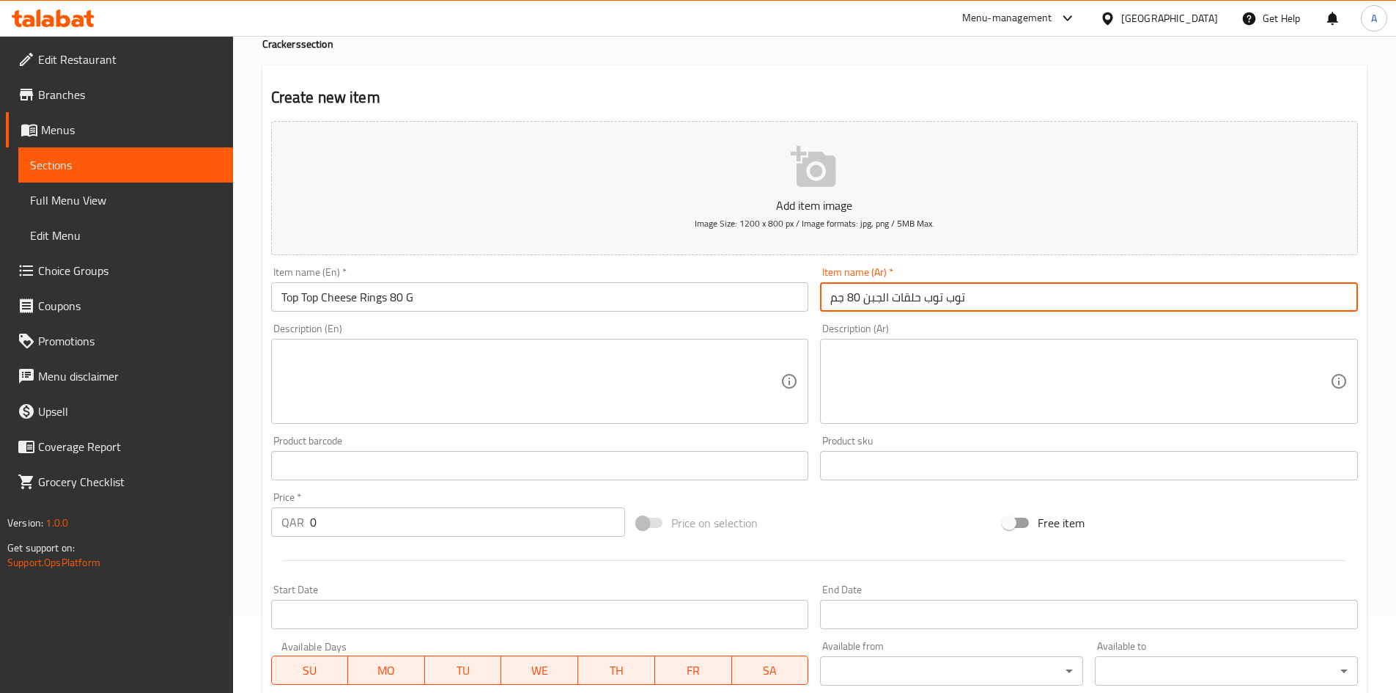
scroll to position [147, 0]
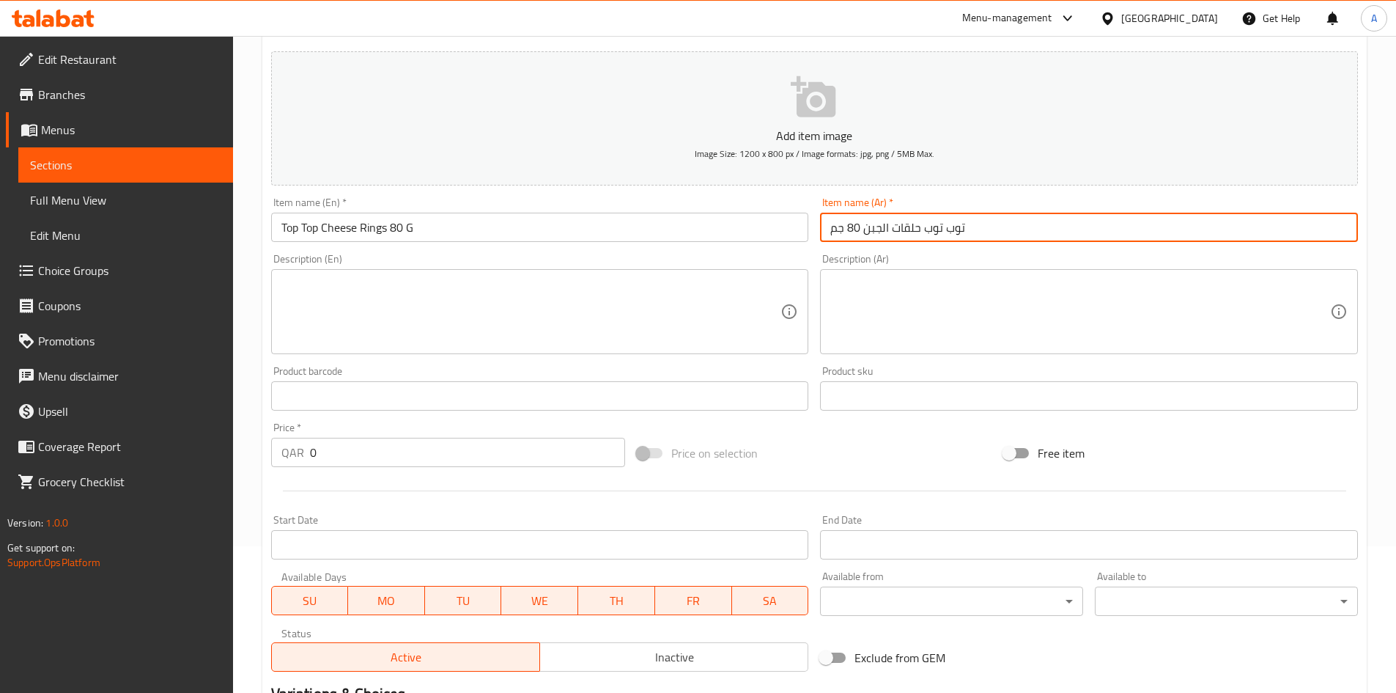
type input "توب توب حلقات الجبن 80 جم"
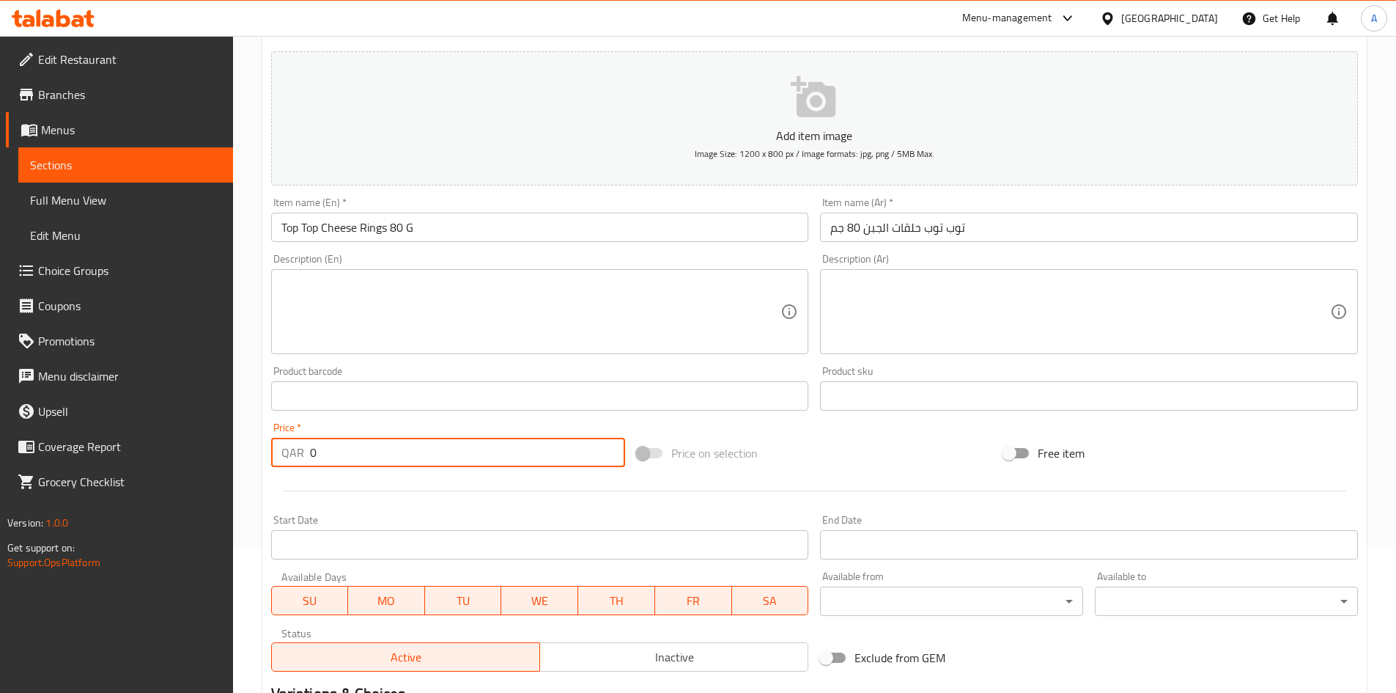
drag, startPoint x: 337, startPoint y: 458, endPoint x: 53, endPoint y: 487, distance: 285.8
click at [87, 448] on div "Edit Restaurant Branches Menus Sections Full Menu View Edit Menu Choice Groups …" at bounding box center [698, 389] width 1396 height 1000
type input "14"
click at [354, 411] on div "Product barcode Product barcode" at bounding box center [540, 388] width 550 height 56
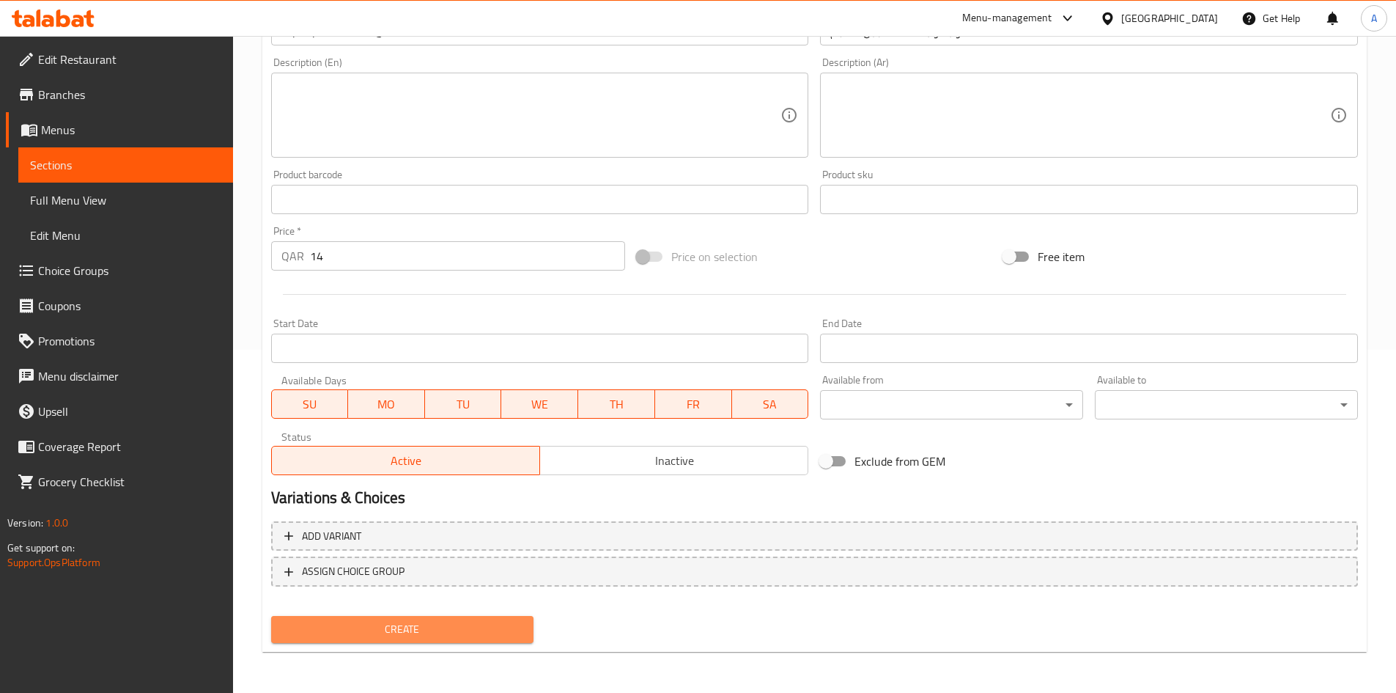
click at [459, 625] on span "Create" at bounding box center [403, 629] width 240 height 18
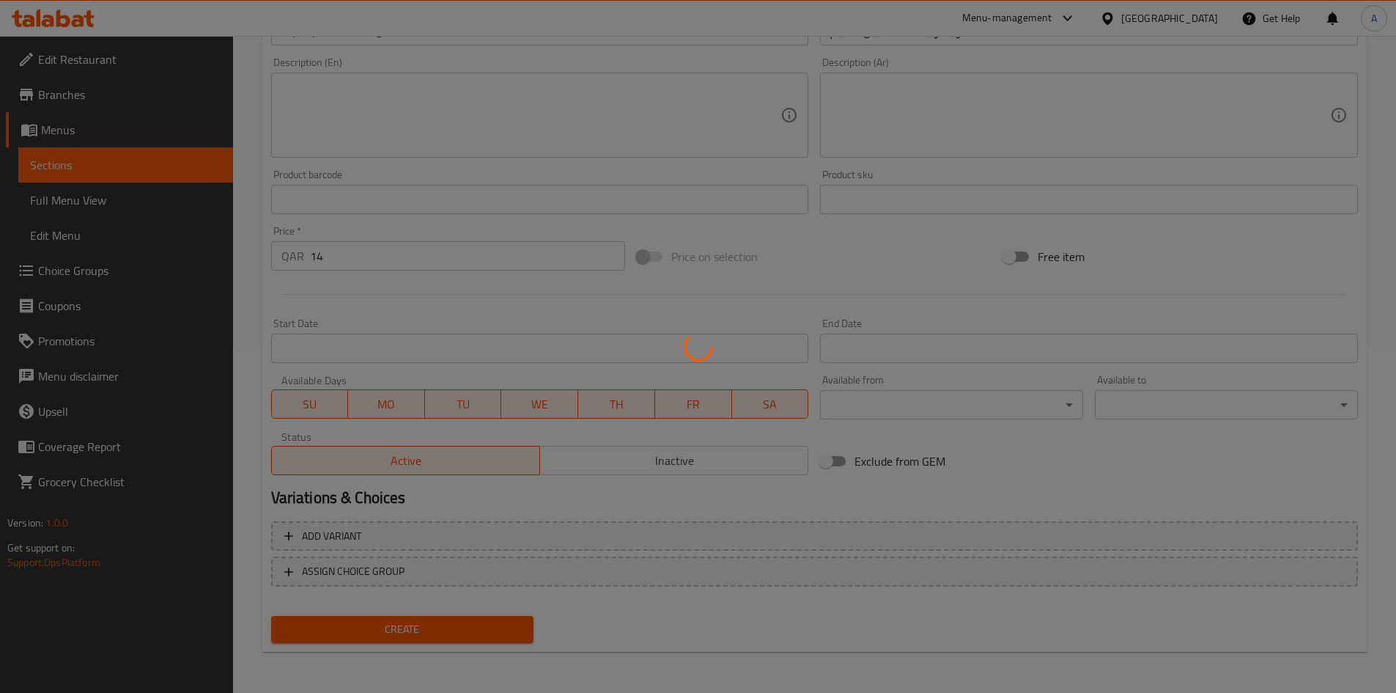
type input "0"
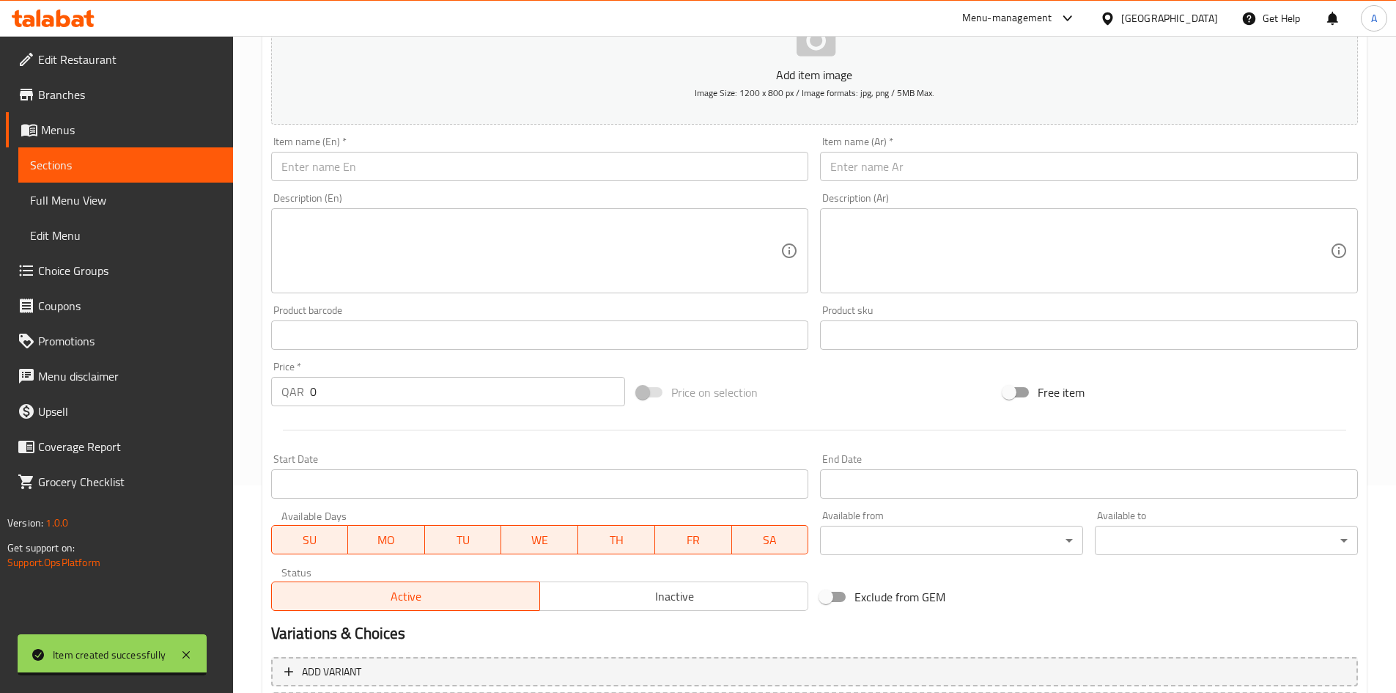
scroll to position [0, 0]
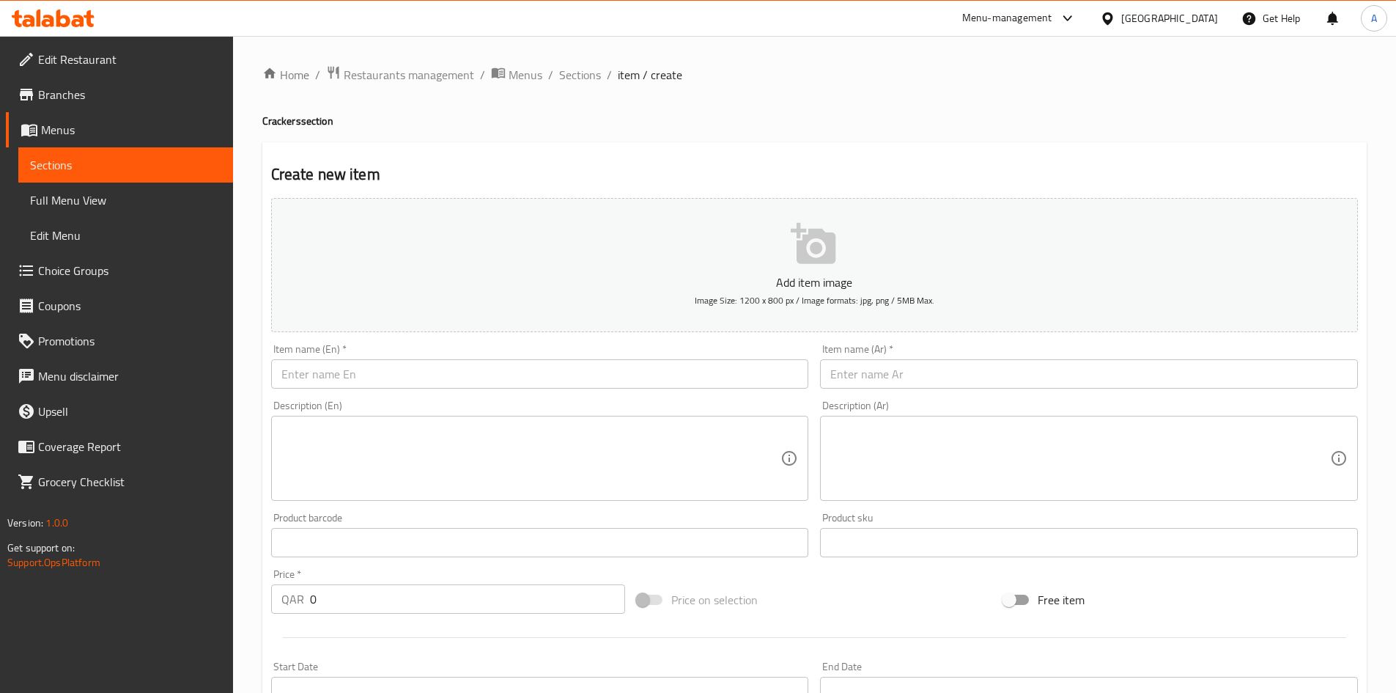
click at [531, 344] on div "Item name (En)   * Item name (En) *" at bounding box center [540, 366] width 550 height 56
drag, startPoint x: 529, startPoint y: 375, endPoint x: 602, endPoint y: 317, distance: 92.8
click at [529, 375] on input "text" at bounding box center [540, 373] width 538 height 29
paste input "Baked Crackers Flavored With Chili"
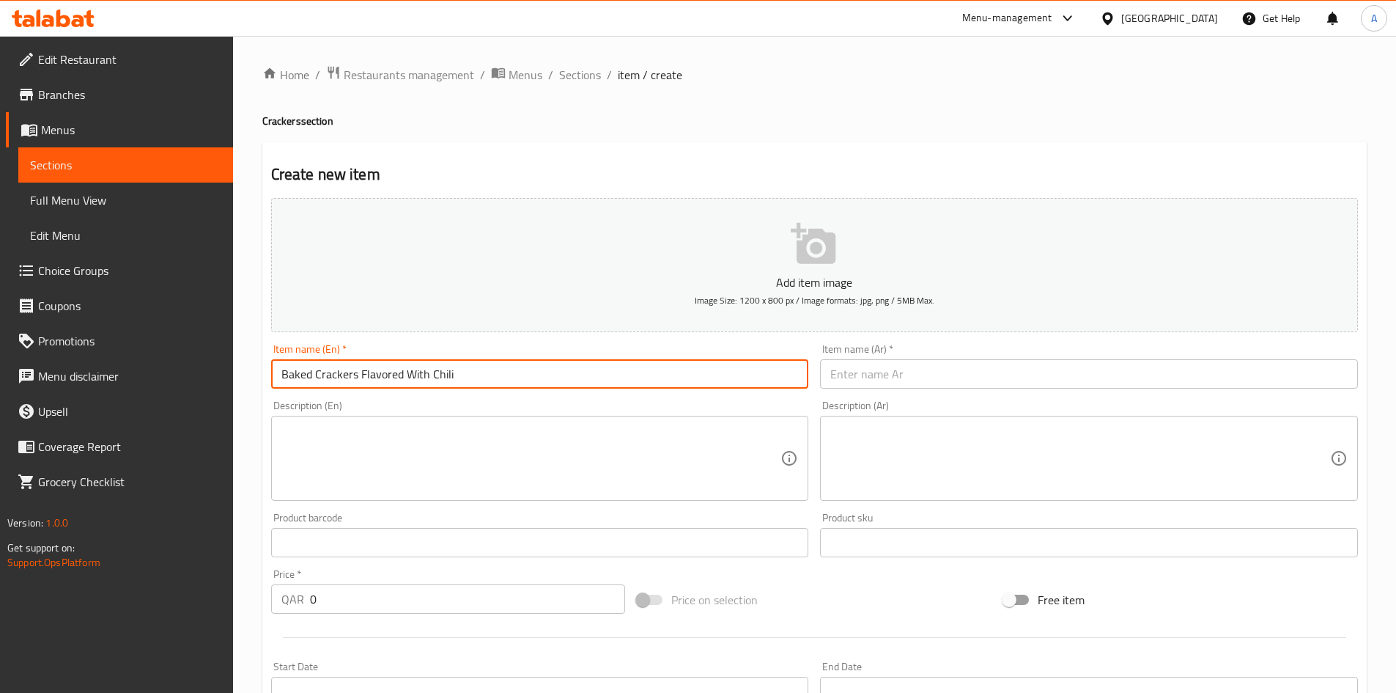
type input "Baked Crackers Flavored With Chili"
click at [868, 381] on input "text" at bounding box center [1089, 373] width 538 height 29
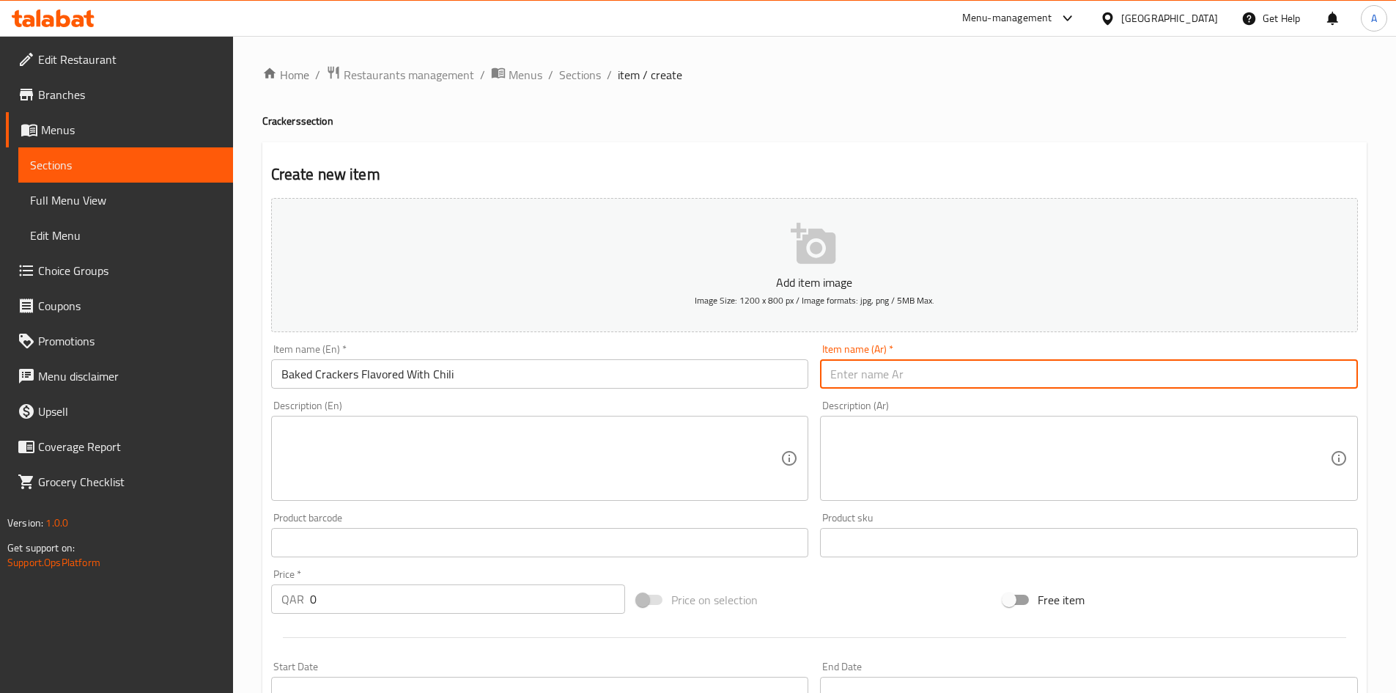
paste input "مقرمشات مخبوزة بنكهة الشطة"
drag, startPoint x: 858, startPoint y: 378, endPoint x: 798, endPoint y: 391, distance: 62.3
click at [798, 391] on div "Add item image Image Size: 1200 x 800 px / Image formats: jpg, png / 5MB Max. I…" at bounding box center [814, 508] width 1099 height 632
type input "مقرمشات مخبوزة بنكهة الفلفل الحار"
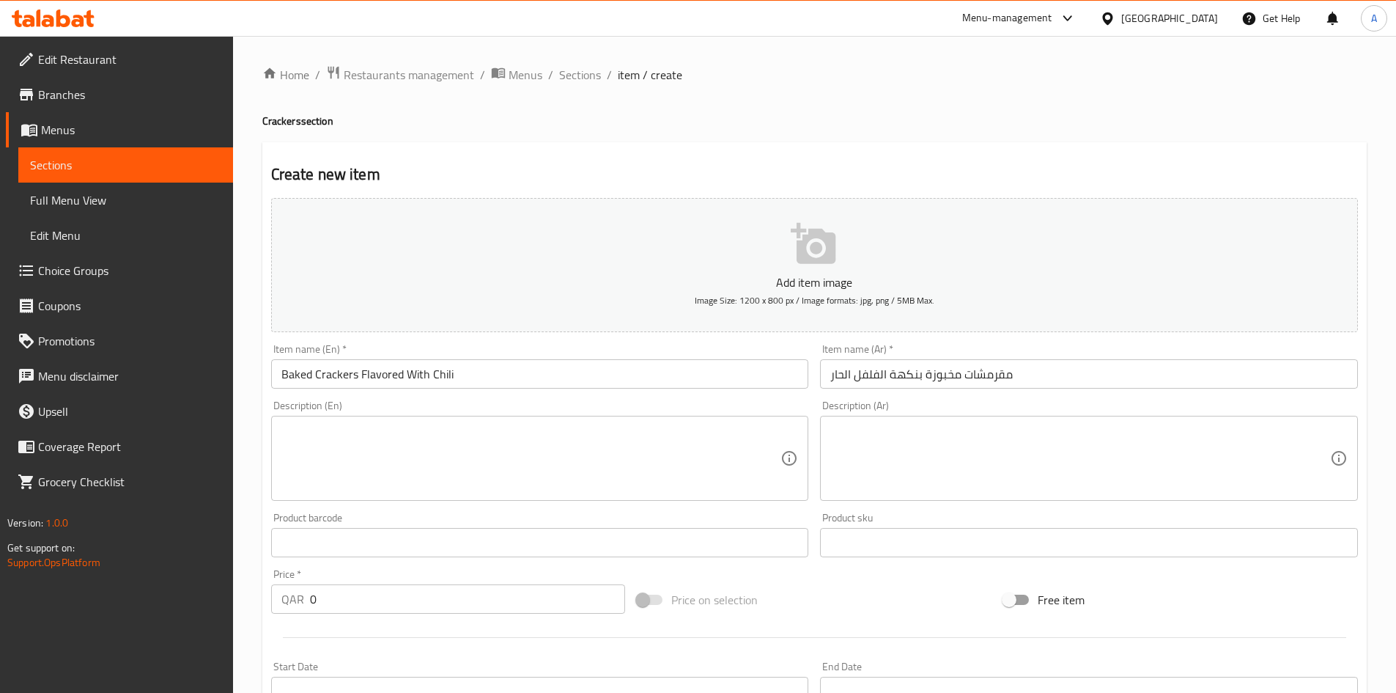
click at [854, 124] on h4 "Crackers section" at bounding box center [814, 121] width 1105 height 15
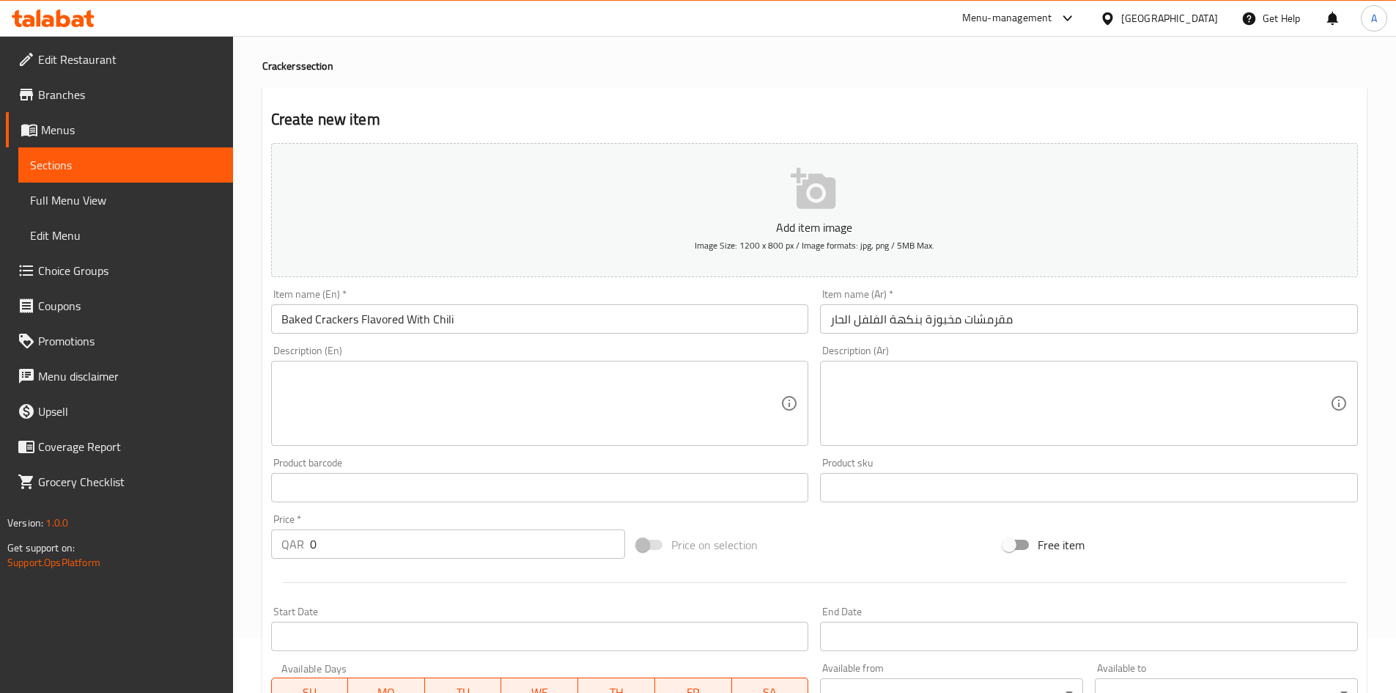
scroll to position [147, 0]
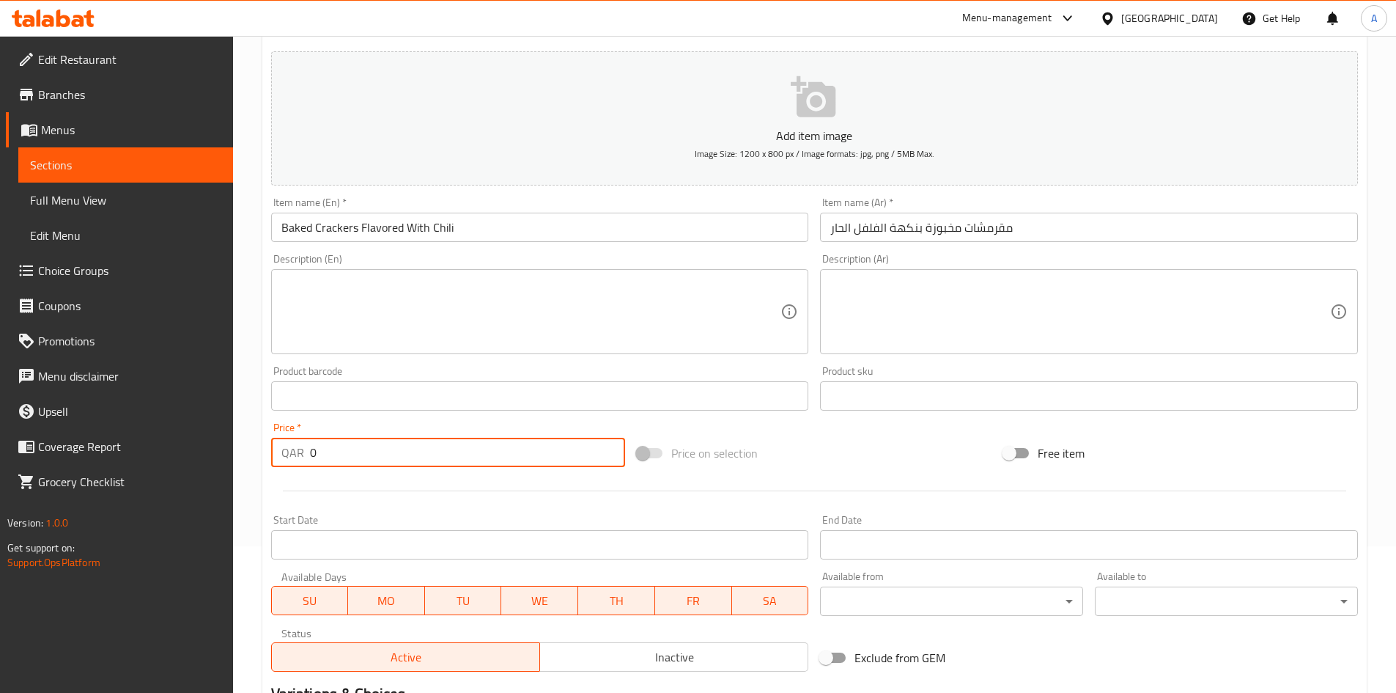
drag, startPoint x: 221, startPoint y: 463, endPoint x: 67, endPoint y: 501, distance: 158.8
click at [101, 481] on div "Edit Restaurant Branches Menus Sections Full Menu View Edit Menu Choice Groups …" at bounding box center [698, 389] width 1396 height 1000
type input "40"
click at [904, 443] on div "Price on selection" at bounding box center [814, 453] width 367 height 40
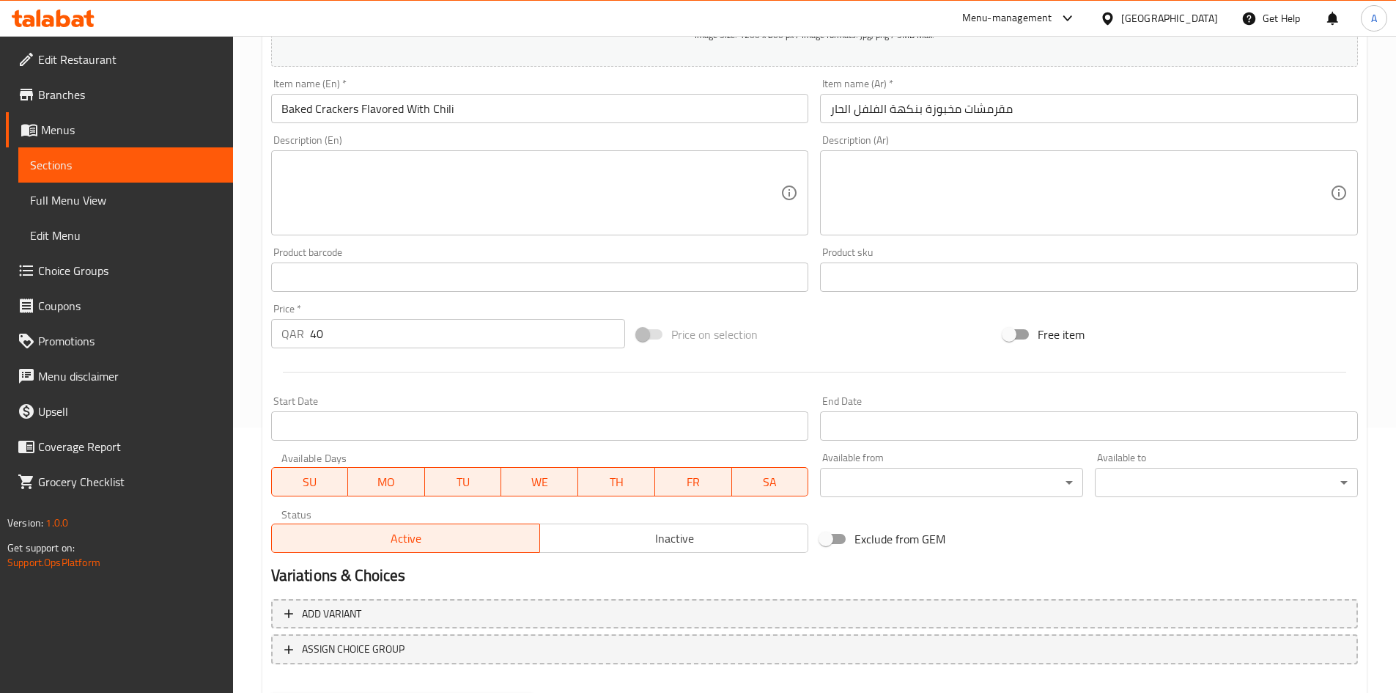
scroll to position [343, 0]
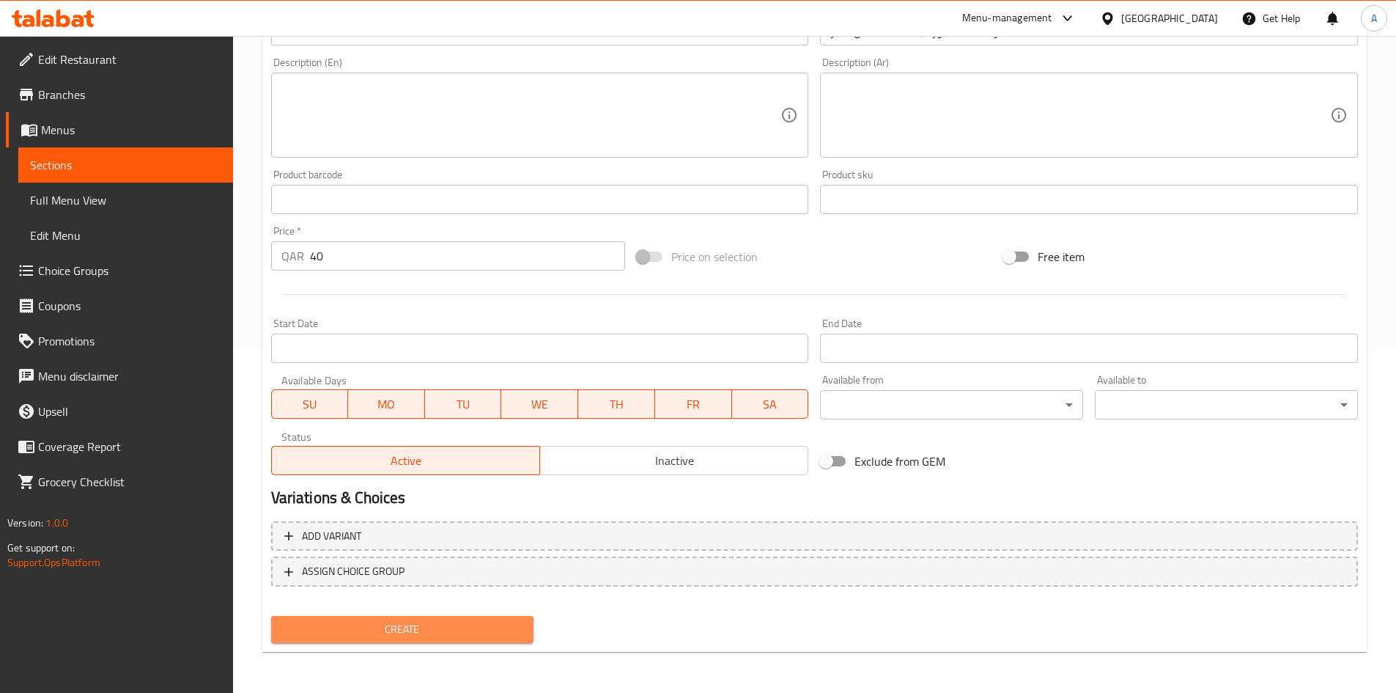
drag, startPoint x: 411, startPoint y: 620, endPoint x: 426, endPoint y: 601, distance: 24.0
click at [411, 623] on span "Create" at bounding box center [403, 629] width 240 height 18
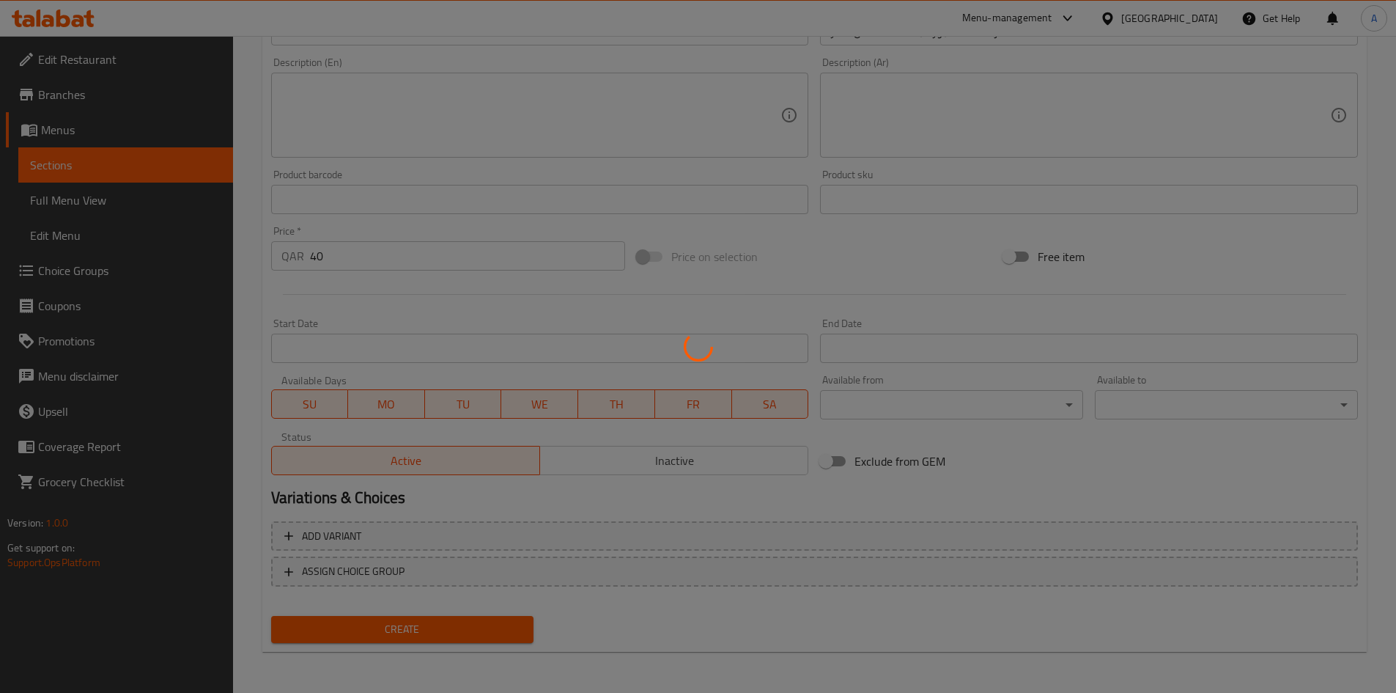
type input "0"
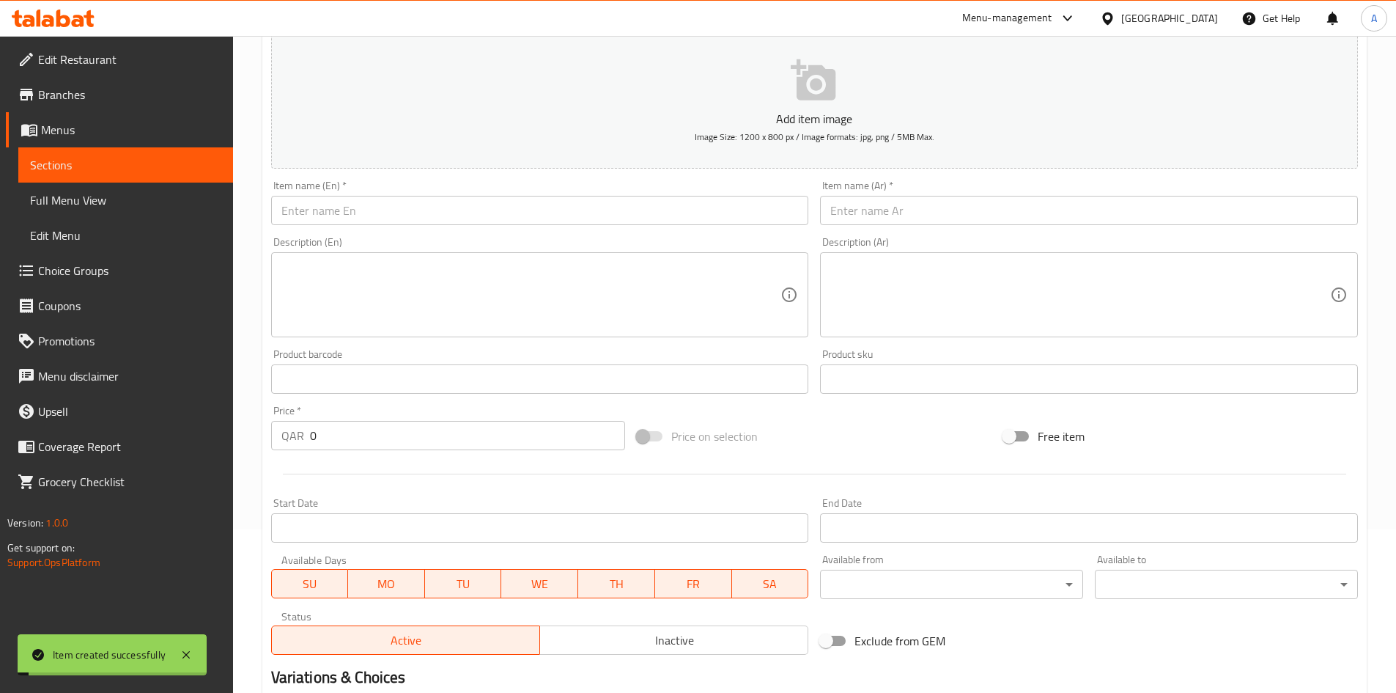
scroll to position [0, 0]
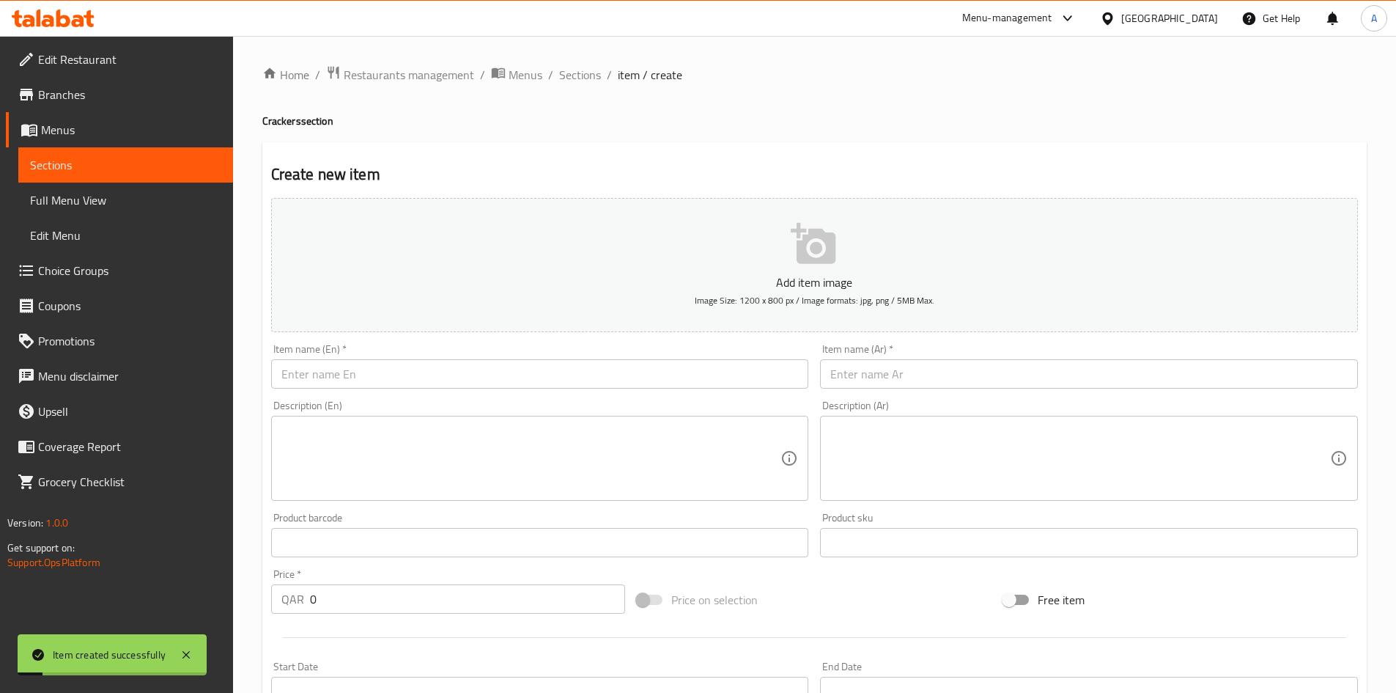
click at [596, 350] on div "Item name (En)   * Item name (En) *" at bounding box center [540, 366] width 538 height 45
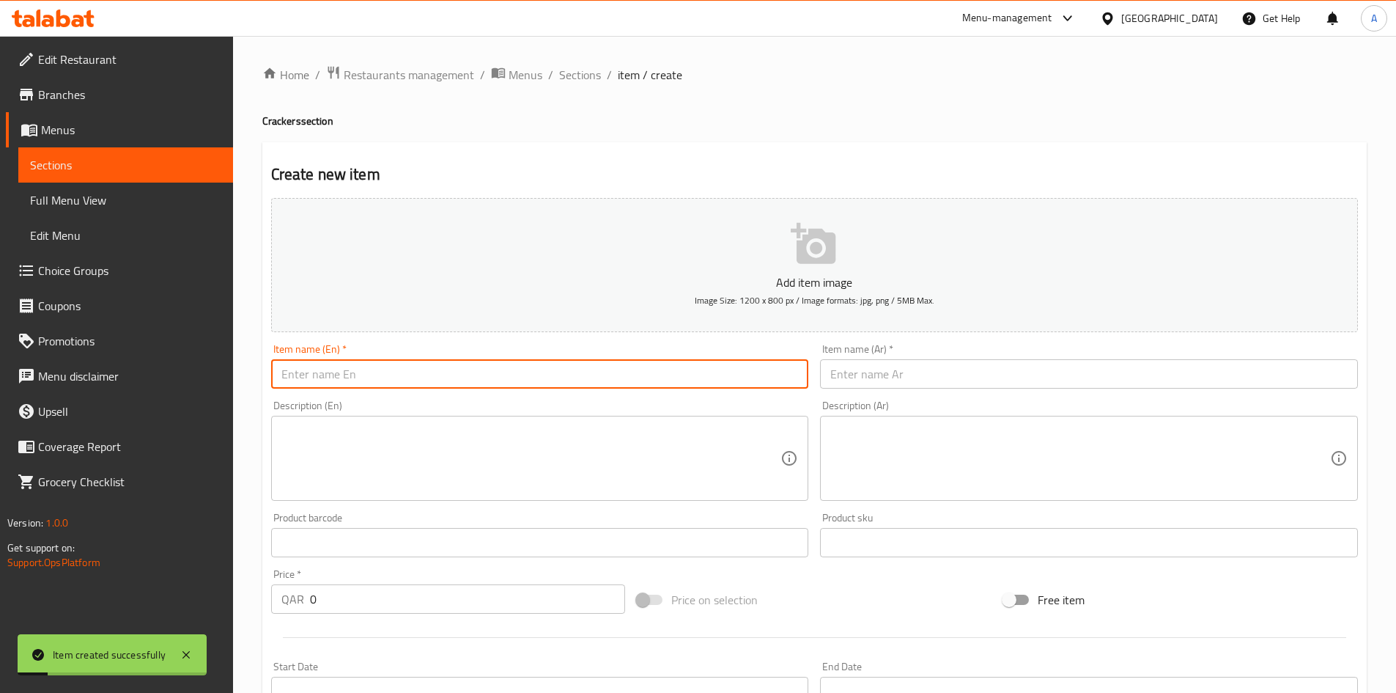
click at [594, 377] on input "text" at bounding box center [540, 373] width 538 height 29
paste input "Malaysian Nuts"
type input "Malaysian Nuts"
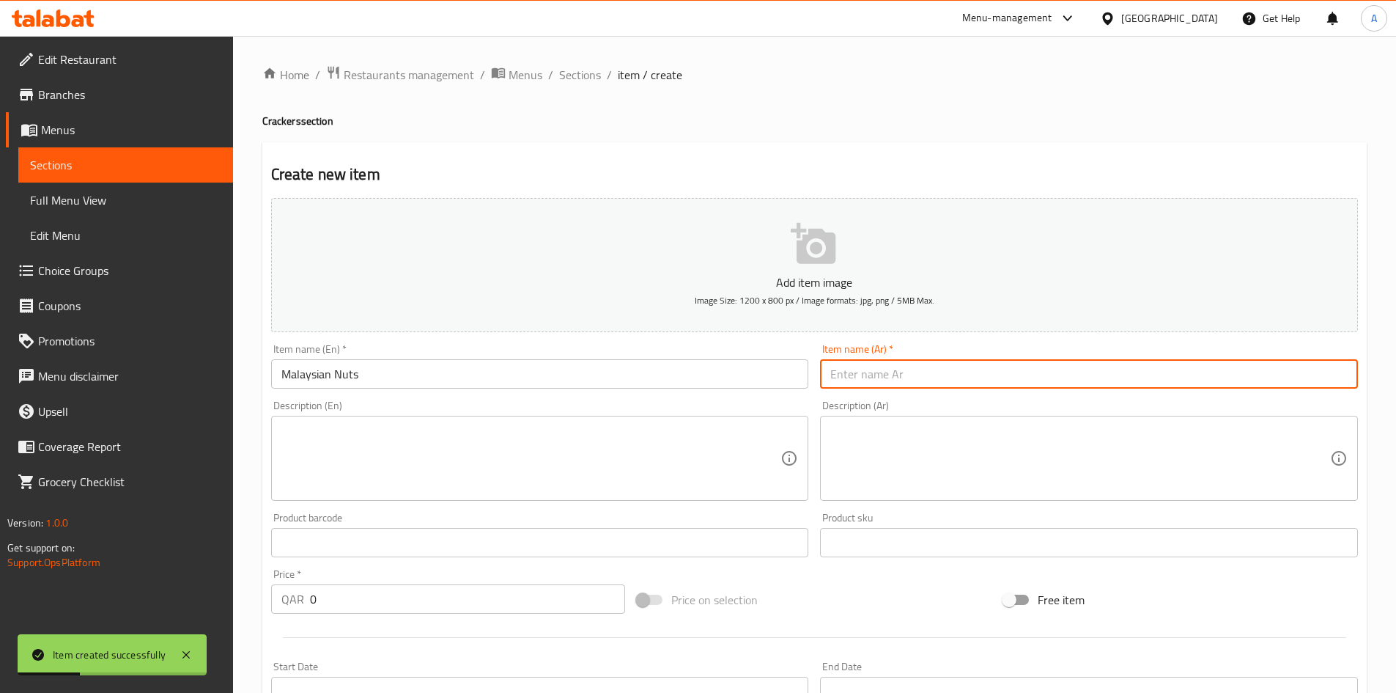
click at [861, 375] on input "text" at bounding box center [1089, 373] width 538 height 29
paste input "مكسرات مالزية"
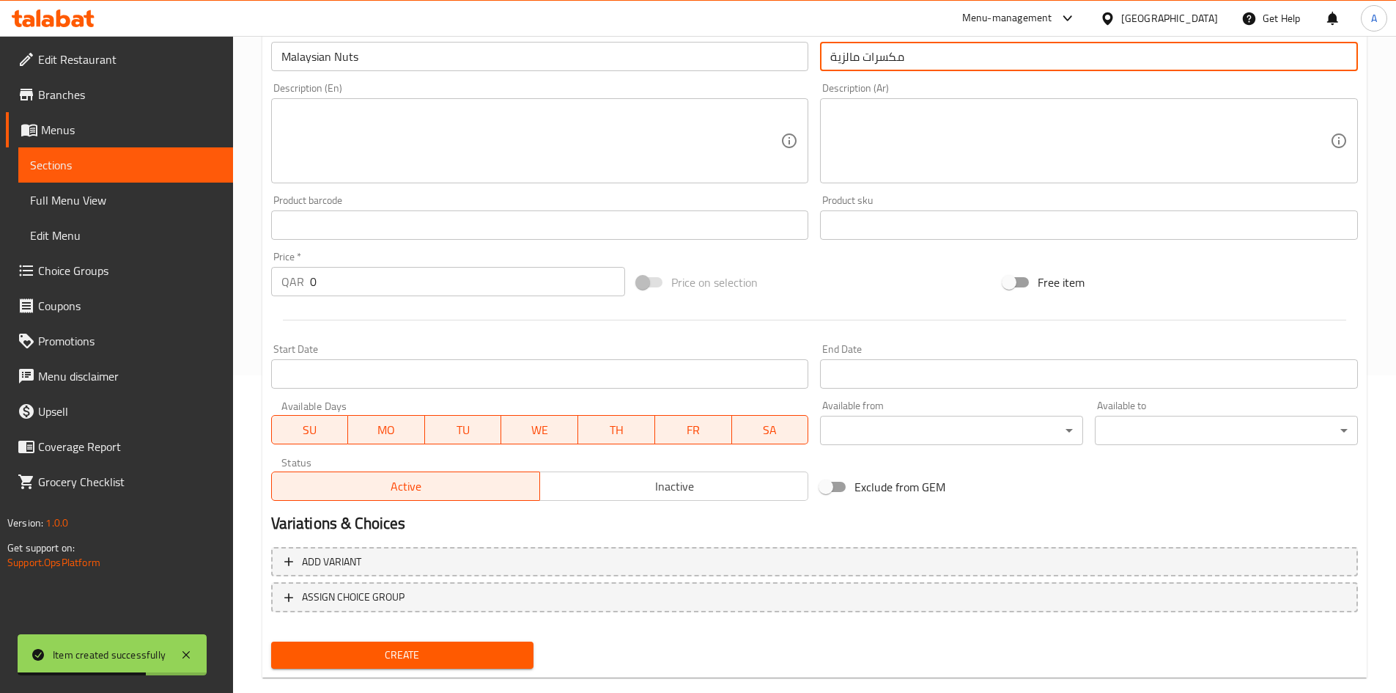
scroll to position [343, 0]
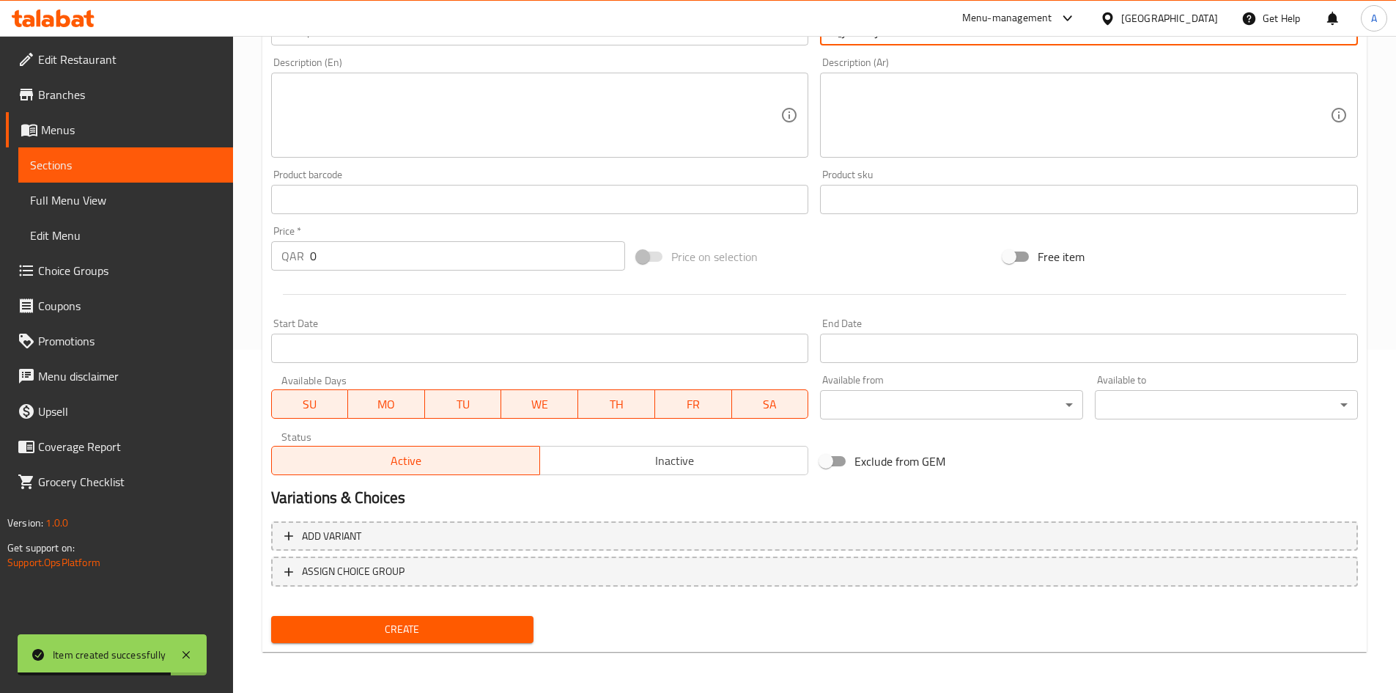
drag, startPoint x: 394, startPoint y: 248, endPoint x: 158, endPoint y: 265, distance: 235.8
click at [158, 265] on div "Edit Restaurant Branches Menus Sections Full Menu View Edit Menu Choice Groups …" at bounding box center [698, 193] width 1396 height 1000
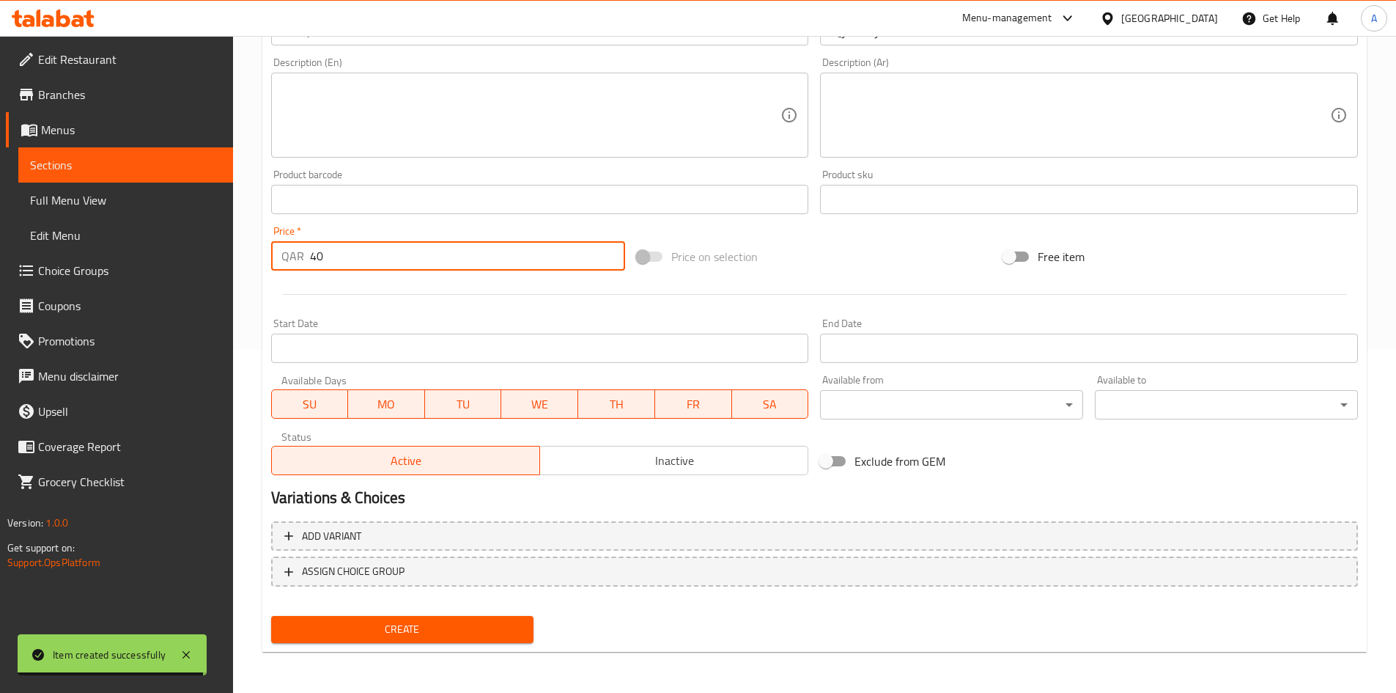
click at [479, 301] on div at bounding box center [814, 294] width 1099 height 36
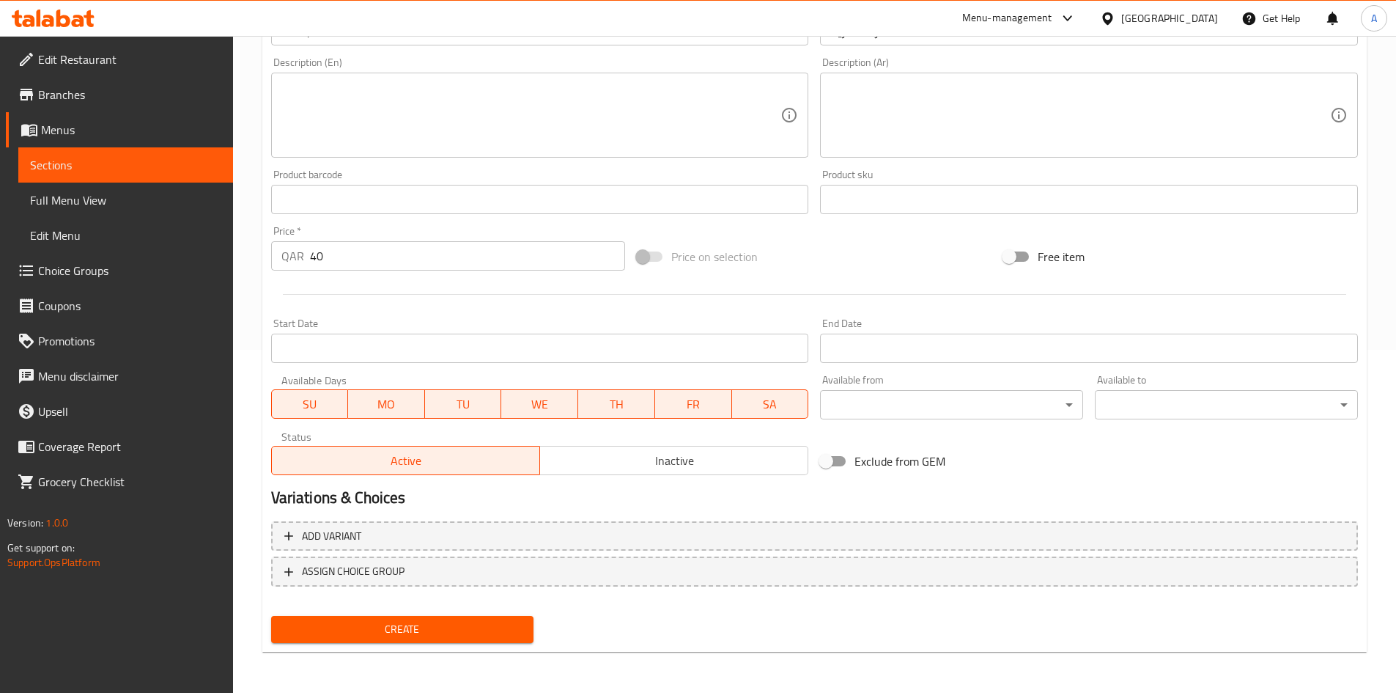
click at [421, 634] on span "Create" at bounding box center [403, 629] width 240 height 18
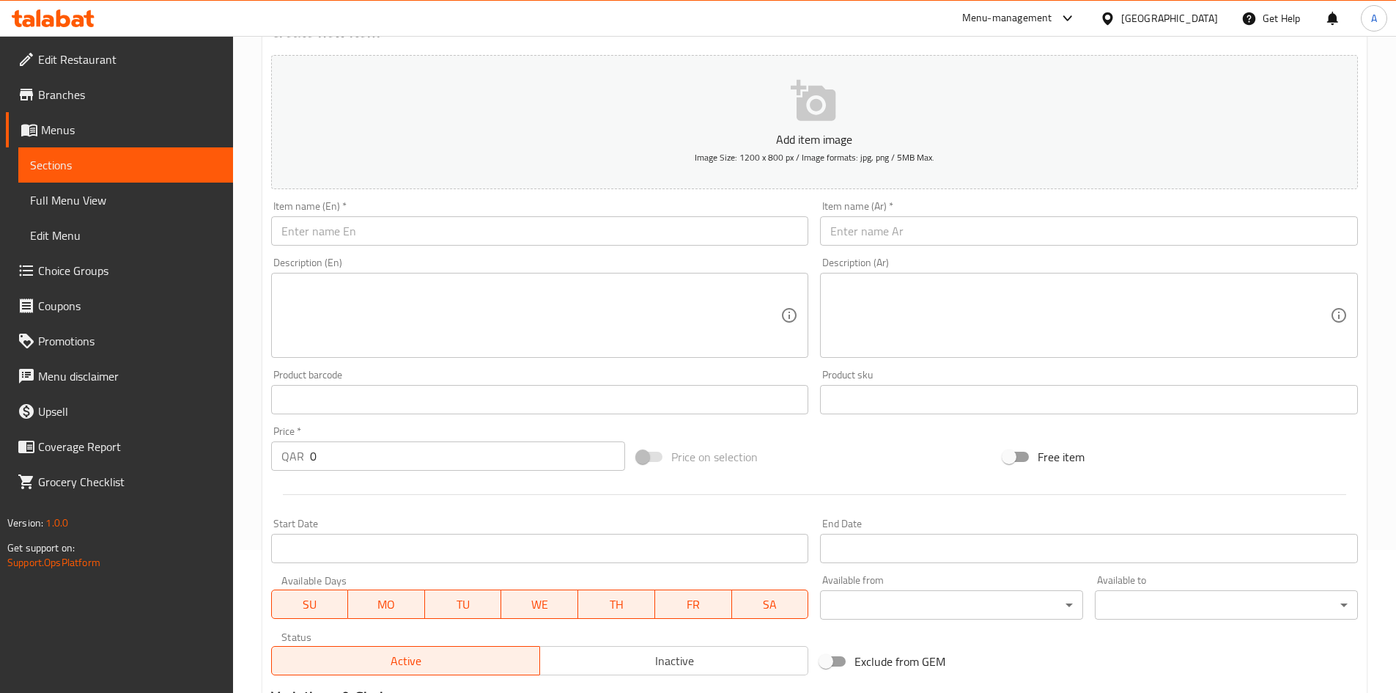
scroll to position [0, 0]
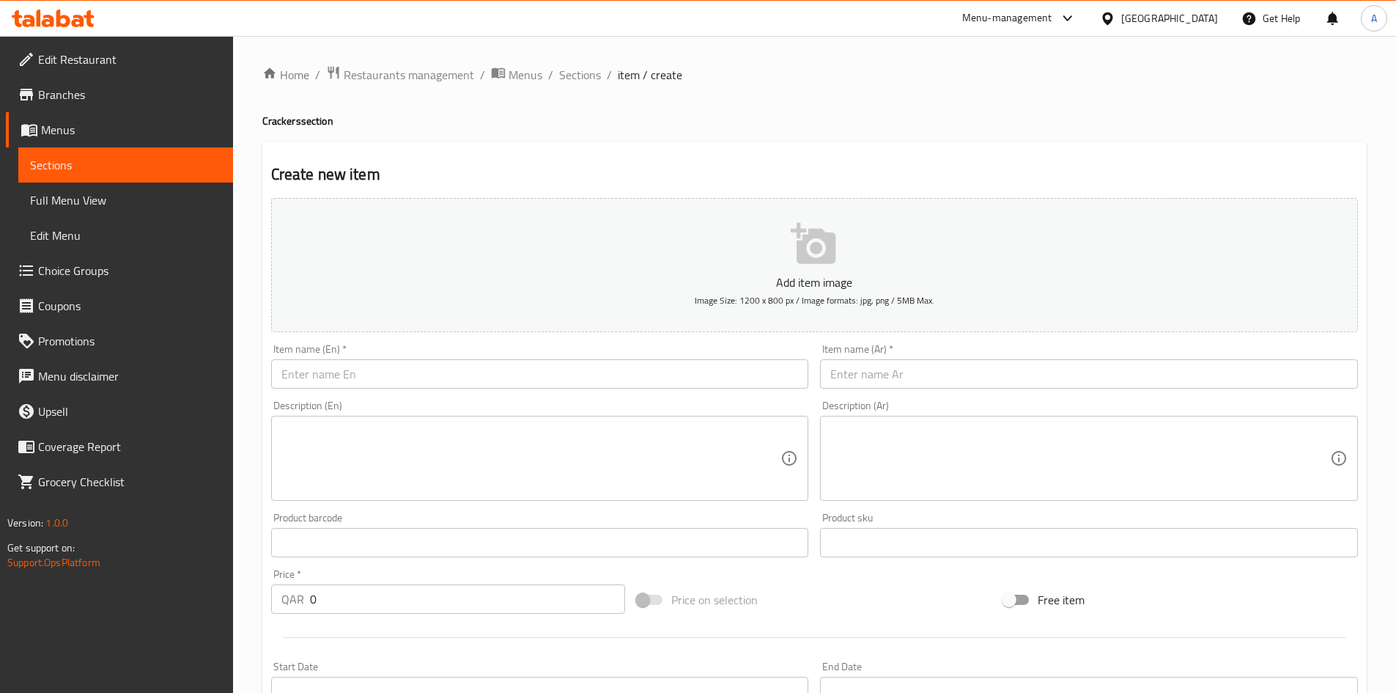
click at [674, 358] on div "Item name (En)   * Item name (En) *" at bounding box center [540, 366] width 538 height 45
click at [601, 72] on ol "Home / Restaurants management / Menus / Sections / item / create" at bounding box center [814, 74] width 1105 height 19
click at [584, 70] on span "Sections" at bounding box center [580, 75] width 42 height 18
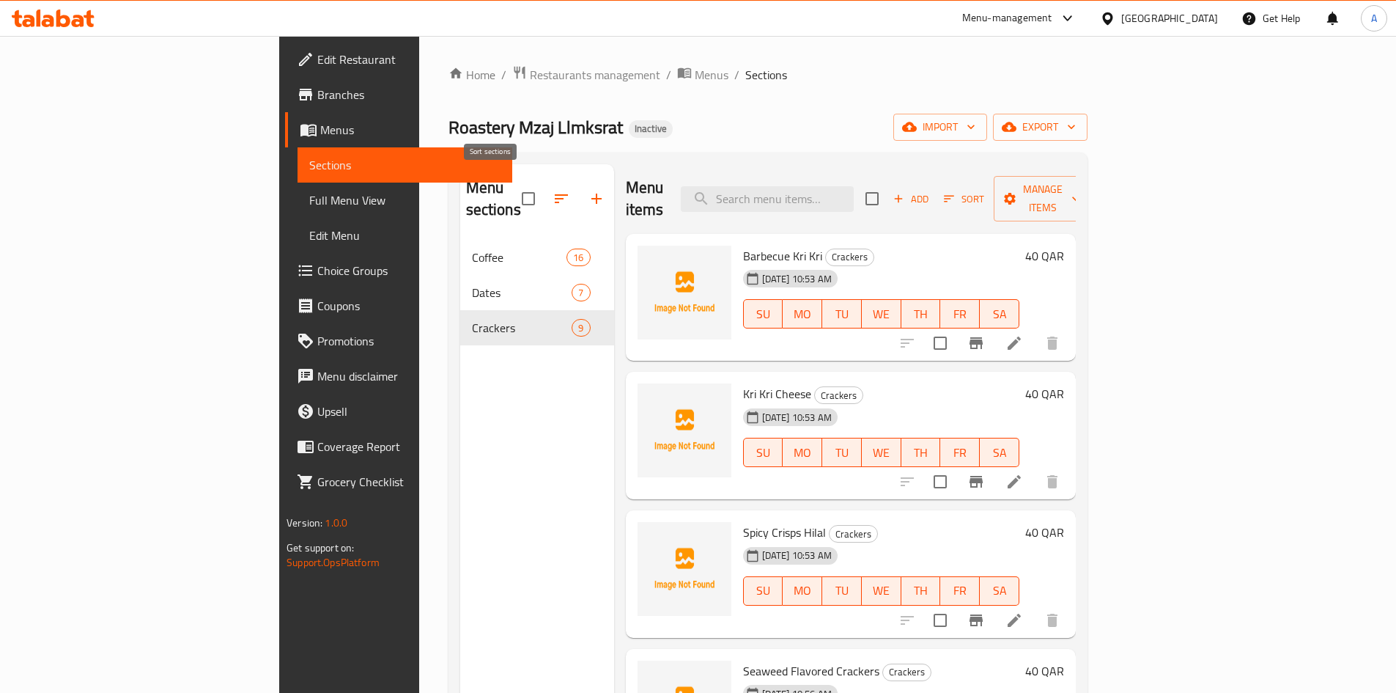
click at [579, 181] on button "button" at bounding box center [596, 198] width 35 height 35
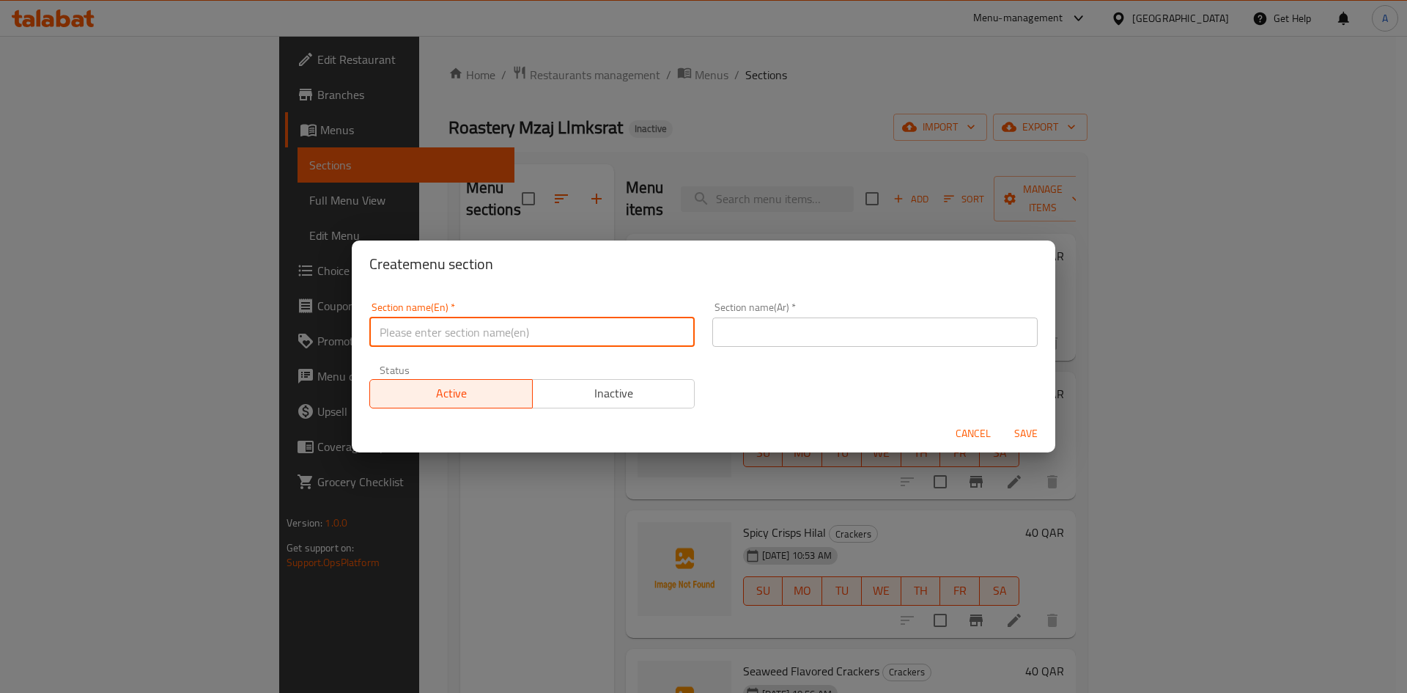
click at [533, 325] on input "text" at bounding box center [531, 331] width 325 height 29
paste input "Condiments"
click at [759, 347] on div "Section name(Ar)   * Section name(Ar) *" at bounding box center [875, 324] width 343 height 62
click at [773, 323] on input "text" at bounding box center [874, 331] width 325 height 29
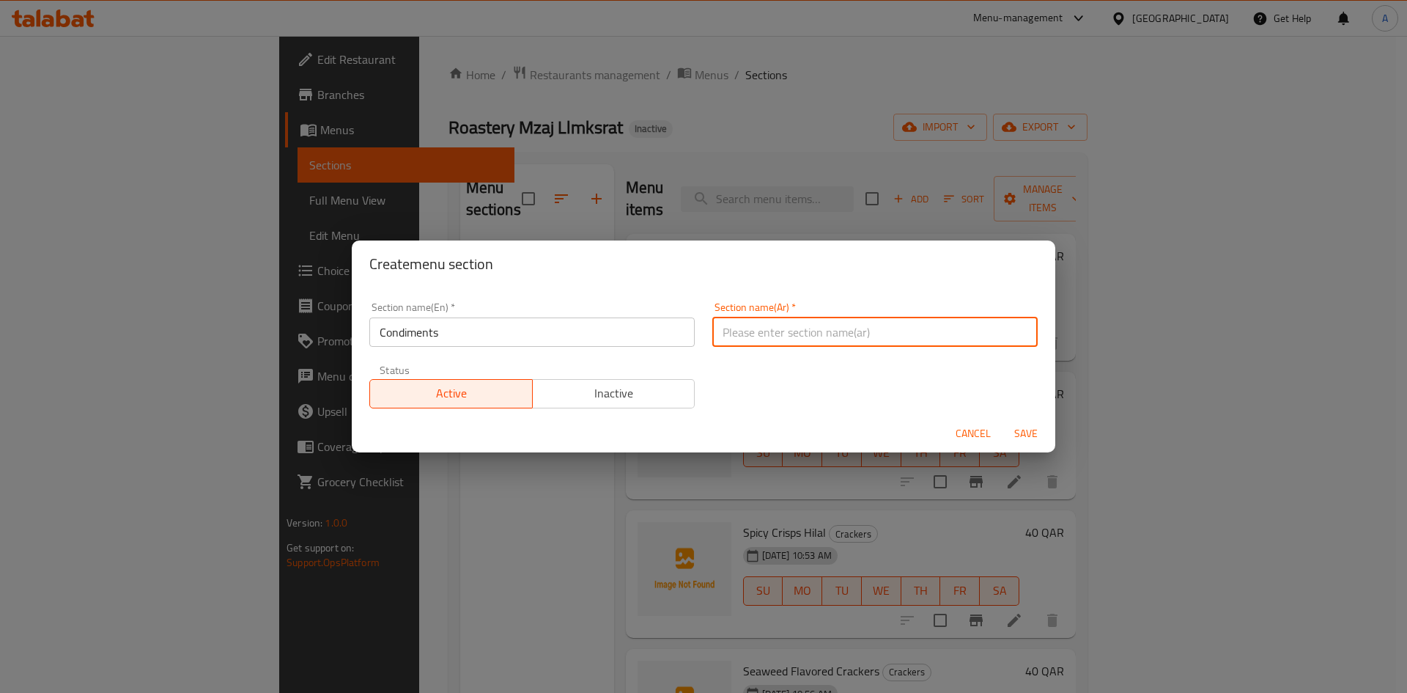
paste input "التوابل"
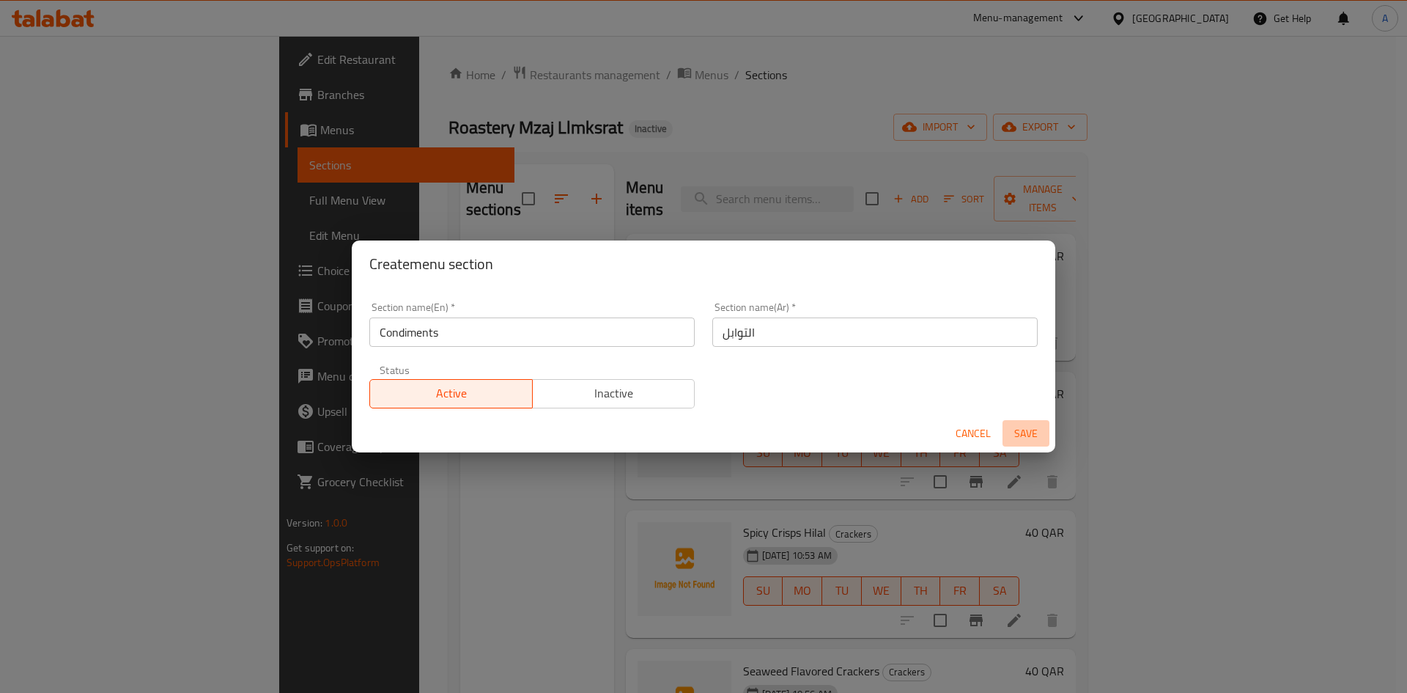
click at [1030, 422] on button "Save" at bounding box center [1026, 433] width 47 height 27
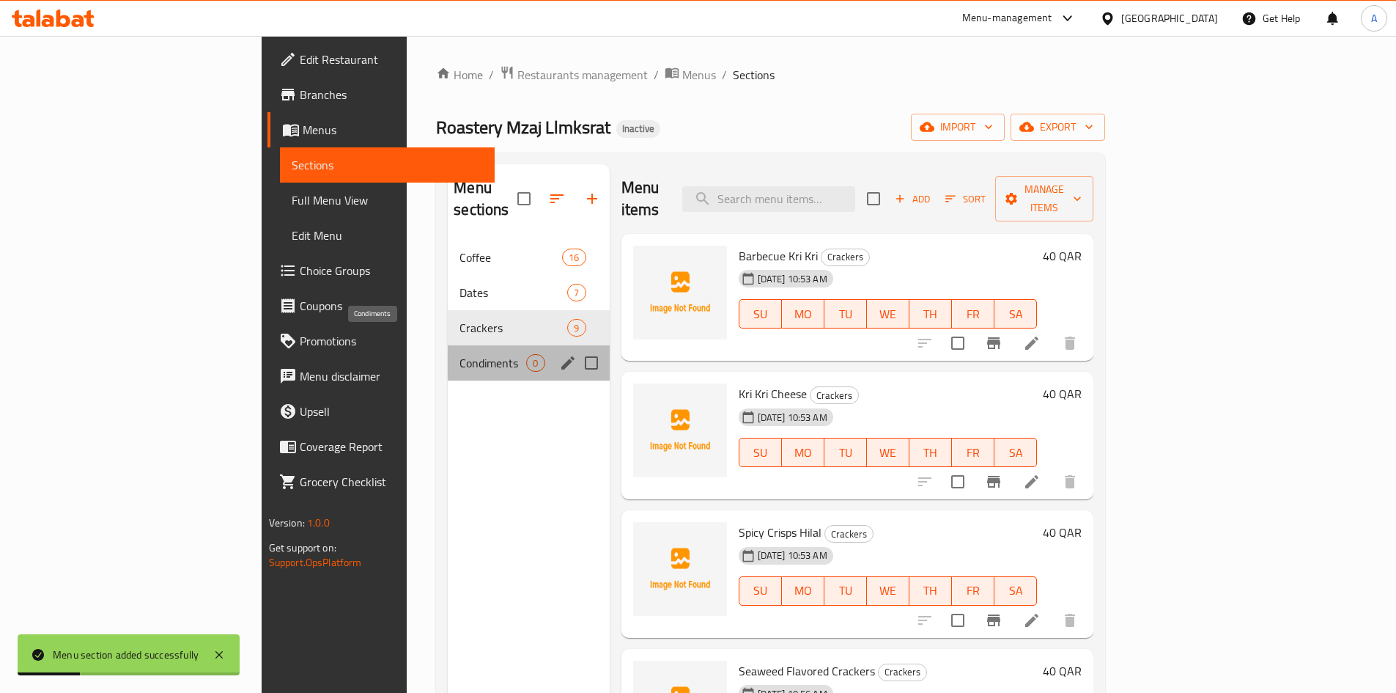
click at [460, 354] on span "Condiments" at bounding box center [493, 363] width 67 height 18
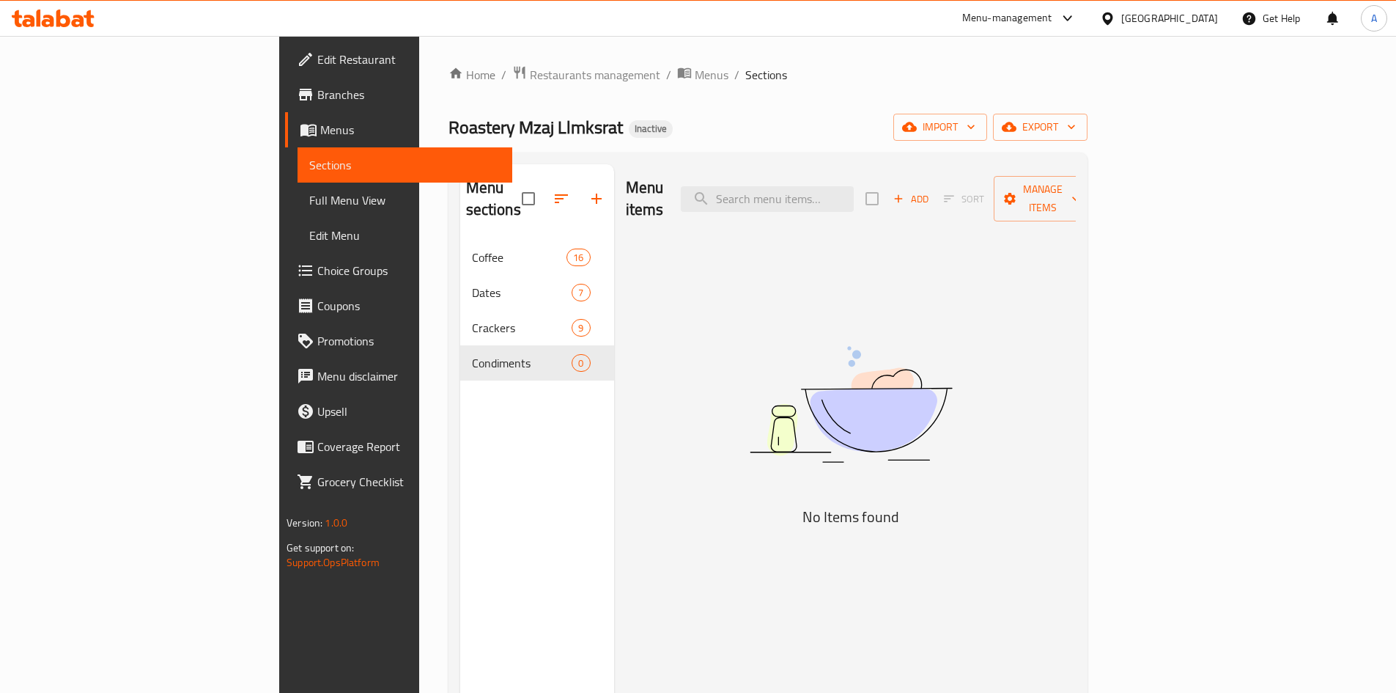
click at [1076, 172] on div "Menu items Add Sort Manage items" at bounding box center [851, 199] width 450 height 70
click at [931, 191] on span "Add" at bounding box center [911, 199] width 40 height 17
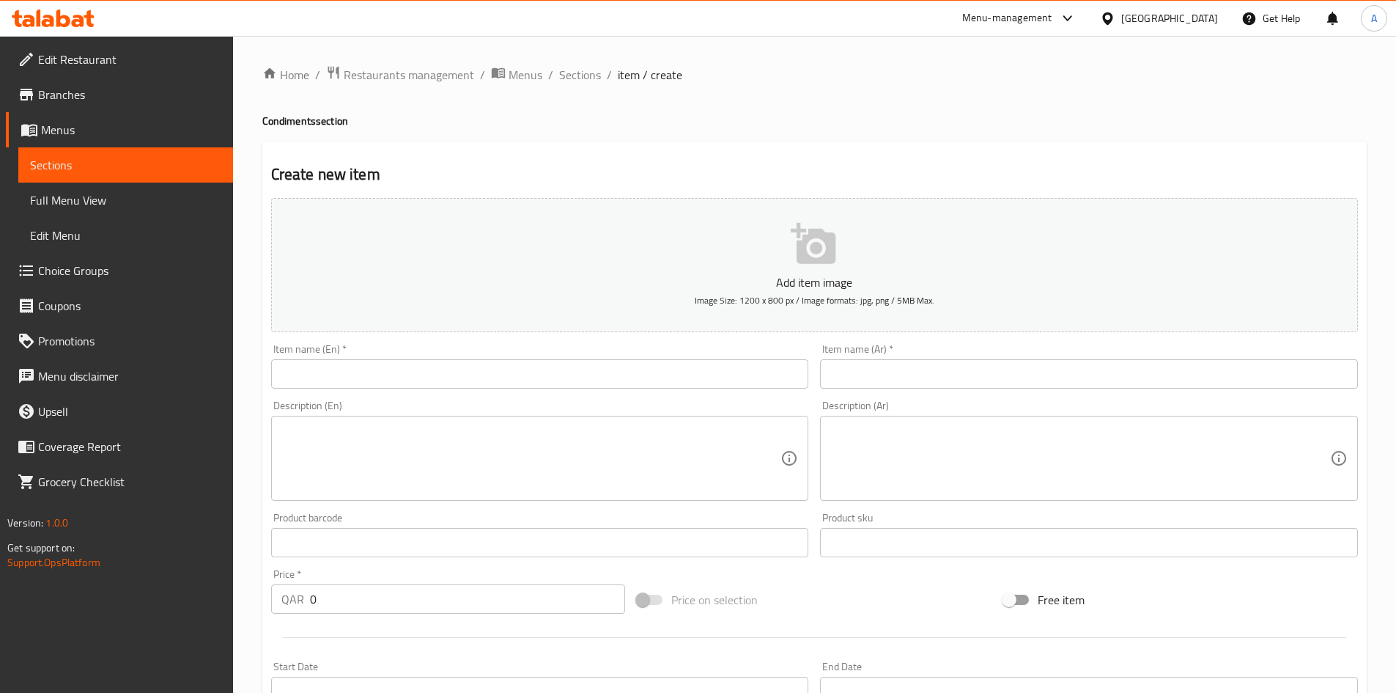
click at [740, 364] on input "text" at bounding box center [540, 373] width 538 height 29
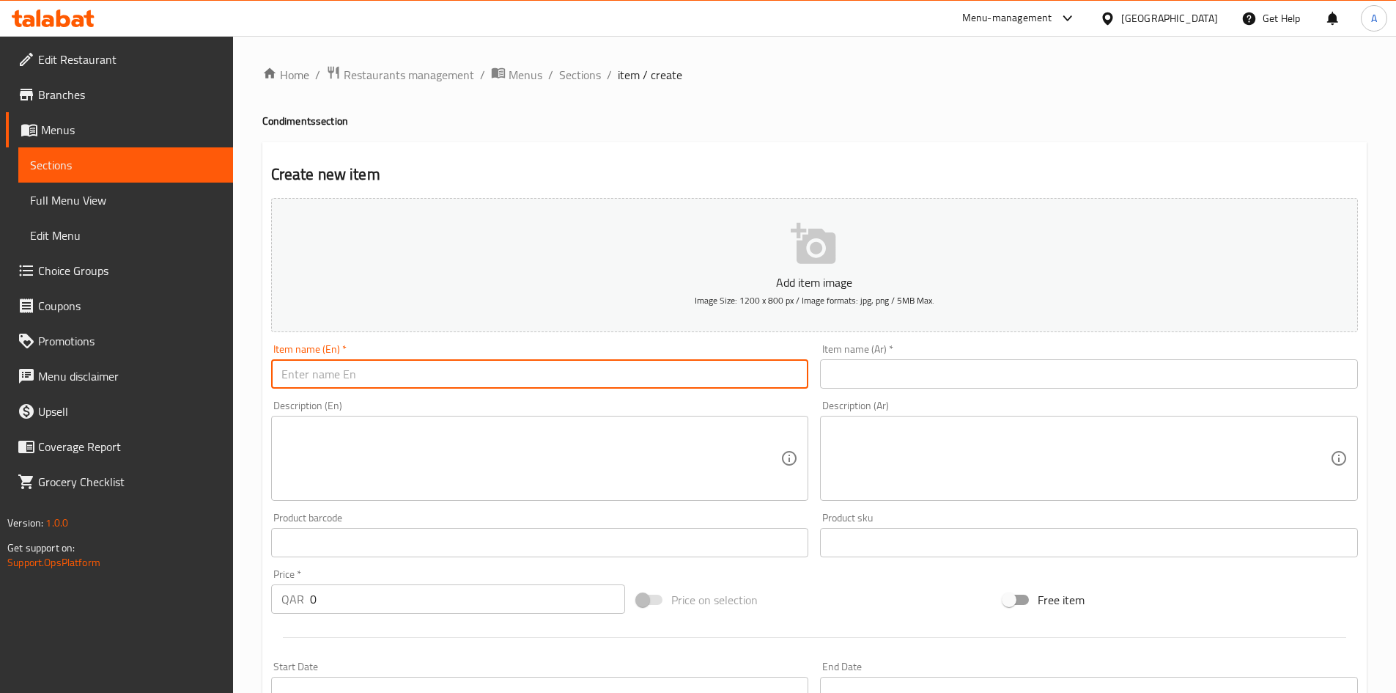
paste input "Basbas Al-Tayeb Indian 100 grams"
click at [888, 369] on input "text" at bounding box center [1089, 373] width 538 height 29
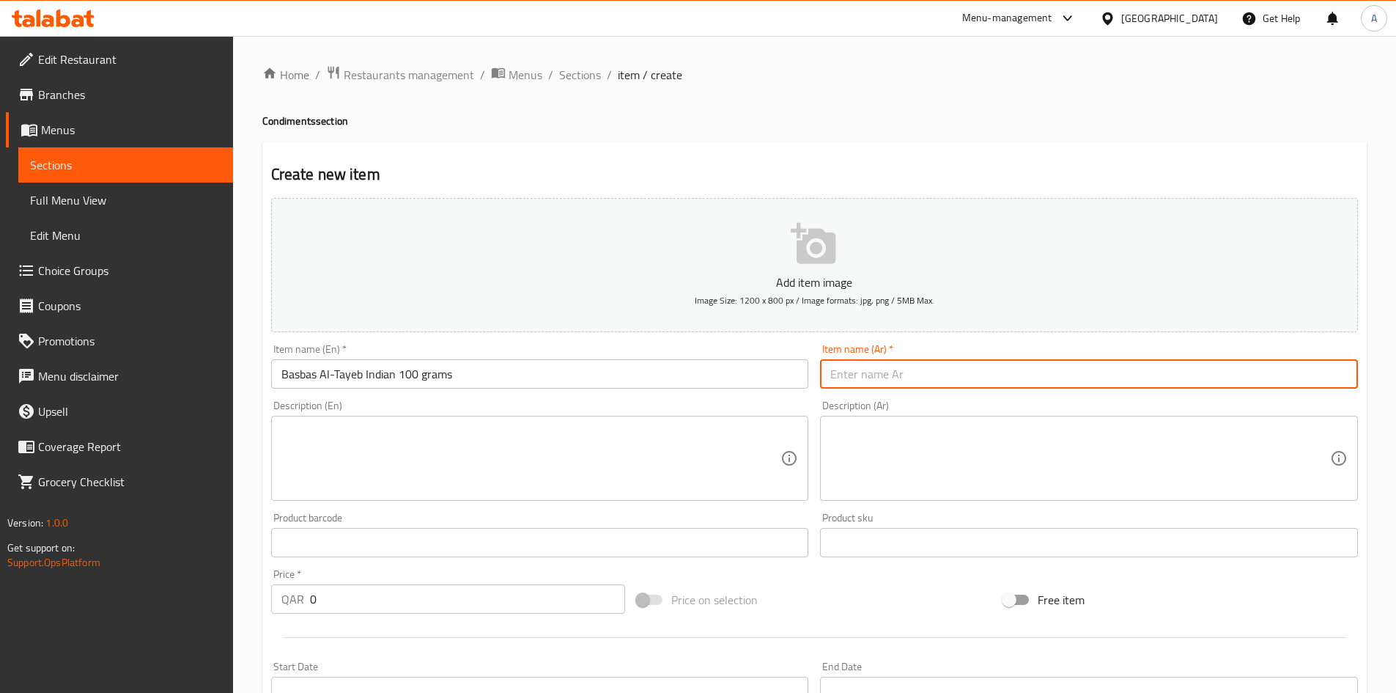
paste input "بسباس الطيب هندي"
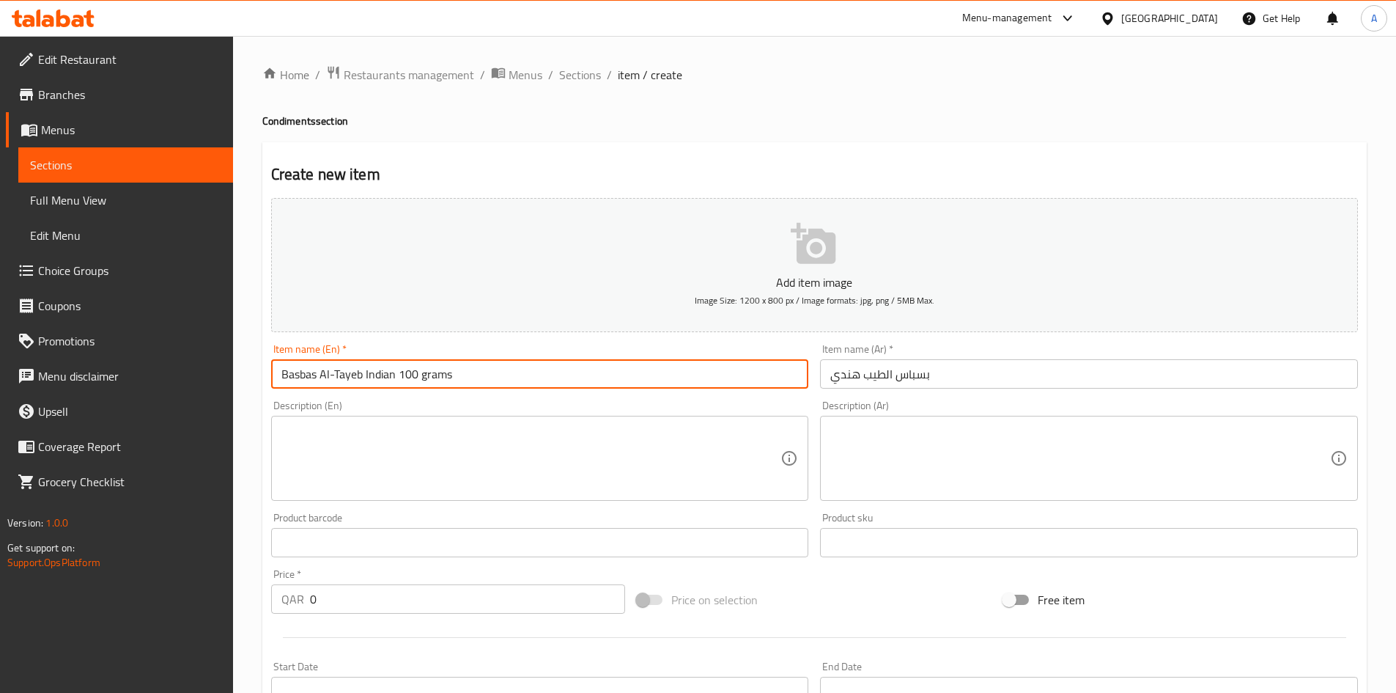
drag, startPoint x: 471, startPoint y: 373, endPoint x: 394, endPoint y: 388, distance: 78.4
click at [394, 388] on input "Basbas Al-Tayeb Indian 100 grams" at bounding box center [540, 373] width 538 height 29
click at [421, 438] on textarea at bounding box center [531, 459] width 500 height 70
paste textarea "100 grams"
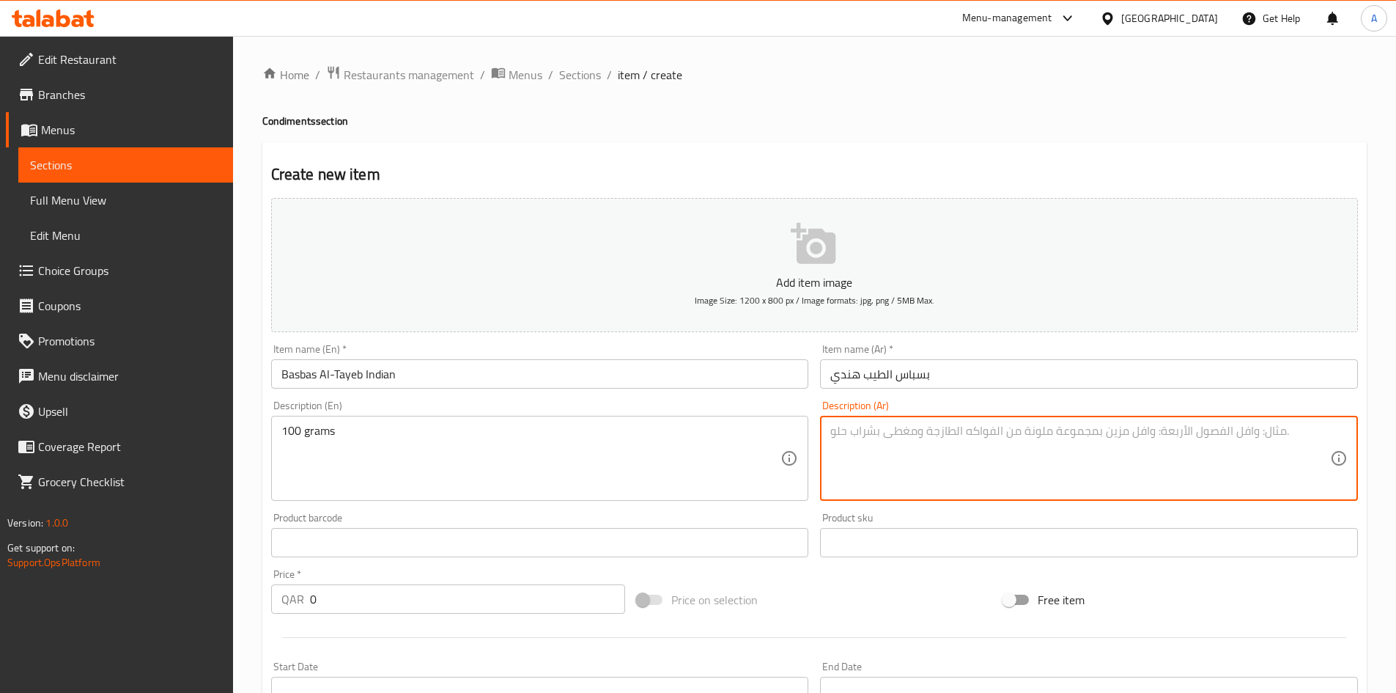
click at [971, 427] on textarea at bounding box center [1081, 459] width 500 height 70
drag, startPoint x: 908, startPoint y: 438, endPoint x: 804, endPoint y: 459, distance: 106.2
click at [804, 459] on div "Add item image Image Size: 1200 x 800 px / Image formats: jpg, png / 5MB Max. I…" at bounding box center [814, 508] width 1099 height 632
click at [993, 379] on input "بسباس الطيب هندي" at bounding box center [1089, 373] width 538 height 29
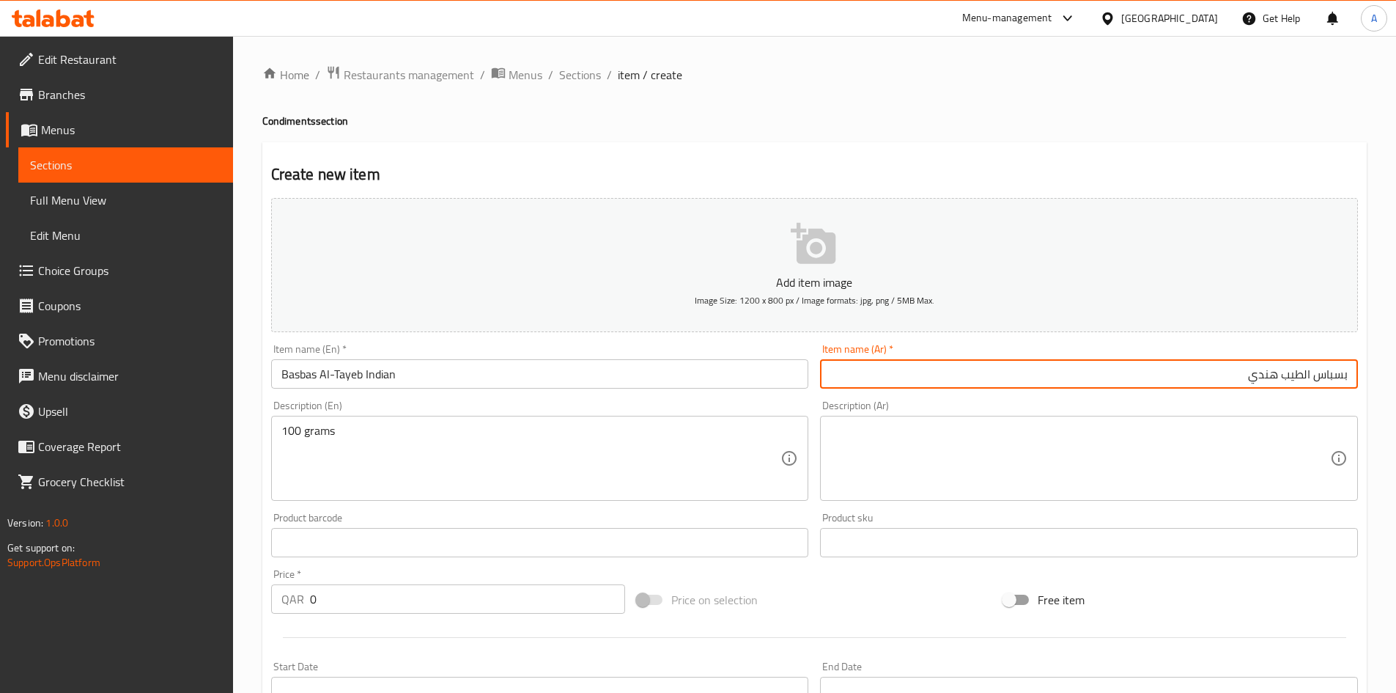
click at [993, 379] on input "بسباس الطيب هندي" at bounding box center [1089, 373] width 538 height 29
paste input "100 جرام"
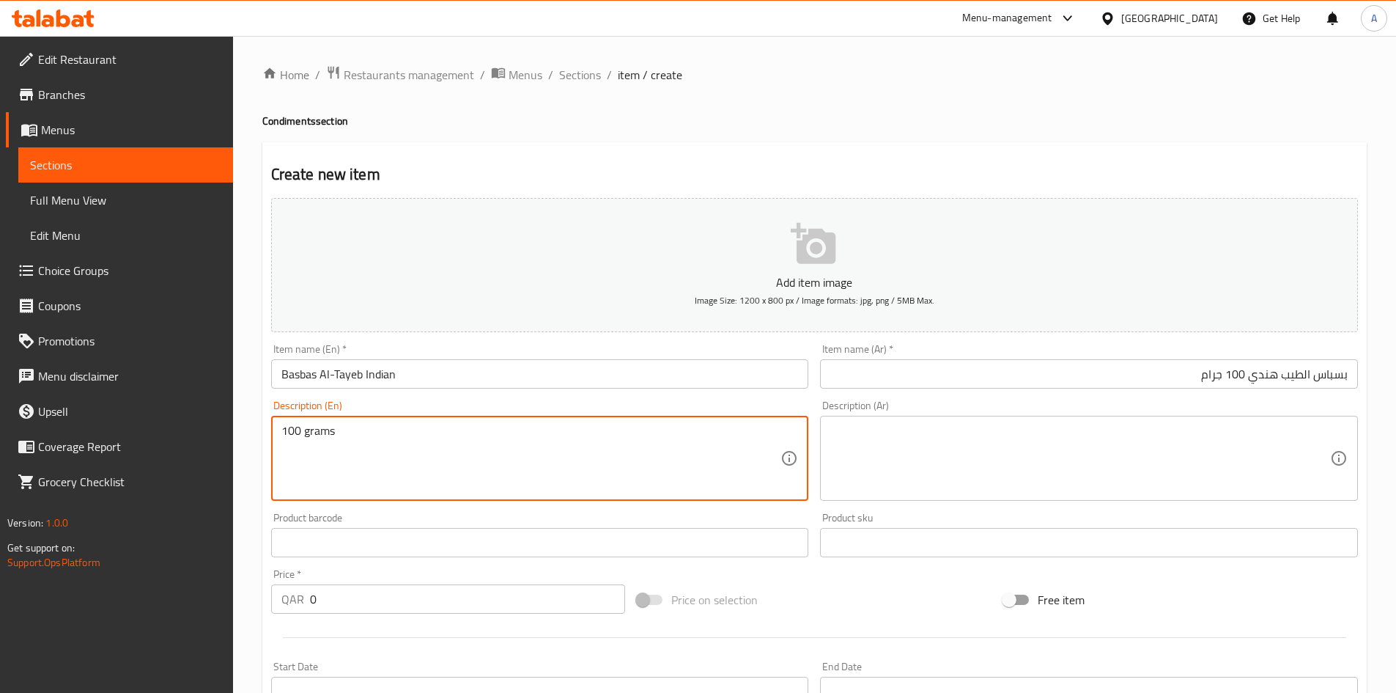
drag, startPoint x: 446, startPoint y: 455, endPoint x: 46, endPoint y: 427, distance: 401.2
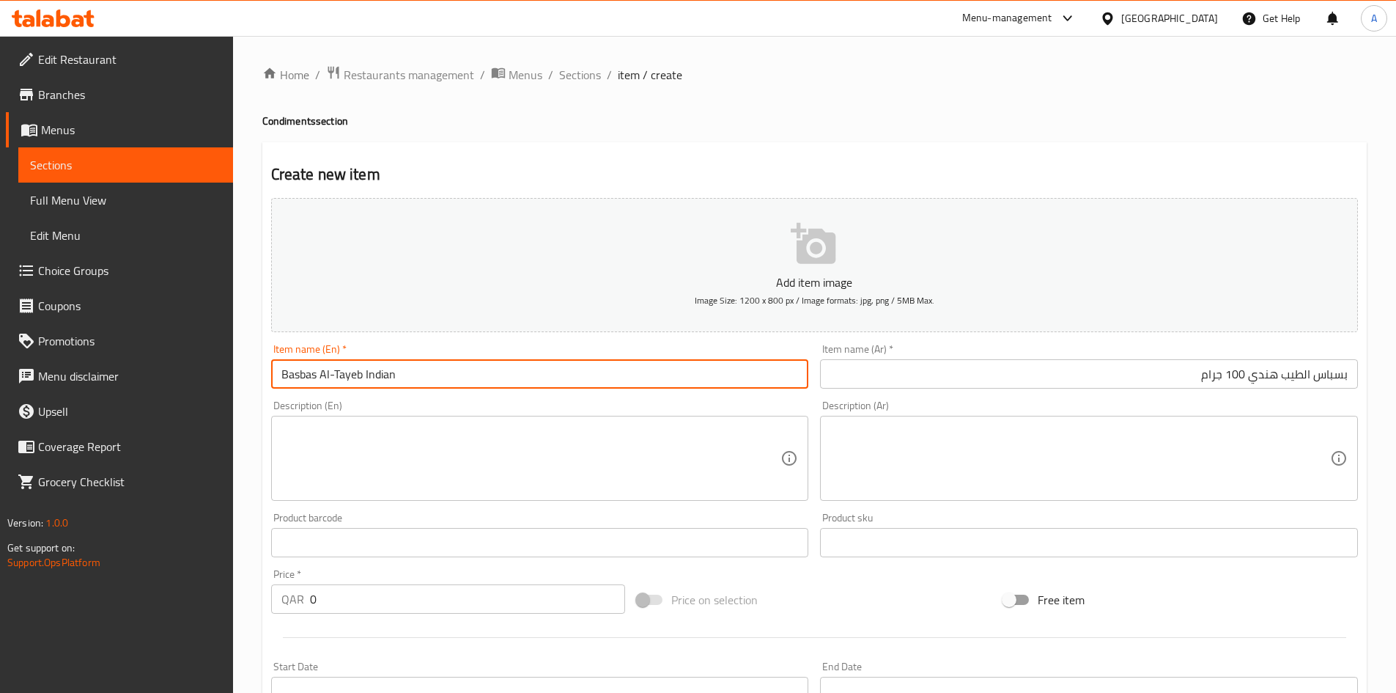
click at [490, 362] on input "Basbas Al-Tayeb Indian" at bounding box center [540, 373] width 538 height 29
click at [482, 372] on input "Basbas Al-Tayeb Indian" at bounding box center [540, 373] width 538 height 29
paste input "100 grams"
drag, startPoint x: 406, startPoint y: 379, endPoint x: 407, endPoint y: 390, distance: 11.0
click at [407, 380] on input "Basbas Al-Tayeb Indian 100 grams" at bounding box center [540, 373] width 538 height 29
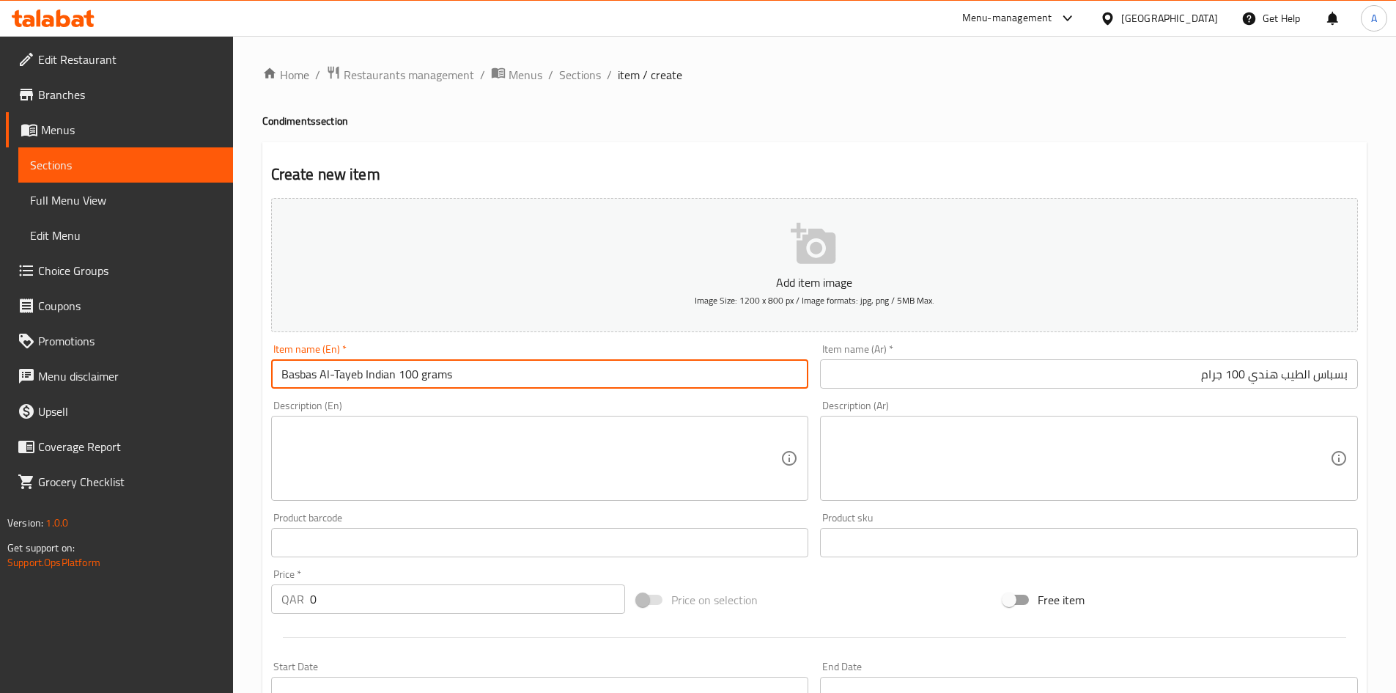
click at [429, 379] on input "Basbas Al-Tayeb Indian 100 grams" at bounding box center [540, 373] width 538 height 29
drag, startPoint x: 423, startPoint y: 380, endPoint x: 416, endPoint y: 386, distance: 8.8
click at [419, 384] on input "Basbas Al-Tayeb Indian 100 grams" at bounding box center [540, 373] width 538 height 29
click at [478, 430] on textarea at bounding box center [531, 459] width 500 height 70
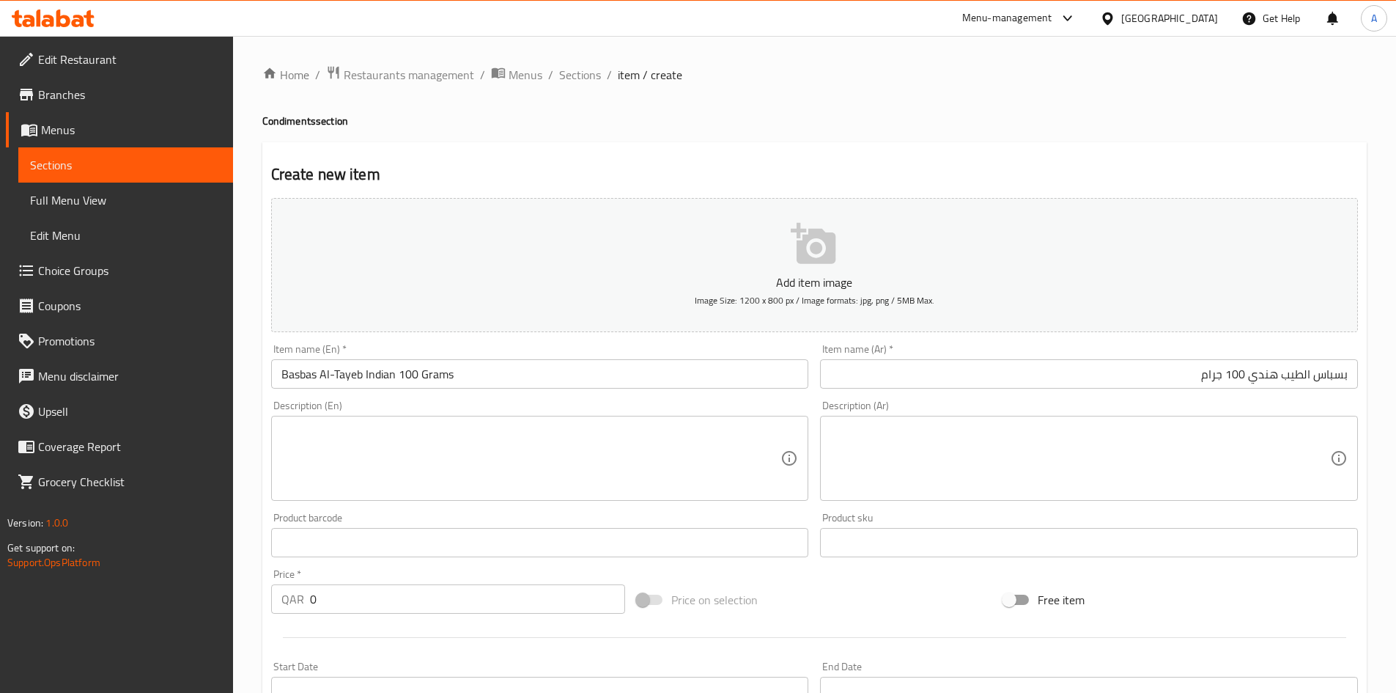
click at [836, 146] on div "Create new item Add item image Image Size: 1200 x 800 px / Image formats: jpg, …" at bounding box center [814, 568] width 1105 height 853
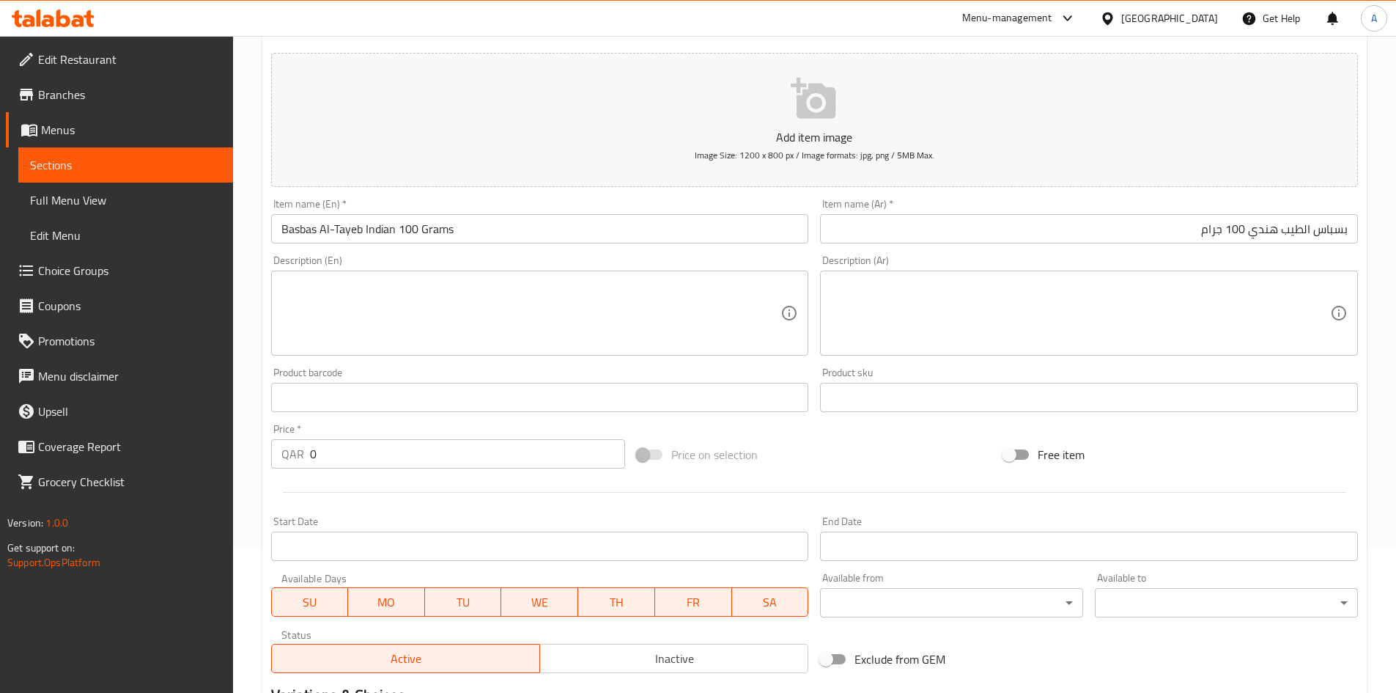
scroll to position [147, 0]
click at [353, 465] on input "0" at bounding box center [468, 452] width 316 height 29
drag, startPoint x: 354, startPoint y: 456, endPoint x: 265, endPoint y: 461, distance: 89.6
click at [265, 460] on div "Price   * QAR 0 Price *" at bounding box center [448, 444] width 367 height 56
drag, startPoint x: 320, startPoint y: 469, endPoint x: 276, endPoint y: 473, distance: 44.9
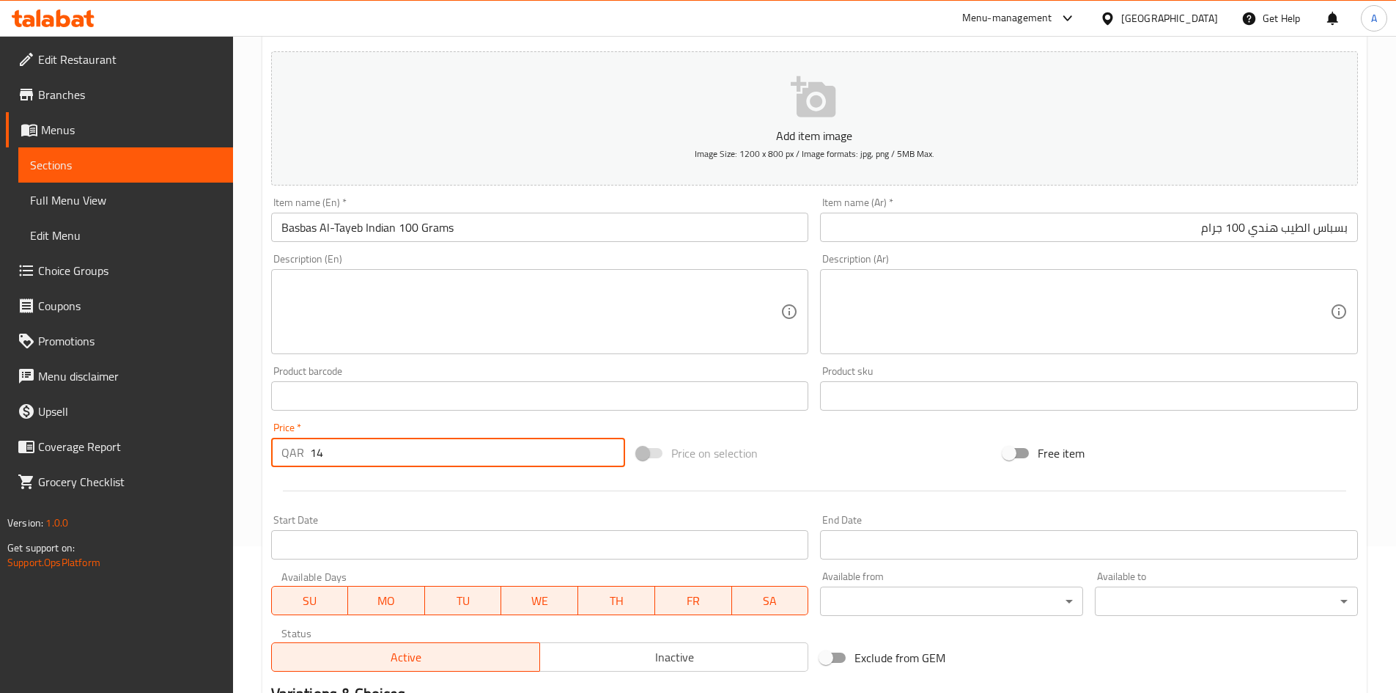
click at [276, 469] on div "Price   * QAR 14 Price *" at bounding box center [448, 444] width 367 height 56
click at [369, 490] on div at bounding box center [814, 491] width 1099 height 36
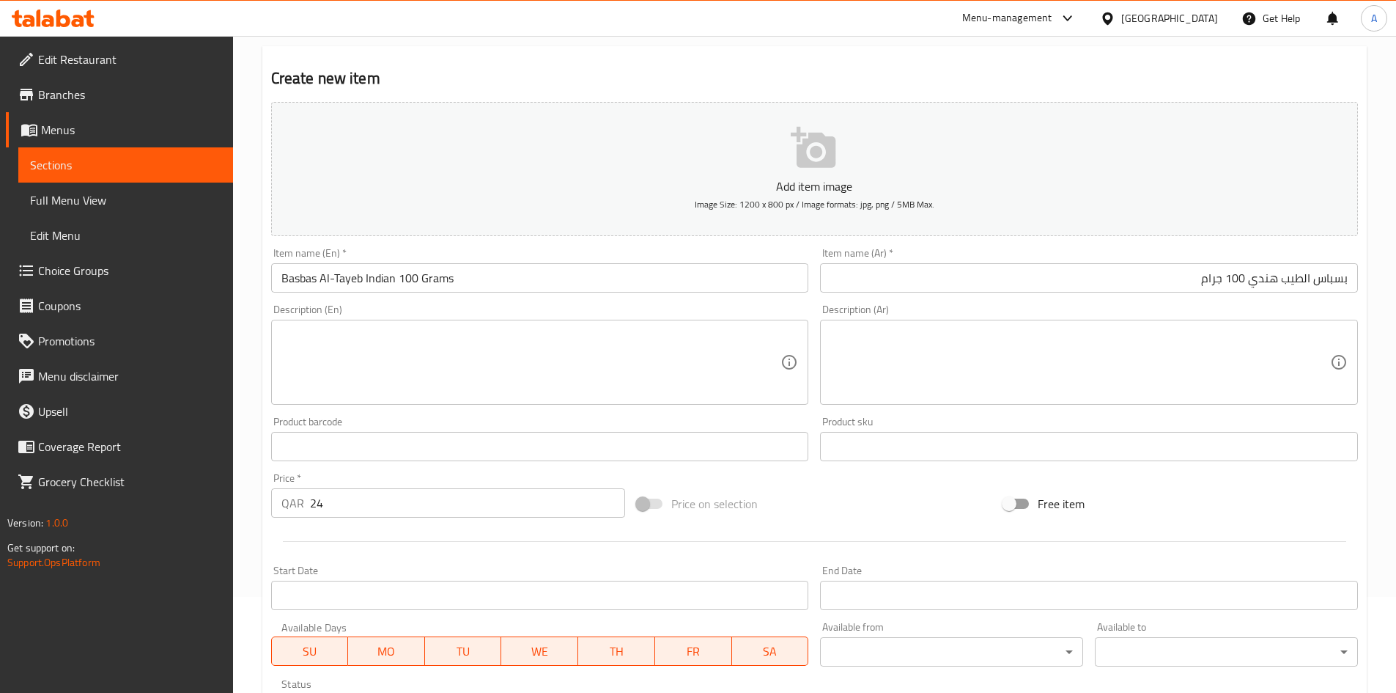
scroll to position [343, 0]
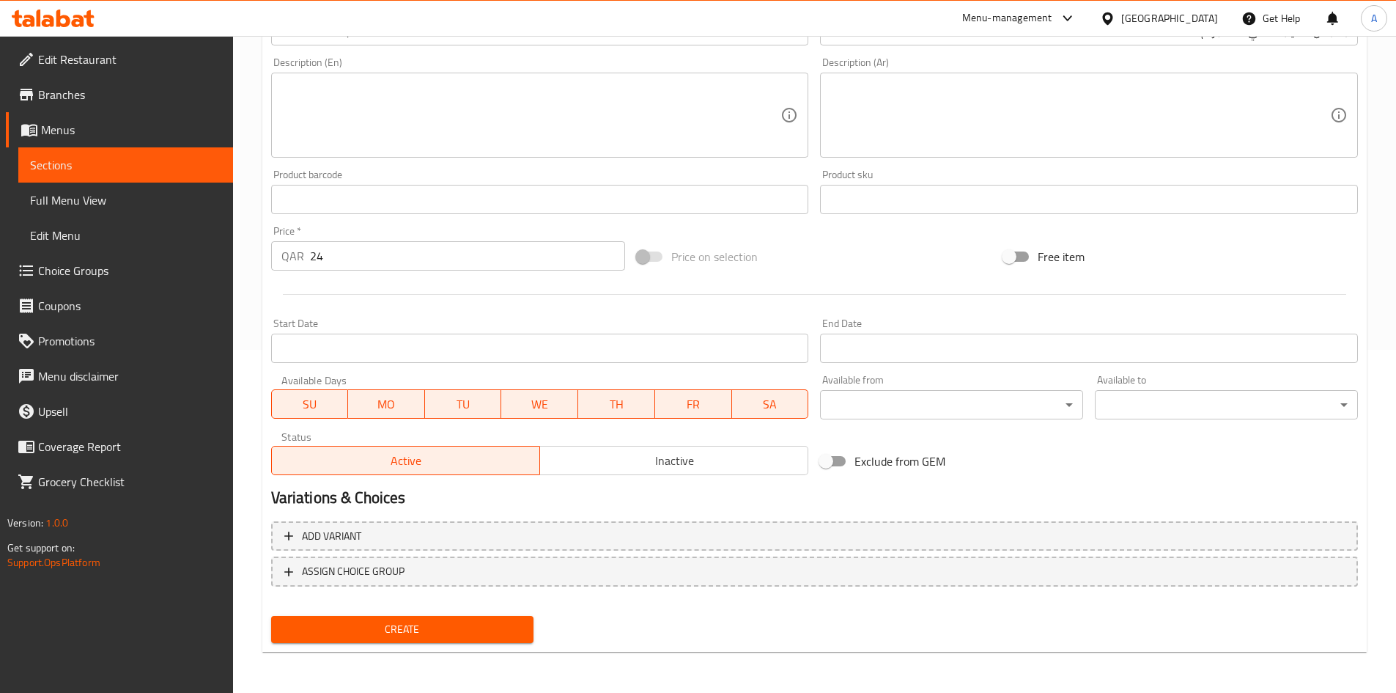
click at [485, 623] on span "Create" at bounding box center [403, 629] width 240 height 18
drag, startPoint x: 380, startPoint y: 240, endPoint x: 210, endPoint y: 280, distance: 175.5
click at [210, 279] on div "Edit Restaurant Branches Menus Sections Full Menu View Edit Menu Choice Groups …" at bounding box center [698, 193] width 1396 height 1000
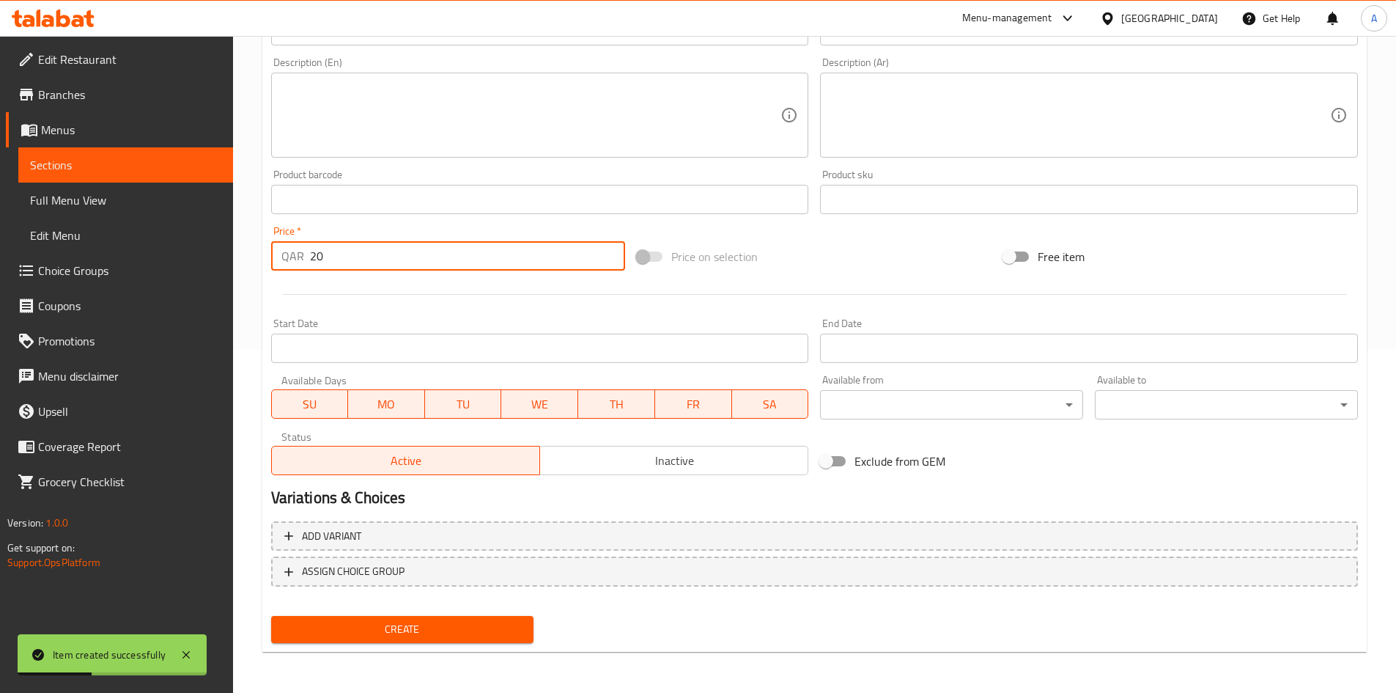
click at [333, 297] on div at bounding box center [814, 294] width 1099 height 36
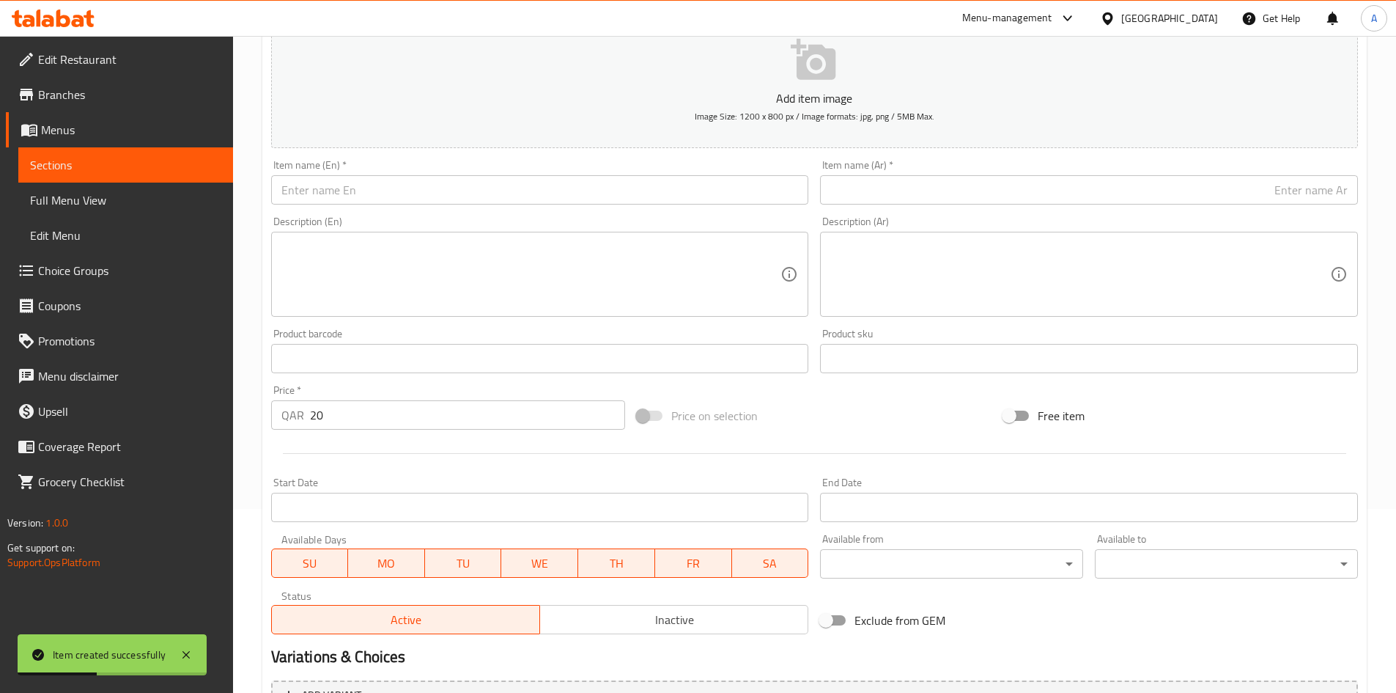
scroll to position [50, 0]
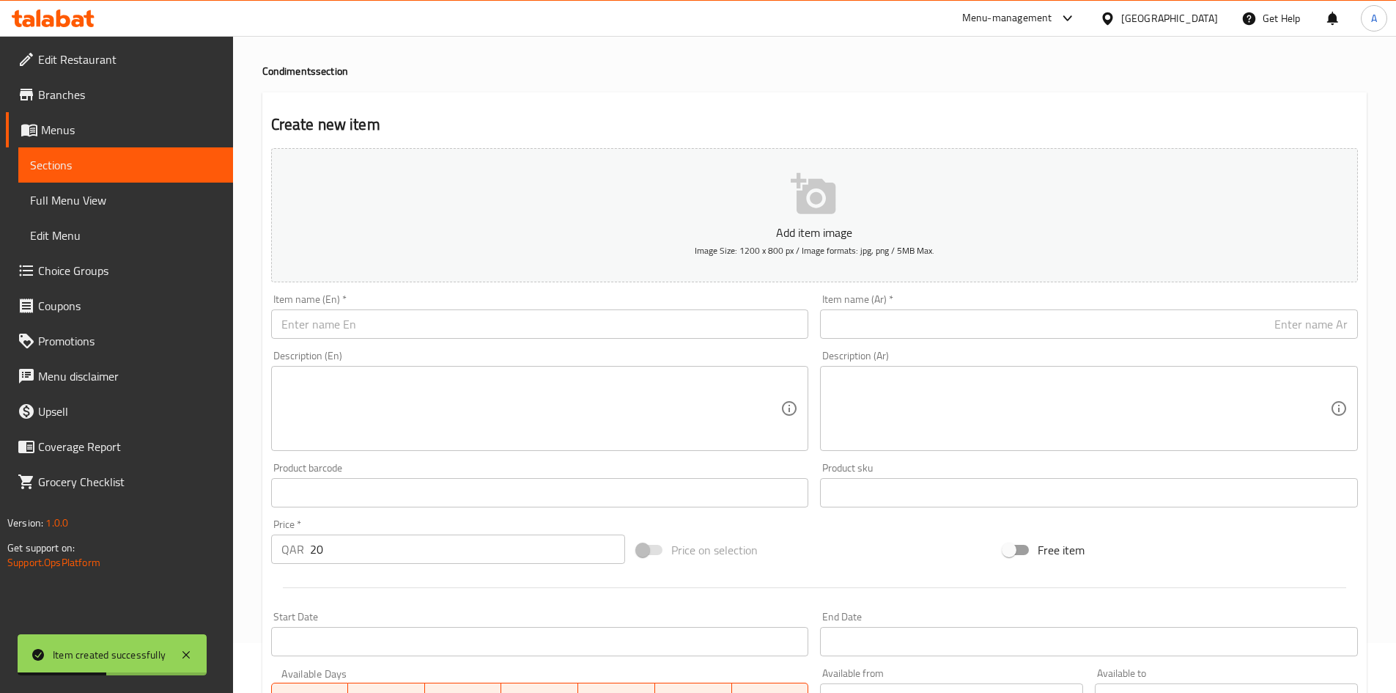
click at [424, 323] on input "text" at bounding box center [540, 323] width 538 height 29
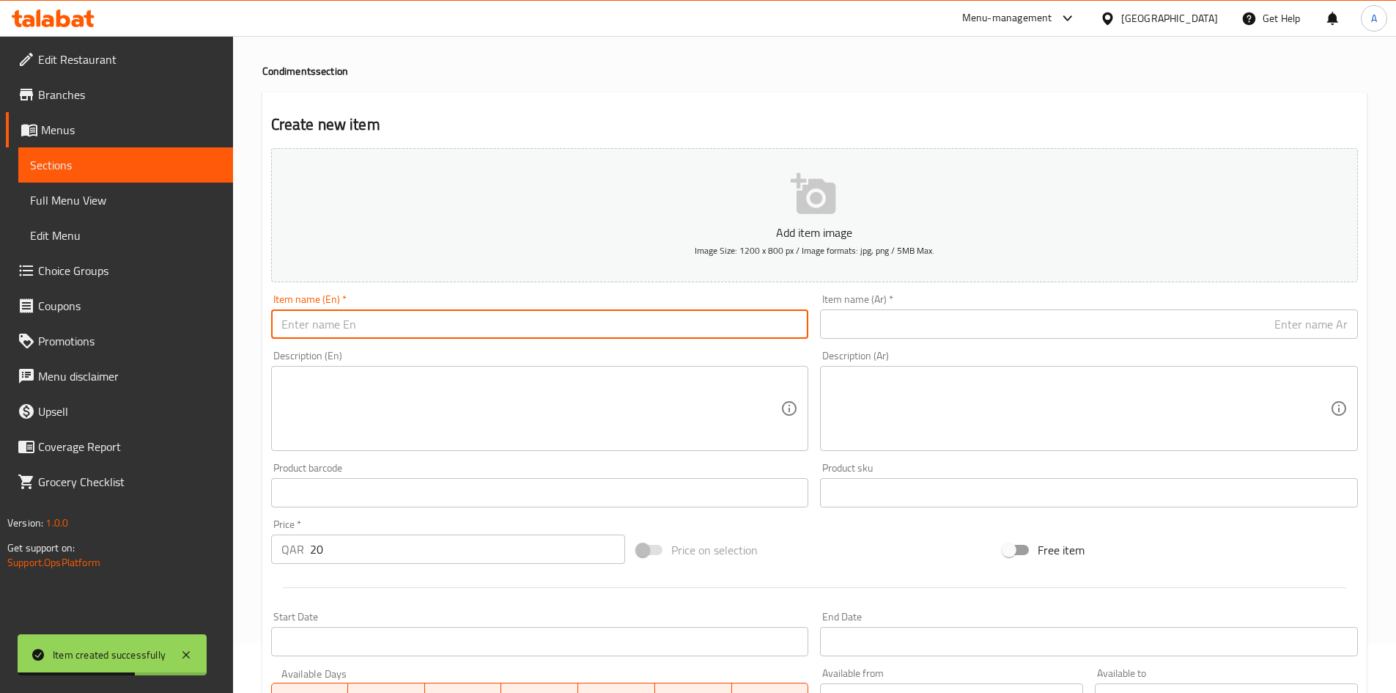
paste input "Antaki Mixture 100 grams"
click at [383, 322] on input "Antaki Mixture 100 grams" at bounding box center [540, 323] width 538 height 29
drag, startPoint x: 360, startPoint y: 324, endPoint x: 351, endPoint y: 336, distance: 14.7
click at [351, 336] on input "Antaki Mixture 100 Grams" at bounding box center [540, 323] width 538 height 29
click at [869, 328] on input "text" at bounding box center [1089, 323] width 538 height 29
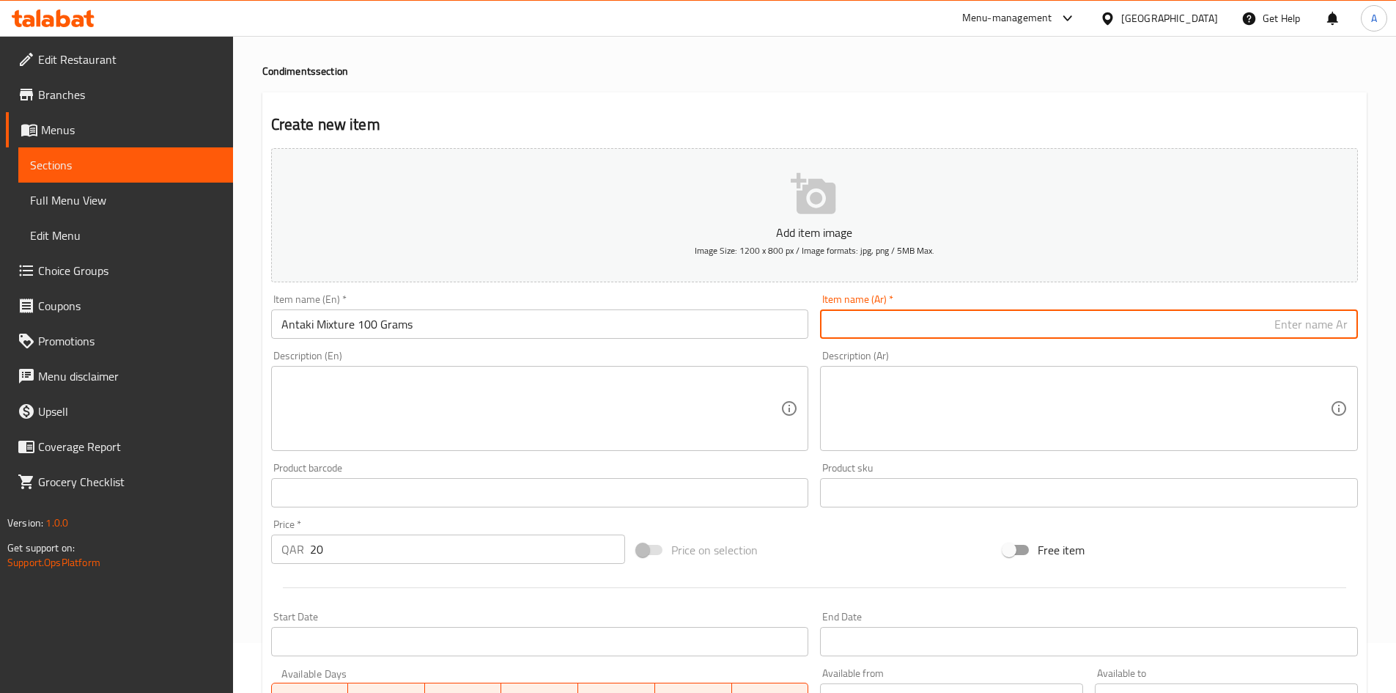
paste input "خلطة الأنطاكي 100جرام"
click at [907, 75] on h4 "Condiments section" at bounding box center [814, 71] width 1105 height 15
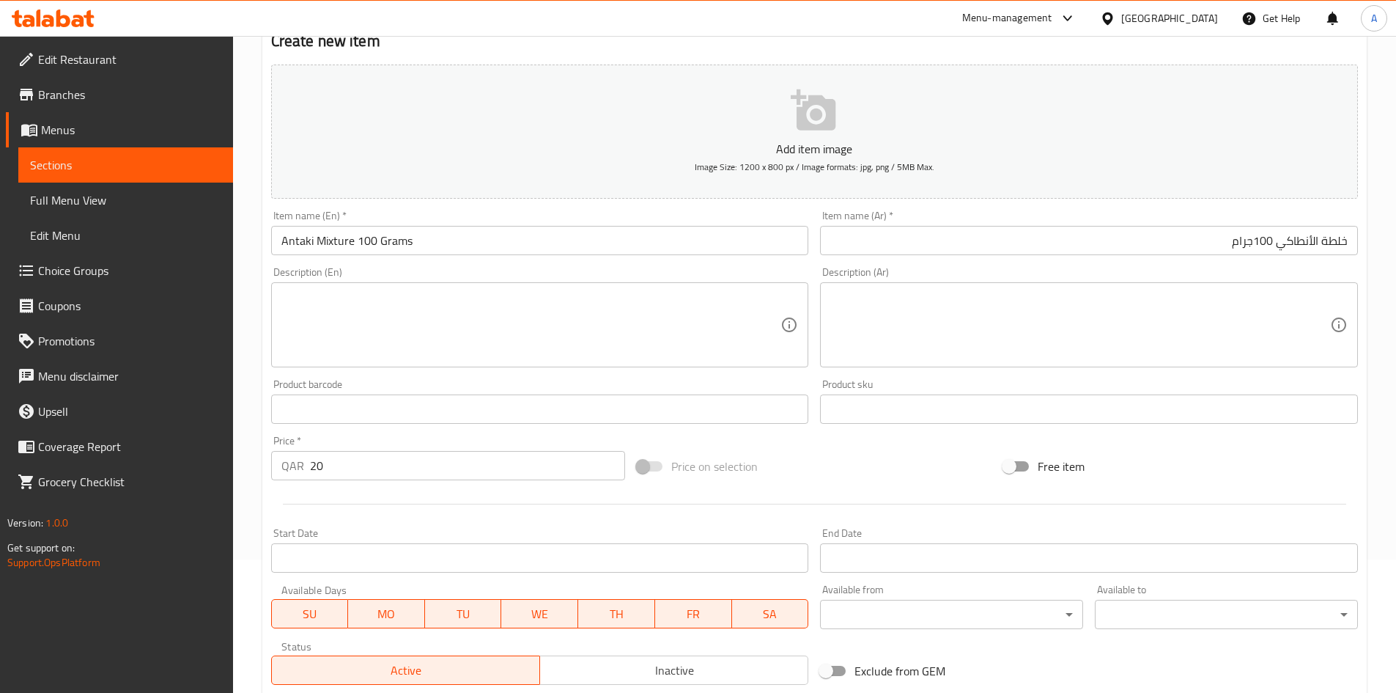
scroll to position [343, 0]
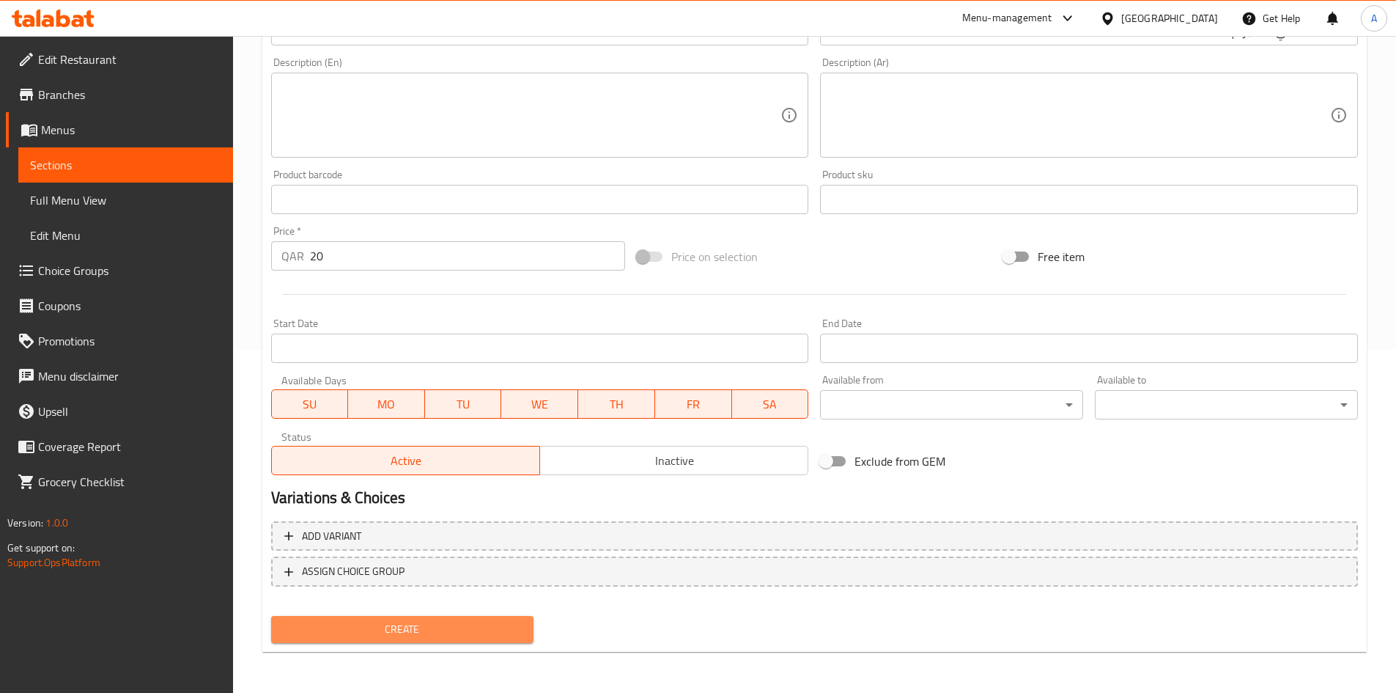
click at [458, 632] on span "Create" at bounding box center [403, 629] width 240 height 18
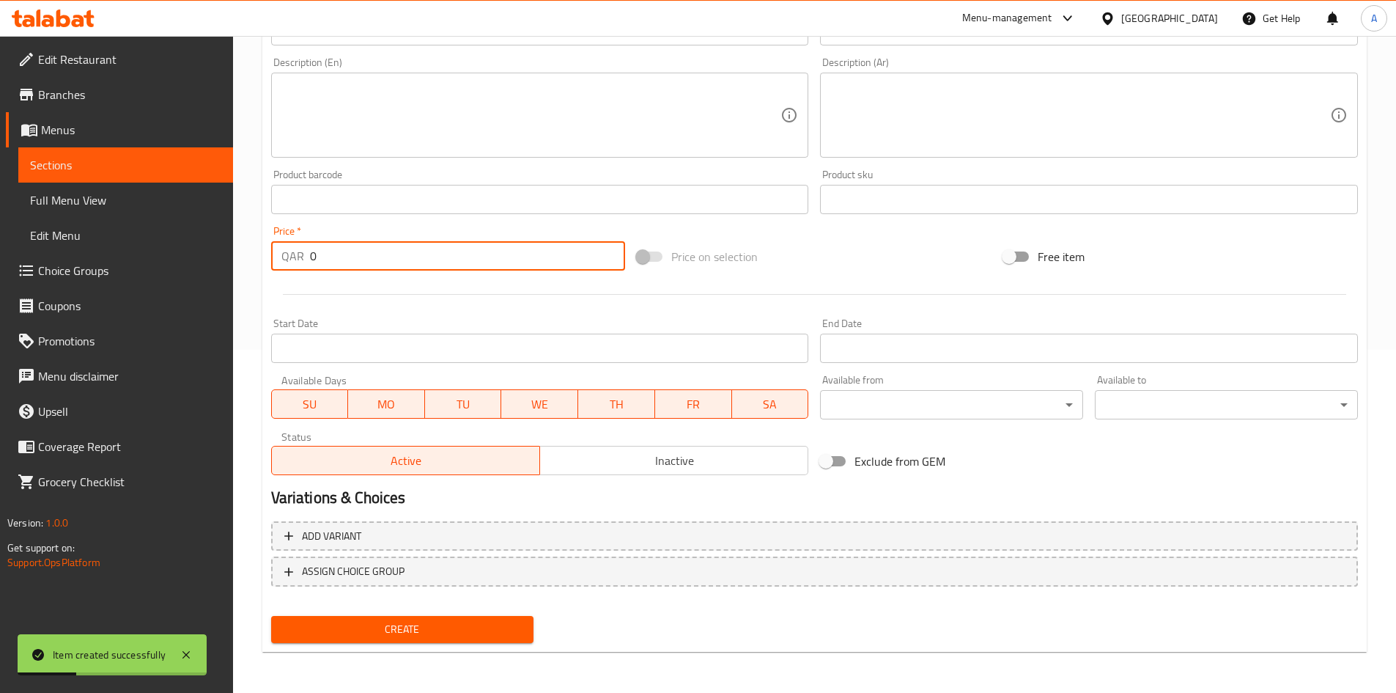
drag, startPoint x: 367, startPoint y: 262, endPoint x: 248, endPoint y: 251, distance: 118.5
click at [248, 251] on div "Home / Restaurants management / Menus / Sections / item / create Condiments sec…" at bounding box center [814, 193] width 1163 height 1000
click at [814, 234] on div "Add item image Image Size: 1200 x 800 px / Image formats: jpg, png / 5MB Max. I…" at bounding box center [814, 165] width 1099 height 632
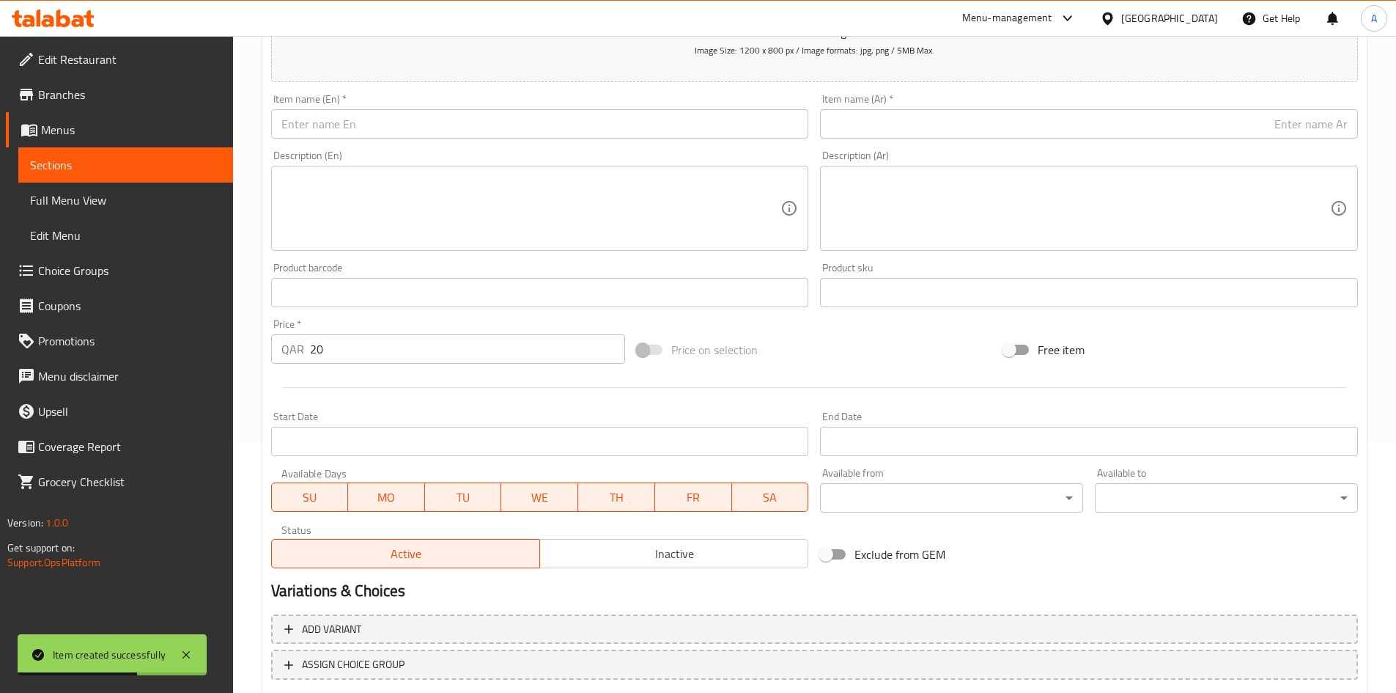
scroll to position [196, 0]
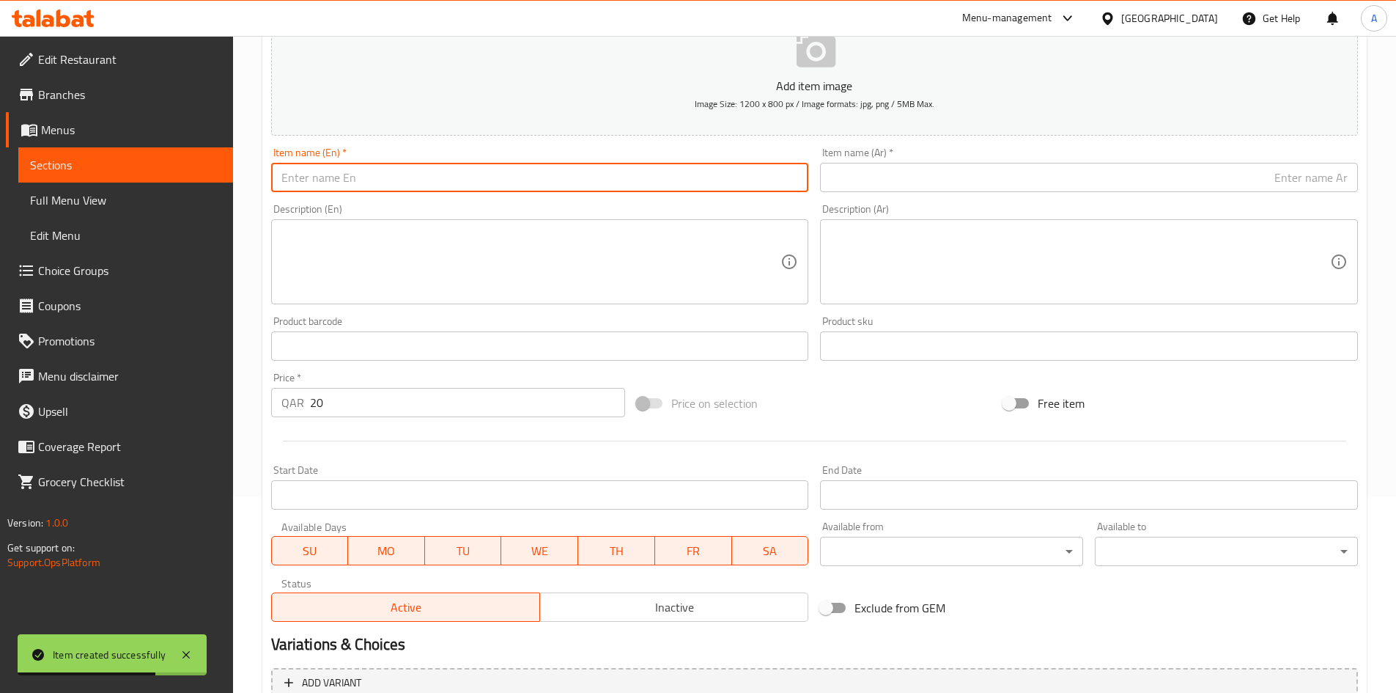
click at [535, 163] on input "text" at bounding box center [540, 177] width 538 height 29
paste input "Radish Seeds 100 grams"
click at [370, 188] on input "Radish Seeds 100 grams" at bounding box center [540, 177] width 538 height 29
click at [1095, 177] on input "text" at bounding box center [1089, 177] width 538 height 29
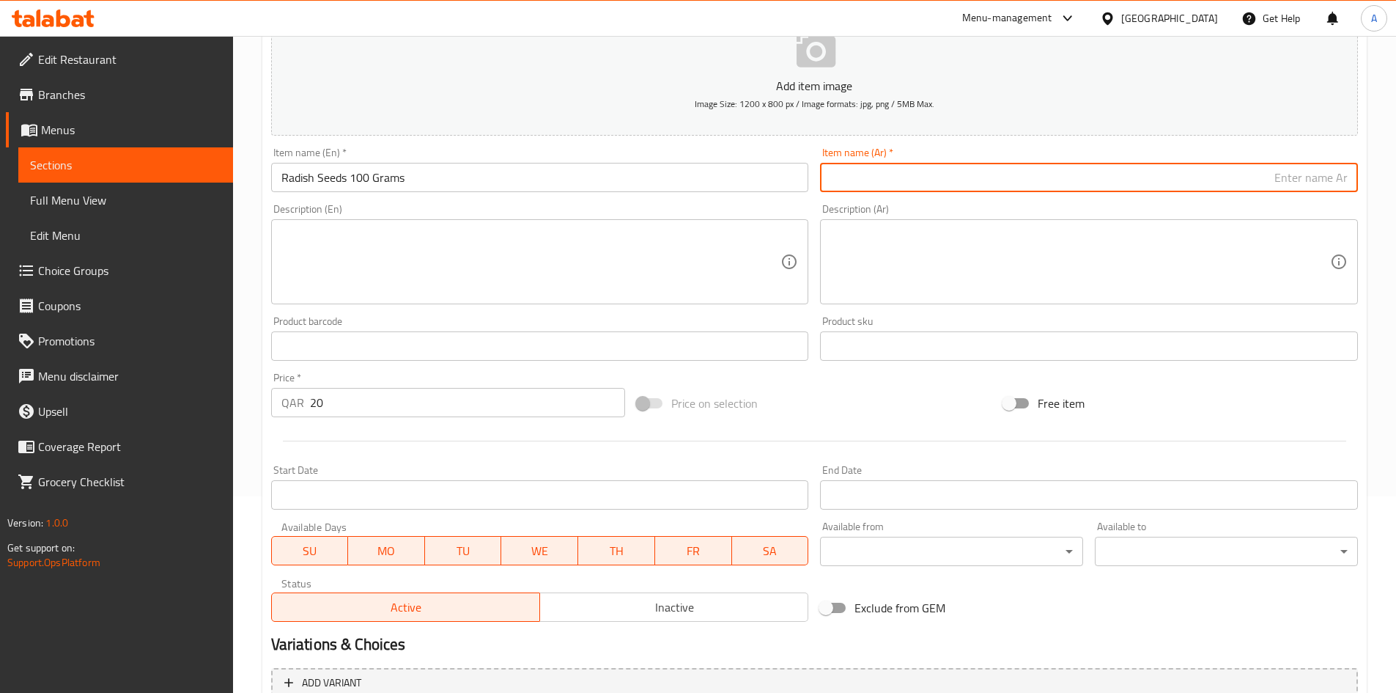
paste input "بذور الفجل 100 جرام"
click at [1294, 175] on input "بذور الفجل 100 جرام" at bounding box center [1089, 177] width 538 height 29
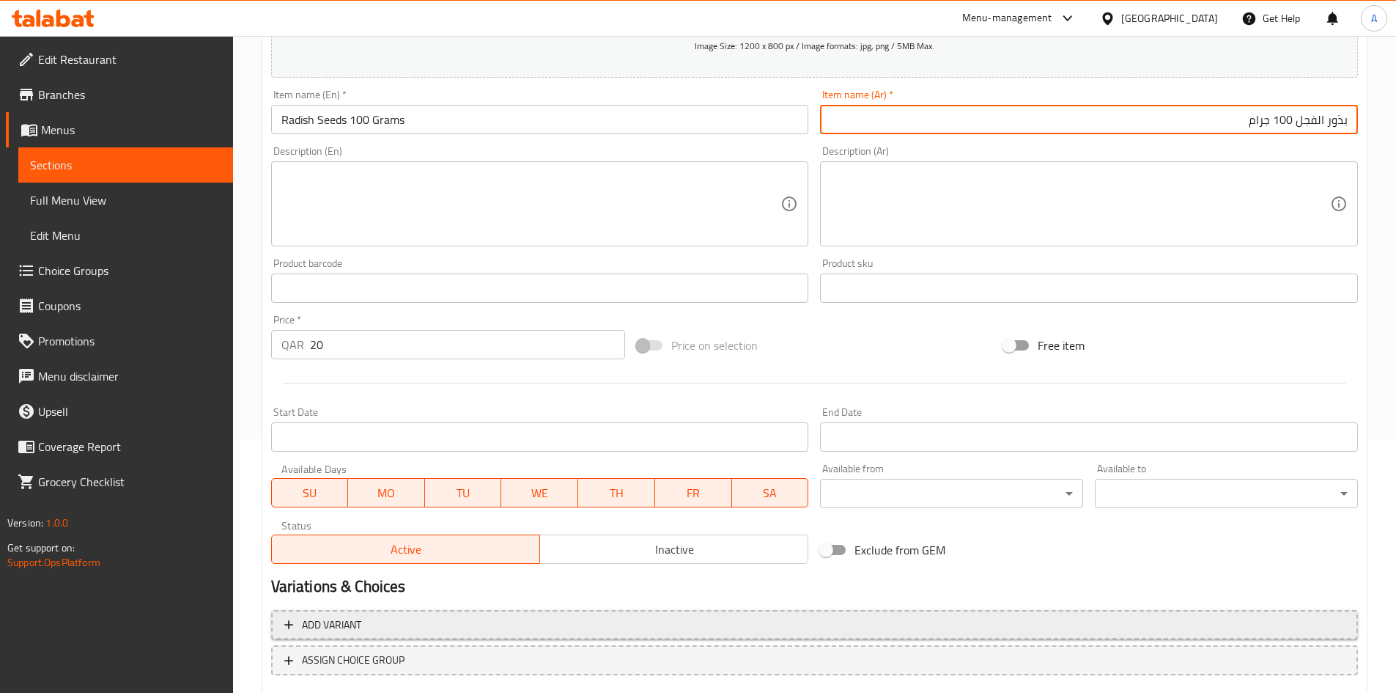
scroll to position [343, 0]
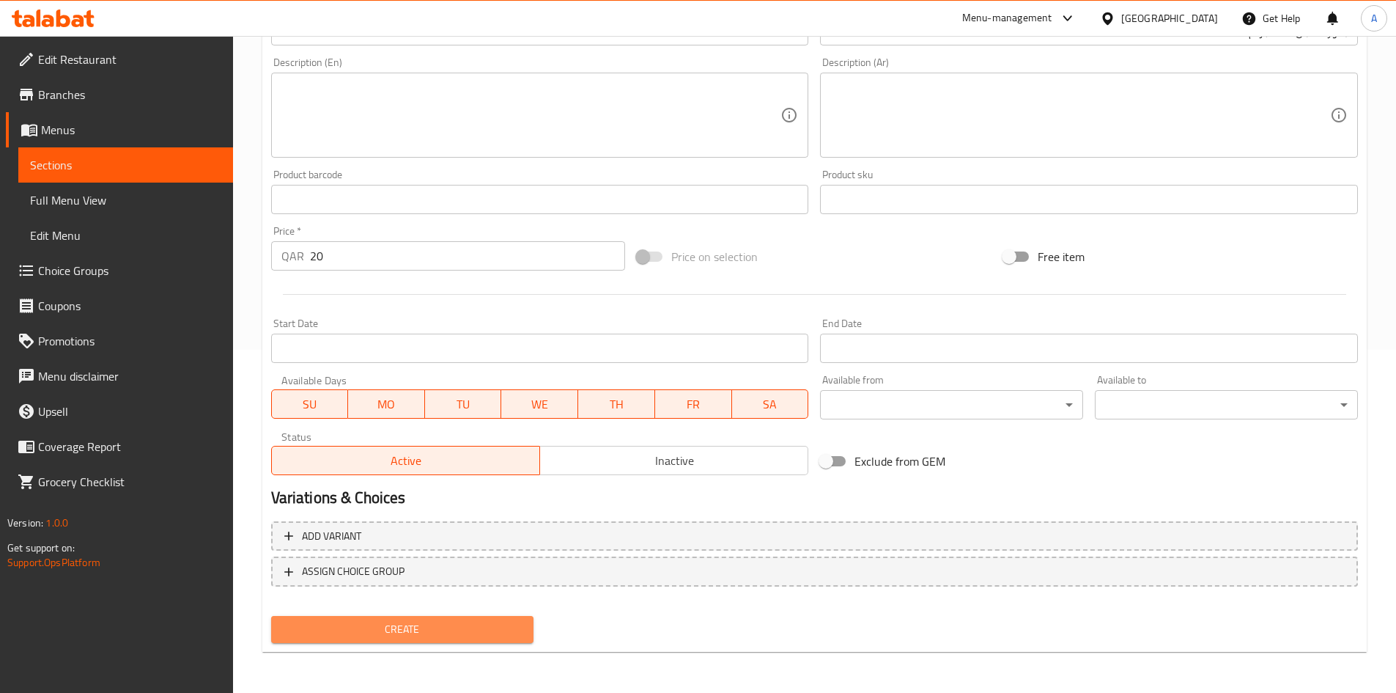
drag, startPoint x: 474, startPoint y: 630, endPoint x: 565, endPoint y: 513, distance: 148.8
click at [474, 631] on span "Create" at bounding box center [403, 629] width 240 height 18
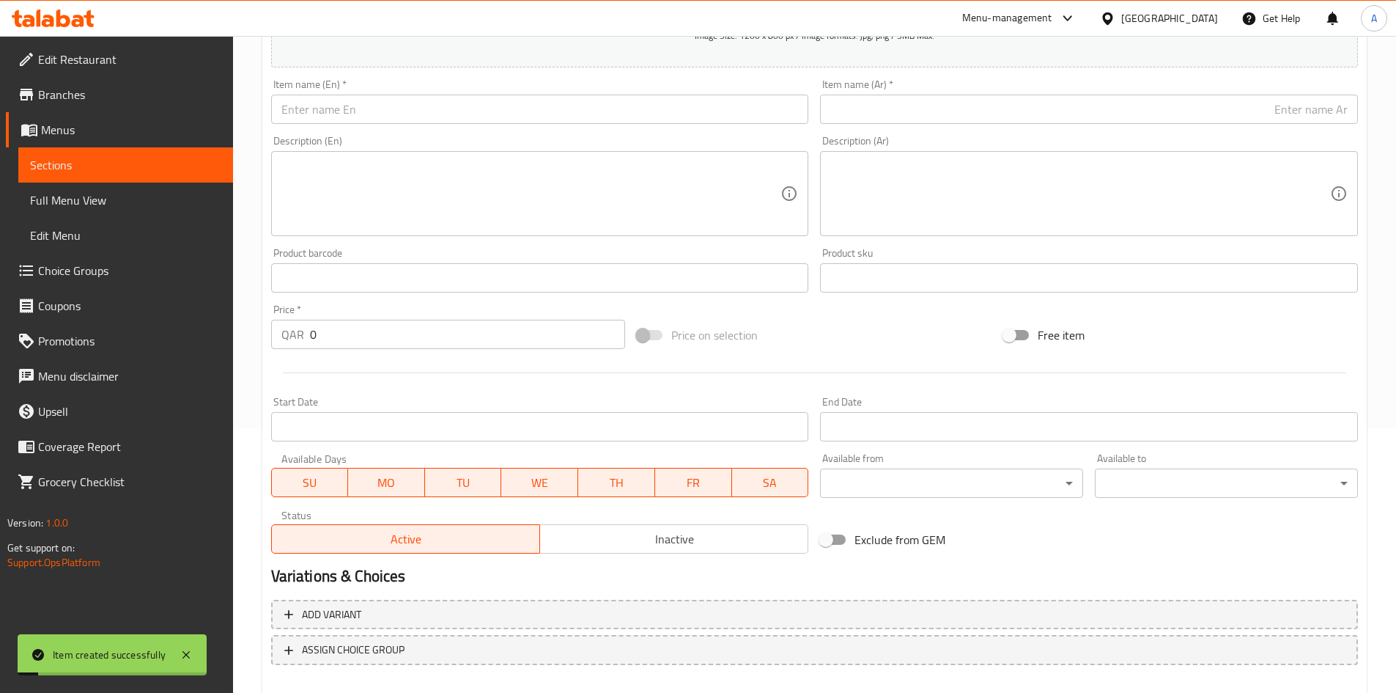
scroll to position [123, 0]
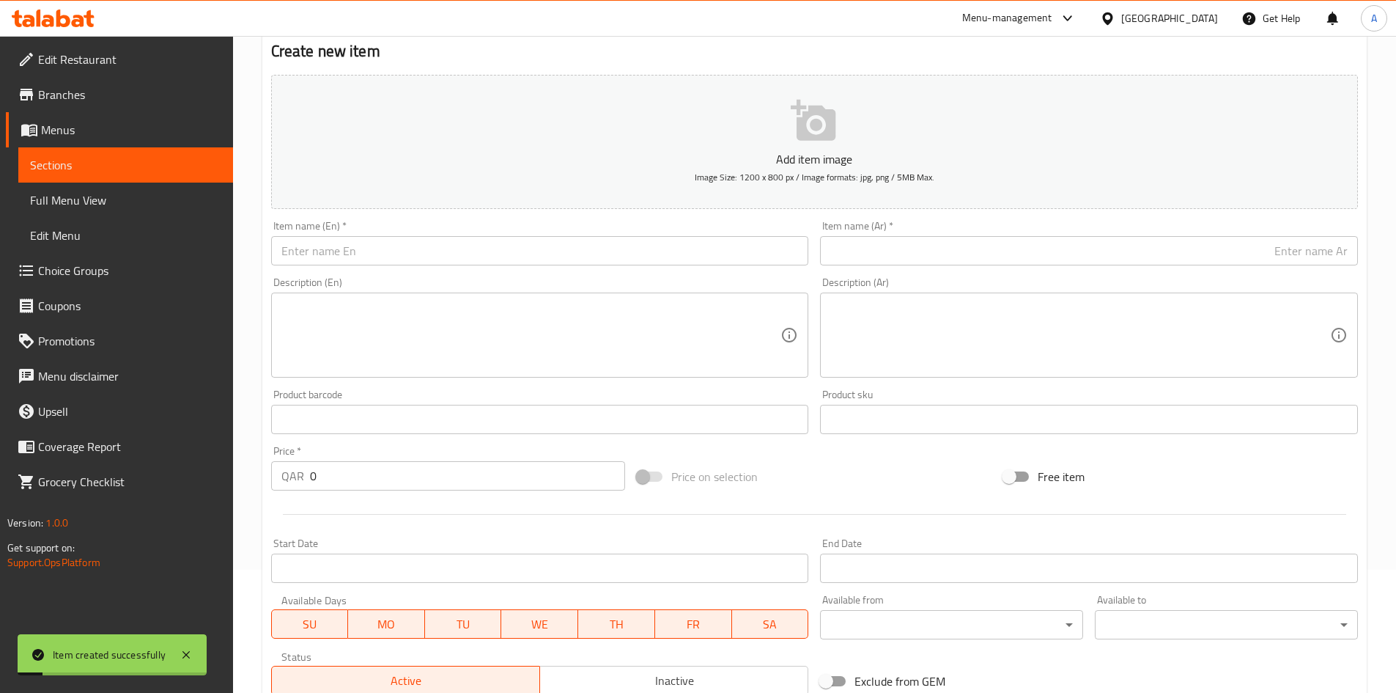
click at [511, 258] on input "text" at bounding box center [540, 250] width 538 height 29
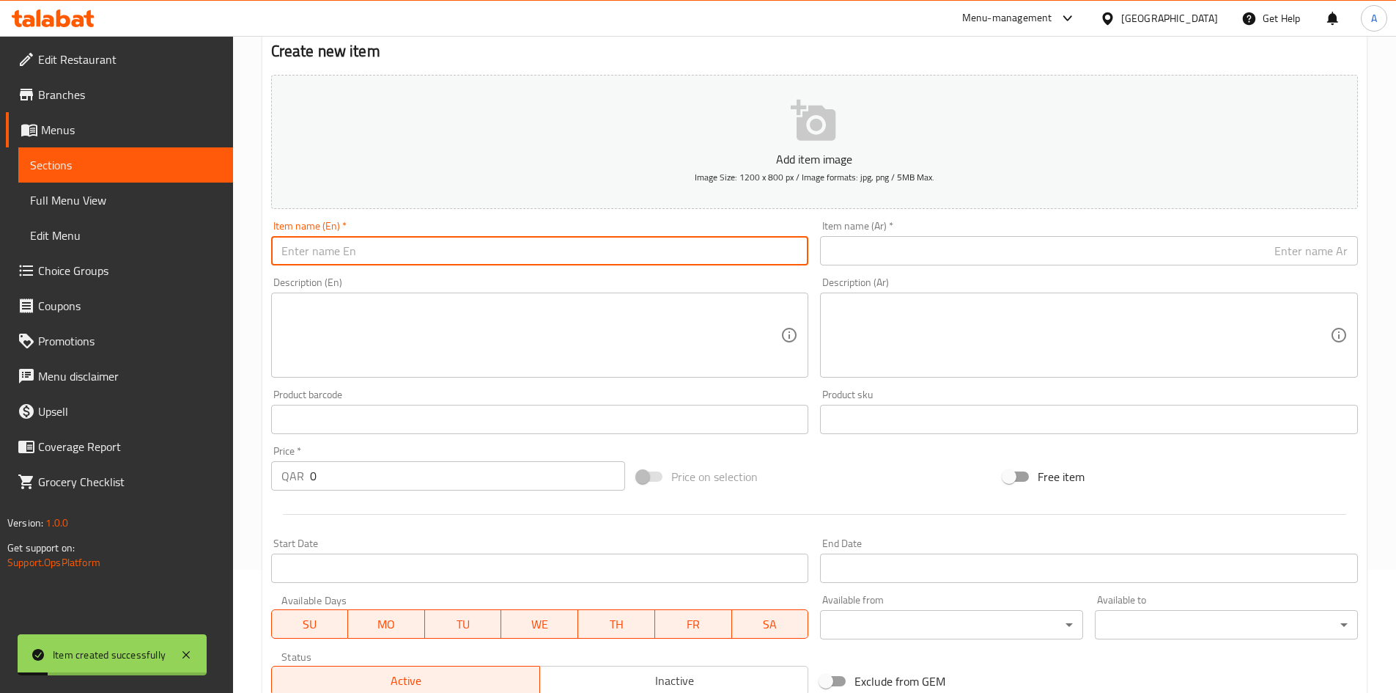
paste input "Heather 100 grams"
click at [349, 260] on input "Heather 100 grams" at bounding box center [540, 250] width 538 height 29
click at [324, 258] on input "Heather 100 Grams" at bounding box center [540, 250] width 538 height 29
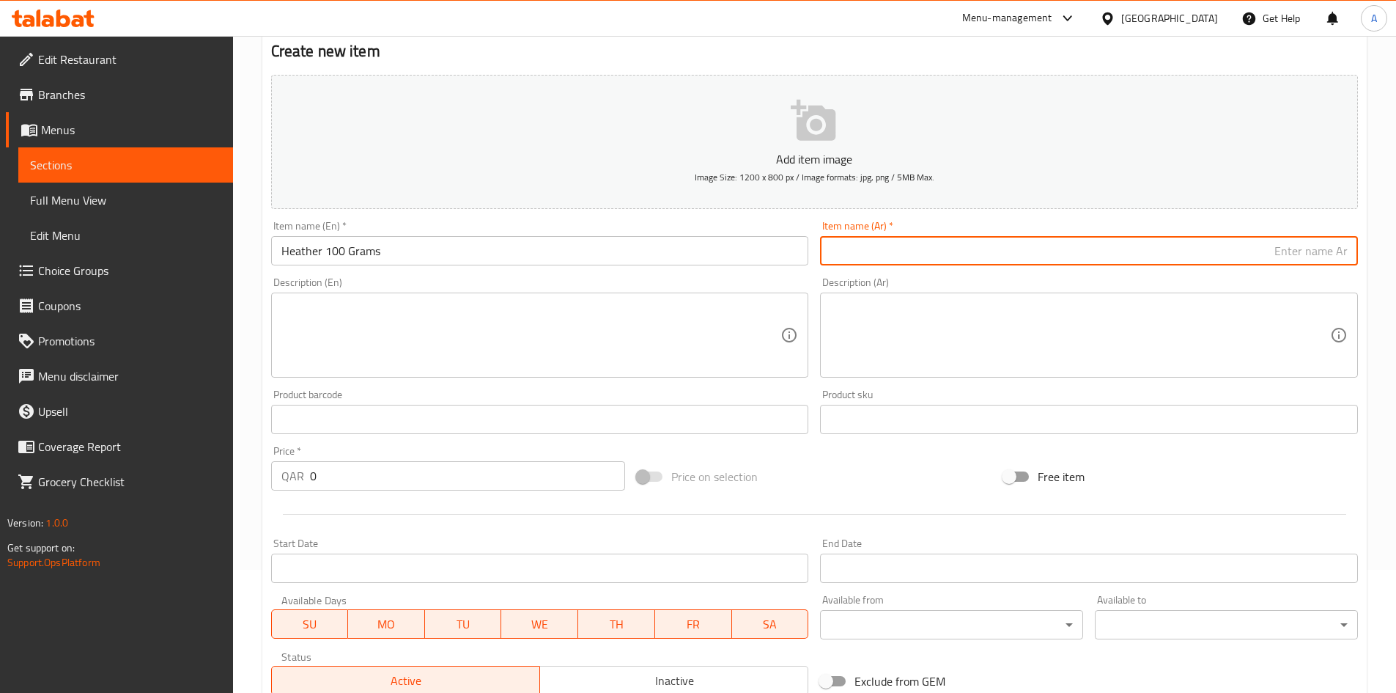
paste input "عشبة الخلنج 100 جرام"
drag, startPoint x: 1285, startPoint y: 248, endPoint x: 1284, endPoint y: 272, distance: 23.5
click at [1284, 272] on div "Add item image Image Size: 1200 x 800 px / Image formats: jpg, png / 5MB Max. I…" at bounding box center [814, 385] width 1099 height 632
click at [1271, 253] on input "عشبة الخلنج 100 جرام" at bounding box center [1089, 250] width 538 height 29
drag, startPoint x: 1280, startPoint y: 264, endPoint x: 1289, endPoint y: 263, distance: 8.8
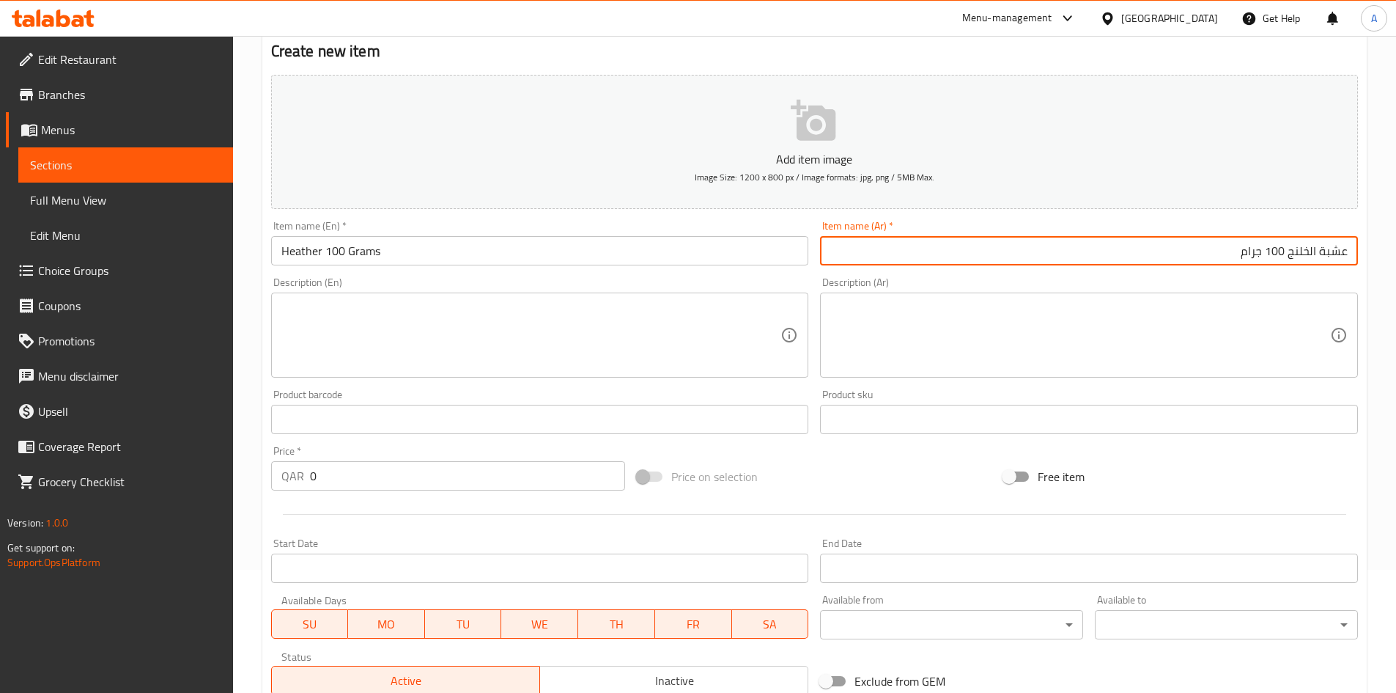
click at [1289, 263] on input "عشبة الخلنج 100 جرام" at bounding box center [1089, 250] width 538 height 29
click at [1289, 262] on input "عشبة الخلنج 100 جرام" at bounding box center [1089, 250] width 538 height 29
click at [1292, 258] on input "عشبة الخلنج 100 جرام" at bounding box center [1089, 250] width 538 height 29
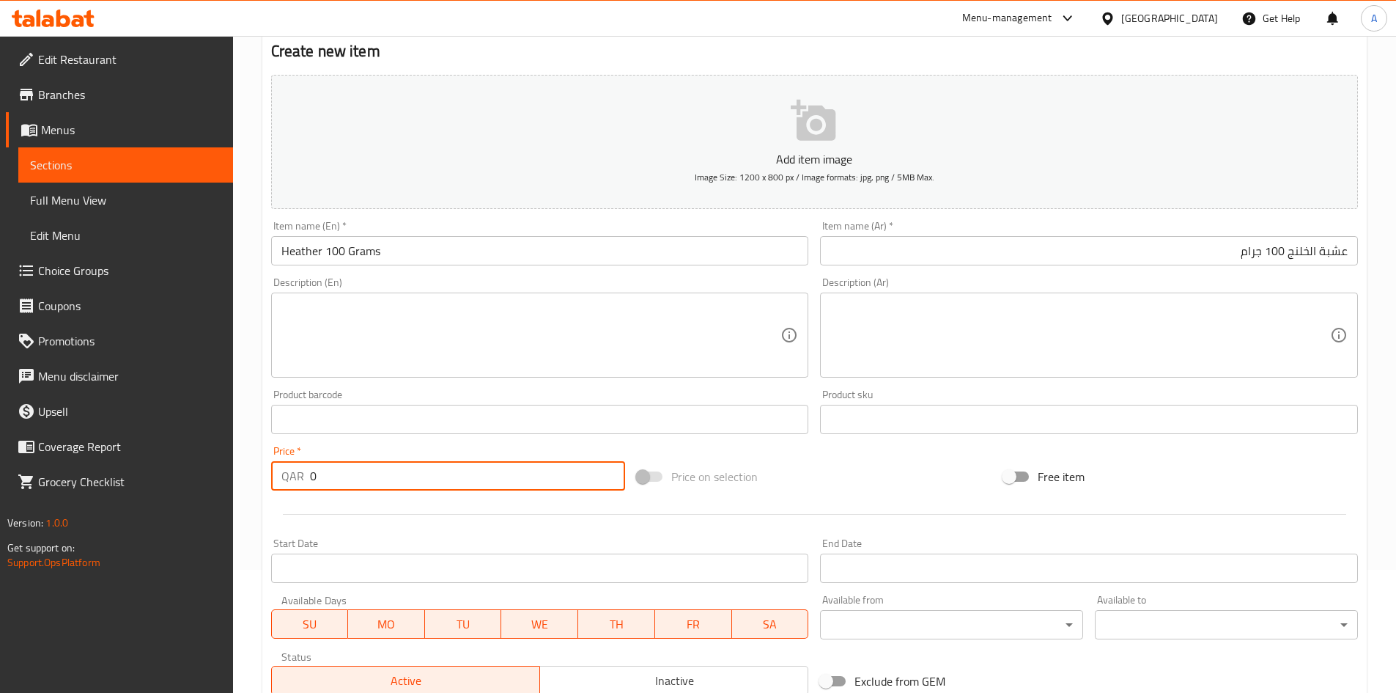
drag, startPoint x: 348, startPoint y: 471, endPoint x: 252, endPoint y: 498, distance: 99.8
click at [231, 498] on div "Edit Restaurant Branches Menus Sections Full Menu View Edit Menu Choice Groups …" at bounding box center [698, 413] width 1396 height 1000
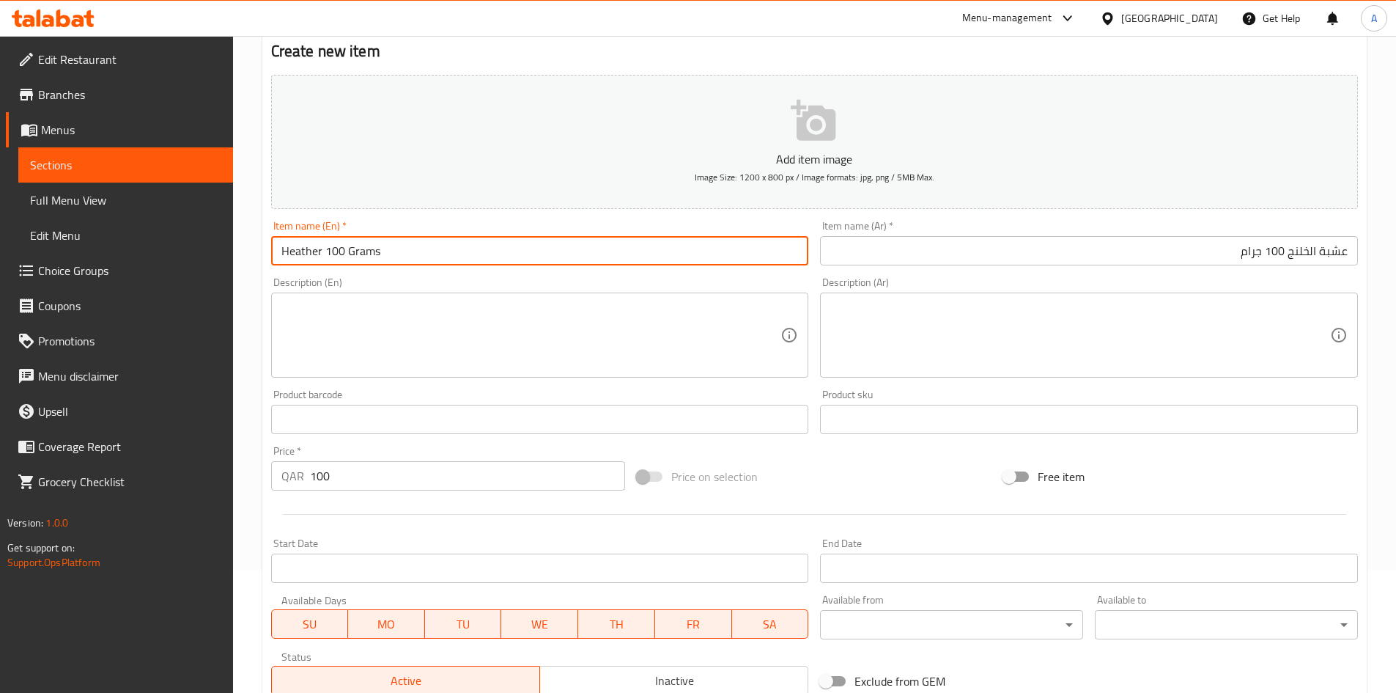
click at [317, 250] on input "Heather 100 Grams" at bounding box center [540, 250] width 538 height 29
click at [316, 251] on input "Heather 100 Grams" at bounding box center [540, 250] width 538 height 29
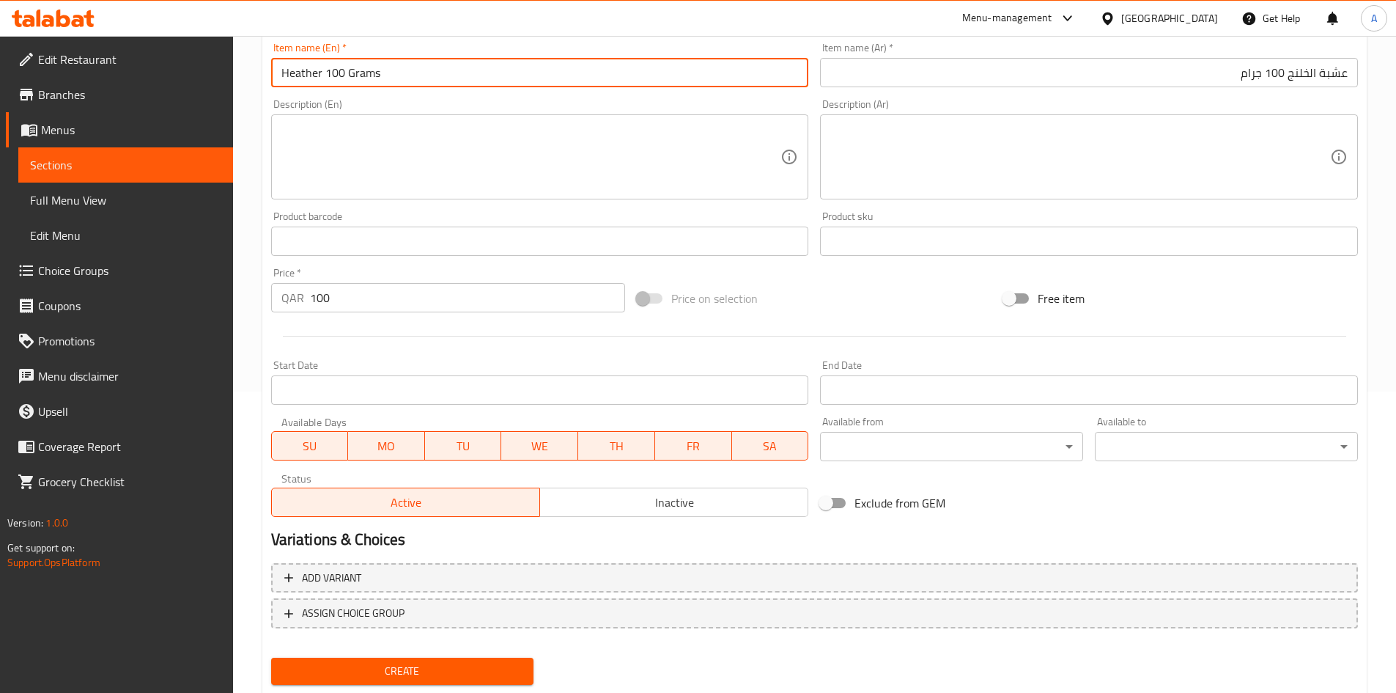
scroll to position [343, 0]
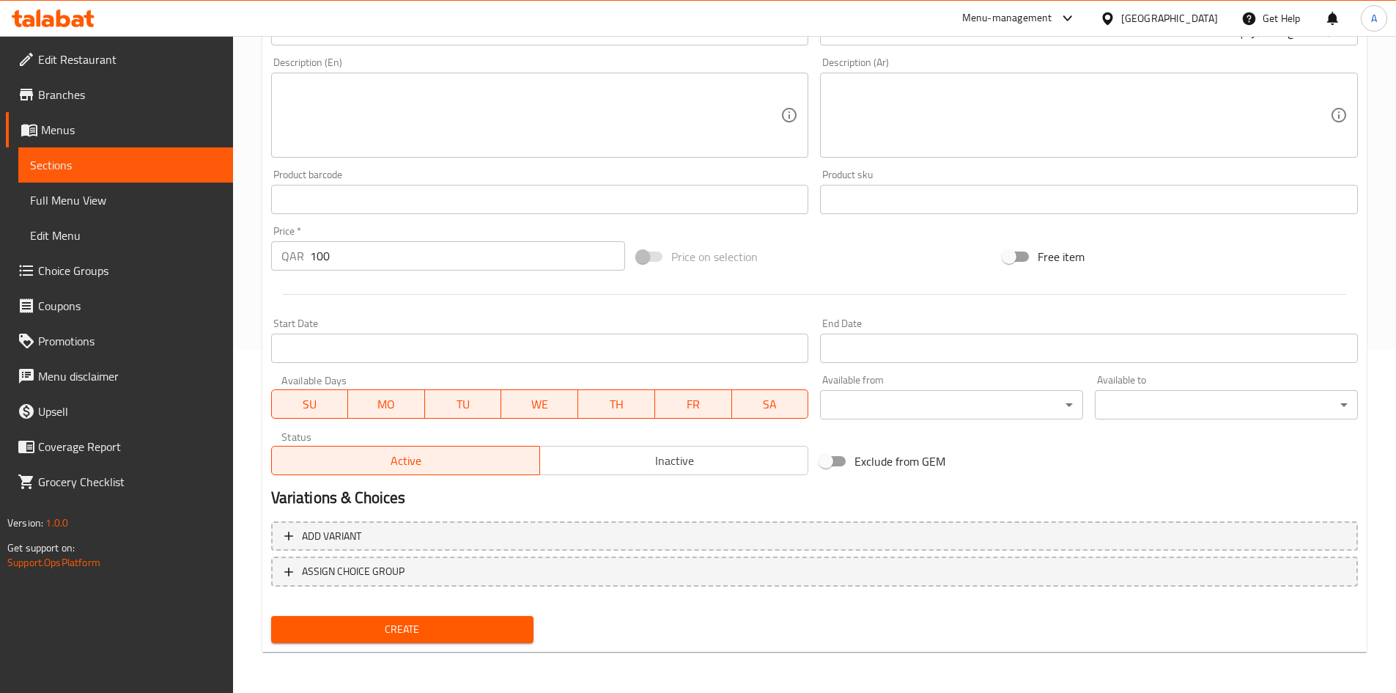
click at [454, 613] on div "Create" at bounding box center [402, 629] width 275 height 39
click at [454, 616] on button "Create" at bounding box center [402, 629] width 263 height 27
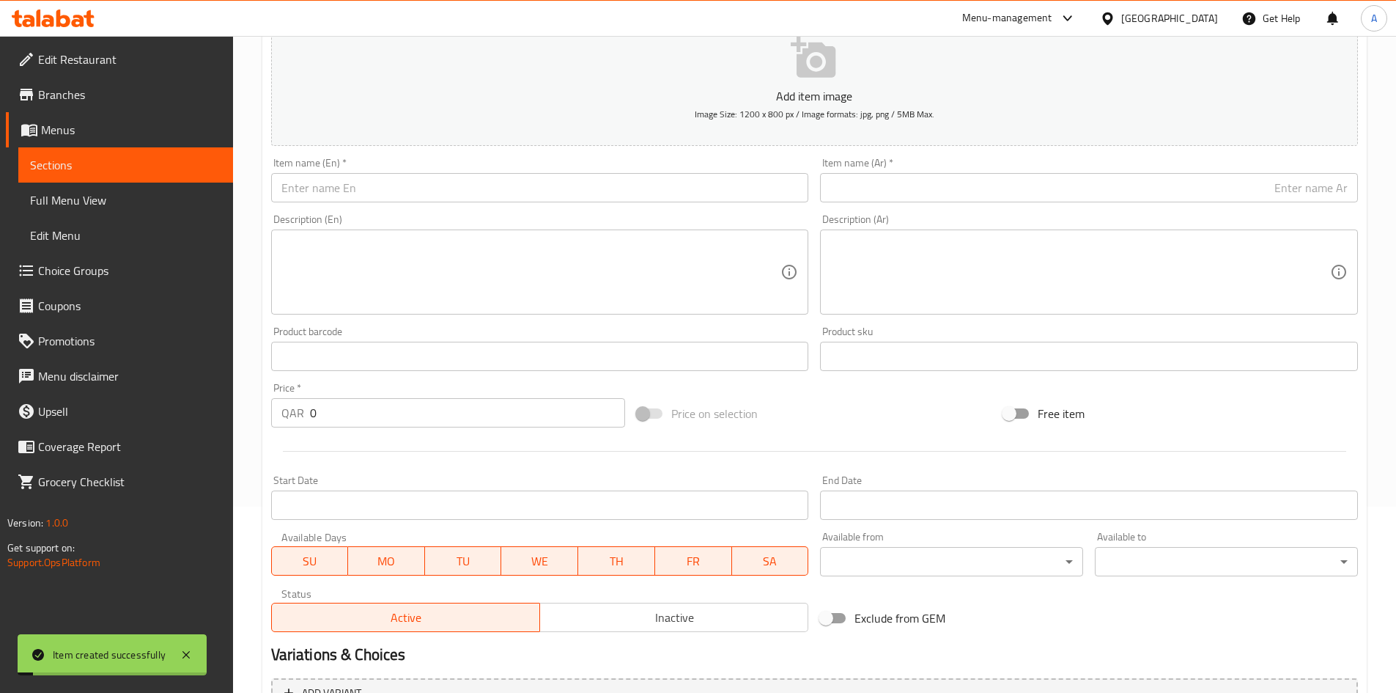
scroll to position [50, 0]
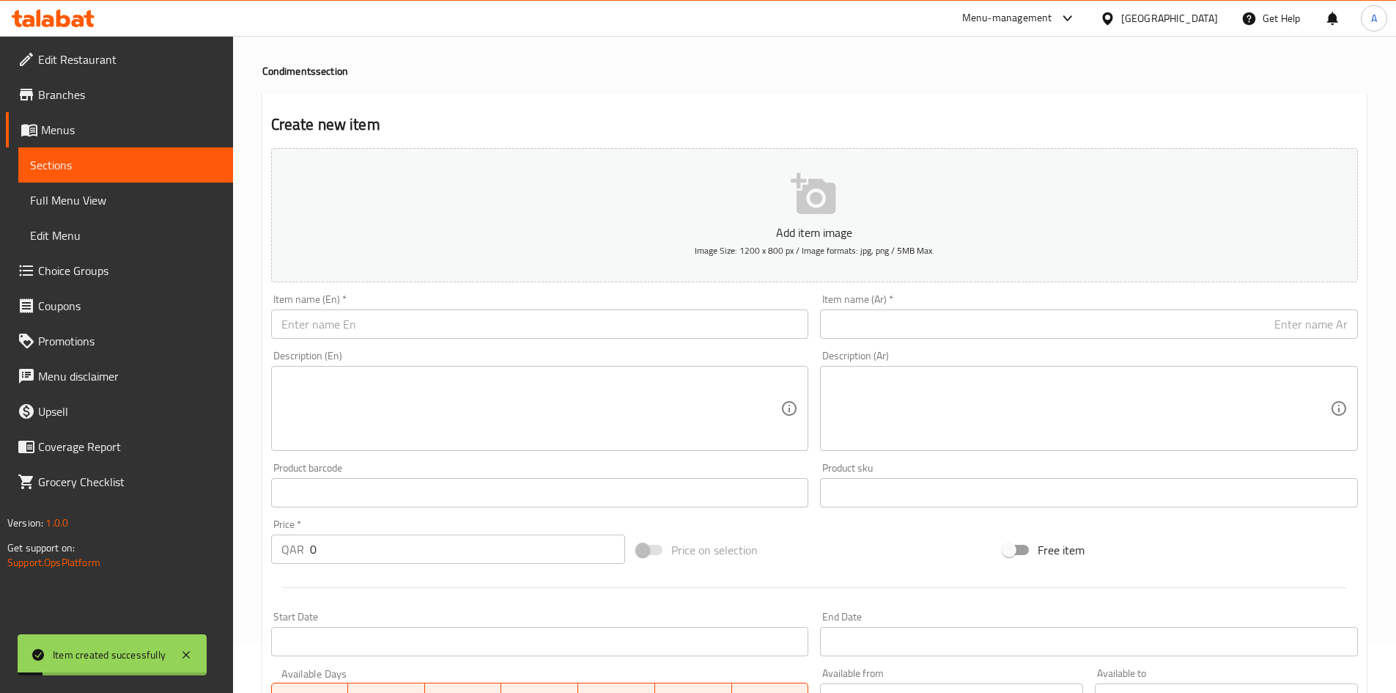
click at [495, 314] on input "text" at bounding box center [540, 323] width 538 height 29
paste input "[PERSON_NAME] 100"
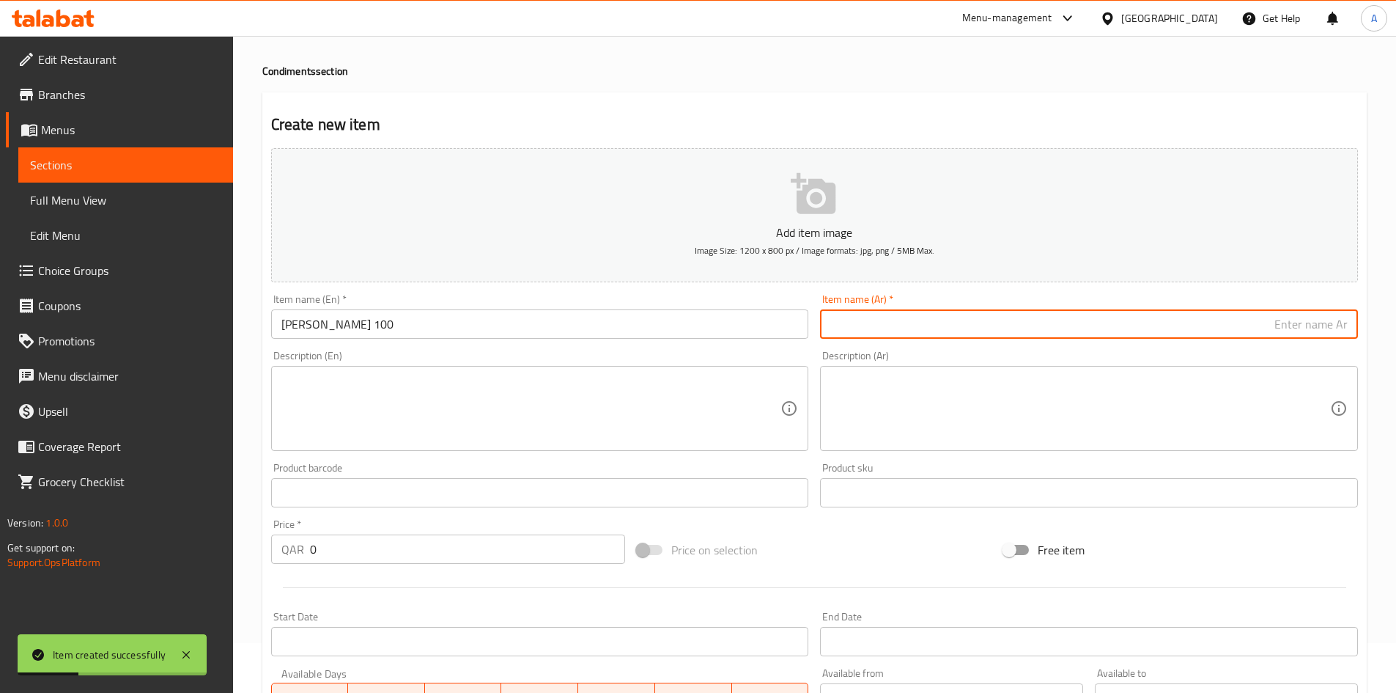
click at [951, 326] on input "text" at bounding box center [1089, 323] width 538 height 29
paste input "عشبة الهدال ( الدبق ) 100 جرام"
click at [1240, 318] on input "عشبة الهدال ( الدبق ) 100 جرام" at bounding box center [1089, 323] width 538 height 29
click at [1279, 332] on input "عشبة الهدال ( الدبق 100 جرام" at bounding box center [1089, 323] width 538 height 29
click at [493, 327] on input "[PERSON_NAME] 100" at bounding box center [540, 323] width 538 height 29
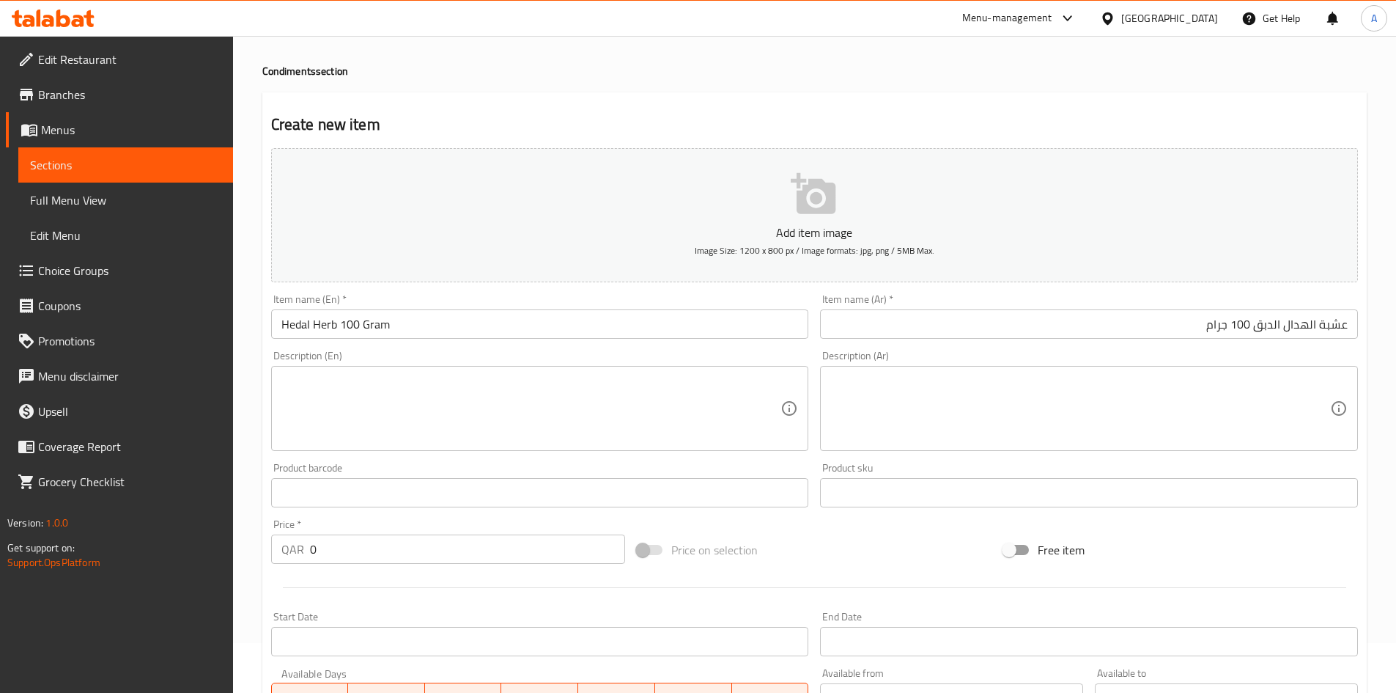
click at [669, 97] on div "Create new item Add item image Image Size: 1200 x 800 px / Image formats: jpg, …" at bounding box center [814, 518] width 1105 height 853
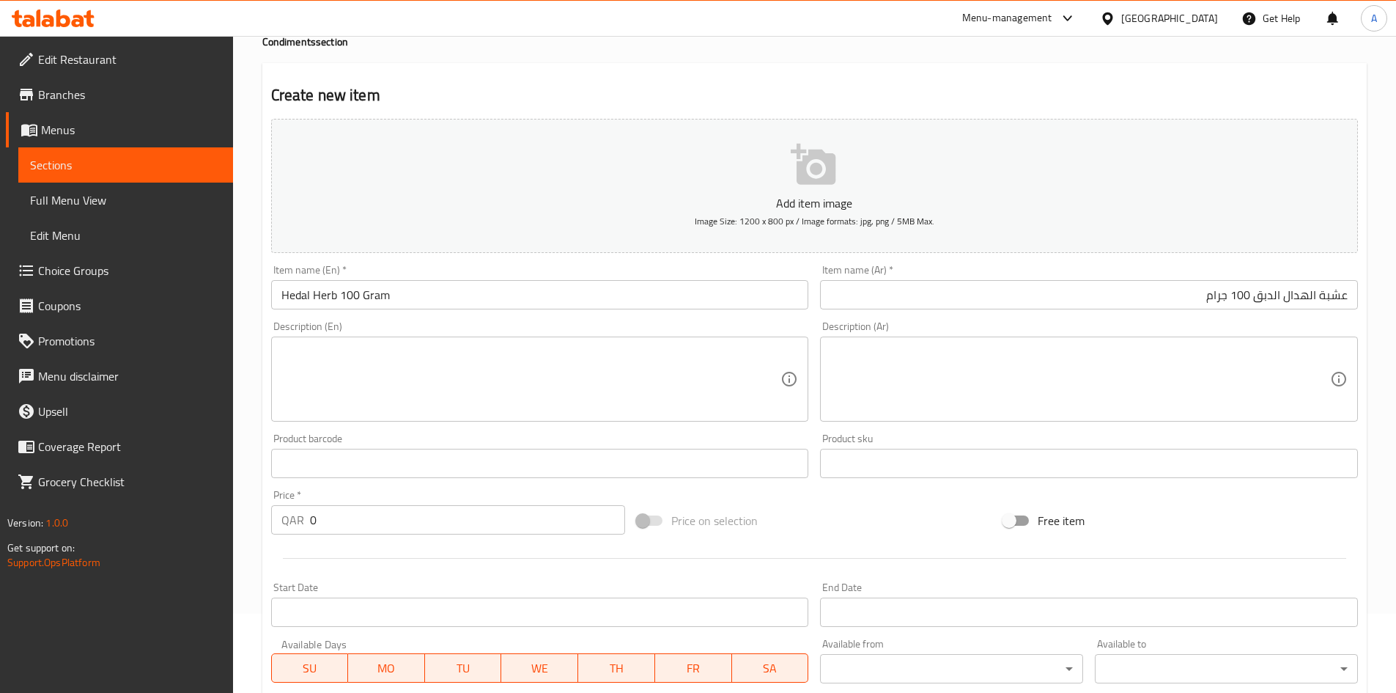
scroll to position [123, 0]
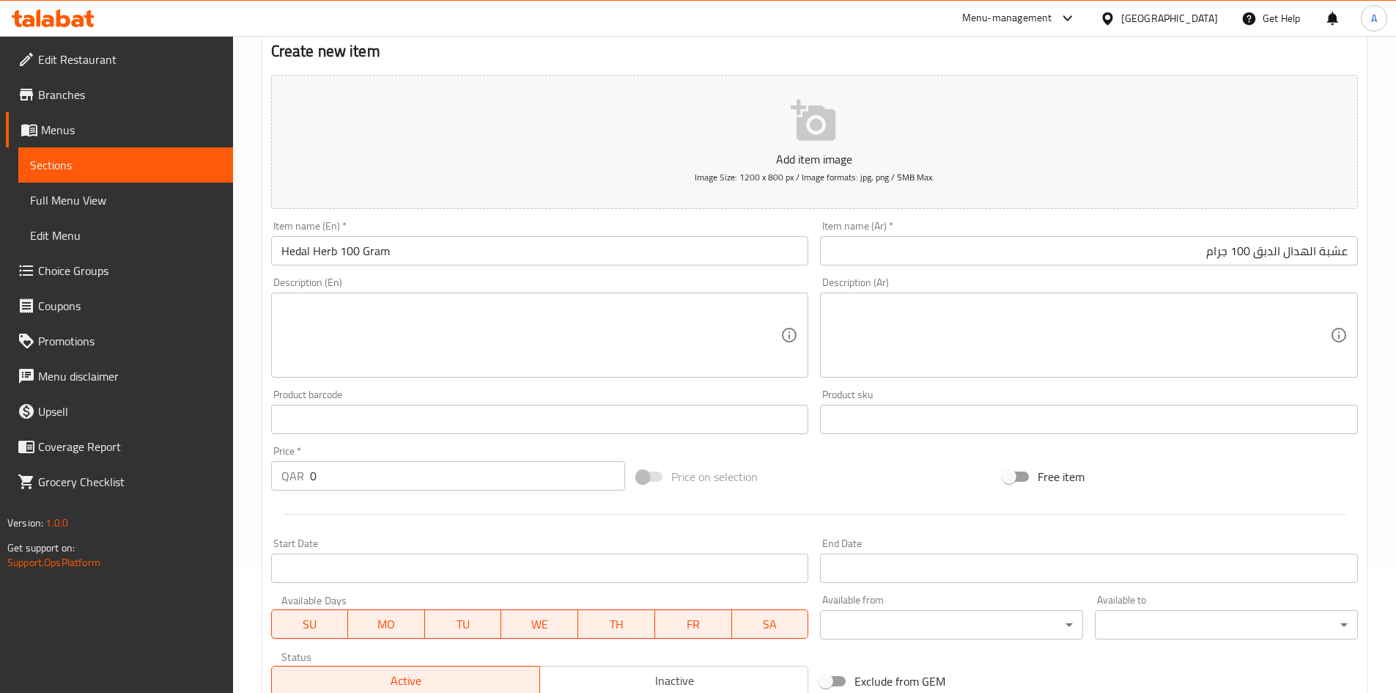
drag, startPoint x: 339, startPoint y: 477, endPoint x: 232, endPoint y: 485, distance: 107.3
click at [235, 484] on div "Home / Restaurants management / Menus / Sections / item / create Condiments sec…" at bounding box center [814, 413] width 1163 height 1000
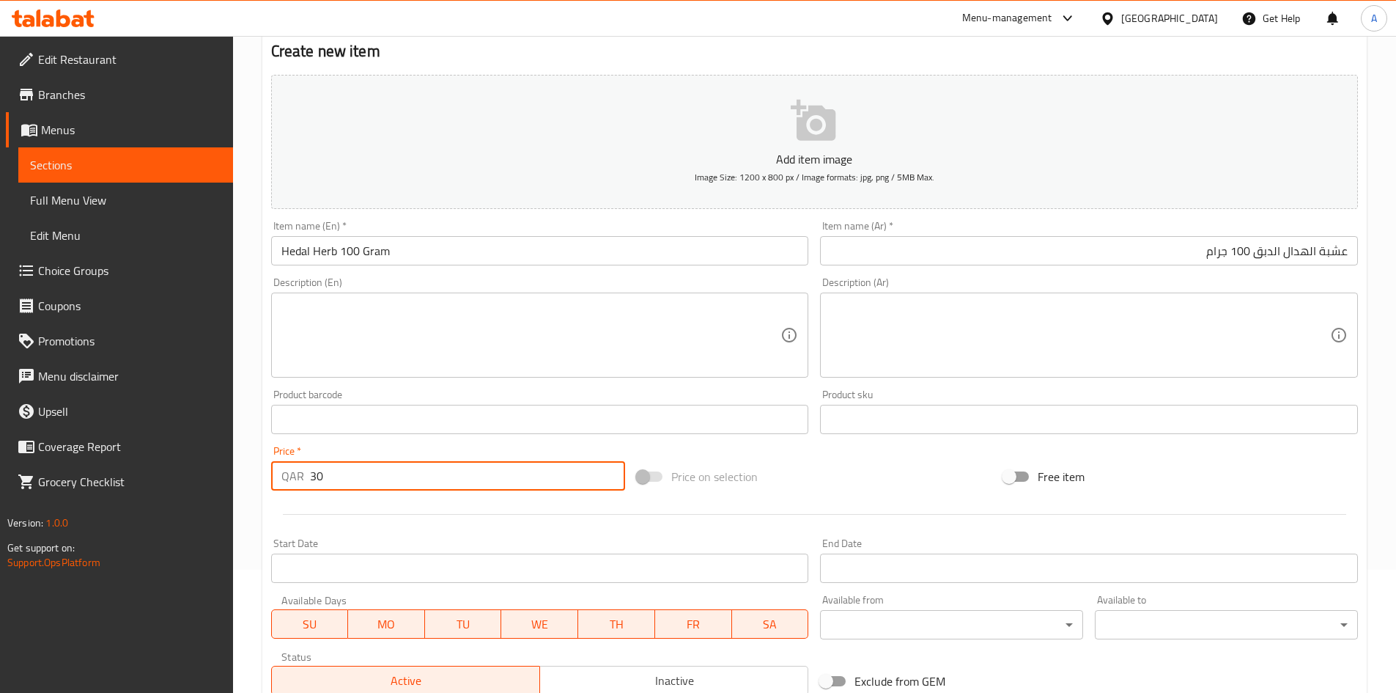
click at [804, 484] on div "Price on selection" at bounding box center [814, 477] width 367 height 40
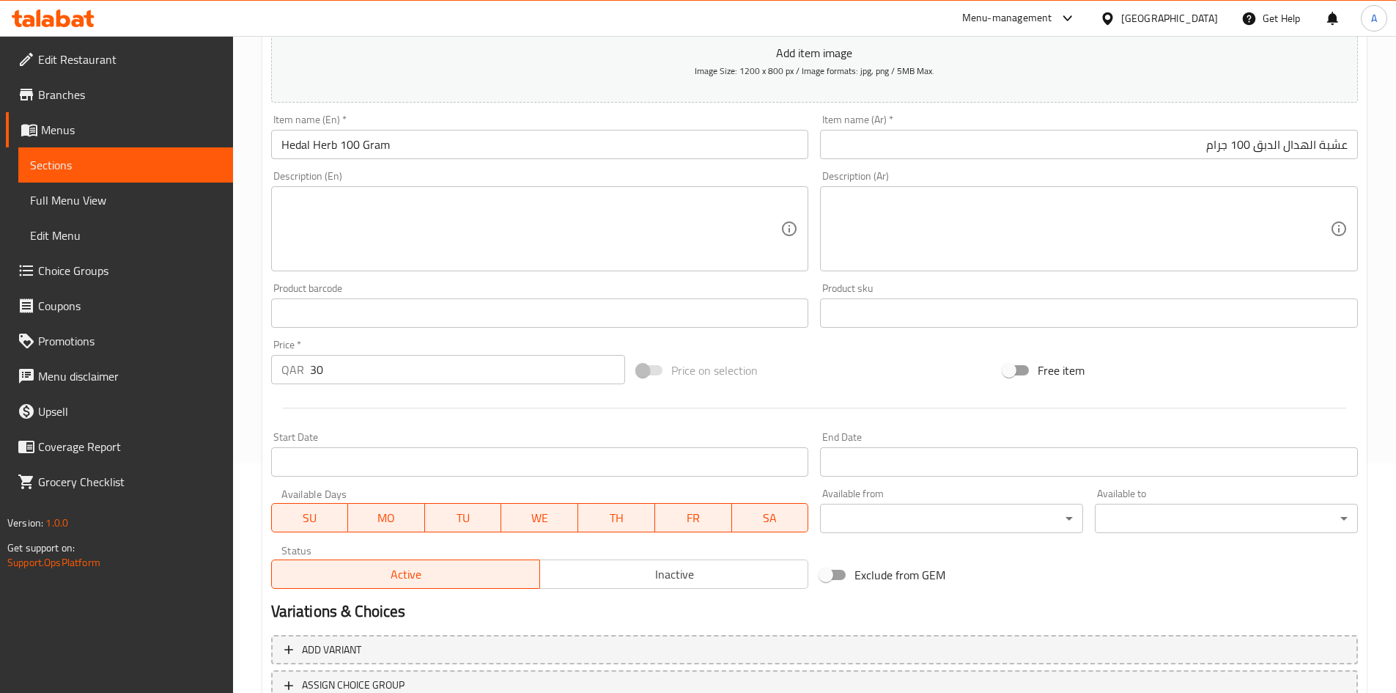
scroll to position [343, 0]
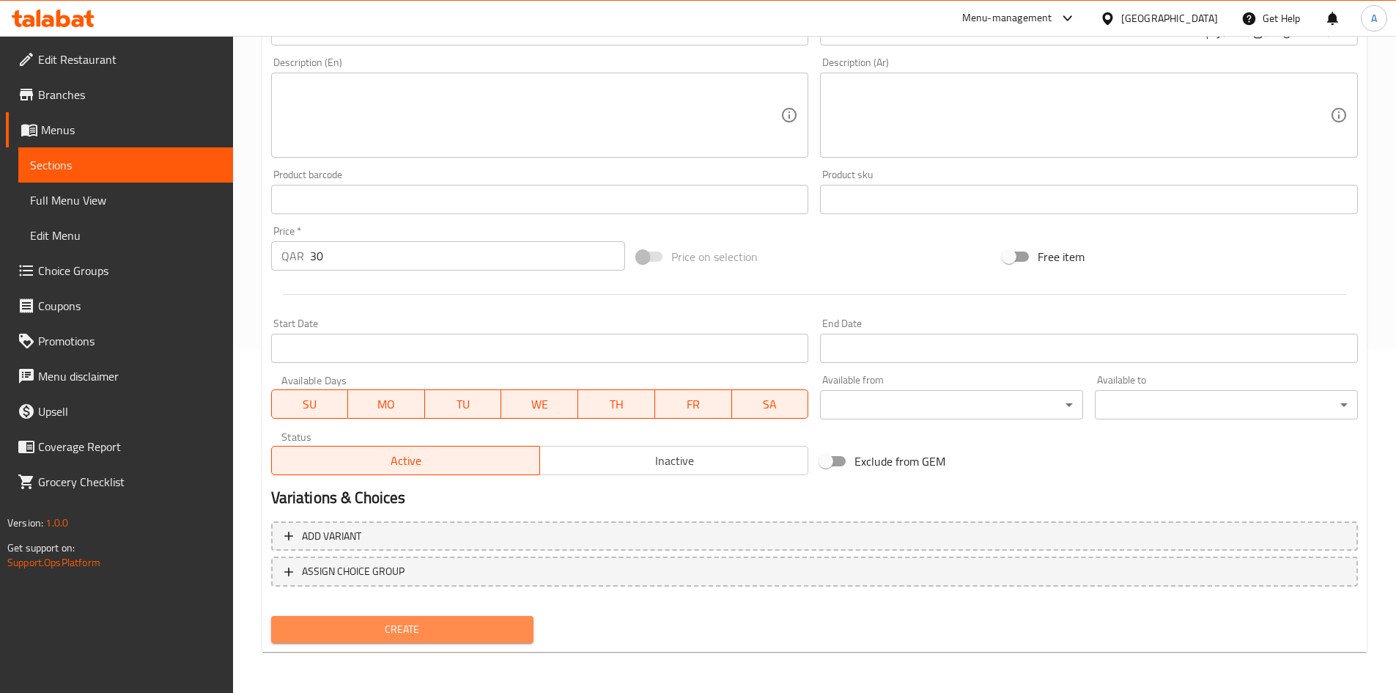
click at [501, 619] on button "Create" at bounding box center [402, 629] width 263 height 27
